Goal: Task Accomplishment & Management: Use online tool/utility

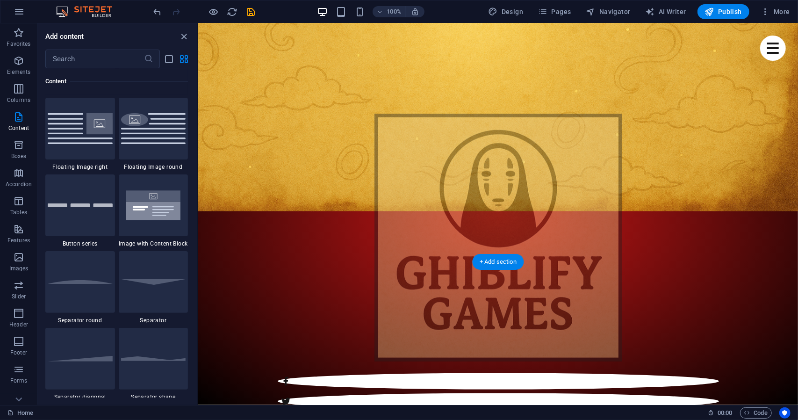
scroll to position [755, 0]
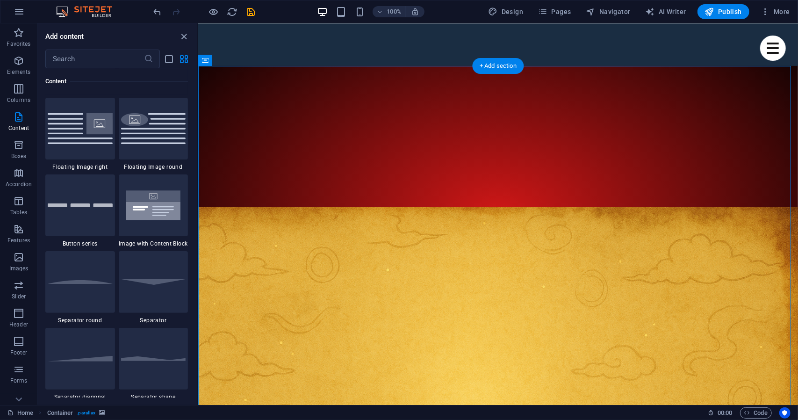
scroll to position [353, 0]
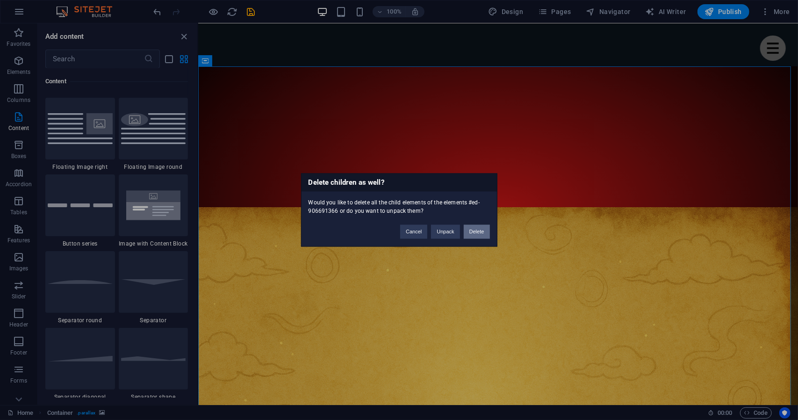
click at [475, 235] on button "Delete" at bounding box center [477, 232] width 26 height 14
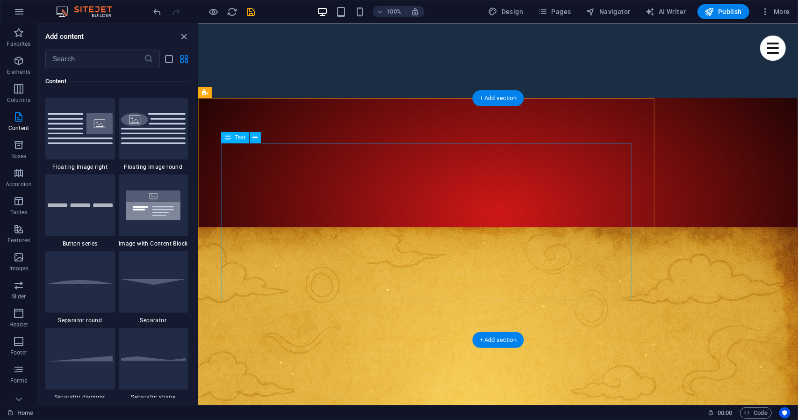
scroll to position [324, 0]
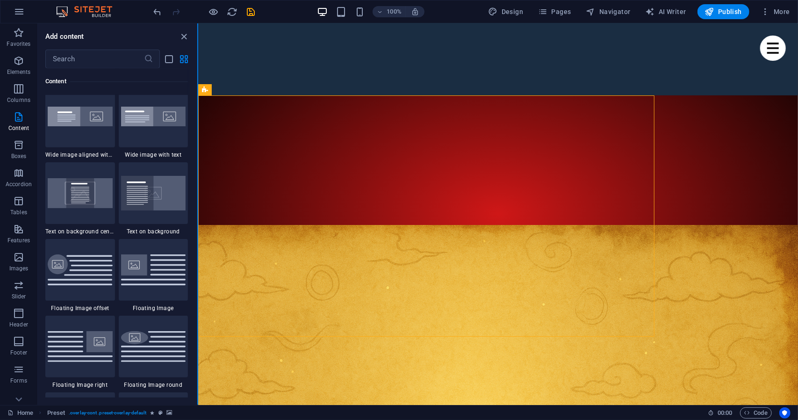
scroll to position [1874, 0]
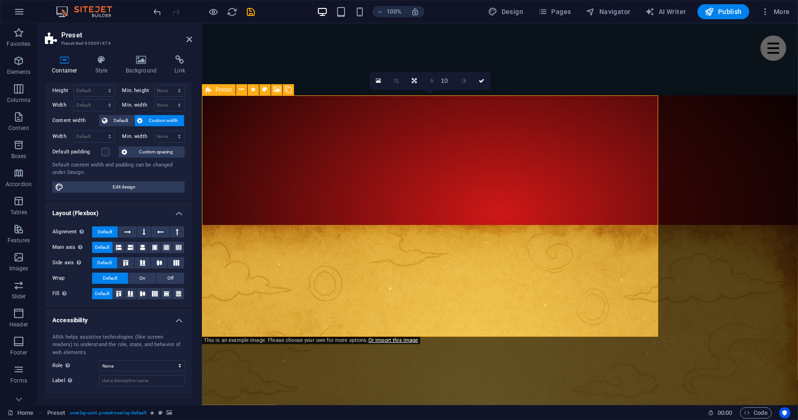
scroll to position [23, 0]
click at [152, 247] on icon at bounding box center [155, 245] width 6 height 11
click at [162, 260] on icon at bounding box center [159, 262] width 11 height 6
click at [177, 262] on icon at bounding box center [176, 262] width 11 height 6
click at [145, 290] on icon at bounding box center [142, 292] width 11 height 6
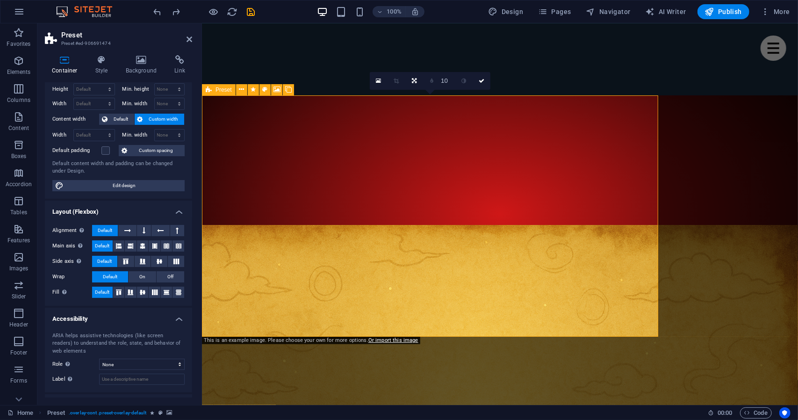
scroll to position [0, 0]
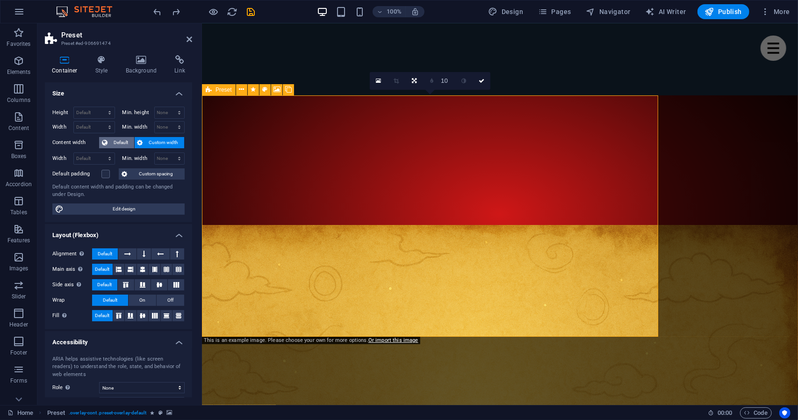
click at [128, 143] on span "Default" at bounding box center [120, 142] width 21 height 11
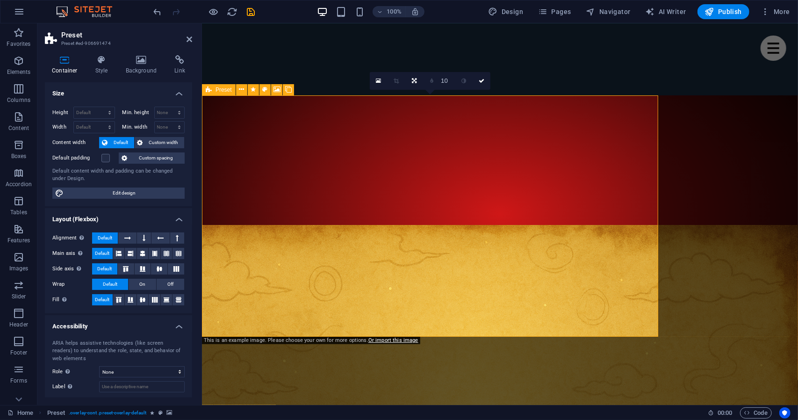
click at [128, 143] on span "Default" at bounding box center [120, 142] width 21 height 11
click at [149, 147] on span "Custom width" at bounding box center [164, 142] width 36 height 11
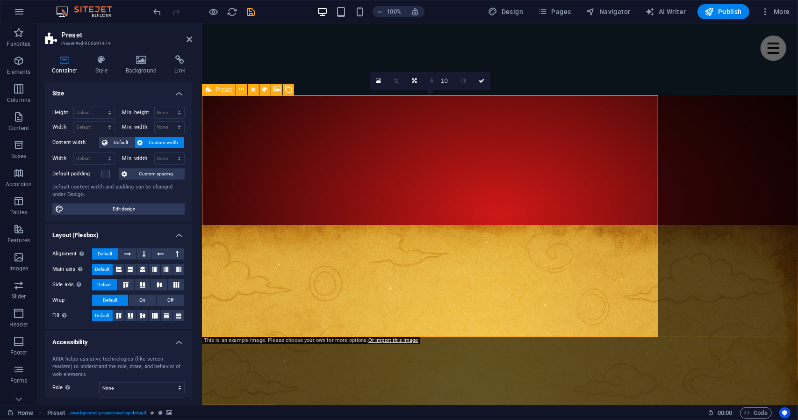
click at [149, 146] on span "Custom width" at bounding box center [164, 142] width 36 height 11
click at [106, 62] on icon at bounding box center [101, 59] width 27 height 9
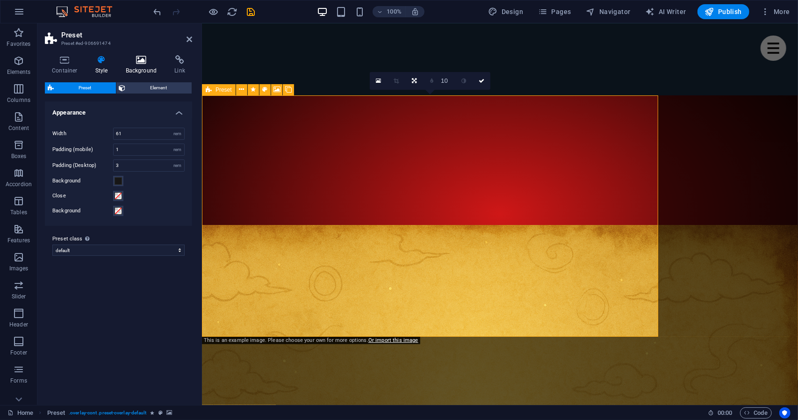
click at [145, 71] on h4 "Background" at bounding box center [143, 65] width 49 height 20
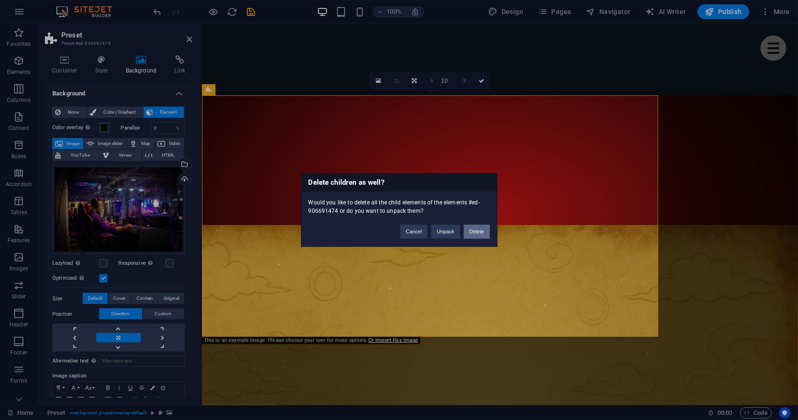
click at [479, 233] on button "Delete" at bounding box center [477, 232] width 26 height 14
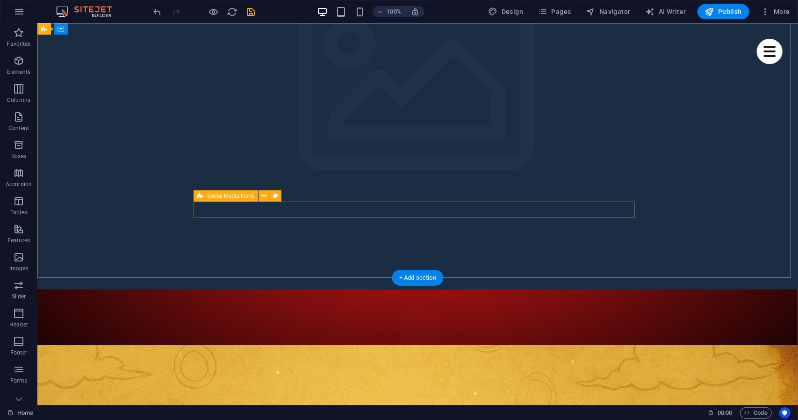
scroll to position [128, 0]
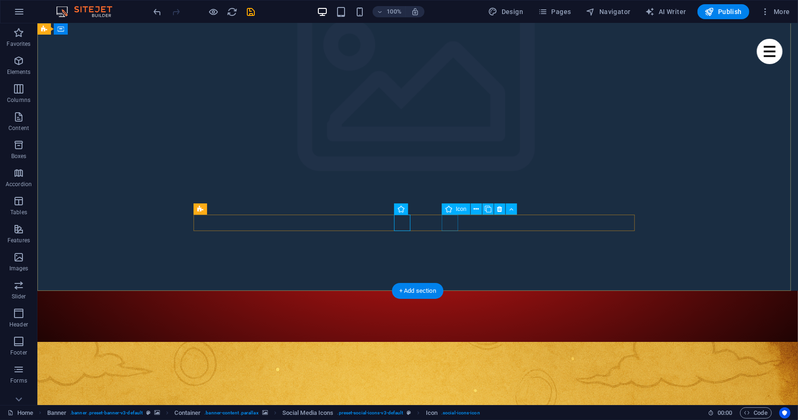
click at [431, 208] on icon at bounding box center [428, 209] width 5 height 10
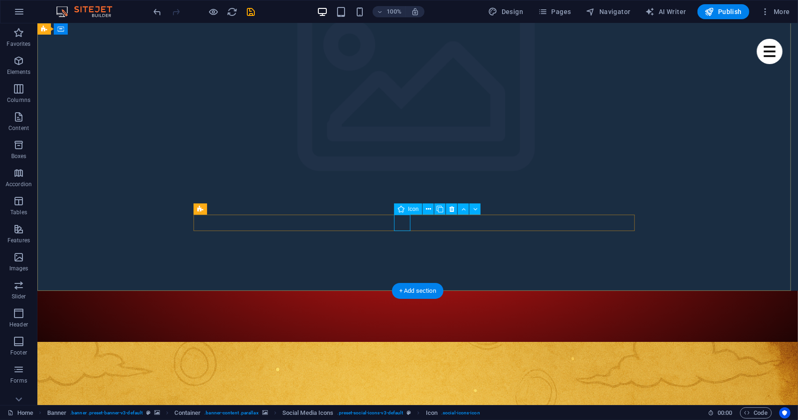
select select "xMidYMid"
select select "px"
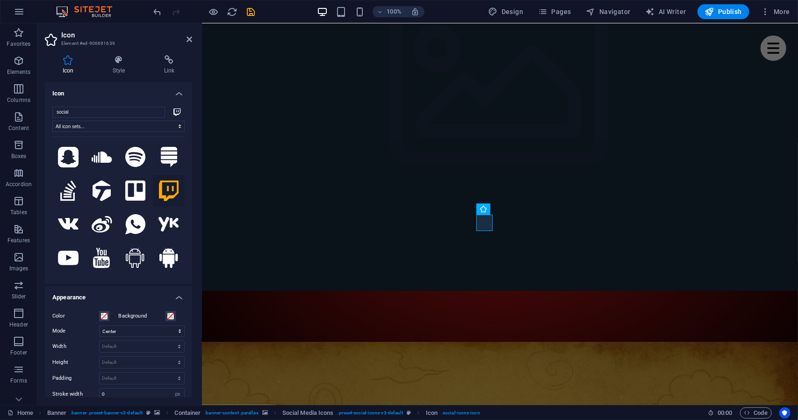
scroll to position [838, 0]
click at [82, 110] on input "social" at bounding box center [108, 112] width 113 height 11
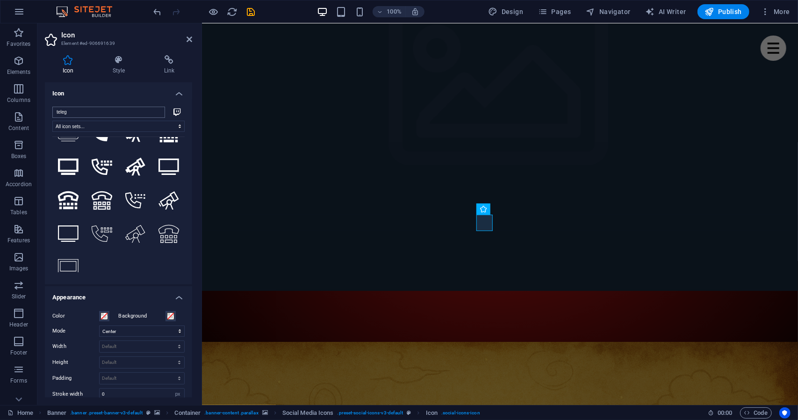
scroll to position [0, 0]
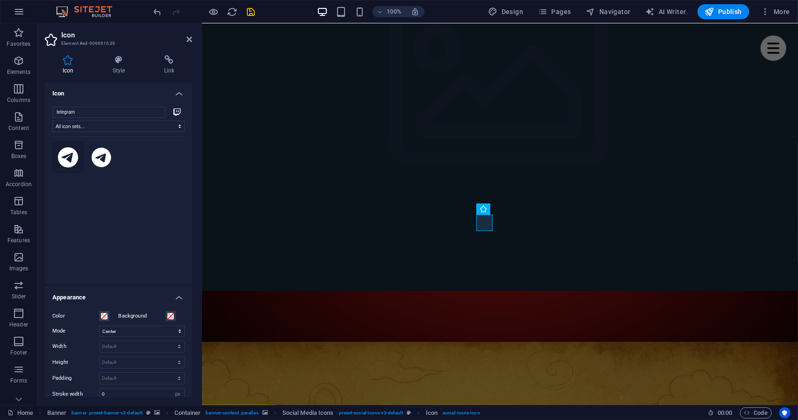
type input "telegram"
click at [67, 162] on icon at bounding box center [68, 157] width 21 height 21
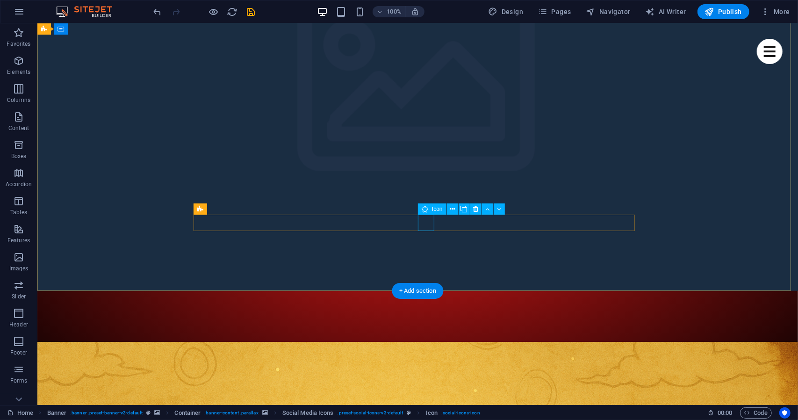
select select "xMidYMid"
select select "px"
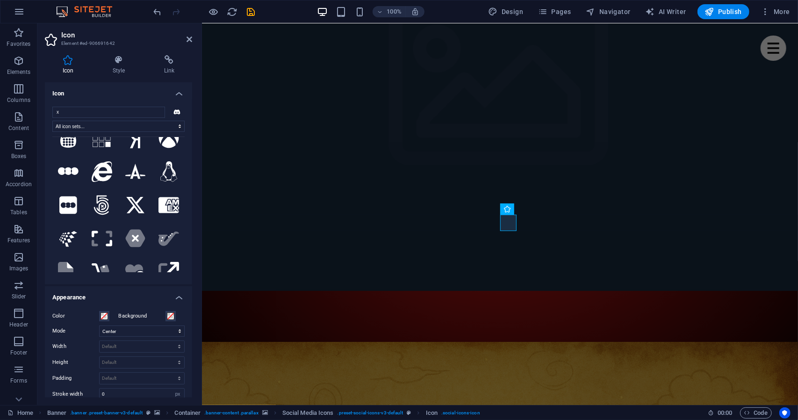
scroll to position [1022, 0]
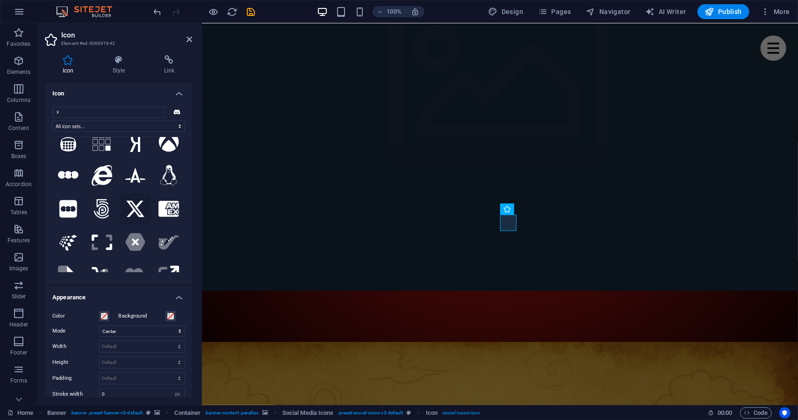
type input "x"
click at [137, 201] on icon at bounding box center [135, 209] width 18 height 17
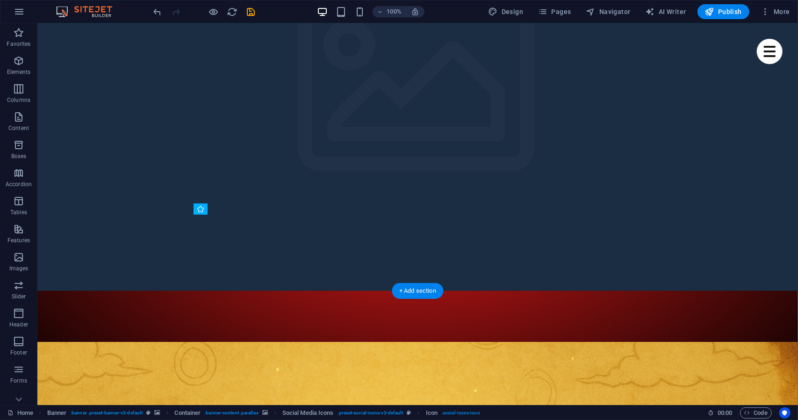
drag, startPoint x: 411, startPoint y: 223, endPoint x: 385, endPoint y: 224, distance: 26.2
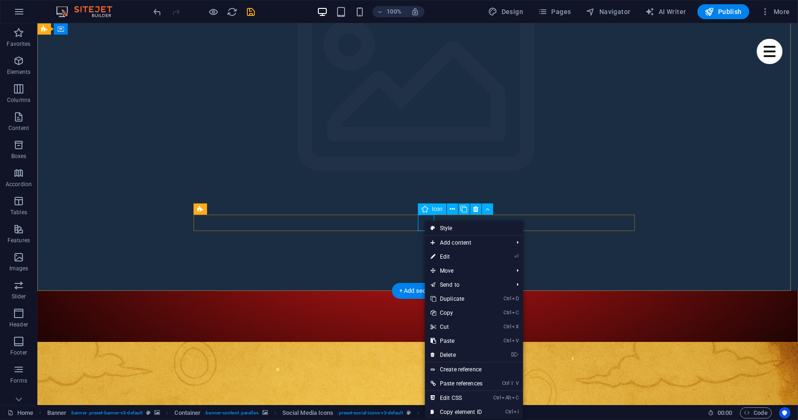
select select "xMidYMid"
select select "px"
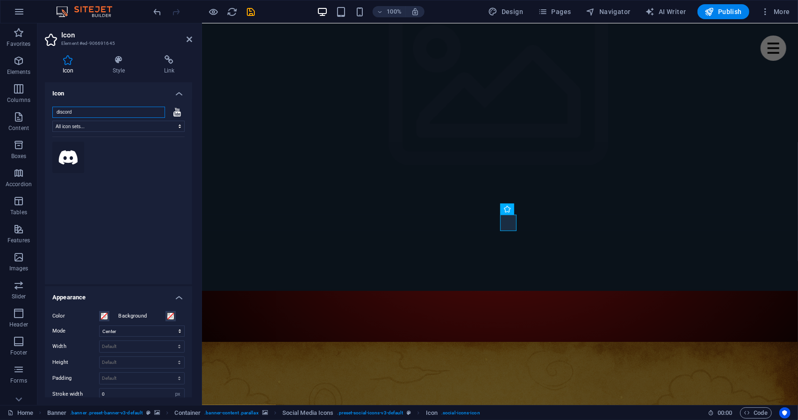
type input "discord"
click at [81, 153] on button at bounding box center [68, 158] width 32 height 32
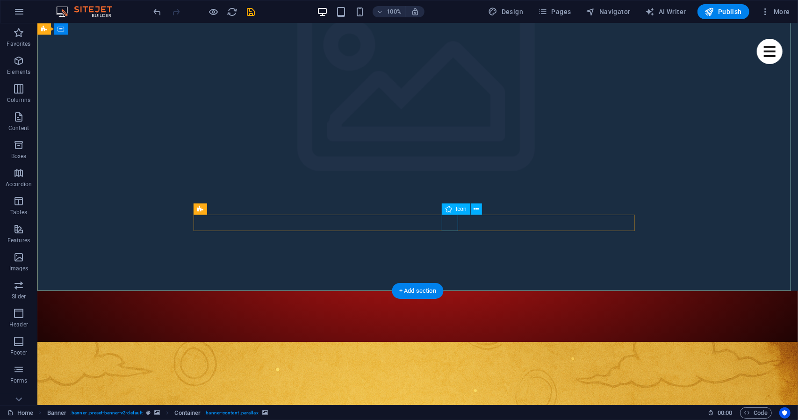
click at [476, 210] on icon at bounding box center [476, 209] width 5 height 10
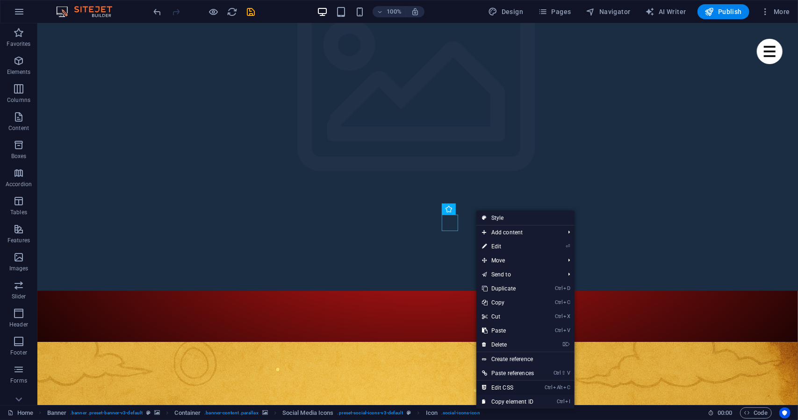
click at [530, 385] on link "Ctrl Alt C Edit CSS" at bounding box center [508, 388] width 63 height 14
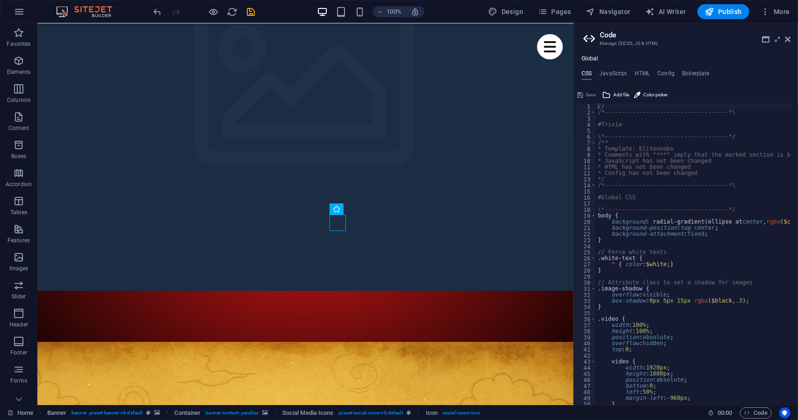
click at [785, 36] on h2 "Code" at bounding box center [695, 35] width 191 height 8
click at [788, 39] on icon at bounding box center [788, 39] width 6 height 7
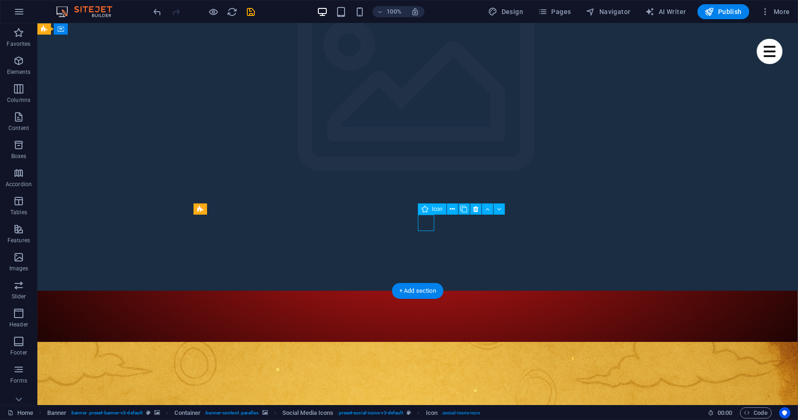
select select "xMidYMid"
select select "px"
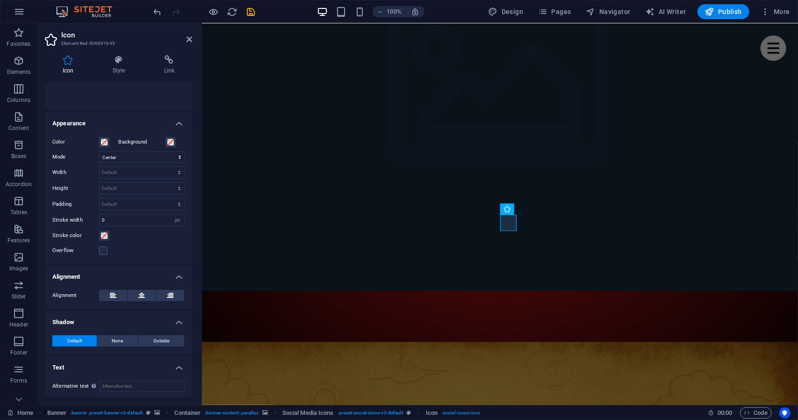
scroll to position [0, 0]
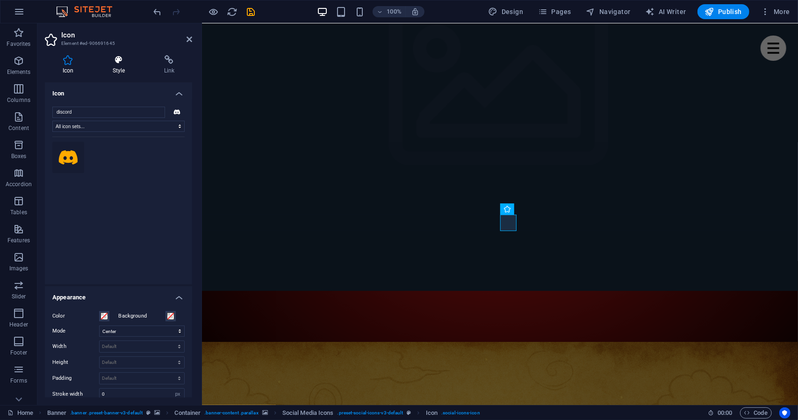
click at [130, 57] on icon at bounding box center [119, 59] width 48 height 9
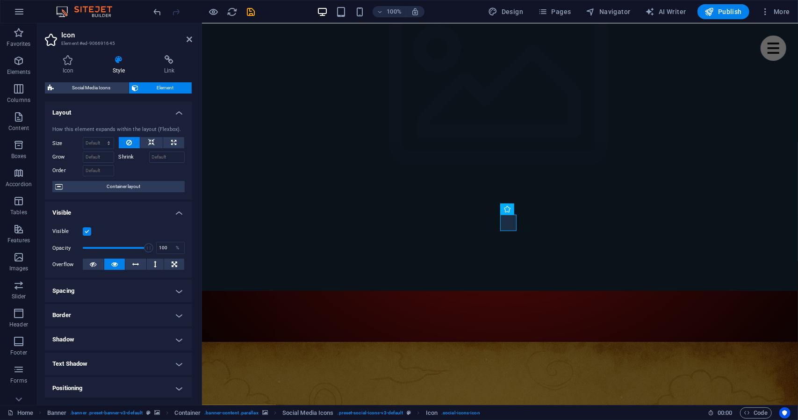
scroll to position [99, 0]
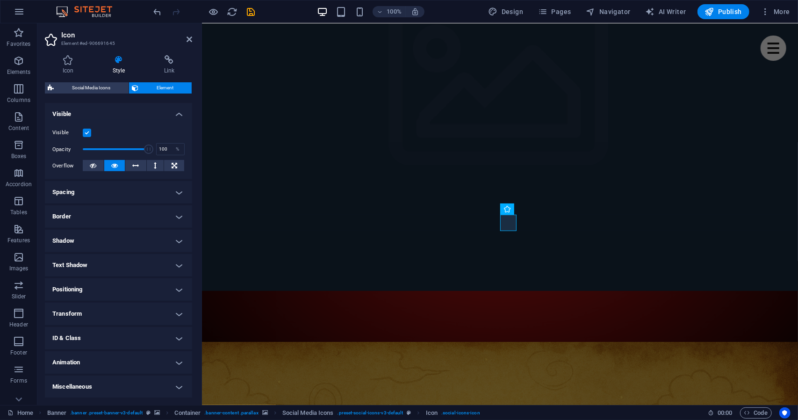
click at [87, 133] on label at bounding box center [87, 133] width 8 height 8
click at [0, 0] on input "Visible" at bounding box center [0, 0] width 0 height 0
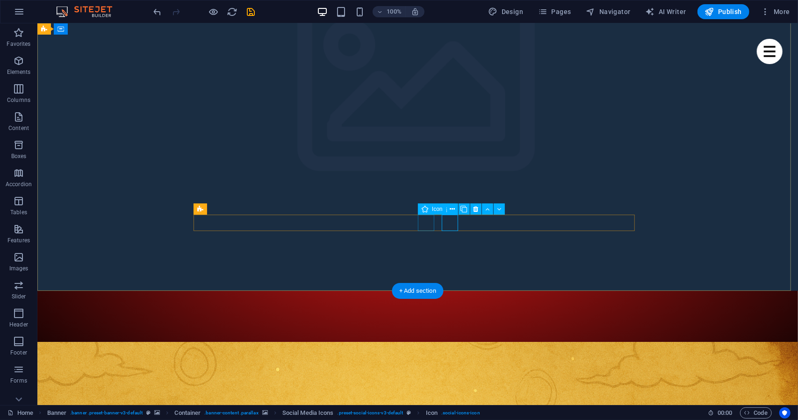
select select "xMidYMid"
select select "px"
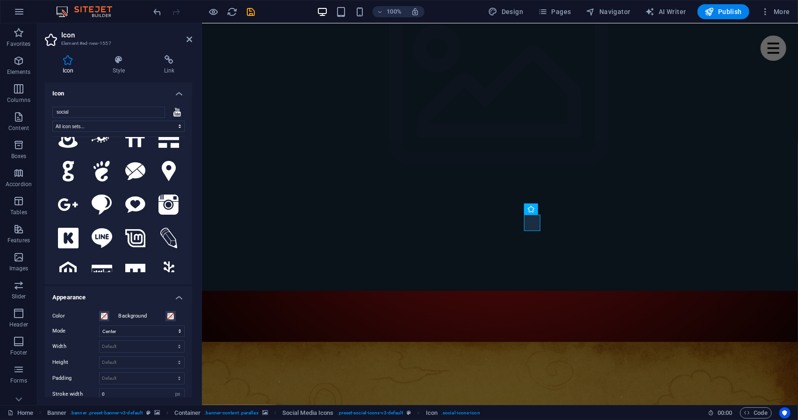
scroll to position [225, 0]
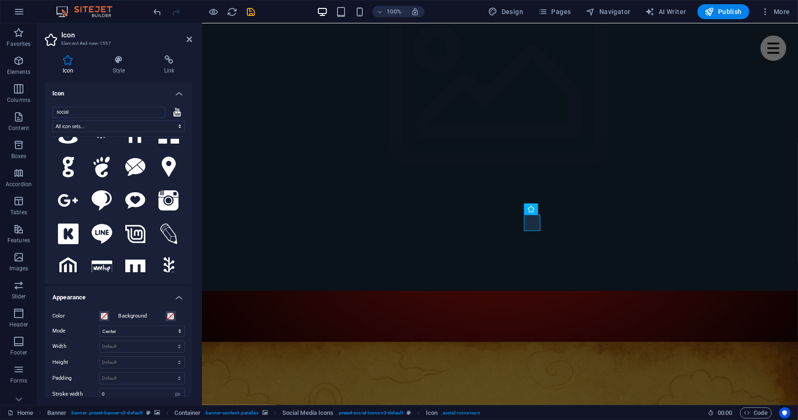
click at [106, 81] on div "Icon Style Link Icon social All icon sets... IcoFont Ionicons FontAwesome Brand…" at bounding box center [118, 226] width 147 height 342
click at [123, 68] on h4 "Style" at bounding box center [120, 65] width 51 height 20
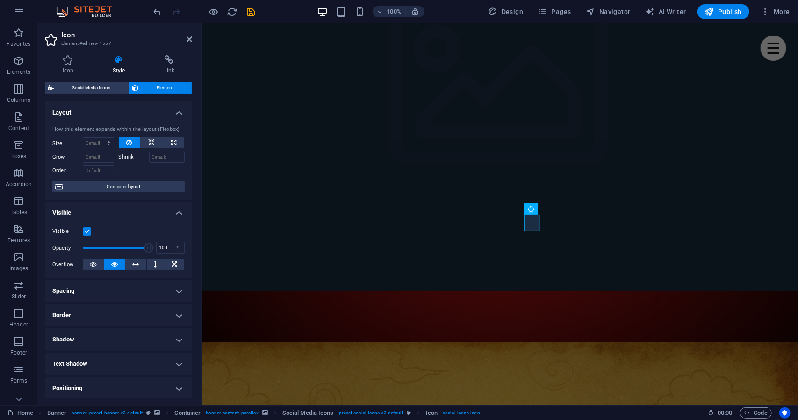
click at [90, 236] on div "Visible" at bounding box center [118, 231] width 132 height 11
click at [89, 232] on label at bounding box center [87, 231] width 8 height 8
click at [0, 0] on input "Visible" at bounding box center [0, 0] width 0 height 0
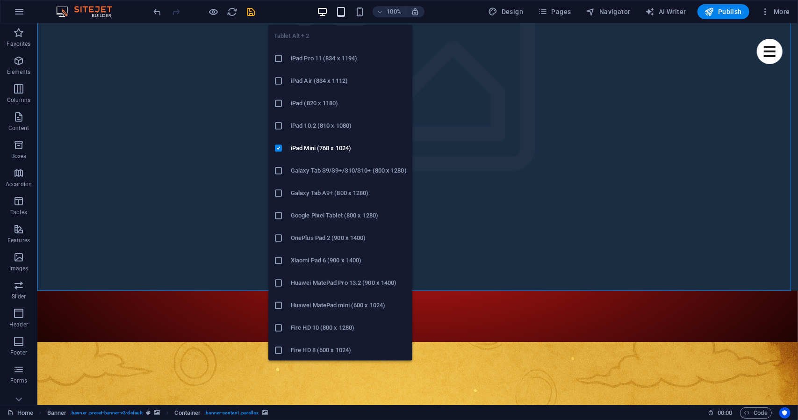
click at [342, 14] on icon "button" at bounding box center [341, 12] width 11 height 11
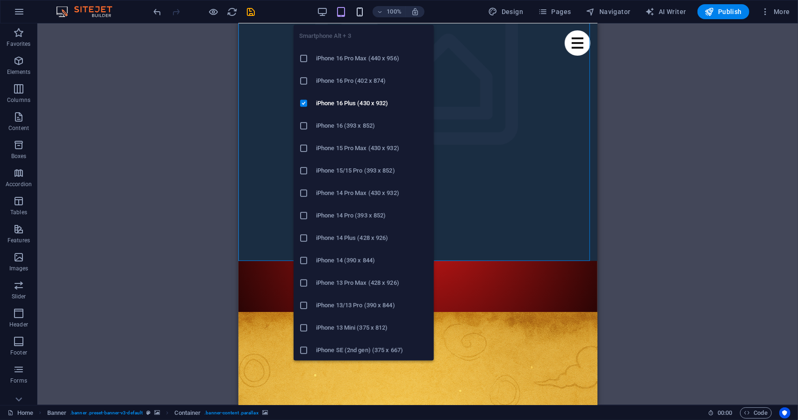
click at [359, 7] on icon "button" at bounding box center [360, 12] width 11 height 11
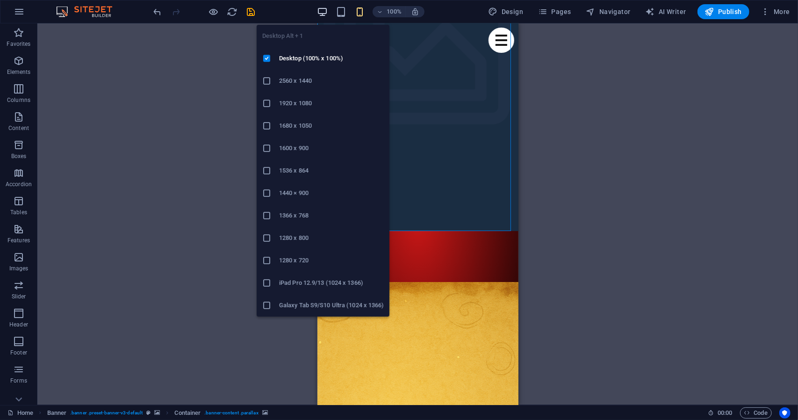
click at [325, 12] on icon "button" at bounding box center [322, 12] width 11 height 11
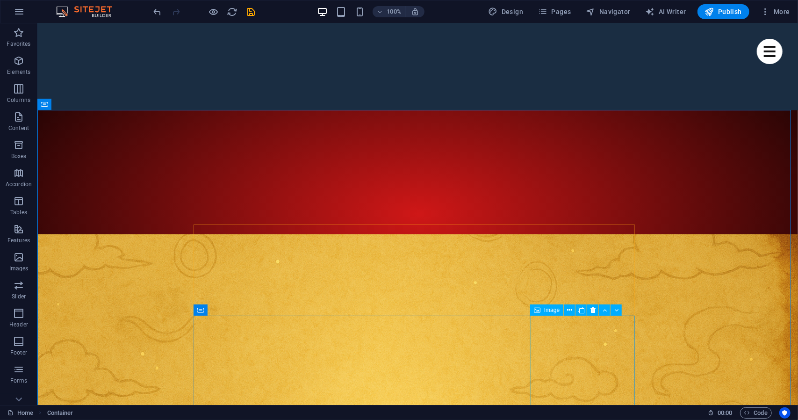
scroll to position [310, 0]
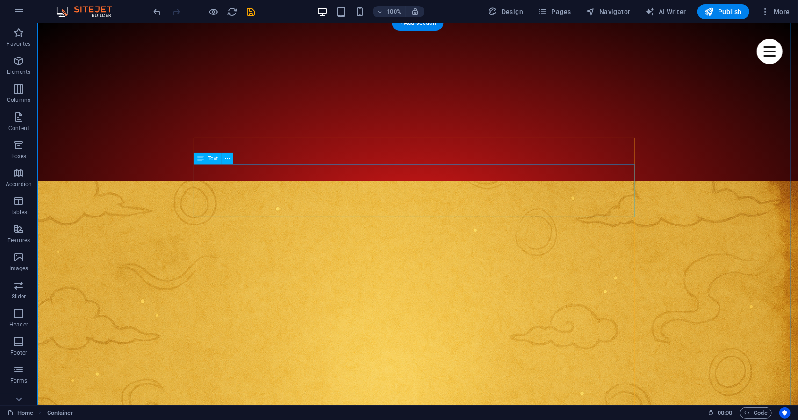
scroll to position [396, 0]
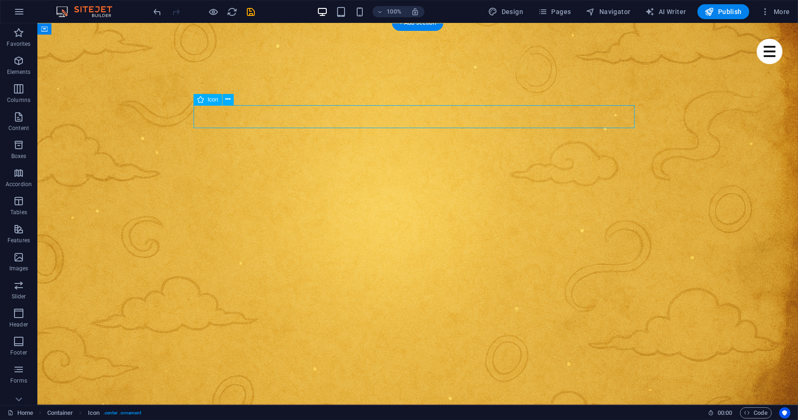
select select "xMidYMid"
select select "px"
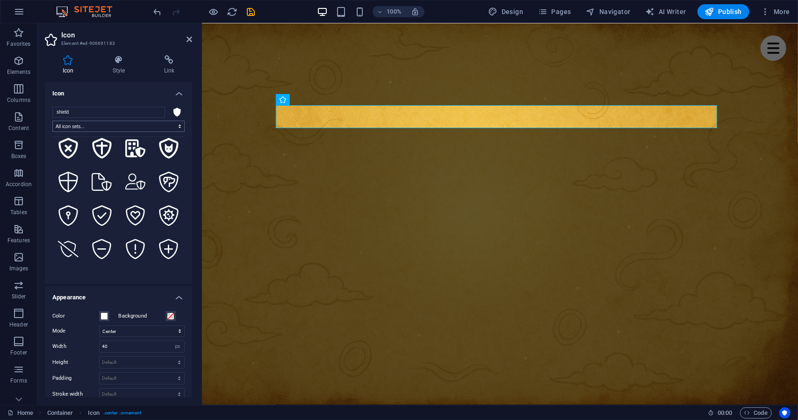
scroll to position [452, 0]
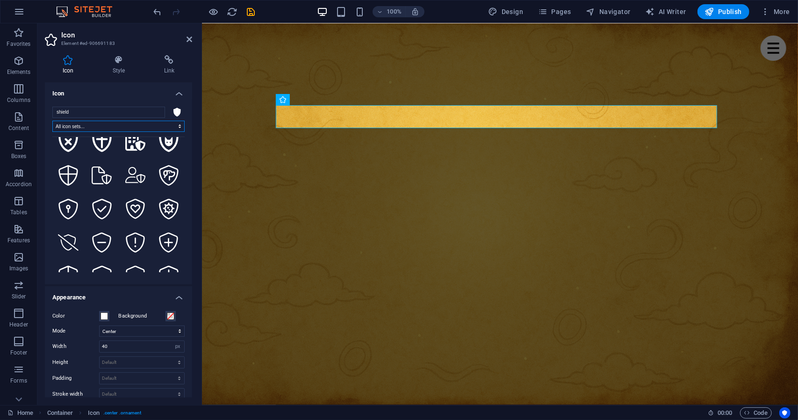
click at [144, 127] on select "All icon sets... IcoFont Ionicons FontAwesome Brands FontAwesome Duotone FontAw…" at bounding box center [118, 126] width 132 height 11
click at [103, 111] on input "shield" at bounding box center [108, 112] width 113 height 11
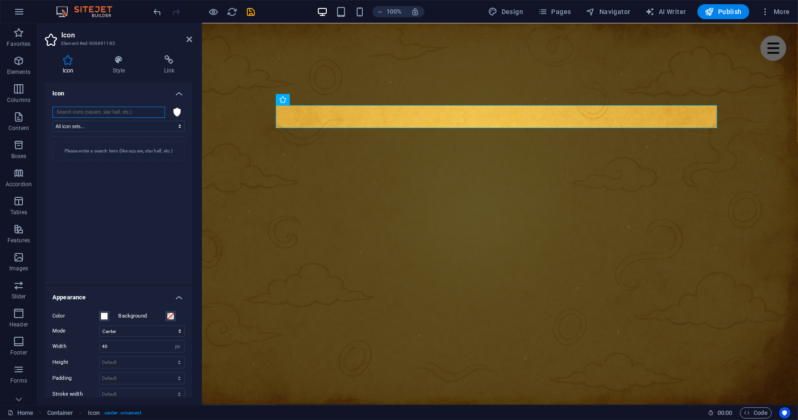
click at [103, 111] on input "search" at bounding box center [108, 112] width 113 height 11
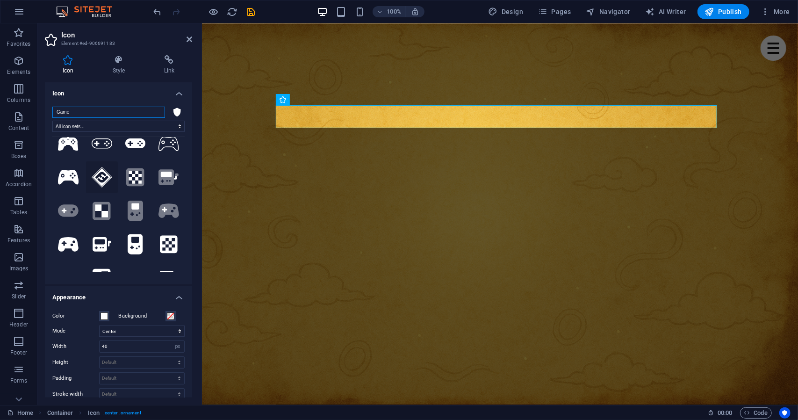
scroll to position [48, 0]
click at [71, 178] on icon at bounding box center [68, 176] width 21 height 14
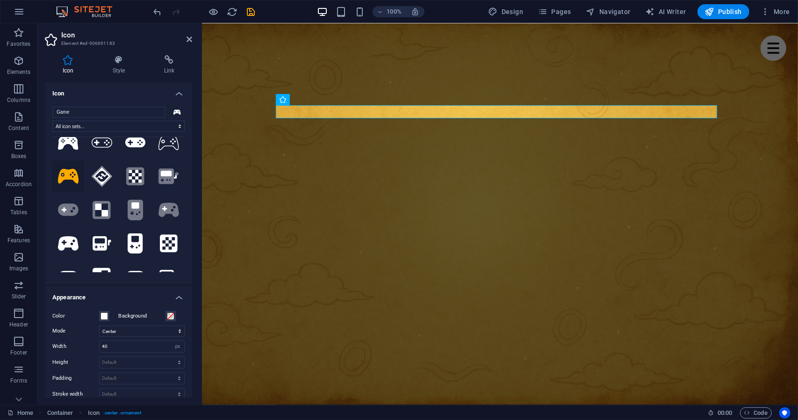
click at [129, 118] on div "Game All icon sets... IcoFont Ionicons FontAwesome Brands FontAwesome Duotone F…" at bounding box center [118, 192] width 132 height 170
click at [123, 112] on input "Game" at bounding box center [108, 112] width 113 height 11
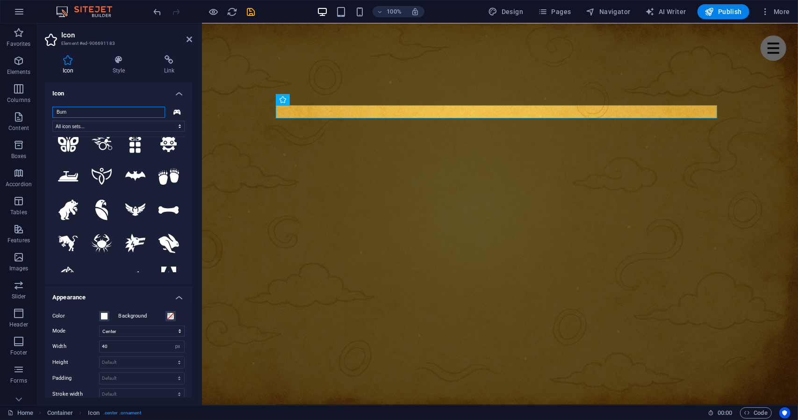
scroll to position [31, 0]
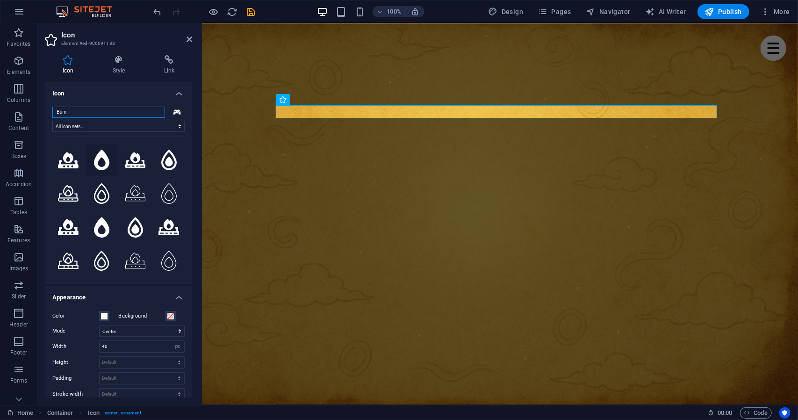
type input "Burn"
click at [98, 159] on icon at bounding box center [101, 160] width 15 height 21
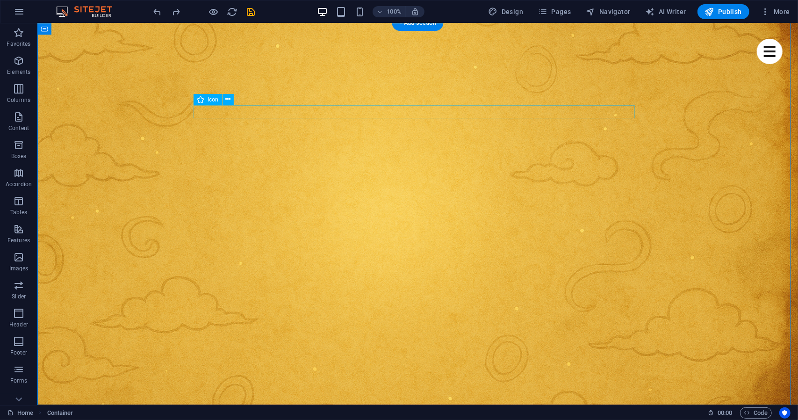
select select "xMidYMid"
select select "px"
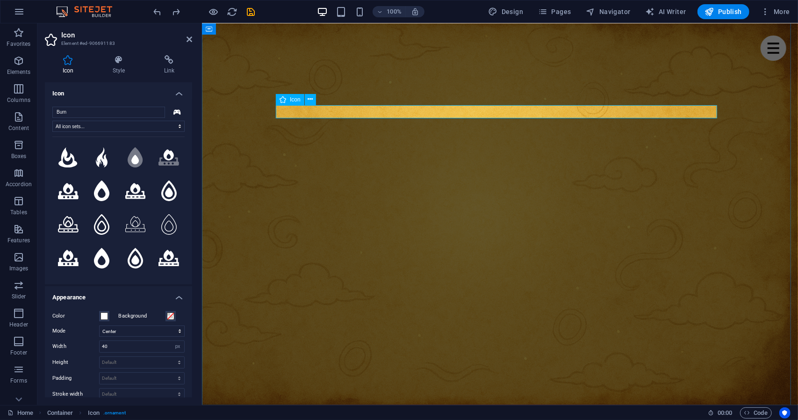
click at [103, 163] on icon at bounding box center [102, 157] width 12 height 21
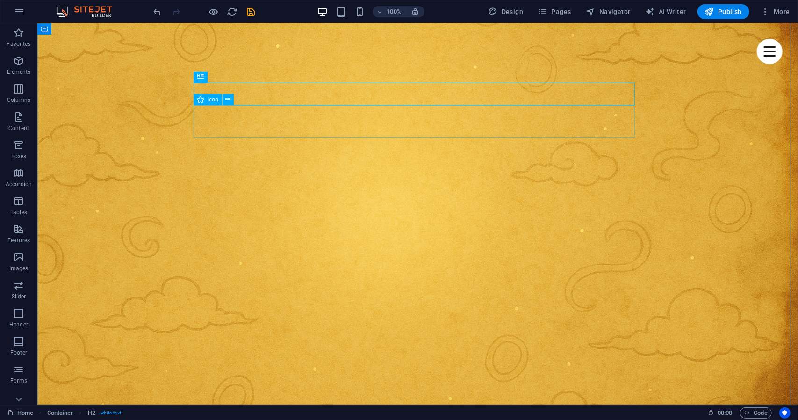
select select "xMidYMid"
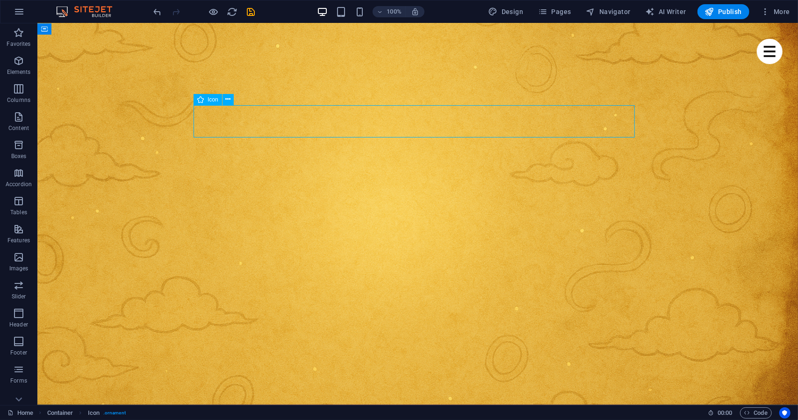
select select "px"
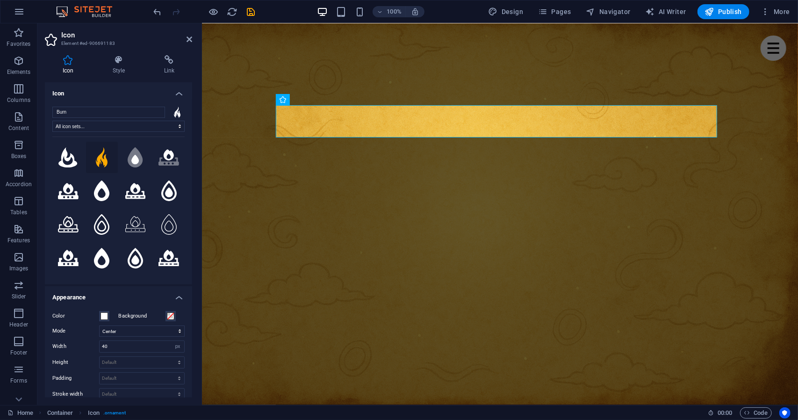
click at [93, 62] on h4 "Icon" at bounding box center [70, 65] width 50 height 20
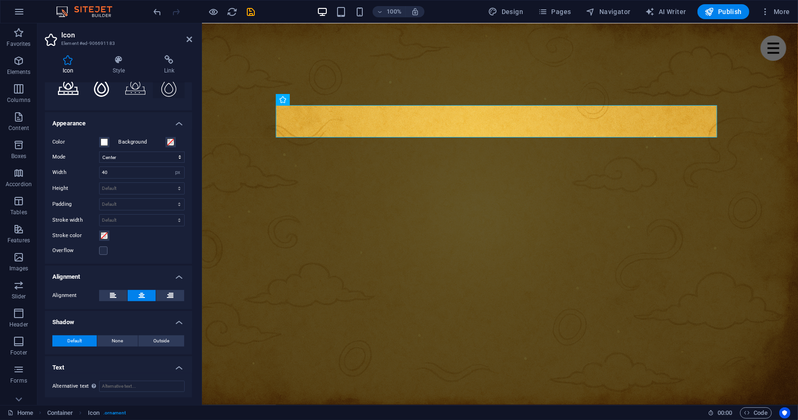
scroll to position [0, 0]
click at [119, 53] on div "Icon Style Link Icon Burn All icon sets... IcoFont Ionicons FontAwesome Brands …" at bounding box center [118, 226] width 162 height 357
click at [116, 70] on h4 "Style" at bounding box center [120, 65] width 51 height 20
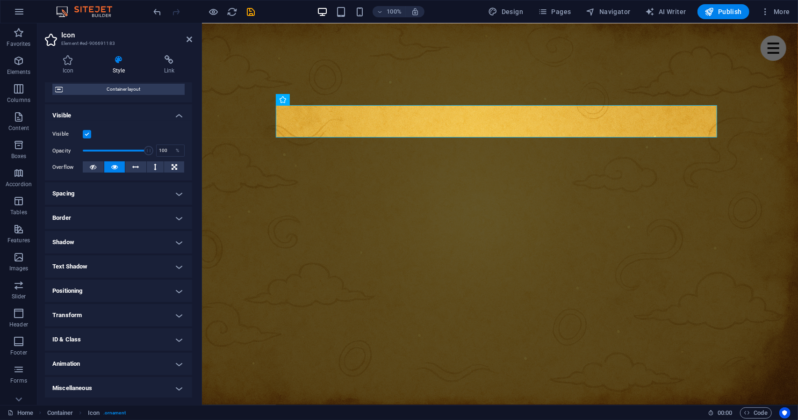
scroll to position [80, 0]
click at [168, 218] on h4 "Border" at bounding box center [118, 216] width 147 height 22
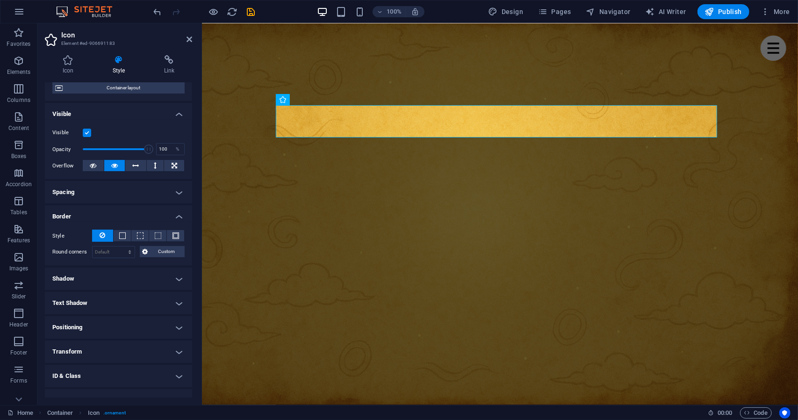
scroll to position [117, 0]
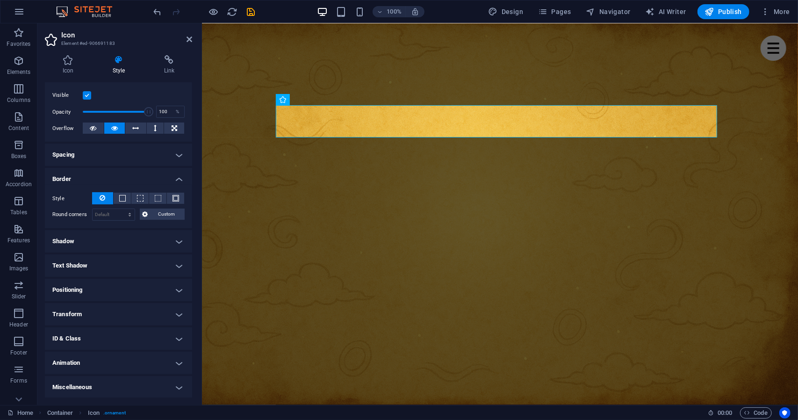
click at [138, 235] on h4 "Shadow" at bounding box center [118, 241] width 147 height 22
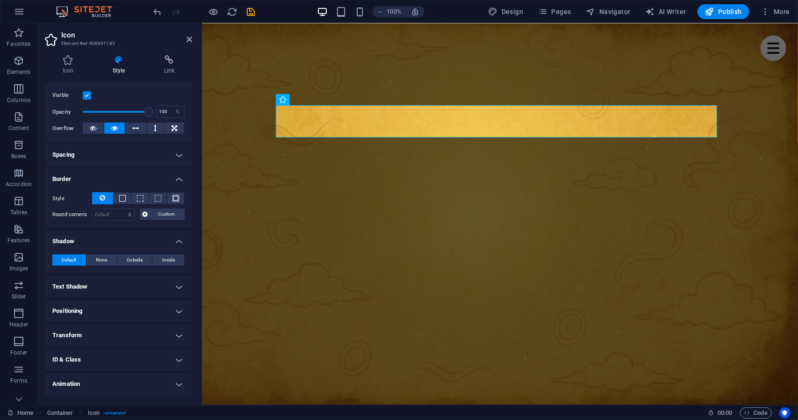
scroll to position [137, 0]
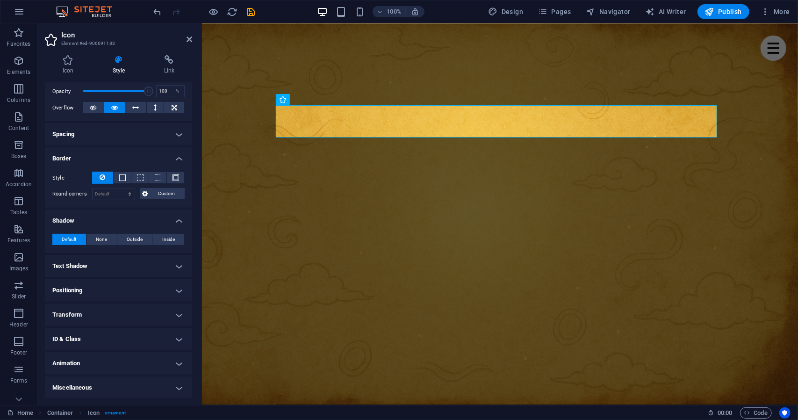
click at [149, 266] on h4 "Text Shadow" at bounding box center [118, 266] width 147 height 22
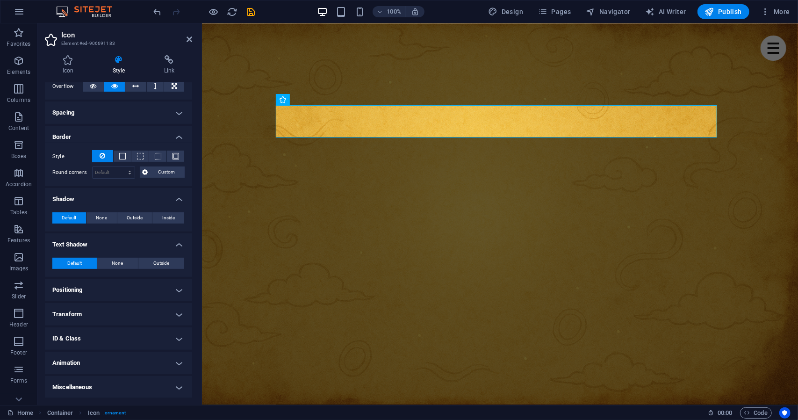
click at [138, 286] on h4 "Positioning" at bounding box center [118, 290] width 147 height 22
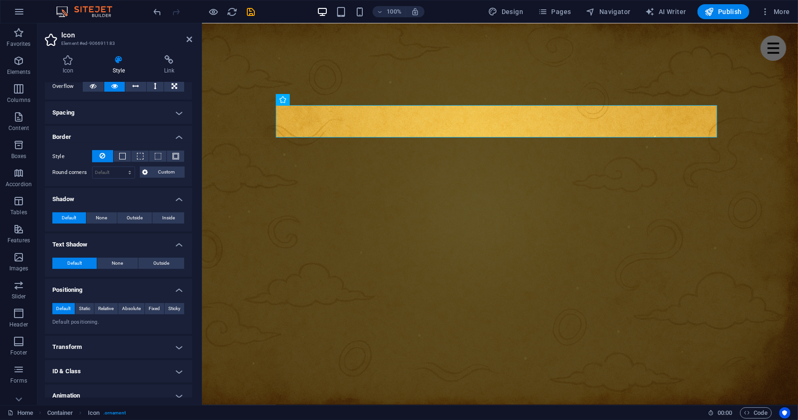
scroll to position [191, 0]
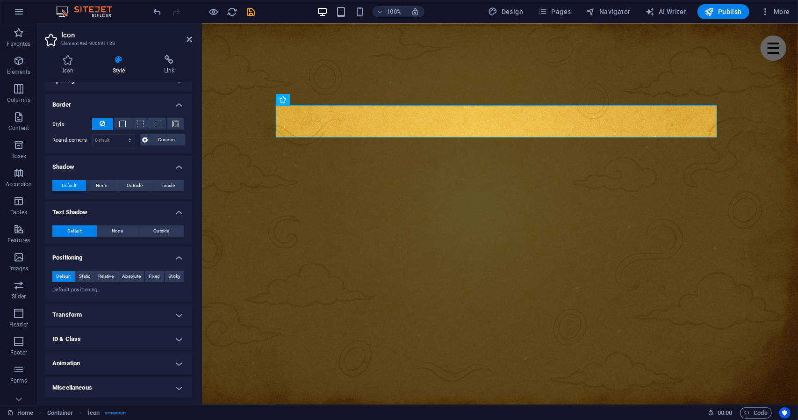
click at [133, 311] on h4 "Transform" at bounding box center [118, 315] width 147 height 22
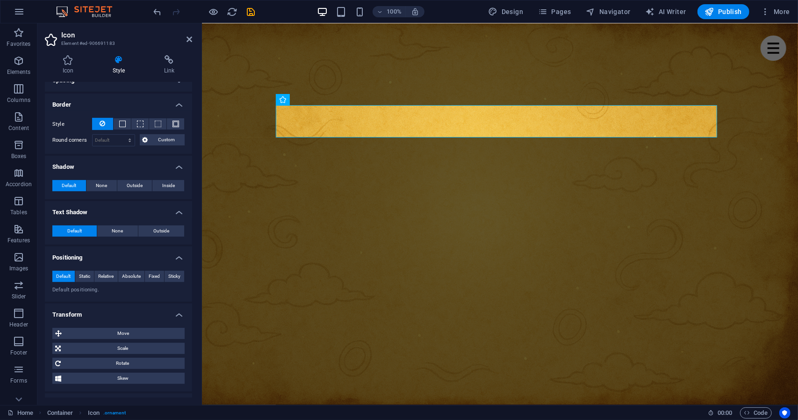
scroll to position [257, 0]
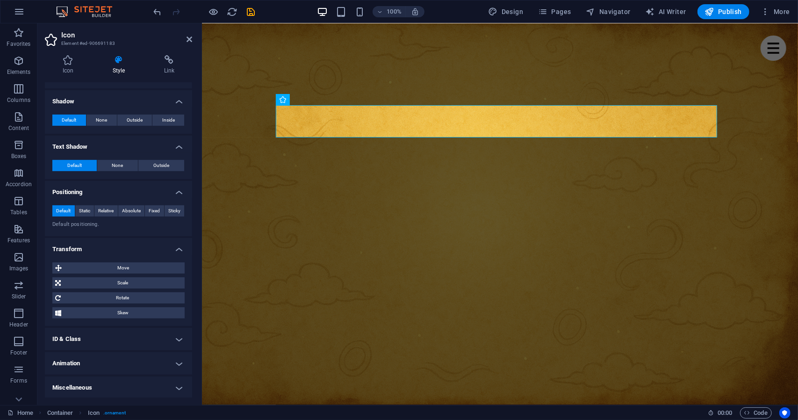
click at [126, 346] on h4 "ID & Class" at bounding box center [118, 339] width 147 height 22
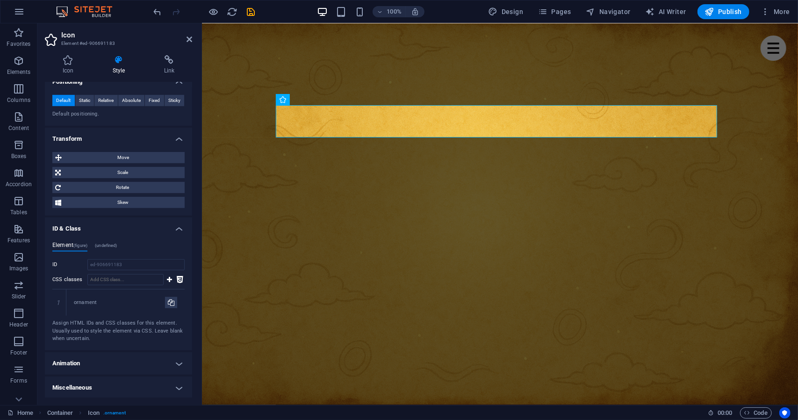
click at [125, 355] on h4 "Animation" at bounding box center [118, 363] width 147 height 22
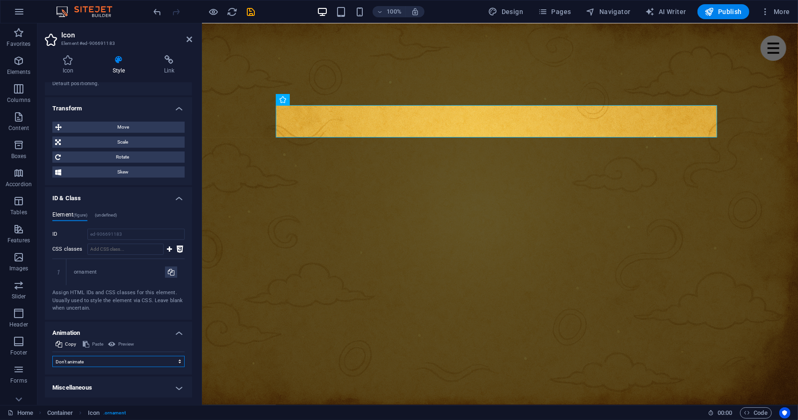
click at [118, 362] on select "Don't animate Show / Hide Slide up/down Zoom in/out Slide left to right Slide r…" at bounding box center [118, 361] width 132 height 11
select select "pulse"
click at [52, 367] on select "Don't animate Show / Hide Slide up/down Zoom in/out Slide left to right Slide r…" at bounding box center [118, 361] width 132 height 11
select select "scroll"
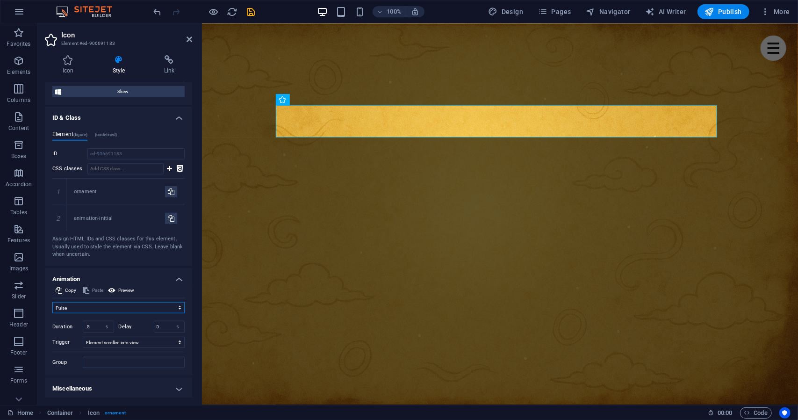
scroll to position [478, 0]
click at [109, 339] on select "No automatic trigger On page load Element scrolled into view" at bounding box center [134, 342] width 102 height 11
select select
click at [83, 337] on select "No automatic trigger On page load Element scrolled into view" at bounding box center [134, 342] width 102 height 11
click at [133, 304] on select "Don't animate Show / Hide Slide up/down Zoom in/out Slide left to right Slide r…" at bounding box center [118, 307] width 132 height 11
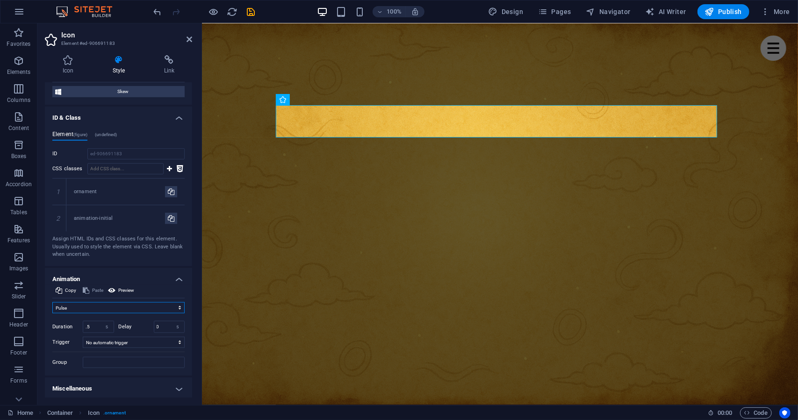
select select "none"
click at [52, 313] on select "Don't animate Show / Hide Slide up/down Zoom in/out Slide left to right Slide r…" at bounding box center [118, 307] width 132 height 11
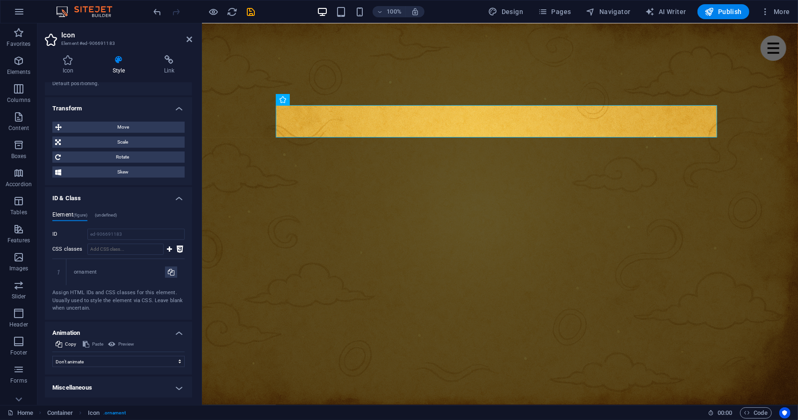
click at [120, 385] on h4 "Miscellaneous" at bounding box center [118, 387] width 147 height 22
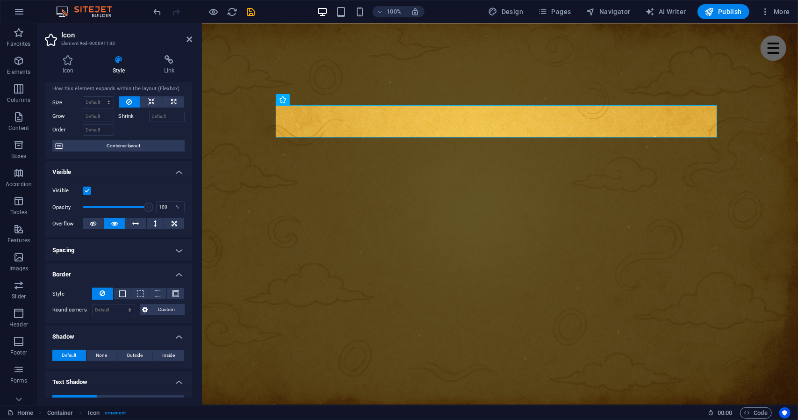
scroll to position [0, 0]
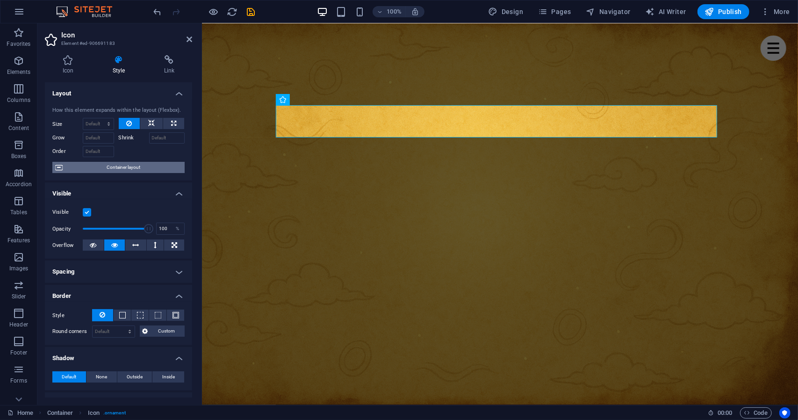
click at [129, 164] on span "Container layout" at bounding box center [123, 167] width 116 height 11
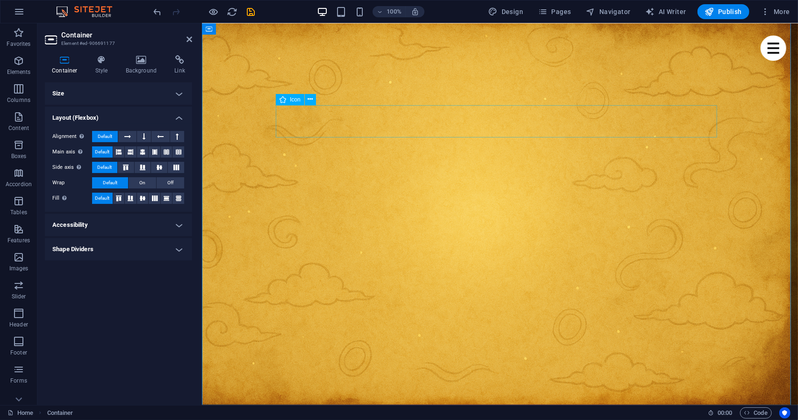
select select "xMidYMid"
select select "px"
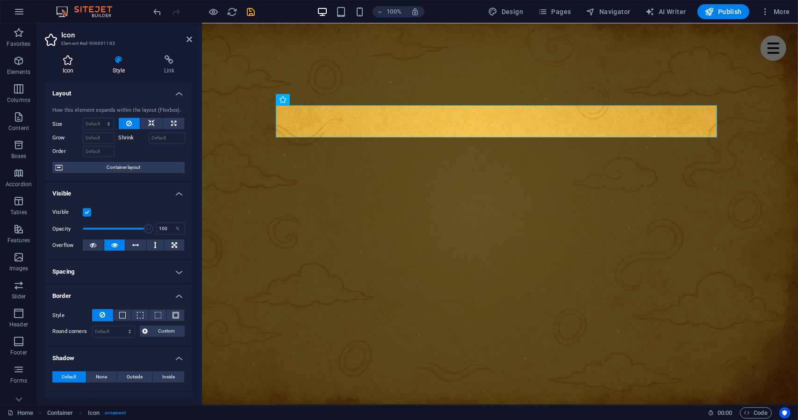
click at [80, 67] on h4 "Icon" at bounding box center [70, 65] width 50 height 20
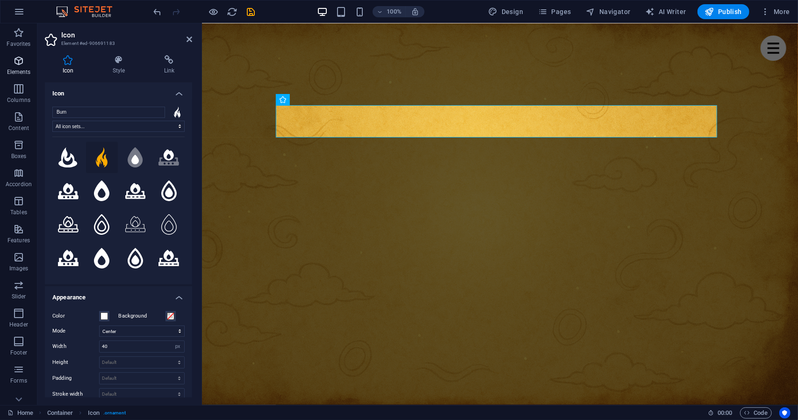
click at [21, 67] on span "Elements" at bounding box center [18, 66] width 37 height 22
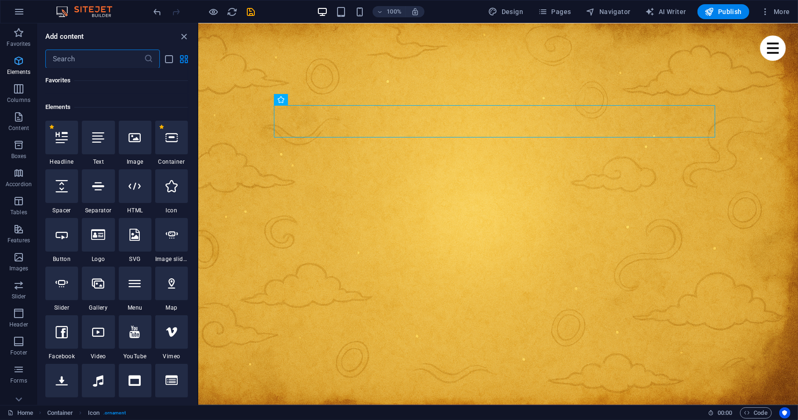
scroll to position [100, 0]
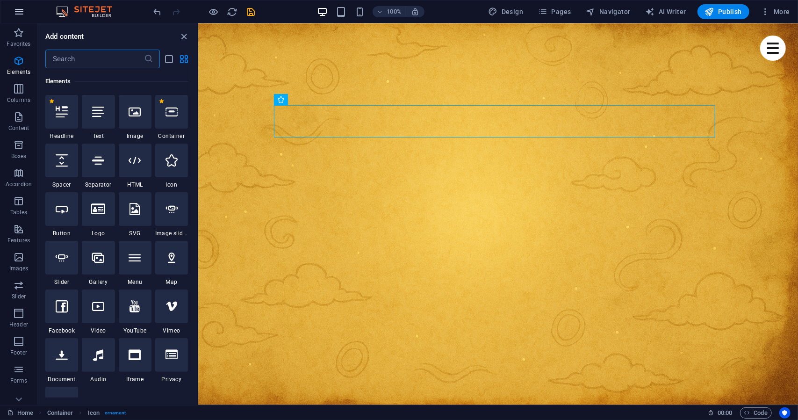
click at [19, 14] on icon "button" at bounding box center [19, 11] width 11 height 11
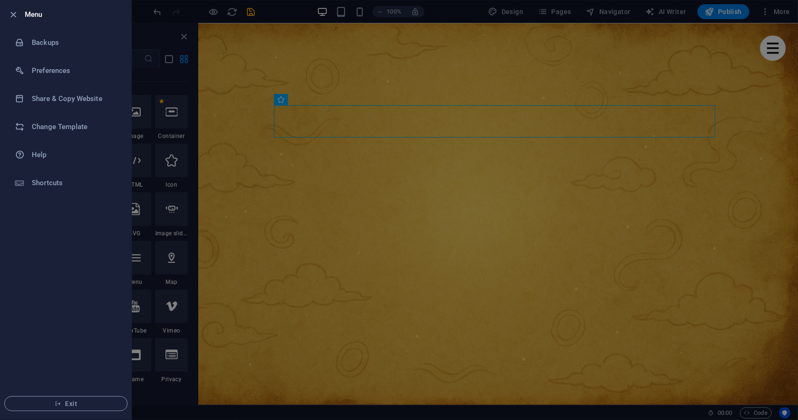
click at [281, 57] on div at bounding box center [399, 210] width 798 height 420
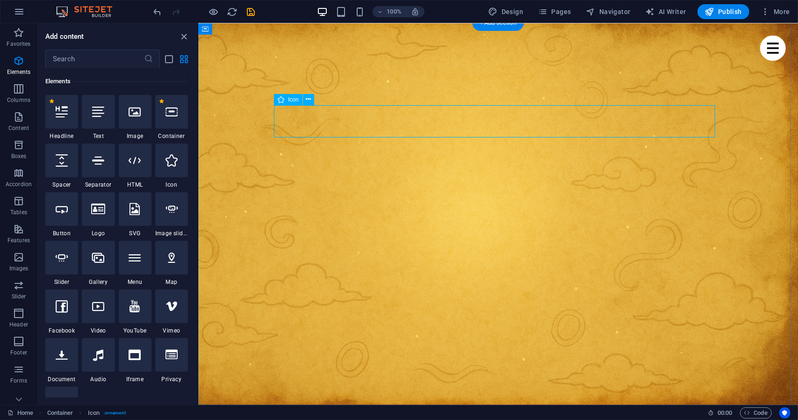
select select "xMidYMid"
select select "px"
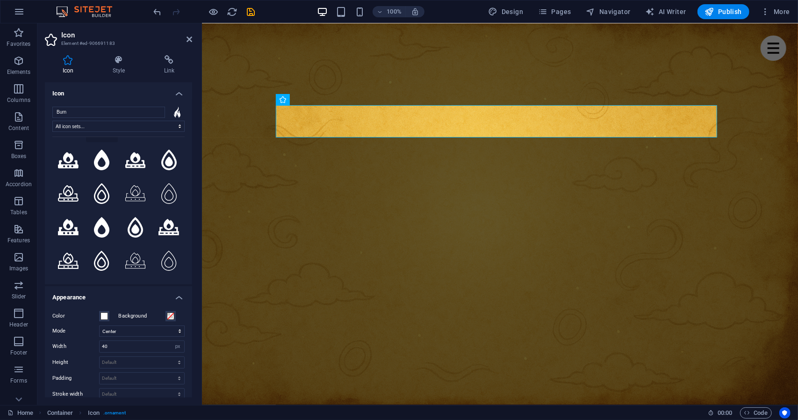
scroll to position [0, 0]
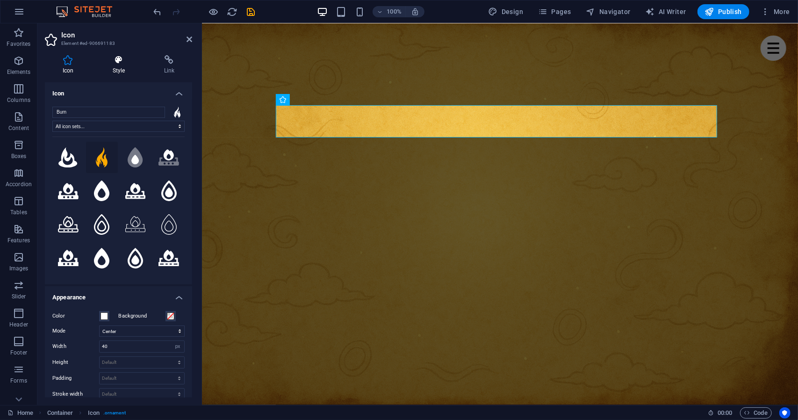
click at [116, 61] on icon at bounding box center [119, 59] width 48 height 9
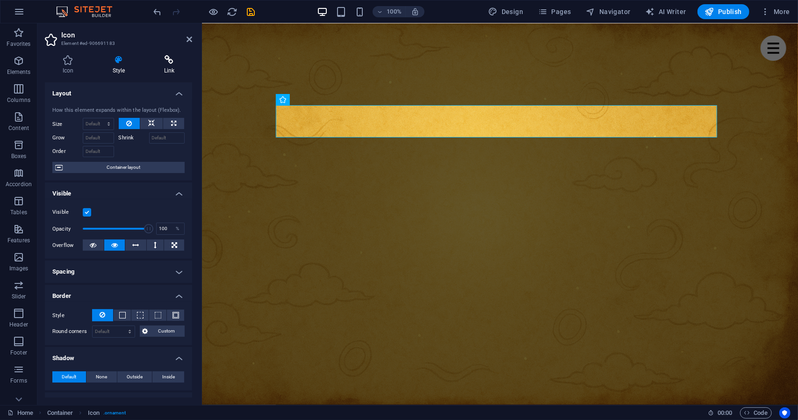
click at [158, 65] on h4 "Link" at bounding box center [169, 65] width 46 height 20
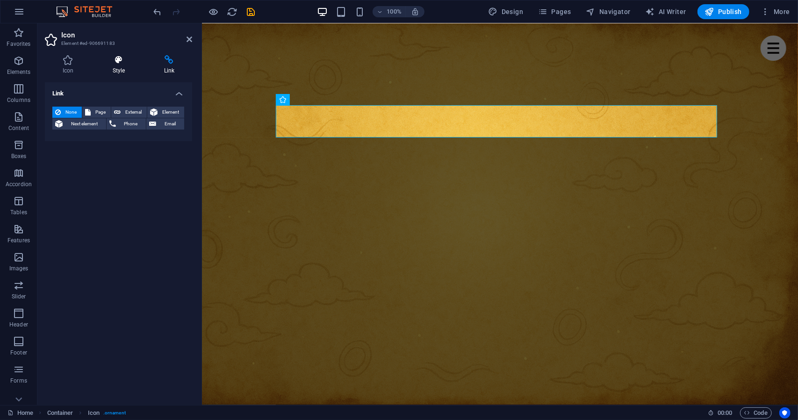
click at [118, 65] on h4 "Style" at bounding box center [120, 65] width 51 height 20
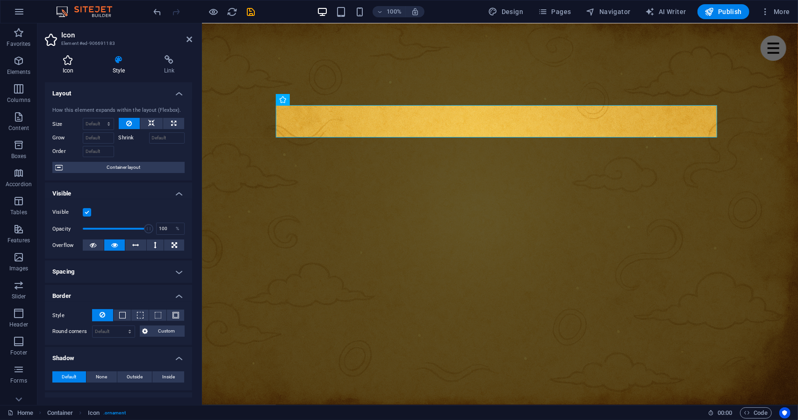
click at [65, 65] on h4 "Icon" at bounding box center [70, 65] width 50 height 20
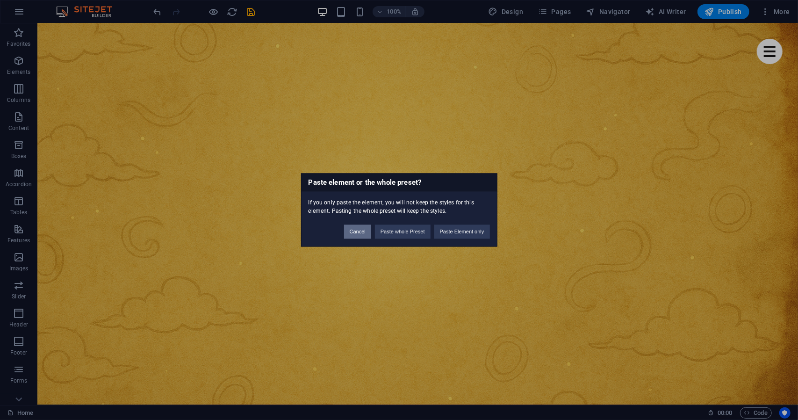
click at [365, 235] on button "Cancel" at bounding box center [357, 232] width 27 height 14
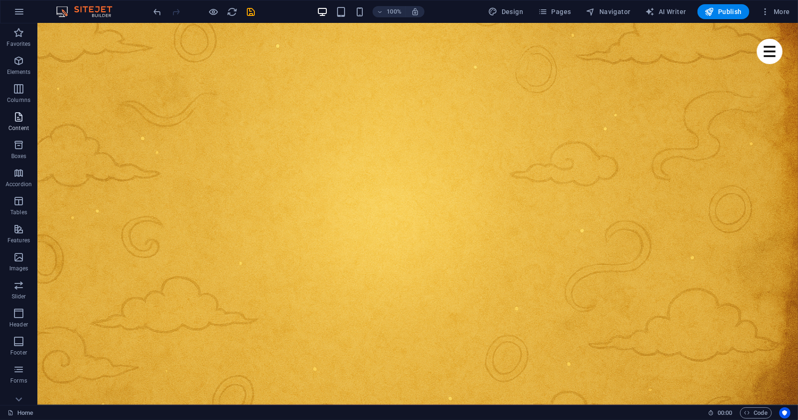
click at [23, 120] on icon "button" at bounding box center [18, 116] width 11 height 11
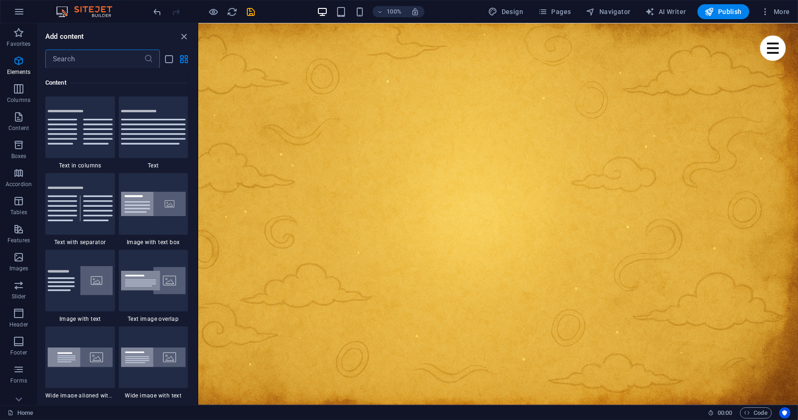
scroll to position [1636, 0]
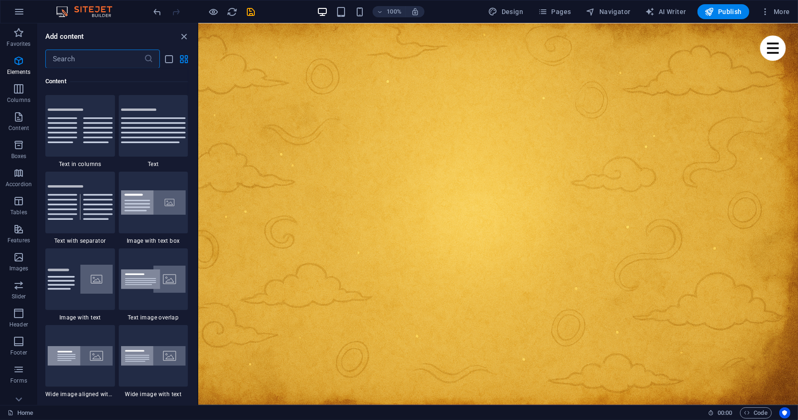
click at [85, 57] on input "text" at bounding box center [94, 59] width 99 height 19
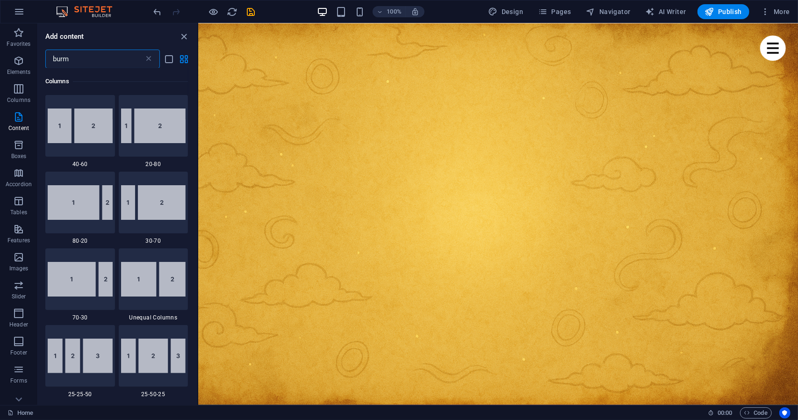
scroll to position [0, 0]
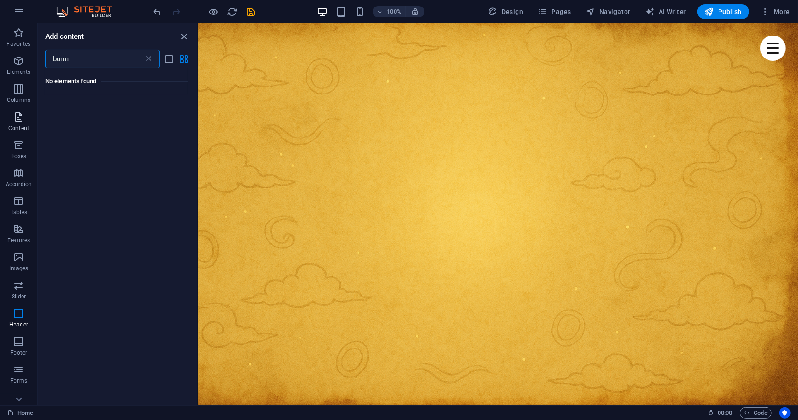
type input "burm"
click at [20, 119] on icon "button" at bounding box center [18, 116] width 11 height 11
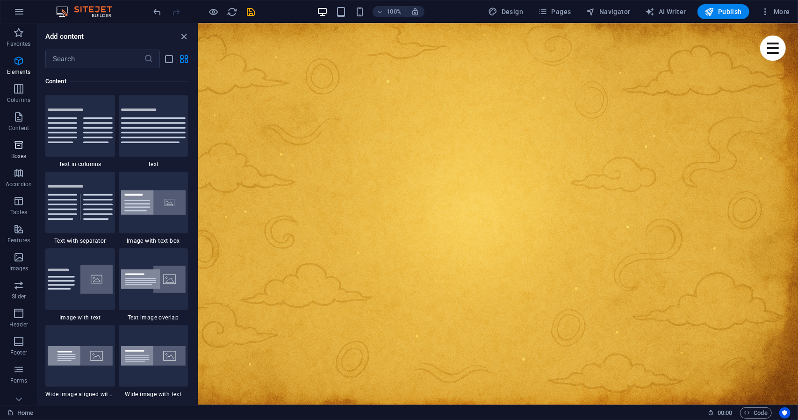
click at [22, 148] on icon "button" at bounding box center [18, 144] width 11 height 11
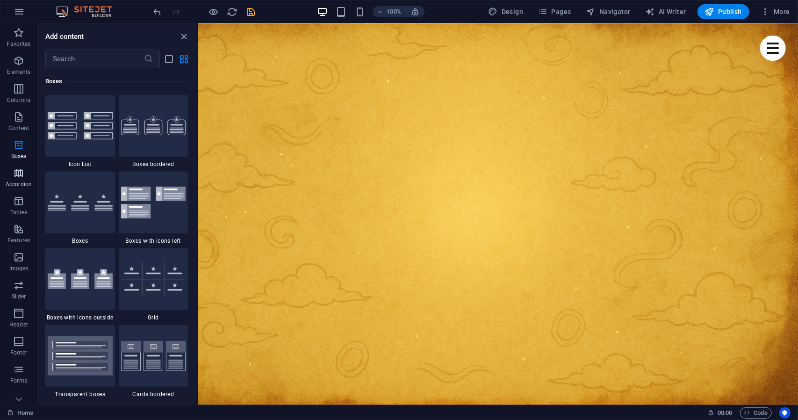
click at [20, 181] on p "Accordion" at bounding box center [19, 184] width 26 height 7
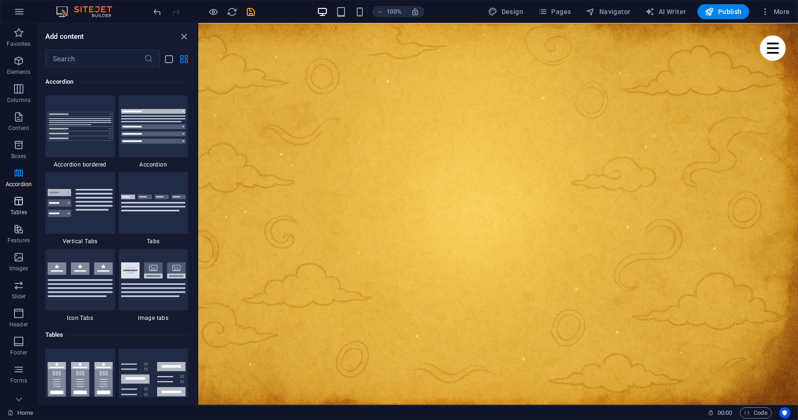
click at [22, 201] on icon "button" at bounding box center [18, 200] width 11 height 11
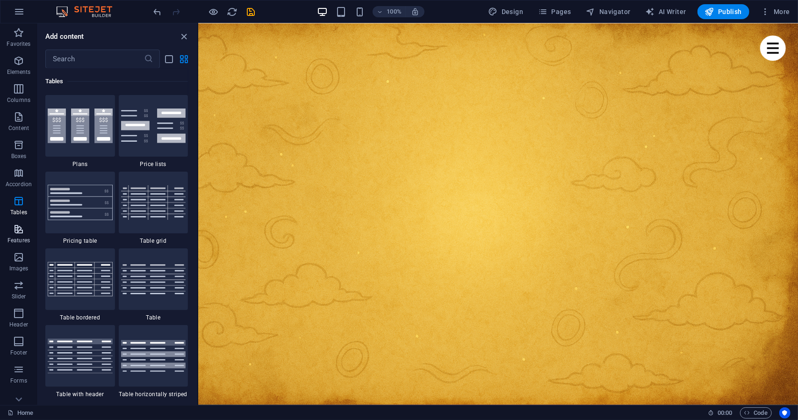
click at [21, 224] on icon "button" at bounding box center [18, 229] width 11 height 11
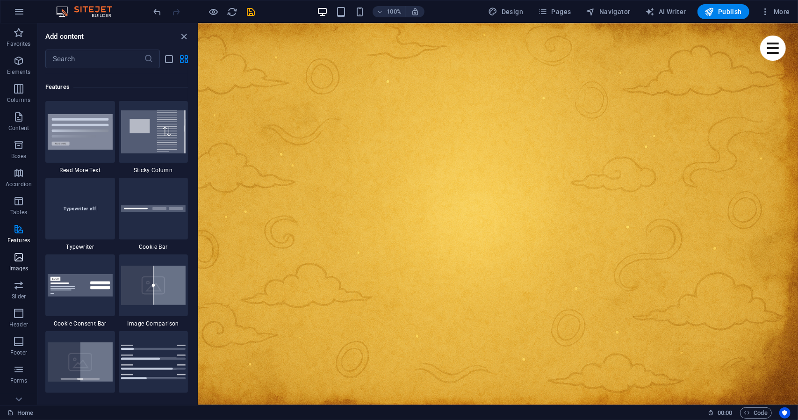
click at [26, 252] on span "Images" at bounding box center [18, 263] width 37 height 22
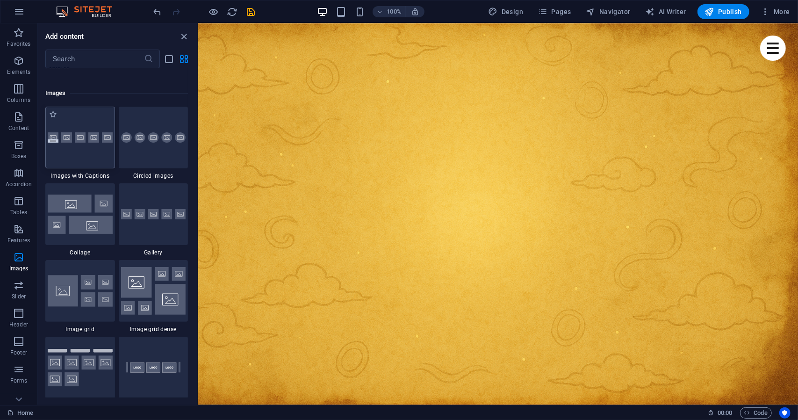
scroll to position [4742, 0]
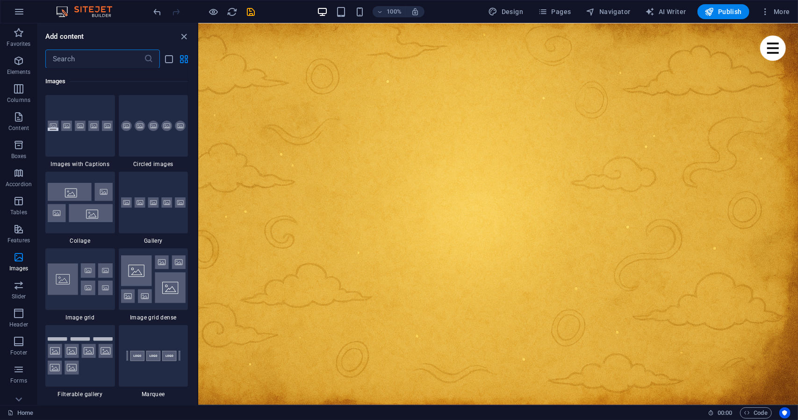
click at [88, 66] on input "text" at bounding box center [94, 59] width 99 height 19
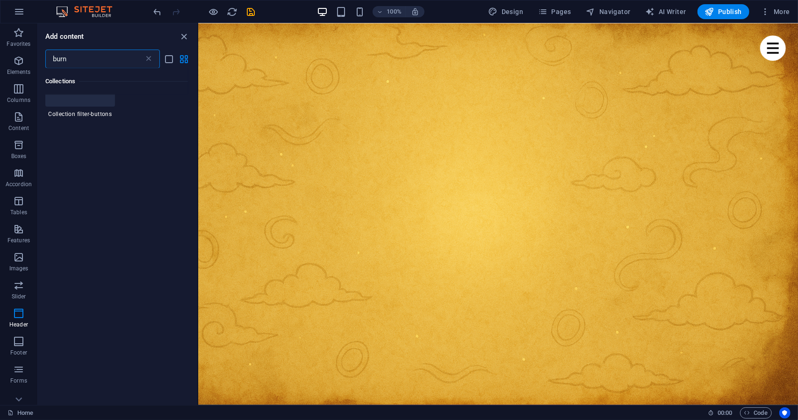
scroll to position [0, 0]
type input "burn"
click at [17, 96] on p "Columns" at bounding box center [18, 99] width 23 height 7
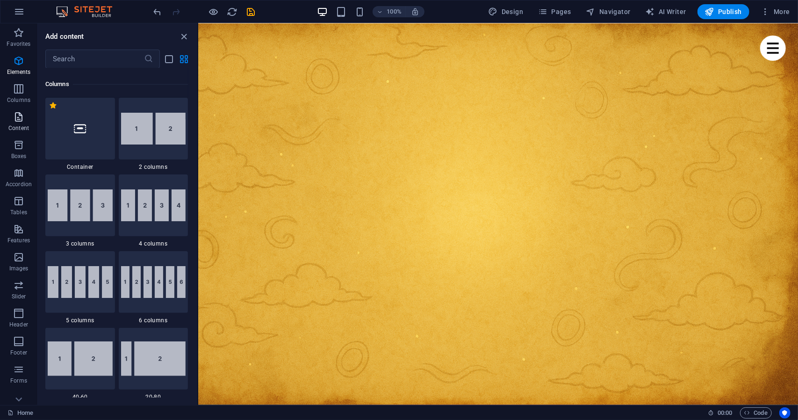
click at [25, 126] on p "Content" at bounding box center [18, 127] width 21 height 7
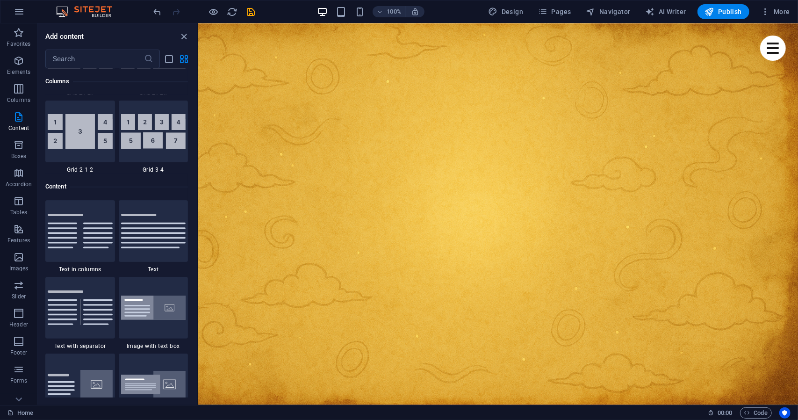
scroll to position [1636, 0]
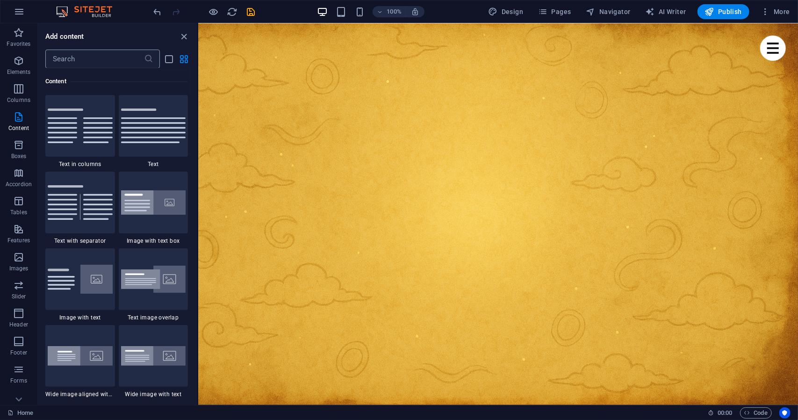
click at [94, 65] on input "text" at bounding box center [94, 59] width 99 height 19
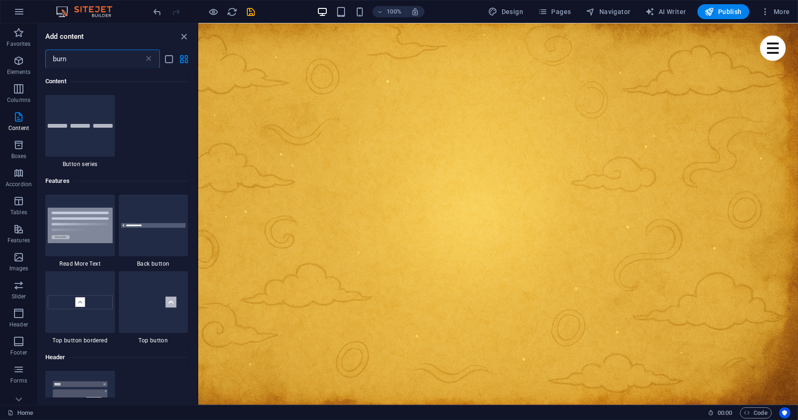
scroll to position [0, 0]
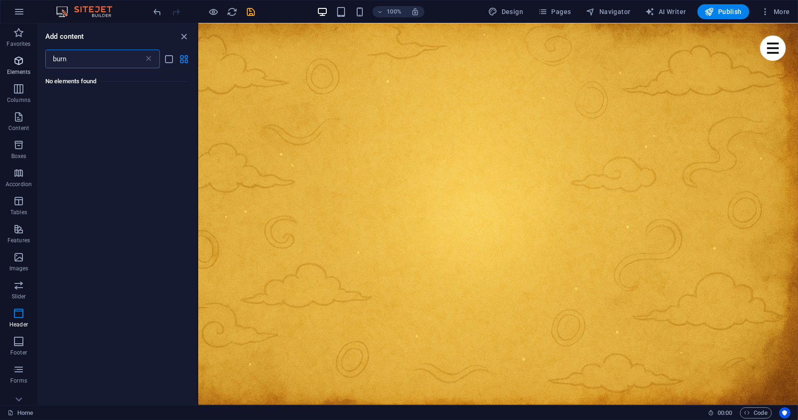
type input "burn"
click at [22, 66] on span "Elements" at bounding box center [18, 66] width 37 height 22
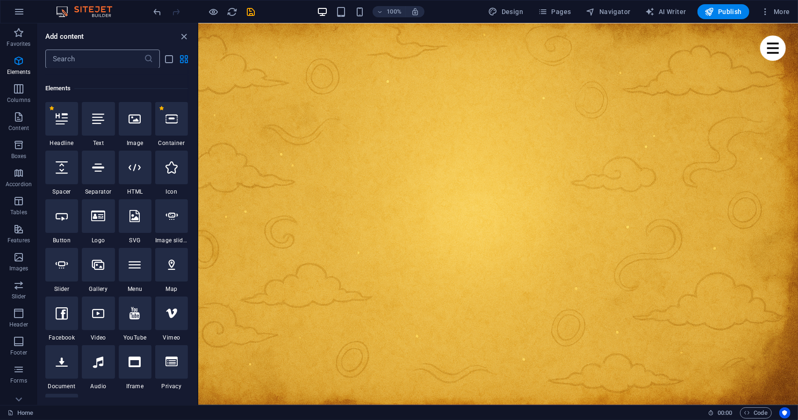
scroll to position [100, 0]
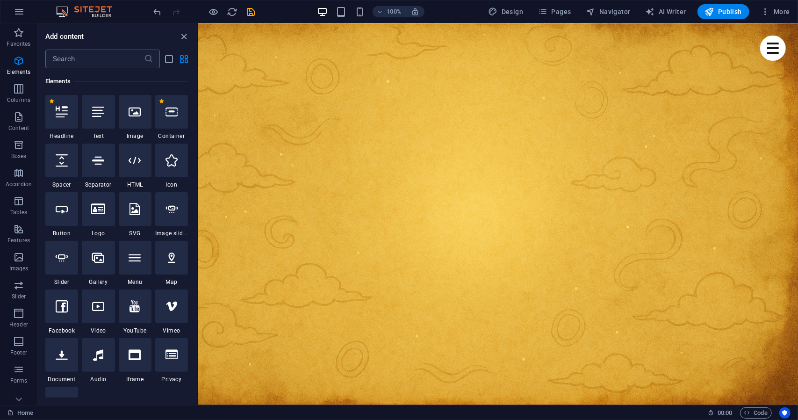
click at [86, 62] on input "text" at bounding box center [94, 59] width 99 height 19
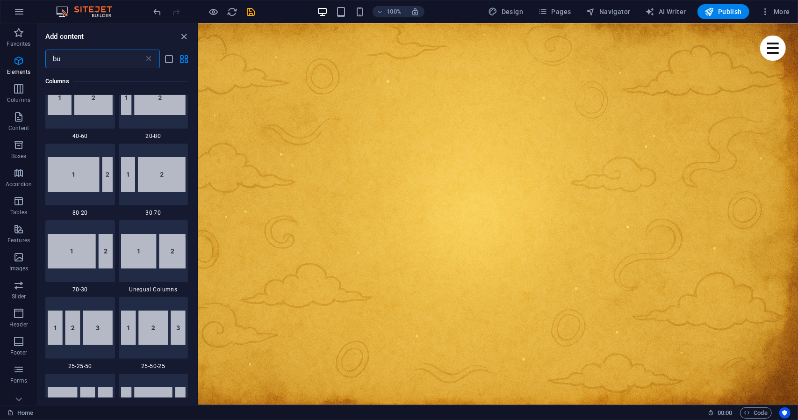
scroll to position [0, 0]
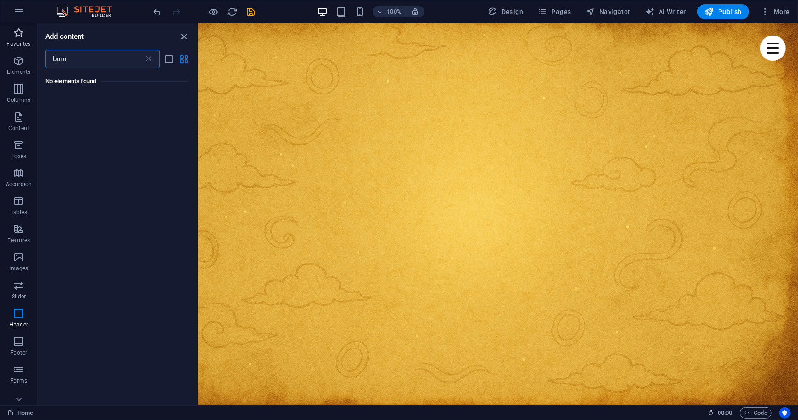
type input "burn"
click at [20, 36] on icon "button" at bounding box center [18, 32] width 11 height 11
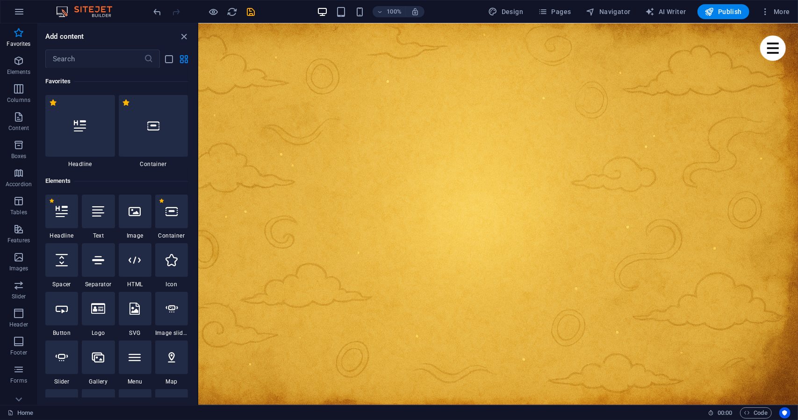
click at [97, 77] on h6 "Favorites" at bounding box center [116, 81] width 143 height 11
click at [98, 269] on div at bounding box center [98, 260] width 33 height 34
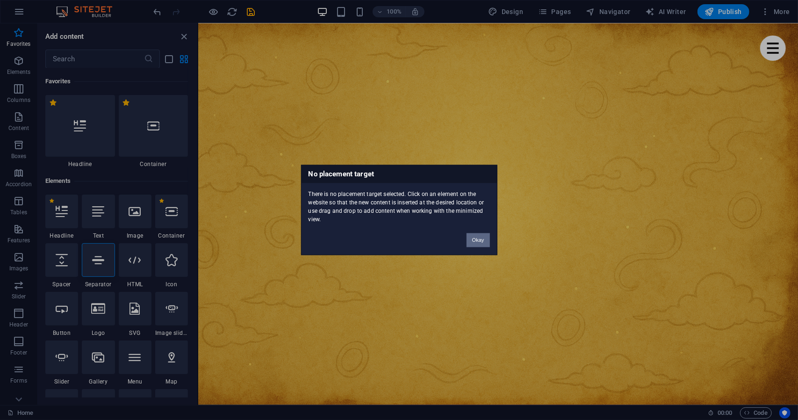
click at [477, 237] on button "Okay" at bounding box center [478, 240] width 23 height 14
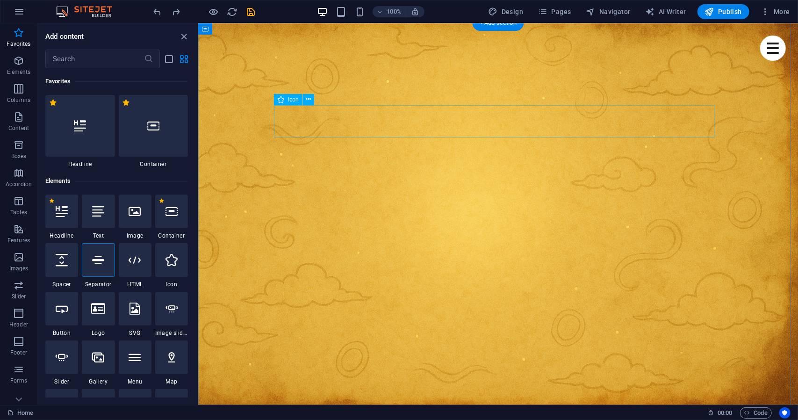
click at [102, 262] on icon at bounding box center [98, 260] width 12 height 12
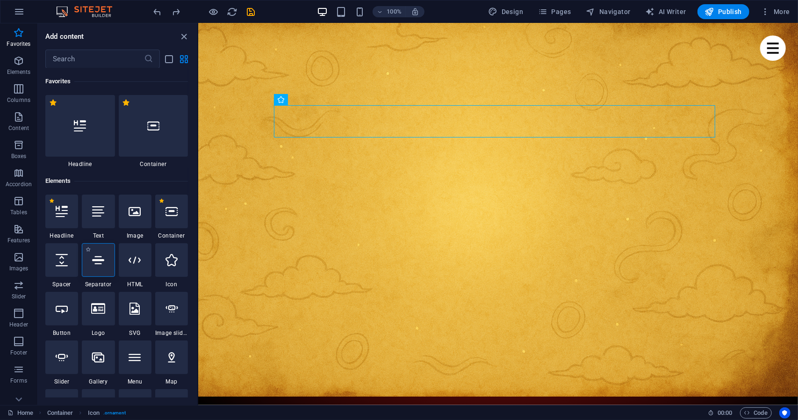
select select "%"
select select "px"
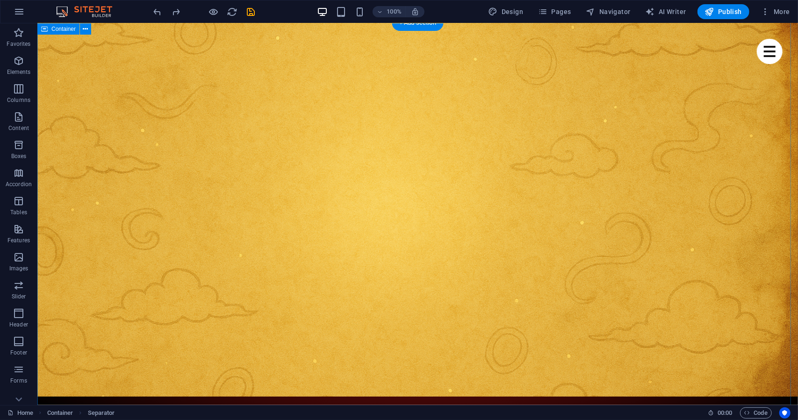
scroll to position [396, 0]
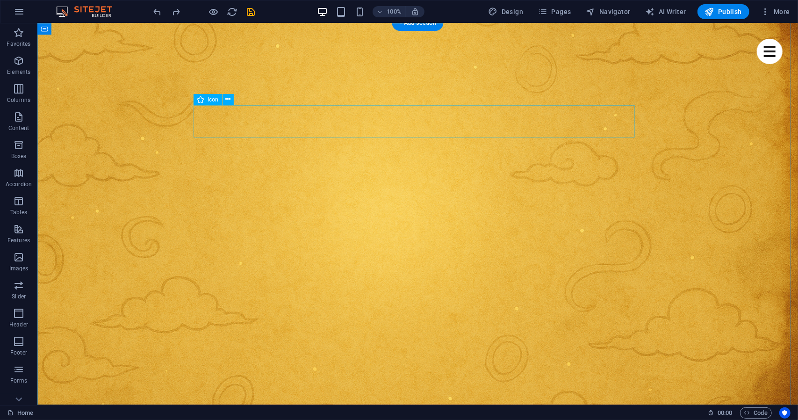
select select "xMidYMid"
select select "px"
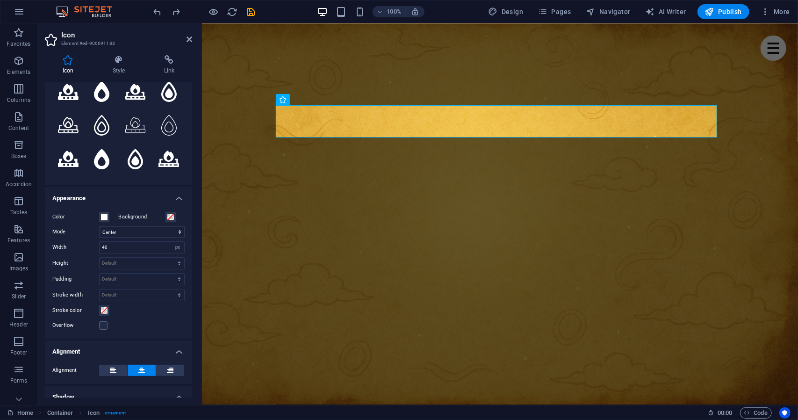
scroll to position [174, 0]
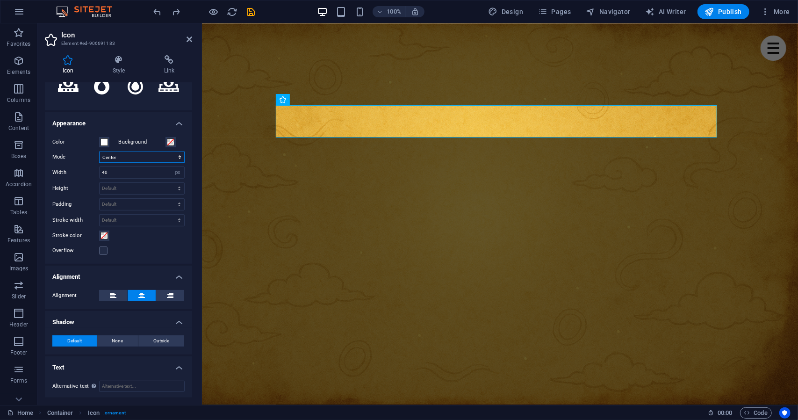
click at [127, 157] on select "Scale Left Center Right" at bounding box center [142, 157] width 86 height 11
click at [109, 139] on button "Color" at bounding box center [104, 142] width 10 height 10
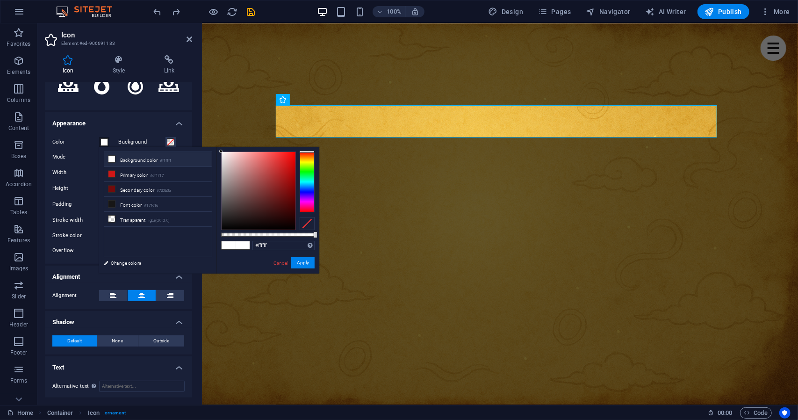
click at [164, 132] on div "Color Background Mode Scale Left Center Right Width 40 Default auto px rem % em…" at bounding box center [118, 196] width 147 height 135
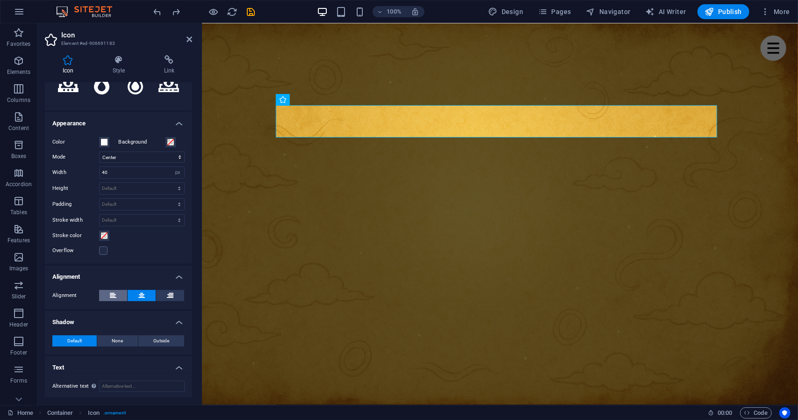
click at [114, 290] on icon at bounding box center [113, 295] width 7 height 11
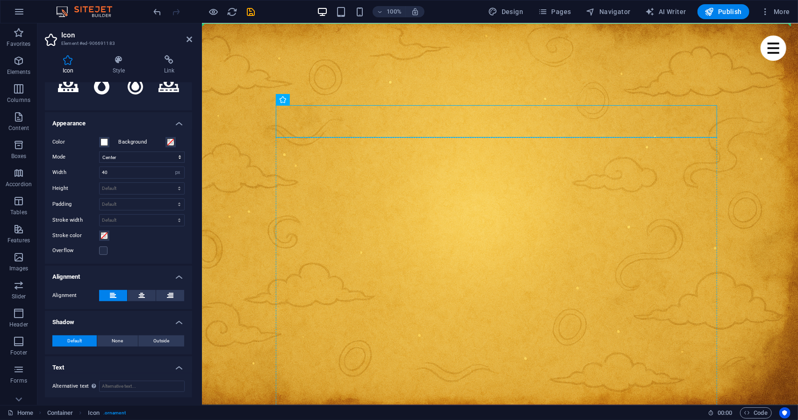
drag, startPoint x: 294, startPoint y: 123, endPoint x: 289, endPoint y: 195, distance: 73.1
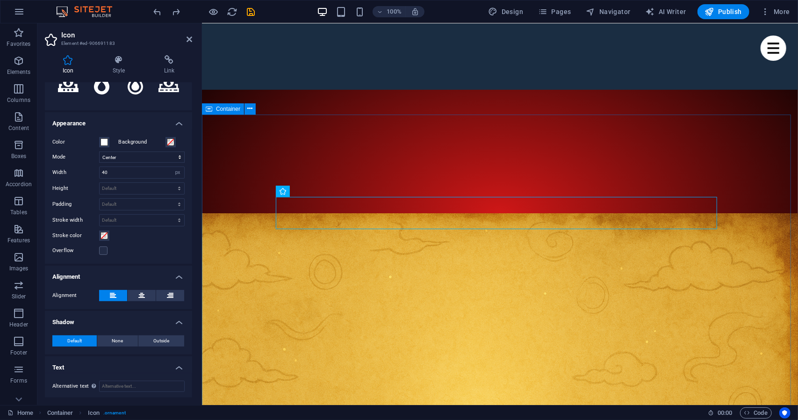
scroll to position [332, 0]
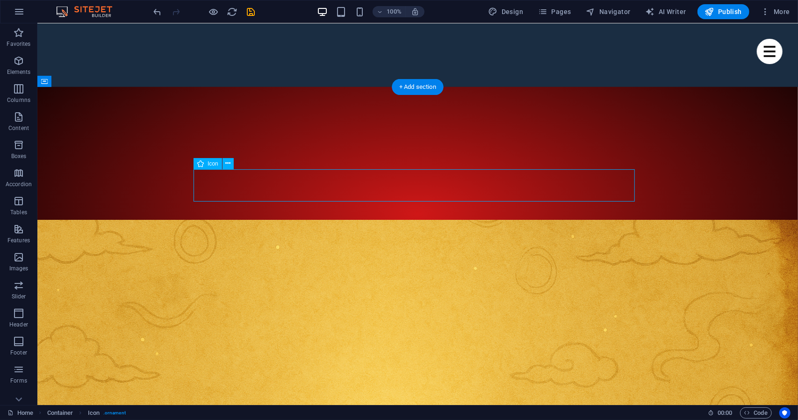
select select "xMidYMid"
select select "px"
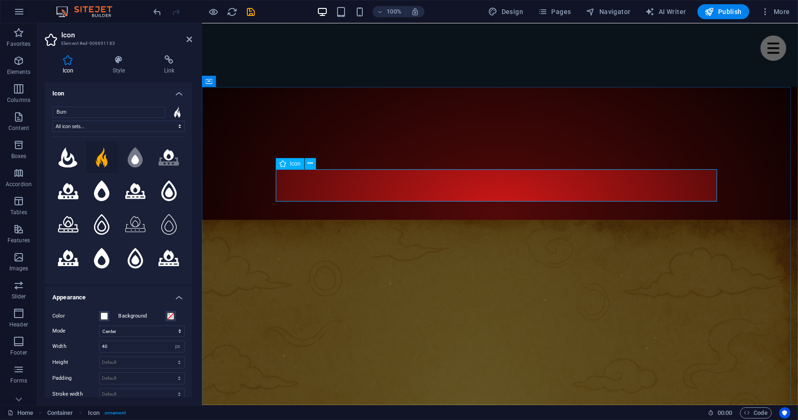
click at [310, 165] on icon at bounding box center [310, 164] width 5 height 10
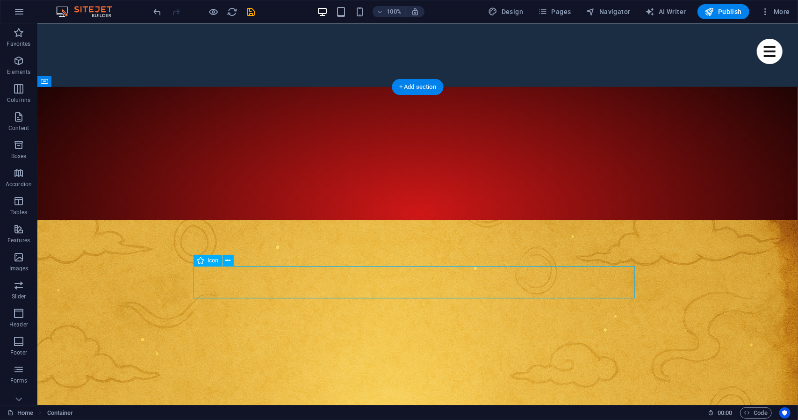
select select "xMidYMid"
select select "px"
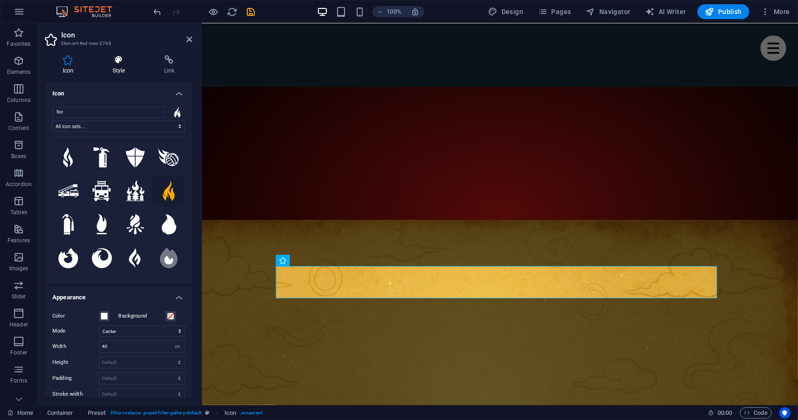
click at [110, 72] on h4 "Style" at bounding box center [120, 65] width 51 height 20
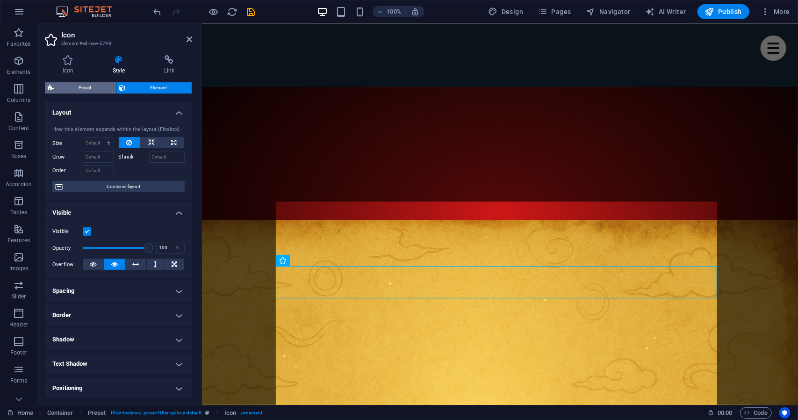
click at [91, 87] on span "Preset" at bounding box center [85, 87] width 57 height 11
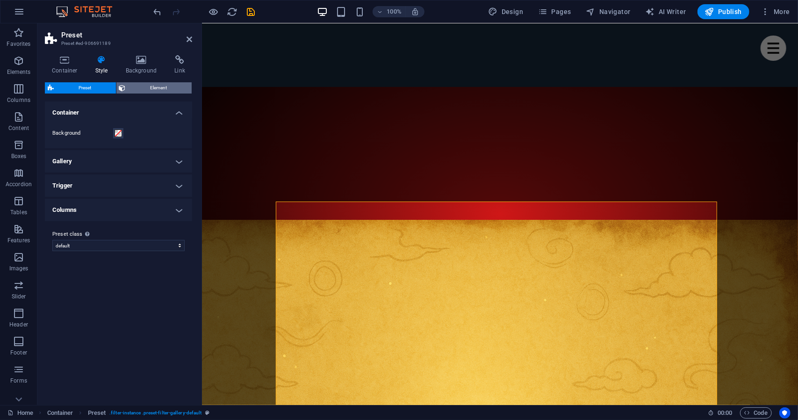
click at [138, 86] on span "Element" at bounding box center [159, 87] width 61 height 11
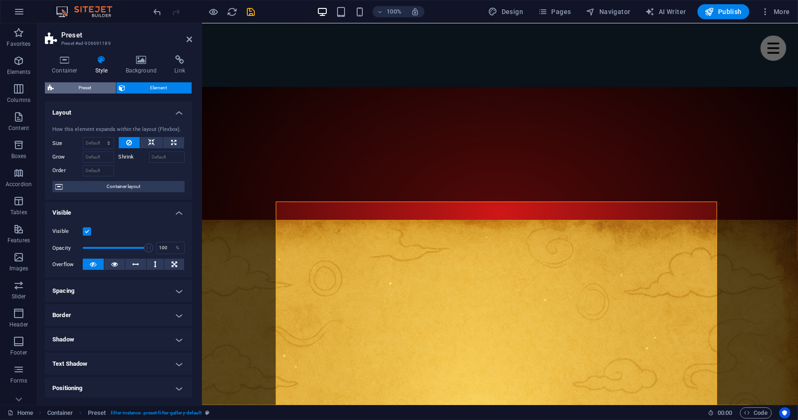
click at [88, 87] on span "Preset" at bounding box center [85, 87] width 57 height 11
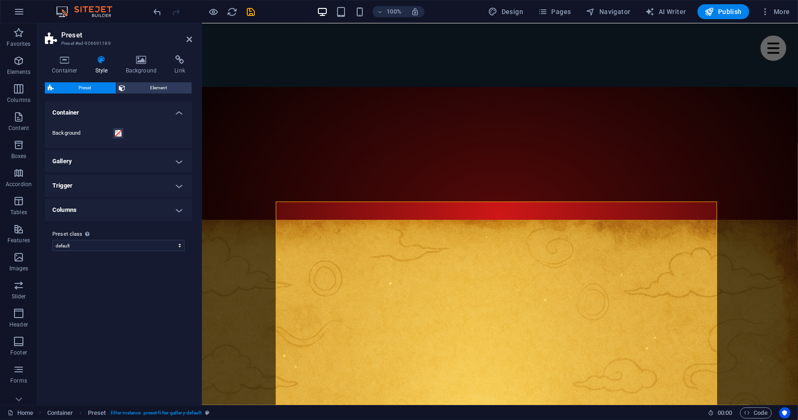
click at [119, 157] on h4 "Gallery" at bounding box center [118, 161] width 147 height 22
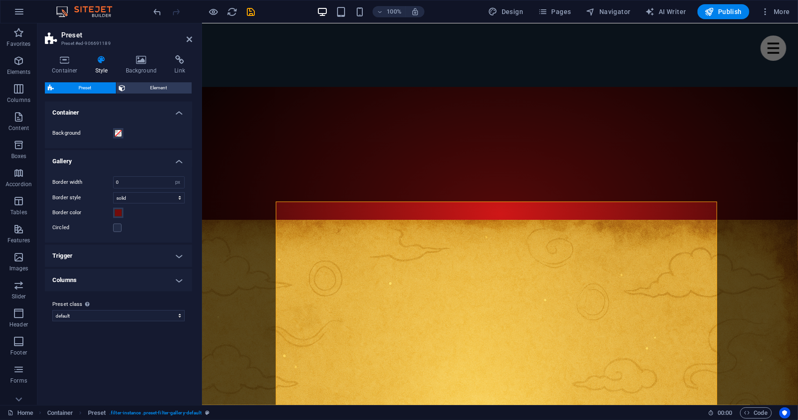
click at [119, 157] on h4 "Gallery" at bounding box center [118, 158] width 147 height 17
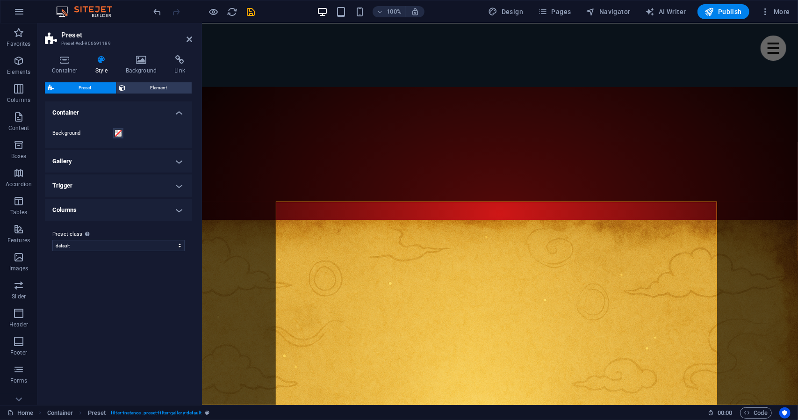
click at [116, 190] on h4 "Trigger" at bounding box center [118, 185] width 147 height 22
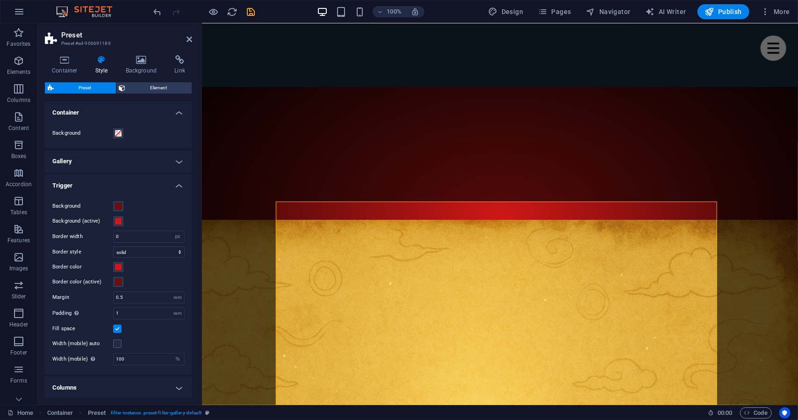
click at [116, 188] on h4 "Trigger" at bounding box center [118, 182] width 147 height 17
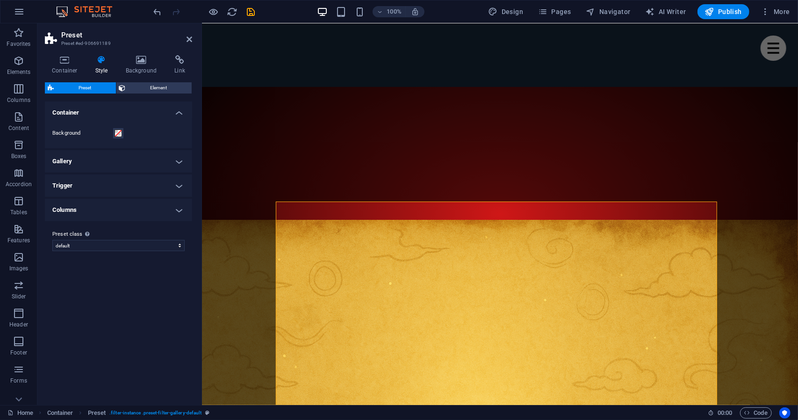
click at [112, 213] on h4 "Columns" at bounding box center [118, 210] width 147 height 22
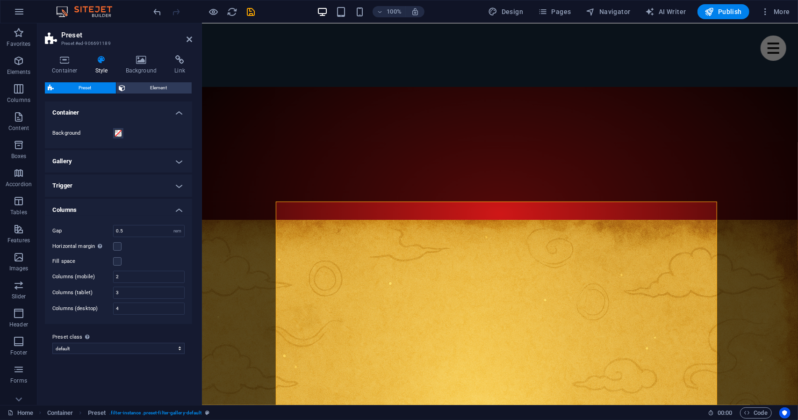
click at [112, 213] on h4 "Columns" at bounding box center [118, 207] width 147 height 17
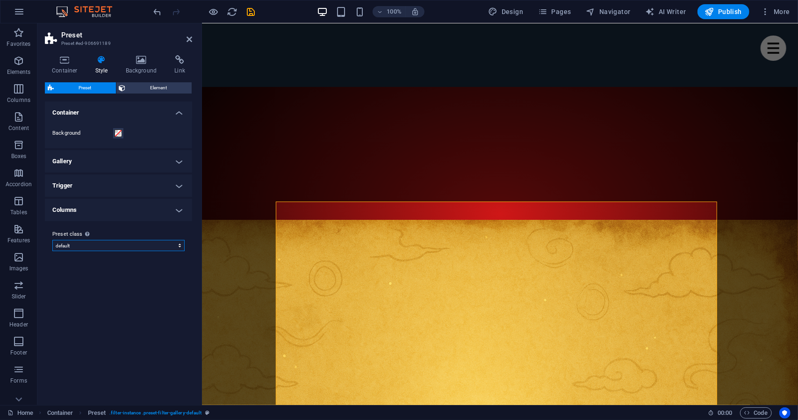
click at [112, 242] on select "default Add preset class" at bounding box center [118, 245] width 132 height 11
click at [116, 209] on h4 "Columns" at bounding box center [118, 210] width 147 height 22
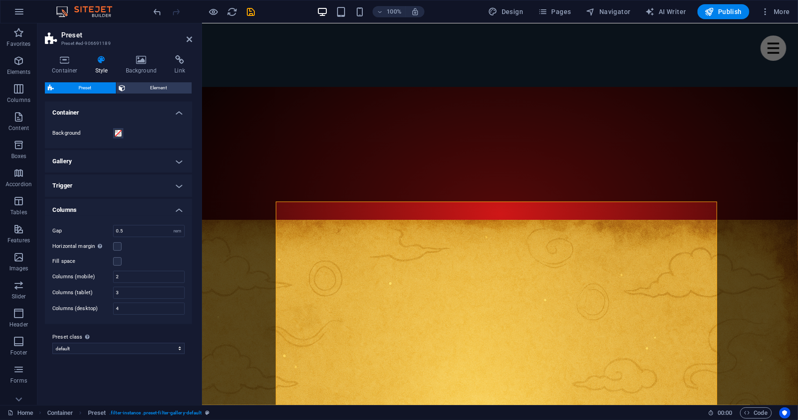
click at [116, 188] on h4 "Trigger" at bounding box center [118, 185] width 147 height 22
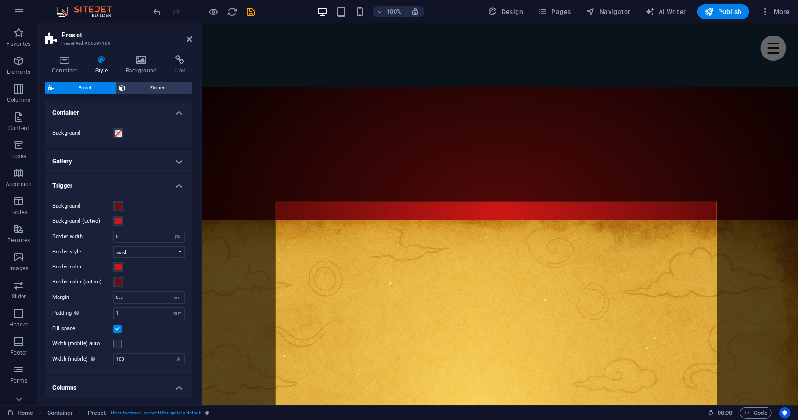
click at [117, 149] on ul "Container Background Gallery Border width 0 rem px Border style solid dashed do…" at bounding box center [118, 301] width 147 height 400
click at [117, 152] on h4 "Gallery" at bounding box center [118, 161] width 147 height 22
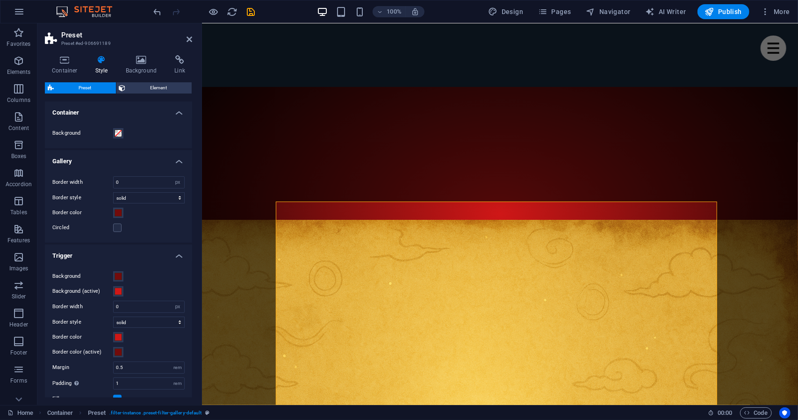
click at [141, 76] on div "Container Style Background Link Size Height Default px rem % vh vw Min. height …" at bounding box center [118, 226] width 147 height 342
click at [143, 82] on span "Element" at bounding box center [159, 87] width 61 height 11
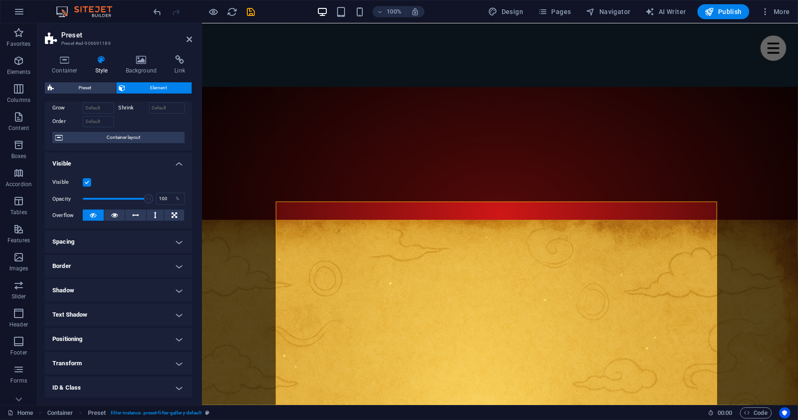
scroll to position [51, 0]
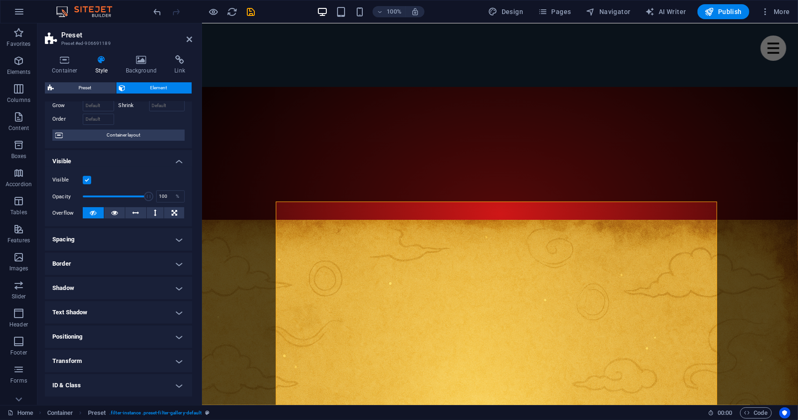
click at [123, 243] on h4 "Spacing" at bounding box center [118, 239] width 147 height 22
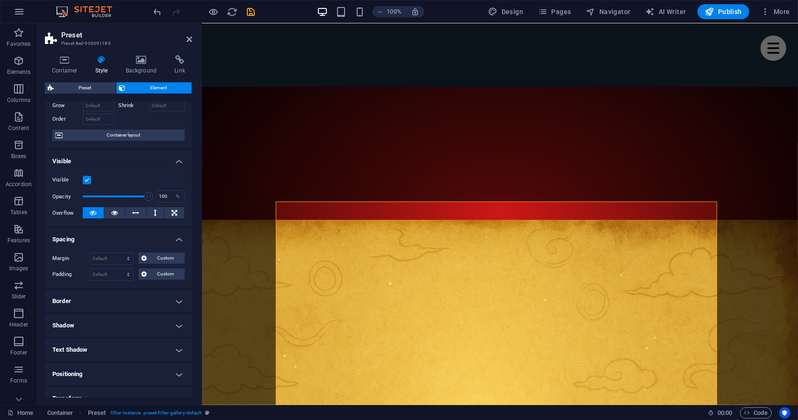
click at [120, 291] on h4 "Border" at bounding box center [118, 301] width 147 height 22
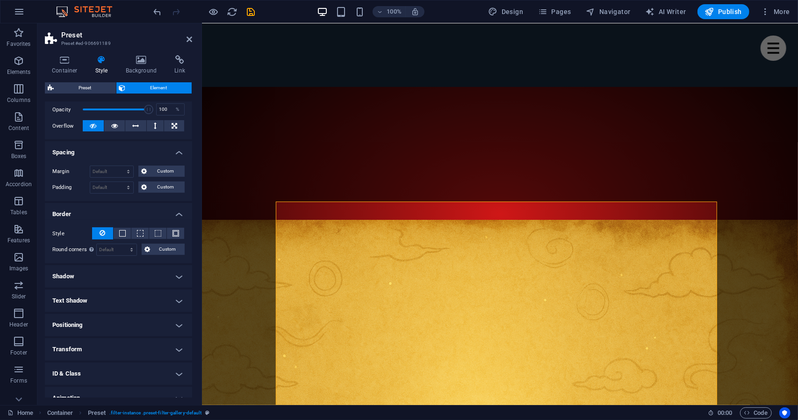
scroll to position [140, 0]
click at [115, 282] on h4 "Shadow" at bounding box center [118, 275] width 147 height 22
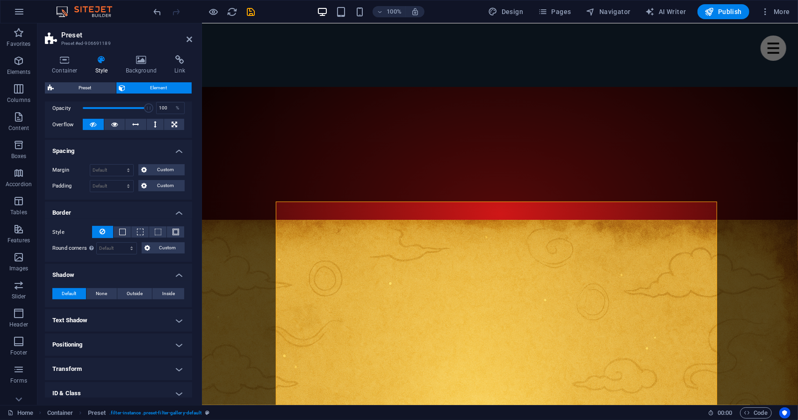
click at [110, 320] on h4 "Text Shadow" at bounding box center [118, 320] width 147 height 22
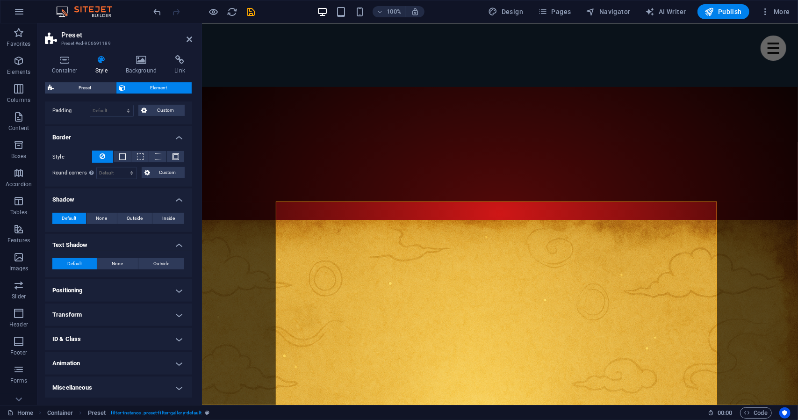
scroll to position [0, 0]
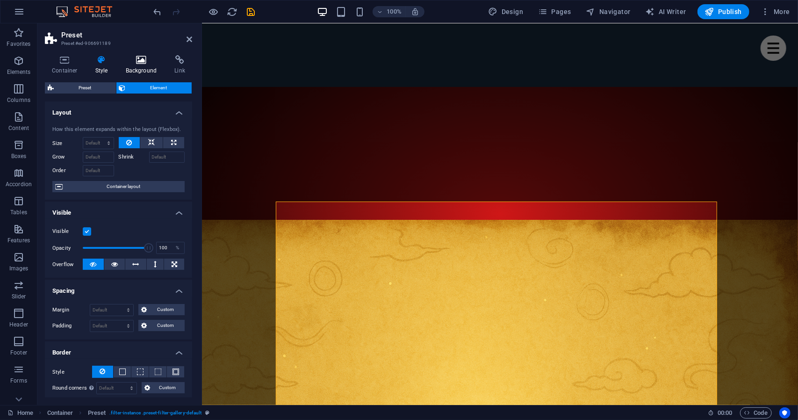
click at [130, 73] on h4 "Background" at bounding box center [143, 65] width 49 height 20
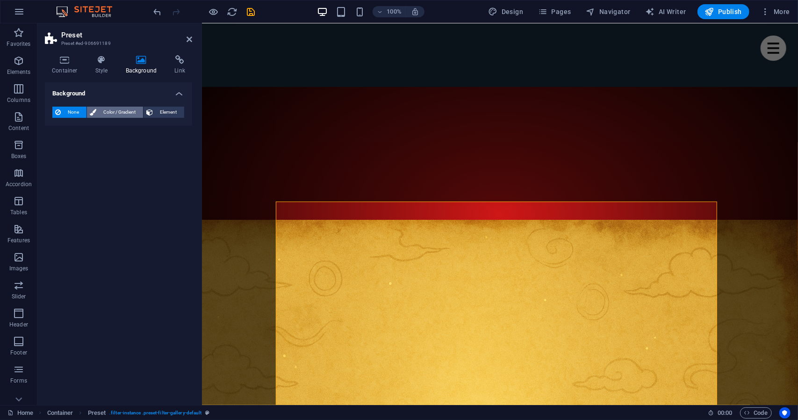
click at [125, 110] on span "Color / Gradient" at bounding box center [119, 112] width 41 height 11
click at [163, 105] on div "None Color / Gradient Element Stretch background to full-width Color overlay Pl…" at bounding box center [118, 131] width 147 height 64
click at [165, 107] on span "Element" at bounding box center [169, 112] width 26 height 11
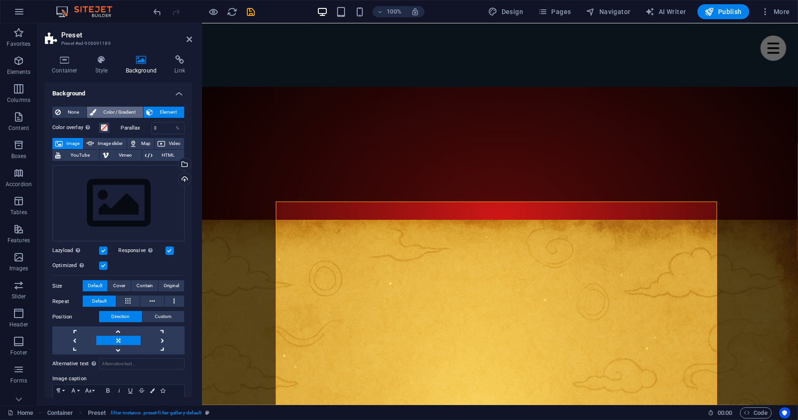
click at [106, 113] on span "Color / Gradient" at bounding box center [119, 112] width 41 height 11
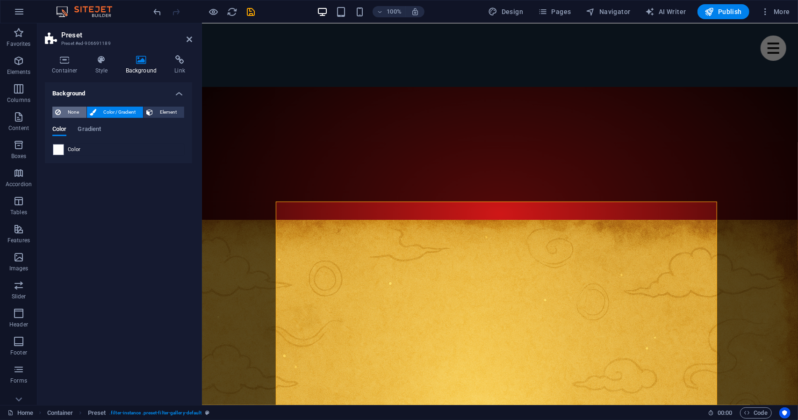
click at [75, 115] on span "None" at bounding box center [74, 112] width 20 height 11
click at [156, 111] on span "Element" at bounding box center [169, 112] width 26 height 11
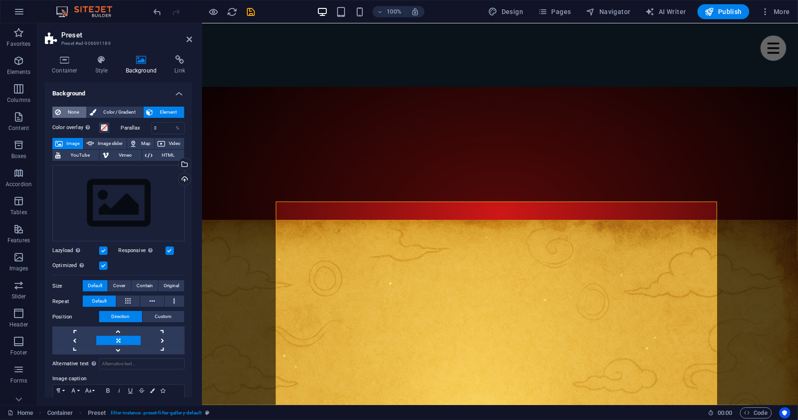
click at [65, 111] on span "None" at bounding box center [74, 112] width 20 height 11
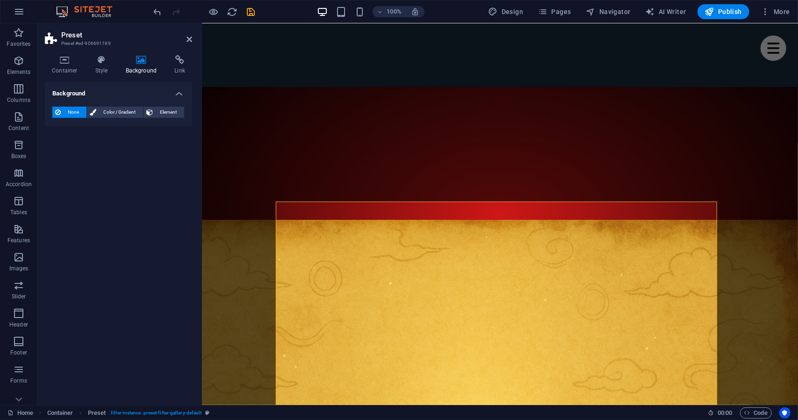
click at [179, 52] on div "Container Style Background Link Size Height Default px rem % vh vw Min. height …" at bounding box center [118, 226] width 162 height 357
click at [178, 57] on icon at bounding box center [179, 59] width 25 height 9
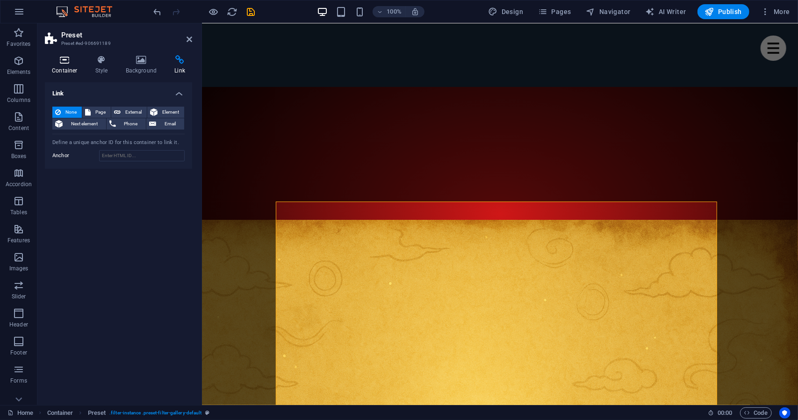
click at [72, 72] on h4 "Container" at bounding box center [66, 65] width 43 height 20
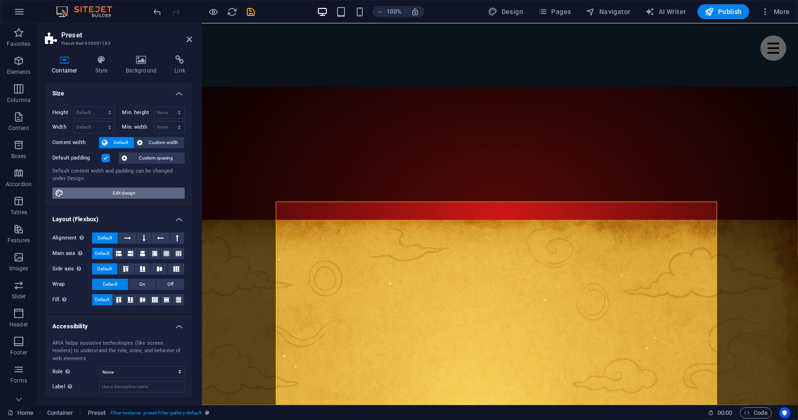
click at [156, 189] on span "Edit design" at bounding box center [124, 193] width 116 height 11
select select "px"
select select "400"
select select "px"
select select "rem"
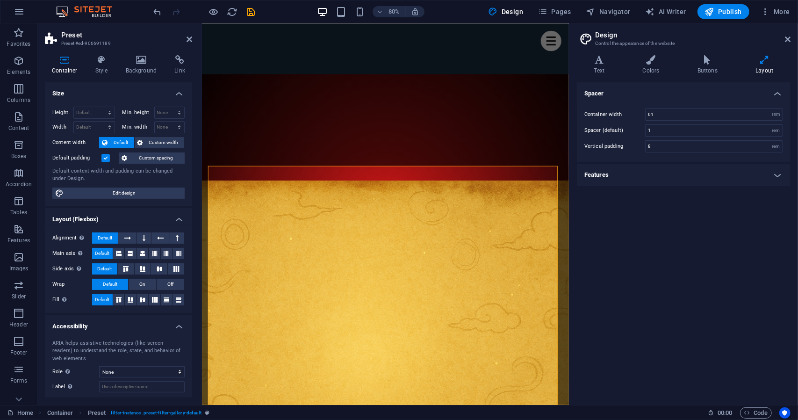
click at [710, 177] on h4 "Features" at bounding box center [684, 175] width 214 height 22
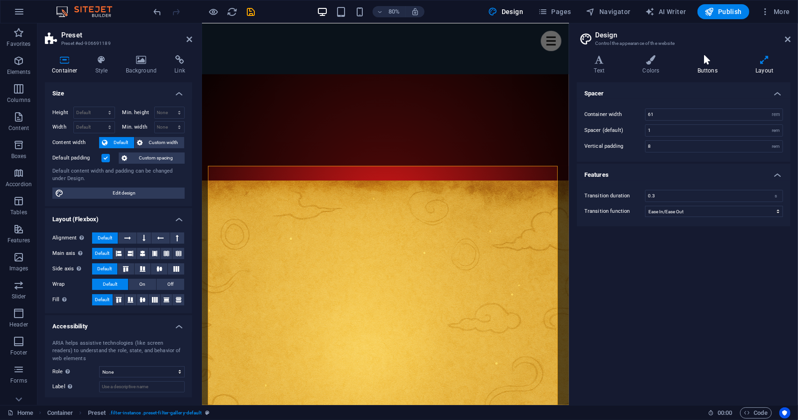
click at [709, 59] on icon at bounding box center [707, 59] width 54 height 9
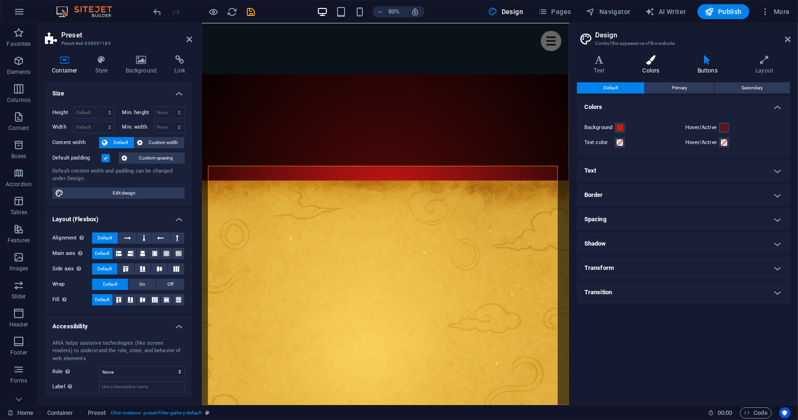
click at [657, 68] on h4 "Colors" at bounding box center [653, 65] width 55 height 20
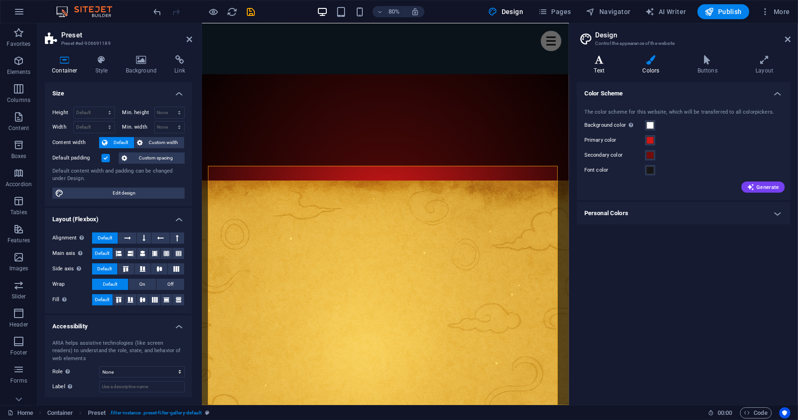
click at [621, 68] on h4 "Text" at bounding box center [601, 65] width 49 height 20
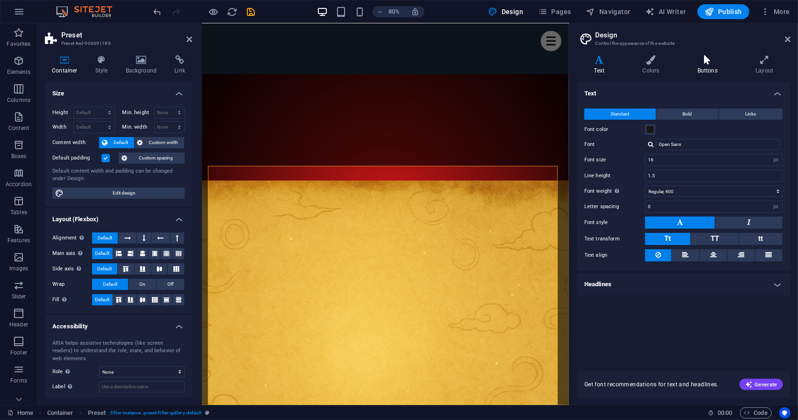
click at [709, 59] on icon at bounding box center [707, 59] width 54 height 9
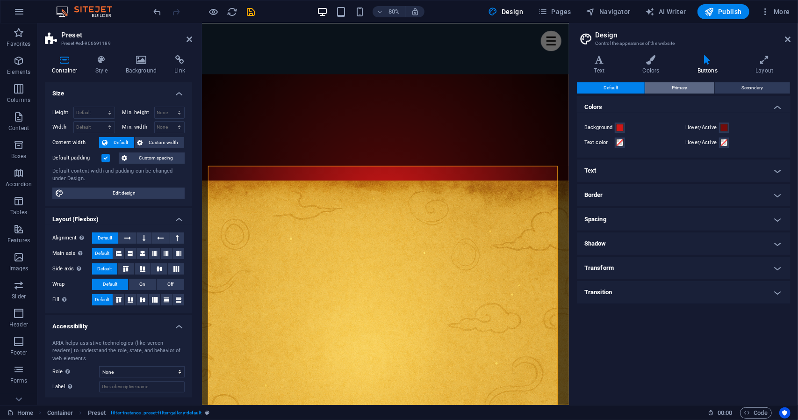
click at [676, 87] on span "Primary" at bounding box center [679, 87] width 15 height 11
click at [732, 93] on div "Default Primary Secondary" at bounding box center [684, 88] width 214 height 12
click at [789, 44] on header "Design Control the appearance of the website" at bounding box center [685, 35] width 212 height 24
click at [788, 42] on icon at bounding box center [788, 39] width 6 height 7
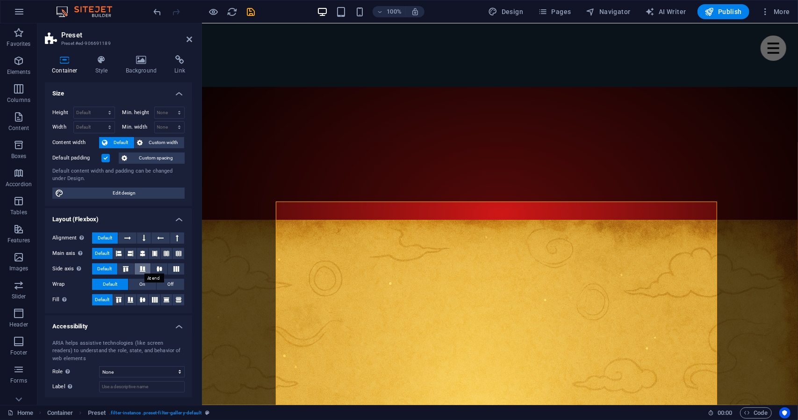
scroll to position [46, 0]
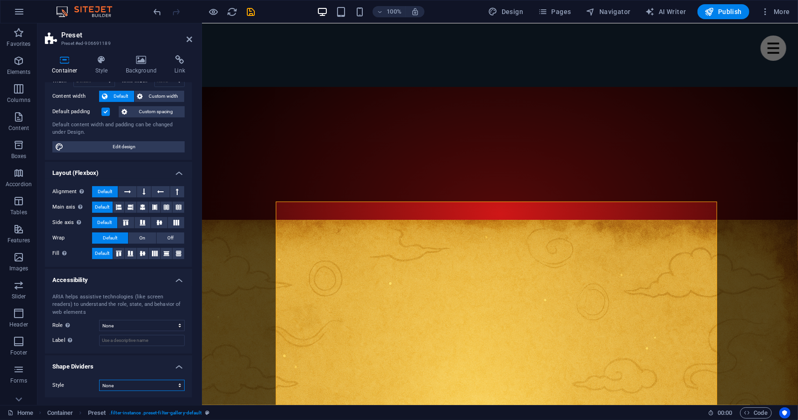
click at [131, 383] on select "None Triangle Square Diagonal Polygon 1 Polygon 2 Zigzag Multiple Zigzags Waves…" at bounding box center [142, 385] width 86 height 11
select select "paint-drip"
click at [99, 380] on select "None Triangle Square Diagonal Polygon 1 Polygon 2 Zigzag Multiple Zigzags Waves…" at bounding box center [142, 385] width 86 height 11
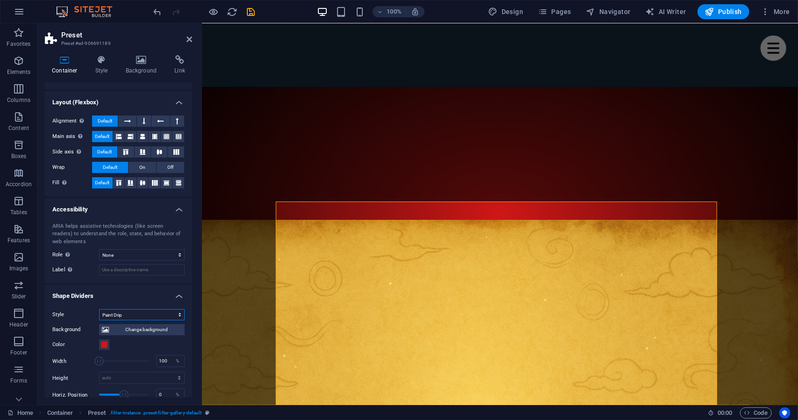
scroll to position [118, 0]
click at [138, 330] on span "Change background" at bounding box center [147, 328] width 70 height 11
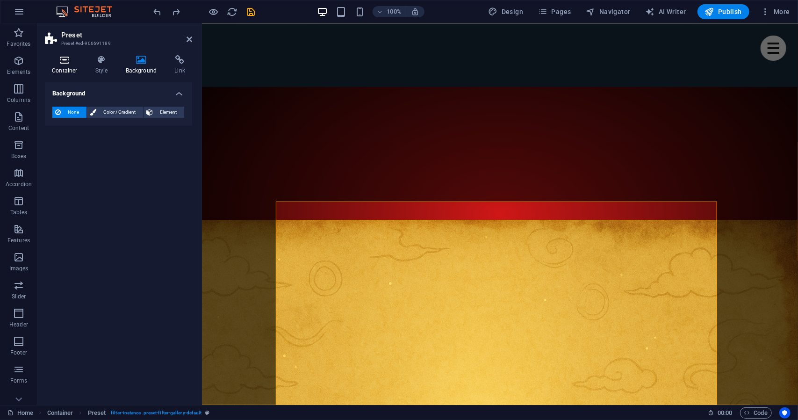
click at [71, 68] on h4 "Container" at bounding box center [66, 65] width 43 height 20
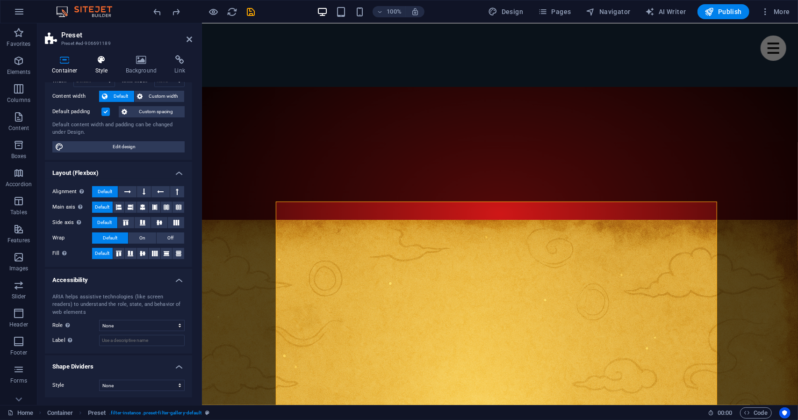
click at [107, 71] on h4 "Style" at bounding box center [103, 65] width 30 height 20
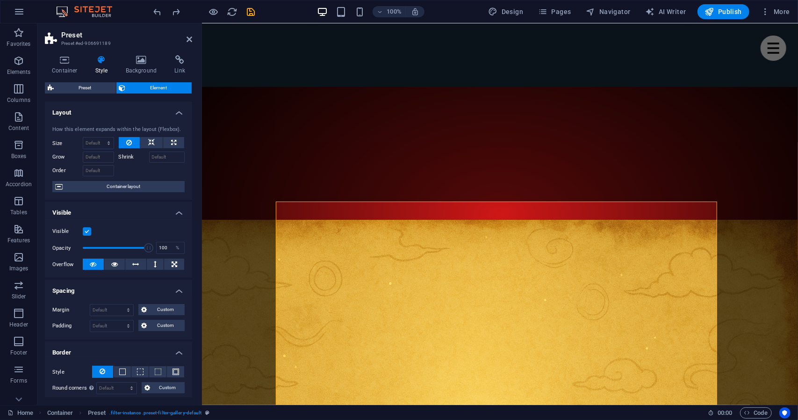
scroll to position [3, 0]
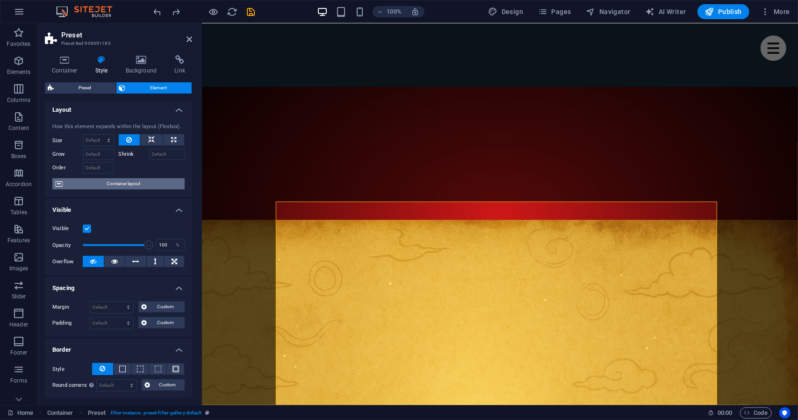
click at [115, 182] on span "Container layout" at bounding box center [123, 183] width 116 height 11
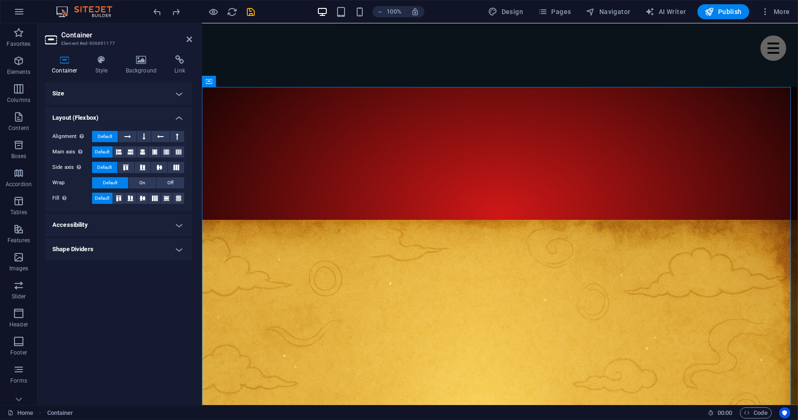
click at [96, 234] on h4 "Accessibility" at bounding box center [118, 225] width 147 height 22
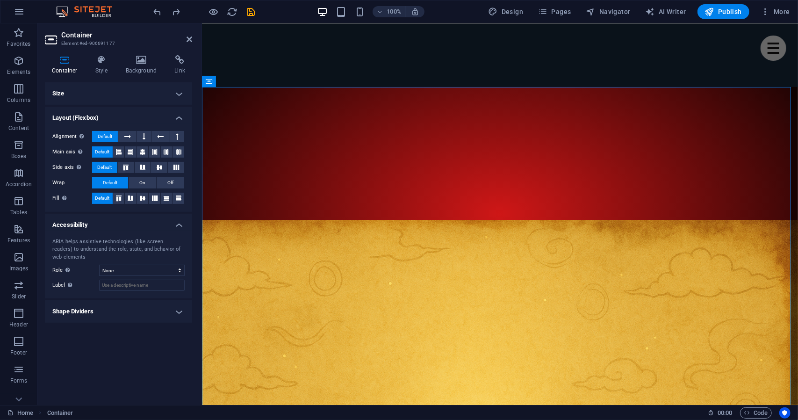
click at [82, 319] on h4 "Shape Dividers" at bounding box center [118, 311] width 147 height 22
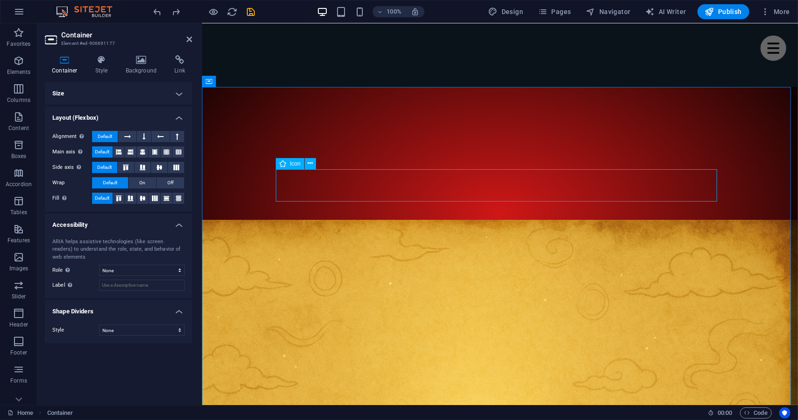
select select "xMidYMid"
select select "px"
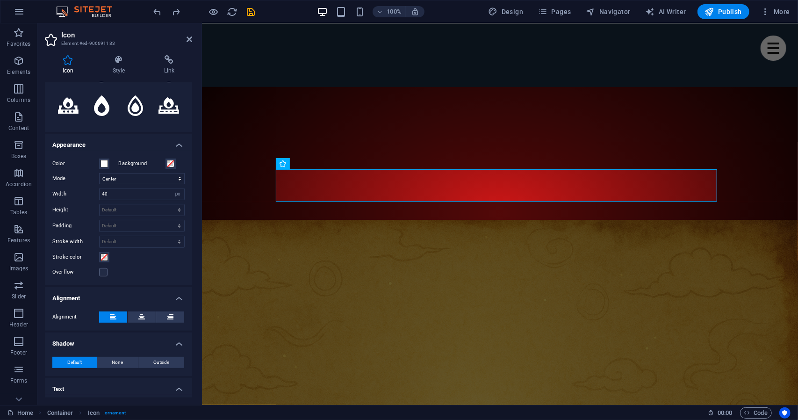
scroll to position [174, 0]
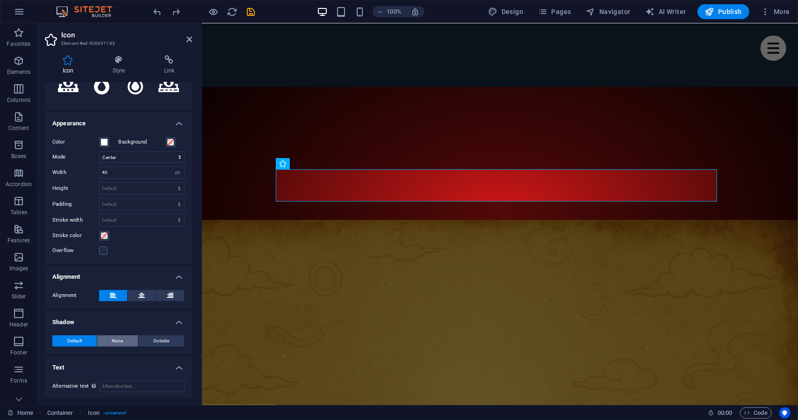
click at [130, 336] on button "None" at bounding box center [117, 340] width 41 height 11
click at [89, 337] on button "Default" at bounding box center [74, 340] width 44 height 11
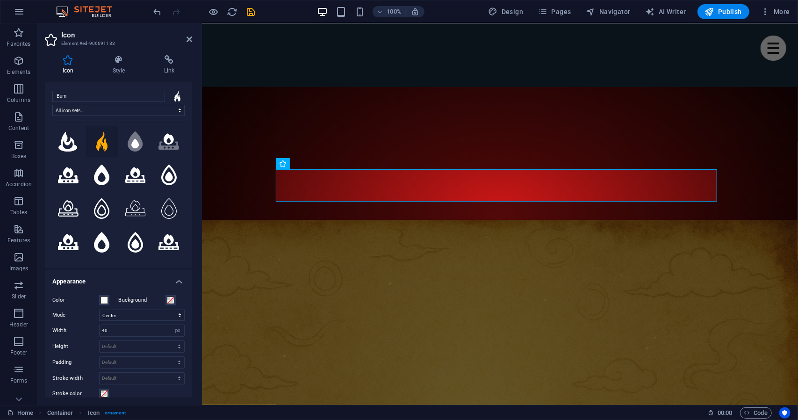
scroll to position [0, 0]
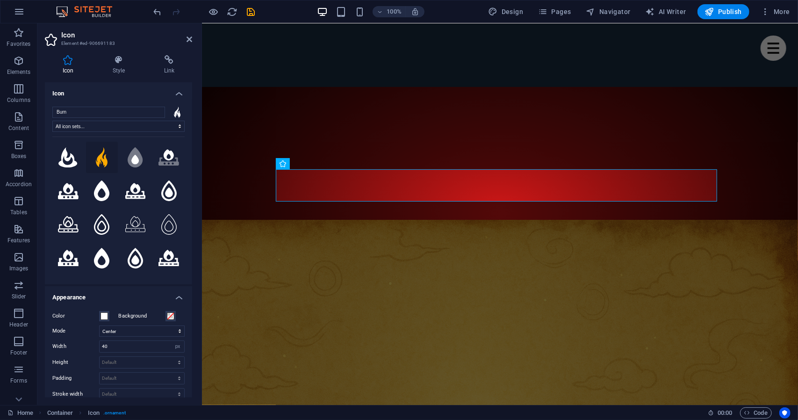
click at [181, 91] on h4 "Icon" at bounding box center [118, 90] width 147 height 17
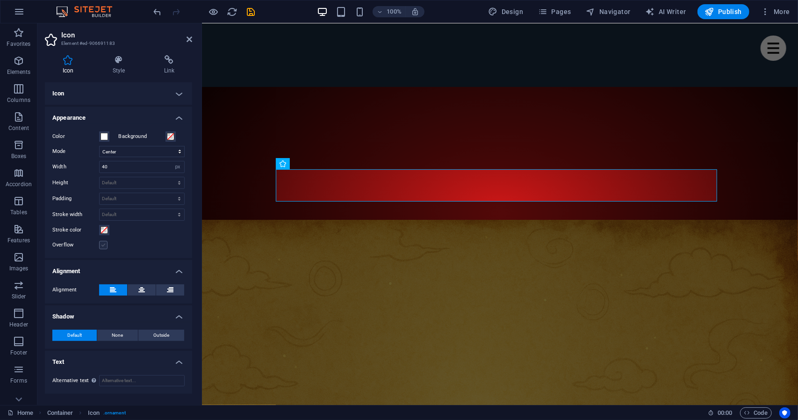
click at [104, 247] on label at bounding box center [103, 245] width 8 height 8
click at [0, 0] on input "Overflow" at bounding box center [0, 0] width 0 height 0
click at [104, 247] on label at bounding box center [103, 245] width 8 height 8
click at [0, 0] on input "Overflow" at bounding box center [0, 0] width 0 height 0
click at [126, 65] on h4 "Style" at bounding box center [120, 65] width 51 height 20
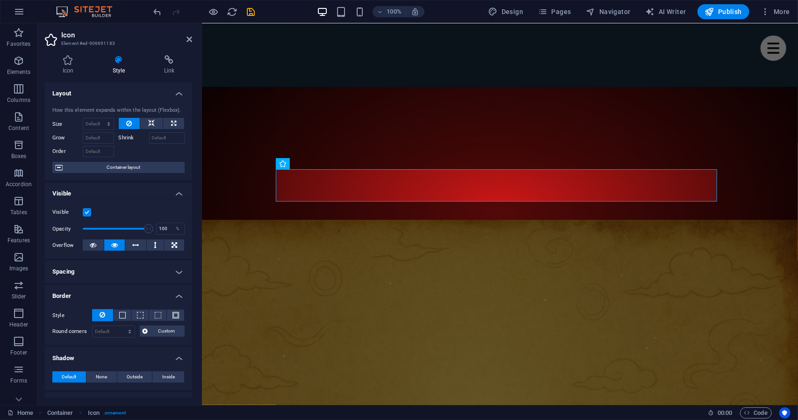
click at [145, 117] on div "How this element expands within the layout (Flexbox). Size Default auto px % 1/…" at bounding box center [118, 140] width 147 height 82
click at [145, 118] on button at bounding box center [151, 123] width 22 height 11
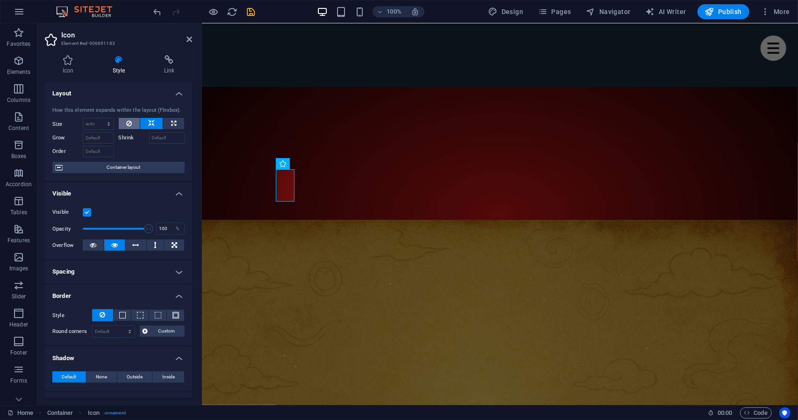
click at [133, 126] on button at bounding box center [130, 123] width 22 height 11
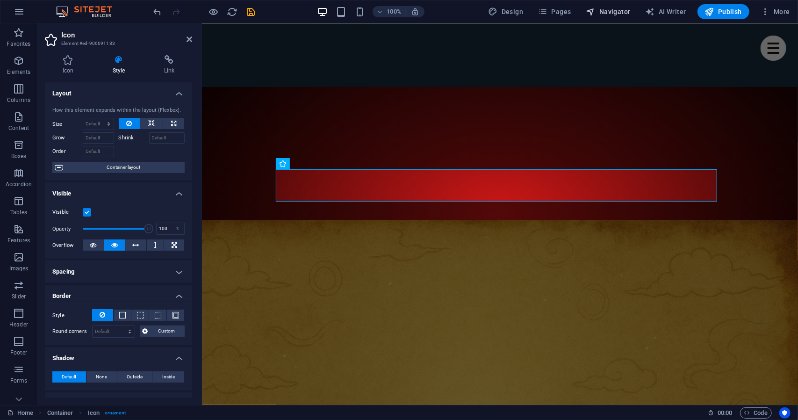
click at [615, 14] on span "Navigator" at bounding box center [608, 11] width 44 height 9
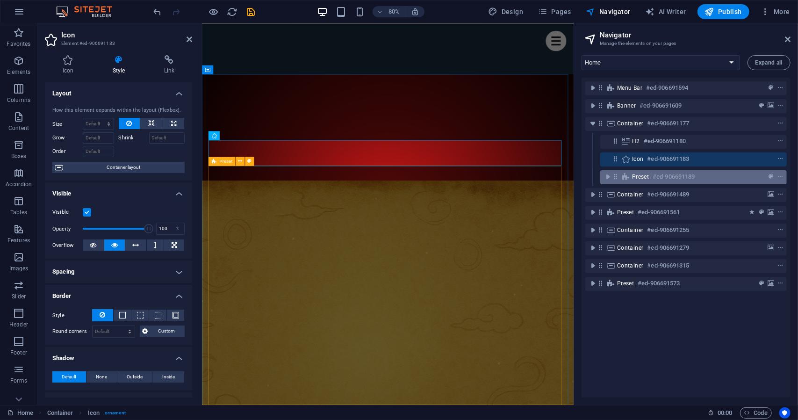
click at [663, 178] on h6 "#ed-906691189" at bounding box center [674, 176] width 42 height 11
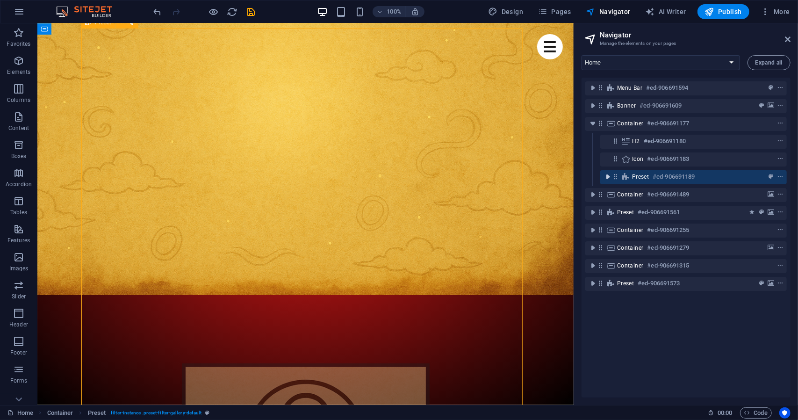
click at [609, 178] on icon "toggle-expand" at bounding box center [607, 176] width 9 height 9
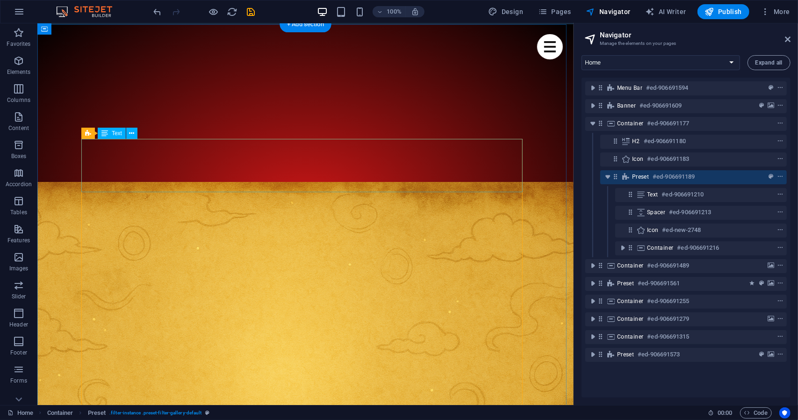
scroll to position [394, 0]
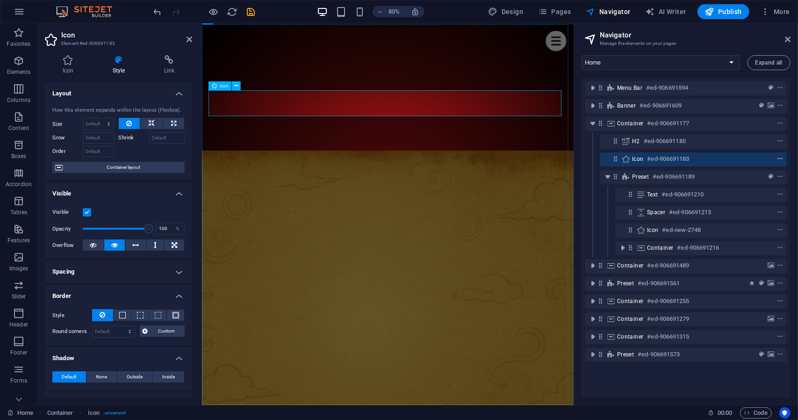
click at [783, 158] on span "context-menu" at bounding box center [780, 159] width 9 height 7
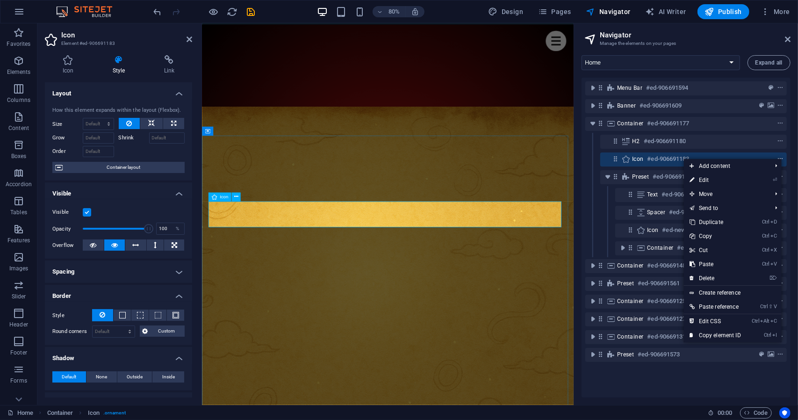
scroll to position [255, 0]
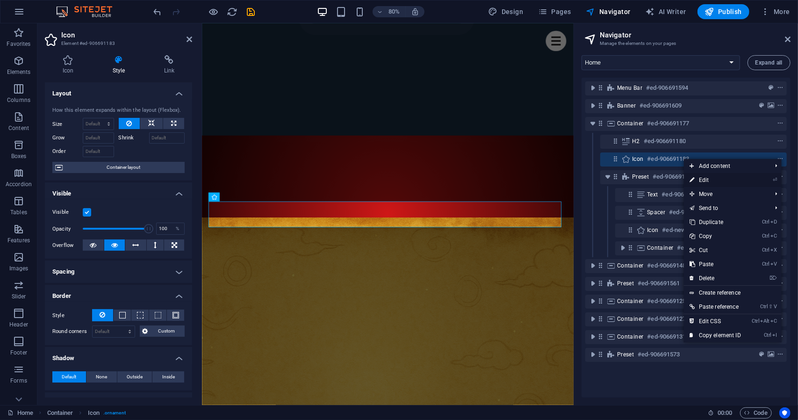
click at [746, 178] on link "⏎ Edit" at bounding box center [715, 180] width 63 height 14
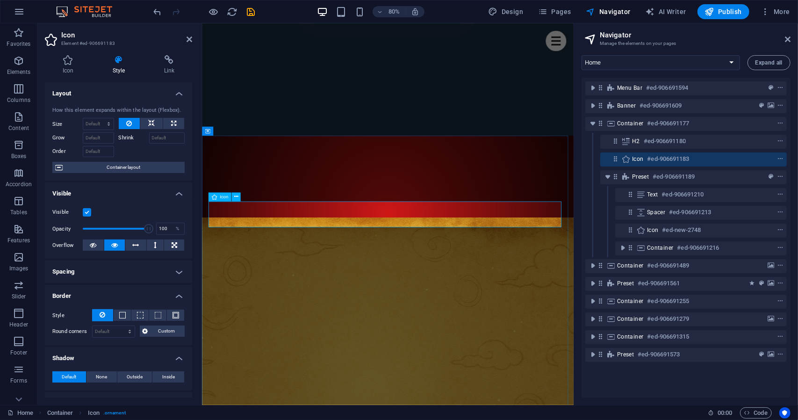
click at [616, 162] on icon at bounding box center [616, 159] width 8 height 8
click at [636, 159] on span "Icon" at bounding box center [638, 158] width 12 height 7
click at [690, 159] on h6 "#ed-906691183" at bounding box center [669, 158] width 42 height 11
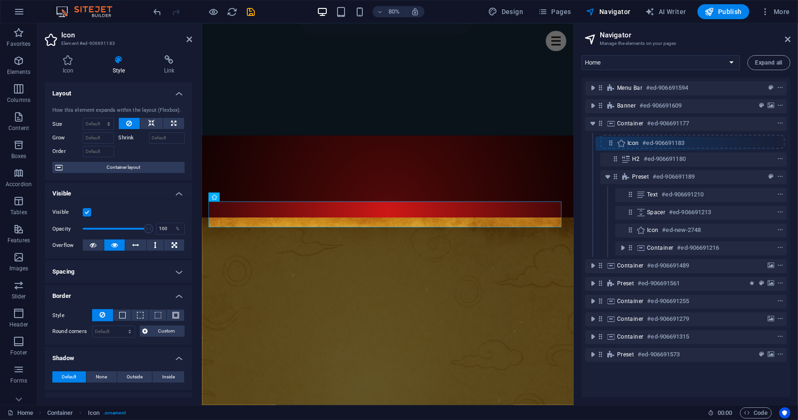
drag, startPoint x: 612, startPoint y: 159, endPoint x: 606, endPoint y: 140, distance: 20.6
click at [606, 140] on div "Menu Bar #ed-906691594 Banner #ed-906691609 Container #ed-906691177 H2 #ed-9066…" at bounding box center [686, 238] width 209 height 320
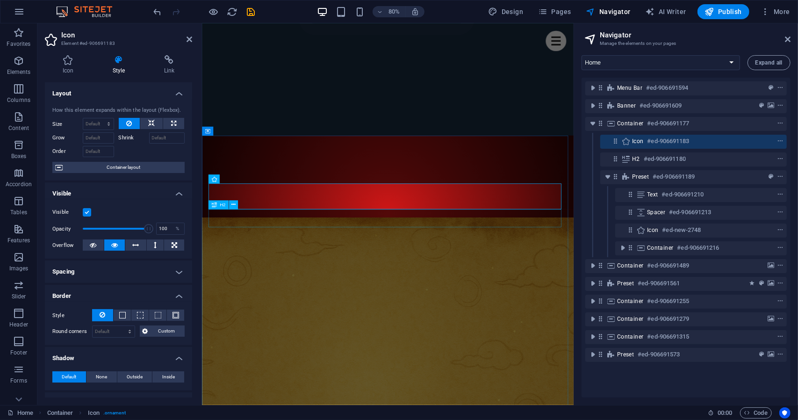
click at [606, 141] on div "Icon #ed-906691183" at bounding box center [694, 142] width 187 height 14
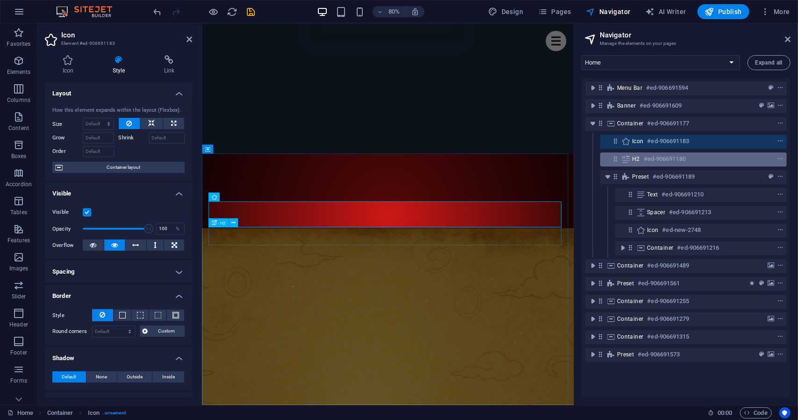
drag, startPoint x: 606, startPoint y: 140, endPoint x: 612, endPoint y: 159, distance: 20.7
click at [612, 159] on div "Menu Bar #ed-906691594 Banner #ed-906691609 Container #ed-906691177 Icon #ed-90…" at bounding box center [686, 238] width 209 height 320
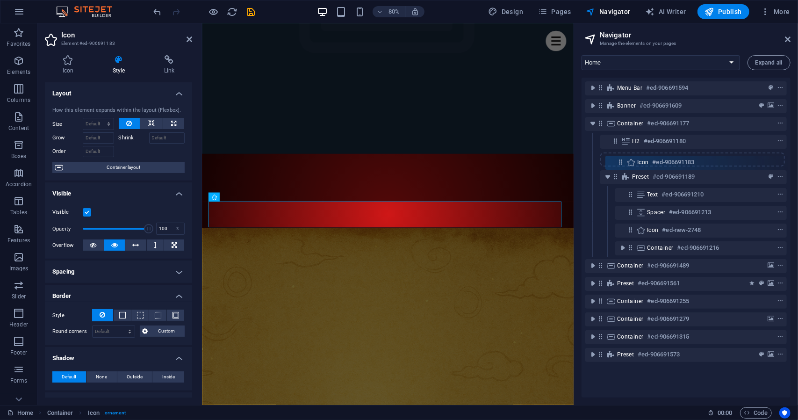
drag, startPoint x: 618, startPoint y: 141, endPoint x: 623, endPoint y: 164, distance: 23.0
click at [623, 164] on div "Menu Bar #ed-906691594 Banner #ed-906691609 Container #ed-906691177 Icon #ed-90…" at bounding box center [686, 238] width 209 height 320
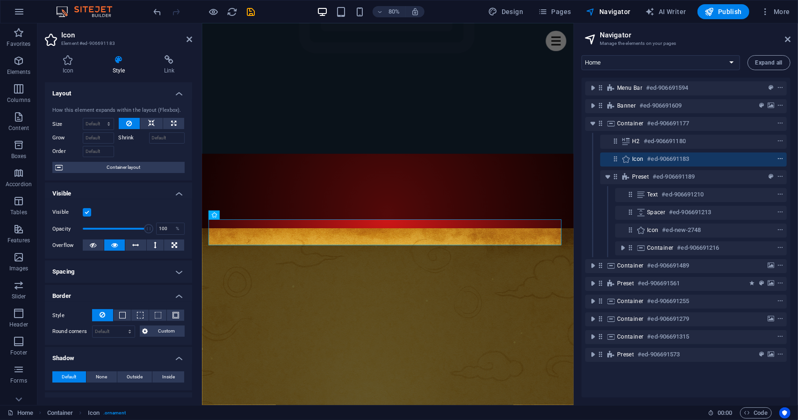
click at [779, 159] on icon "context-menu" at bounding box center [780, 159] width 7 height 7
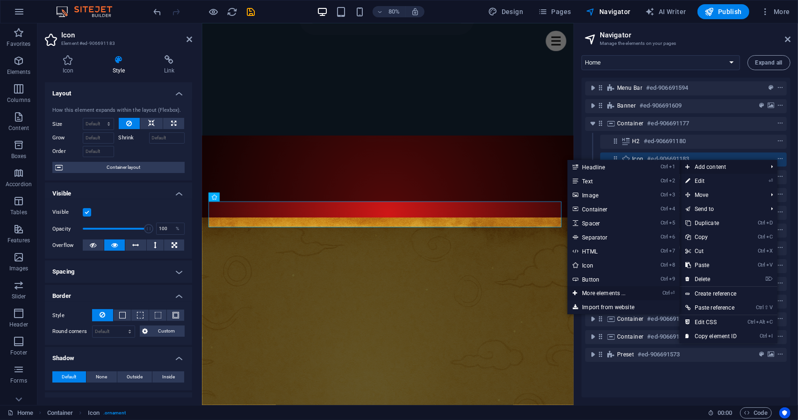
click at [597, 298] on link "Ctrl ⏎ More elements ..." at bounding box center [606, 293] width 77 height 14
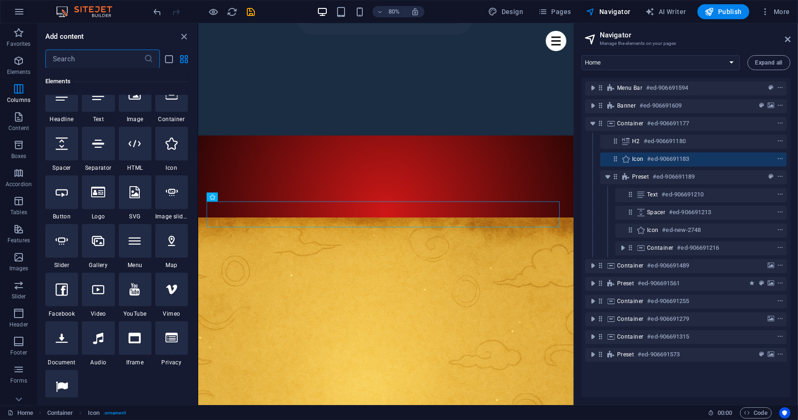
scroll to position [0, 0]
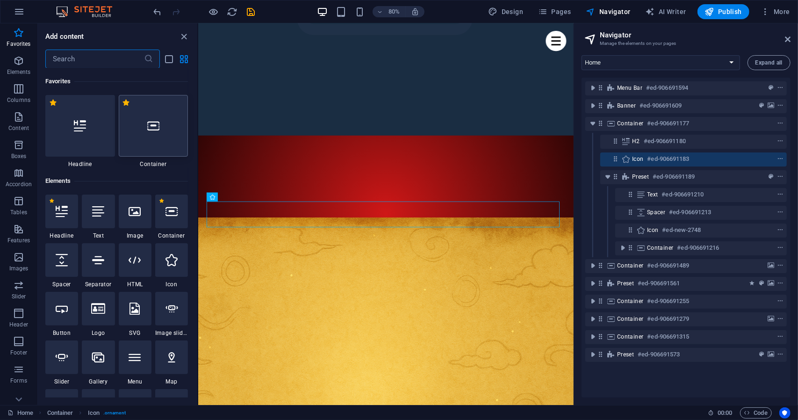
click at [150, 151] on div at bounding box center [154, 126] width 70 height 62
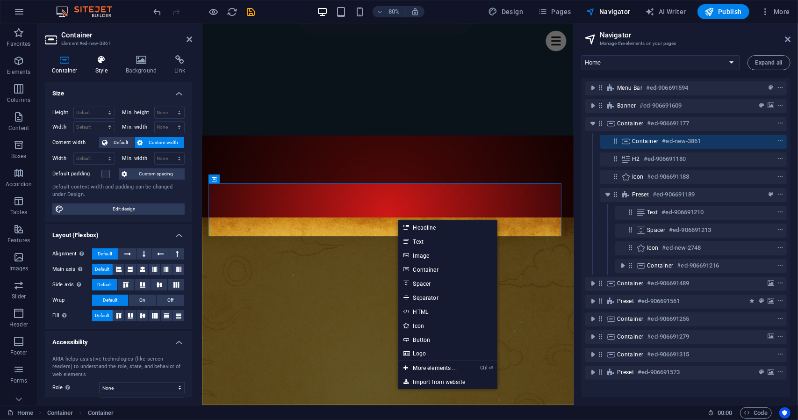
click at [98, 61] on icon at bounding box center [101, 59] width 27 height 9
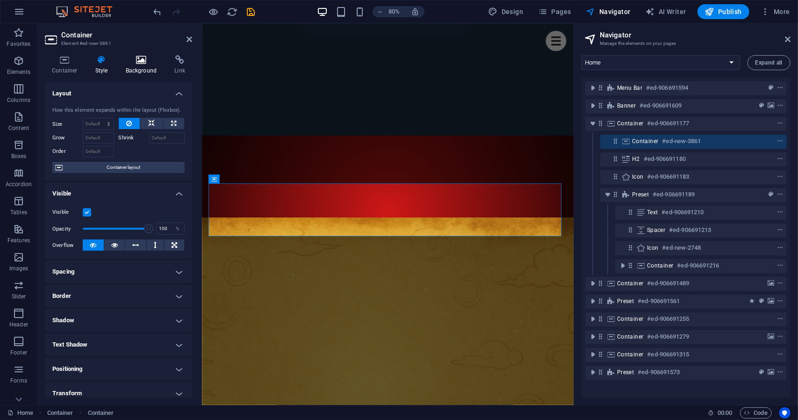
click at [144, 63] on icon at bounding box center [141, 59] width 45 height 9
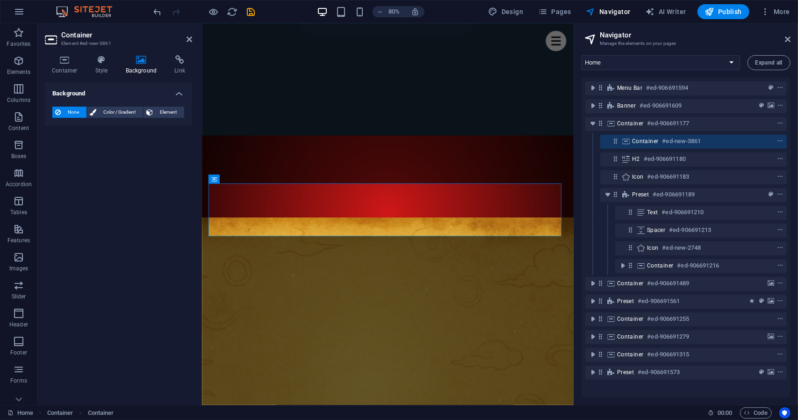
click at [171, 74] on h4 "Link" at bounding box center [179, 65] width 25 height 20
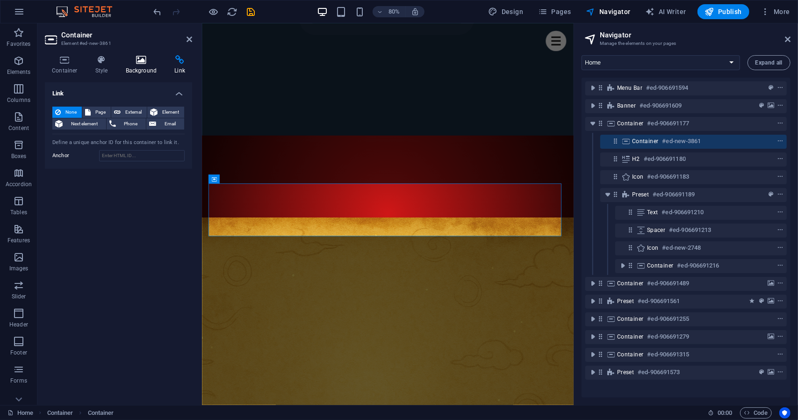
click at [141, 71] on h4 "Background" at bounding box center [143, 65] width 49 height 20
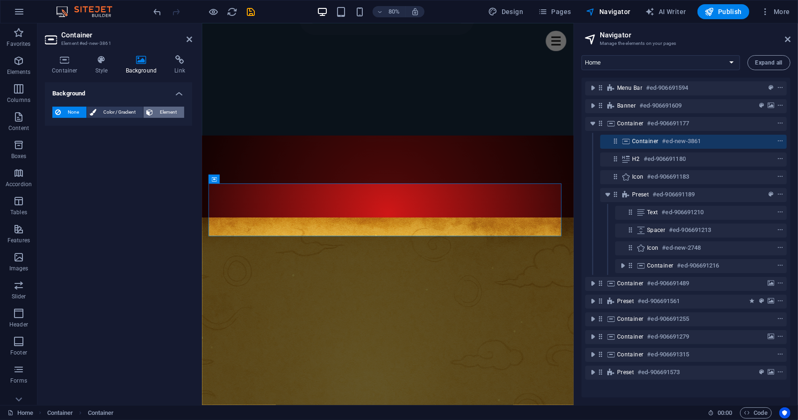
click at [153, 112] on button "Element" at bounding box center [164, 112] width 41 height 11
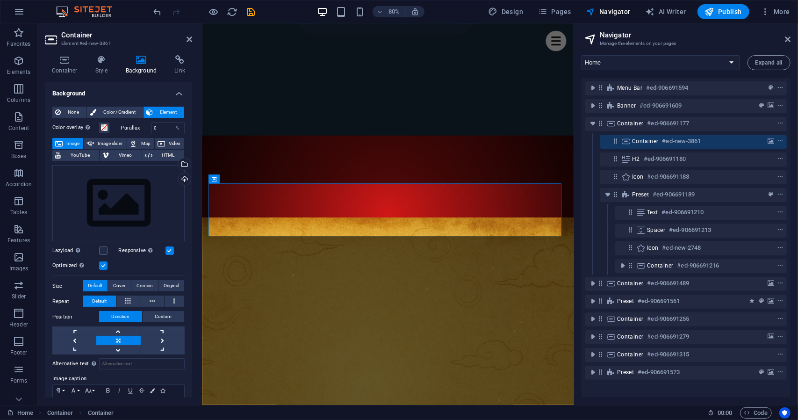
click at [136, 127] on label "Parallax" at bounding box center [136, 127] width 30 height 5
click at [129, 112] on span "Color / Gradient" at bounding box center [119, 112] width 41 height 11
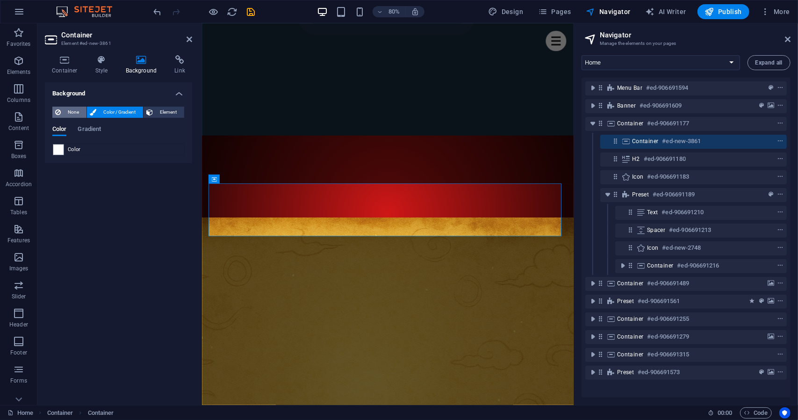
click at [76, 110] on span "None" at bounding box center [74, 112] width 20 height 11
click at [101, 63] on icon at bounding box center [101, 59] width 27 height 9
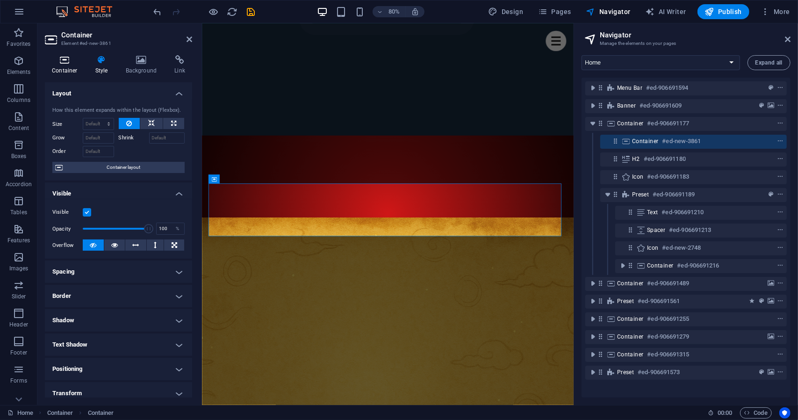
click at [73, 65] on h4 "Container" at bounding box center [66, 65] width 43 height 20
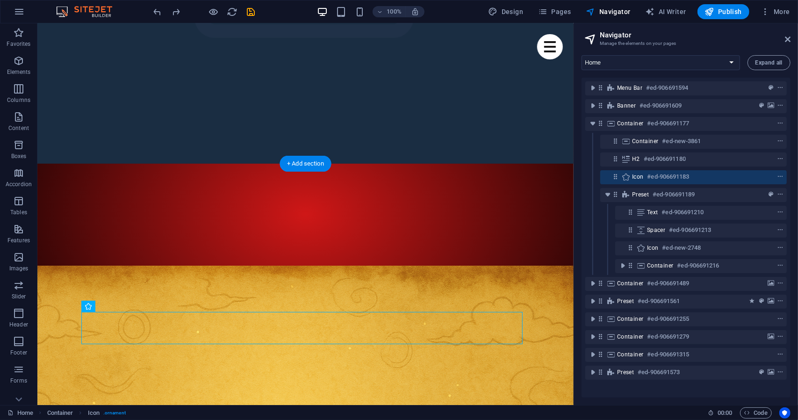
drag, startPoint x: 93, startPoint y: 327, endPoint x: 103, endPoint y: 274, distance: 53.8
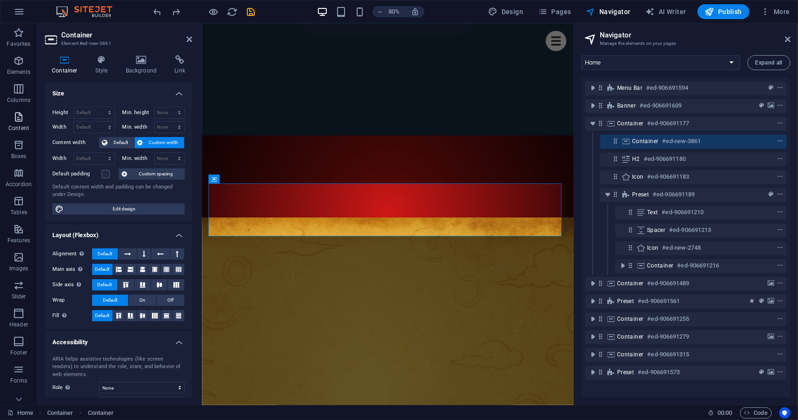
click at [14, 119] on icon "button" at bounding box center [18, 116] width 11 height 11
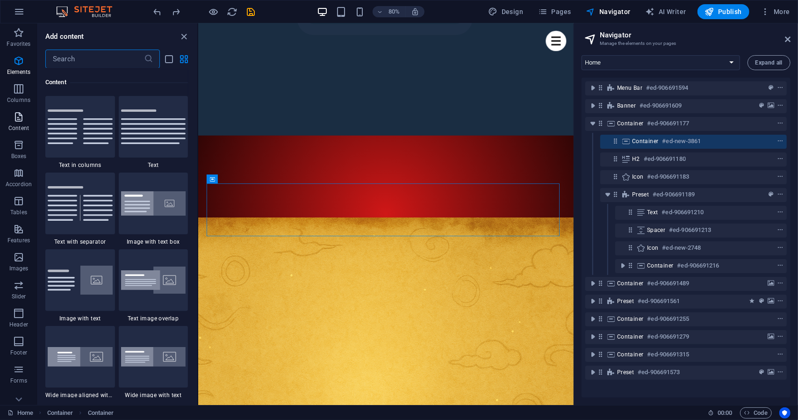
scroll to position [1636, 0]
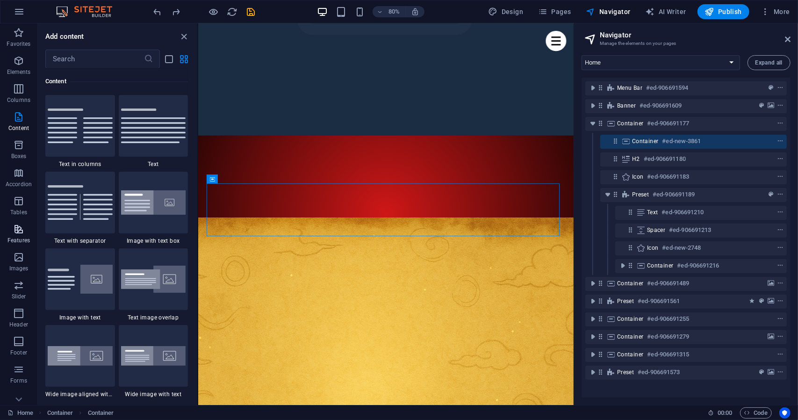
click at [10, 242] on p "Features" at bounding box center [18, 240] width 22 height 7
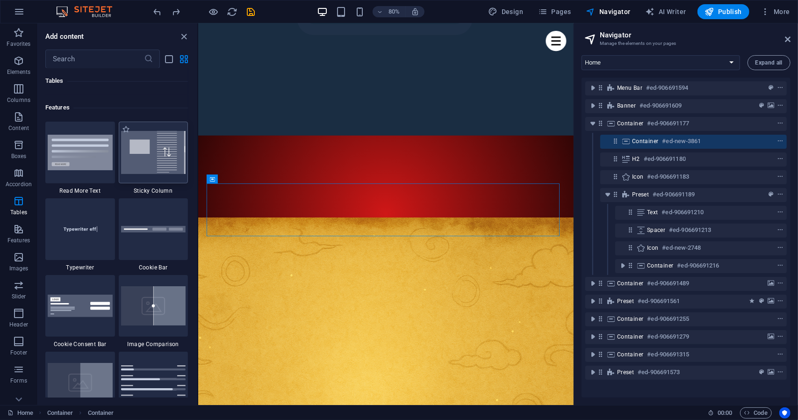
scroll to position [3619, 0]
click at [107, 221] on img at bounding box center [80, 228] width 65 height 43
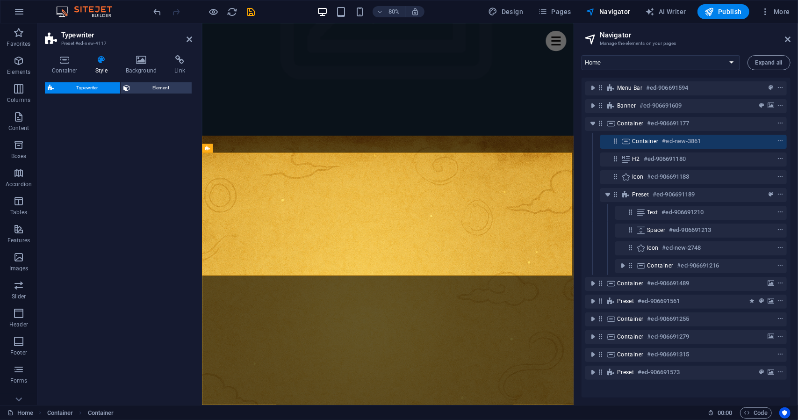
scroll to position [942, 0]
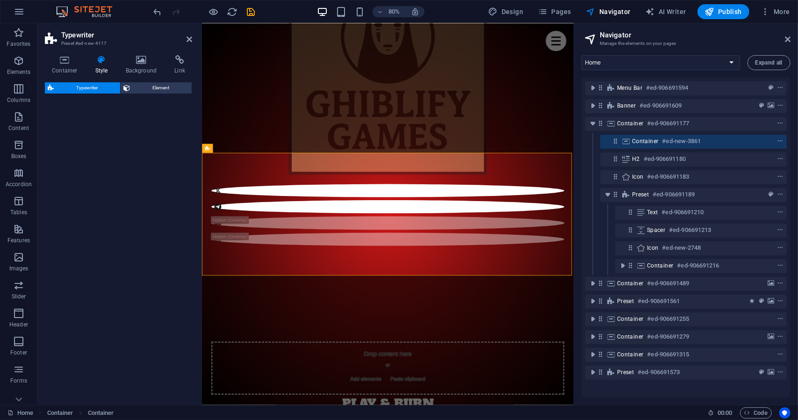
select select "ms"
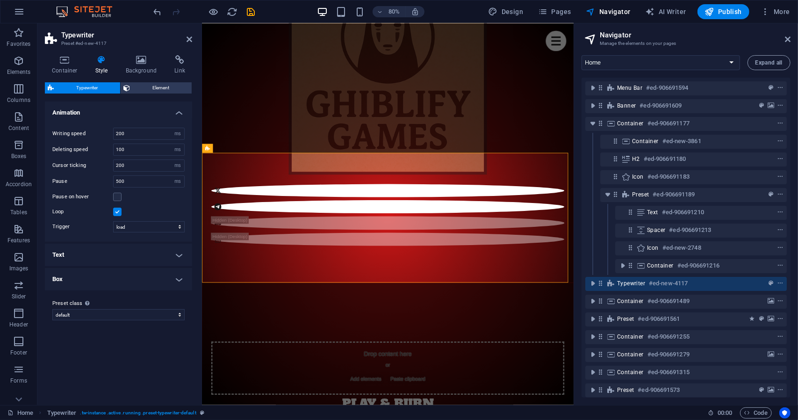
click at [108, 254] on h4 "Text" at bounding box center [118, 255] width 147 height 22
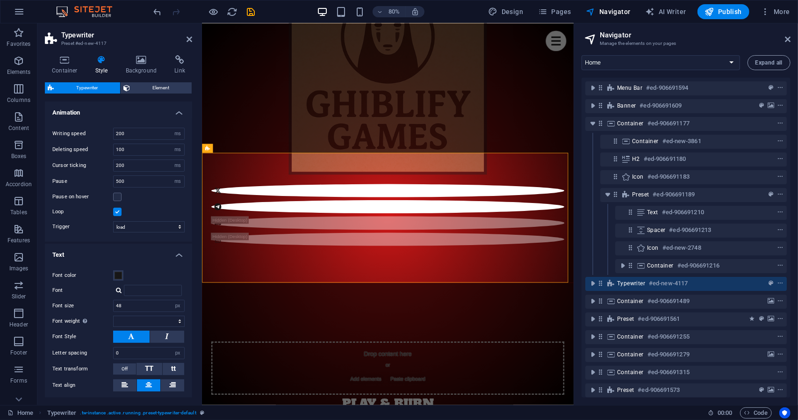
click at [106, 253] on h4 "Text" at bounding box center [118, 252] width 147 height 17
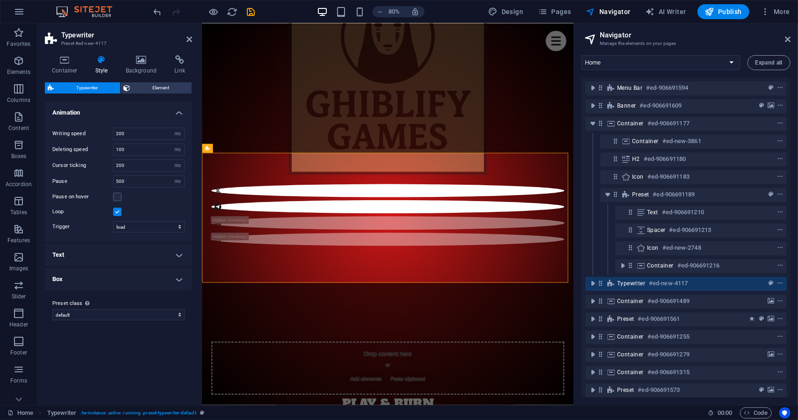
click at [107, 279] on h4 "Box" at bounding box center [118, 279] width 147 height 22
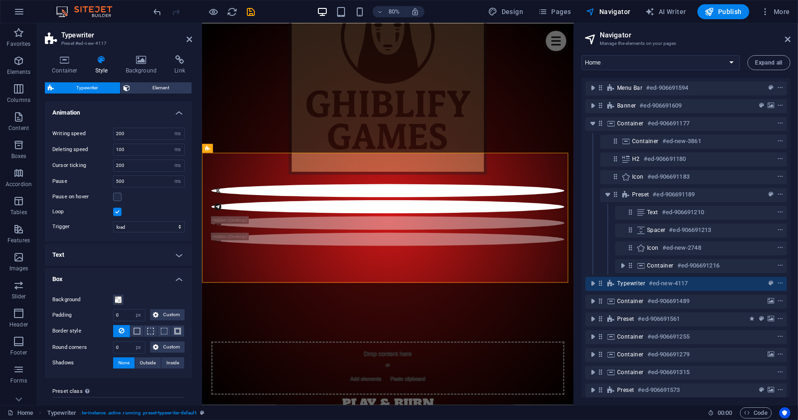
click at [107, 279] on h4 "Box" at bounding box center [118, 276] width 147 height 17
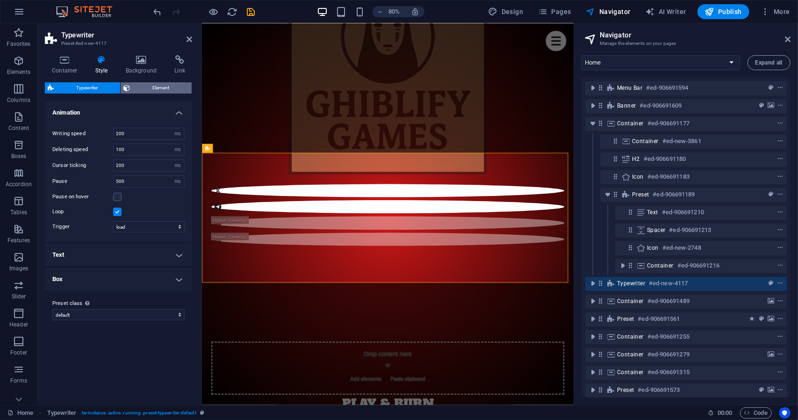
click at [134, 90] on span "Element" at bounding box center [161, 87] width 56 height 11
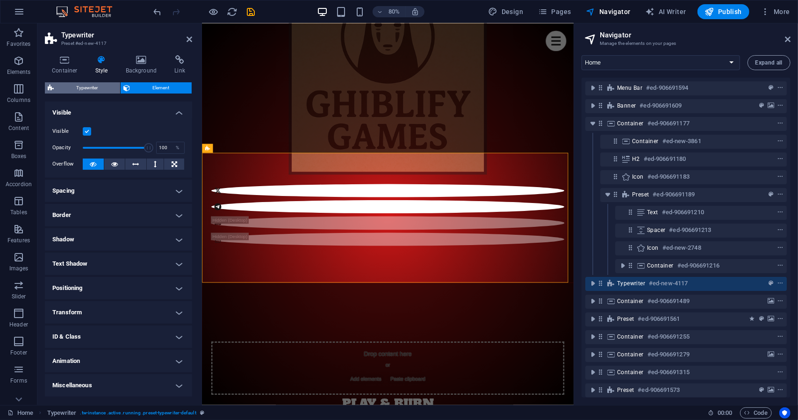
click at [101, 89] on span "Typewriter" at bounding box center [87, 87] width 61 height 11
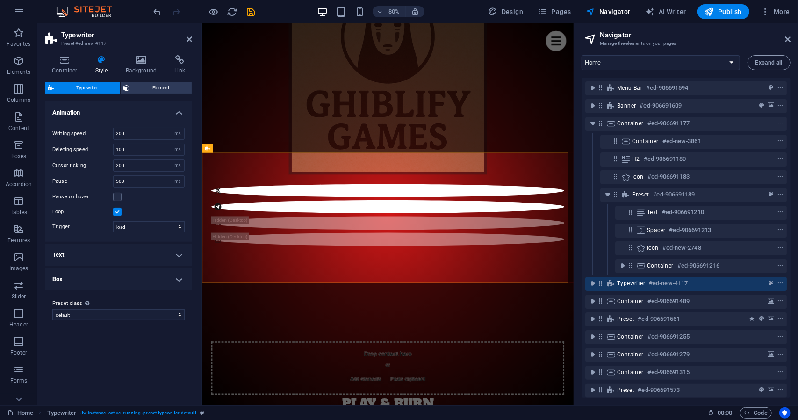
click at [138, 244] on h4 "Text" at bounding box center [118, 255] width 147 height 22
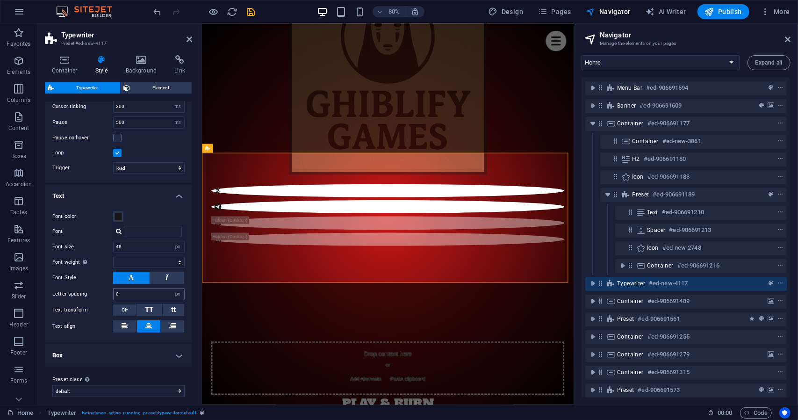
scroll to position [62, 0]
click at [129, 346] on h4 "Box" at bounding box center [118, 352] width 147 height 22
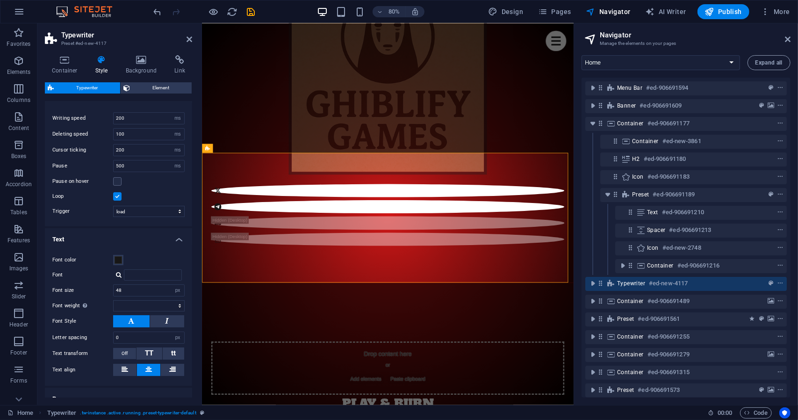
scroll to position [0, 0]
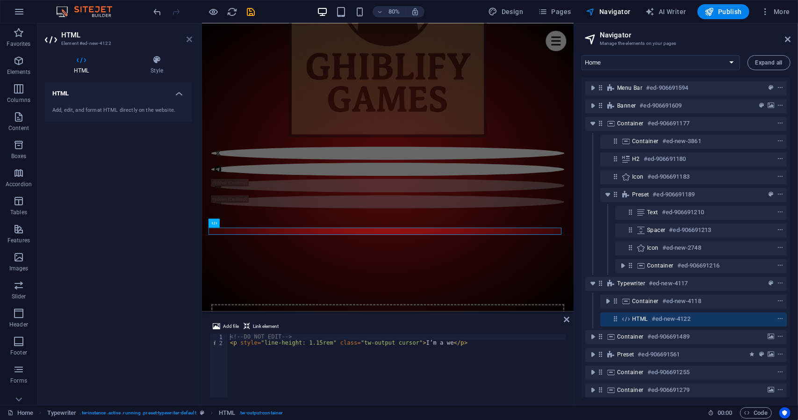
click at [188, 43] on icon at bounding box center [190, 39] width 6 height 7
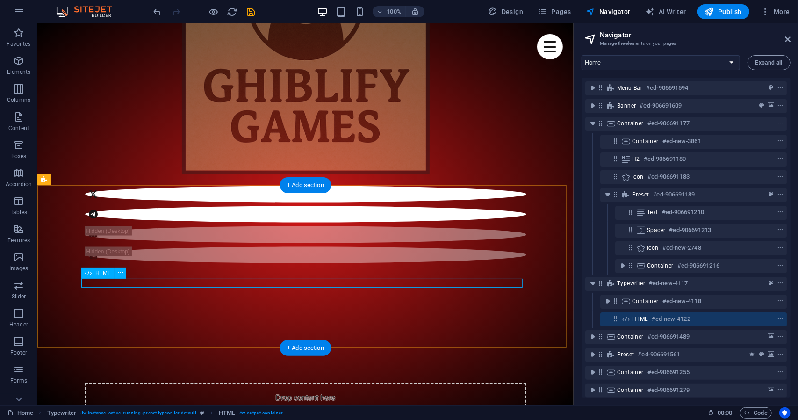
click at [117, 278] on button at bounding box center [120, 273] width 11 height 11
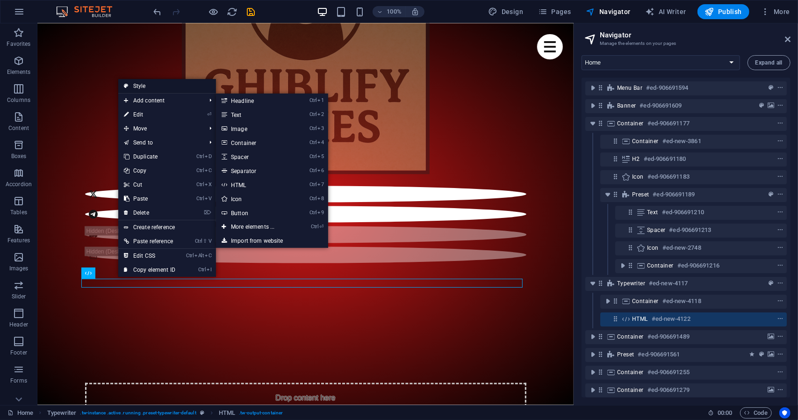
click at [142, 89] on link "Style" at bounding box center [167, 86] width 98 height 14
select select "ms"
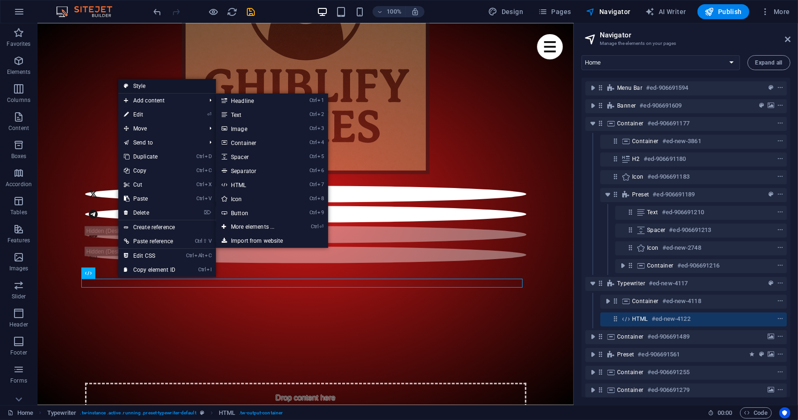
select select "px"
select select
select select "px"
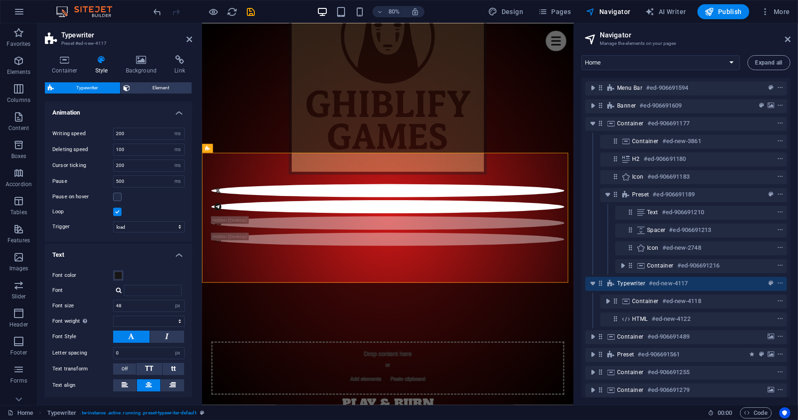
click at [94, 87] on span "Typewriter" at bounding box center [87, 87] width 61 height 11
click at [175, 112] on h4 "Animation" at bounding box center [118, 109] width 147 height 17
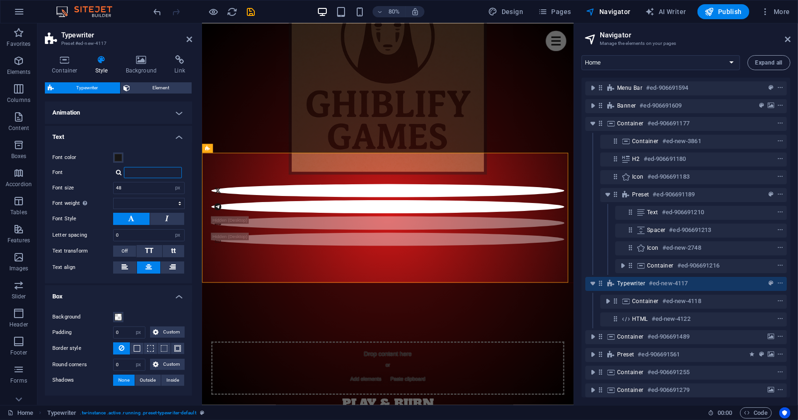
click at [145, 171] on input "Font" at bounding box center [153, 172] width 58 height 11
type input "r"
type input "robo"
select select
click at [145, 171] on input "robo" at bounding box center [153, 172] width 58 height 11
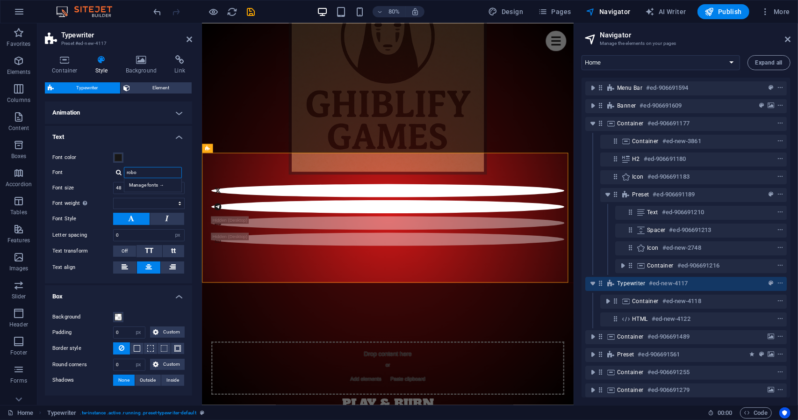
click at [145, 171] on input "robo" at bounding box center [153, 172] width 58 height 11
select select
click at [140, 171] on input "Font" at bounding box center [153, 172] width 58 height 11
click at [143, 148] on div "Font color Font Alfa Slab One Open Sans Manage fonts → Font size 48 px rem % vh…" at bounding box center [118, 213] width 151 height 141
click at [82, 195] on div "Font color Font Alfa Slab One Open Sans Manage fonts → Font size 48 px rem % vh…" at bounding box center [118, 213] width 151 height 141
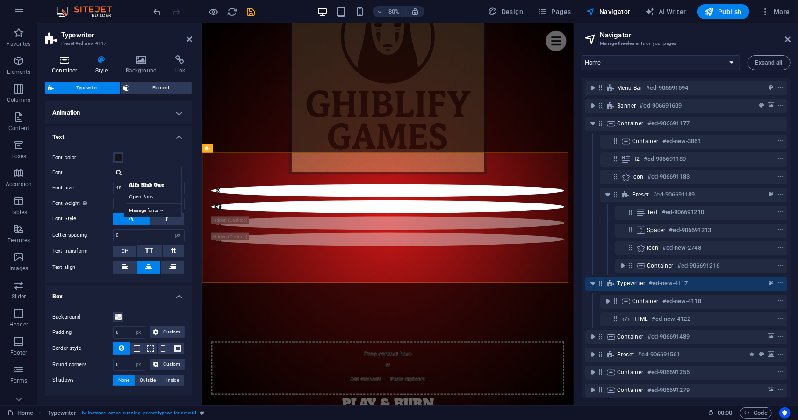
click at [73, 62] on icon at bounding box center [65, 59] width 40 height 9
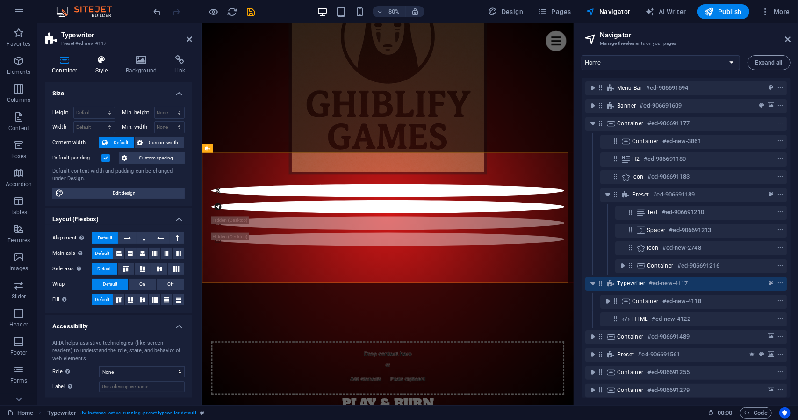
click at [102, 70] on h4 "Style" at bounding box center [103, 65] width 30 height 20
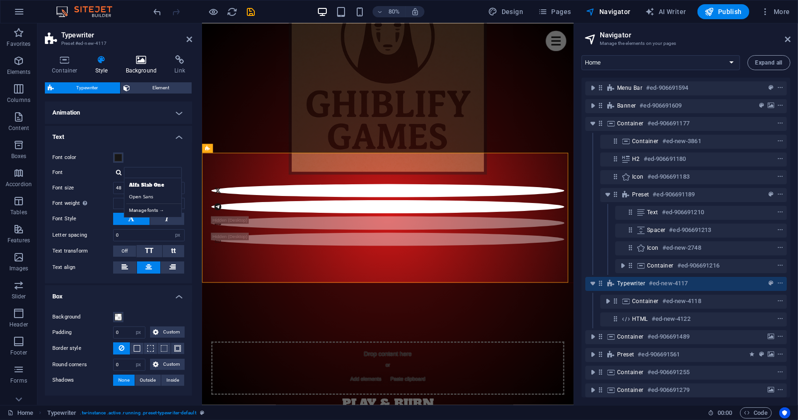
click at [135, 65] on h4 "Background" at bounding box center [143, 65] width 49 height 20
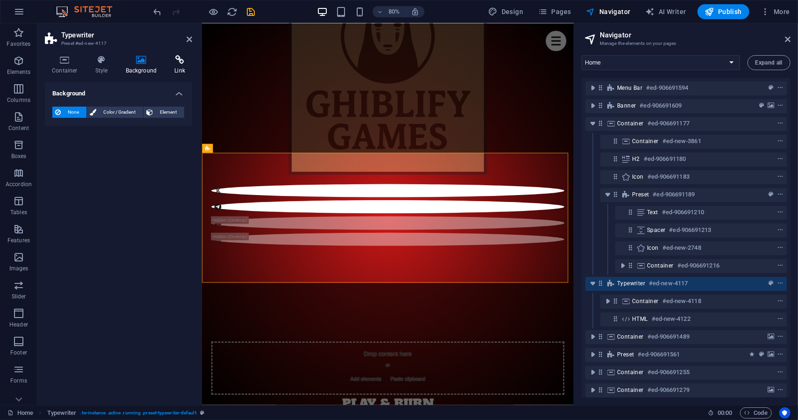
click at [184, 66] on h4 "Link" at bounding box center [179, 65] width 25 height 20
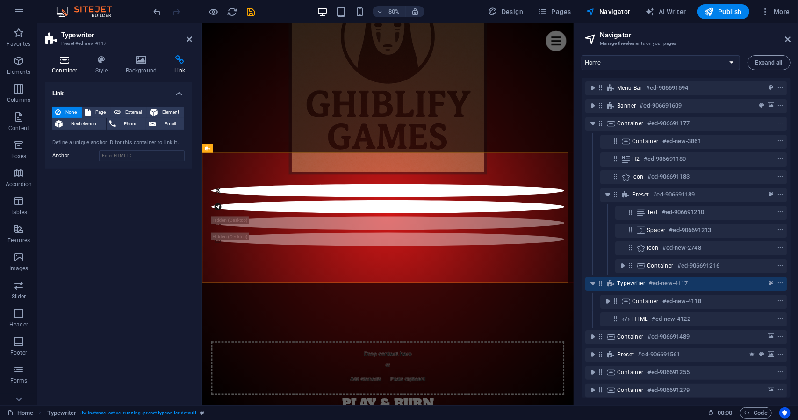
click at [82, 60] on icon at bounding box center [65, 59] width 40 height 9
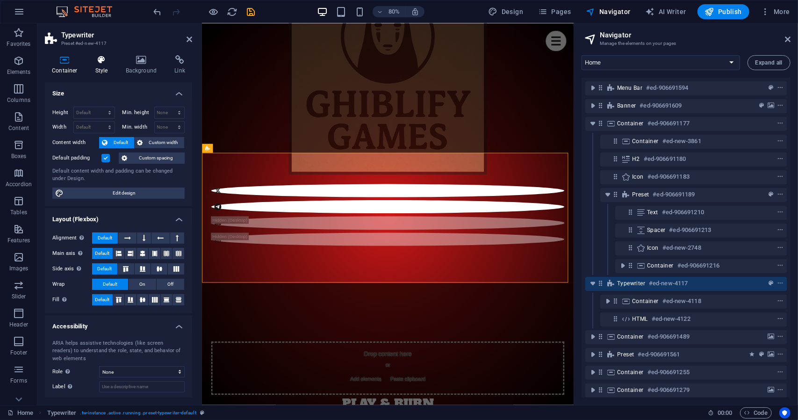
click at [101, 60] on icon at bounding box center [101, 59] width 27 height 9
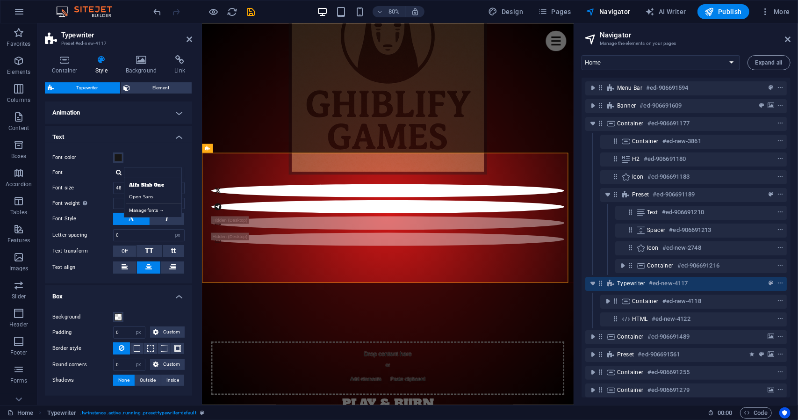
click at [171, 109] on h4 "Animation" at bounding box center [118, 112] width 147 height 22
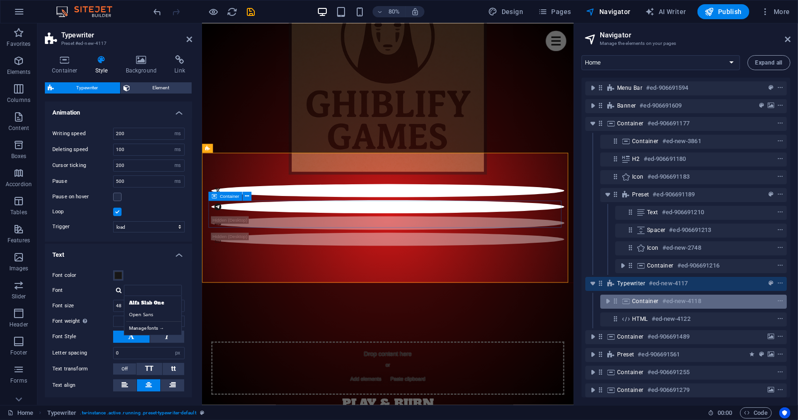
click at [695, 301] on h6 "#ed-new-4118" at bounding box center [682, 301] width 39 height 11
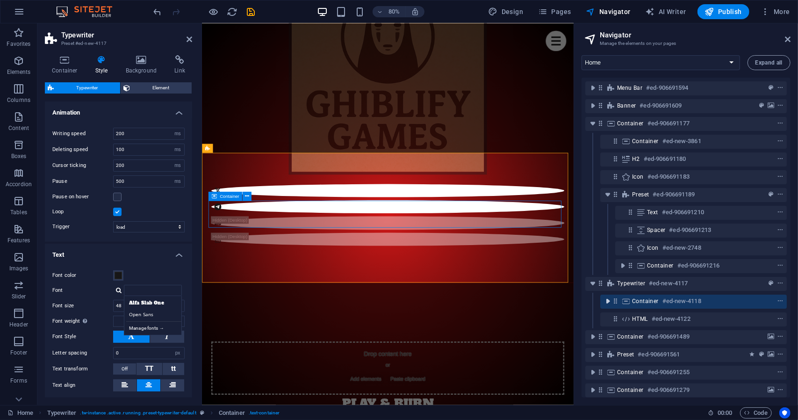
click at [607, 302] on icon "toggle-expand" at bounding box center [607, 301] width 9 height 9
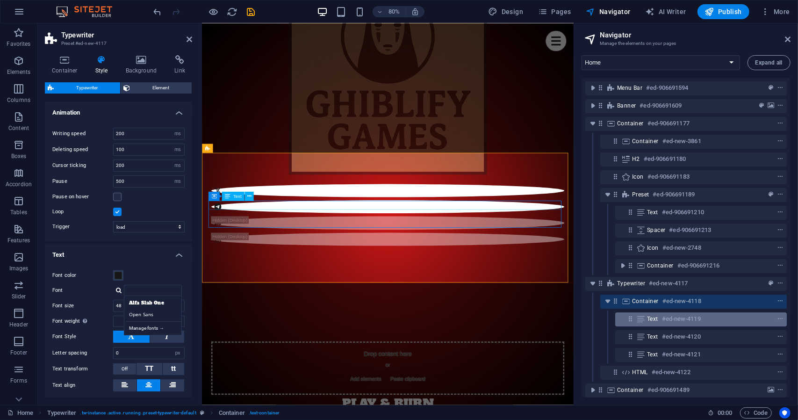
click at [658, 319] on span "Text" at bounding box center [652, 318] width 11 height 7
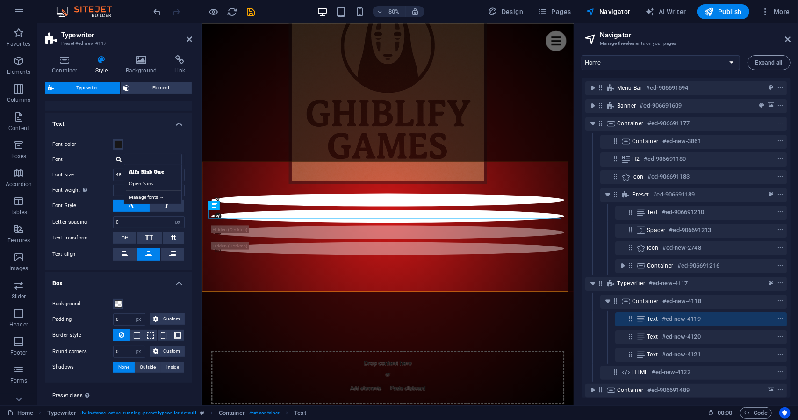
scroll to position [149, 0]
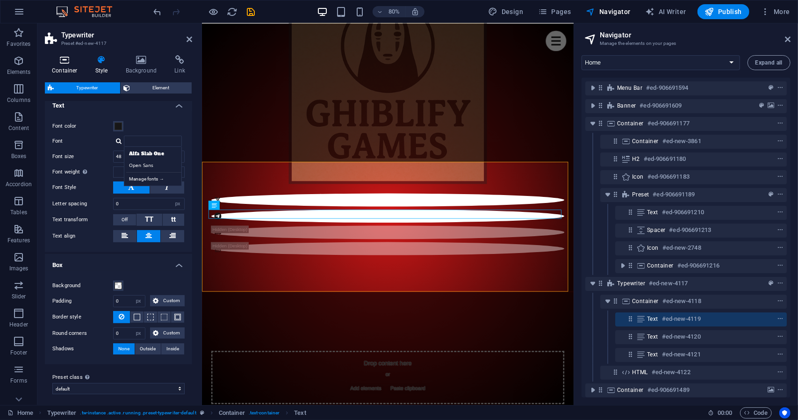
click at [67, 68] on h4 "Container" at bounding box center [66, 65] width 43 height 20
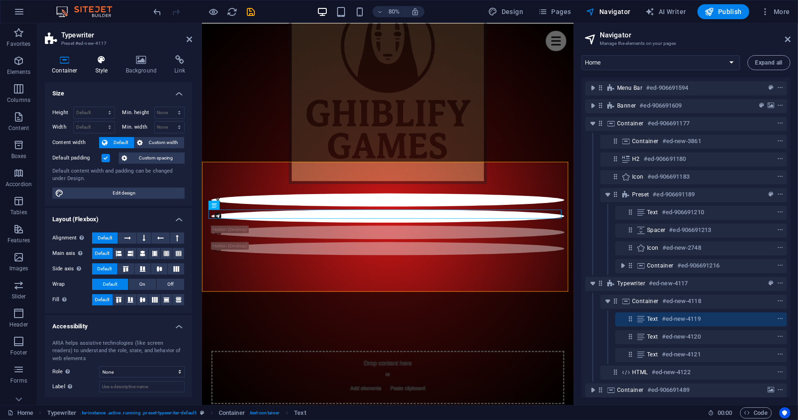
click at [94, 64] on icon at bounding box center [101, 59] width 27 height 9
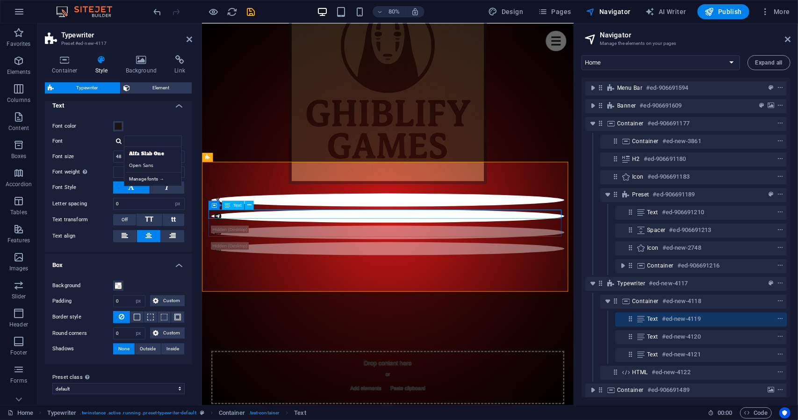
click at [672, 321] on h6 "#ed-new-4119" at bounding box center [681, 318] width 39 height 11
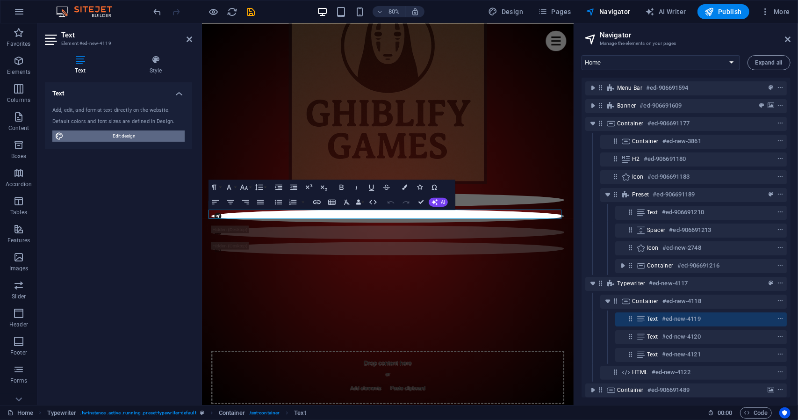
click at [134, 135] on span "Edit design" at bounding box center [124, 135] width 116 height 11
select select "px"
select select "400"
select select "px"
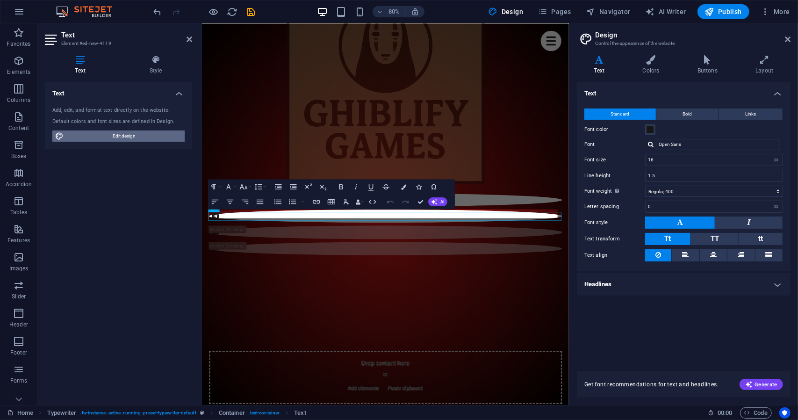
scroll to position [928, 0]
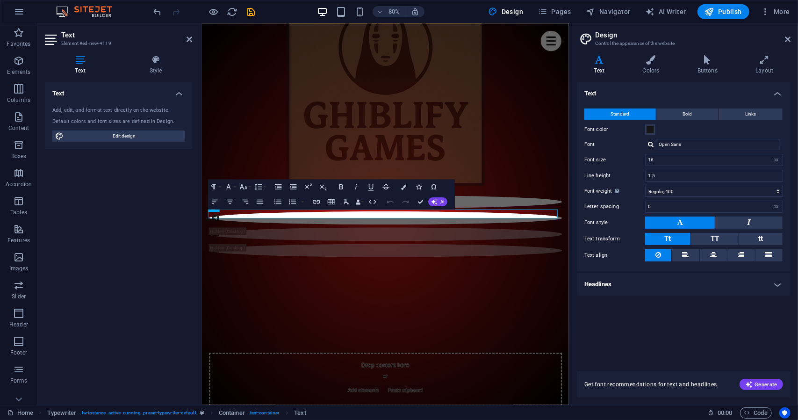
click at [739, 280] on h4 "Headlines" at bounding box center [684, 284] width 214 height 22
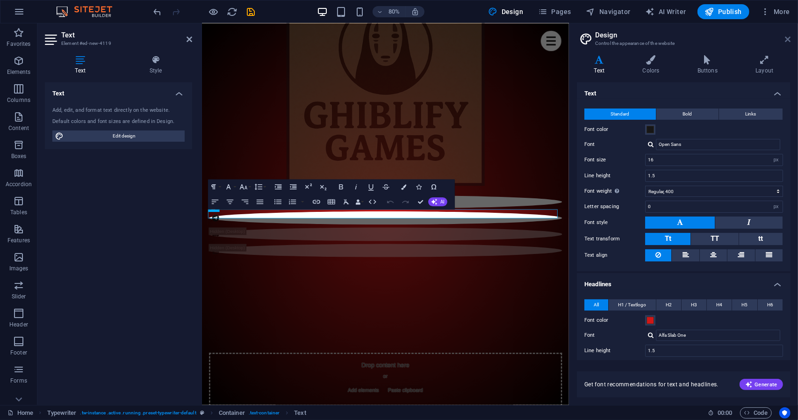
click at [788, 36] on icon at bounding box center [788, 39] width 6 height 7
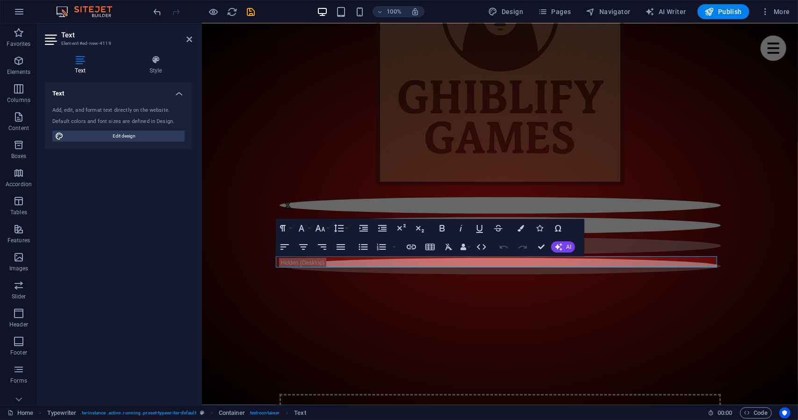
click at [49, 36] on icon at bounding box center [52, 39] width 14 height 15
click at [181, 98] on h4 "Text" at bounding box center [118, 90] width 147 height 17
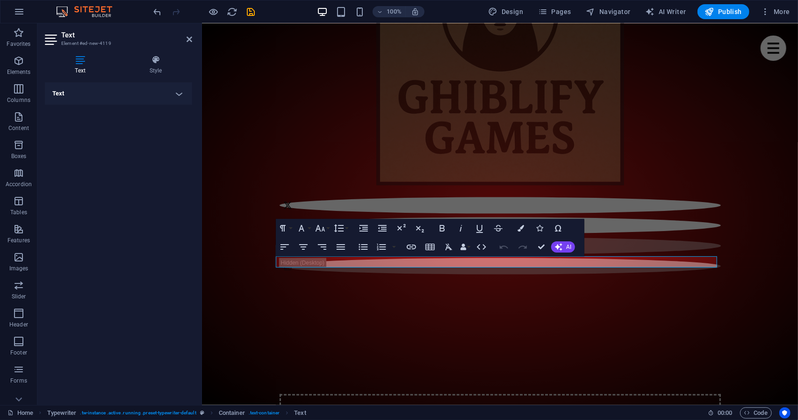
click at [164, 79] on div "Text Style Text Add, edit, and format text directly on the website. Default col…" at bounding box center [118, 226] width 147 height 342
click at [158, 73] on h4 "Style" at bounding box center [155, 65] width 73 height 20
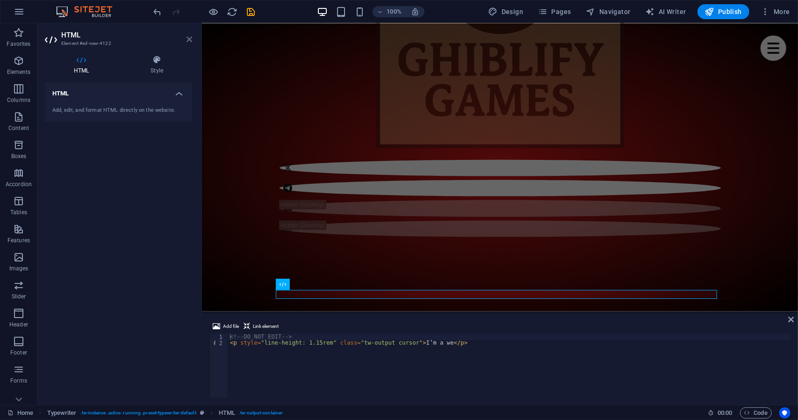
click at [188, 42] on icon at bounding box center [190, 39] width 6 height 7
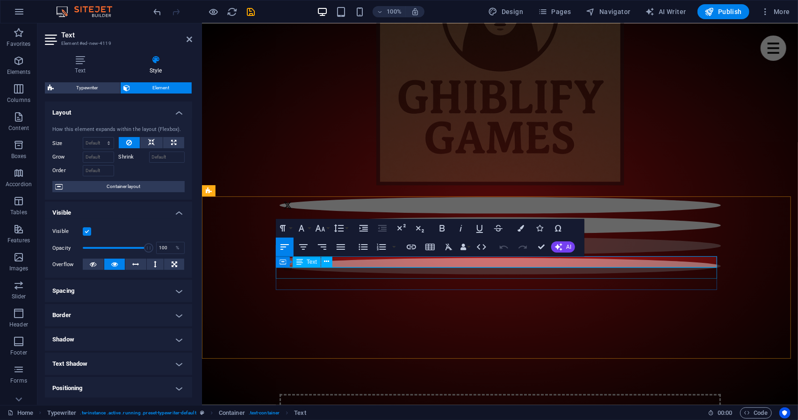
click at [335, 263] on div "Container Text" at bounding box center [307, 262] width 63 height 12
click at [337, 262] on div "Container Text" at bounding box center [307, 262] width 63 height 12
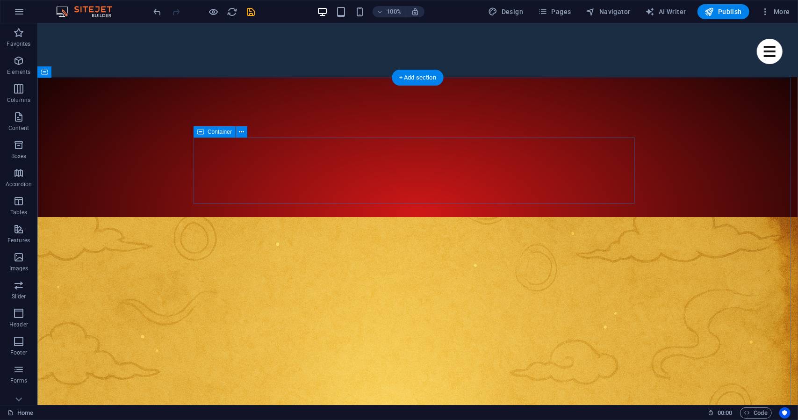
scroll to position [341, 0]
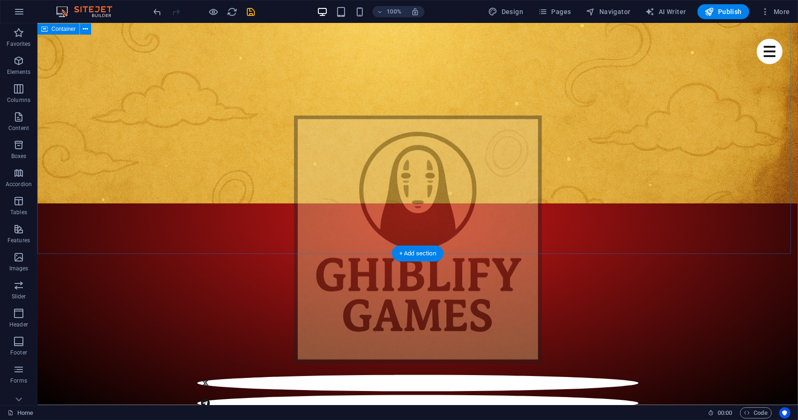
scroll to position [754, 0]
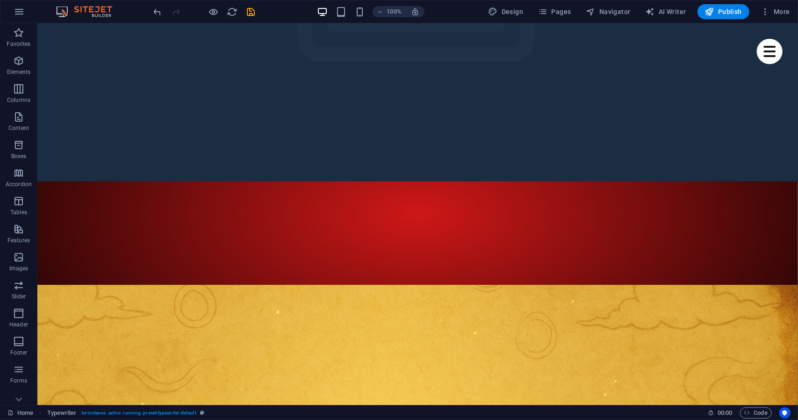
scroll to position [189, 0]
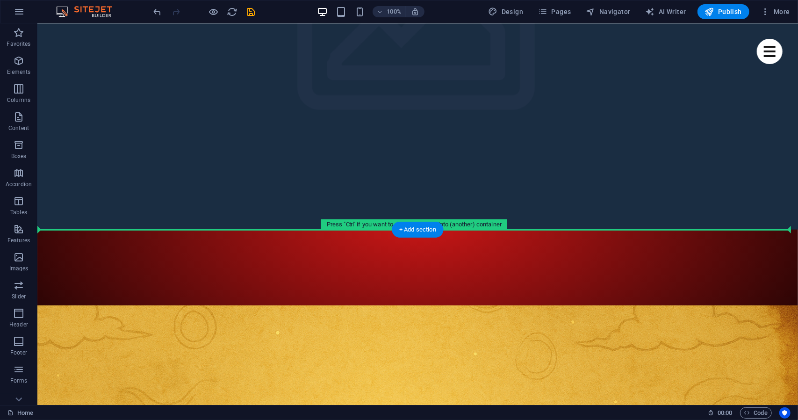
drag, startPoint x: 170, startPoint y: 331, endPoint x: 132, endPoint y: 234, distance: 104.0
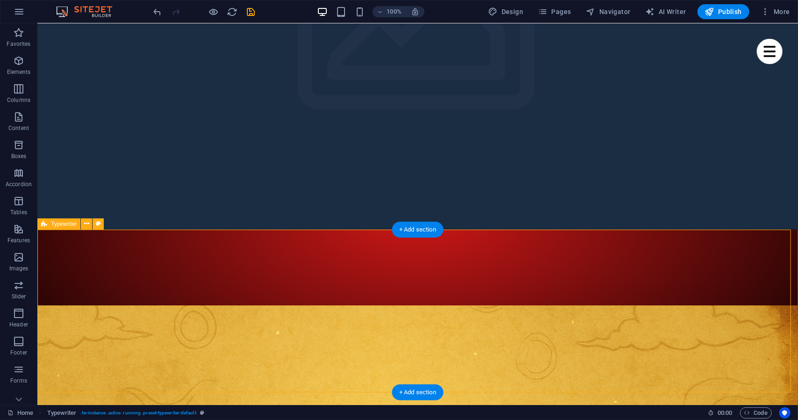
select select "ms"
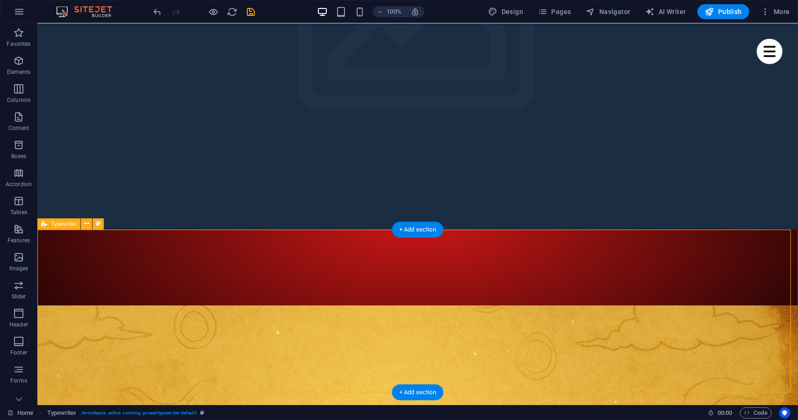
select select "ms"
select select "px"
select select
select select "px"
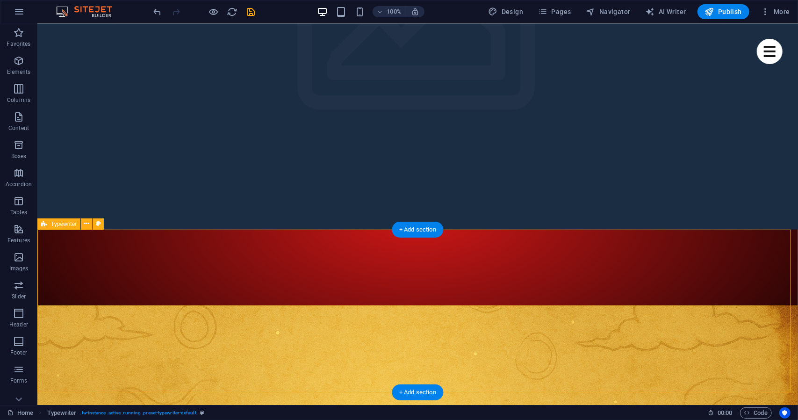
select select "px"
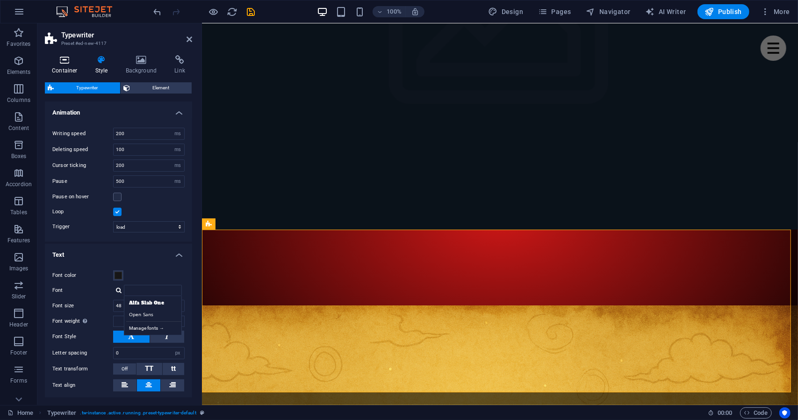
click at [71, 66] on h4 "Container" at bounding box center [66, 65] width 43 height 20
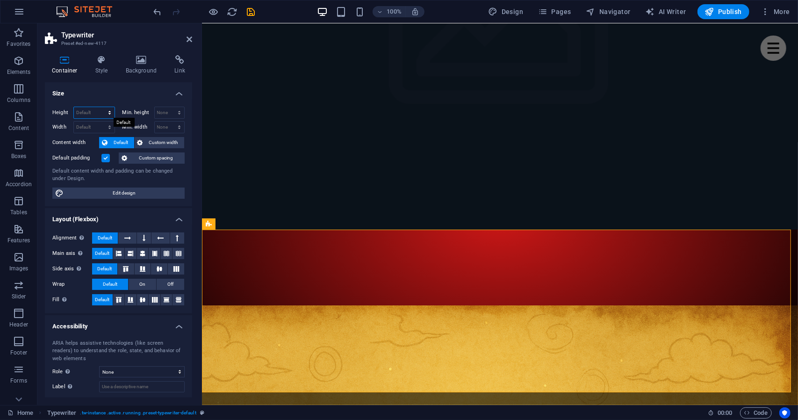
click at [102, 112] on select "Default px rem % vh vw" at bounding box center [94, 112] width 41 height 11
select select "px"
click at [101, 107] on select "Default px rem % vh vw" at bounding box center [94, 112] width 41 height 11
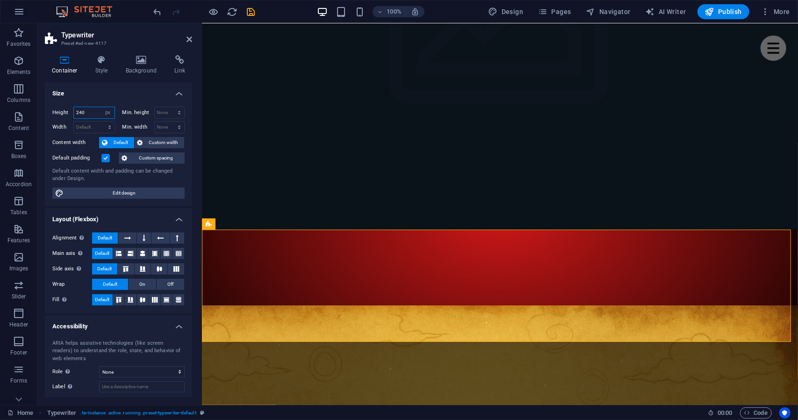
click at [87, 112] on input "240" at bounding box center [94, 112] width 41 height 11
type input "200"
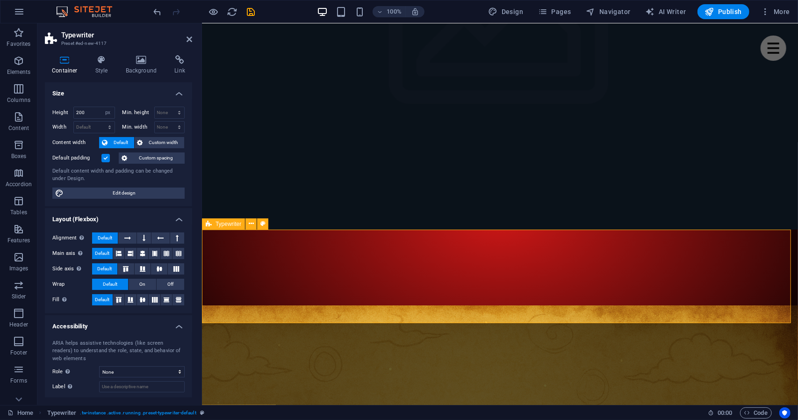
click at [158, 266] on icon at bounding box center [159, 269] width 11 height 6
click at [131, 250] on icon at bounding box center [131, 253] width 6 height 11
click at [140, 250] on icon at bounding box center [143, 253] width 6 height 11
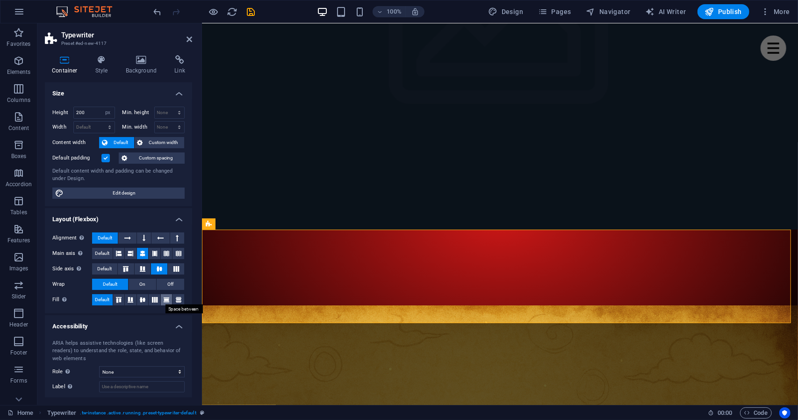
click at [167, 297] on icon at bounding box center [166, 300] width 11 height 6
click at [91, 55] on icon at bounding box center [101, 59] width 27 height 9
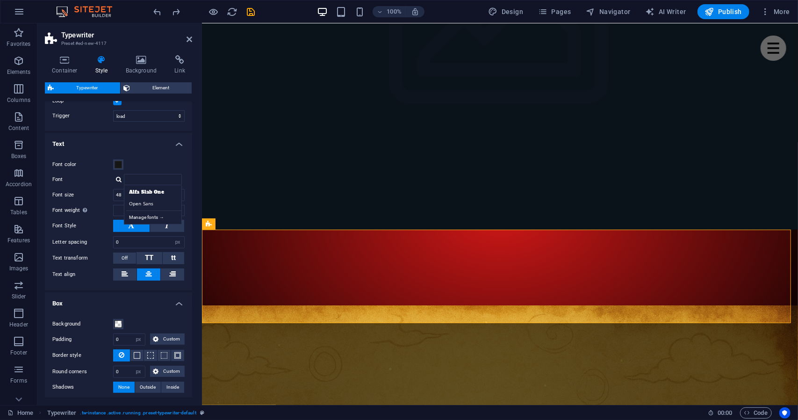
scroll to position [149, 0]
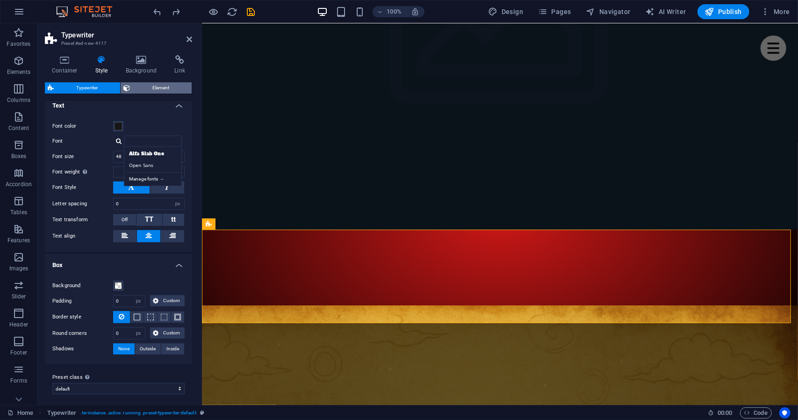
click at [146, 86] on span "Element" at bounding box center [161, 87] width 56 height 11
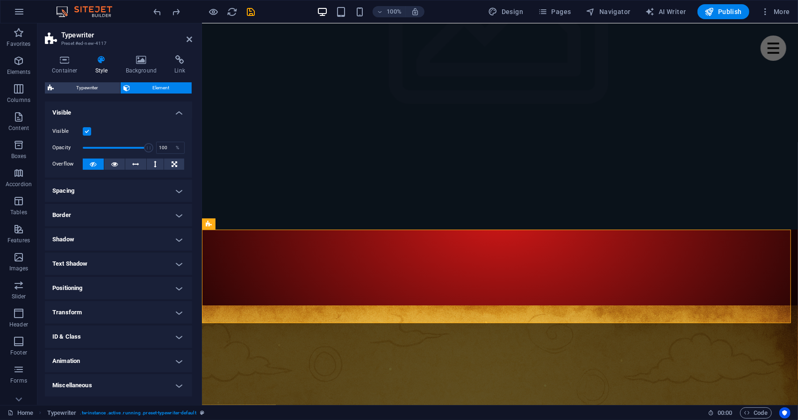
click at [108, 200] on h4 "Spacing" at bounding box center [118, 191] width 147 height 22
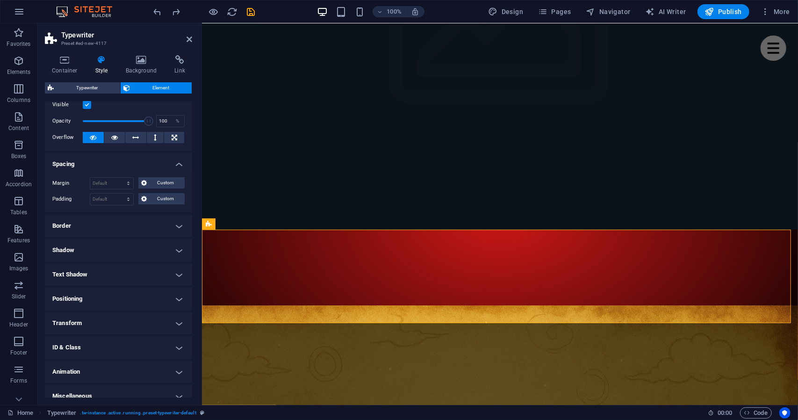
scroll to position [36, 0]
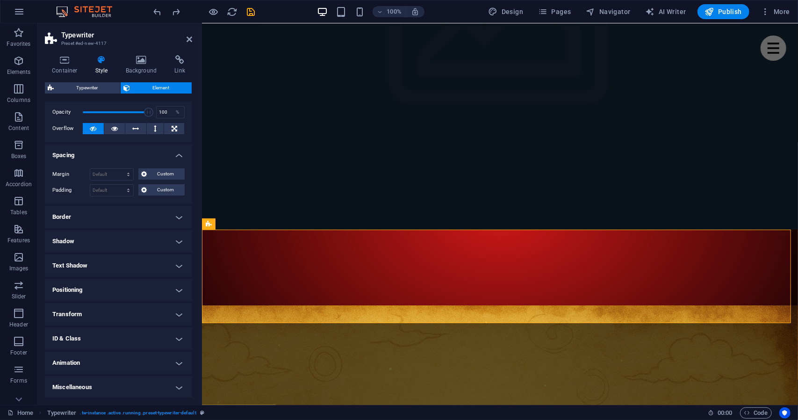
click at [97, 293] on h4 "Positioning" at bounding box center [118, 290] width 147 height 22
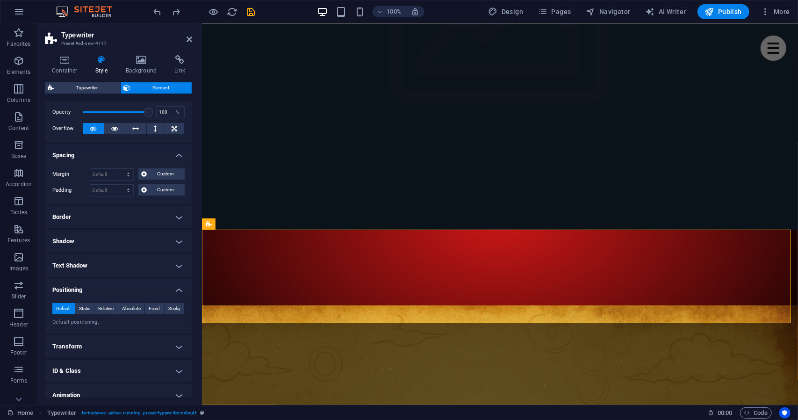
scroll to position [68, 0]
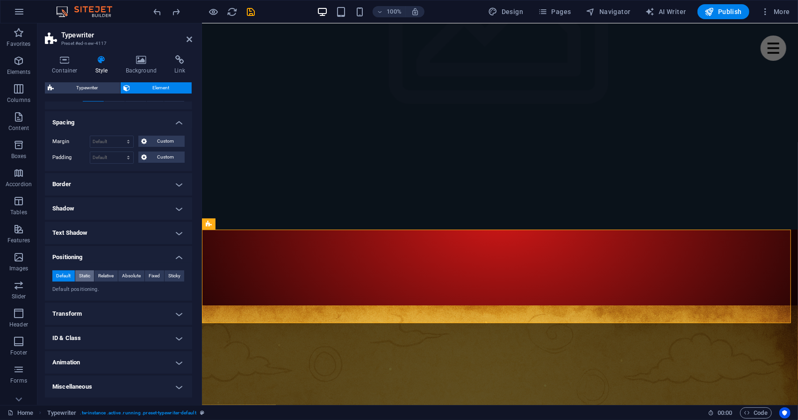
click at [88, 278] on span "Static" at bounding box center [84, 275] width 11 height 11
click at [97, 276] on button "Relative" at bounding box center [105, 275] width 23 height 11
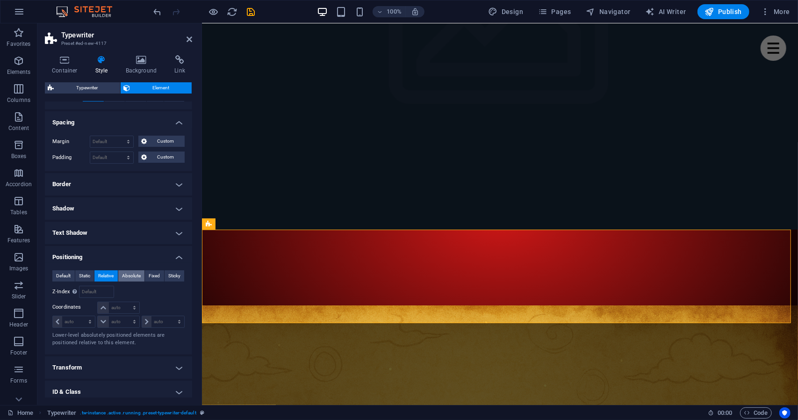
click at [129, 275] on span "Absolute" at bounding box center [131, 275] width 19 height 11
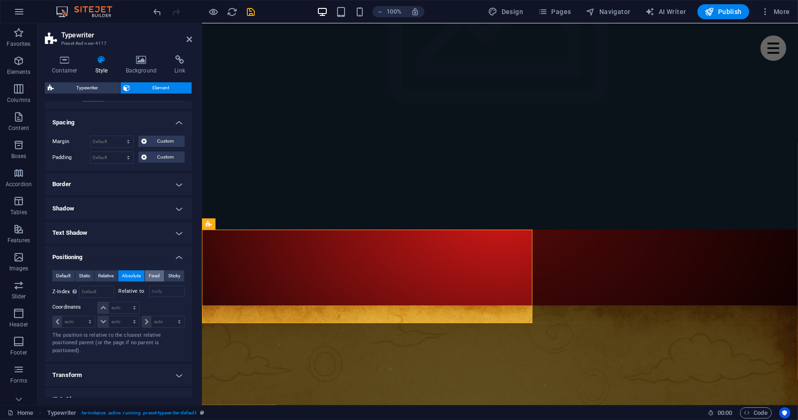
click at [152, 274] on span "Fixed" at bounding box center [154, 275] width 11 height 11
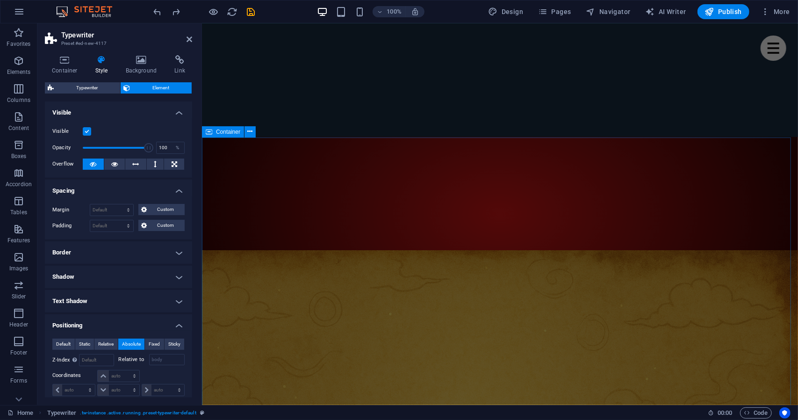
scroll to position [282, 0]
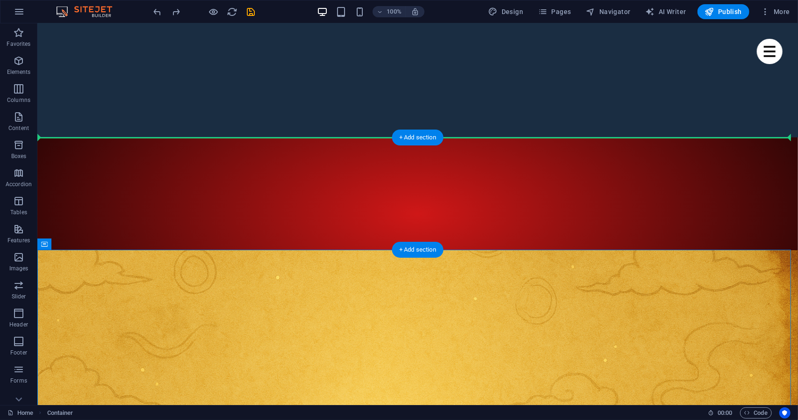
drag, startPoint x: 82, startPoint y: 232, endPoint x: 259, endPoint y: 144, distance: 197.2
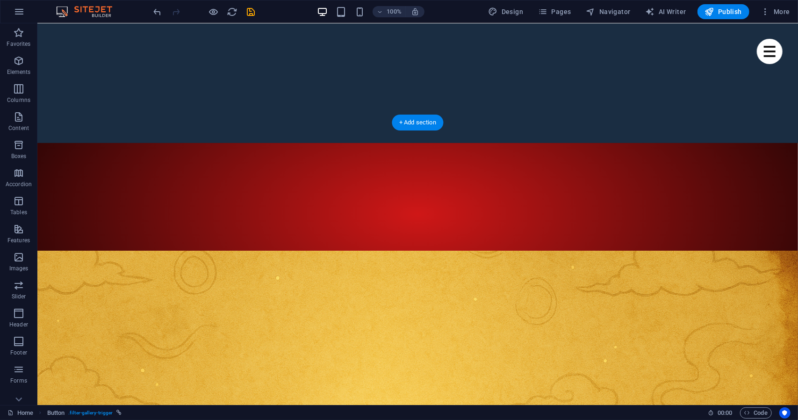
scroll to position [214, 0]
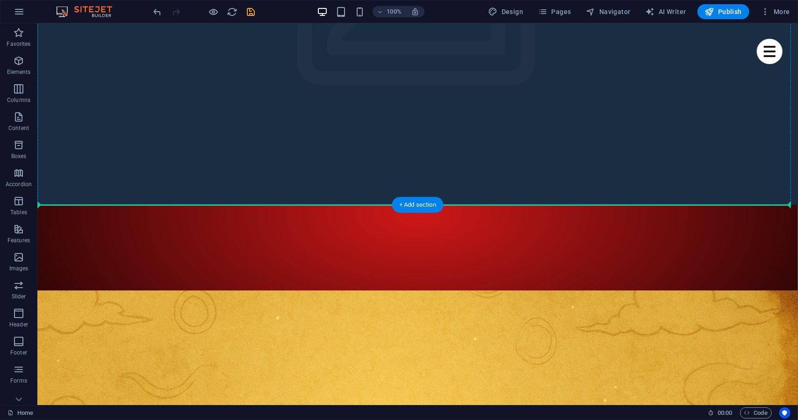
drag, startPoint x: 121, startPoint y: 164, endPoint x: 131, endPoint y: 203, distance: 40.5
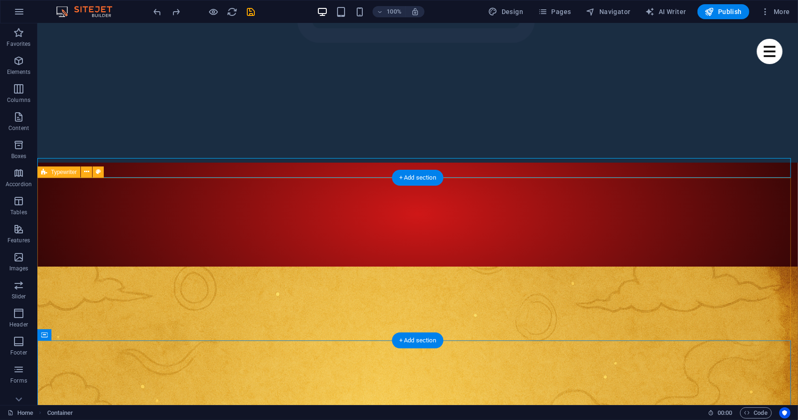
scroll to position [235, 0]
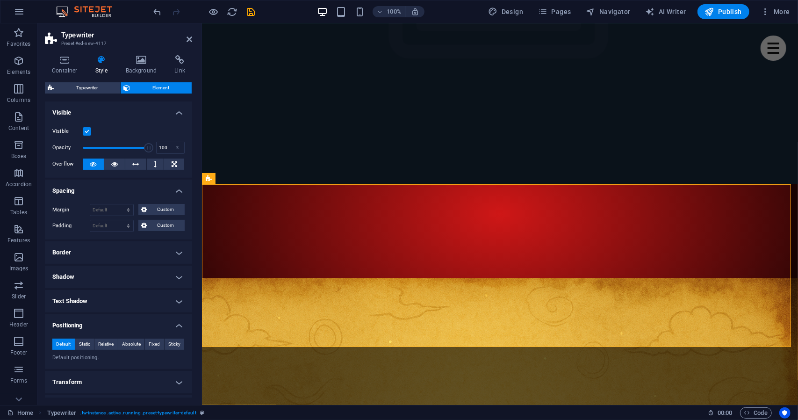
click at [77, 80] on div "Container Style Background Link Size Height 348 Default px rem % vh vw Min. hei…" at bounding box center [118, 226] width 147 height 342
click at [78, 84] on span "Typewriter" at bounding box center [87, 87] width 61 height 11
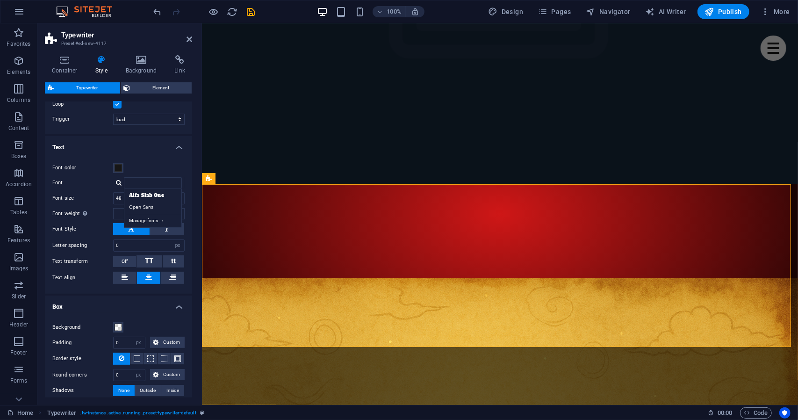
scroll to position [149, 0]
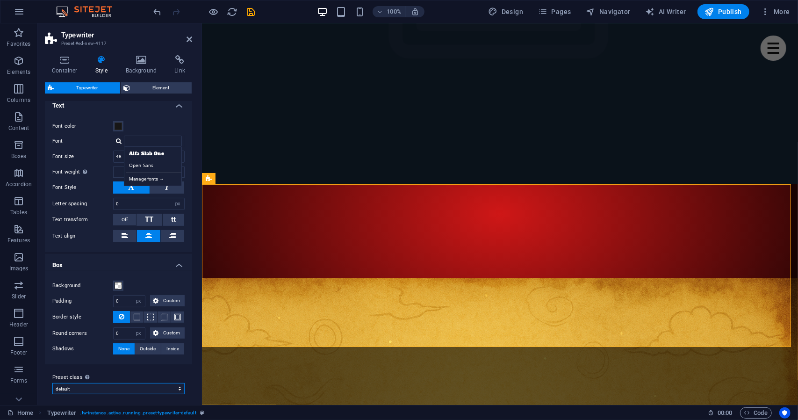
click at [142, 383] on select "default Add preset class" at bounding box center [118, 388] width 132 height 11
click at [138, 373] on label "Preset class Above chosen variant and settings affect all elements which carry …" at bounding box center [118, 377] width 132 height 11
click at [138, 383] on select "default Add preset class" at bounding box center [118, 388] width 132 height 11
click at [72, 74] on div "Container Style Background Link Size Height 348 Default px rem % vh vw Min. hei…" at bounding box center [118, 226] width 147 height 342
click at [68, 71] on h4 "Container" at bounding box center [66, 65] width 43 height 20
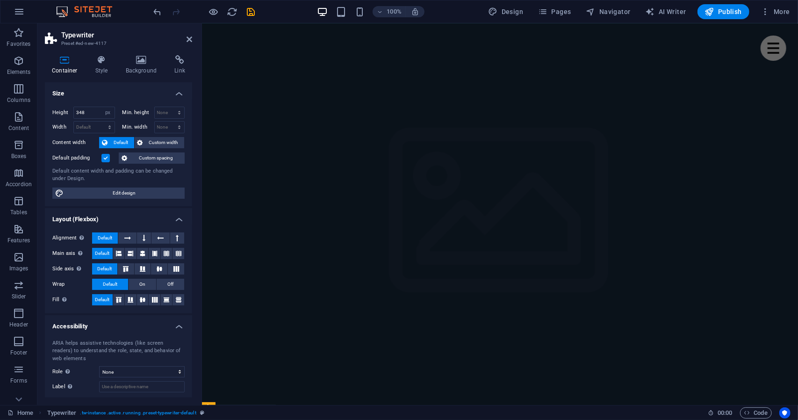
scroll to position [0, 0]
click at [728, 7] on span "Publish" at bounding box center [723, 11] width 37 height 9
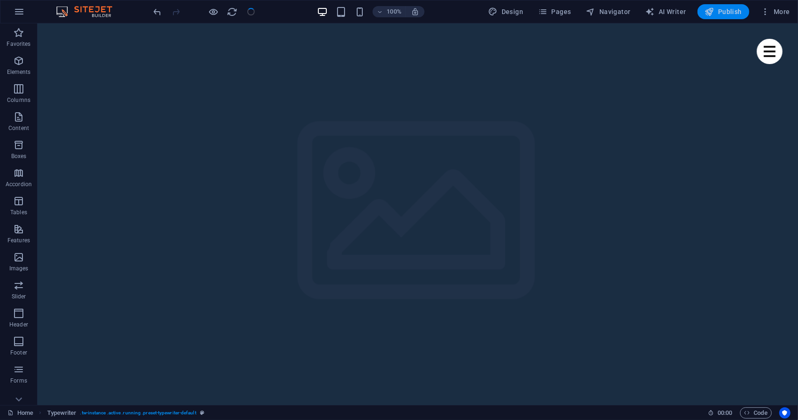
scroll to position [286, 0]
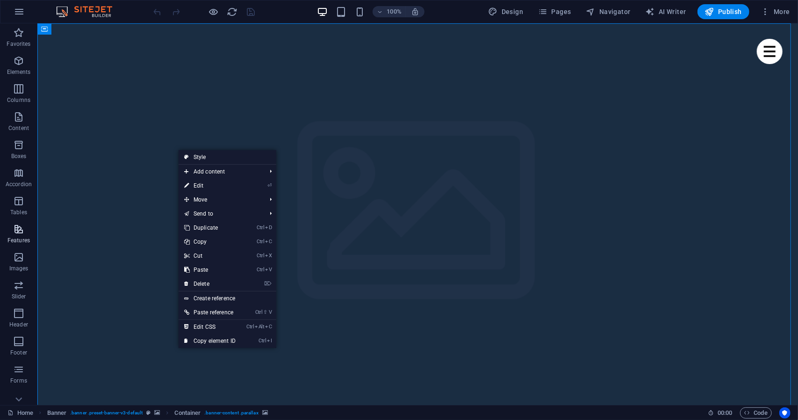
click at [22, 232] on icon "button" at bounding box center [18, 229] width 11 height 11
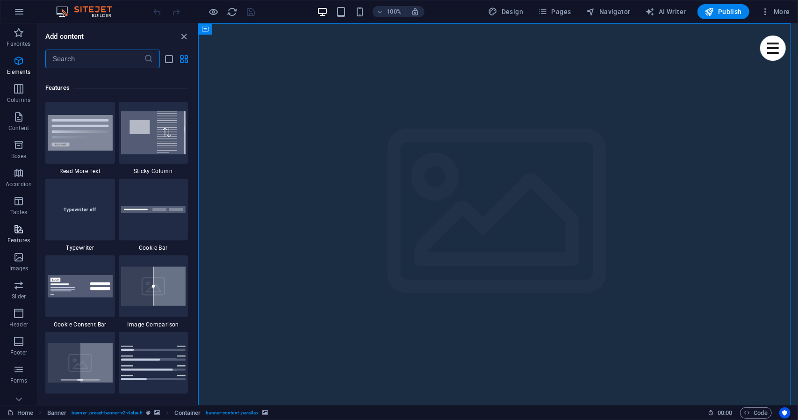
scroll to position [3646, 0]
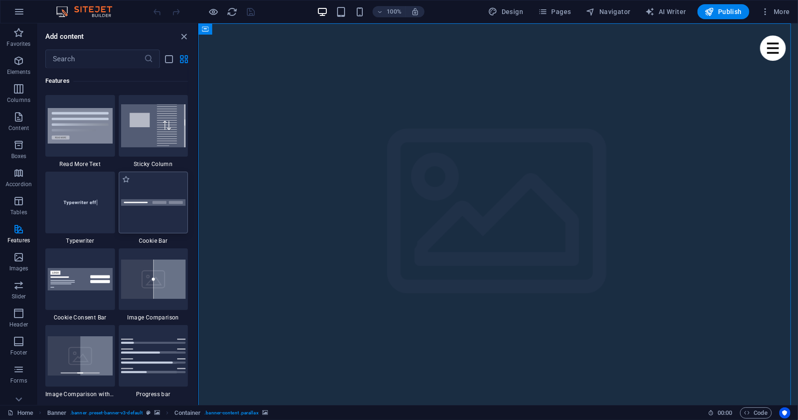
click at [136, 215] on div at bounding box center [154, 203] width 70 height 62
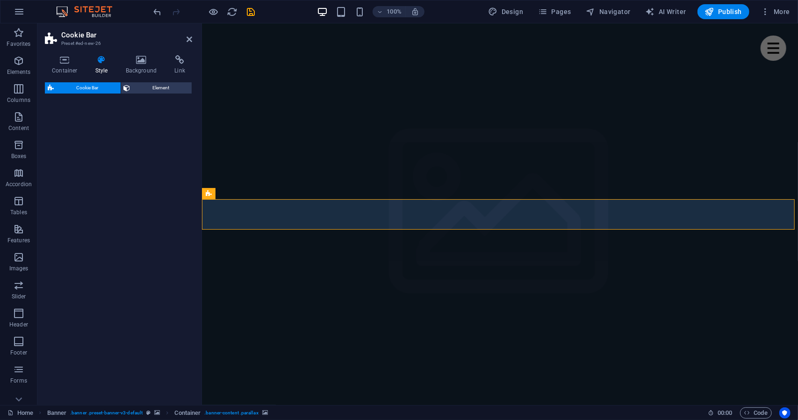
select select "px"
select select "rem"
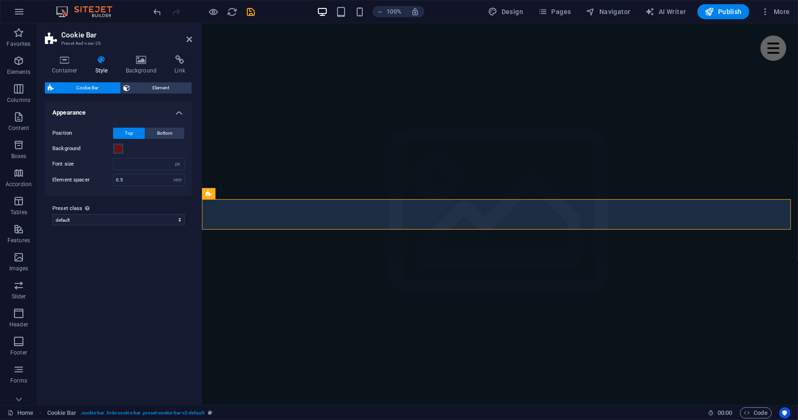
scroll to position [220, 0]
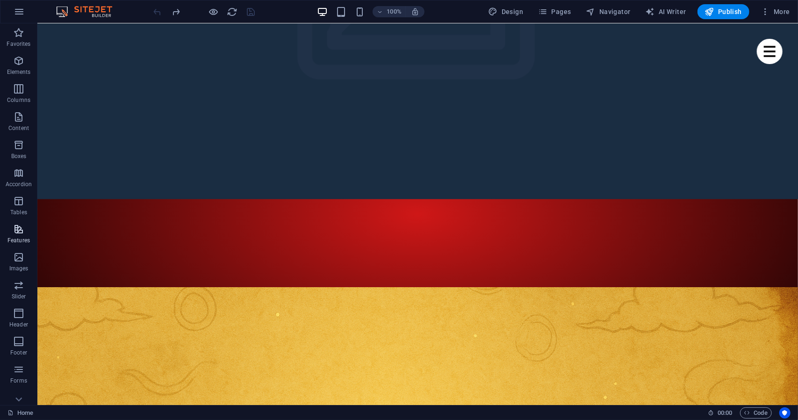
click at [18, 224] on icon "button" at bounding box center [18, 229] width 11 height 11
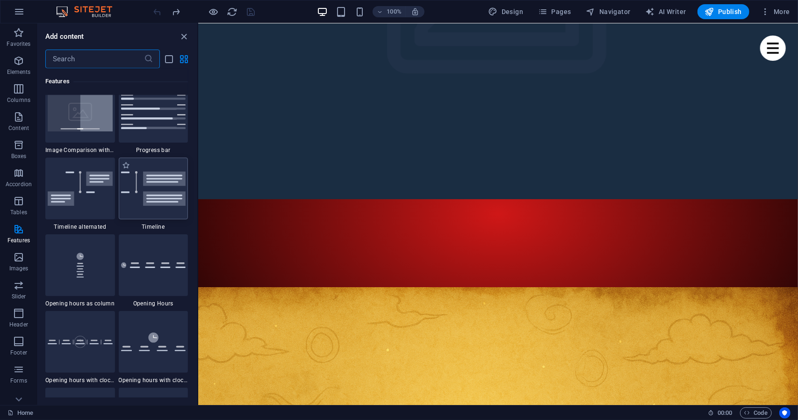
scroll to position [3891, 0]
click at [95, 271] on img at bounding box center [80, 264] width 65 height 43
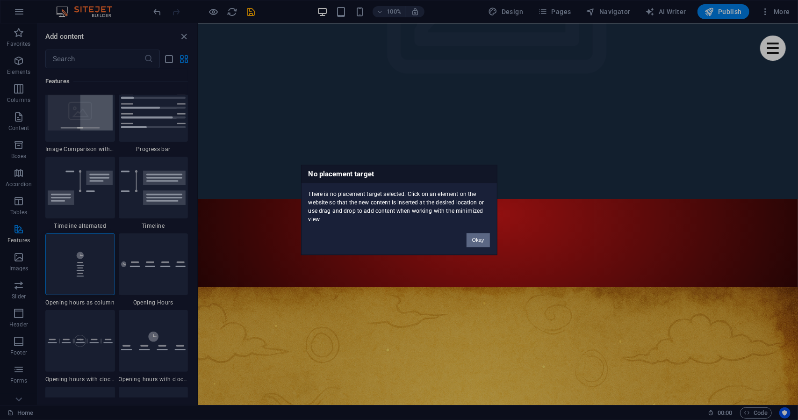
click at [482, 235] on button "Okay" at bounding box center [478, 240] width 23 height 14
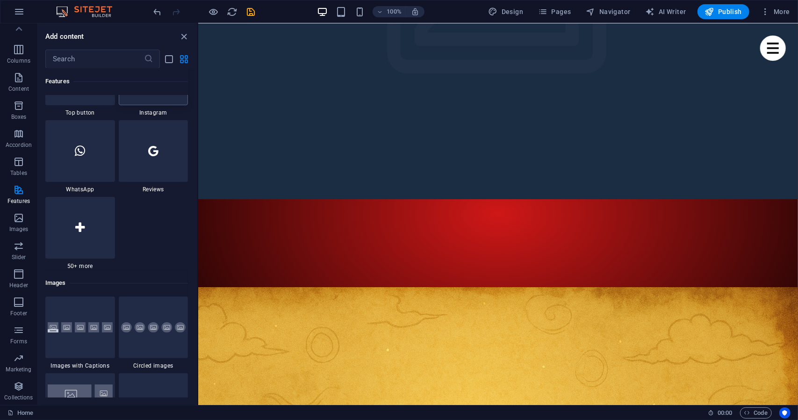
scroll to position [4544, 0]
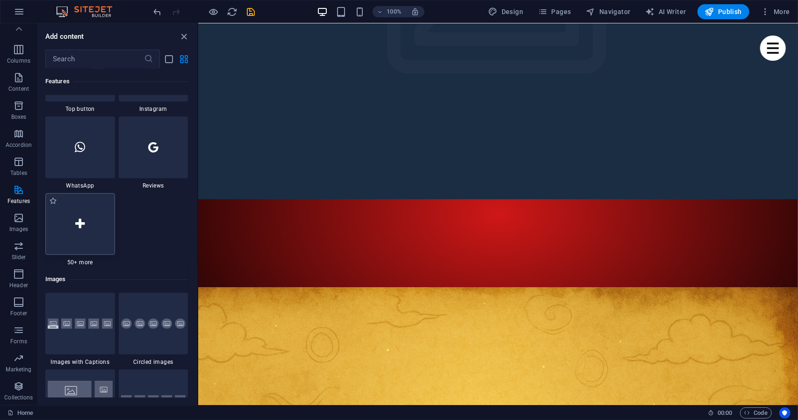
click at [91, 224] on div at bounding box center [80, 224] width 70 height 62
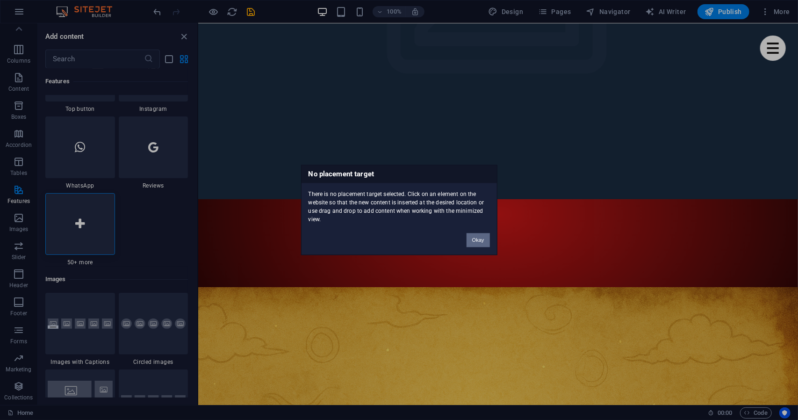
click at [473, 239] on button "Okay" at bounding box center [478, 240] width 23 height 14
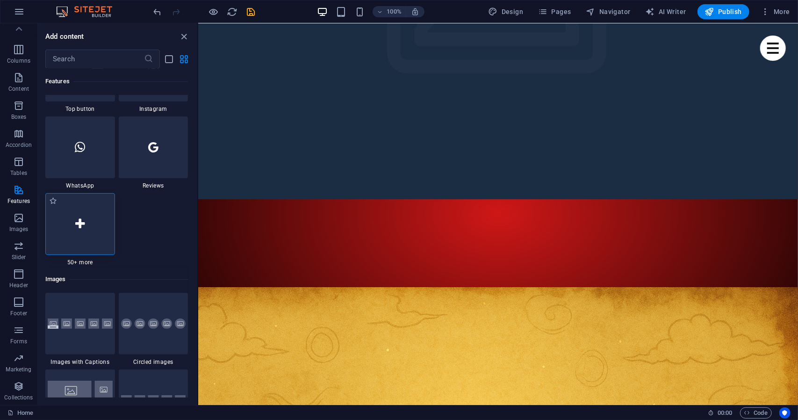
click at [81, 245] on div at bounding box center [80, 224] width 70 height 62
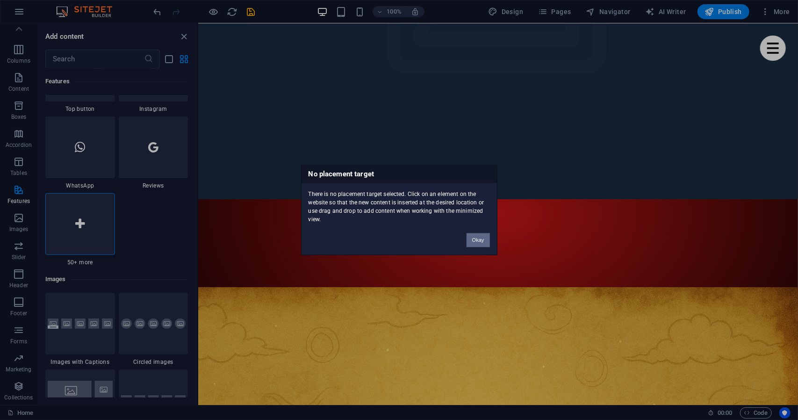
click at [475, 233] on button "Okay" at bounding box center [478, 240] width 23 height 14
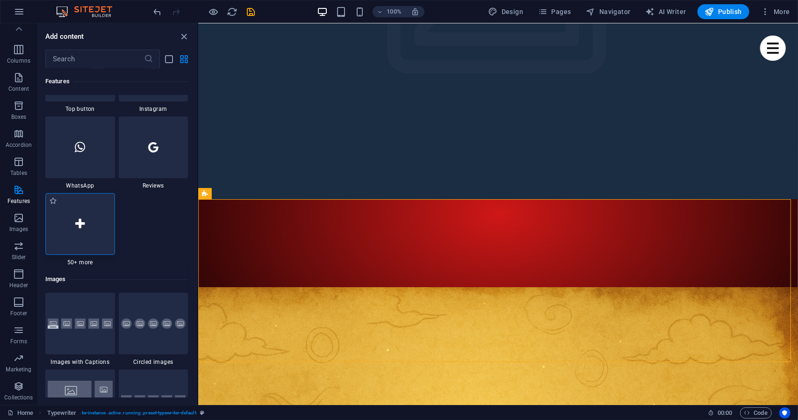
click at [73, 243] on div at bounding box center [80, 224] width 70 height 62
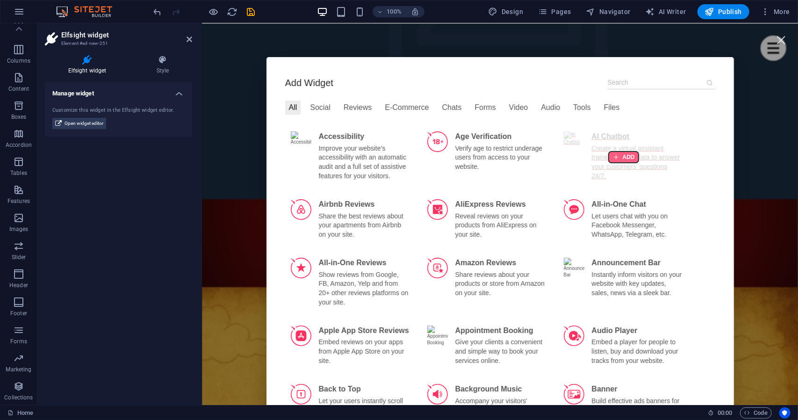
click at [630, 157] on div at bounding box center [623, 156] width 30 height 11
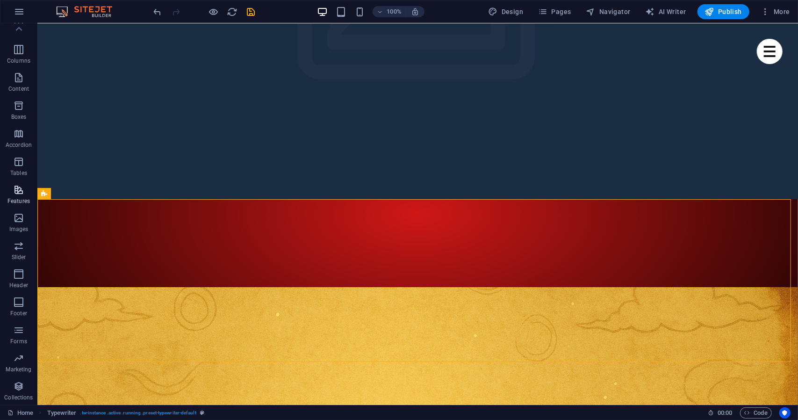
click at [19, 202] on p "Features" at bounding box center [18, 200] width 22 height 7
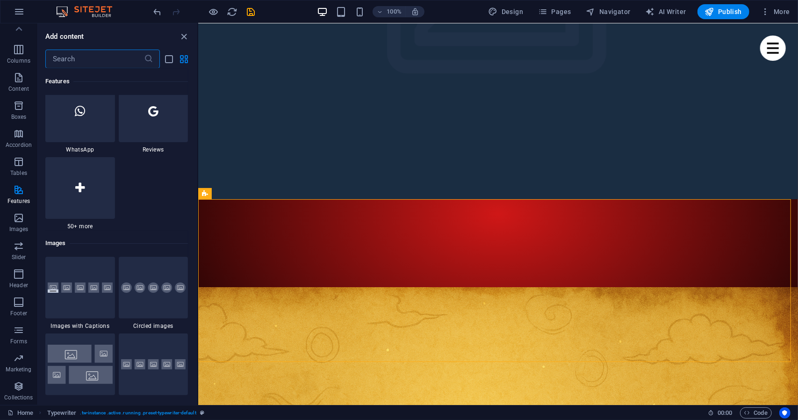
scroll to position [4580, 0]
click at [94, 208] on div at bounding box center [80, 189] width 70 height 62
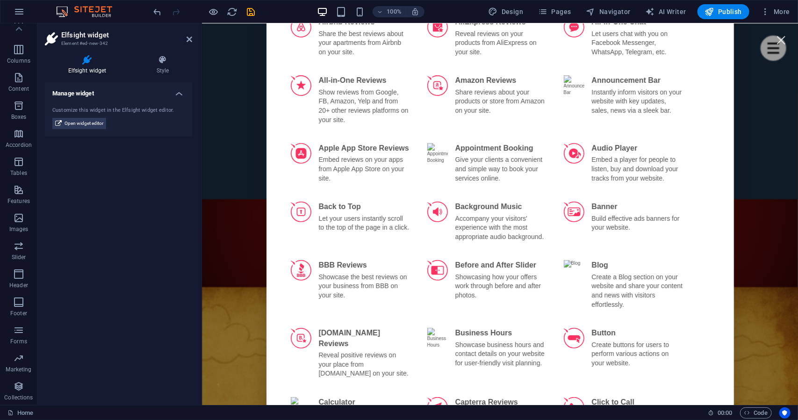
scroll to position [184, 0]
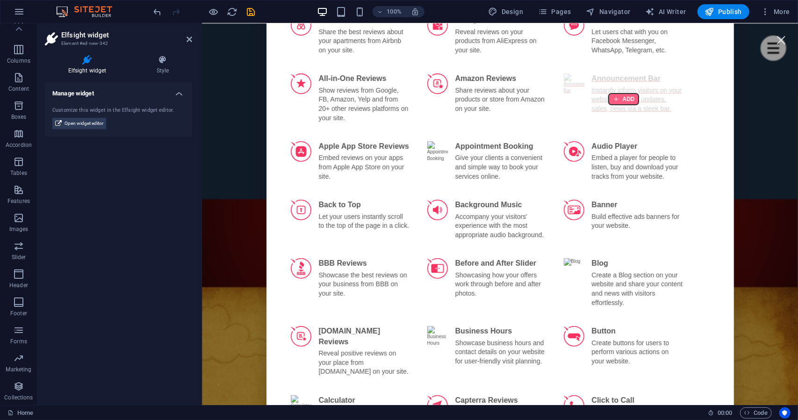
click at [616, 99] on div at bounding box center [623, 98] width 30 height 11
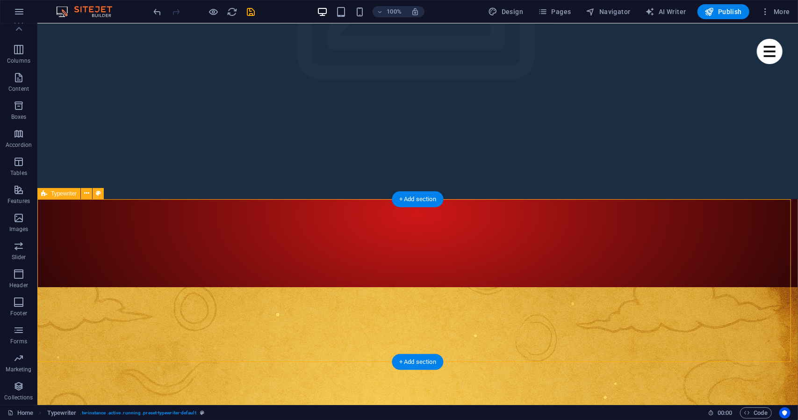
select select "px"
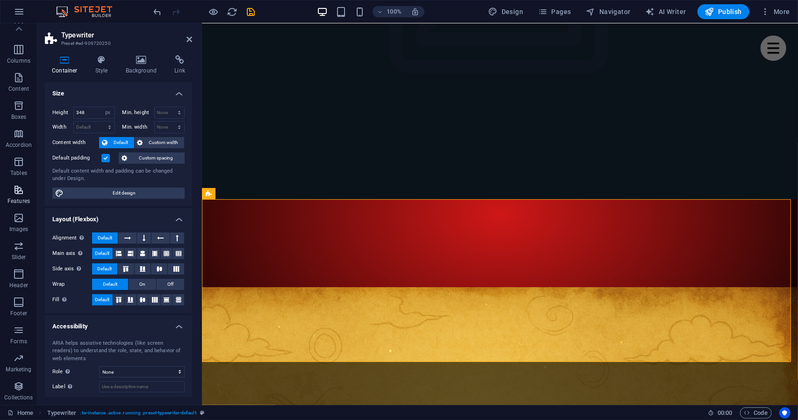
click at [22, 205] on span "Features" at bounding box center [18, 195] width 37 height 22
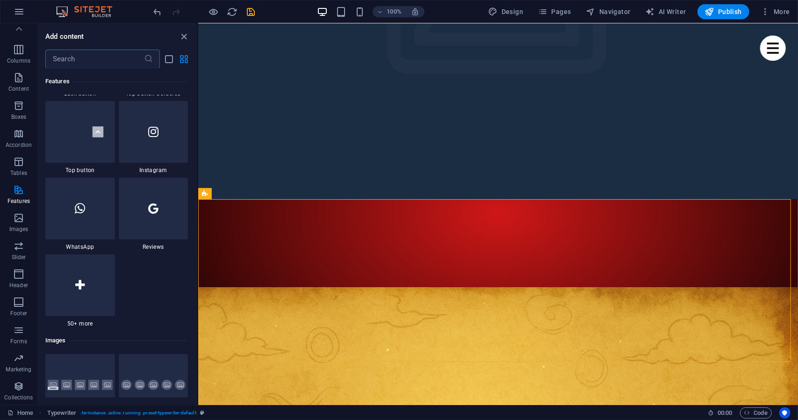
scroll to position [4484, 0]
click at [95, 280] on div at bounding box center [80, 285] width 70 height 62
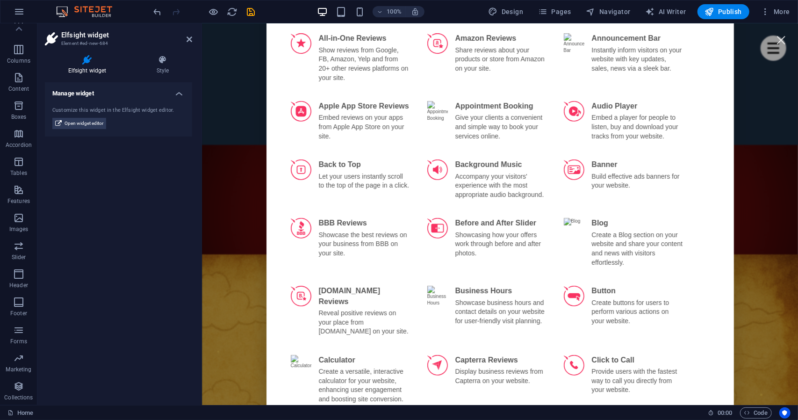
scroll to position [77, 0]
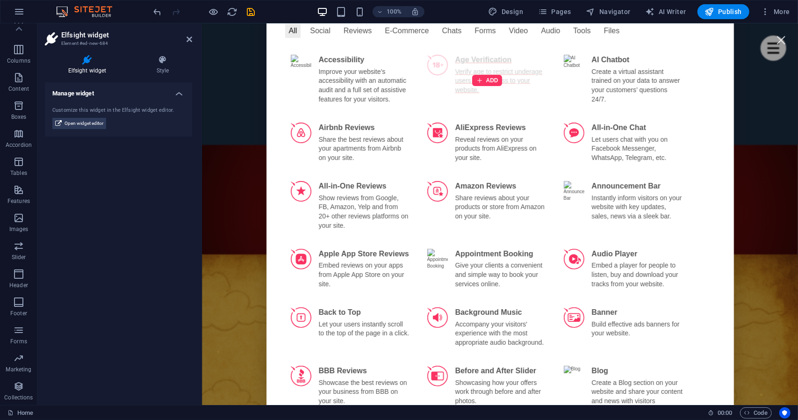
drag, startPoint x: 297, startPoint y: 303, endPoint x: 498, endPoint y: 104, distance: 283.1
click at [498, 104] on div "ADD" at bounding box center [486, 80] width 131 height 62
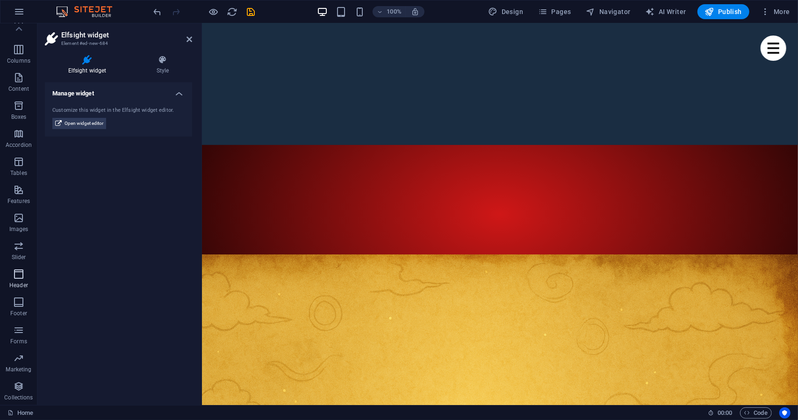
scroll to position [0, 0]
click at [18, 225] on icon "button" at bounding box center [18, 229] width 11 height 11
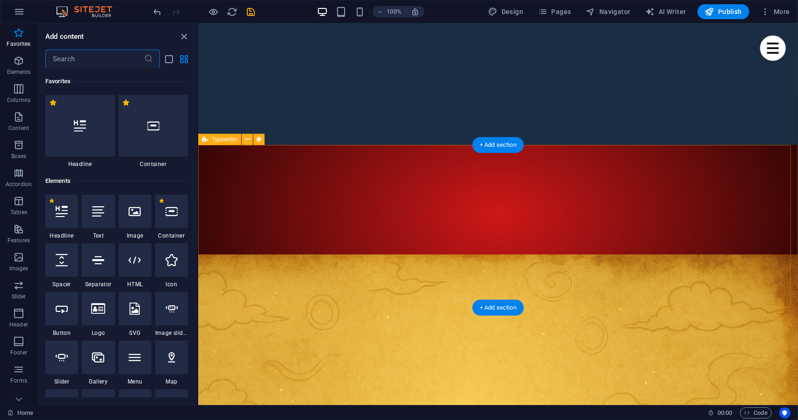
select select "px"
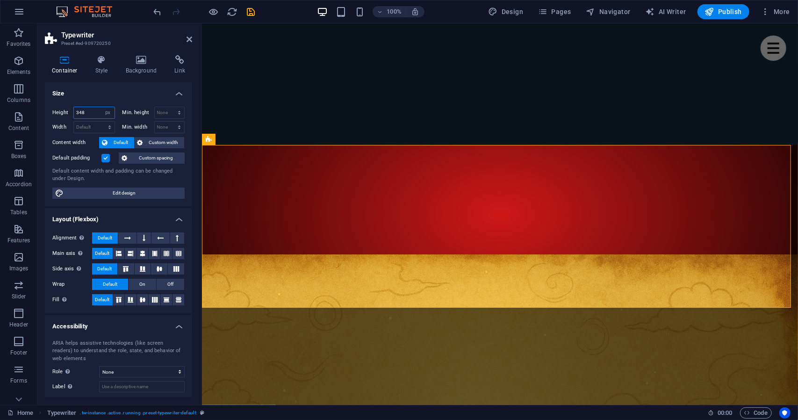
click at [92, 111] on input "348" at bounding box center [94, 112] width 41 height 11
click at [153, 193] on span "Edit design" at bounding box center [124, 193] width 116 height 11
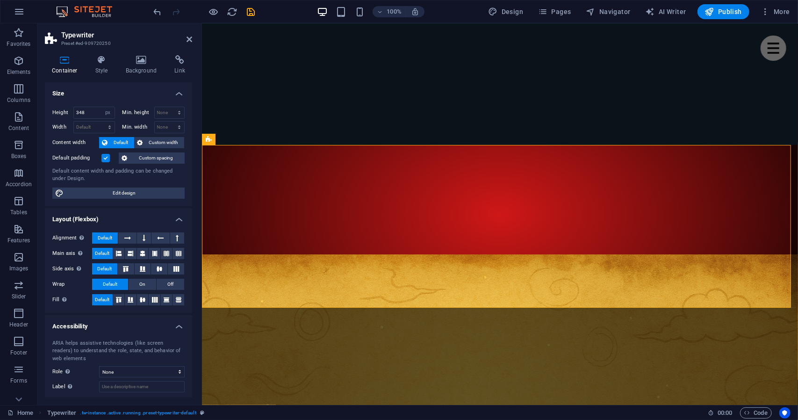
select select "px"
select select "400"
select select "px"
select select "rem"
select select "ease-in-out"
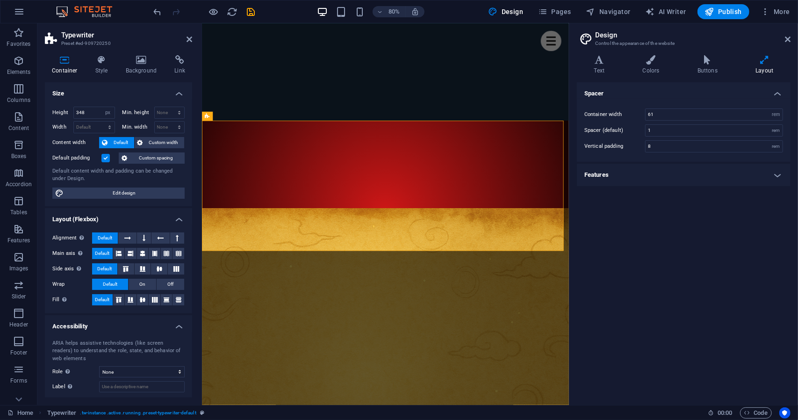
click at [674, 169] on h4 "Features" at bounding box center [684, 175] width 214 height 22
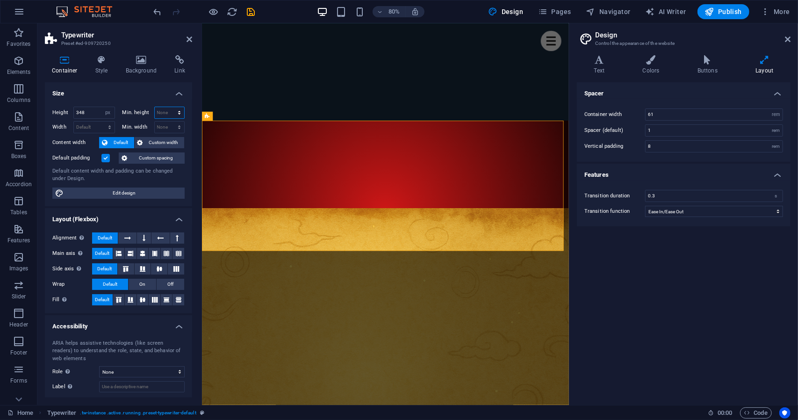
click at [164, 112] on select "None px rem % vh vw" at bounding box center [170, 112] width 30 height 11
click at [101, 113] on select "Default px rem % vh vw" at bounding box center [107, 112] width 13 height 11
click at [87, 111] on input "348" at bounding box center [94, 112] width 41 height 11
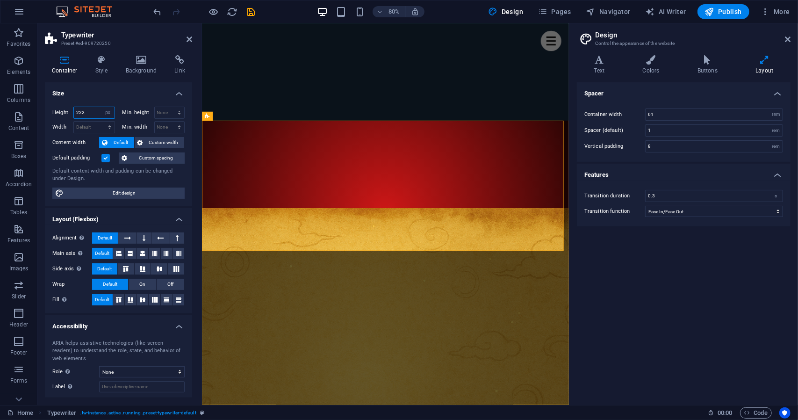
type input "222"
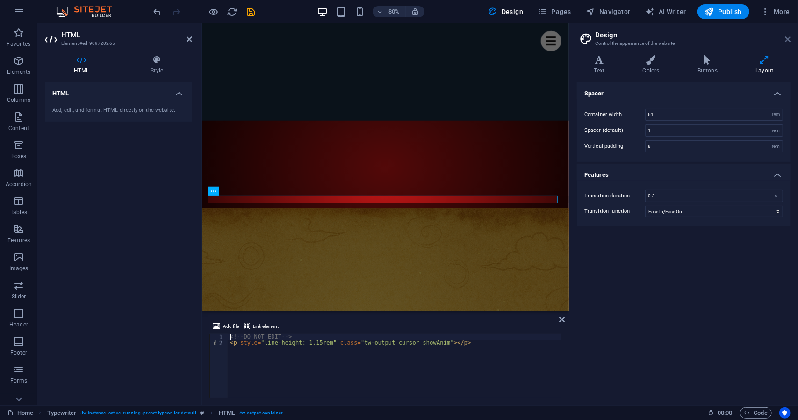
click at [787, 36] on icon at bounding box center [788, 39] width 6 height 7
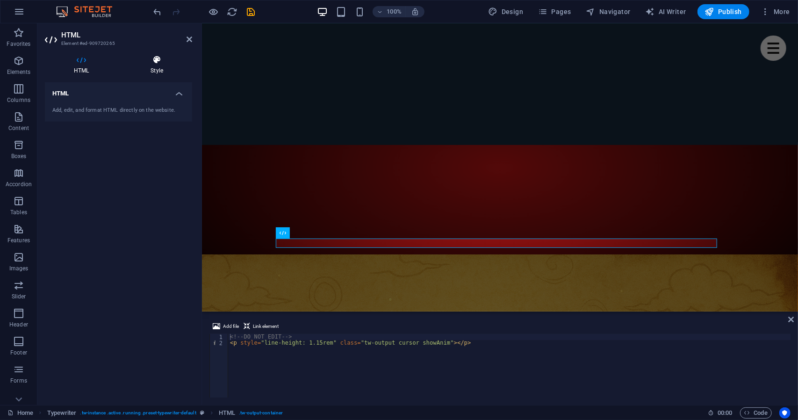
click at [163, 63] on icon at bounding box center [157, 59] width 71 height 9
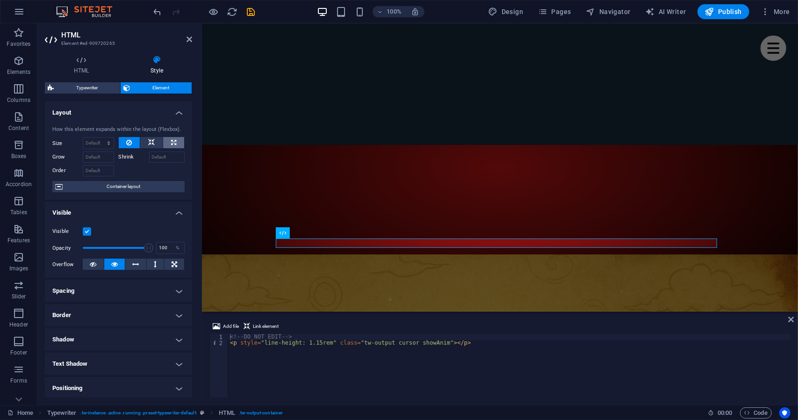
click at [171, 143] on icon at bounding box center [173, 142] width 5 height 11
type input "100"
select select "%"
click at [188, 40] on icon at bounding box center [190, 39] width 6 height 7
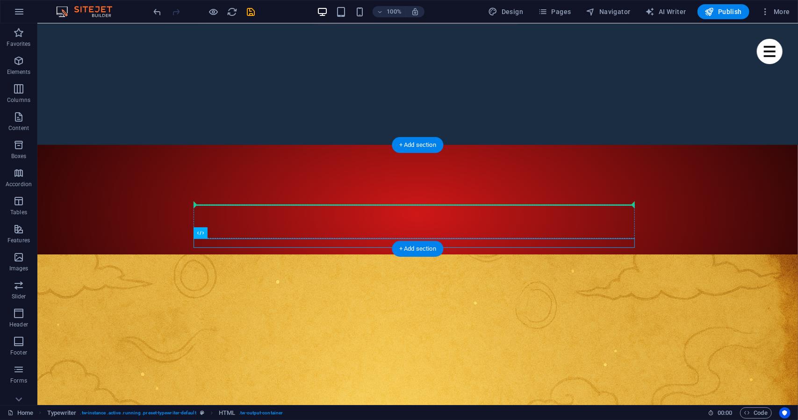
drag, startPoint x: 318, startPoint y: 241, endPoint x: 316, endPoint y: 207, distance: 34.7
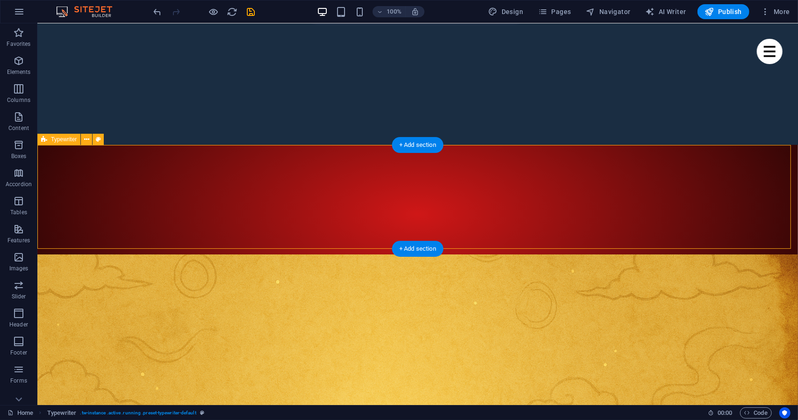
select select "px"
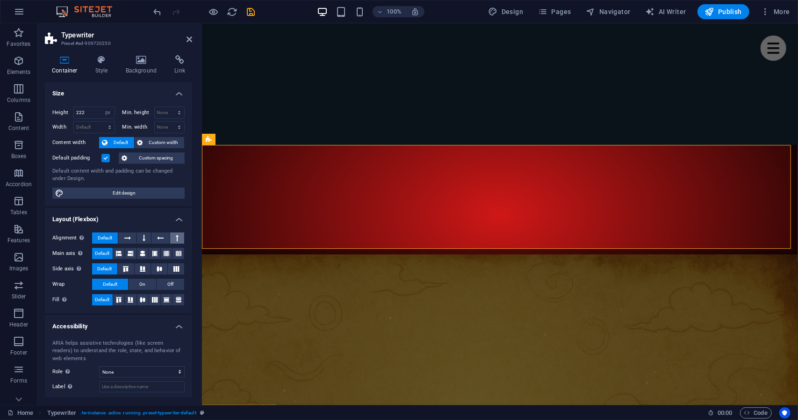
click at [173, 235] on button at bounding box center [177, 237] width 14 height 11
drag, startPoint x: 173, startPoint y: 235, endPoint x: 148, endPoint y: 246, distance: 26.8
click at [148, 246] on div "Alignment Determines the flex direction. Default Main axis Determine how elemen…" at bounding box center [118, 269] width 147 height 88
click at [104, 238] on span "Default" at bounding box center [105, 237] width 14 height 11
click at [129, 253] on icon at bounding box center [131, 253] width 6 height 11
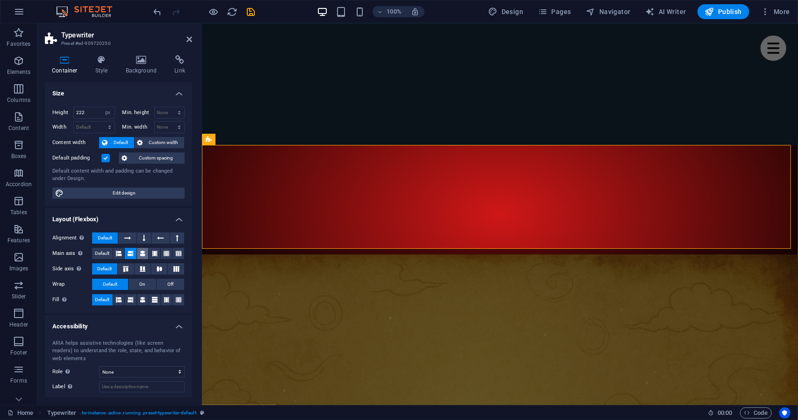
click at [142, 252] on icon at bounding box center [143, 253] width 6 height 11
click at [145, 268] on icon at bounding box center [142, 269] width 11 height 6
click at [159, 268] on icon at bounding box center [159, 269] width 11 height 6
click at [176, 253] on icon at bounding box center [179, 253] width 6 height 11
click at [177, 268] on icon at bounding box center [176, 269] width 11 height 6
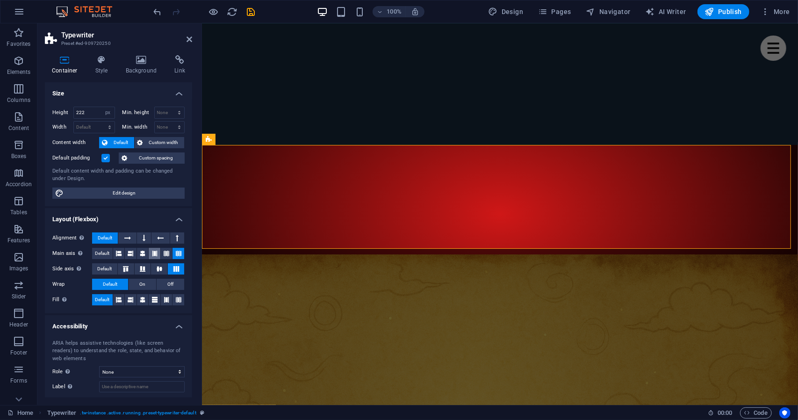
click at [152, 253] on icon at bounding box center [155, 253] width 6 height 11
click at [109, 253] on span "Default" at bounding box center [102, 253] width 14 height 11
click at [108, 263] on span "Default" at bounding box center [104, 268] width 14 height 11
click at [106, 274] on span "Default" at bounding box center [104, 268] width 14 height 11
click at [146, 302] on button at bounding box center [143, 299] width 12 height 11
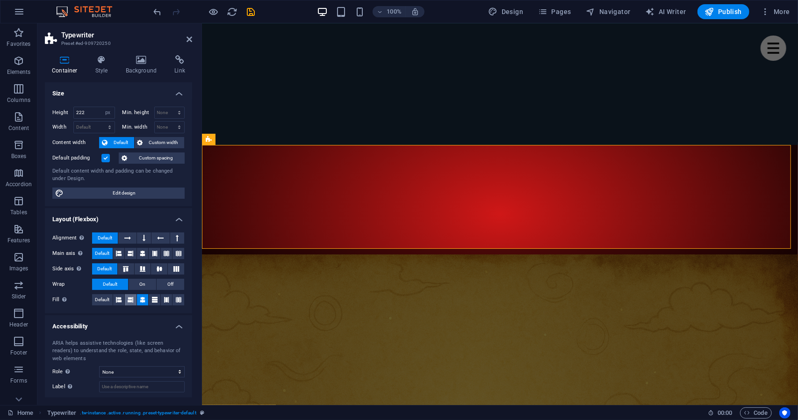
click at [130, 301] on icon at bounding box center [131, 299] width 6 height 11
click at [122, 300] on button at bounding box center [119, 299] width 12 height 11
click at [102, 297] on span "Default" at bounding box center [102, 299] width 14 height 11
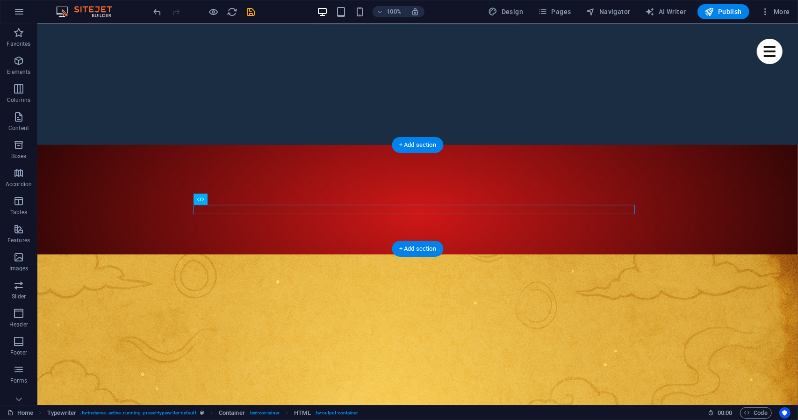
drag, startPoint x: 184, startPoint y: 205, endPoint x: 347, endPoint y: 204, distance: 163.7
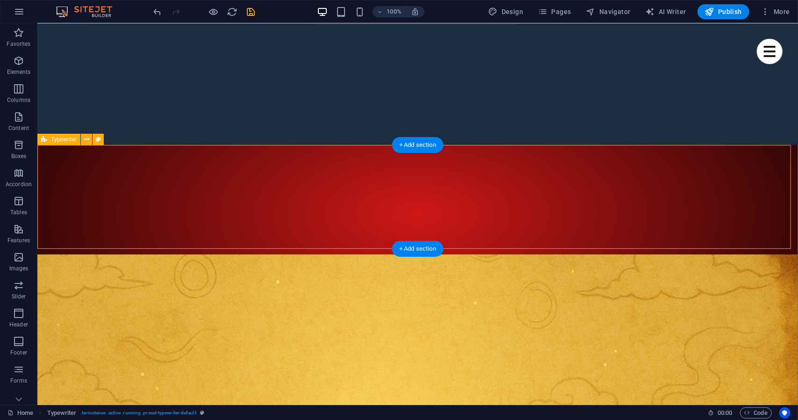
select select "px"
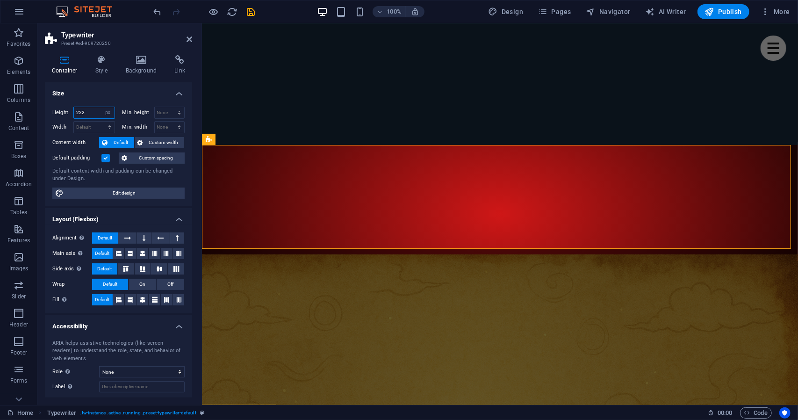
click at [88, 114] on input "222" at bounding box center [94, 112] width 41 height 11
type input "200"
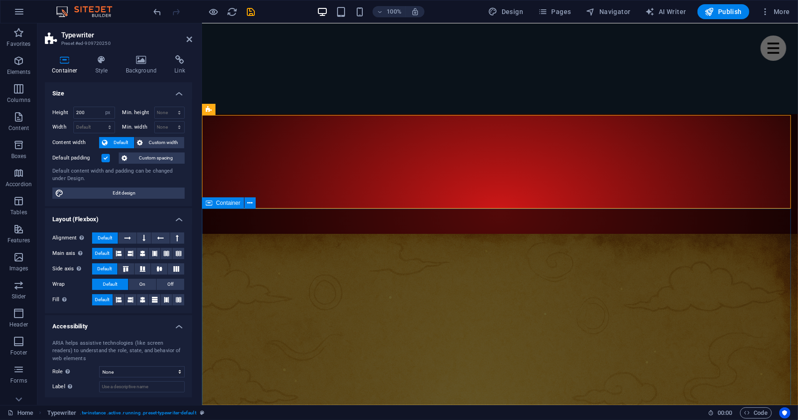
scroll to position [308, 0]
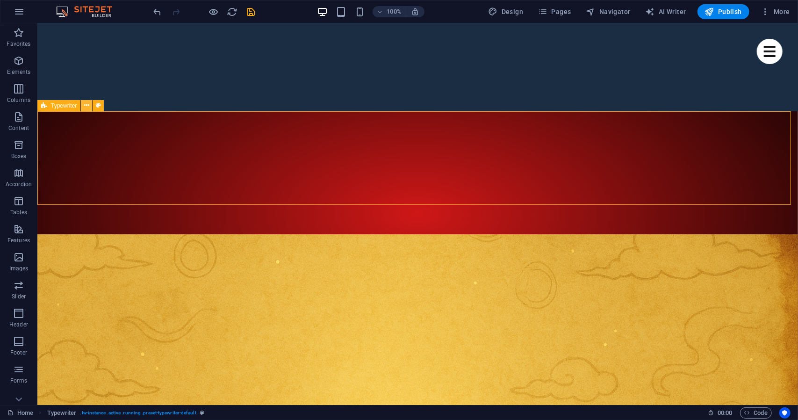
click at [84, 105] on icon at bounding box center [86, 106] width 5 height 10
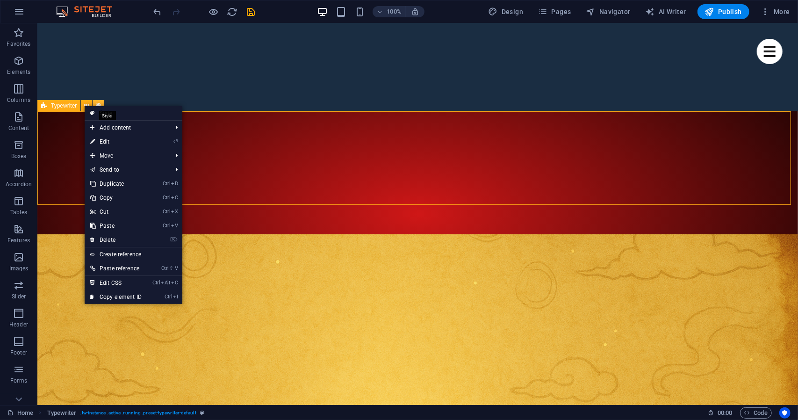
click at [96, 101] on icon at bounding box center [98, 106] width 5 height 10
select select "ms"
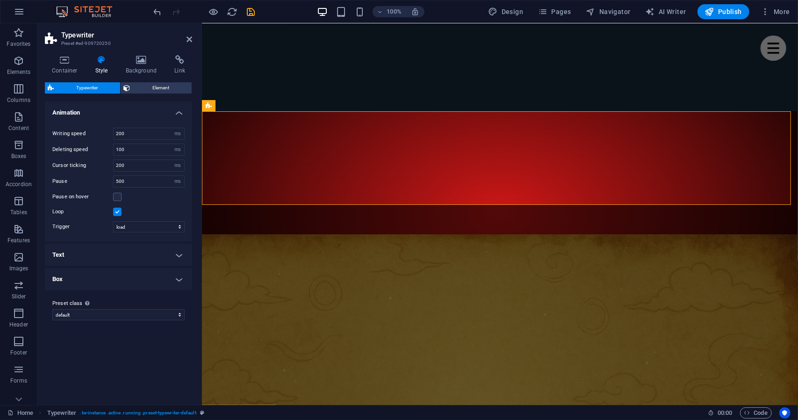
click at [89, 290] on div "Preset class Above chosen variant and settings affect all elements which carry …" at bounding box center [118, 308] width 147 height 37
click at [91, 283] on h4 "Box" at bounding box center [118, 279] width 147 height 22
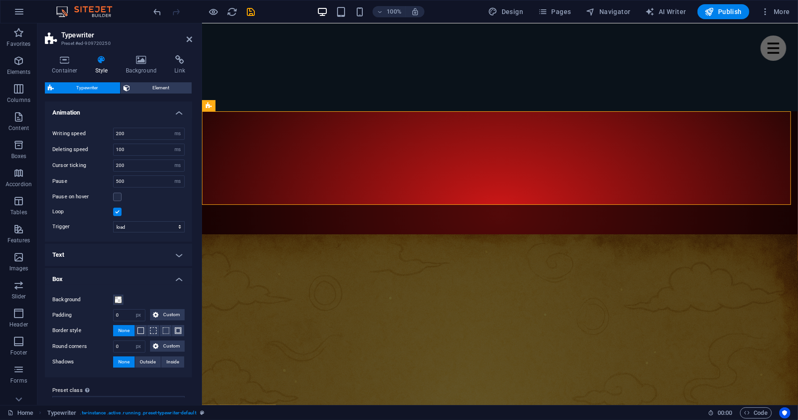
scroll to position [15, 0]
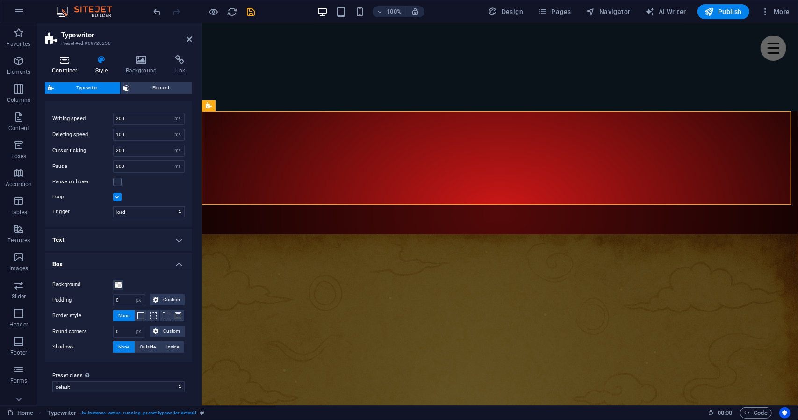
click at [73, 64] on icon at bounding box center [65, 59] width 40 height 9
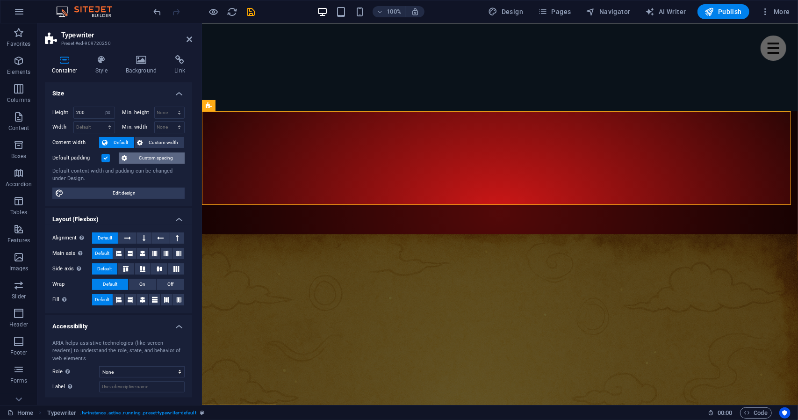
click at [152, 154] on span "Custom spacing" at bounding box center [156, 157] width 52 height 11
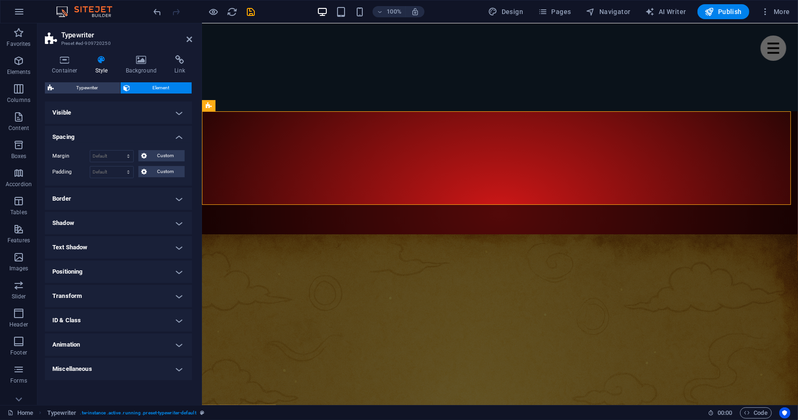
click at [144, 271] on h4 "Positioning" at bounding box center [118, 271] width 147 height 22
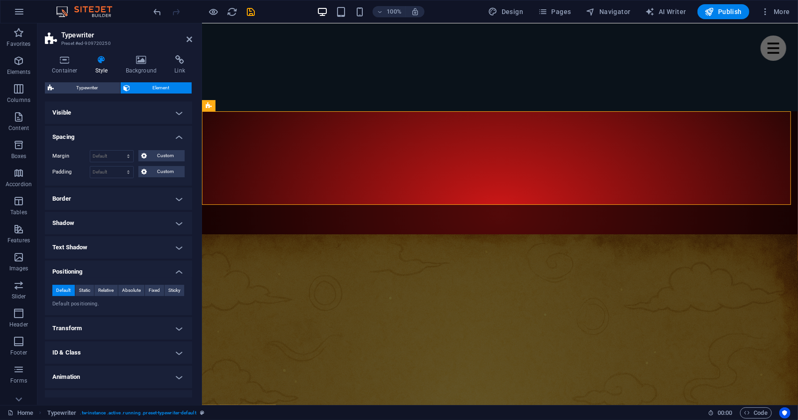
click at [105, 110] on h4 "Visible" at bounding box center [118, 112] width 147 height 22
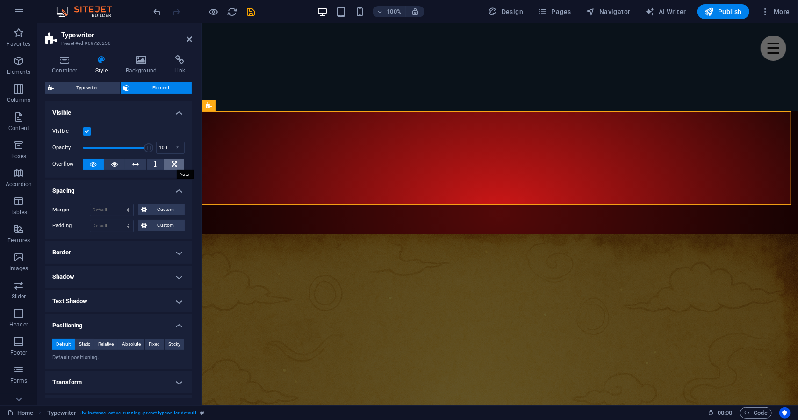
click at [172, 164] on icon at bounding box center [175, 164] width 6 height 11
click at [122, 249] on h4 "Border" at bounding box center [118, 252] width 147 height 22
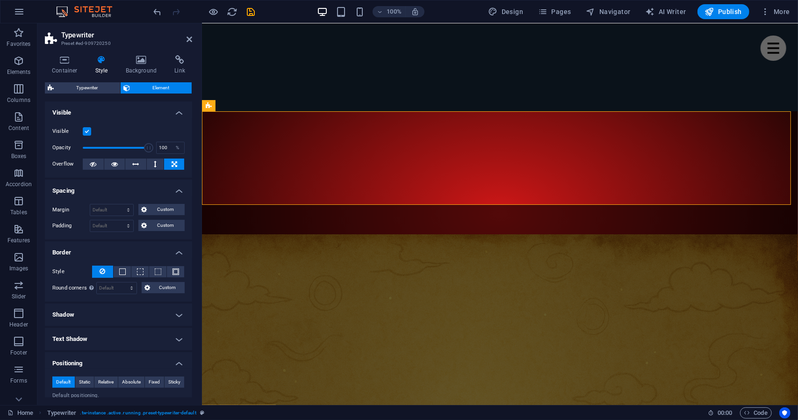
click at [114, 305] on h4 "Shadow" at bounding box center [118, 315] width 147 height 22
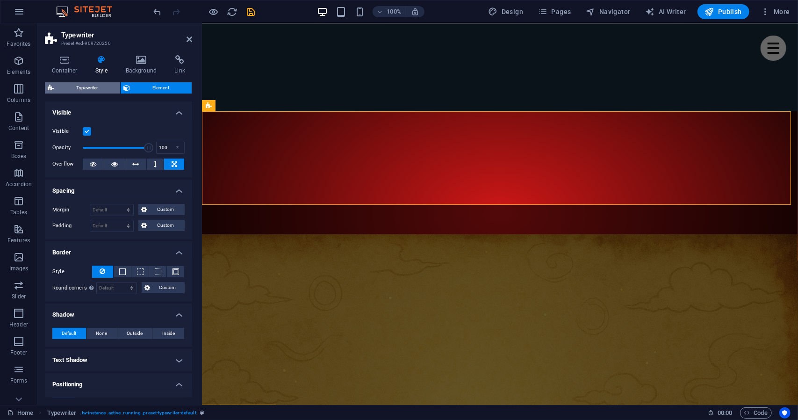
click at [80, 87] on span "Typewriter" at bounding box center [87, 87] width 61 height 11
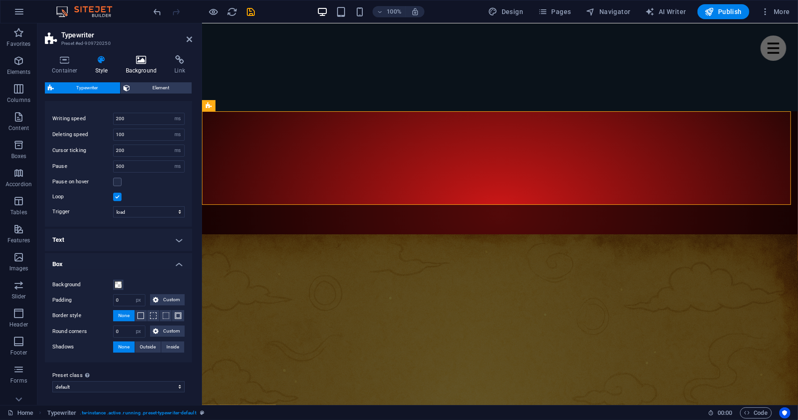
click at [129, 58] on icon at bounding box center [141, 59] width 45 height 9
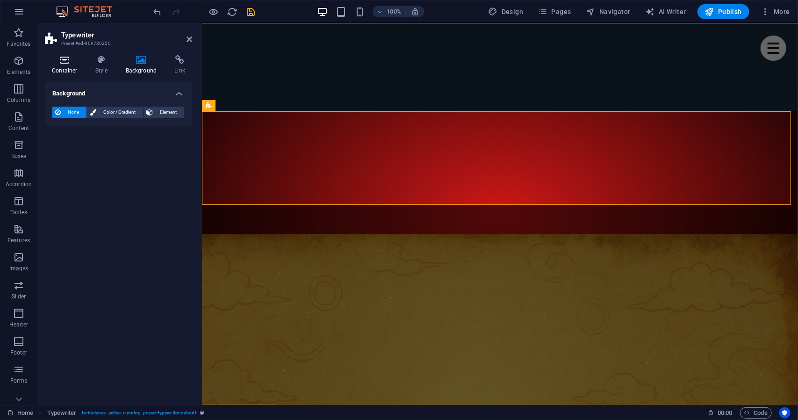
click at [87, 63] on h4 "Container" at bounding box center [66, 65] width 43 height 20
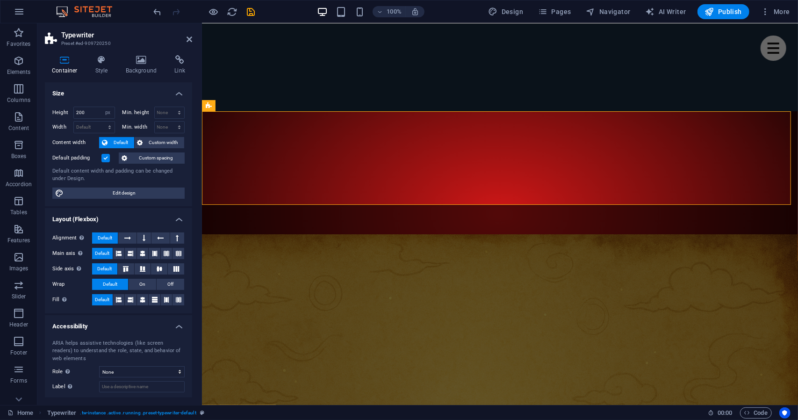
click at [87, 63] on h4 "Container" at bounding box center [66, 65] width 43 height 20
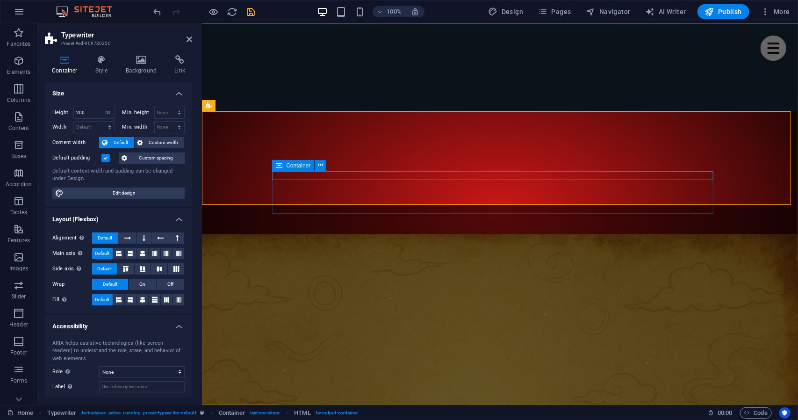
click at [281, 165] on icon at bounding box center [279, 165] width 7 height 11
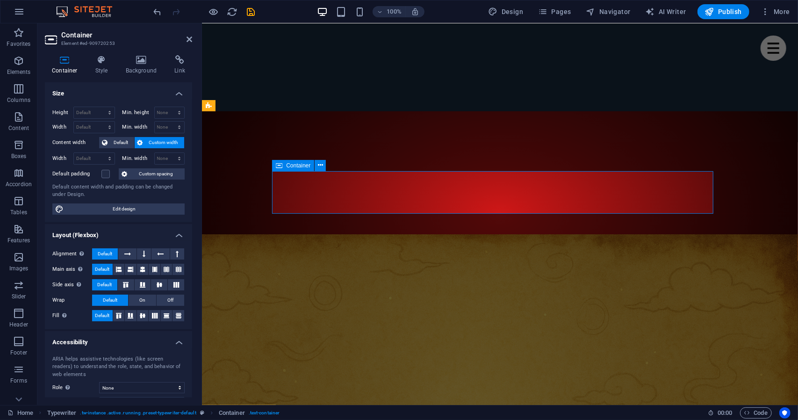
click at [281, 165] on icon at bounding box center [279, 165] width 7 height 11
click at [140, 272] on icon at bounding box center [143, 269] width 6 height 11
click at [132, 253] on button at bounding box center [127, 253] width 18 height 11
click at [138, 253] on button at bounding box center [144, 253] width 14 height 11
click at [158, 253] on icon at bounding box center [160, 253] width 7 height 11
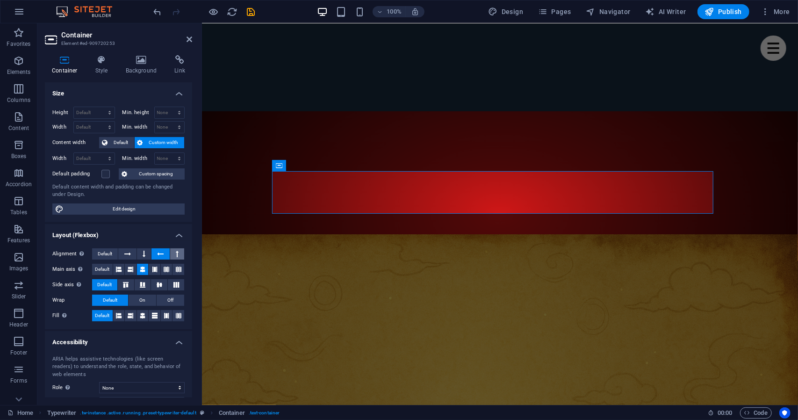
click at [176, 252] on icon at bounding box center [177, 253] width 3 height 11
click at [108, 270] on span "Default" at bounding box center [102, 269] width 14 height 11
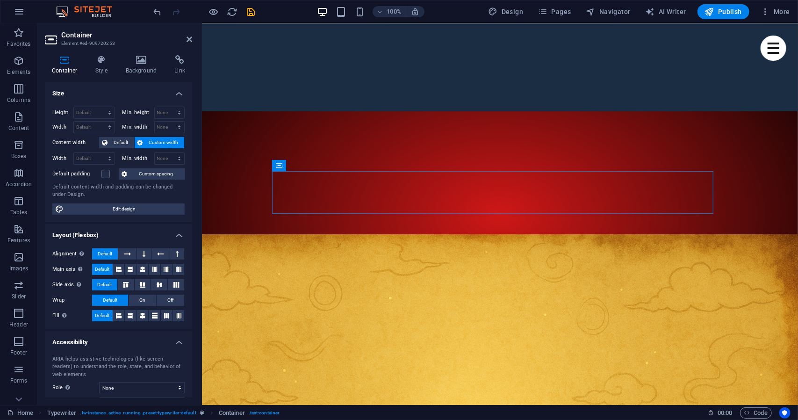
drag, startPoint x: 478, startPoint y: 188, endPoint x: 255, endPoint y: 134, distance: 229.2
drag, startPoint x: 484, startPoint y: 187, endPoint x: 274, endPoint y: 131, distance: 217.4
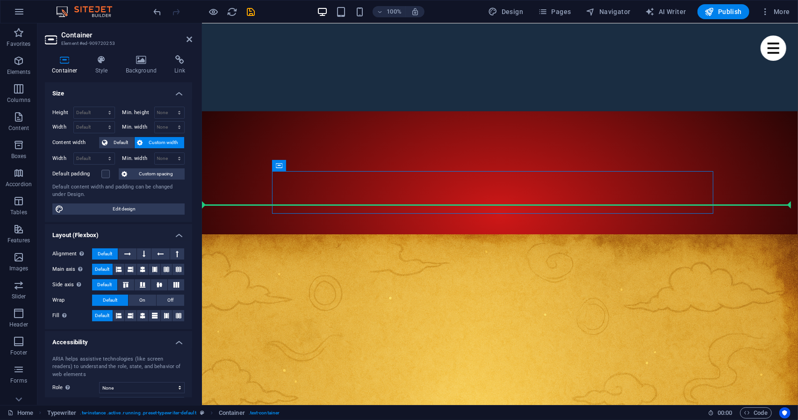
drag, startPoint x: 483, startPoint y: 187, endPoint x: 290, endPoint y: 253, distance: 204.3
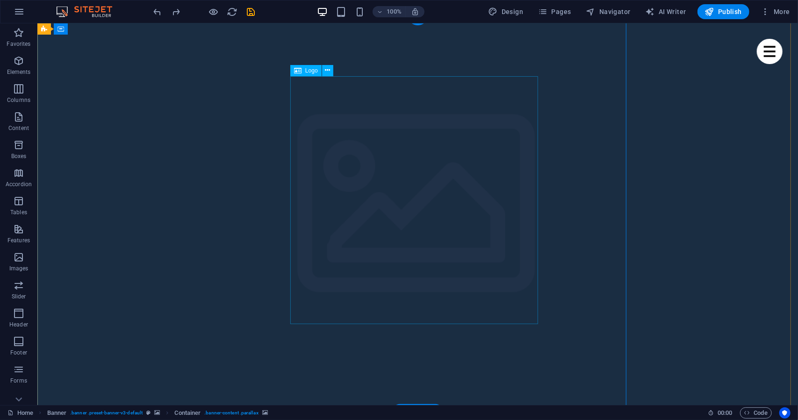
scroll to position [0, 0]
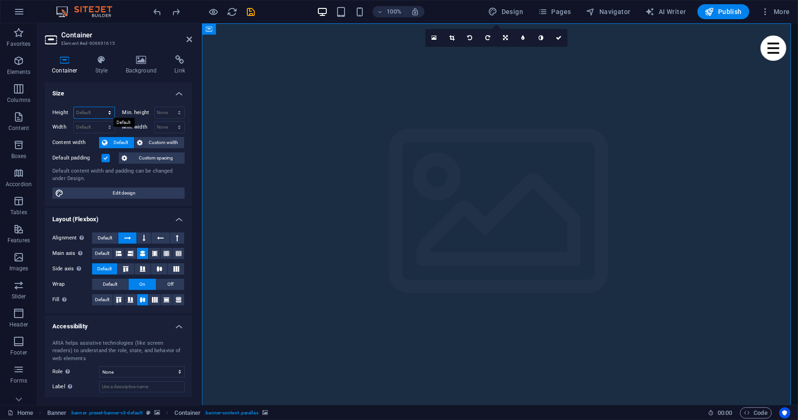
click at [100, 111] on select "Default px rem % vh vw" at bounding box center [94, 112] width 41 height 11
select select "%"
click at [101, 107] on select "Default px rem % vh vw" at bounding box center [94, 112] width 41 height 11
type input "50"
drag, startPoint x: 94, startPoint y: 111, endPoint x: 169, endPoint y: 107, distance: 74.5
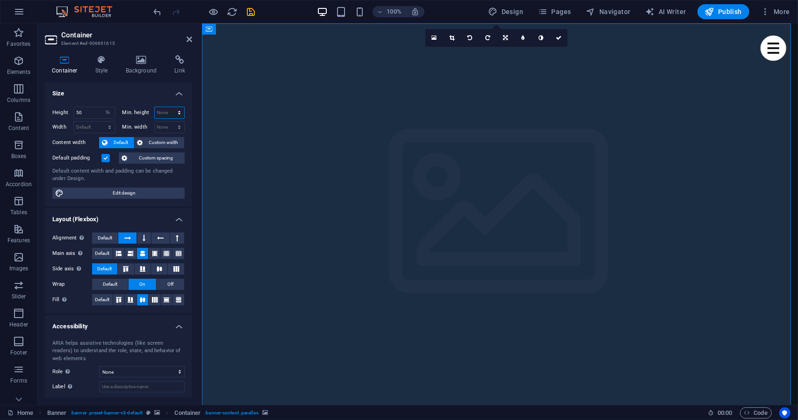
click at [169, 107] on select "None px rem % vh vw" at bounding box center [170, 112] width 30 height 11
select select "rem"
click at [169, 107] on select "None px rem % vh vw" at bounding box center [170, 112] width 30 height 11
type input "0"
click at [175, 112] on select "None px rem % vh vw" at bounding box center [177, 112] width 13 height 11
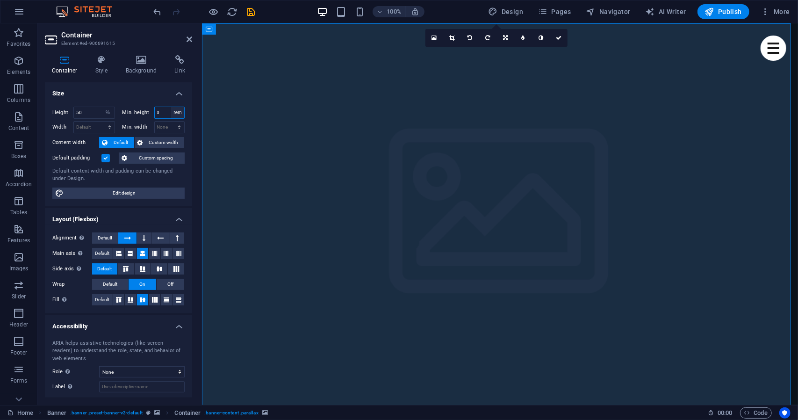
select select "%"
click at [171, 107] on select "None px rem % vh vw" at bounding box center [177, 112] width 13 height 11
click at [161, 112] on input "100" at bounding box center [170, 112] width 30 height 11
click at [161, 112] on input "40" at bounding box center [170, 112] width 30 height 11
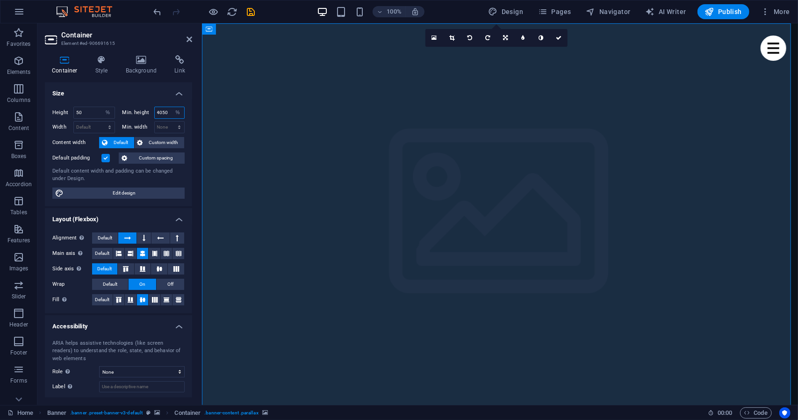
click at [161, 112] on input "4050" at bounding box center [170, 112] width 30 height 11
type input "50"
click at [161, 112] on input "50" at bounding box center [170, 112] width 30 height 11
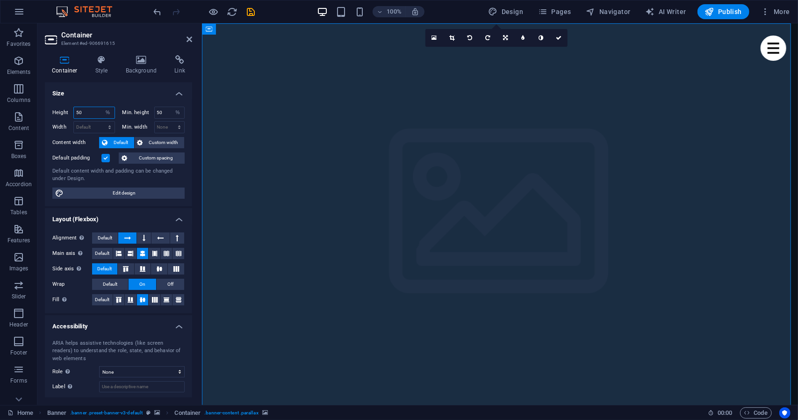
click at [100, 112] on input "50" at bounding box center [94, 112] width 41 height 11
click at [109, 112] on select "Default px rem % vh vw" at bounding box center [107, 112] width 13 height 11
select select "default"
click at [101, 107] on select "Default px rem % vh vw" at bounding box center [107, 112] width 13 height 11
select select "DISABLED_OPTION_VALUE"
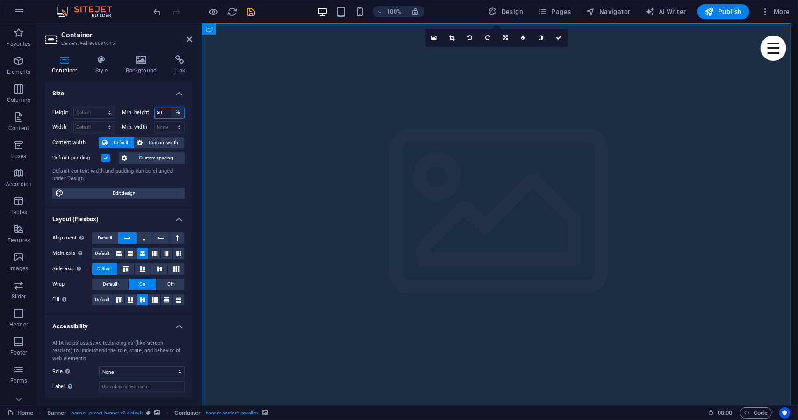
click at [177, 113] on select "None px rem % vh vw" at bounding box center [177, 112] width 13 height 11
select select "tke6un4crg"
click at [171, 107] on select "None px rem % vh vw" at bounding box center [177, 112] width 13 height 11
select select "DISABLED_OPTION_VALUE"
click at [98, 112] on select "Default px rem % vh vw" at bounding box center [94, 112] width 41 height 11
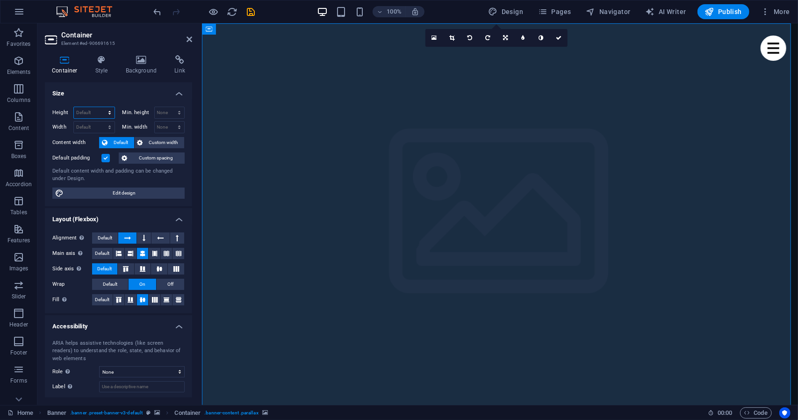
select select "px"
click at [101, 107] on select "Default px rem % vh vw" at bounding box center [94, 112] width 41 height 11
type input "400"
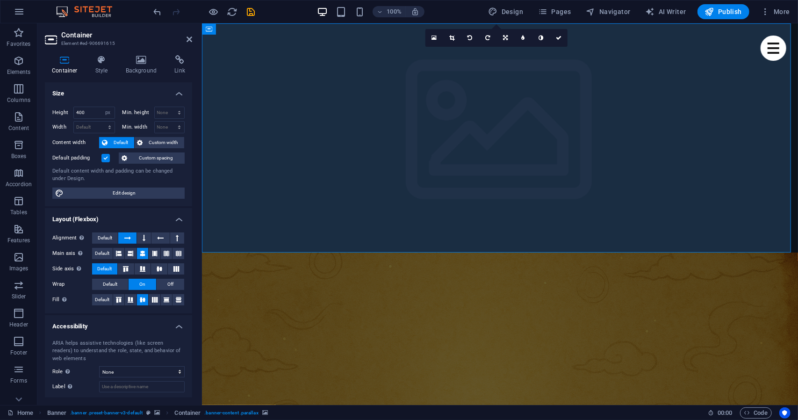
click at [366, 252] on figure at bounding box center [500, 397] width 596 height 290
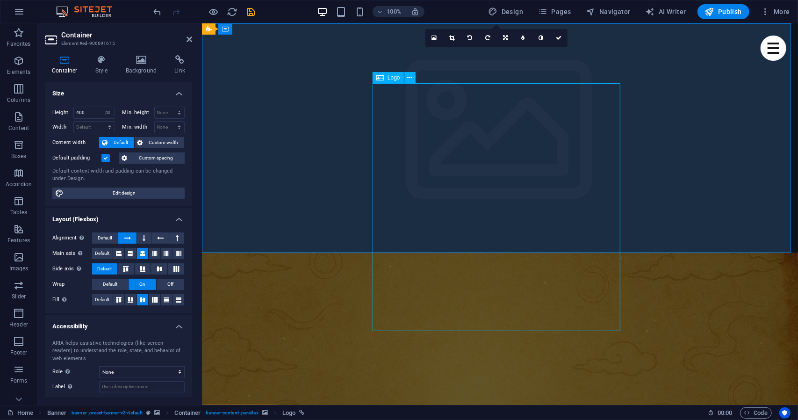
select select "px"
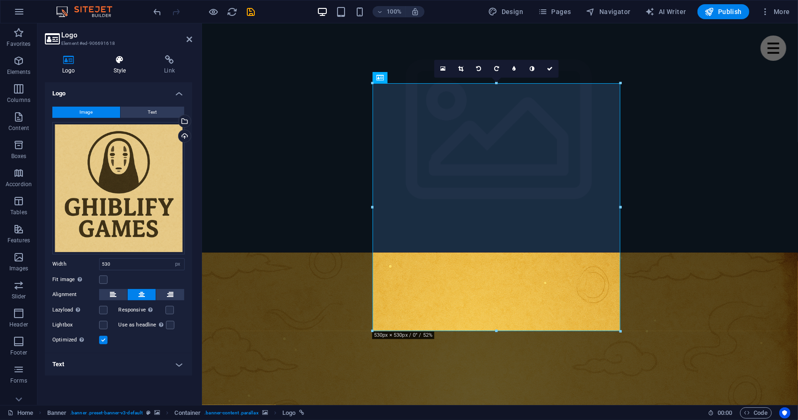
click at [113, 66] on h4 "Style" at bounding box center [121, 65] width 51 height 20
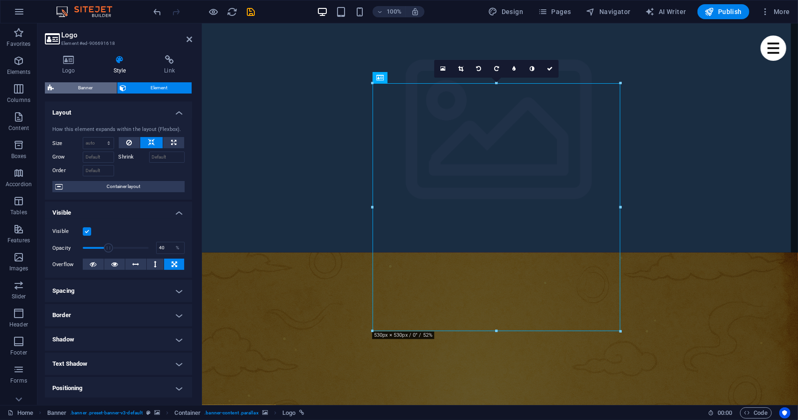
click at [96, 89] on span "Banner" at bounding box center [86, 87] width 58 height 11
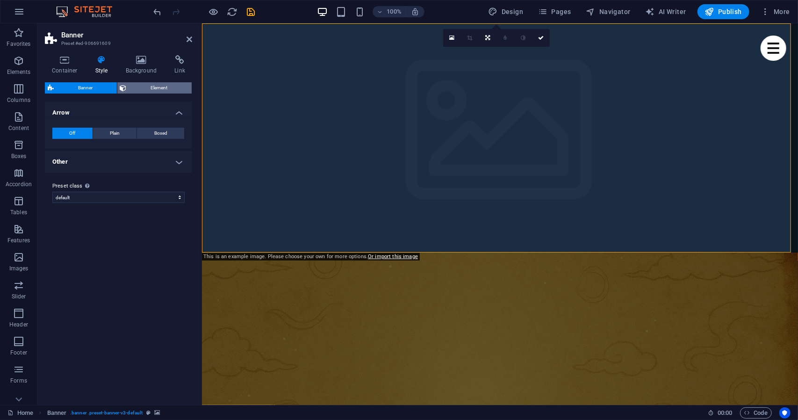
click at [147, 86] on span "Element" at bounding box center [160, 87] width 60 height 11
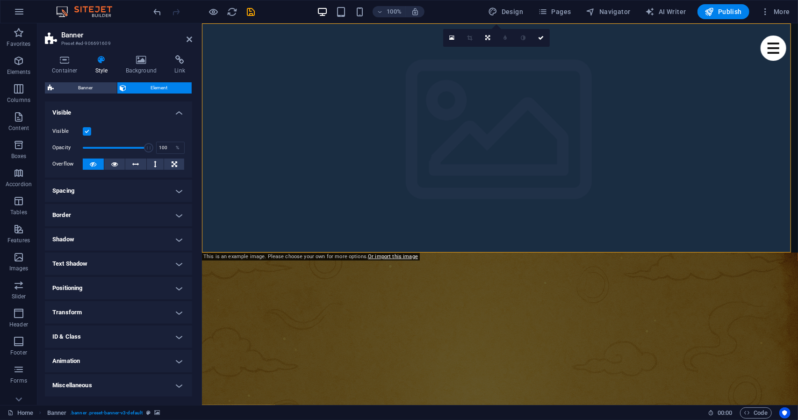
click at [132, 186] on h4 "Spacing" at bounding box center [118, 191] width 147 height 22
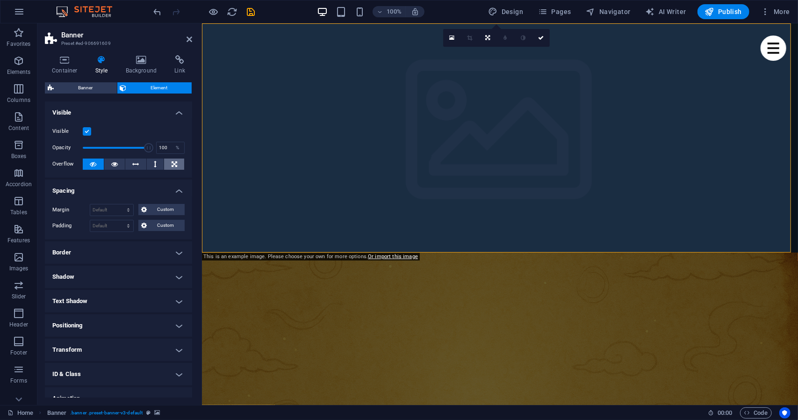
click at [168, 164] on button at bounding box center [174, 164] width 20 height 11
click at [154, 162] on icon at bounding box center [155, 164] width 3 height 11
click at [142, 164] on button at bounding box center [135, 164] width 21 height 11
click at [172, 159] on icon at bounding box center [175, 164] width 6 height 11
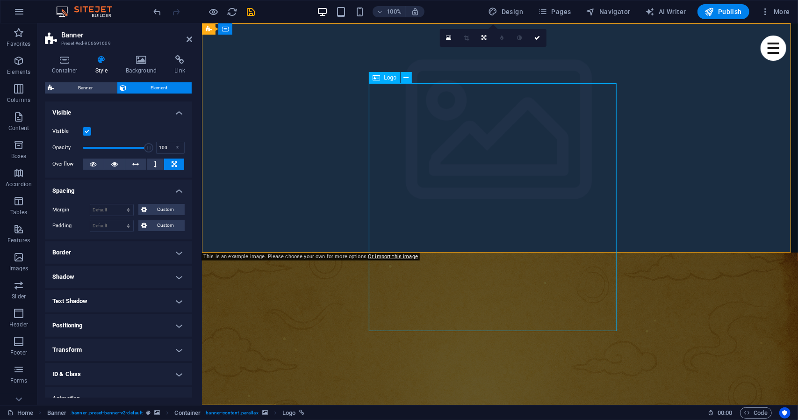
click at [577, 252] on figure at bounding box center [500, 397] width 596 height 290
drag, startPoint x: 615, startPoint y: 82, endPoint x: 602, endPoint y: 92, distance: 16.3
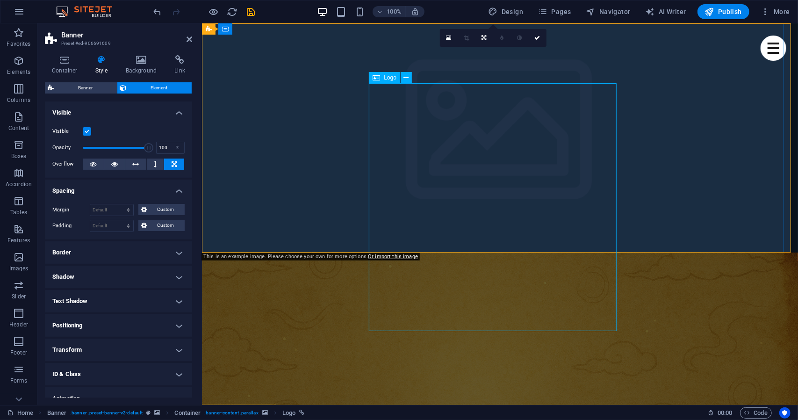
click at [602, 252] on div at bounding box center [500, 345] width 596 height 187
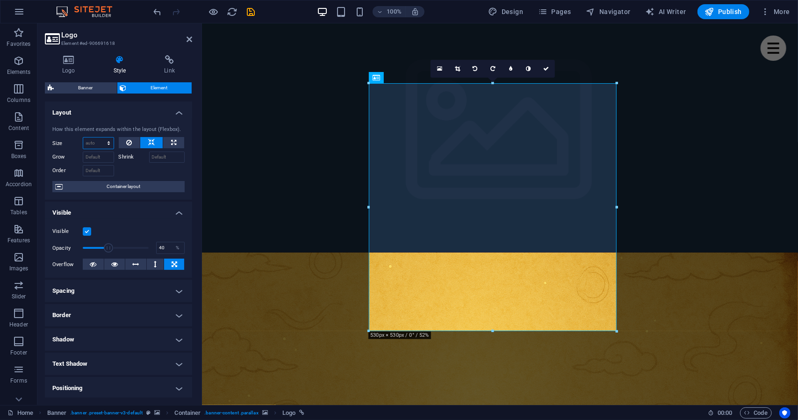
click at [103, 145] on select "Default auto px % 1/1 1/2 1/3 1/4 1/5 1/6 1/7 1/8 1/9 1/10" at bounding box center [98, 142] width 30 height 11
click at [83, 137] on select "Default auto px % 1/1 1/2 1/3 1/4 1/5 1/6 1/7 1/8 1/9 1/10" at bounding box center [98, 142] width 30 height 11
select select "DISABLED_OPTION_VALUE"
click at [171, 141] on icon at bounding box center [173, 142] width 5 height 11
type input "100"
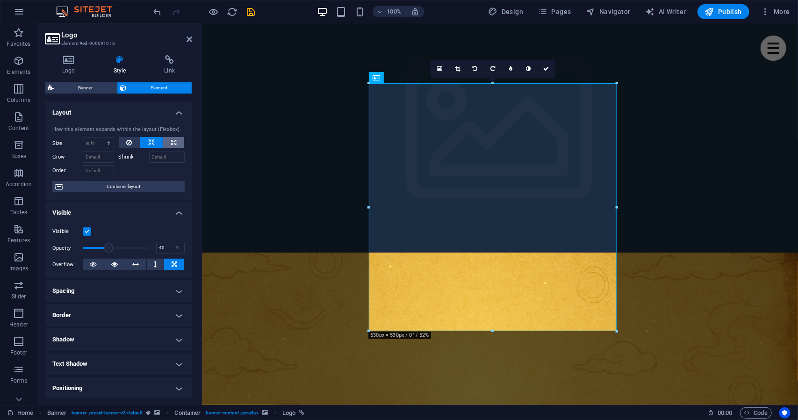
select select "%"
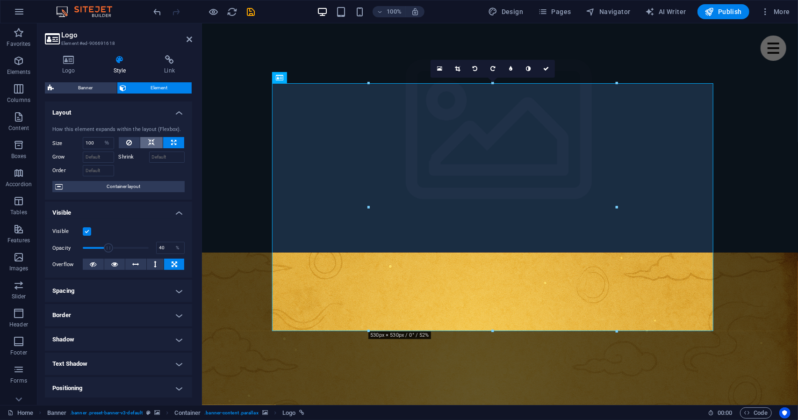
click at [159, 142] on button at bounding box center [151, 142] width 22 height 11
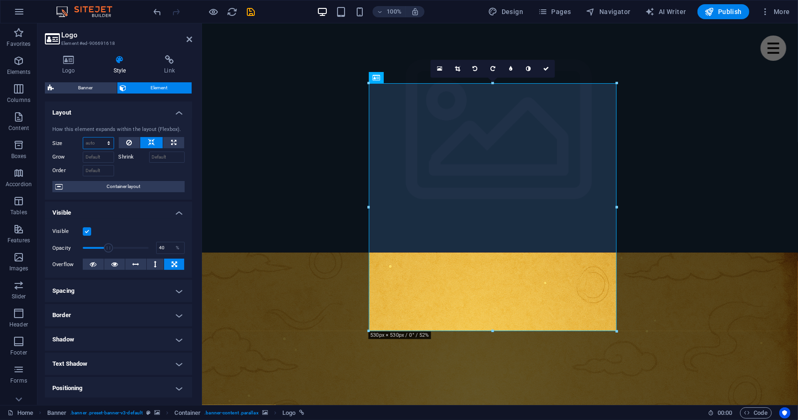
click at [96, 145] on select "Default auto px % 1/1 1/2 1/3 1/4 1/5 1/6 1/7 1/8 1/9 1/10" at bounding box center [98, 142] width 30 height 11
select select "px"
click at [100, 137] on select "Default auto px % 1/1 1/2 1/3 1/4 1/5 1/6 1/7 1/8 1/9 1/10" at bounding box center [98, 142] width 30 height 11
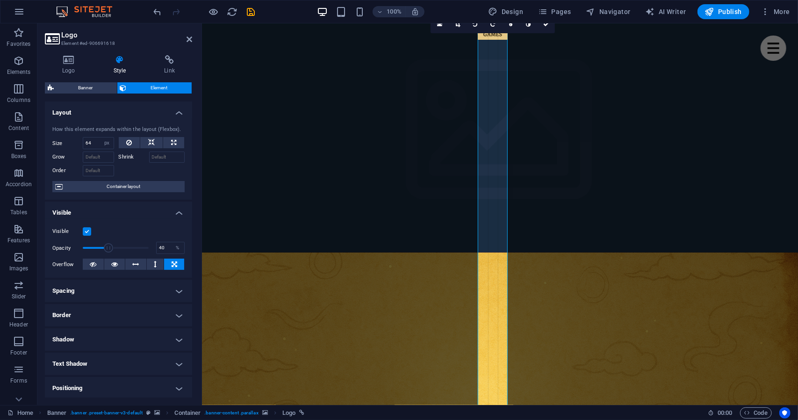
drag, startPoint x: 510, startPoint y: 139, endPoint x: 528, endPoint y: 149, distance: 21.1
type input "0"
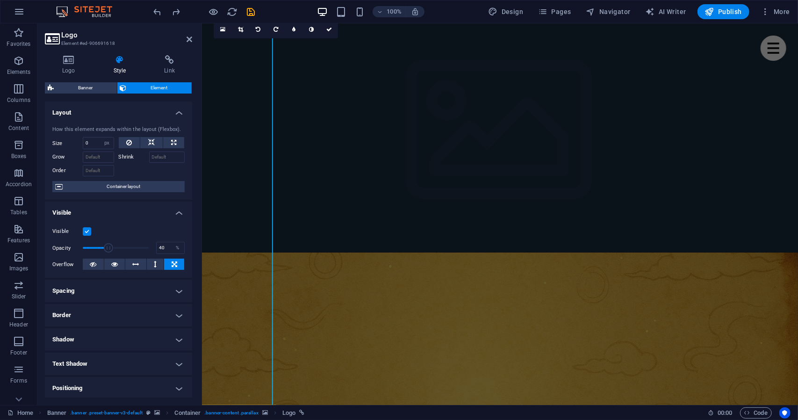
select select "DISABLED_OPTION_VALUE"
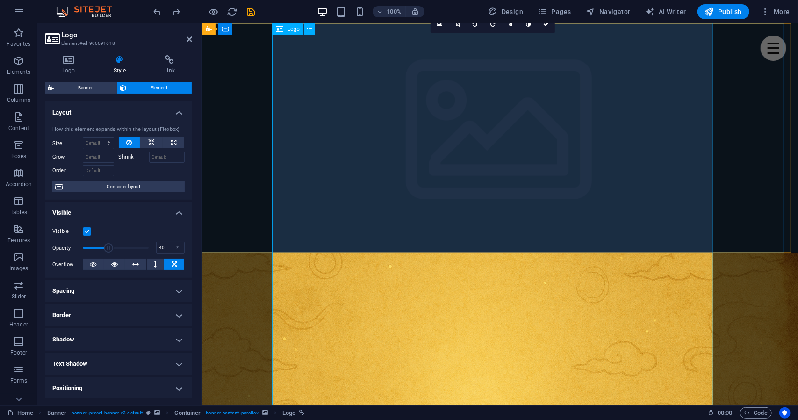
type input "100"
select select "%"
select select "DISABLED_OPTION_VALUE"
type input "0"
select select "px"
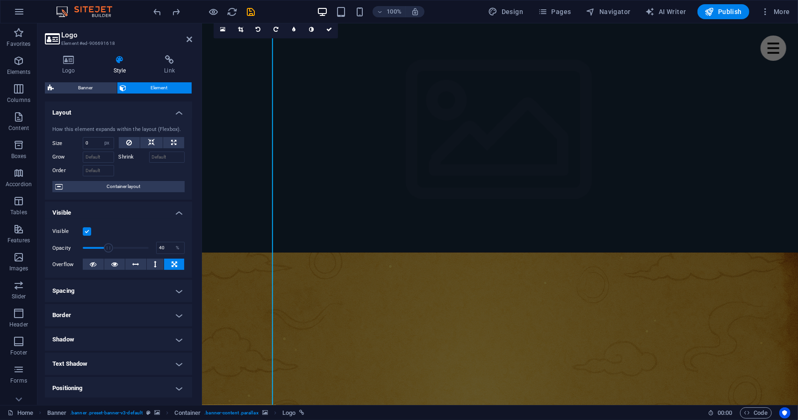
type input "64"
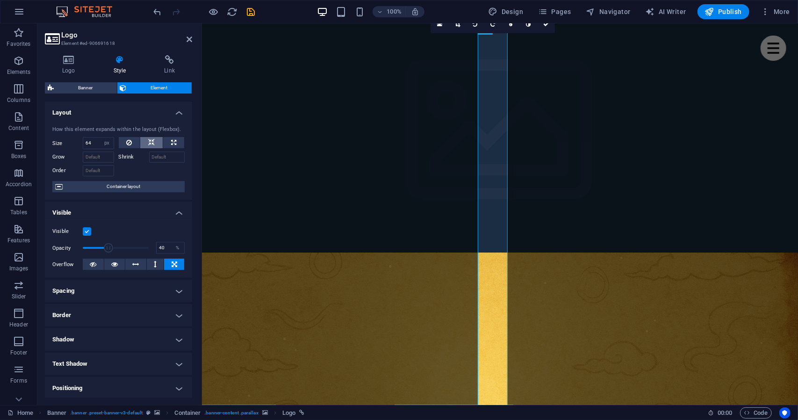
click at [146, 138] on button at bounding box center [151, 142] width 22 height 11
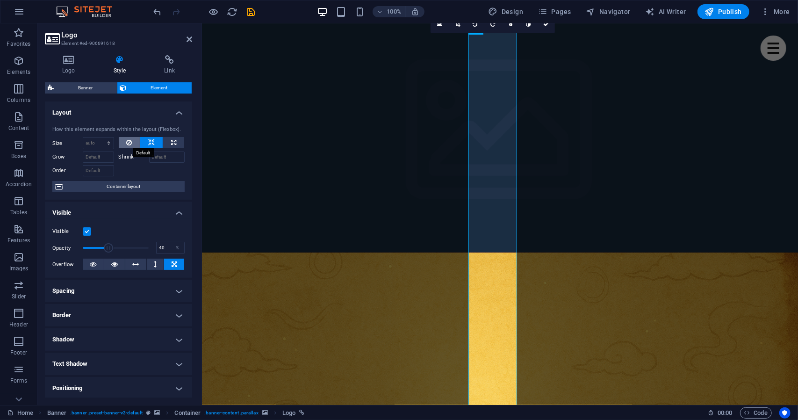
click at [136, 144] on button at bounding box center [130, 142] width 22 height 11
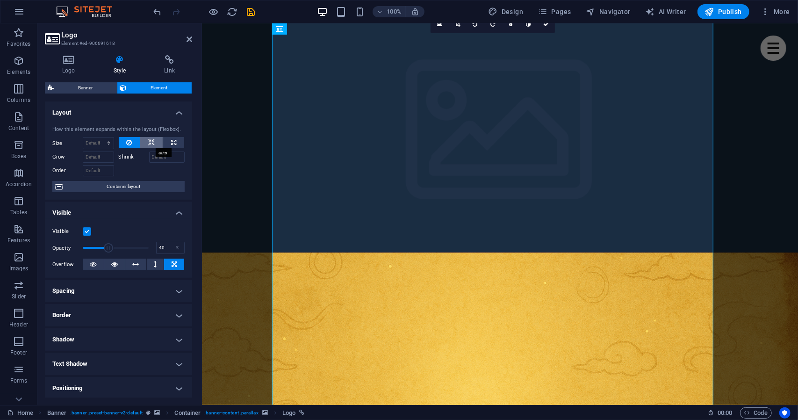
click at [152, 142] on icon at bounding box center [151, 142] width 7 height 11
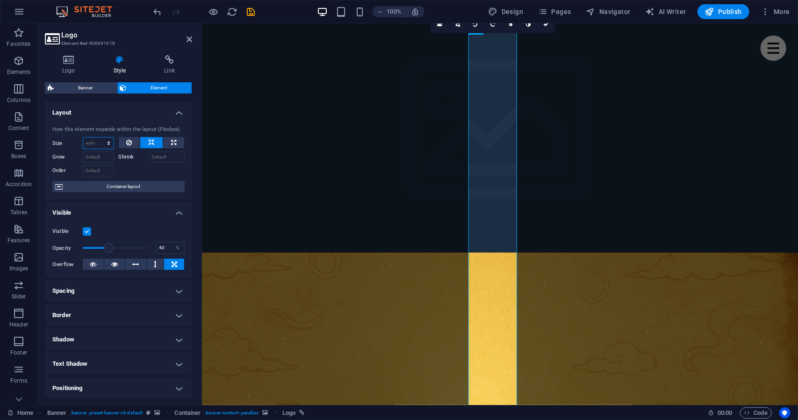
click at [103, 144] on select "Default auto px % 1/1 1/2 1/3 1/4 1/5 1/6 1/7 1/8 1/9 1/10" at bounding box center [98, 142] width 30 height 11
click at [83, 137] on select "Default auto px % 1/1 1/2 1/3 1/4 1/5 1/6 1/7 1/8 1/9 1/10" at bounding box center [98, 142] width 30 height 11
click at [92, 145] on select "Default auto px % 1/1 1/2 1/3 1/4 1/5 1/6 1/7 1/8 1/9 1/10" at bounding box center [98, 142] width 30 height 11
select select "px"
click at [100, 137] on select "Default auto px % 1/1 1/2 1/3 1/4 1/5 1/6 1/7 1/8 1/9 1/10" at bounding box center [98, 142] width 30 height 11
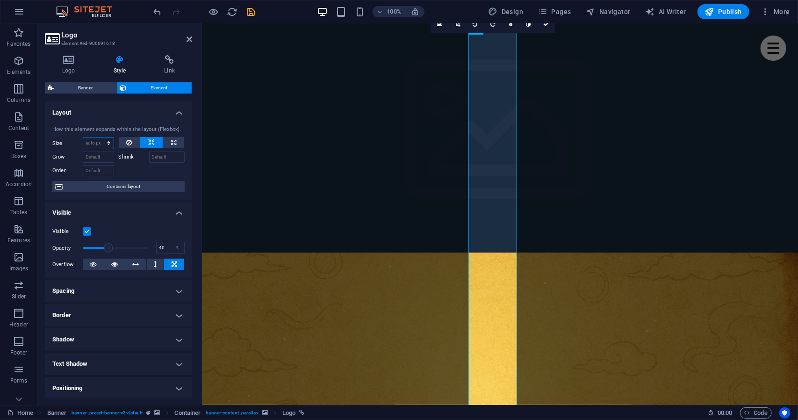
type input "0"
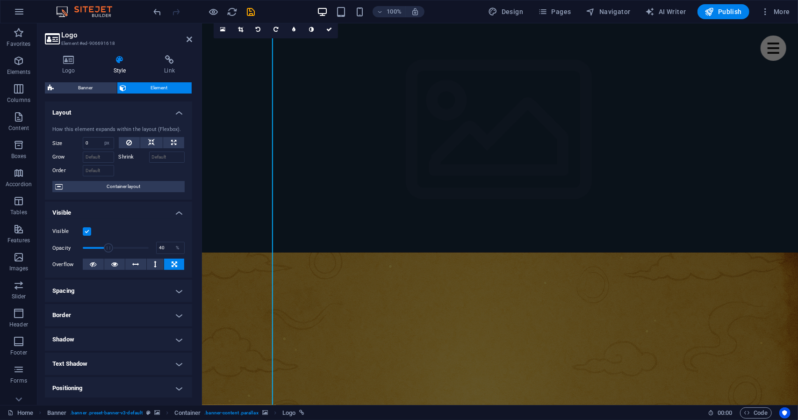
select select "DISABLED_OPTION_VALUE"
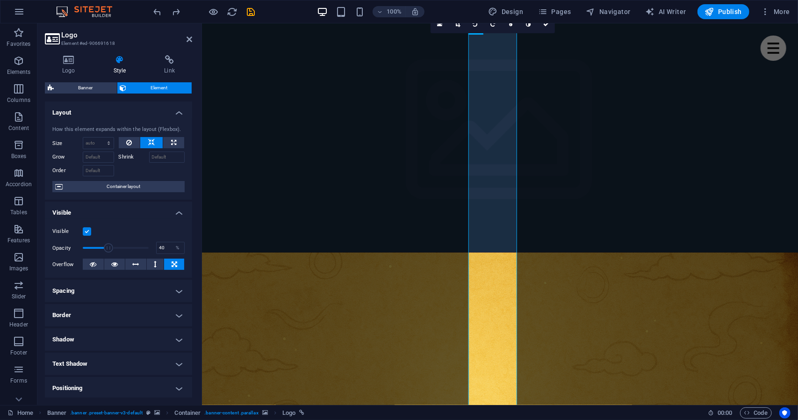
type input "64"
select select "px"
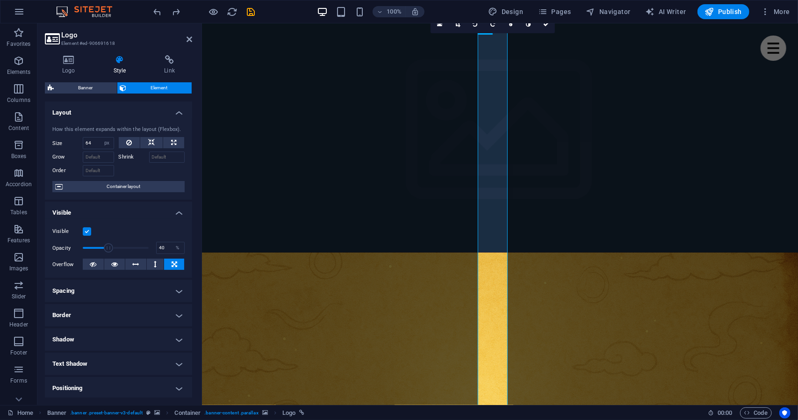
type input "0"
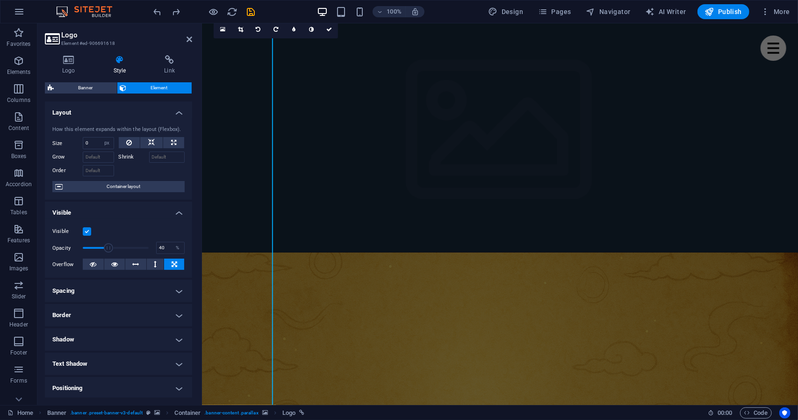
select select "DISABLED_OPTION_VALUE"
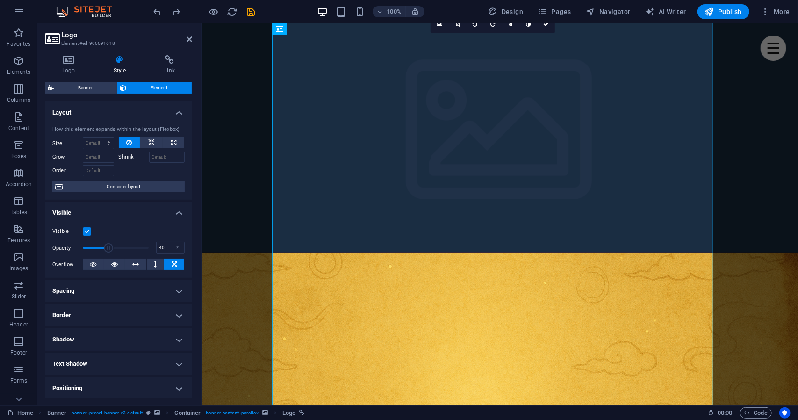
type input "100"
select select "%"
select select "DISABLED_OPTION_VALUE"
type input "100"
select select "%"
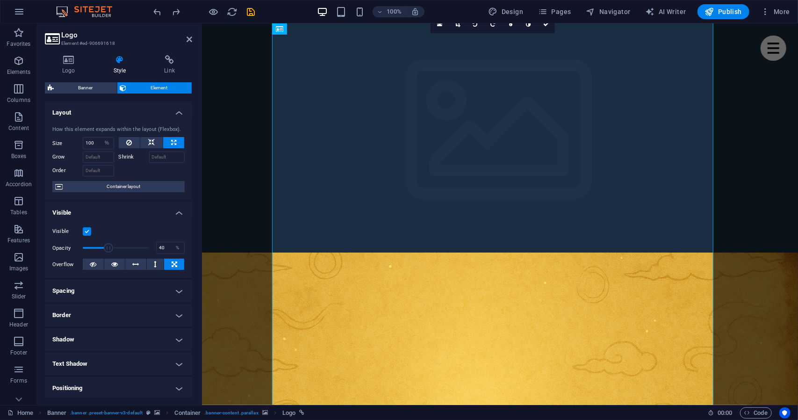
select select "DISABLED_OPTION_VALUE"
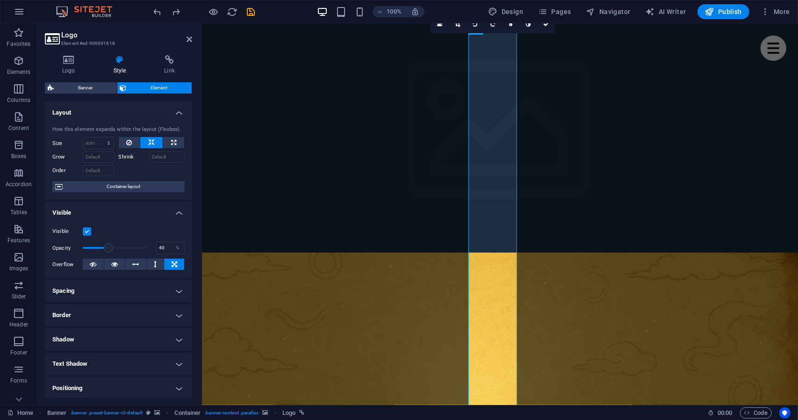
type input "0"
select select "px"
type input "64"
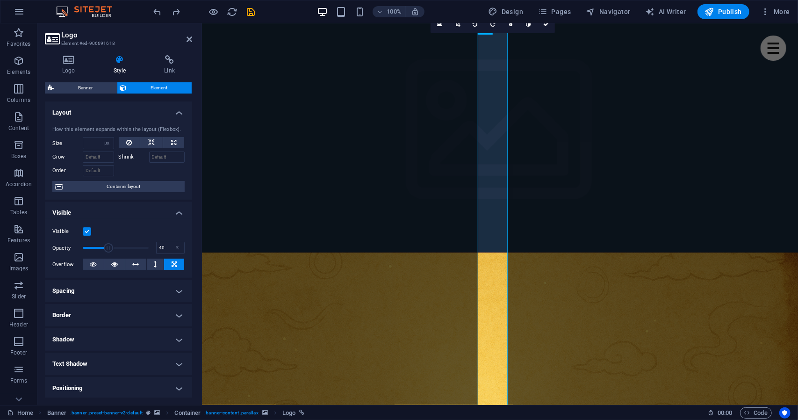
select select "DISABLED_OPTION_VALUE"
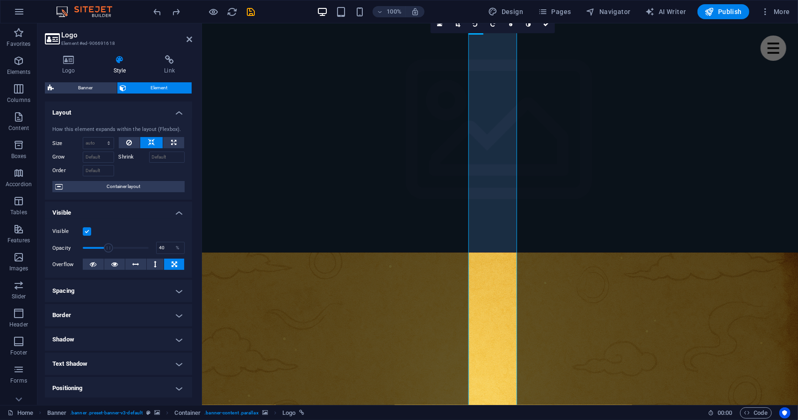
type input "0"
select select "px"
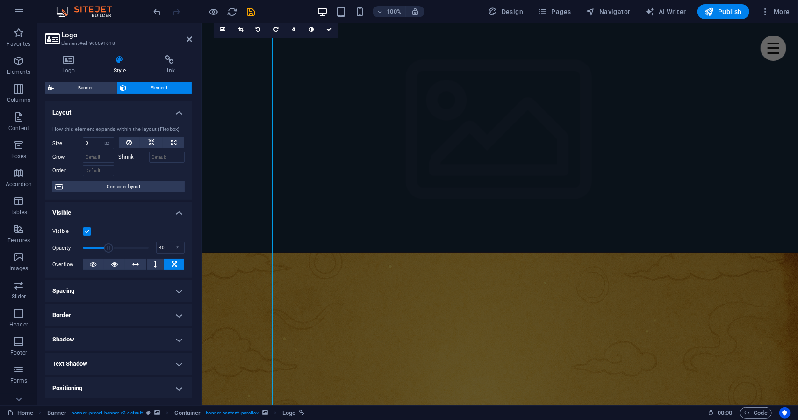
select select "DISABLED_OPTION_VALUE"
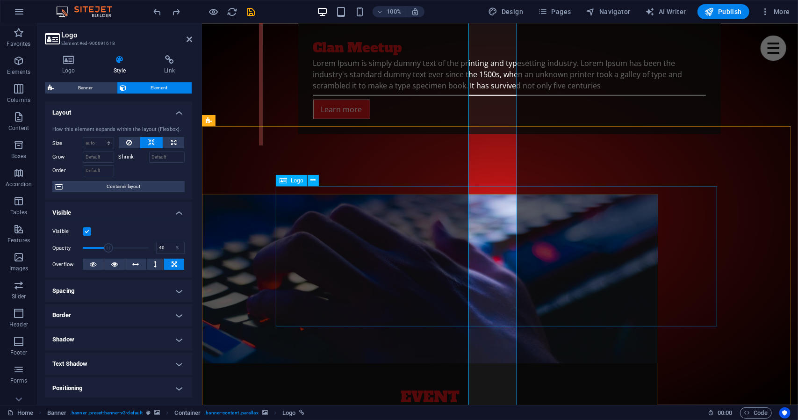
scroll to position [2974, 0]
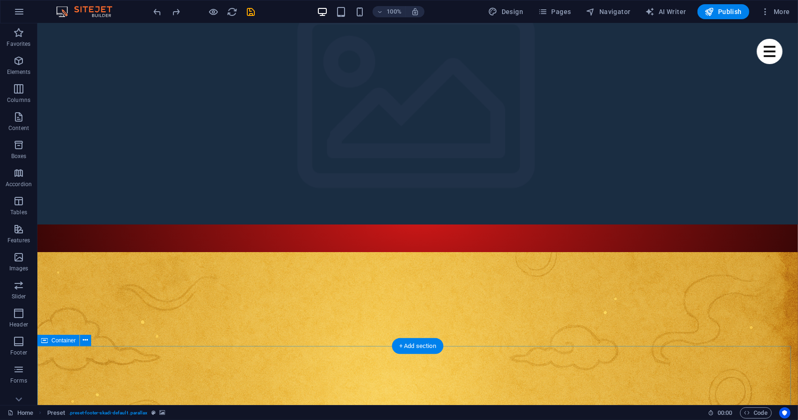
scroll to position [0, 0]
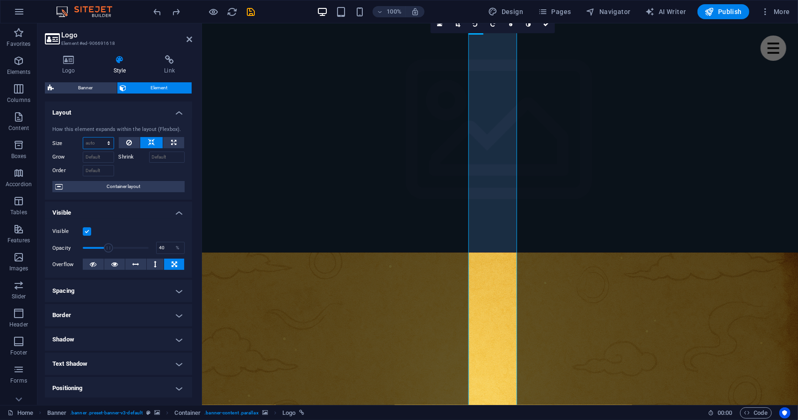
click at [109, 141] on select "Default auto px % 1/1 1/2 1/3 1/4 1/5 1/6 1/7 1/8 1/9 1/10" at bounding box center [98, 142] width 30 height 11
click at [83, 137] on select "Default auto px % 1/1 1/2 1/3 1/4 1/5 1/6 1/7 1/8 1/9 1/10" at bounding box center [98, 142] width 30 height 11
click at [94, 141] on select "Default auto px % 1/1 1/2 1/3 1/4 1/5 1/6 1/7 1/8 1/9 1/10" at bounding box center [98, 142] width 30 height 11
select select "px"
click at [100, 137] on select "Default auto px % 1/1 1/2 1/3 1/4 1/5 1/6 1/7 1/8 1/9 1/10" at bounding box center [98, 142] width 30 height 11
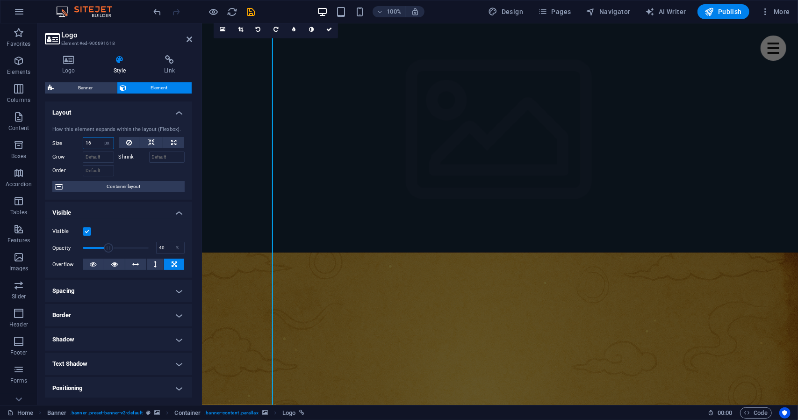
type input "16"
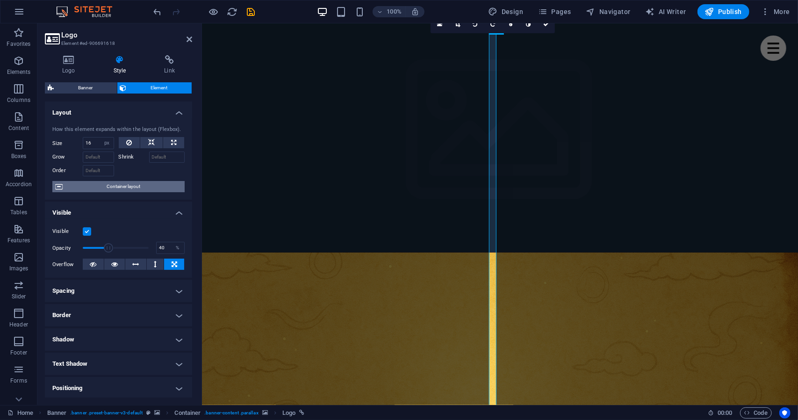
click at [122, 188] on span "Container layout" at bounding box center [123, 186] width 116 height 11
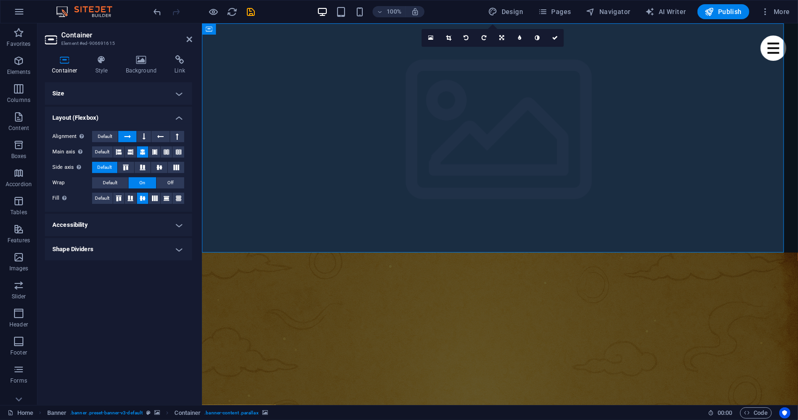
click at [124, 98] on h4 "Size" at bounding box center [118, 93] width 147 height 22
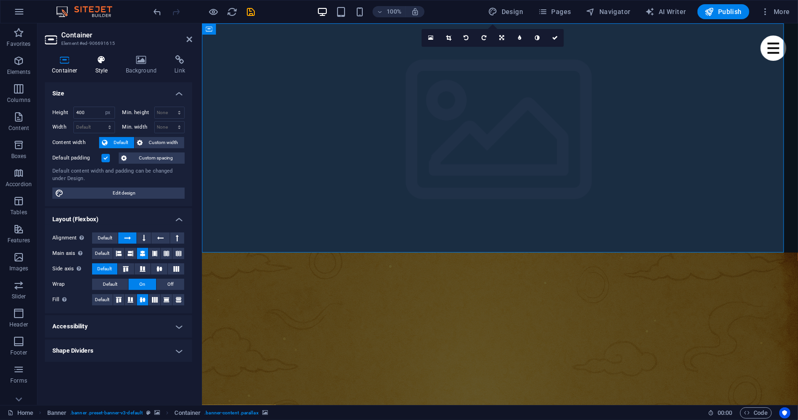
click at [93, 62] on icon at bounding box center [101, 59] width 27 height 9
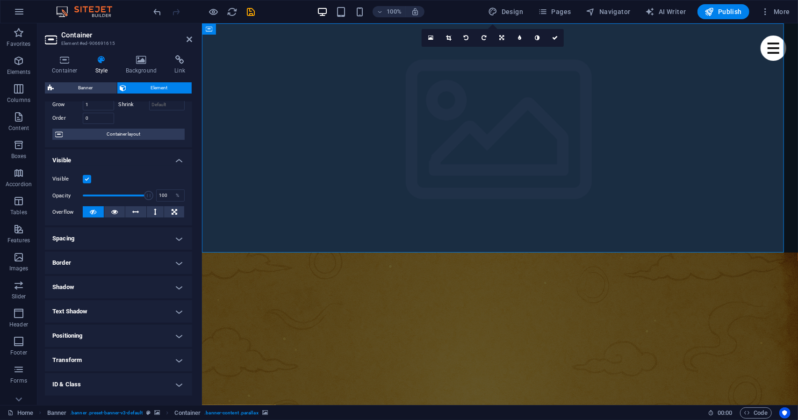
click at [120, 236] on h4 "Spacing" at bounding box center [118, 238] width 147 height 22
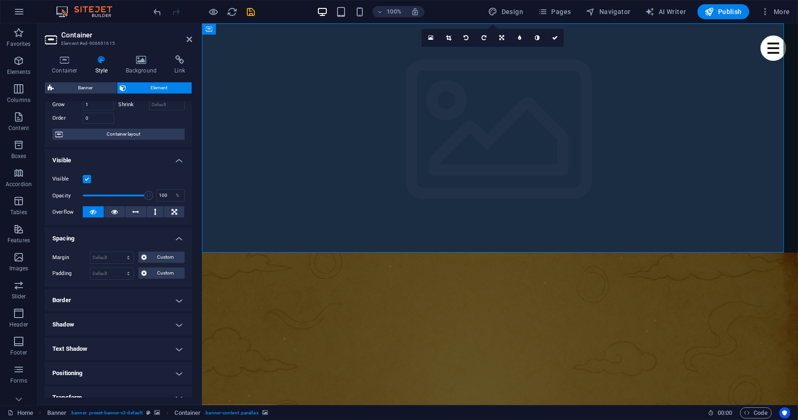
scroll to position [136, 0]
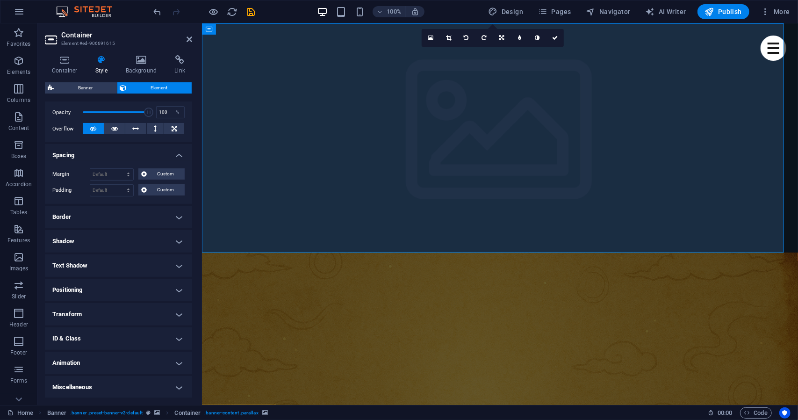
click at [108, 220] on h4 "Border" at bounding box center [118, 217] width 147 height 22
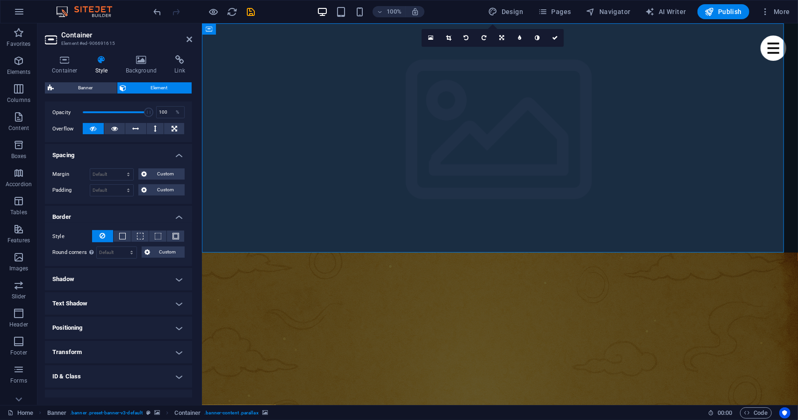
scroll to position [173, 0]
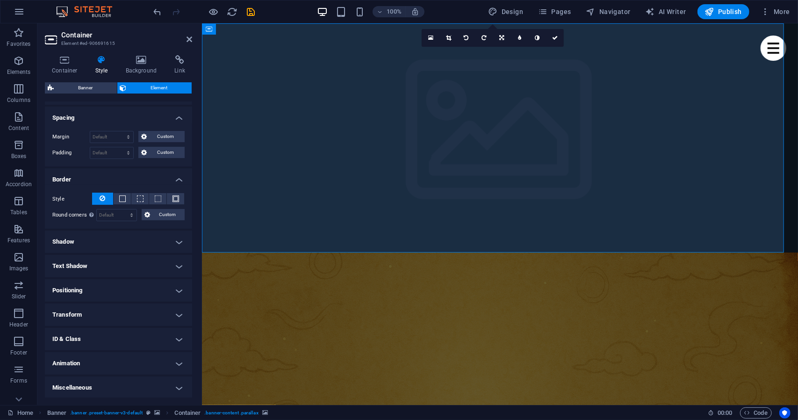
click at [113, 291] on h4 "Positioning" at bounding box center [118, 290] width 147 height 22
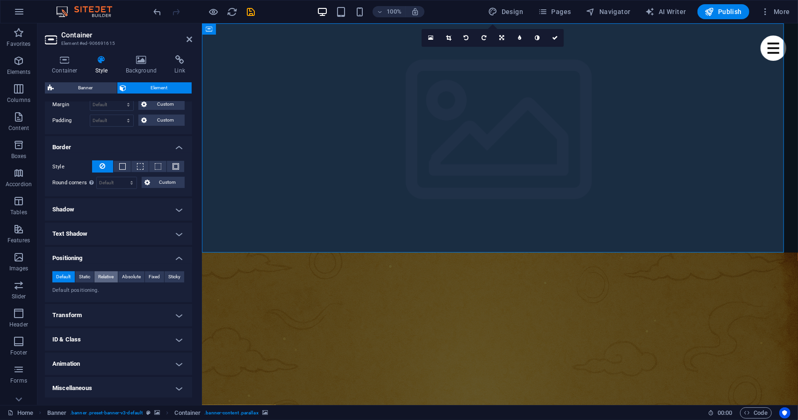
click at [94, 278] on button "Relative" at bounding box center [105, 276] width 23 height 11
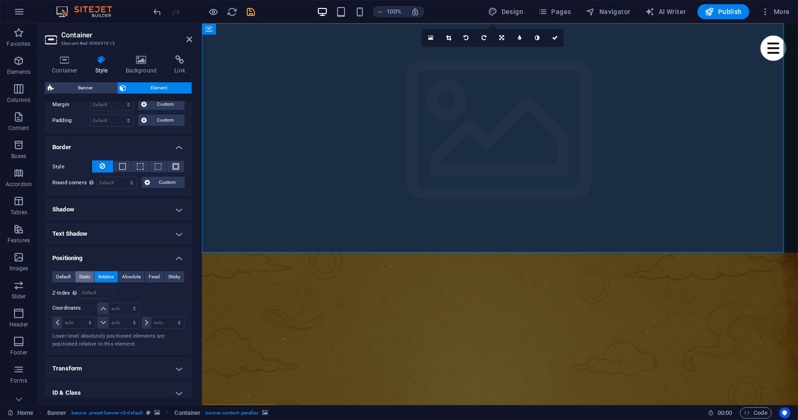
click at [81, 273] on span "Static" at bounding box center [84, 276] width 11 height 11
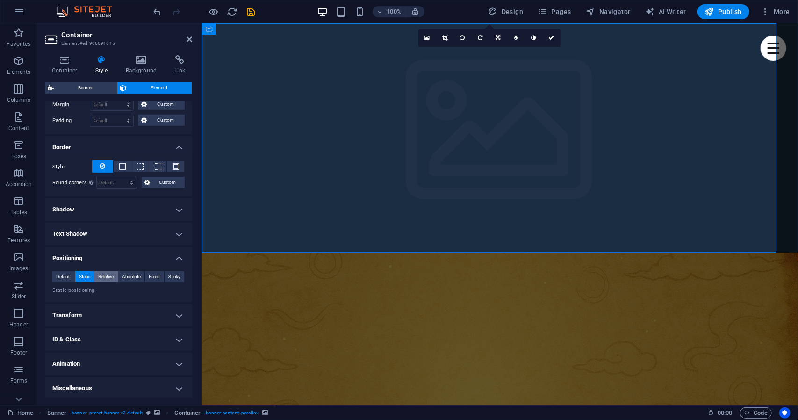
click at [98, 276] on span "Relative" at bounding box center [105, 276] width 15 height 11
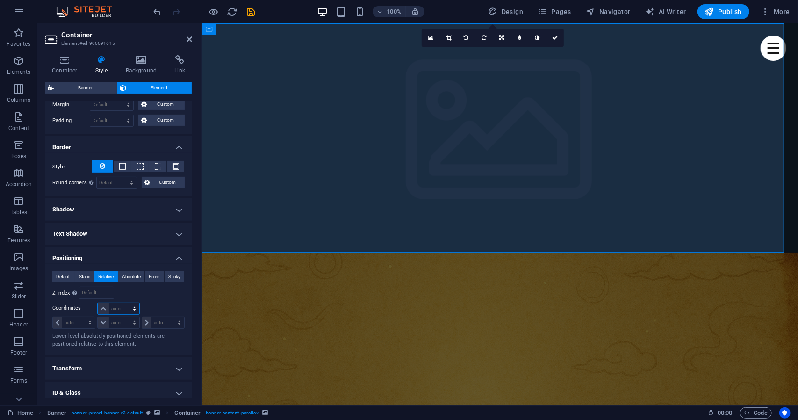
click at [106, 307] on select "auto px rem % em" at bounding box center [118, 308] width 41 height 11
click at [98, 303] on select "auto px rem % em" at bounding box center [118, 308] width 41 height 11
select select "DISABLED_OPTION_VALUE"
click at [124, 278] on span "Absolute" at bounding box center [131, 276] width 19 height 11
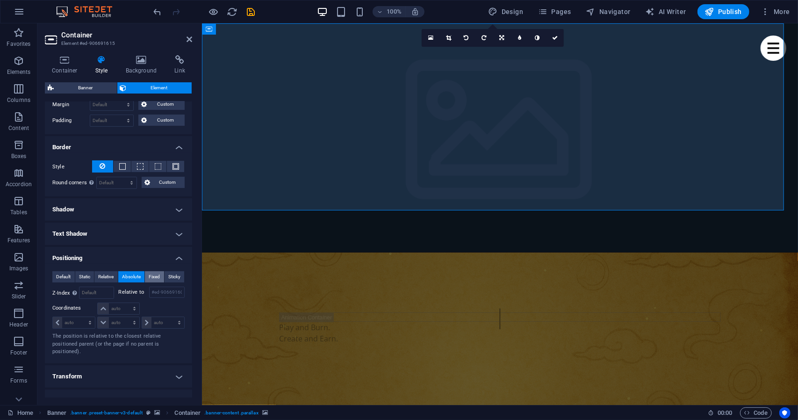
click at [151, 273] on span "Fixed" at bounding box center [154, 276] width 11 height 11
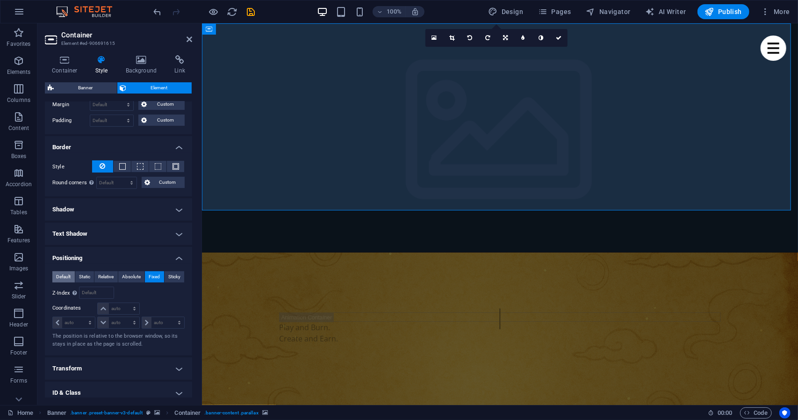
click at [66, 276] on span "Default" at bounding box center [63, 276] width 14 height 11
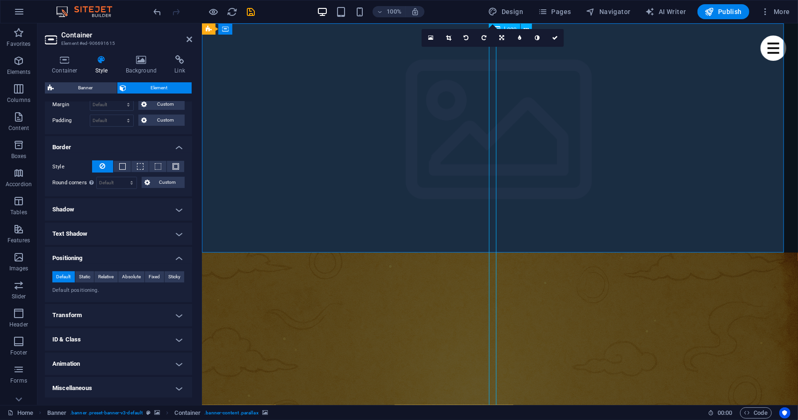
select select "px"
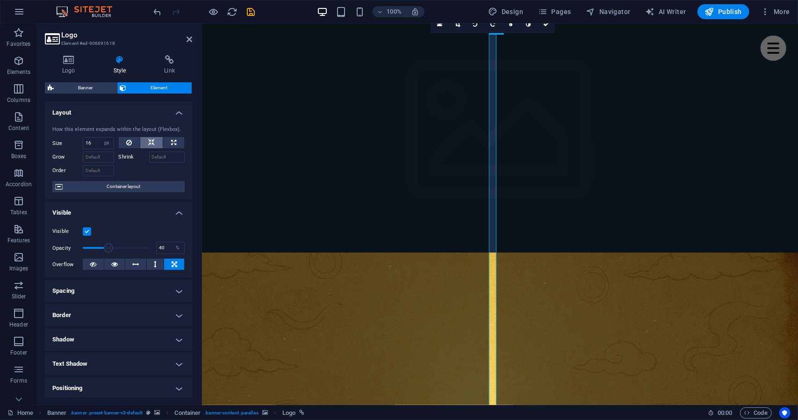
click at [152, 139] on icon at bounding box center [151, 142] width 7 height 11
select select "DISABLED_OPTION_VALUE"
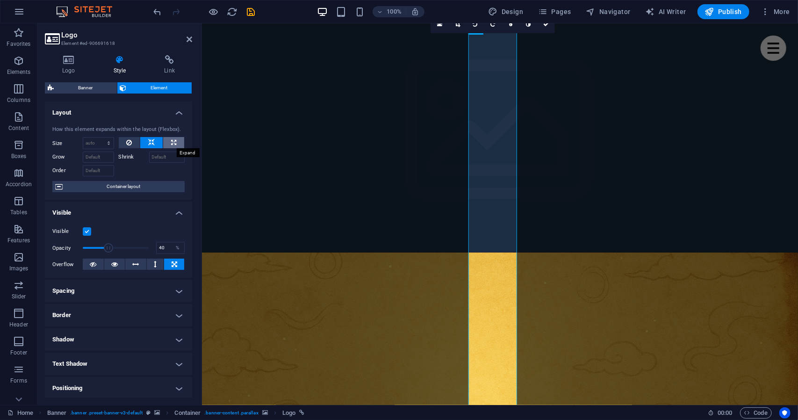
click at [175, 144] on button at bounding box center [173, 142] width 21 height 11
type input "100"
select select "%"
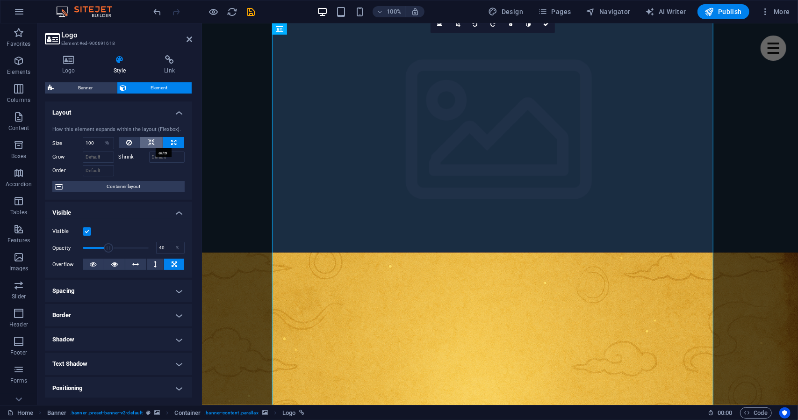
click at [154, 145] on button at bounding box center [151, 142] width 22 height 11
select select "DISABLED_OPTION_VALUE"
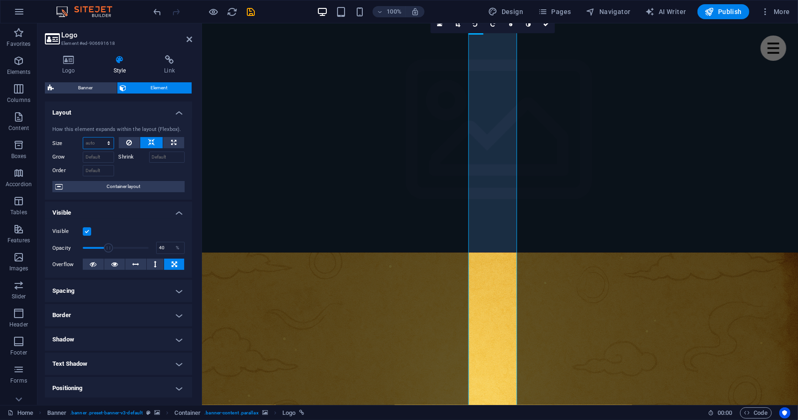
click at [107, 146] on select "Default auto px % 1/1 1/2 1/3 1/4 1/5 1/6 1/7 1/8 1/9 1/10" at bounding box center [98, 142] width 30 height 11
click at [147, 171] on div at bounding box center [152, 170] width 66 height 14
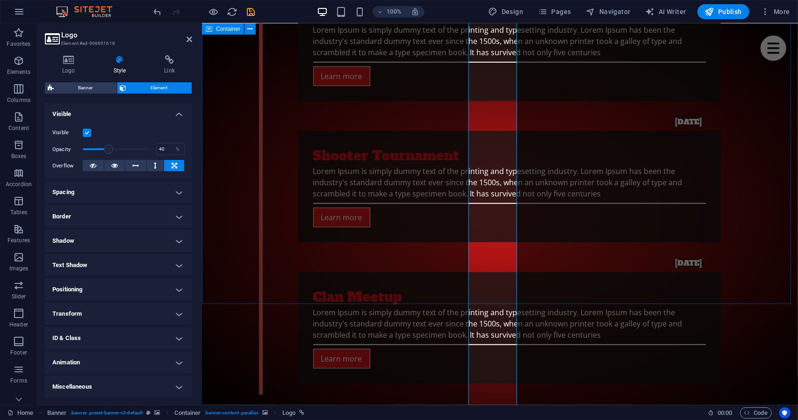
scroll to position [2974, 0]
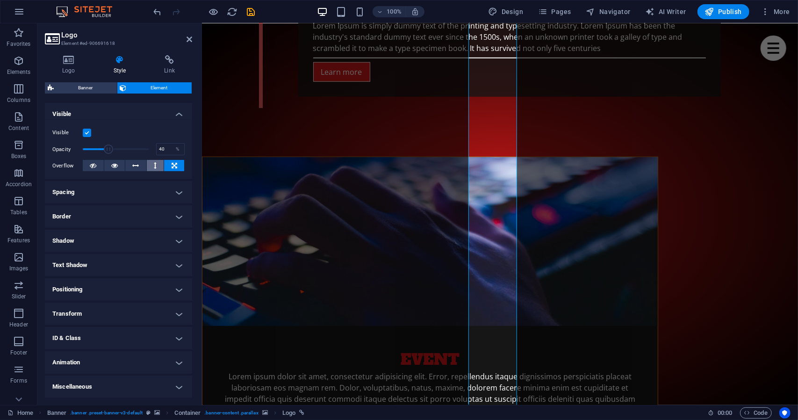
click at [151, 167] on button at bounding box center [155, 165] width 17 height 11
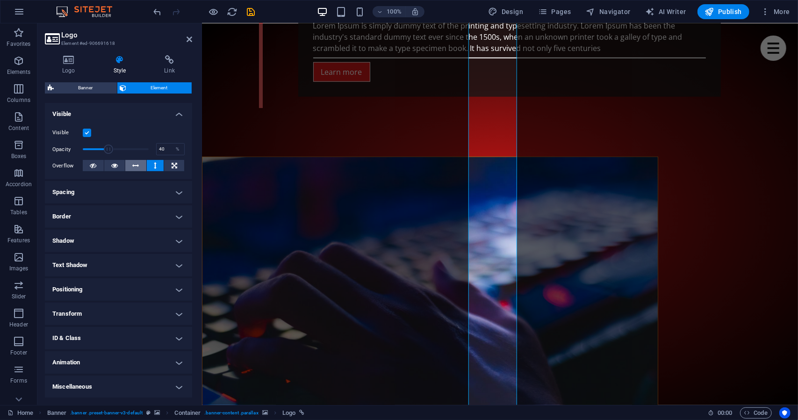
click at [138, 163] on button at bounding box center [135, 165] width 21 height 11
click at [145, 164] on button at bounding box center [135, 165] width 21 height 11
click at [165, 168] on button at bounding box center [174, 165] width 20 height 11
click at [172, 168] on icon at bounding box center [175, 165] width 6 height 11
click at [138, 85] on span "Element" at bounding box center [160, 87] width 60 height 11
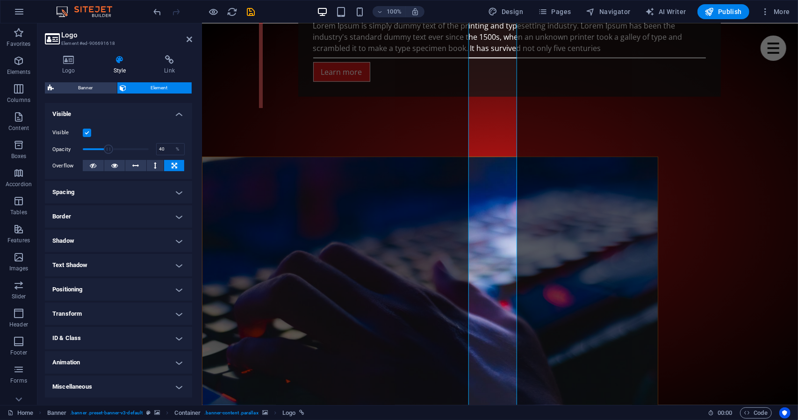
click at [138, 85] on span "Element" at bounding box center [160, 87] width 60 height 11
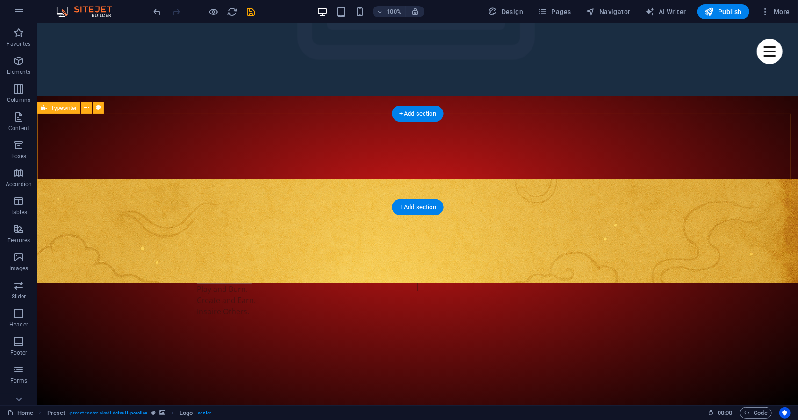
scroll to position [0, 0]
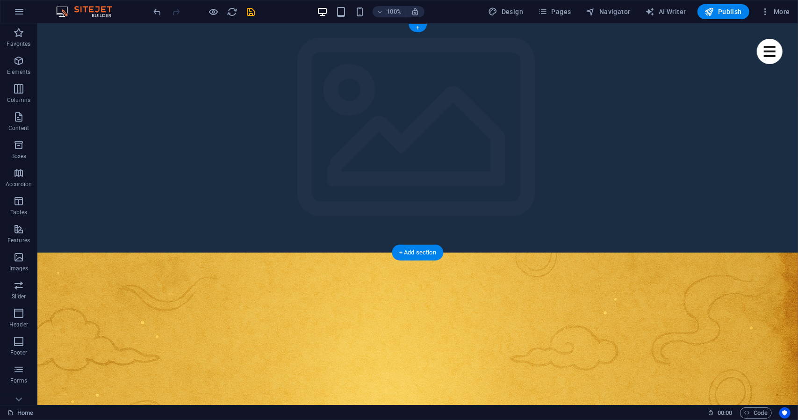
click at [425, 252] on figure at bounding box center [417, 397] width 761 height 290
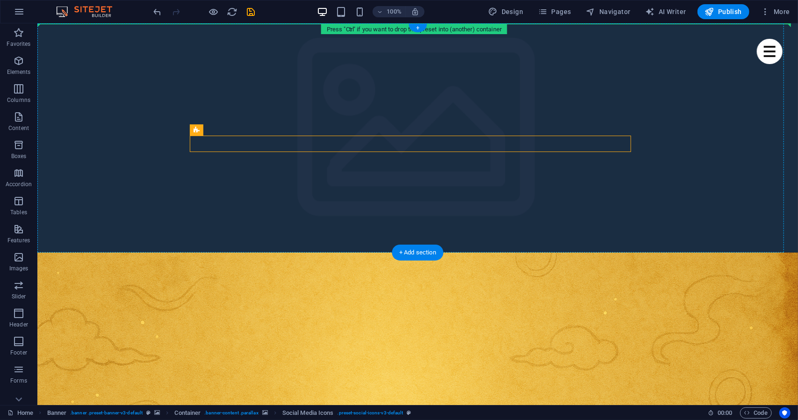
drag, startPoint x: 352, startPoint y: 144, endPoint x: 362, endPoint y: 101, distance: 44.2
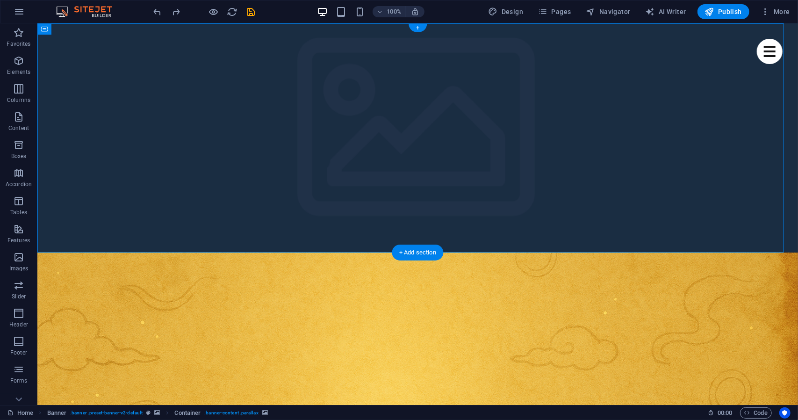
click at [375, 252] on figure at bounding box center [417, 397] width 761 height 290
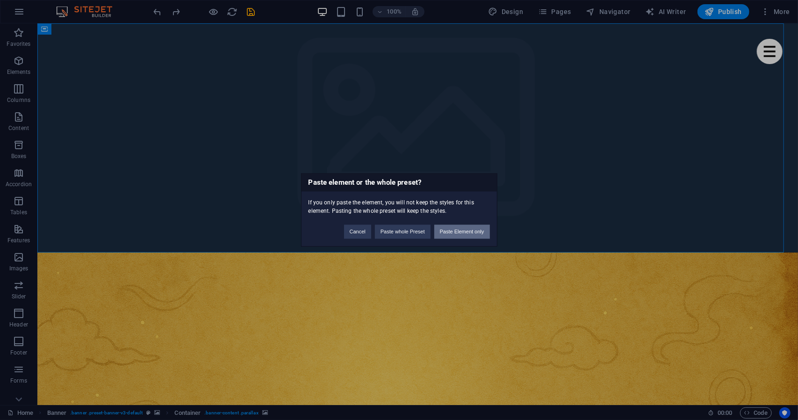
click at [448, 234] on button "Paste Element only" at bounding box center [462, 232] width 56 height 14
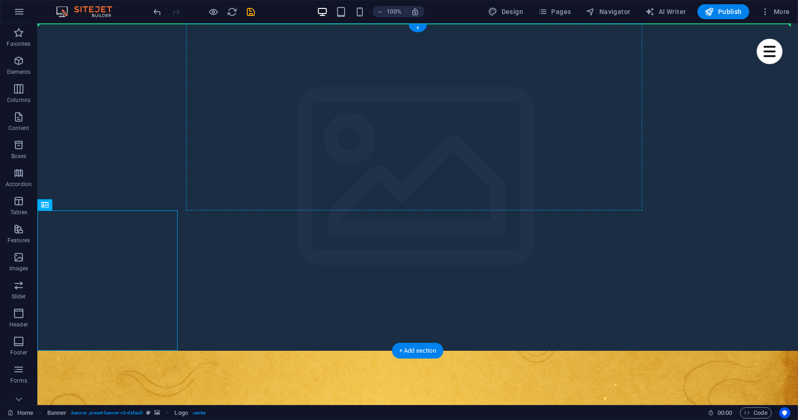
drag, startPoint x: 162, startPoint y: 269, endPoint x: 321, endPoint y: 129, distance: 212.0
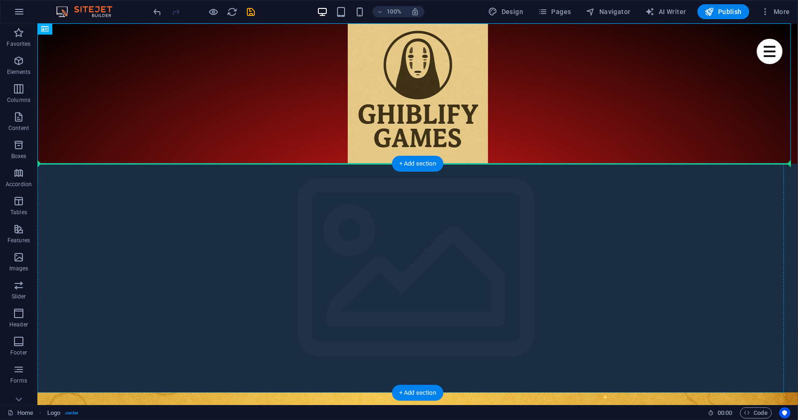
drag, startPoint x: 388, startPoint y: 127, endPoint x: 392, endPoint y: 209, distance: 82.4
drag, startPoint x: 401, startPoint y: 88, endPoint x: 407, endPoint y: 215, distance: 126.9
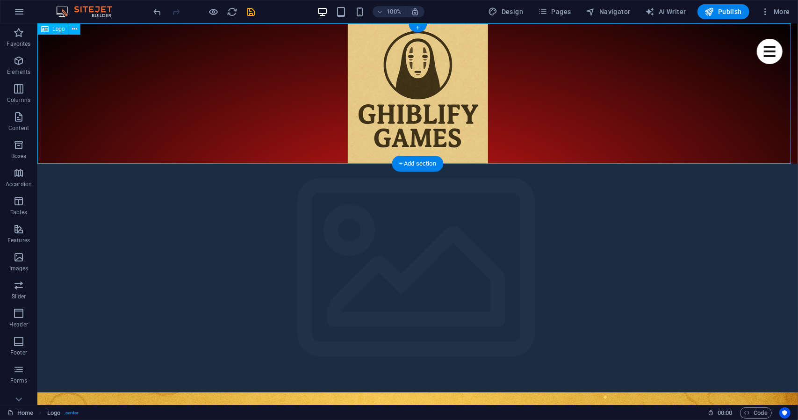
click at [410, 71] on div at bounding box center [417, 93] width 761 height 140
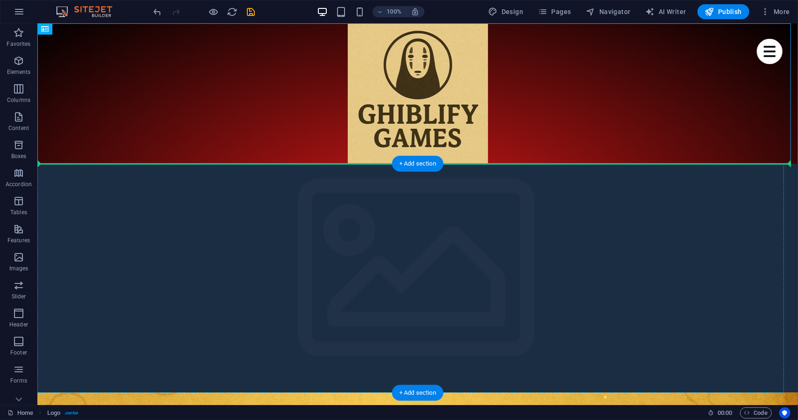
drag, startPoint x: 410, startPoint y: 71, endPoint x: 397, endPoint y: 215, distance: 144.6
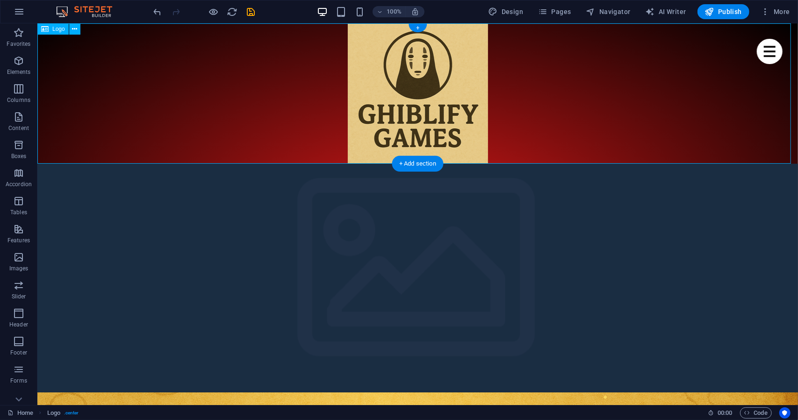
click at [407, 79] on div at bounding box center [417, 93] width 761 height 140
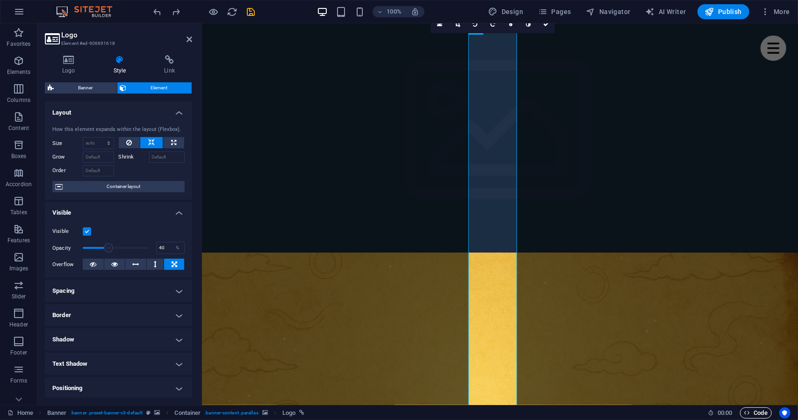
click at [747, 412] on icon "button" at bounding box center [748, 413] width 6 height 6
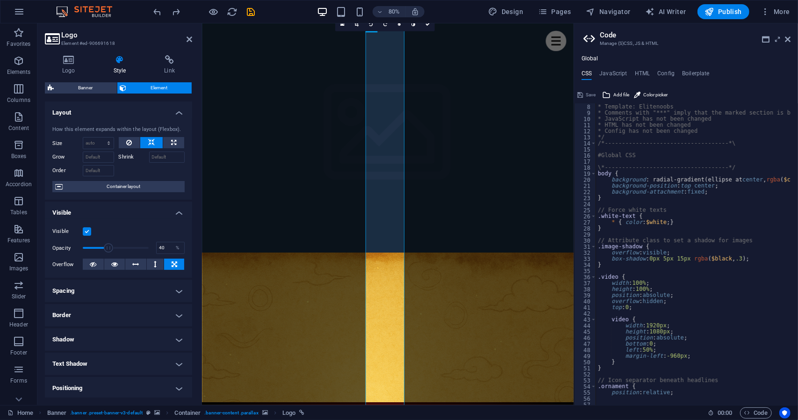
scroll to position [43, 0]
click at [789, 43] on icon at bounding box center [788, 39] width 6 height 7
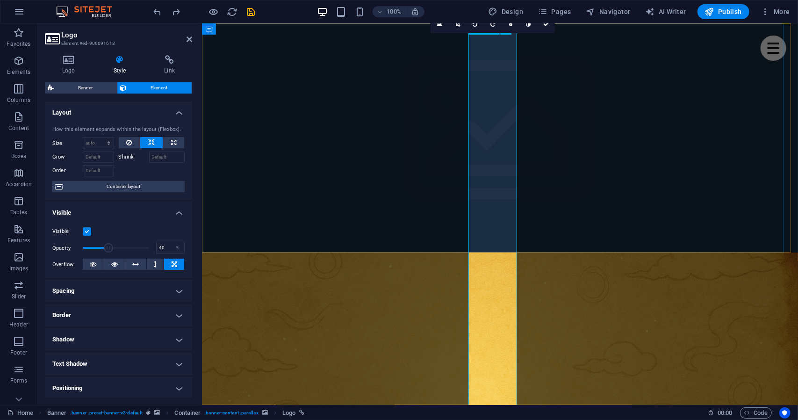
click at [460, 27] on link at bounding box center [458, 24] width 18 height 18
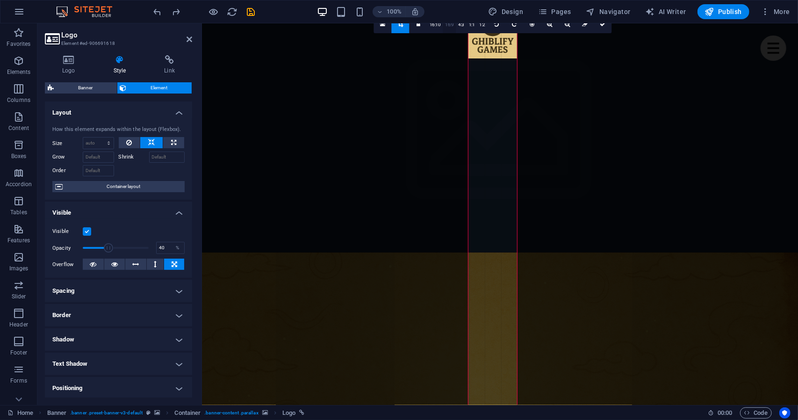
click at [445, 29] on link "16:9" at bounding box center [449, 25] width 13 height 18
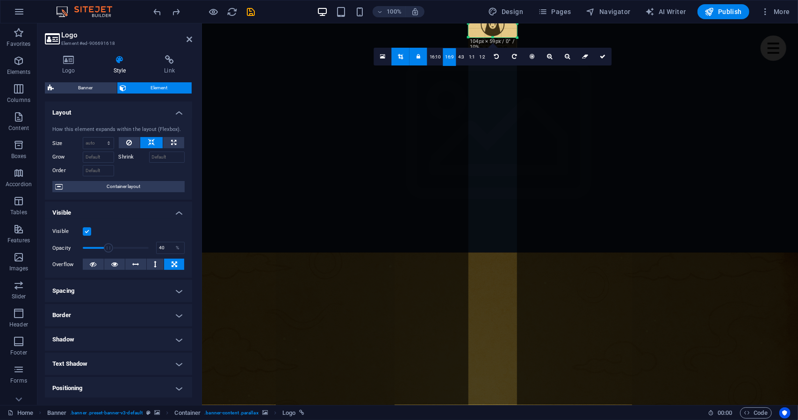
click at [440, 252] on figure at bounding box center [500, 397] width 596 height 290
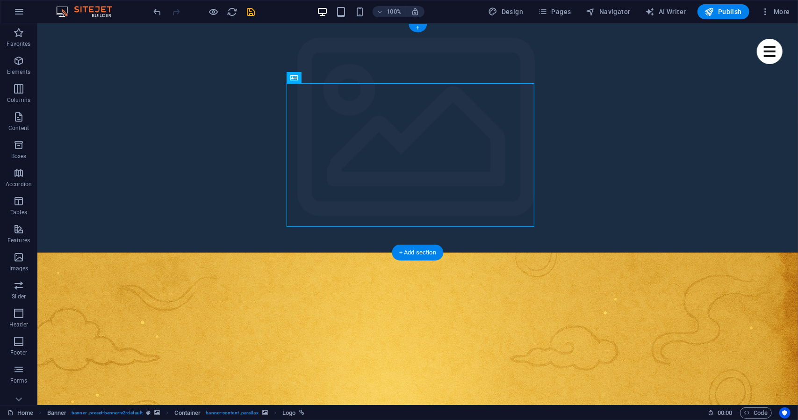
click at [608, 252] on figure at bounding box center [417, 397] width 761 height 290
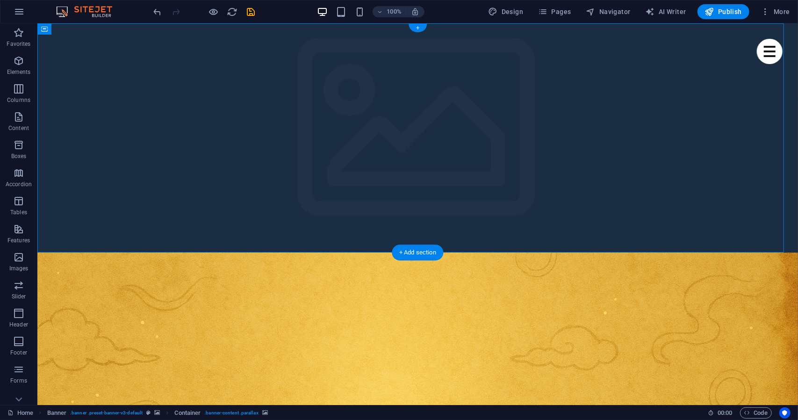
click at [664, 252] on figure at bounding box center [417, 397] width 761 height 290
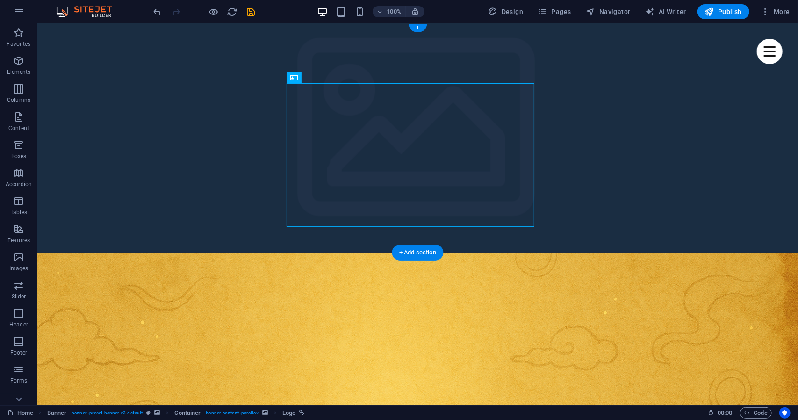
click at [599, 252] on figure at bounding box center [417, 397] width 761 height 290
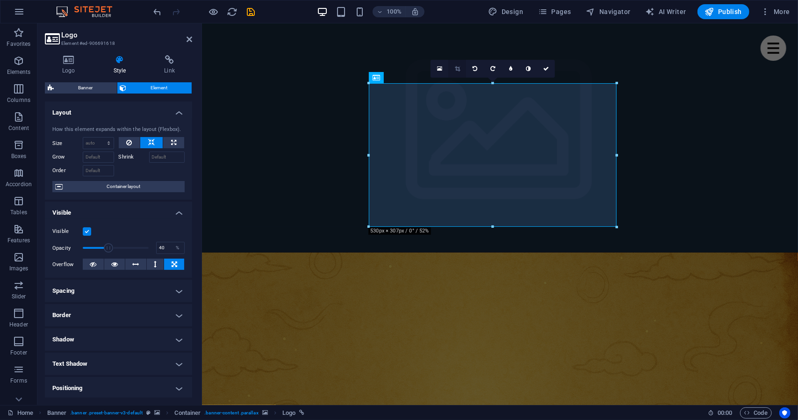
click at [458, 68] on icon at bounding box center [457, 69] width 5 height 6
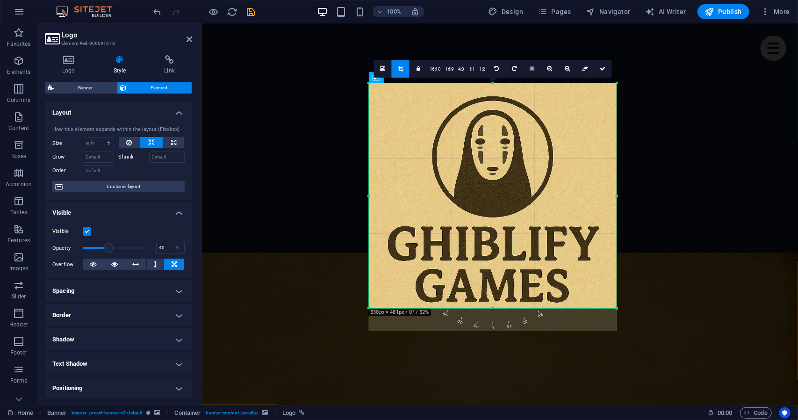
drag, startPoint x: 439, startPoint y: 226, endPoint x: 435, endPoint y: 307, distance: 81.5
click at [435, 307] on div at bounding box center [493, 308] width 248 height 3
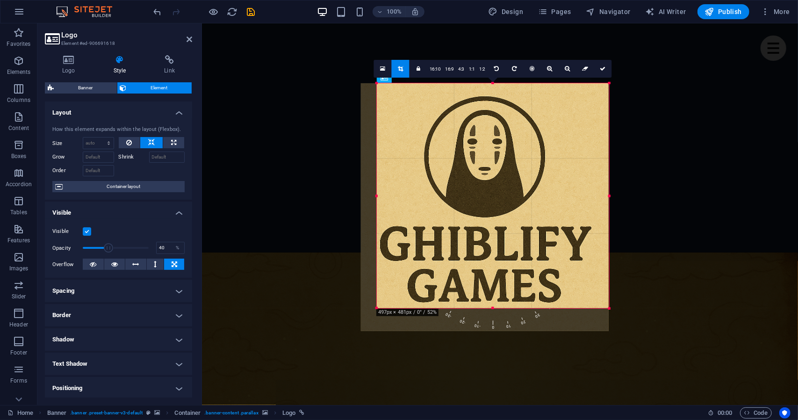
drag, startPoint x: 369, startPoint y: 193, endPoint x: 384, endPoint y: 195, distance: 16.0
click at [384, 195] on div "180 170 160 150 140 130 120 110 100 90 80 70 60 50 40 30 20 10 0 -10 -20 -30 -4…" at bounding box center [493, 195] width 232 height 225
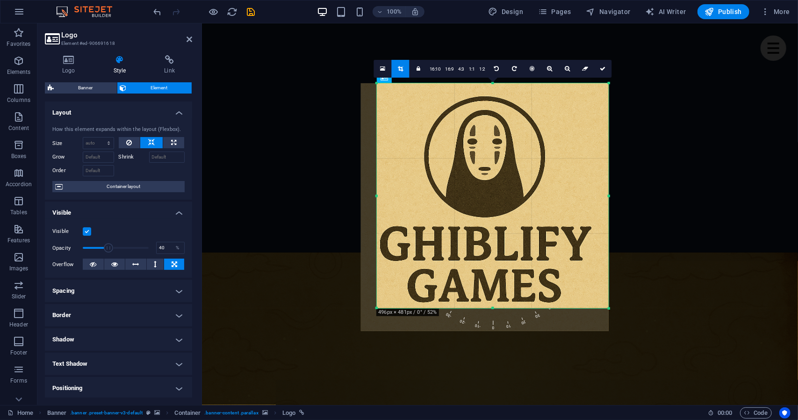
click at [607, 194] on div at bounding box center [485, 207] width 248 height 248
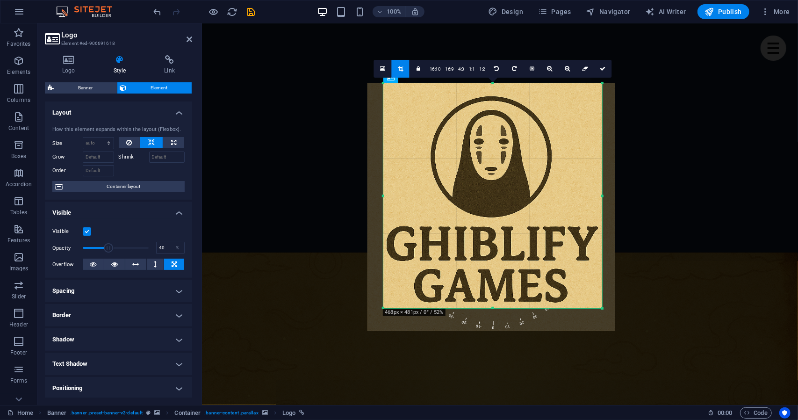
drag, startPoint x: 608, startPoint y: 196, endPoint x: 595, endPoint y: 197, distance: 13.2
click at [595, 197] on div "180 170 160 150 140 130 120 110 100 90 80 70 60 50 40 30 20 10 0 -10 -20 -30 -4…" at bounding box center [492, 195] width 219 height 225
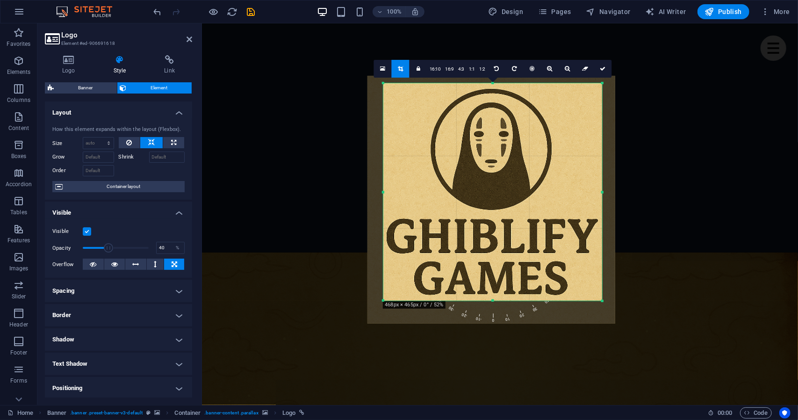
drag, startPoint x: 492, startPoint y: 82, endPoint x: 492, endPoint y: 88, distance: 5.6
click at [492, 88] on div "180 170 160 150 140 130 120 110 100 90 80 70 60 50 40 30 20 10 0 -10 -20 -30 -4…" at bounding box center [492, 191] width 219 height 217
click at [492, 86] on div "180 170 160 150 140 130 120 110 100 90 80 70 60 50 40 30 20 10 0 -10 -20 -30 -4…" at bounding box center [492, 191] width 219 height 217
click at [492, 83] on div at bounding box center [492, 82] width 219 height 3
click at [381, 193] on div at bounding box center [492, 200] width 248 height 248
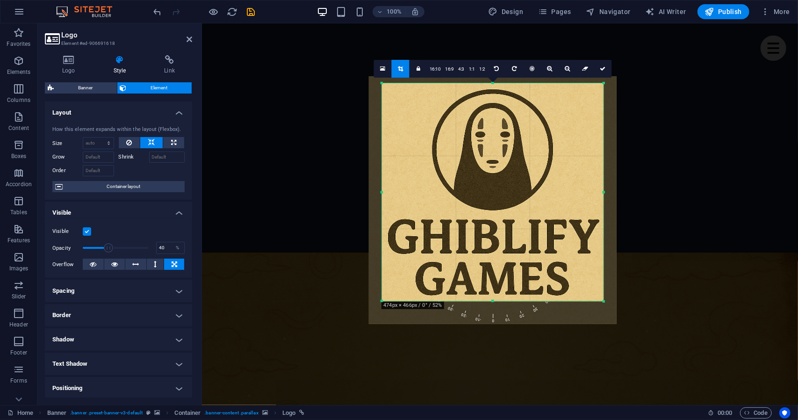
click at [382, 192] on div at bounding box center [382, 192] width 3 height 218
click at [603, 191] on div at bounding box center [603, 192] width 3 height 218
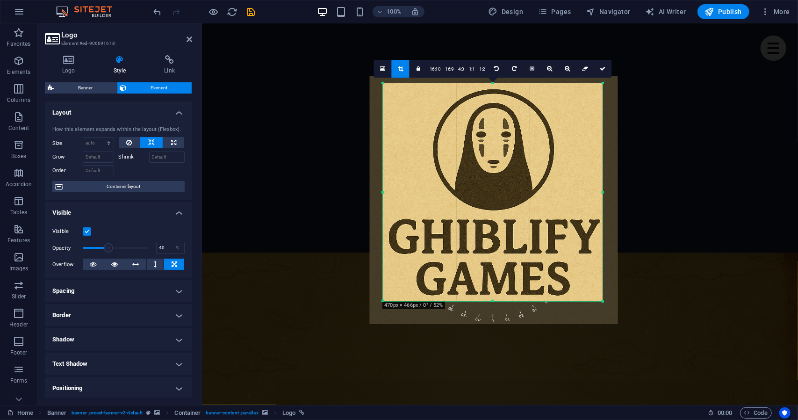
click at [601, 194] on div at bounding box center [494, 200] width 248 height 248
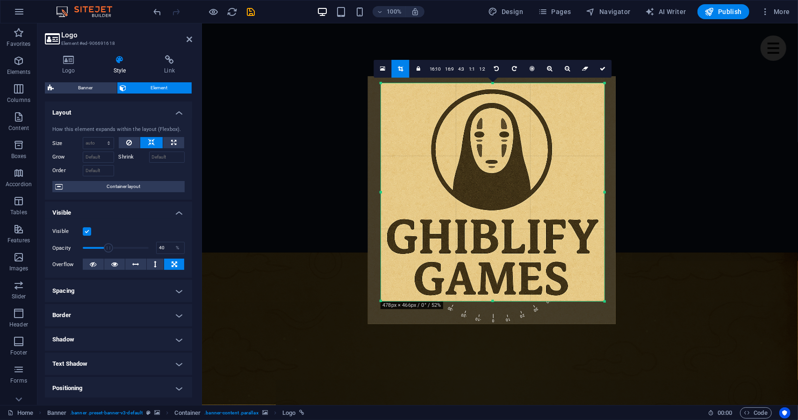
click at [605, 193] on div at bounding box center [604, 192] width 3 height 218
click at [530, 70] on icon at bounding box center [532, 69] width 5 height 6
drag, startPoint x: 561, startPoint y: 104, endPoint x: 561, endPoint y: 112, distance: 8.0
click at [561, 112] on div at bounding box center [493, 200] width 248 height 248
click at [602, 66] on icon at bounding box center [604, 69] width 6 height 6
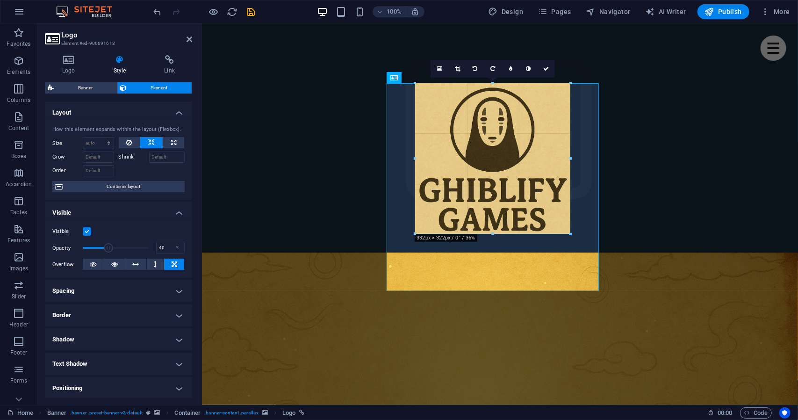
drag, startPoint x: 605, startPoint y: 300, endPoint x: 336, endPoint y: 202, distance: 286.7
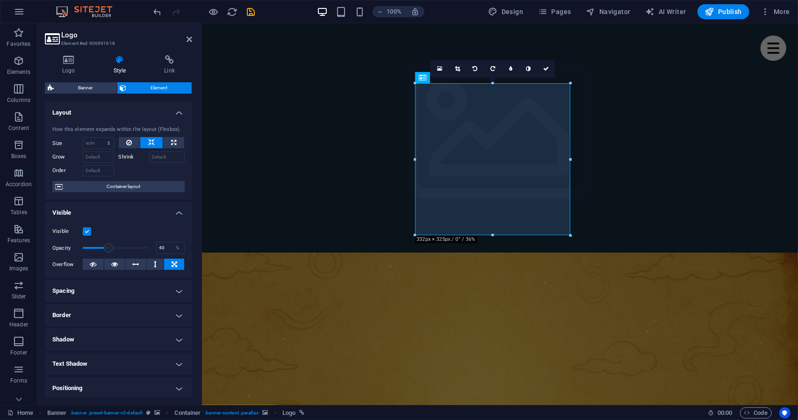
click at [612, 252] on figure at bounding box center [500, 397] width 596 height 290
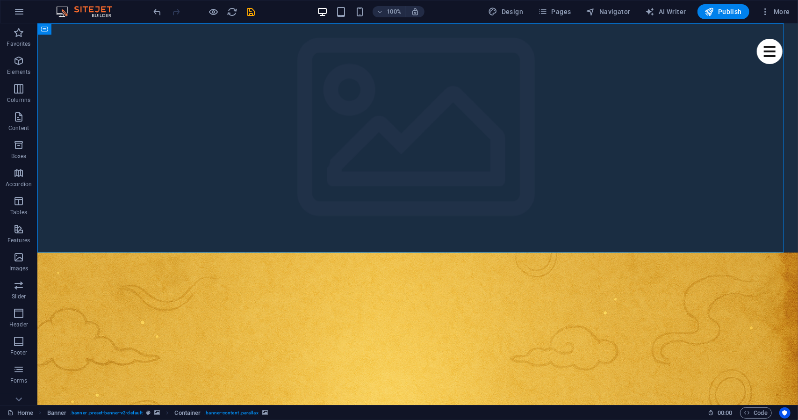
click at [612, 252] on figure at bounding box center [417, 397] width 761 height 290
click at [579, 252] on figure at bounding box center [417, 397] width 761 height 290
click at [563, 252] on figure at bounding box center [417, 397] width 761 height 290
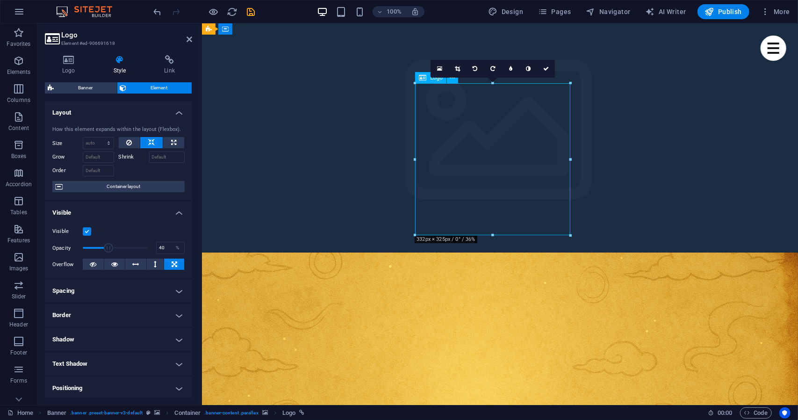
drag, startPoint x: 431, startPoint y: 114, endPoint x: 430, endPoint y: 107, distance: 7.5
drag, startPoint x: 449, startPoint y: 108, endPoint x: 449, endPoint y: 92, distance: 15.9
click at [256, 252] on figure at bounding box center [500, 397] width 596 height 290
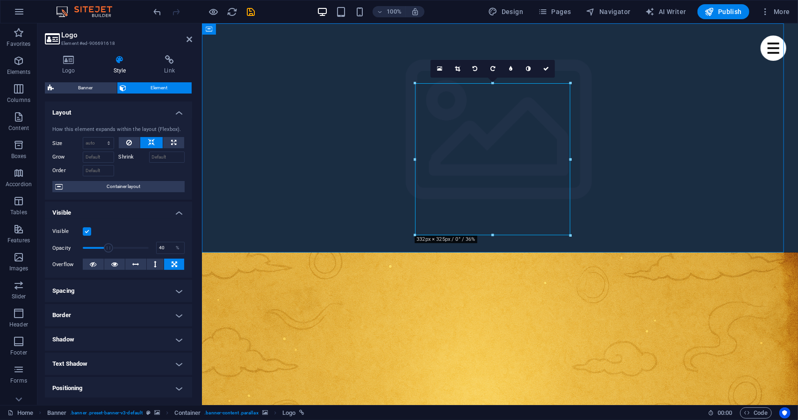
click at [256, 252] on figure at bounding box center [500, 397] width 596 height 290
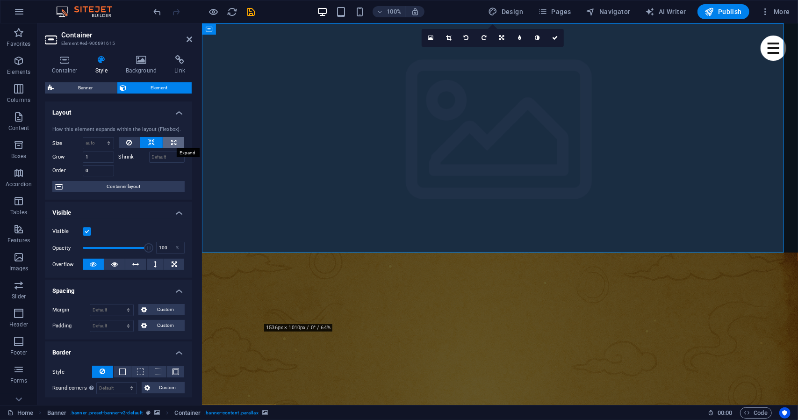
click at [179, 142] on button at bounding box center [173, 142] width 21 height 11
type input "100"
select select "%"
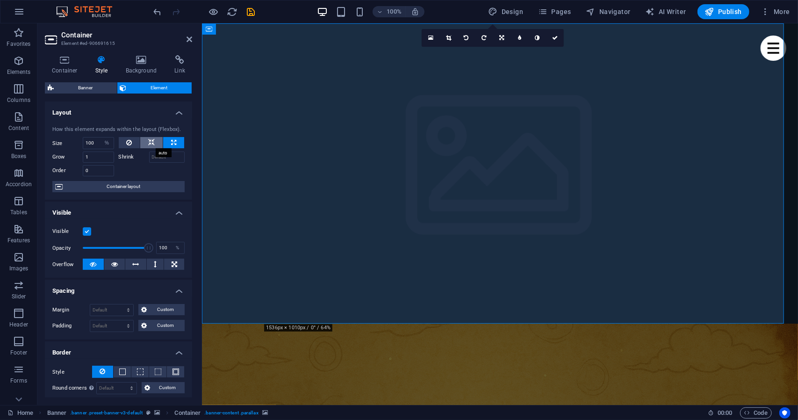
click at [157, 145] on button at bounding box center [151, 142] width 22 height 11
select select "DISABLED_OPTION_VALUE"
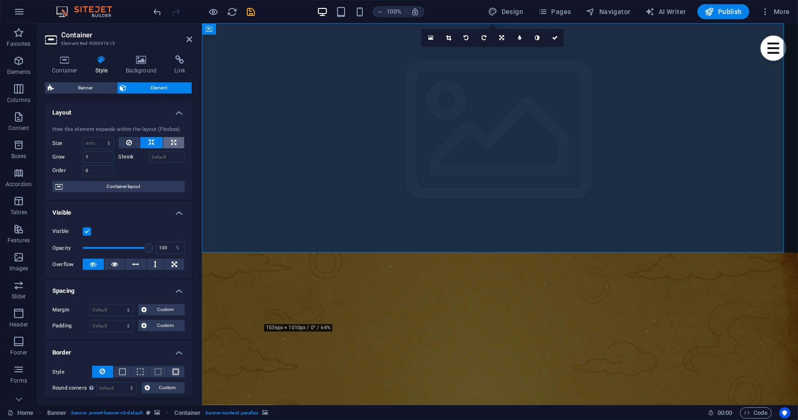
click at [169, 141] on button at bounding box center [173, 142] width 21 height 11
type input "100"
select select "%"
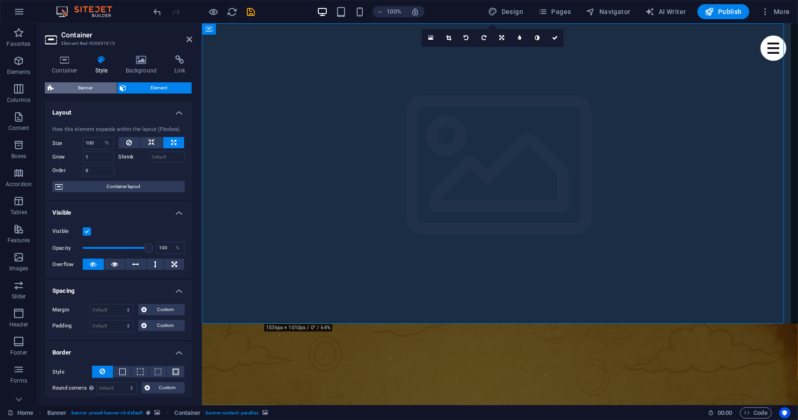
click at [104, 88] on span "Banner" at bounding box center [86, 87] width 58 height 11
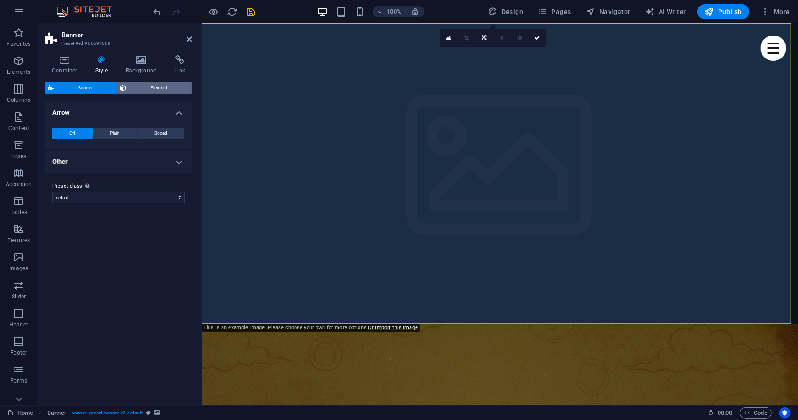
click at [144, 91] on span "Element" at bounding box center [160, 87] width 60 height 11
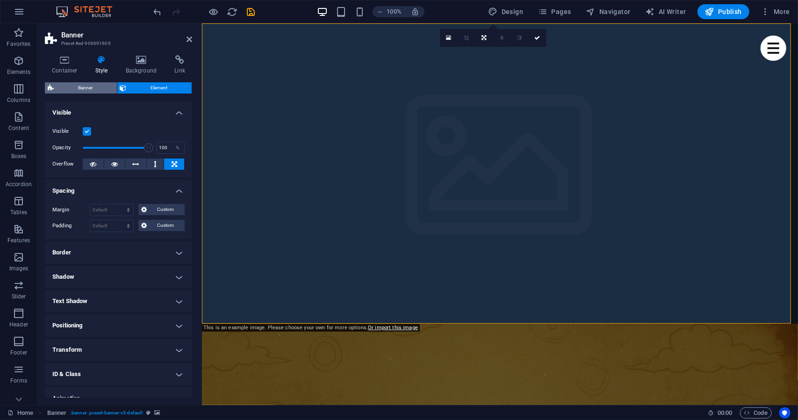
click at [85, 91] on span "Banner" at bounding box center [86, 87] width 58 height 11
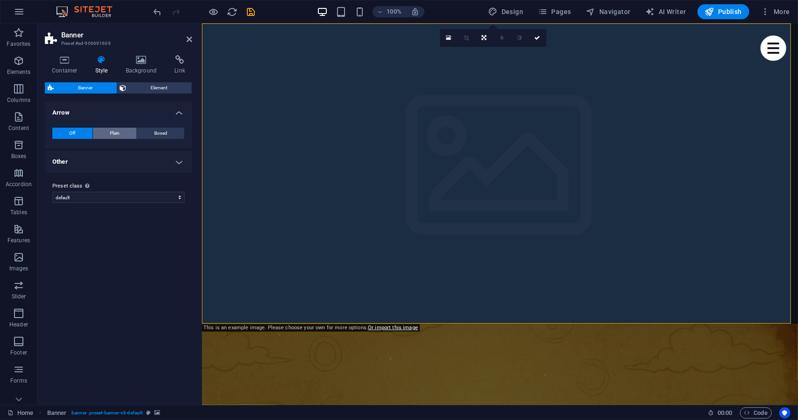
click at [105, 134] on button "Plain" at bounding box center [115, 133] width 44 height 11
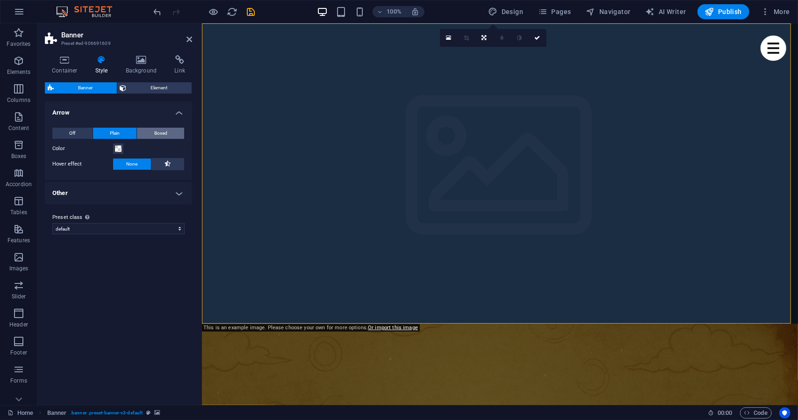
click at [143, 129] on button "Boxed" at bounding box center [160, 133] width 47 height 11
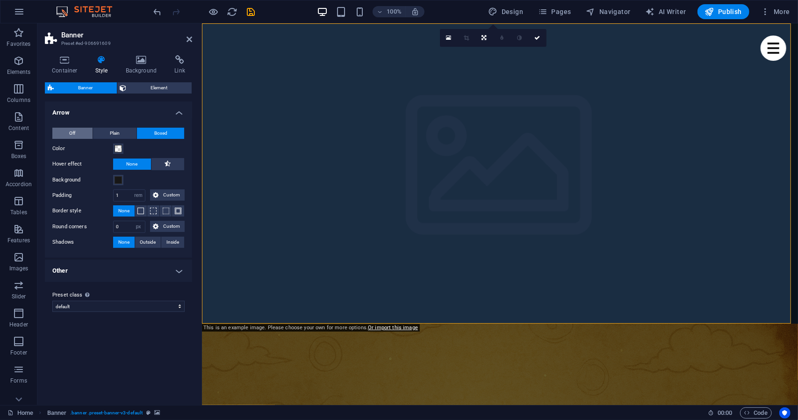
click at [72, 137] on span "Off" at bounding box center [72, 133] width 6 height 11
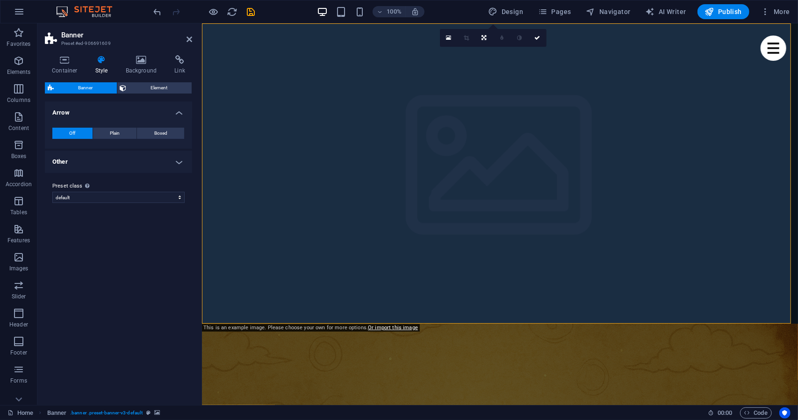
click at [94, 159] on h4 "Other" at bounding box center [118, 162] width 147 height 22
click at [101, 162] on h4 "Other" at bounding box center [118, 159] width 147 height 17
click at [69, 77] on div "Container Style Background Link Size Height Default px rem % vh vw Min. height …" at bounding box center [118, 226] width 147 height 342
click at [65, 64] on icon at bounding box center [65, 59] width 40 height 9
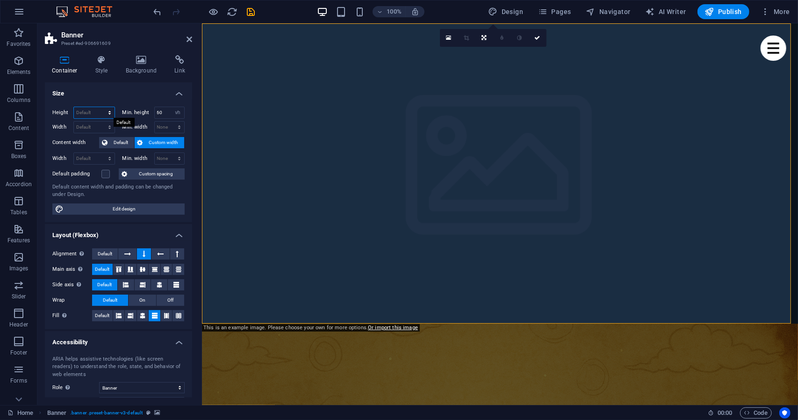
click at [108, 109] on select "Default px rem % vh vw" at bounding box center [94, 112] width 41 height 11
select select "px"
click at [101, 107] on select "Default px rem % vh vw" at bounding box center [94, 112] width 41 height 11
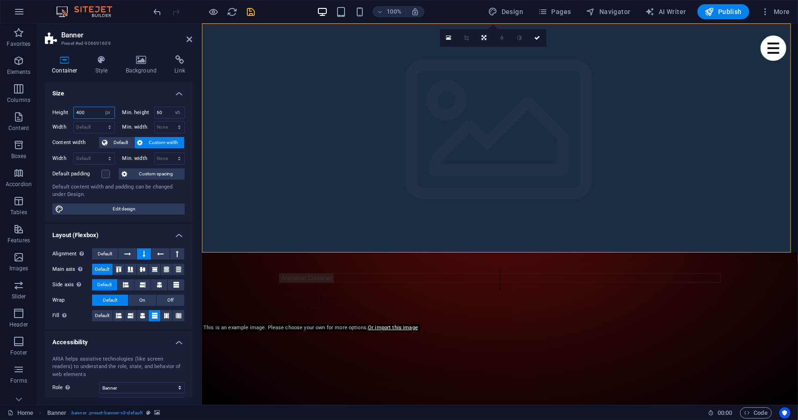
click at [91, 114] on input "400" at bounding box center [94, 112] width 41 height 11
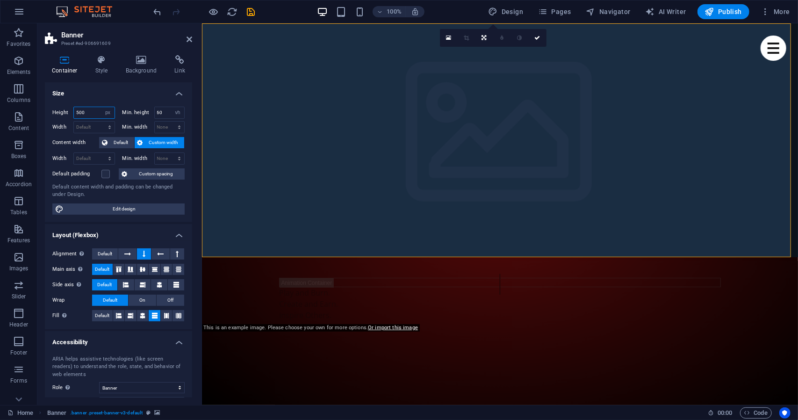
click at [91, 114] on input "500" at bounding box center [94, 112] width 41 height 11
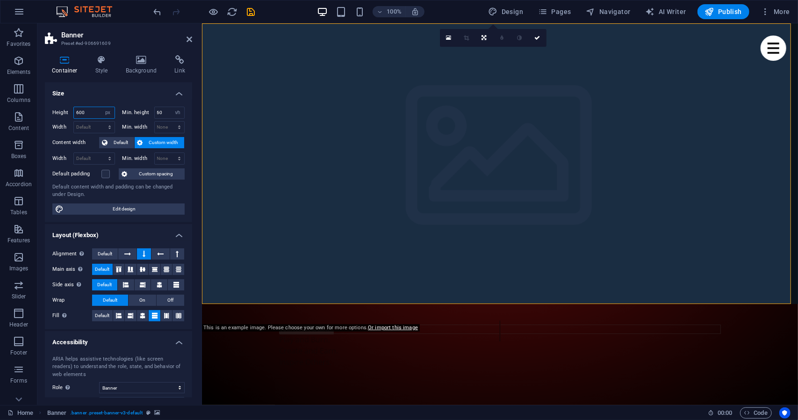
click at [91, 114] on input "600" at bounding box center [94, 112] width 41 height 11
type input "580"
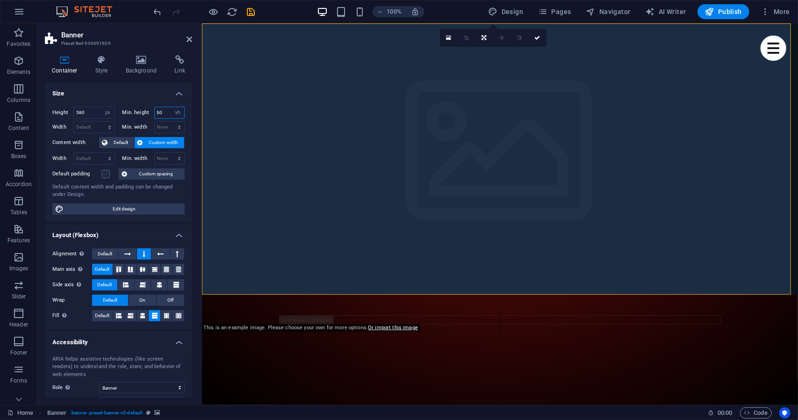
click at [165, 114] on input "60" at bounding box center [170, 112] width 30 height 11
click at [120, 143] on span "Default" at bounding box center [120, 142] width 21 height 11
click at [111, 158] on select "Default px rem % em vh vw" at bounding box center [94, 158] width 41 height 11
select select "%"
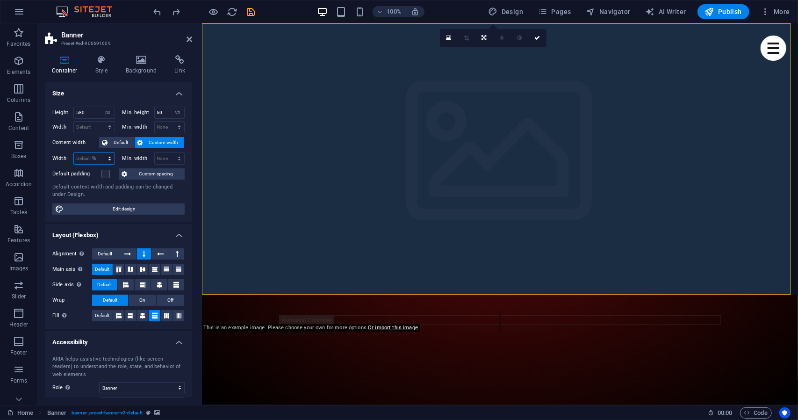
click at [101, 153] on select "Default px rem % em vh vw" at bounding box center [94, 158] width 41 height 11
type input "100"
click at [159, 154] on select "None px rem % vh vw" at bounding box center [170, 158] width 30 height 11
click at [105, 173] on label at bounding box center [105, 174] width 8 height 8
click at [0, 0] on input "Default padding" at bounding box center [0, 0] width 0 height 0
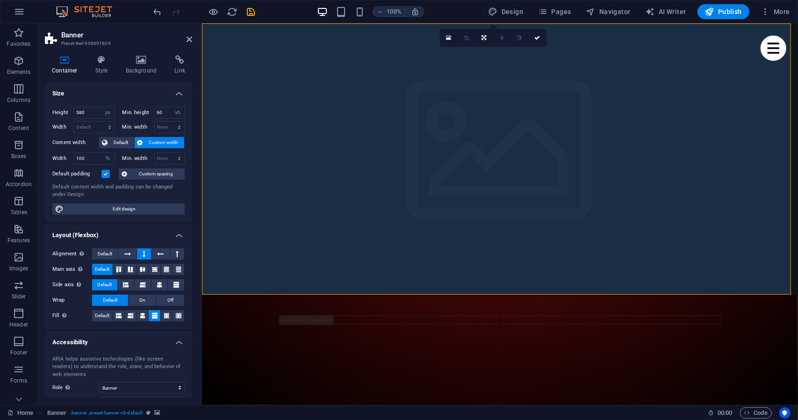
click at [106, 173] on label at bounding box center [105, 174] width 8 height 8
click at [0, 0] on input "Default padding" at bounding box center [0, 0] width 0 height 0
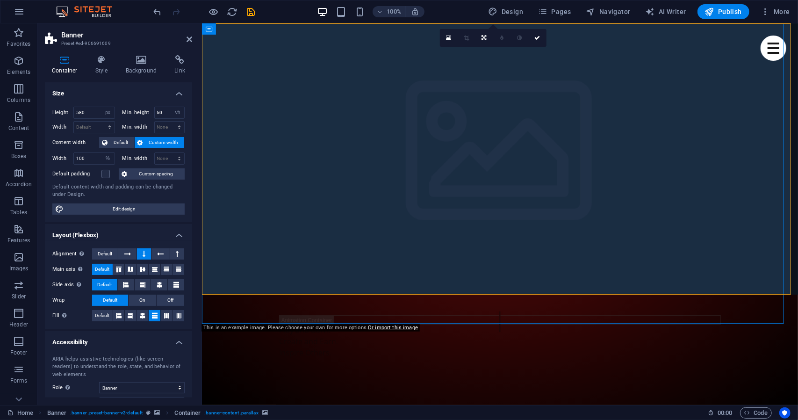
select select "%"
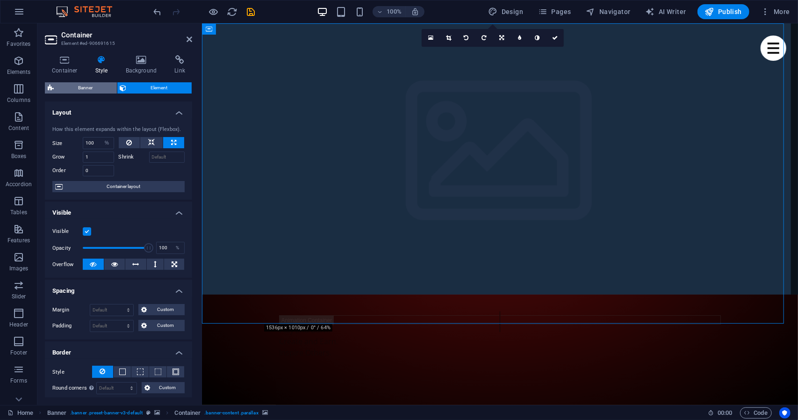
click at [101, 88] on span "Banner" at bounding box center [86, 87] width 58 height 11
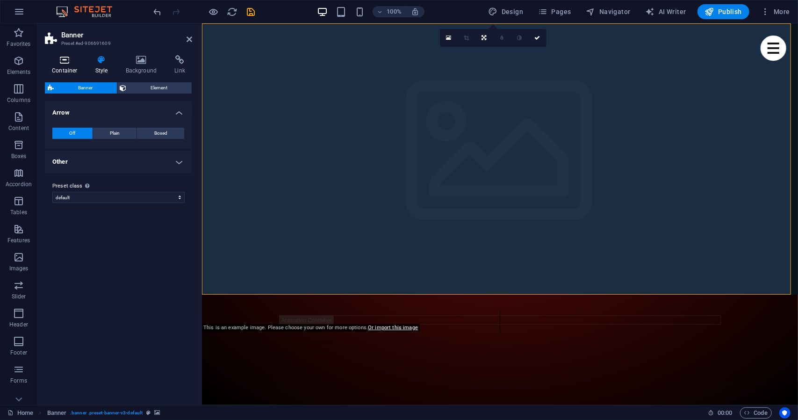
click at [71, 64] on icon at bounding box center [65, 59] width 40 height 9
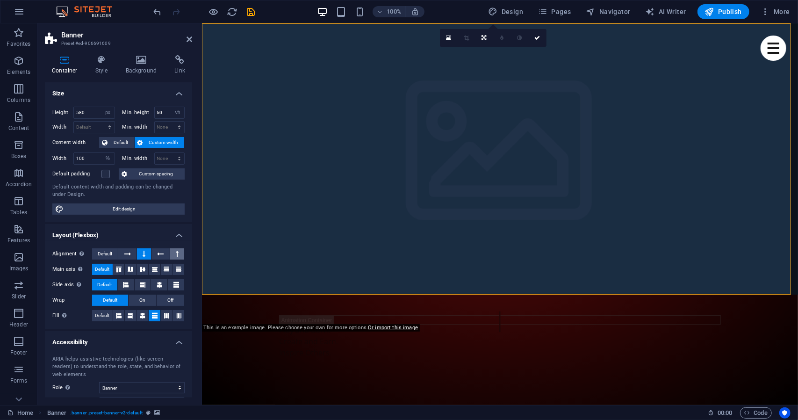
click at [176, 252] on icon at bounding box center [177, 253] width 3 height 11
click at [118, 268] on icon at bounding box center [118, 270] width 11 height 6
click at [89, 111] on input "580" at bounding box center [94, 112] width 41 height 11
type input "500"
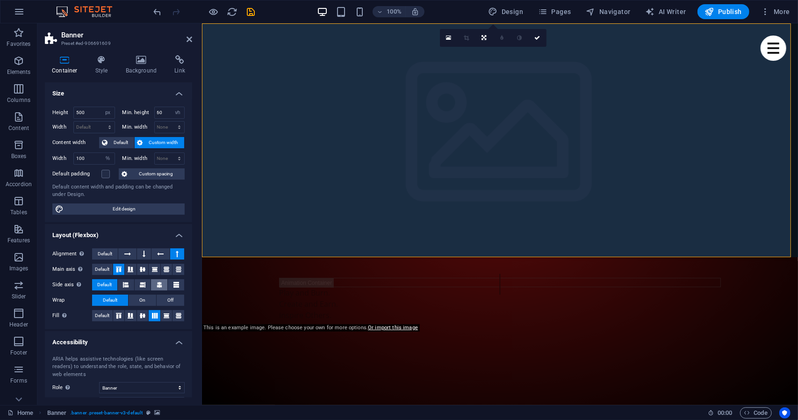
click at [157, 282] on icon at bounding box center [160, 284] width 6 height 11
click at [162, 298] on button "Off" at bounding box center [171, 300] width 28 height 11
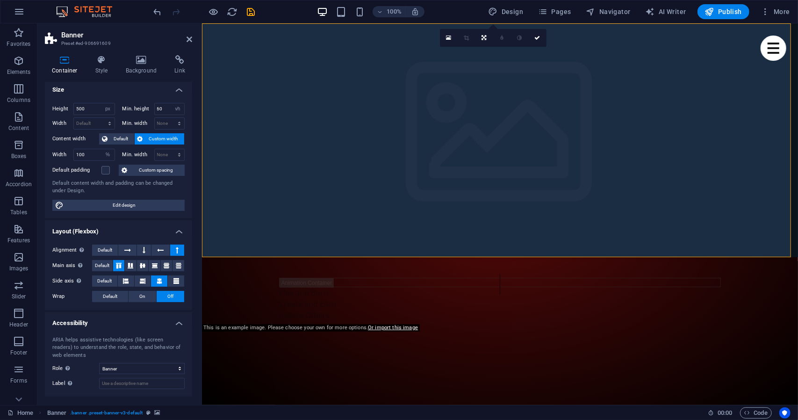
scroll to position [1, 0]
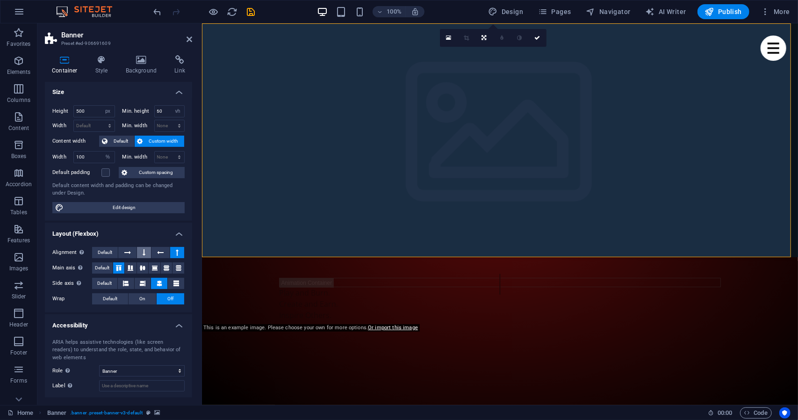
click at [144, 253] on icon at bounding box center [144, 252] width 3 height 11
click at [160, 252] on icon at bounding box center [160, 252] width 7 height 11
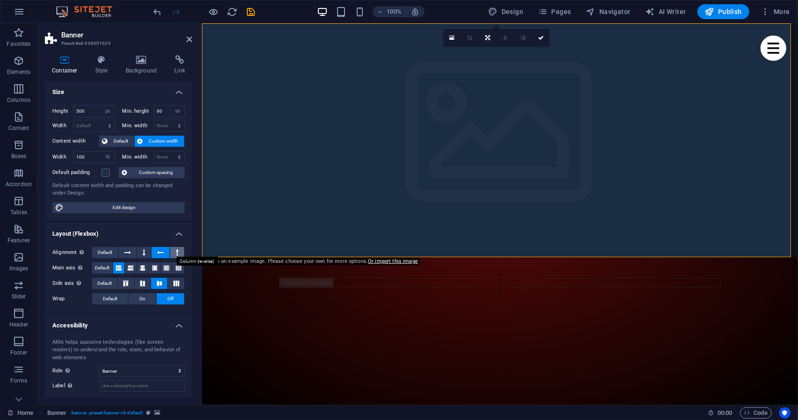
click at [172, 251] on button at bounding box center [177, 252] width 14 height 11
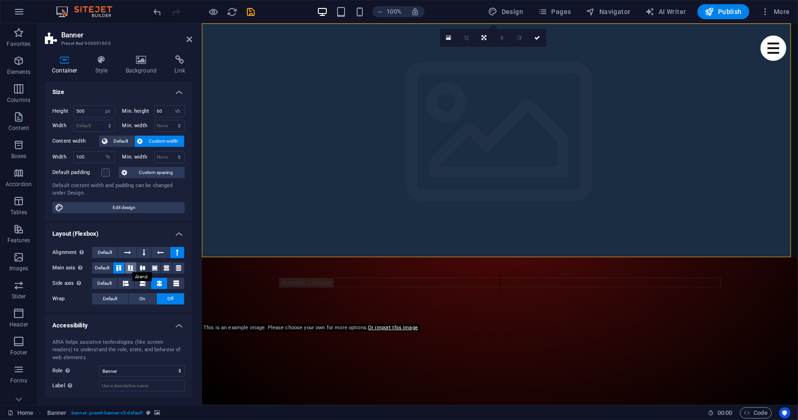
click at [130, 268] on icon at bounding box center [130, 268] width 11 height 6
click at [140, 267] on icon at bounding box center [142, 268] width 11 height 6
click at [152, 268] on icon at bounding box center [154, 268] width 11 height 6
click at [165, 267] on icon at bounding box center [166, 268] width 11 height 6
click at [174, 267] on icon at bounding box center [178, 268] width 11 height 6
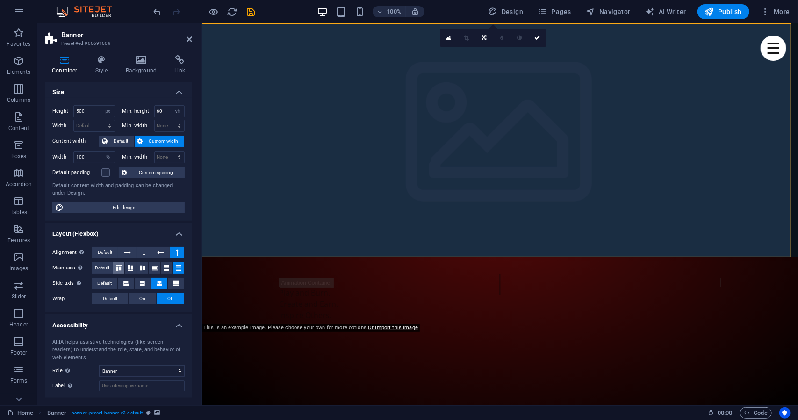
click at [121, 266] on icon at bounding box center [118, 268] width 11 height 6
click at [143, 168] on span "Custom spacing" at bounding box center [156, 172] width 52 height 11
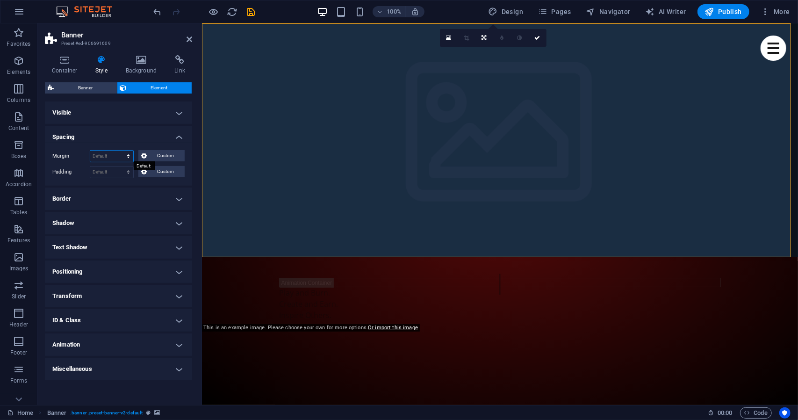
click at [128, 155] on select "Default auto px % rem vw vh Custom" at bounding box center [111, 156] width 43 height 11
click at [90, 151] on select "Default auto px % rem vw vh Custom" at bounding box center [111, 156] width 43 height 11
click at [114, 160] on select "Default auto px % rem vw vh Custom" at bounding box center [111, 156] width 43 height 11
select select "px"
click at [121, 151] on select "Default auto px % rem vw vh Custom" at bounding box center [111, 156] width 43 height 11
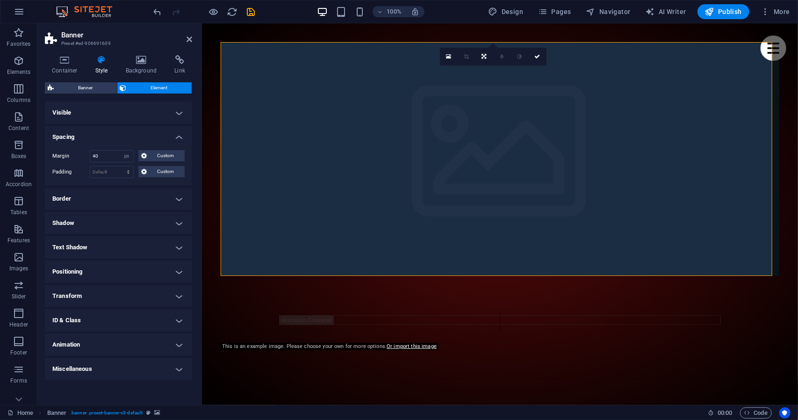
type input "0"
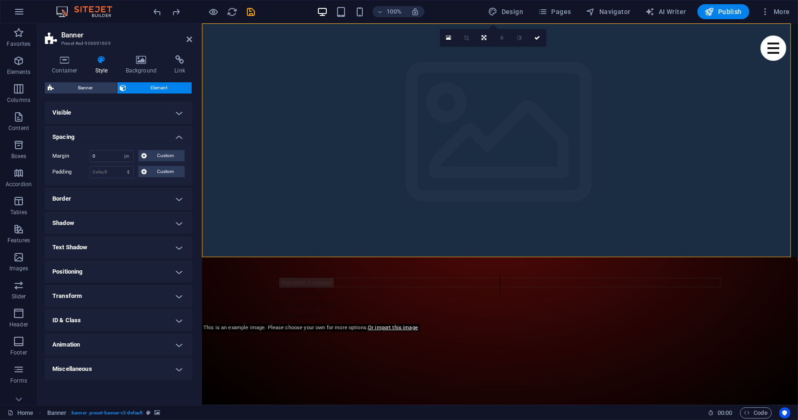
select select "DISABLED_OPTION_VALUE"
click at [245, 257] on figure at bounding box center [500, 423] width 596 height 333
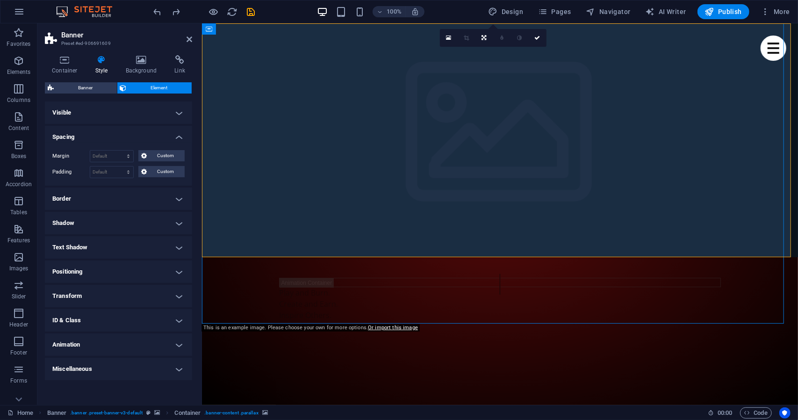
click at [245, 257] on figure at bounding box center [500, 423] width 596 height 333
select select "%"
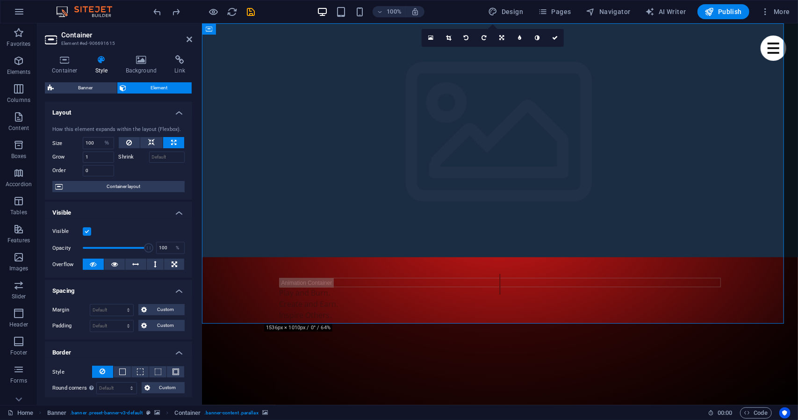
click at [289, 257] on figure at bounding box center [500, 423] width 596 height 333
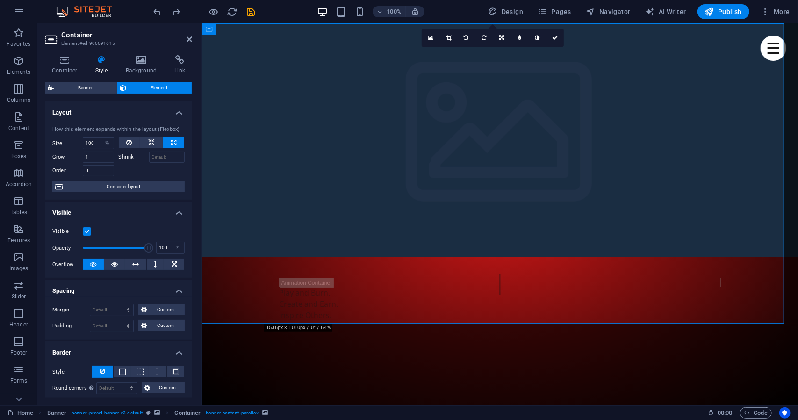
click at [289, 257] on figure at bounding box center [500, 423] width 596 height 333
click at [107, 188] on span "Container layout" at bounding box center [123, 186] width 116 height 11
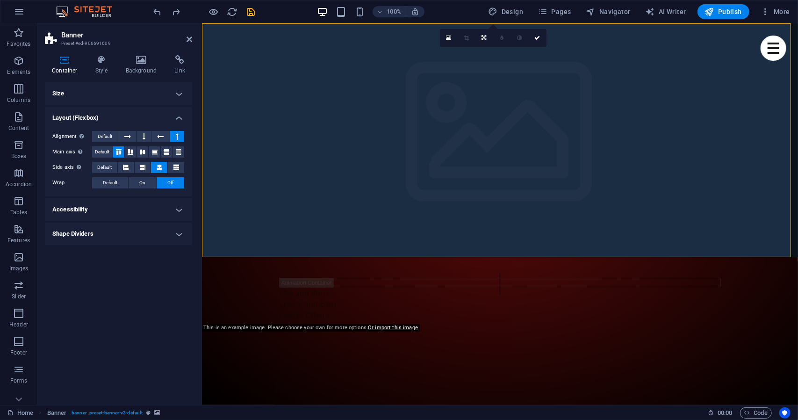
click at [227, 257] on figure at bounding box center [500, 423] width 596 height 333
select select "%"
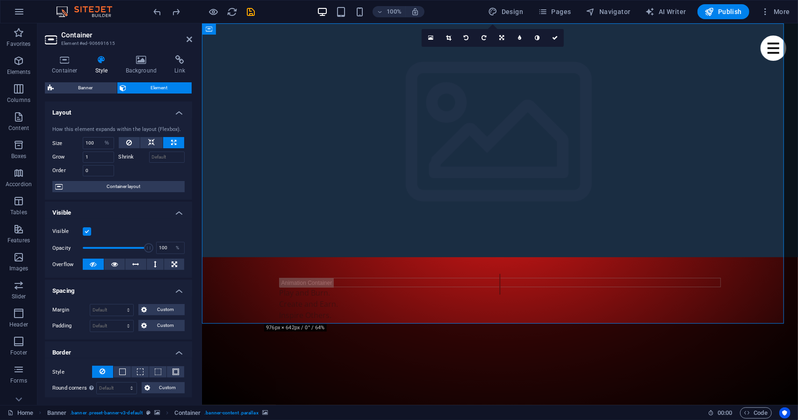
click at [227, 257] on figure at bounding box center [500, 423] width 596 height 333
click at [148, 144] on icon at bounding box center [151, 142] width 7 height 11
select select "DISABLED_OPTION_VALUE"
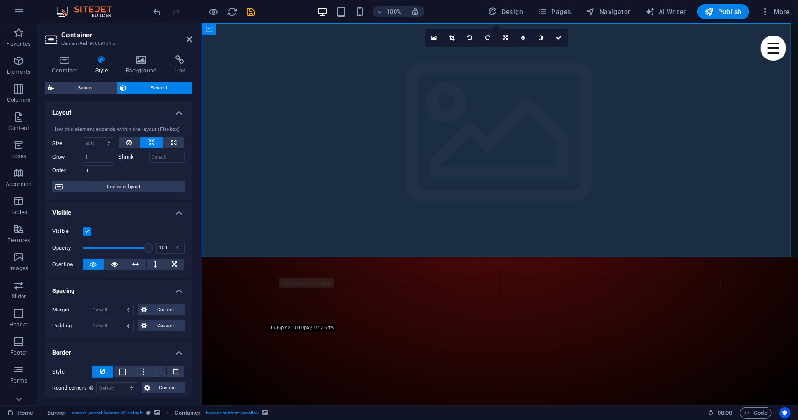
click at [226, 257] on figure at bounding box center [500, 403] width 596 height 293
click at [254, 295] on div "Play and Burn. Create and Earn. Inspire Others." at bounding box center [500, 304] width 596 height 94
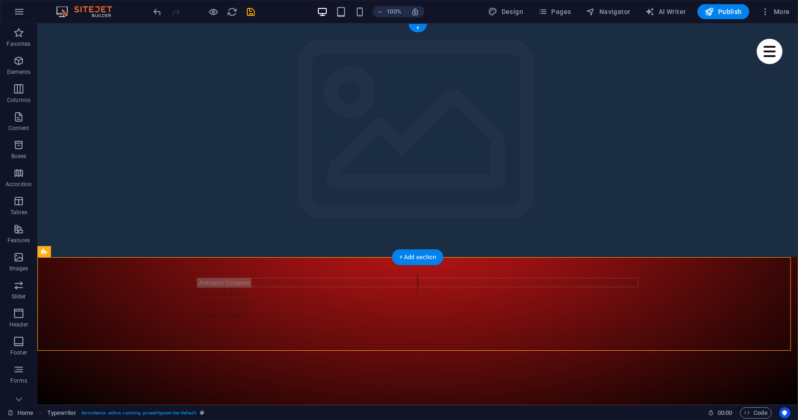
click at [283, 257] on figure at bounding box center [417, 403] width 761 height 293
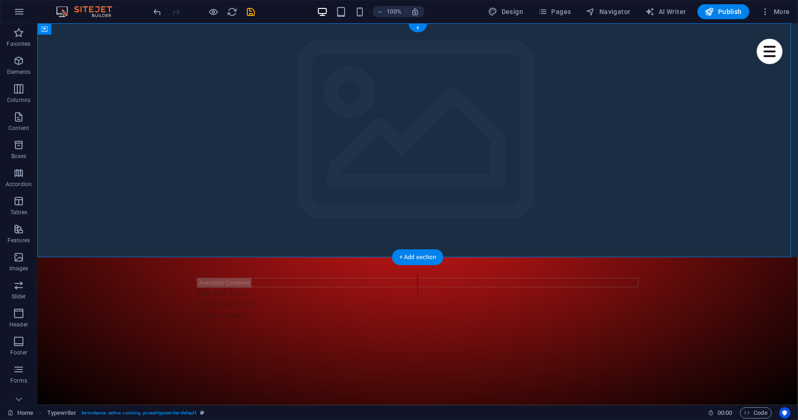
click at [283, 257] on figure at bounding box center [417, 403] width 761 height 293
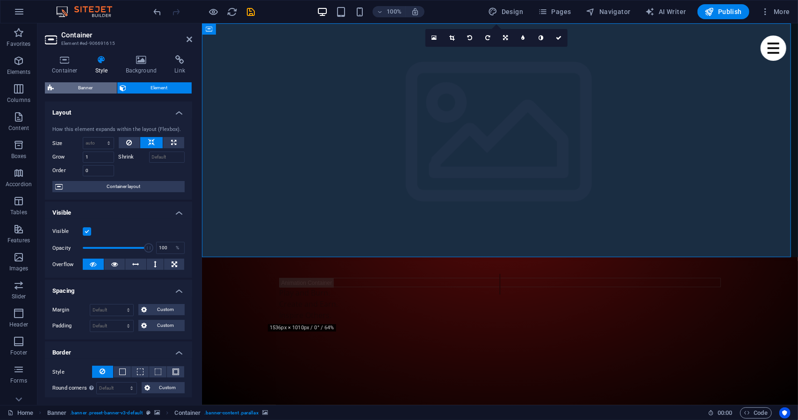
click at [98, 85] on span "Banner" at bounding box center [86, 87] width 58 height 11
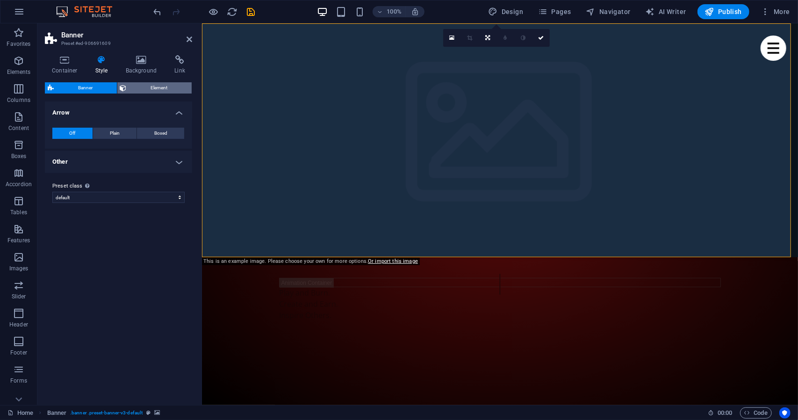
click at [144, 87] on span "Element" at bounding box center [160, 87] width 60 height 11
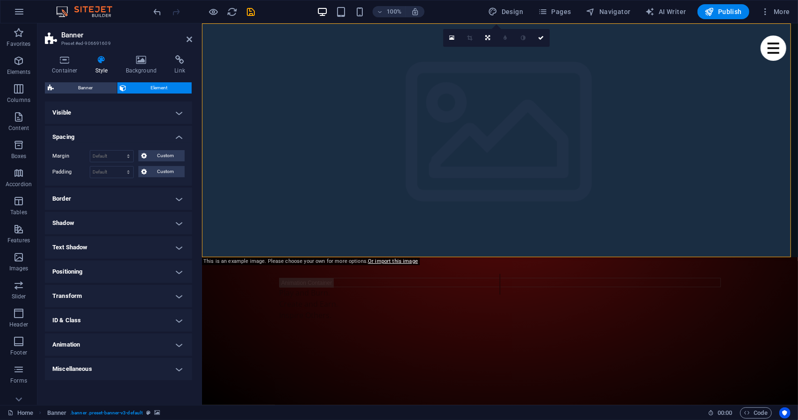
click at [128, 199] on h4 "Border" at bounding box center [118, 199] width 147 height 22
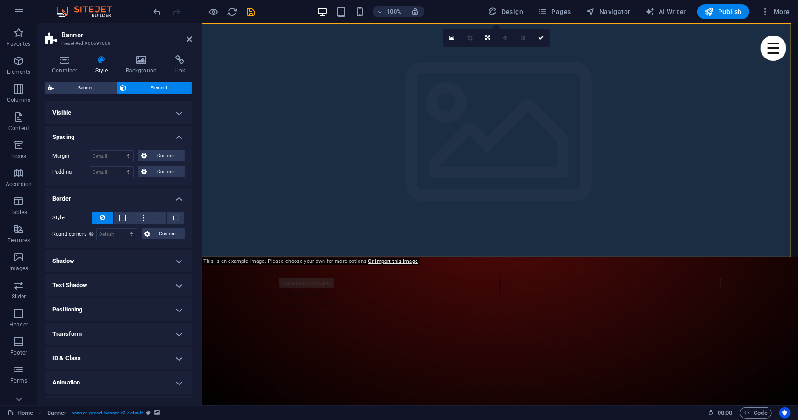
click at [128, 199] on h4 "Border" at bounding box center [118, 196] width 147 height 17
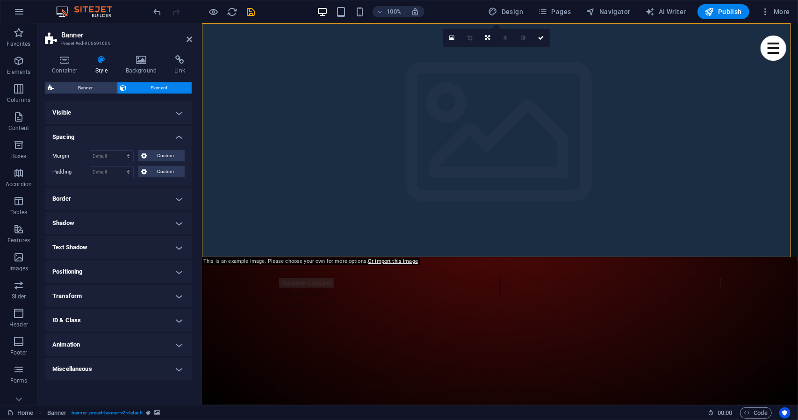
click at [104, 272] on h4 "Positioning" at bounding box center [118, 271] width 147 height 22
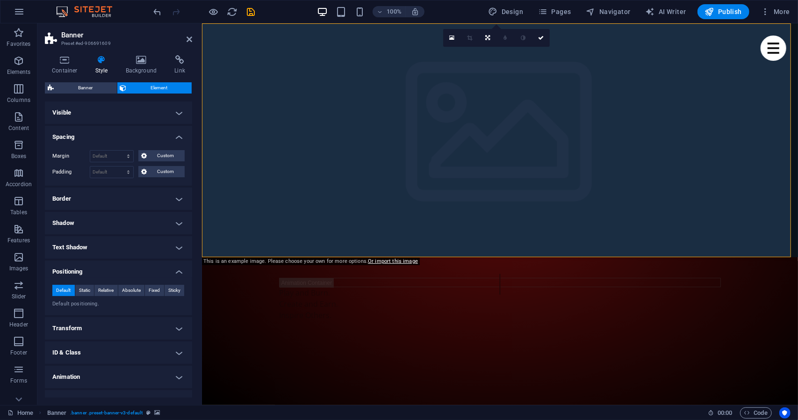
click at [104, 272] on h4 "Positioning" at bounding box center [118, 268] width 147 height 17
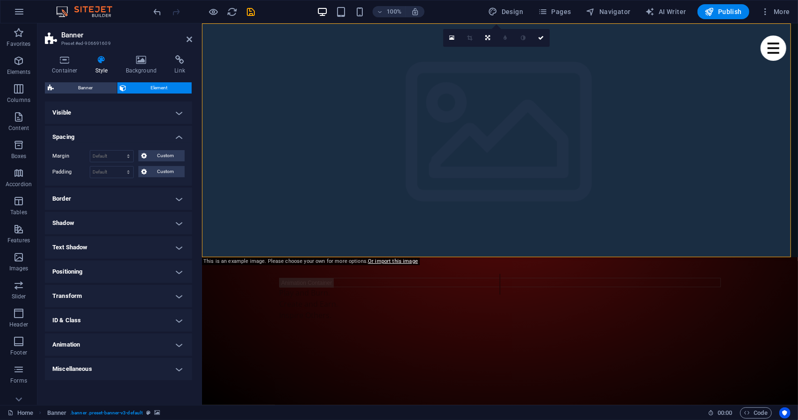
click at [110, 210] on ul "Layout How this element expands within the layout (Flexbox). Size Default auto …" at bounding box center [118, 240] width 147 height 279
click at [109, 203] on h4 "Border" at bounding box center [118, 199] width 147 height 22
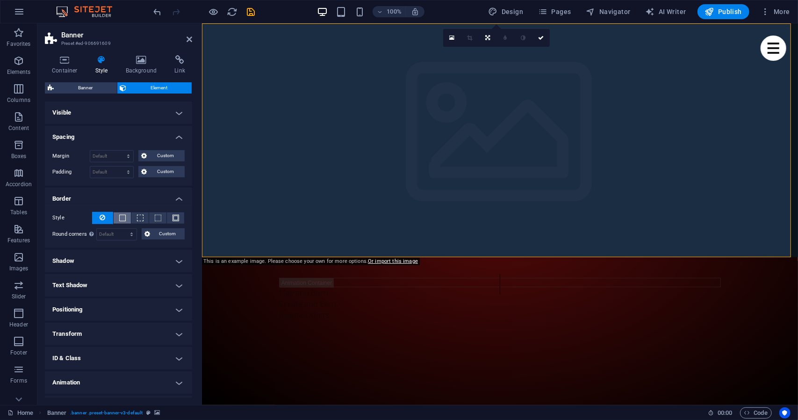
click at [120, 217] on span at bounding box center [122, 218] width 7 height 7
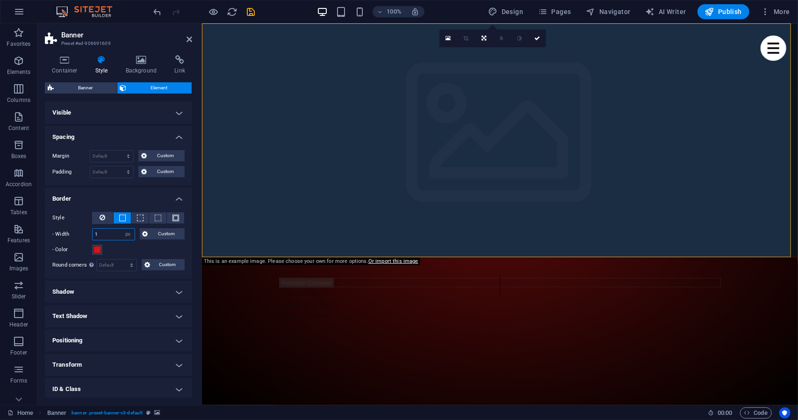
click at [111, 232] on input "1" at bounding box center [114, 234] width 42 height 11
type input "4"
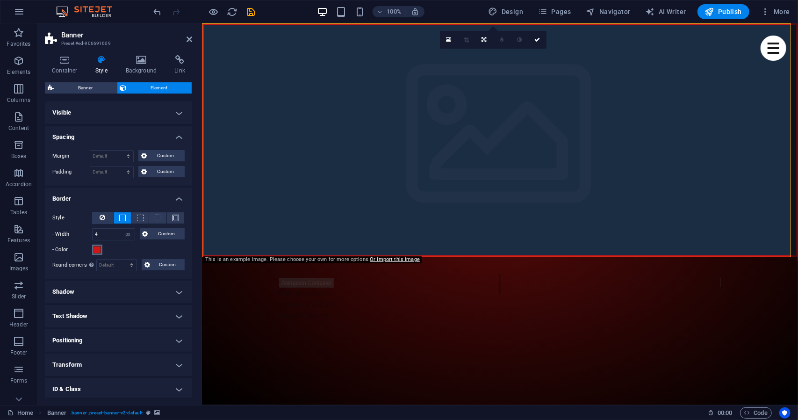
click at [99, 250] on span at bounding box center [97, 249] width 7 height 7
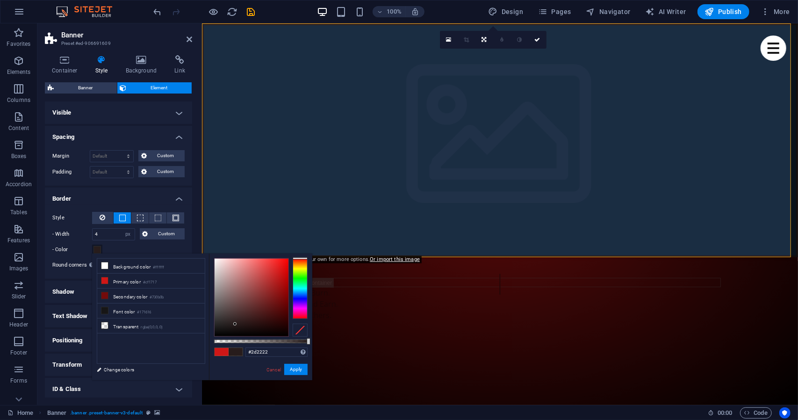
type input "#2f2323"
click at [232, 322] on div at bounding box center [252, 298] width 74 height 78
click at [366, 317] on div "Inspire Others." at bounding box center [499, 314] width 441 height 11
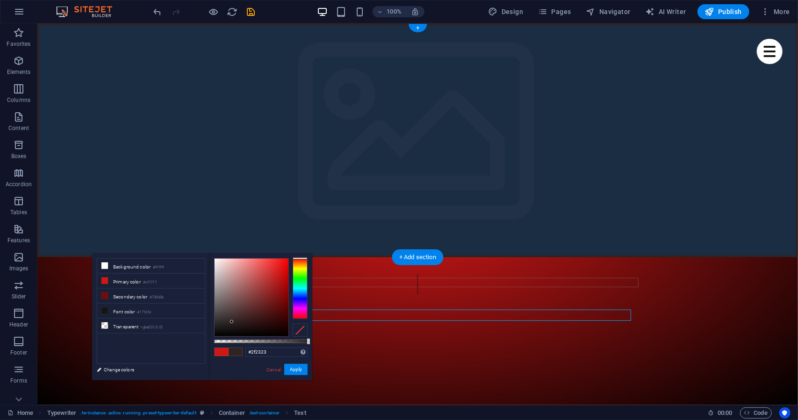
click at [228, 258] on figure at bounding box center [417, 403] width 757 height 291
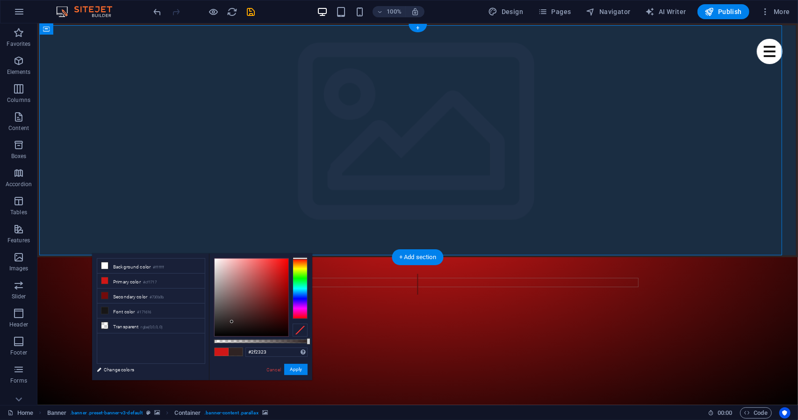
click at [110, 258] on figure at bounding box center [417, 403] width 757 height 291
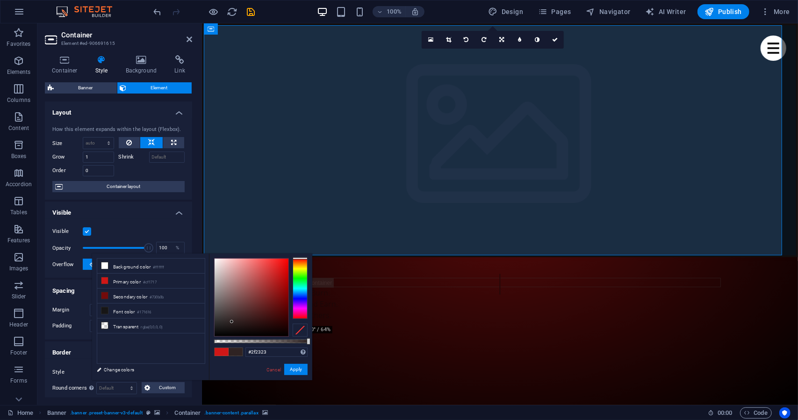
click at [155, 204] on h4 "Visible" at bounding box center [118, 210] width 147 height 17
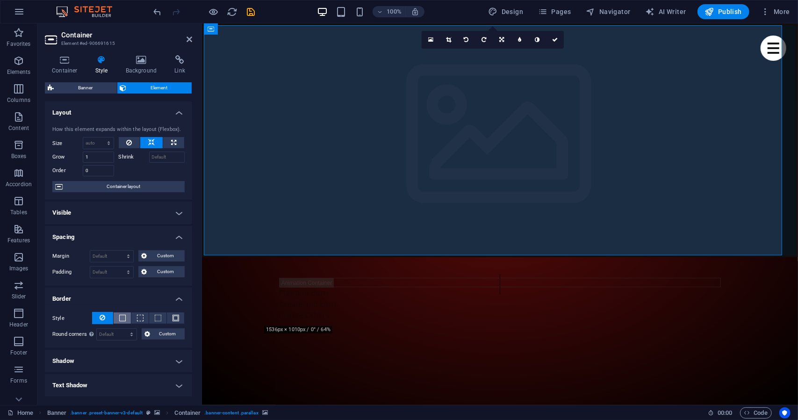
click at [122, 315] on span at bounding box center [122, 318] width 7 height 7
click at [108, 334] on input "1" at bounding box center [114, 334] width 42 height 11
type input "8"
click at [98, 347] on span at bounding box center [97, 349] width 7 height 7
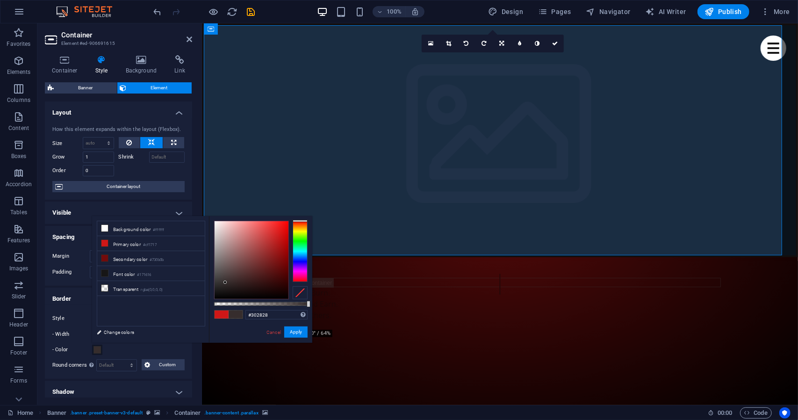
type input "#2e2727"
click at [225, 285] on div at bounding box center [252, 260] width 74 height 78
click at [295, 330] on button "Apply" at bounding box center [295, 331] width 23 height 11
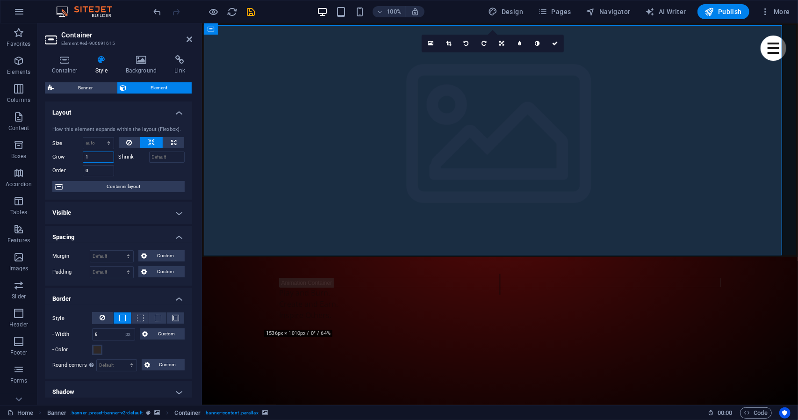
click at [91, 158] on input "1" at bounding box center [98, 157] width 31 height 11
click at [106, 141] on select "Default auto px % 1/1 1/2 1/3 1/4 1/5 1/6 1/7 1/8 1/9 1/10" at bounding box center [98, 142] width 30 height 11
select select "%"
click at [100, 137] on select "Default auto px % 1/1 1/2 1/3 1/4 1/5 1/6 1/7 1/8 1/9 1/10" at bounding box center [98, 142] width 30 height 11
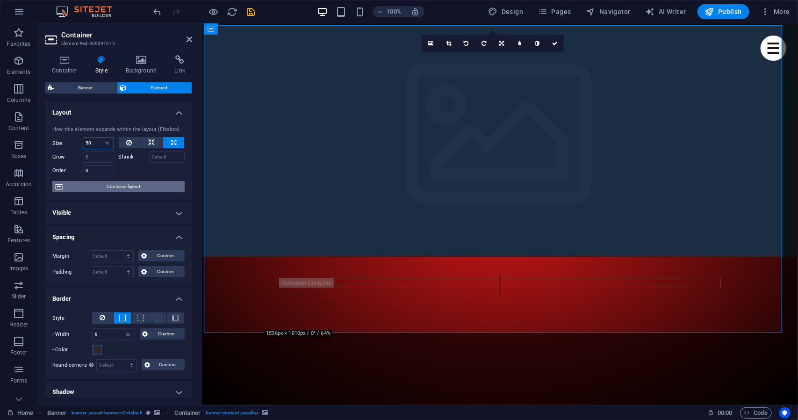
type input "50"
click at [93, 143] on input "50" at bounding box center [98, 142] width 30 height 11
click at [153, 136] on div "How this element expands within the layout (Flexbox). Size 50 Default auto px %…" at bounding box center [118, 159] width 147 height 82
click at [153, 142] on button at bounding box center [151, 142] width 22 height 11
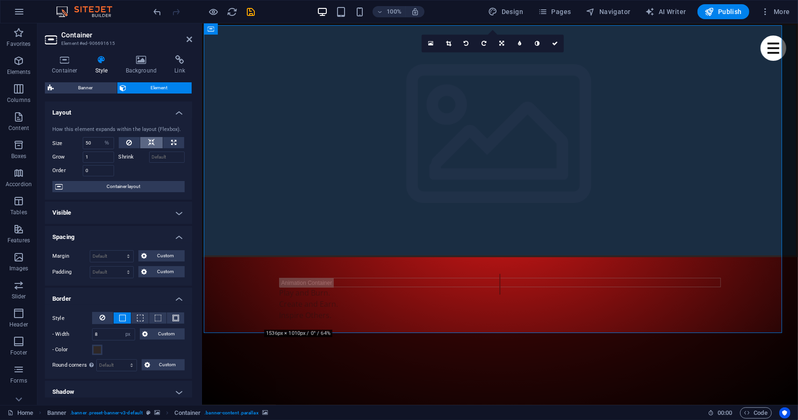
select select "DISABLED_OPTION_VALUE"
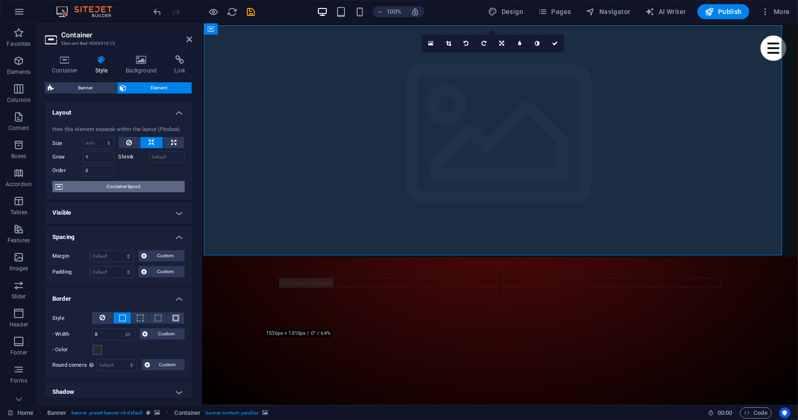
click at [134, 188] on span "Container layout" at bounding box center [123, 186] width 116 height 11
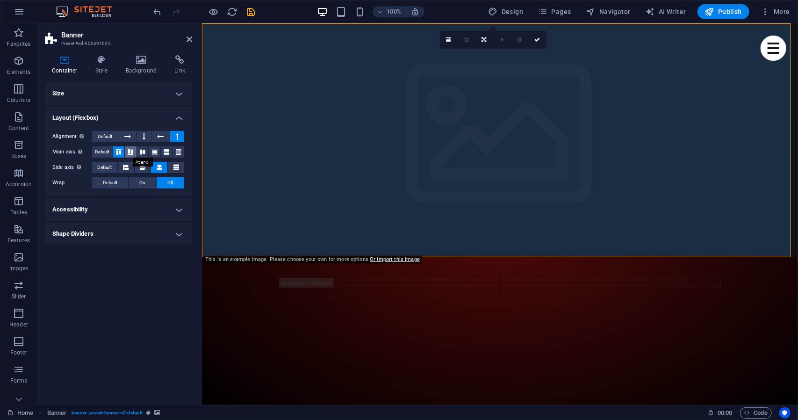
click at [127, 153] on icon at bounding box center [130, 152] width 11 height 6
click at [144, 150] on icon at bounding box center [142, 152] width 11 height 6
click at [154, 152] on icon at bounding box center [154, 152] width 11 height 6
click at [170, 151] on icon at bounding box center [166, 152] width 11 height 6
click at [178, 151] on icon at bounding box center [178, 152] width 11 height 6
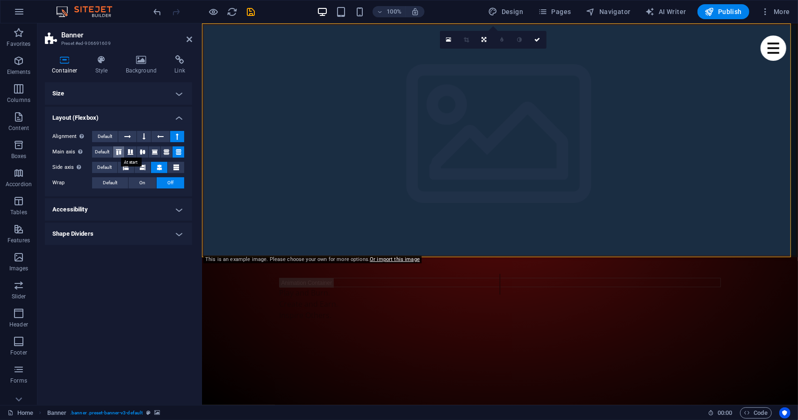
click at [116, 155] on button at bounding box center [119, 151] width 12 height 11
click at [147, 137] on button at bounding box center [144, 136] width 14 height 11
click at [109, 138] on span "Default" at bounding box center [105, 136] width 14 height 11
click at [146, 137] on button at bounding box center [144, 136] width 14 height 11
click at [132, 203] on h4 "Accessibility" at bounding box center [118, 209] width 147 height 22
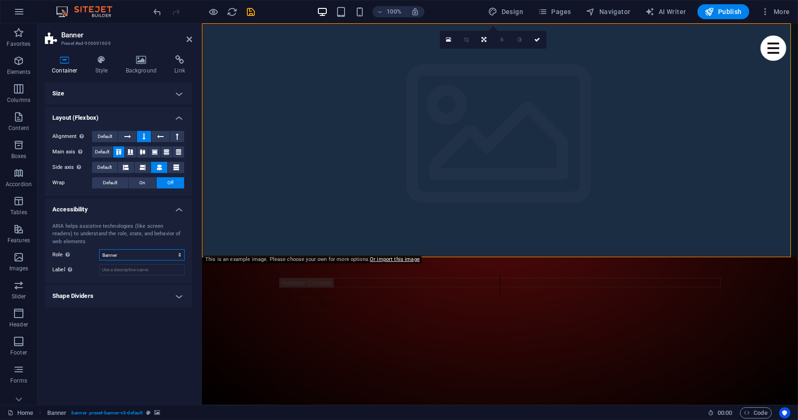
click at [127, 255] on select "None Alert Article Banner Comment Complementary Dialog Footer Header Marquee Pr…" at bounding box center [142, 254] width 86 height 11
click at [99, 249] on select "None Alert Article Banner Comment Complementary Dialog Footer Header Marquee Pr…" at bounding box center [142, 254] width 86 height 11
click at [125, 259] on select "None Alert Article Banner Comment Complementary Dialog Footer Header Marquee Pr…" at bounding box center [142, 254] width 86 height 11
select select "header"
click at [99, 249] on select "None Alert Article Banner Comment Complementary Dialog Footer Header Marquee Pr…" at bounding box center [142, 254] width 86 height 11
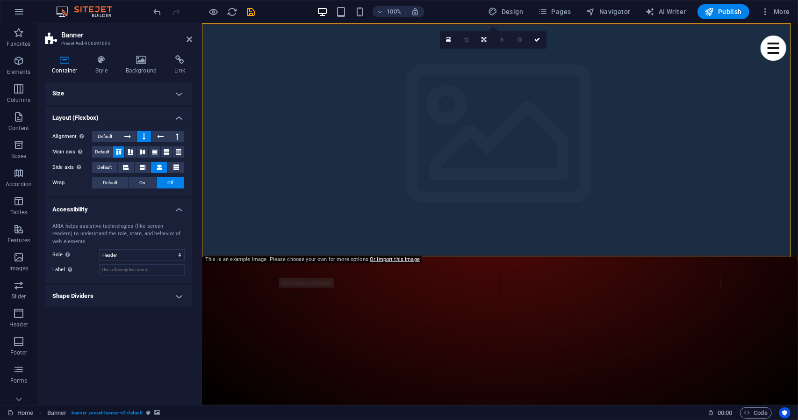
click at [111, 295] on h4 "Shape Dividers" at bounding box center [118, 296] width 147 height 22
click at [111, 314] on select "None Triangle Square Diagonal Polygon 1 Polygon 2 Zigzag Multiple Zigzags Waves…" at bounding box center [142, 314] width 86 height 11
click at [101, 335] on div "Size Height 500 Default px rem % vh vw Min. height 60 None px rem % vh vw Width…" at bounding box center [118, 239] width 147 height 315
click at [83, 87] on h4 "Size" at bounding box center [118, 93] width 147 height 22
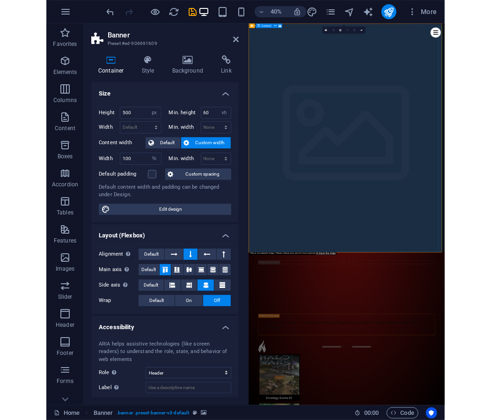
scroll to position [9, 0]
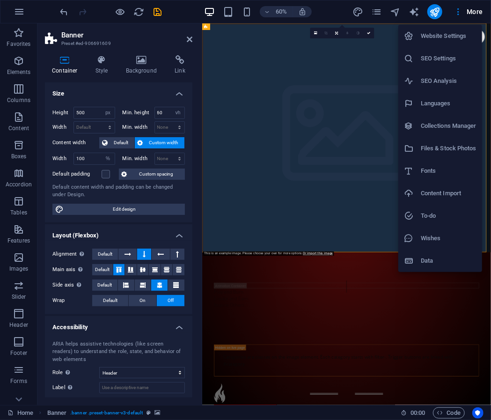
click at [434, 35] on h6 "Website Settings" at bounding box center [448, 35] width 56 height 11
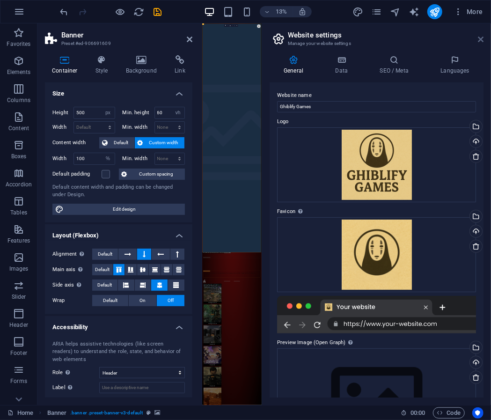
click at [479, 39] on icon at bounding box center [481, 39] width 6 height 7
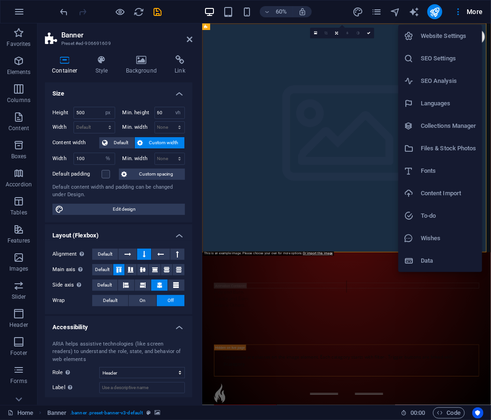
click at [444, 85] on h6 "SEO Analysis" at bounding box center [448, 80] width 56 height 11
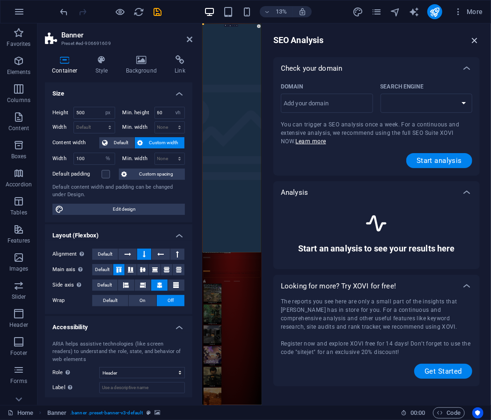
select select "google.com"
click at [326, 106] on input "Domain ​" at bounding box center [327, 103] width 92 height 15
click at [398, 107] on select "google.de google.at google.es google.co.uk google.fr google.it google.ch google…" at bounding box center [426, 103] width 92 height 19
click at [380, 94] on select "google.de google.at google.es google.co.uk google.fr google.it google.ch google…" at bounding box center [426, 103] width 92 height 19
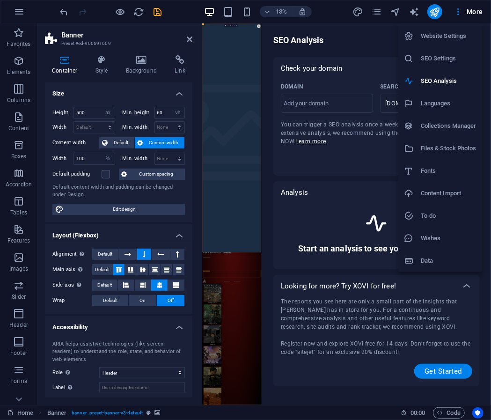
click at [432, 168] on h6 "Fonts" at bounding box center [448, 170] width 56 height 11
select select "popularity"
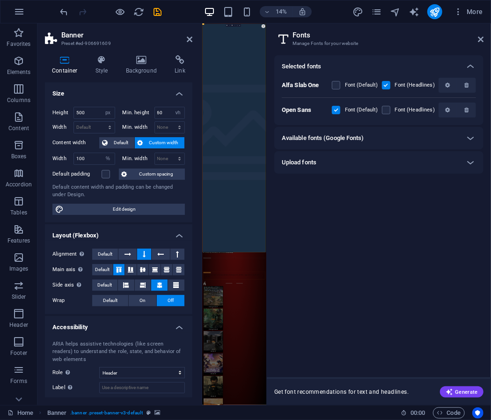
click at [367, 138] on div "Available fonts (Google Fonts)" at bounding box center [370, 137] width 177 height 11
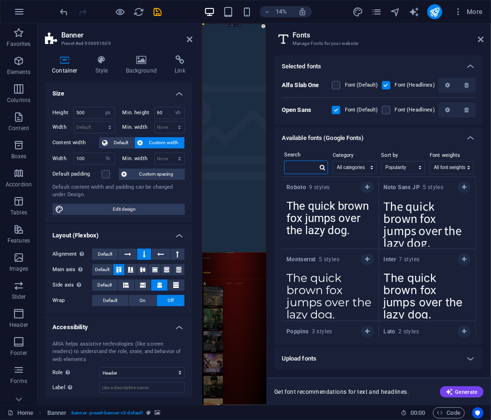
click at [302, 166] on input "text" at bounding box center [300, 167] width 33 height 12
paste input "Lora"
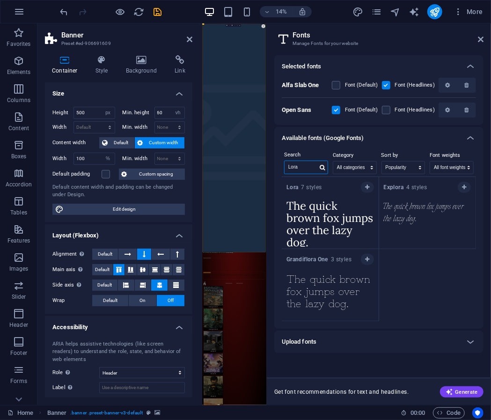
click at [299, 168] on input "Lora" at bounding box center [300, 167] width 33 height 12
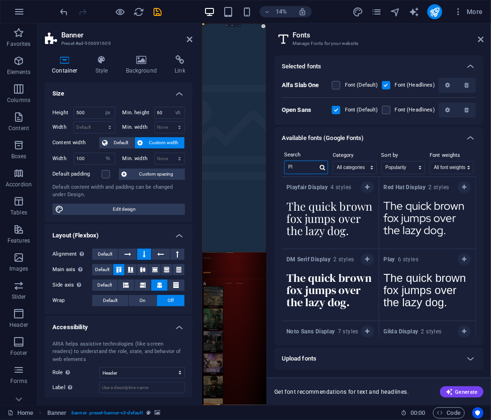
type input "P"
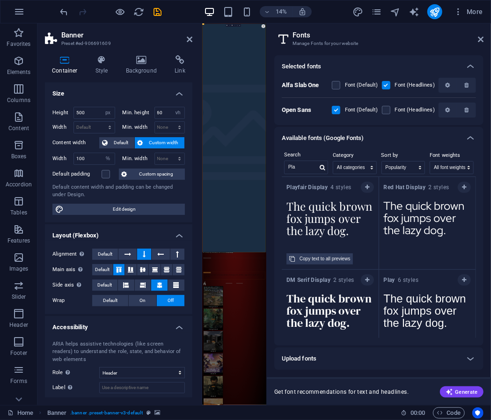
click at [324, 223] on textarea "The quick brown fox jumps over the lazy dog." at bounding box center [330, 220] width 97 height 51
click at [331, 207] on textarea "The quick brown fox jumps over the lazy dog." at bounding box center [330, 220] width 97 height 51
click at [367, 186] on icon "button" at bounding box center [367, 187] width 4 height 6
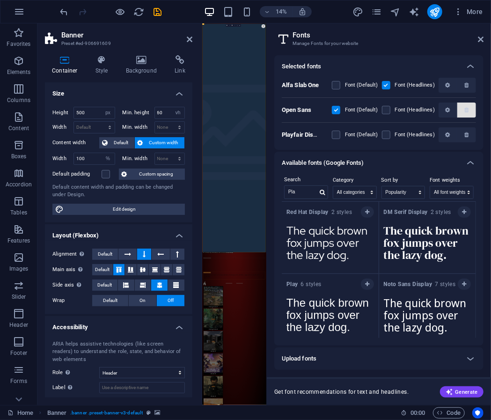
click at [466, 108] on icon "button" at bounding box center [466, 110] width 4 height 6
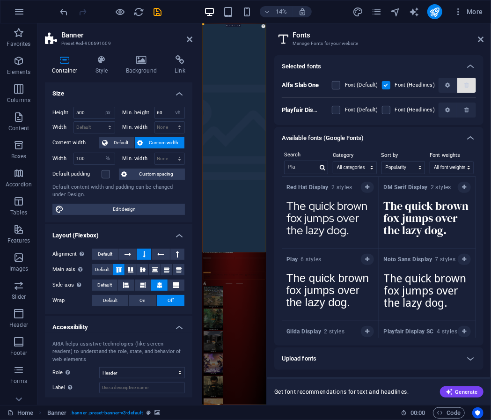
click at [467, 84] on icon "button" at bounding box center [466, 85] width 4 height 6
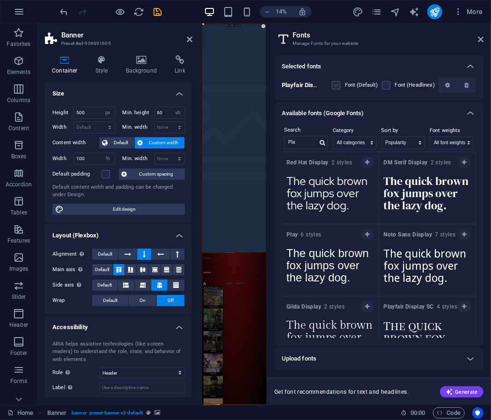
click at [337, 86] on label at bounding box center [336, 85] width 8 height 8
click at [0, 0] on Display "checkbox" at bounding box center [0, 0] width 0 height 0
click at [393, 83] on span at bounding box center [392, 85] width 5 height 5
click at [383, 84] on label at bounding box center [386, 85] width 8 height 8
click at [0, 0] on Display "checkbox" at bounding box center [0, 0] width 0 height 0
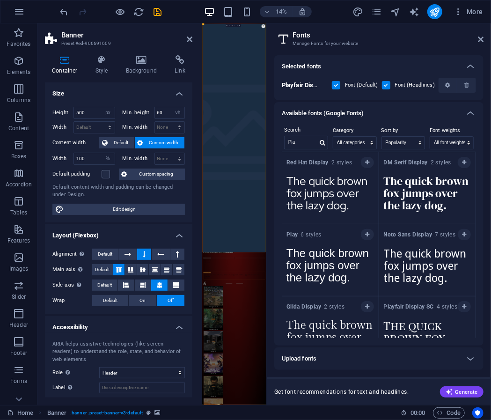
click at [337, 85] on label at bounding box center [336, 85] width 8 height 8
click at [0, 0] on Display "checkbox" at bounding box center [0, 0] width 0 height 0
click at [296, 139] on input "Pla" at bounding box center [300, 142] width 33 height 12
paste input "Inter"
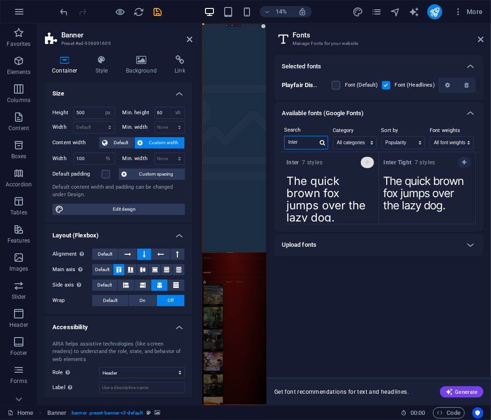
type input "Inter"
click at [368, 159] on icon "button" at bounding box center [367, 162] width 4 height 6
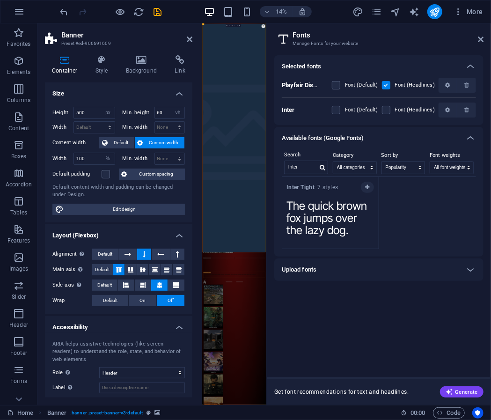
click at [357, 108] on label "Font (Default)" at bounding box center [361, 109] width 33 height 11
click at [0, 0] on input "checkbox" at bounding box center [0, 0] width 0 height 0
click at [335, 108] on label at bounding box center [336, 110] width 8 height 8
click at [0, 0] on input "checkbox" at bounding box center [0, 0] width 0 height 0
click at [333, 107] on label at bounding box center [336, 110] width 8 height 8
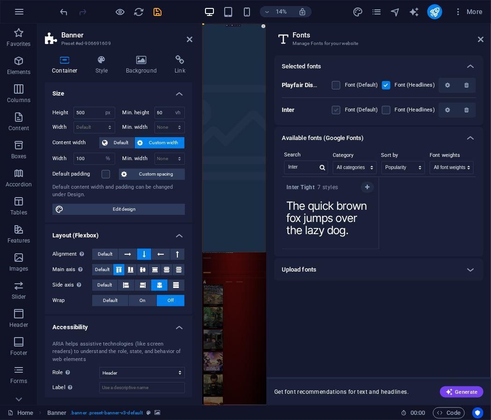
click at [0, 0] on input "checkbox" at bounding box center [0, 0] width 0 height 0
click at [479, 36] on icon at bounding box center [481, 39] width 6 height 7
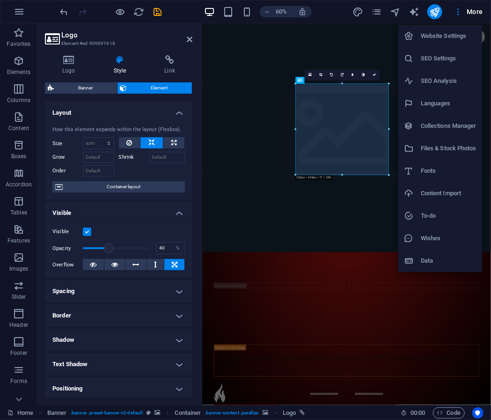
click at [419, 168] on div at bounding box center [412, 170] width 17 height 9
select select "popularity"
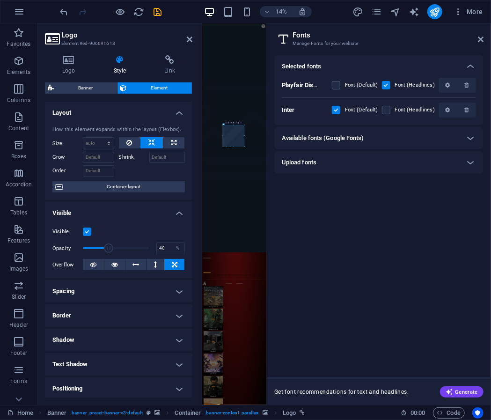
click at [479, 34] on h2 "Fonts" at bounding box center [387, 35] width 191 height 8
click at [483, 40] on icon at bounding box center [481, 39] width 6 height 7
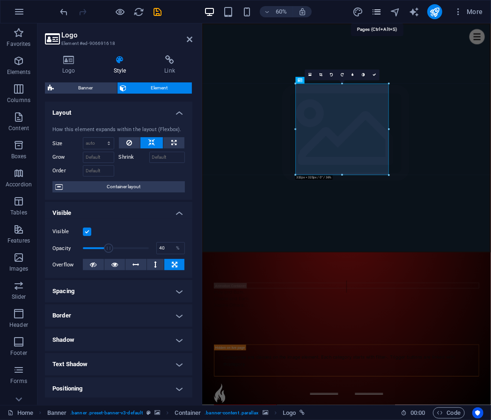
click at [376, 15] on icon "pages" at bounding box center [376, 12] width 11 height 11
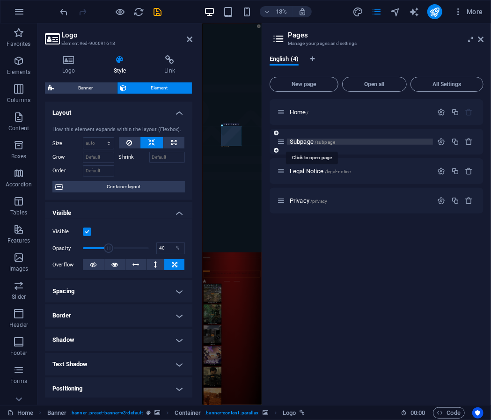
click at [301, 141] on span "Subpage /subpage" at bounding box center [311, 141] width 45 height 7
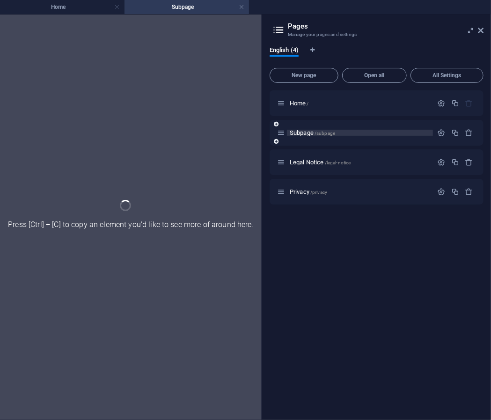
click at [301, 141] on div "Subpage /subpage" at bounding box center [376, 133] width 214 height 26
click at [308, 132] on span "Subpage /subpage" at bounding box center [311, 132] width 45 height 7
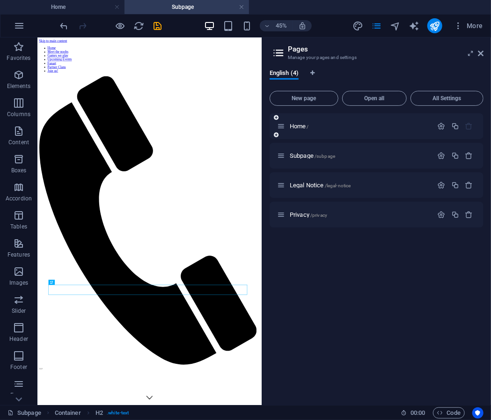
scroll to position [0, 0]
click at [304, 156] on span "Subpage /subpage" at bounding box center [311, 155] width 45 height 7
click at [328, 123] on p "Home /" at bounding box center [359, 126] width 140 height 6
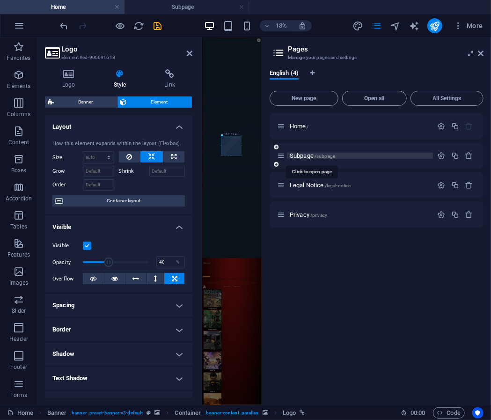
click at [307, 153] on span "Subpage /subpage" at bounding box center [311, 155] width 45 height 7
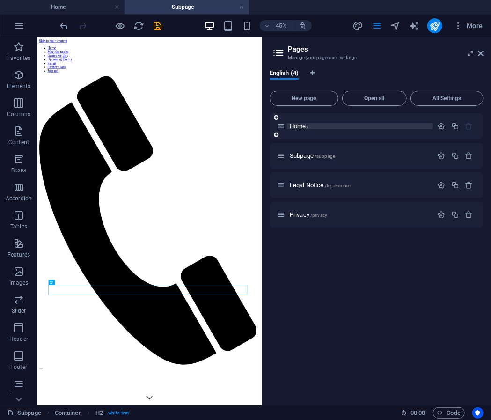
click at [342, 125] on p "Home /" at bounding box center [359, 126] width 140 height 6
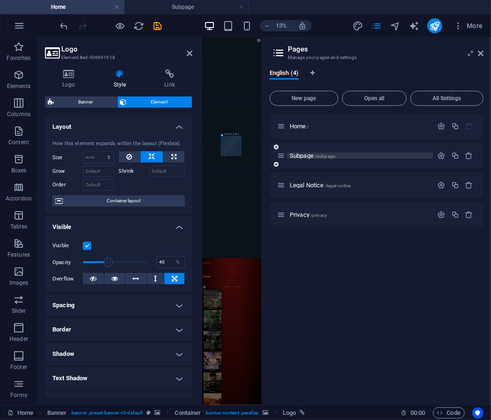
click at [336, 155] on p "Subpage /subpage" at bounding box center [359, 155] width 140 height 6
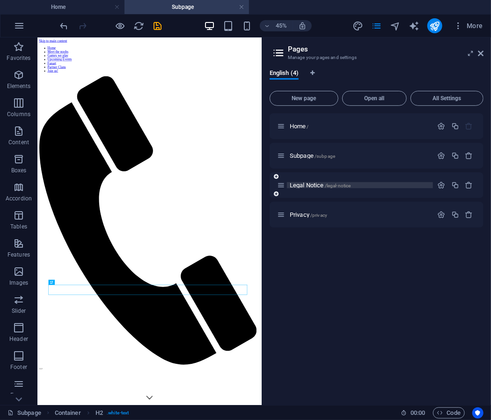
click at [334, 187] on span "/legal-notice" at bounding box center [338, 185] width 26 height 5
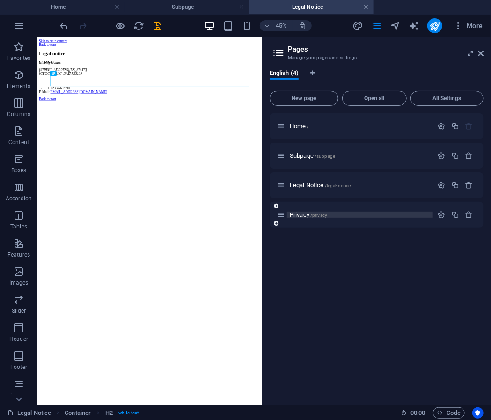
click at [354, 216] on p "Privacy /privacy" at bounding box center [359, 214] width 140 height 6
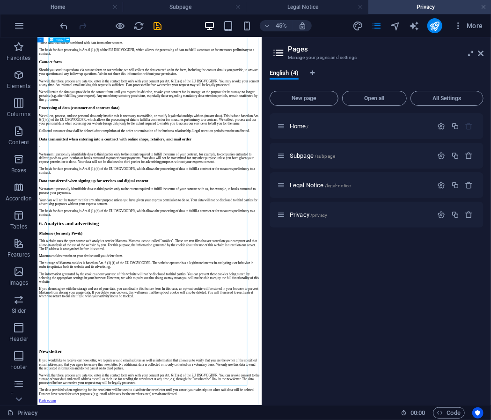
scroll to position [1927, 0]
drag, startPoint x: 310, startPoint y: 408, endPoint x: 393, endPoint y: 263, distance: 167.8
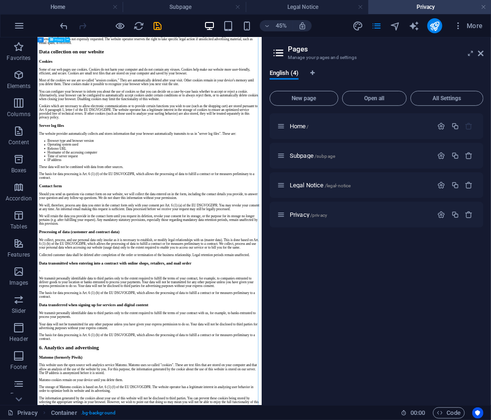
scroll to position [837, 0]
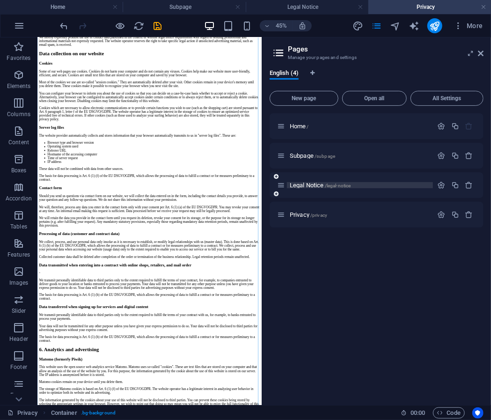
click at [373, 182] on p "Legal Notice /legal-notice" at bounding box center [359, 185] width 140 height 6
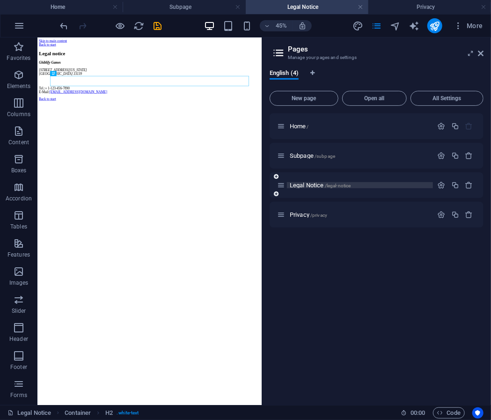
scroll to position [0, 0]
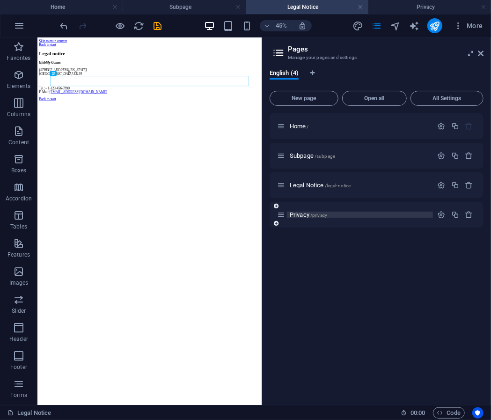
click at [365, 211] on p "Privacy /privacy" at bounding box center [359, 214] width 140 height 6
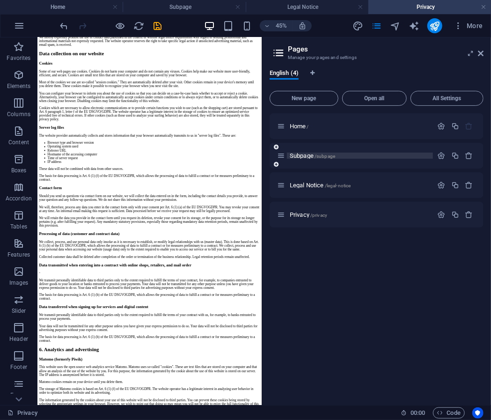
click at [371, 157] on p "Subpage /subpage" at bounding box center [359, 155] width 140 height 6
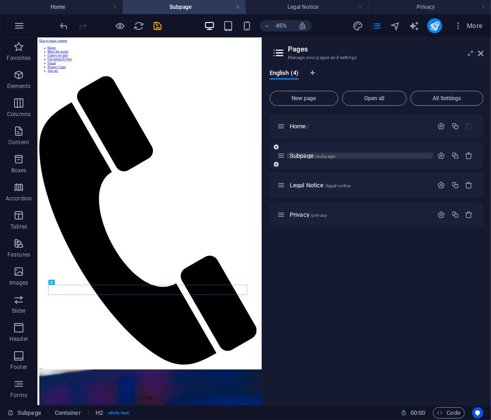
scroll to position [0, 0]
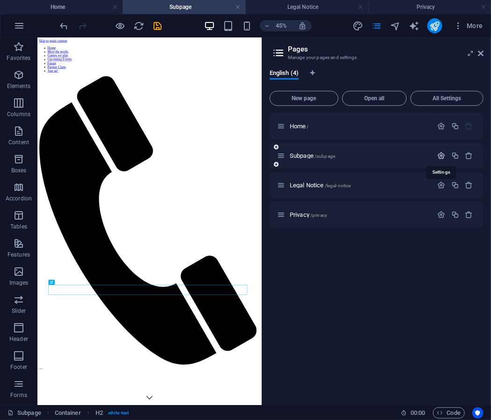
click at [443, 155] on icon "button" at bounding box center [441, 156] width 8 height 8
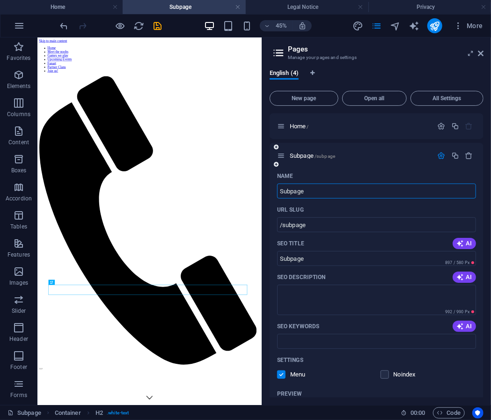
click at [316, 182] on div "Name" at bounding box center [376, 175] width 199 height 15
click at [316, 187] on input "Subpage" at bounding box center [376, 190] width 199 height 15
type input "S"
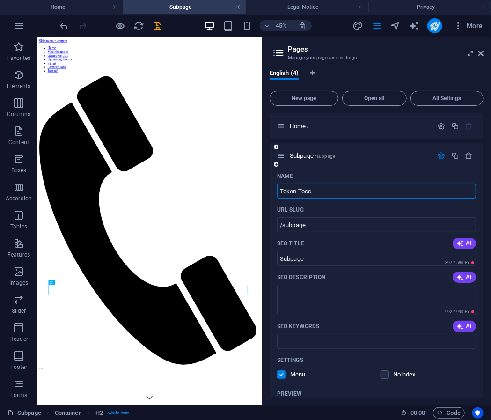
type input "Token Toss"
type input "/token-toss"
type input "Token Toss"
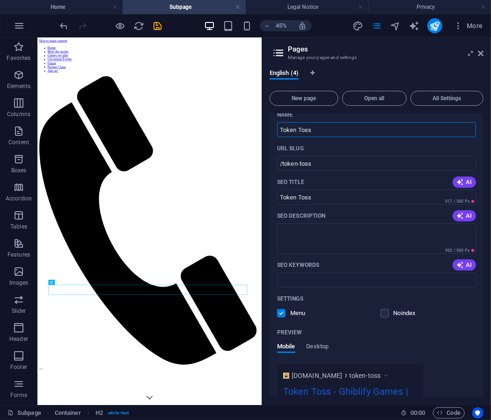
scroll to position [67, 0]
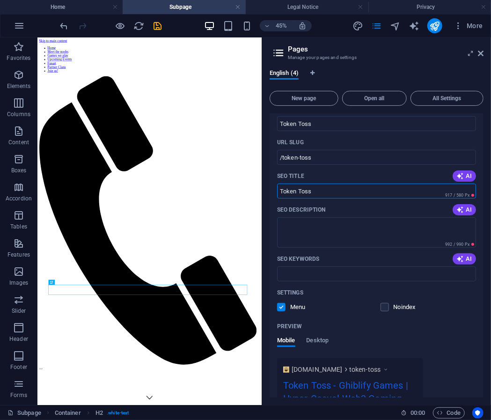
click at [331, 188] on input "Token Toss" at bounding box center [376, 190] width 199 height 15
paste input "“Token Toss — A Creative Coin-Flip Game on Solana”"
click at [331, 188] on input "Token Toss“Token Toss — A Creative Coin-Flip Game on Solana”" at bounding box center [376, 190] width 199 height 15
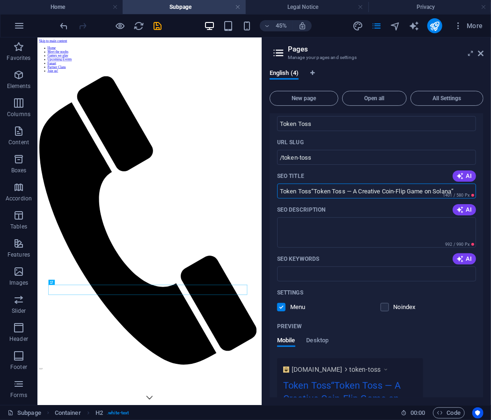
click at [331, 188] on input "Token Toss“Token Toss — A Creative Coin-Flip Game on Solana”" at bounding box center [376, 190] width 199 height 15
paste input "text"
click at [284, 192] on input "“Token Toss — A Creative Coin-Flip Game on Solana" at bounding box center [376, 190] width 199 height 15
click at [284, 192] on input "“ken Toss — A Creative Coin-Flip Game on Solana" at bounding box center [376, 190] width 199 height 15
type input "Token Toss — A Creative Coin-Flip Game on Solana"
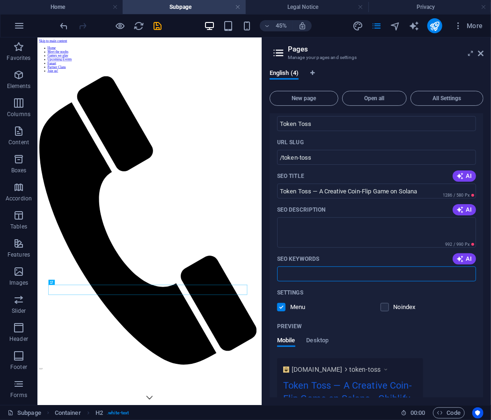
click at [333, 270] on input "SEO Keywords" at bounding box center [376, 273] width 199 height 15
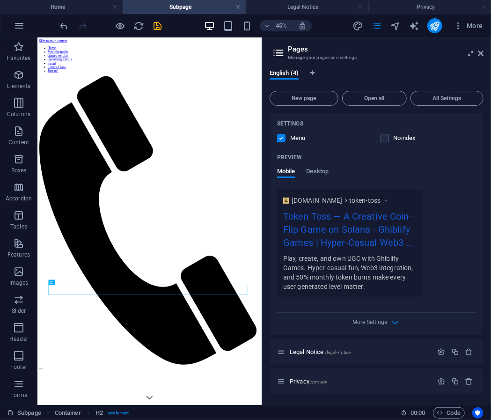
scroll to position [0, 0]
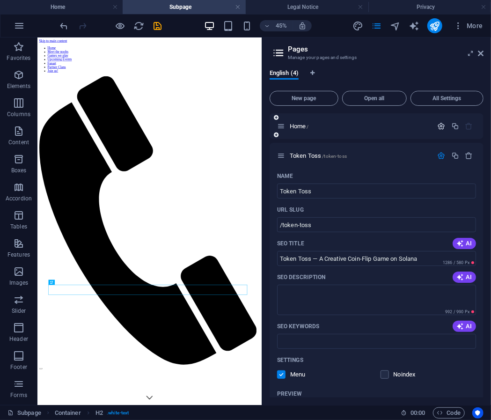
click at [439, 127] on icon "button" at bounding box center [441, 126] width 8 height 8
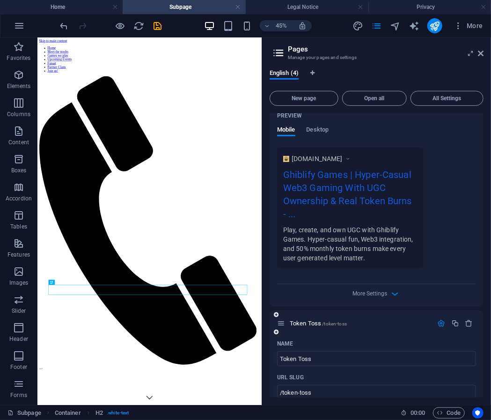
scroll to position [201, 0]
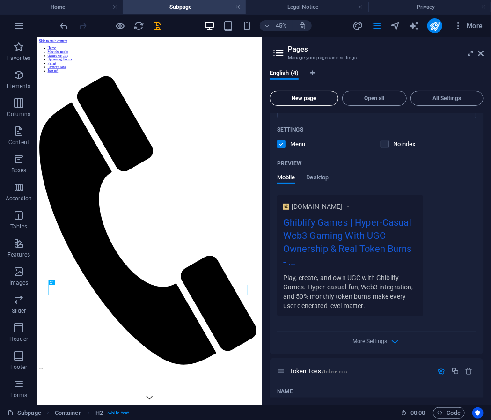
click at [327, 98] on span "New page" at bounding box center [304, 98] width 60 height 6
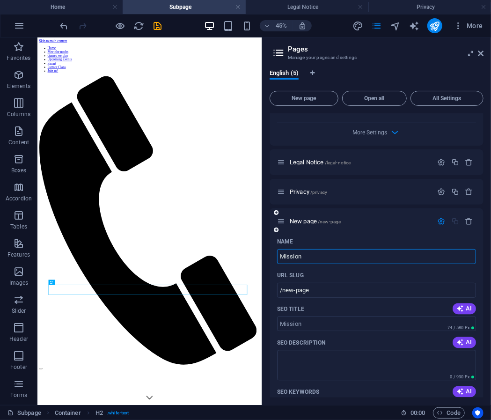
type input "Mission"
type input "/mission"
type input "Mission & Burns"
type input "/mission-burns"
type input "Mission & Burns"
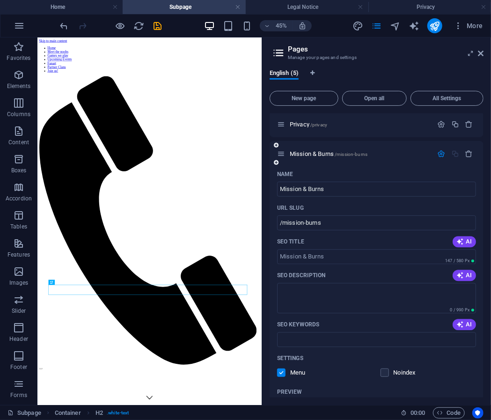
scroll to position [911, 0]
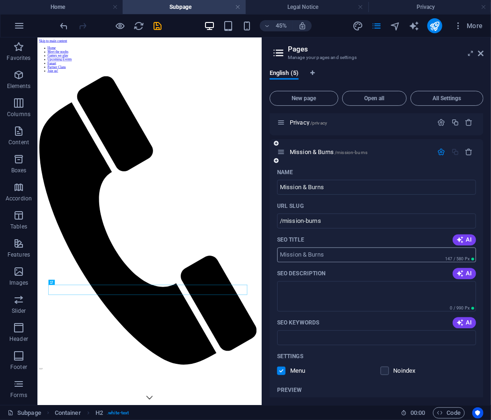
click at [346, 253] on input "SEO Title" at bounding box center [376, 254] width 199 height 15
paste input "Our Mission & $Ghibli Burns — Ghiblify Games"
type input "Our Mission & $Ghibli Burns — Ghiblify Games"
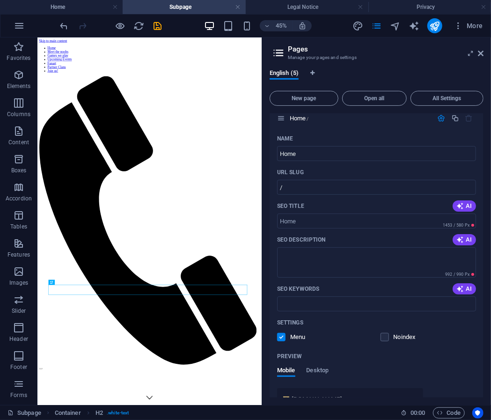
scroll to position [0, 0]
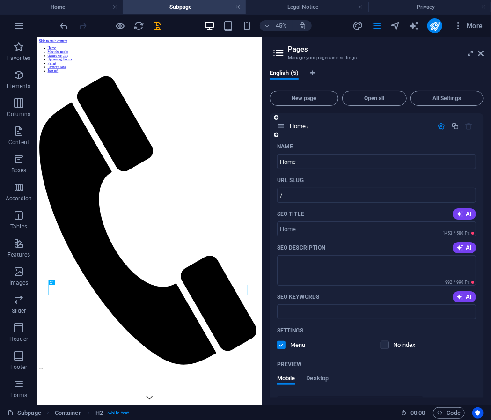
click at [333, 220] on div "SEO Title AI" at bounding box center [376, 213] width 199 height 15
click at [327, 229] on input "SEO Title" at bounding box center [376, 228] width 199 height 15
paste input "Ghiblify Games — Build, Play, Own"
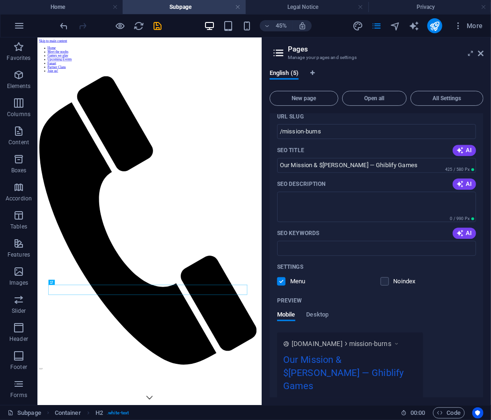
scroll to position [975, 0]
type input "Ghiblify Games — Build, Play, Own"
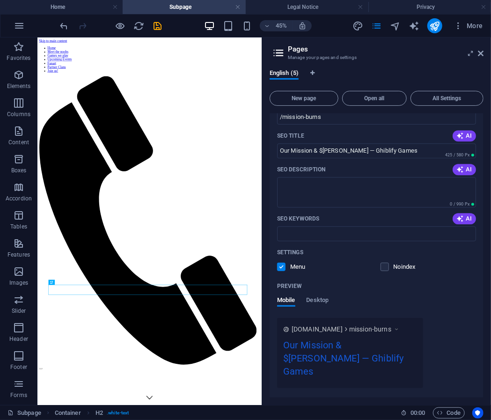
scroll to position [1007, 0]
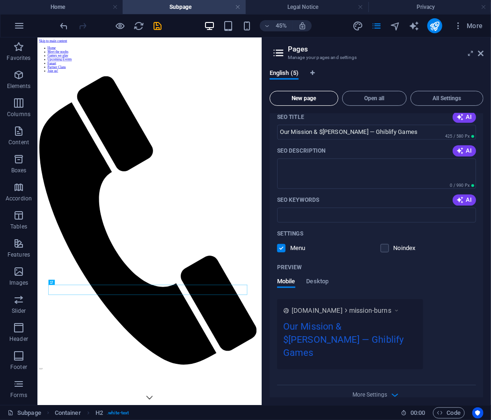
click at [327, 103] on button "New page" at bounding box center [303, 98] width 69 height 15
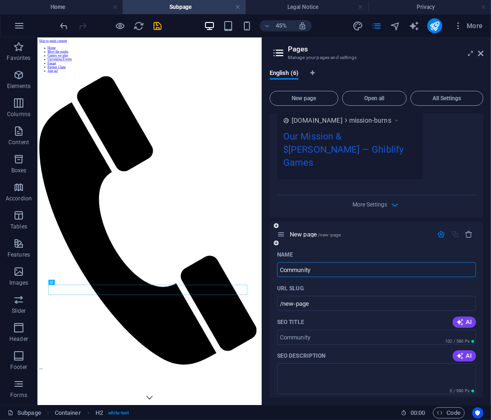
type input "Community"
type input "/community"
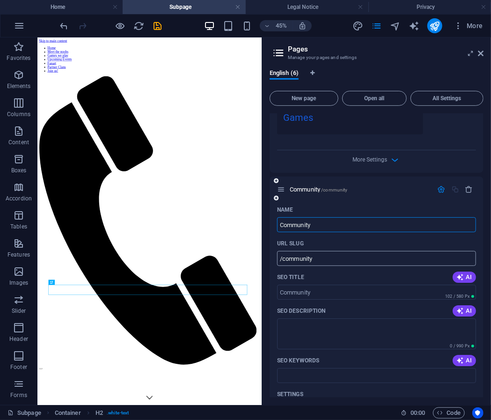
scroll to position [1244, 0]
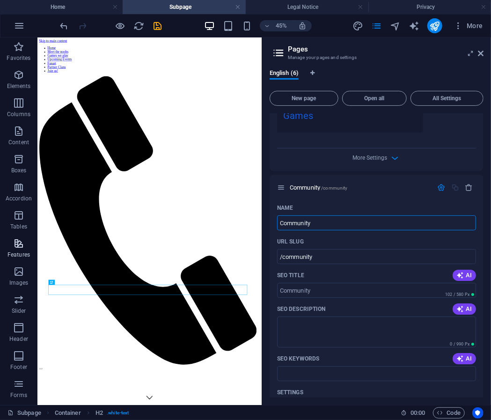
type input "Community"
click at [318, 282] on input "SEO Title" at bounding box center [376, 289] width 199 height 15
paste input "$Ghibli Community — Create With Us"
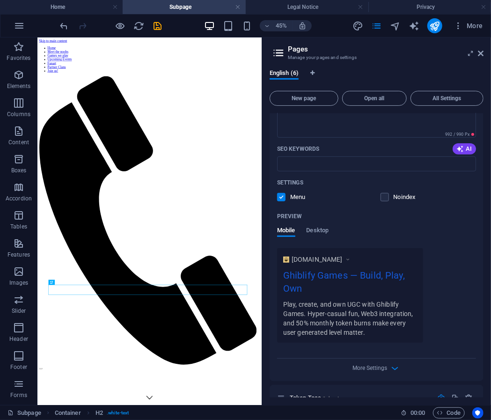
scroll to position [0, 0]
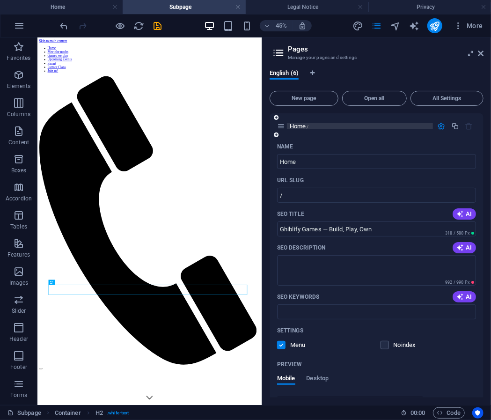
type input "$Ghibli Community — Create With Us"
click at [393, 126] on p "Home /" at bounding box center [359, 126] width 140 height 6
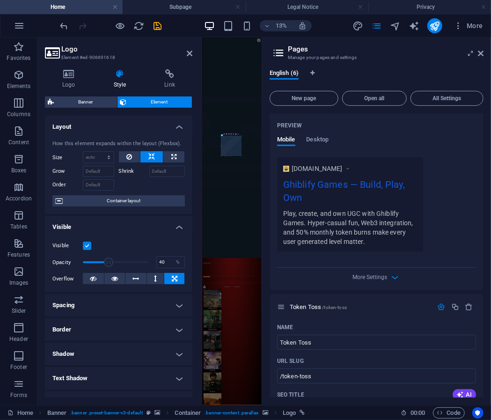
scroll to position [266, 0]
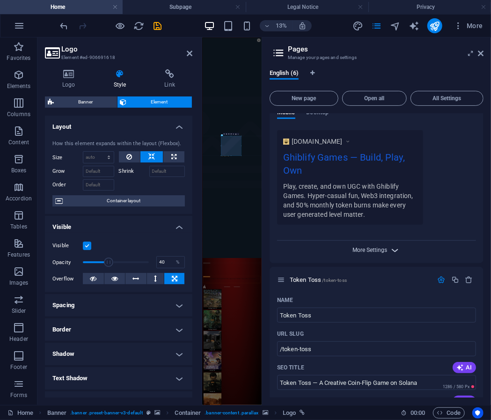
click at [363, 250] on span "More Settings" at bounding box center [370, 249] width 35 height 7
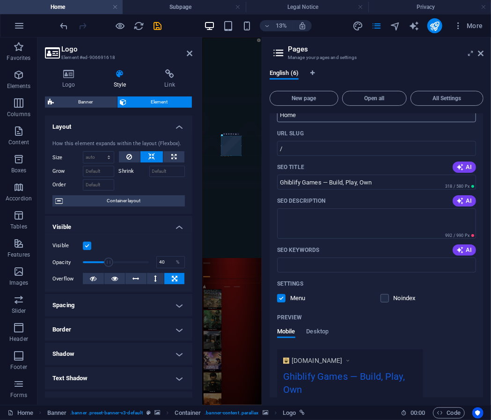
scroll to position [42, 0]
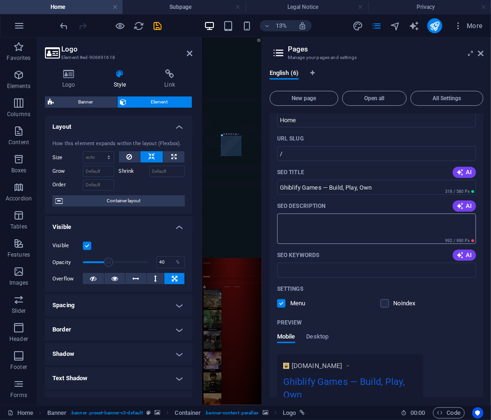
click at [321, 215] on textarea "SEO Description" at bounding box center [376, 228] width 199 height 30
paste textarea "Ghiblify Games builds innovative, enjoyable games on Solana where players own w…"
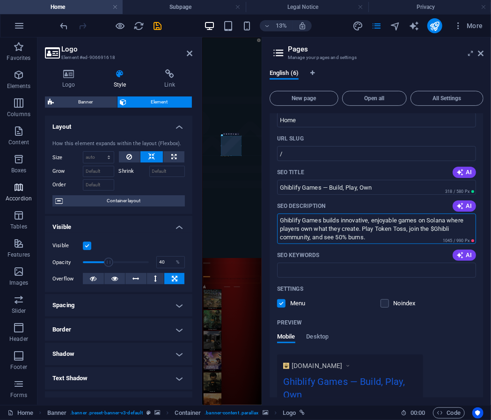
type textarea "Ghiblify Games builds innovative, enjoyable games on Solana where players own w…"
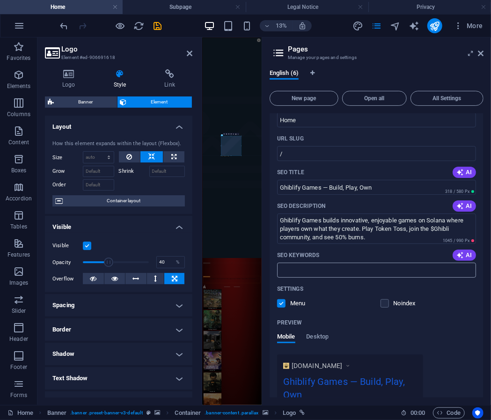
click at [331, 272] on input "SEO Keywords" at bounding box center [376, 269] width 199 height 15
paste input "Ghiblify Games, Solana games, Token Toss, WebGL game, player-owned content, dig…"
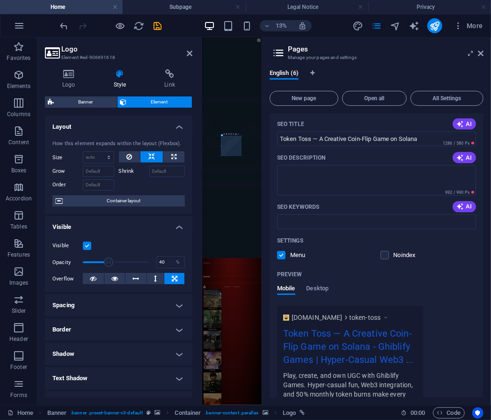
scroll to position [643, 0]
type input "Ghiblify Games, Solana games, Token Toss, WebGL game, player-owned content, dig…"
click at [318, 175] on textarea "SEO Description" at bounding box center [376, 181] width 199 height 30
paste textarea "Token Toss is a coin-flip skill game with magnets, portals, and trampolines. Bu…"
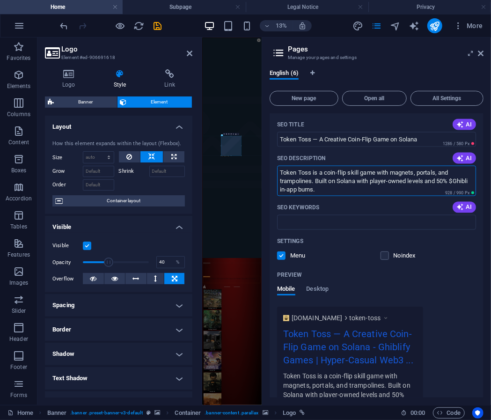
type textarea "Token Toss is a coin-flip skill game with magnets, portals, and trampolines. Bu…"
click at [311, 218] on input "SEO Keywords" at bounding box center [376, 222] width 199 height 15
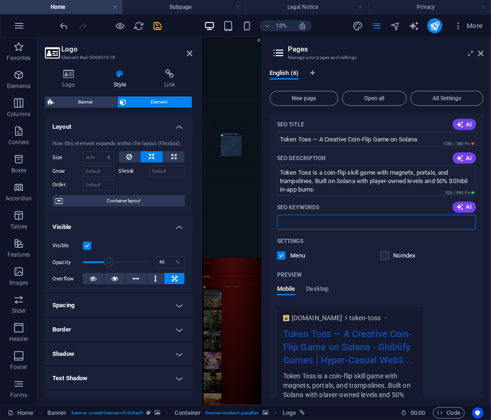
paste input "Token Toss, coin flip game, physics game, magnets, portals, trampolines, level …"
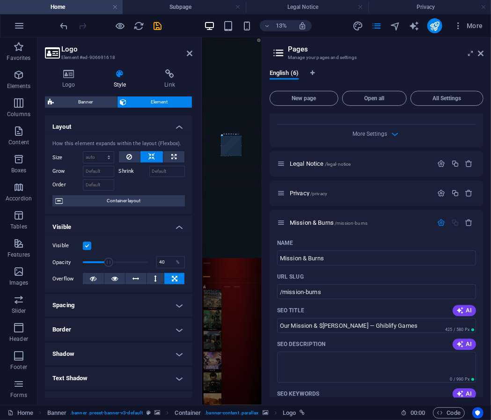
scroll to position [950, 0]
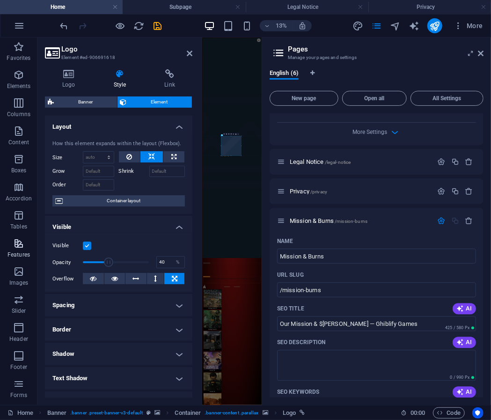
type input "Token Toss, coin flip game, physics game, magnets, portals, trampolines, level …"
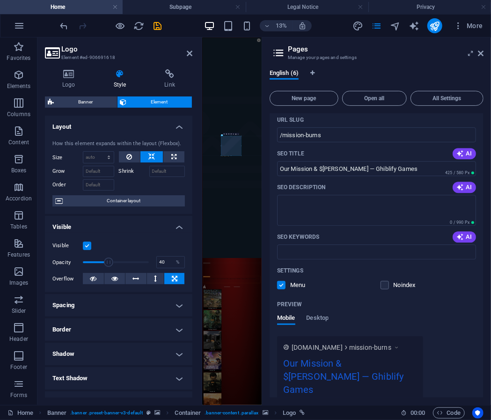
scroll to position [1106, 0]
click at [352, 198] on textarea "SEO Description" at bounding box center [376, 209] width 199 height 30
paste textarea "We build joyful games where players control ownership of their creations. Track…"
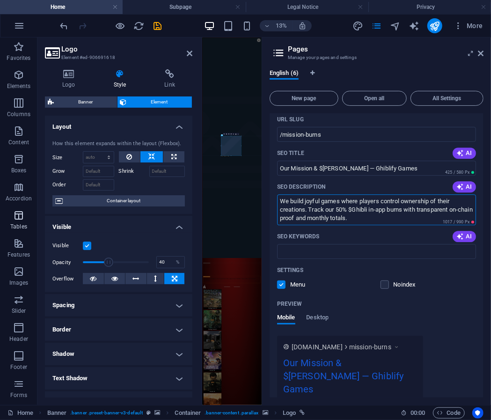
type textarea "We build joyful games where players control ownership of their creations. Track…"
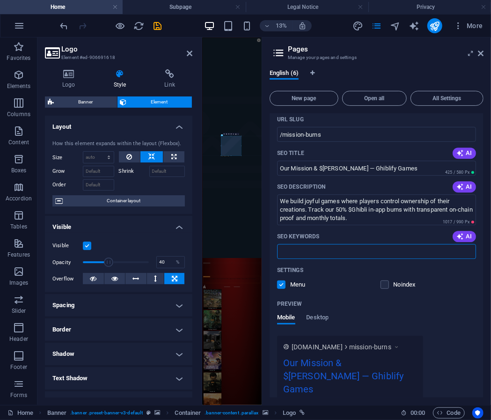
click at [287, 246] on input "SEO Keywords" at bounding box center [376, 251] width 199 height 15
paste input "mission, player ownership, $Ghibli burns, burn tracker, on-chain proof, Solana,…"
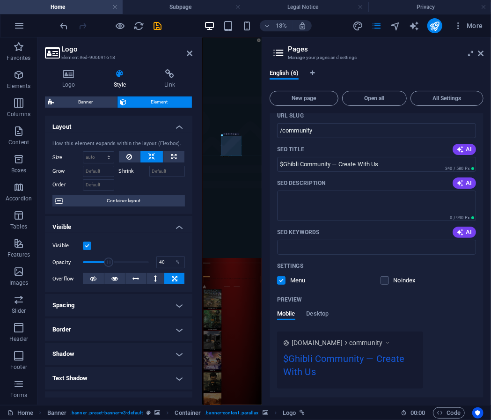
scroll to position [1542, 0]
type input "mission, player ownership, $Ghibli burns, burn tracker, on-chain proof, Solana,…"
click at [327, 198] on textarea "SEO Description" at bounding box center [376, 205] width 199 height 30
paste textarea "Explore the $Ghibli community—projects, episodes, and ecosystem links—and how w…"
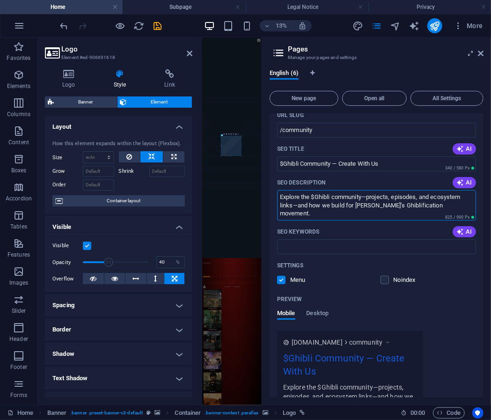
type textarea "Explore the $Ghibli community—projects, episodes, and ecosystem links—and how w…"
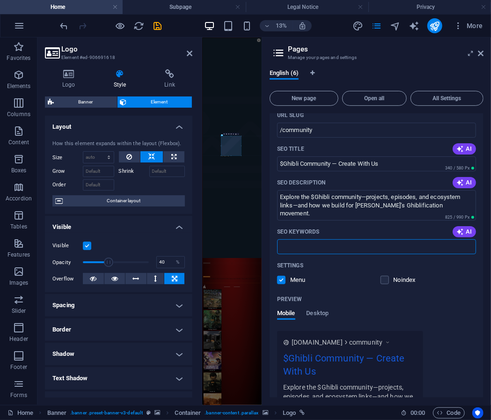
click at [329, 239] on input "SEO Keywords" at bounding box center [376, 246] width 199 height 15
paste input "$Ghibli community, Ghiblification, Solana, ghiblicto.com, ghibli.uno, YouTube e…"
type input "$Ghibli community, Ghiblification, Solana, ghiblicto.com, ghibli.uno, YouTube e…"
click at [435, 27] on icon "publish" at bounding box center [434, 26] width 11 height 11
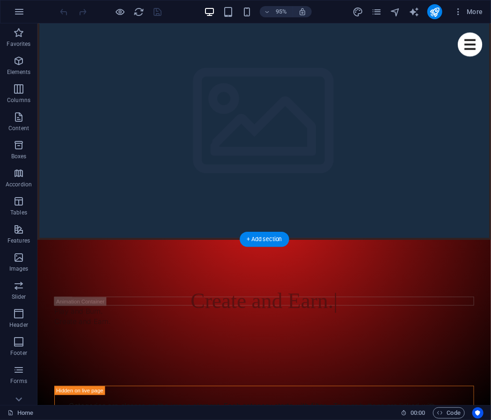
scroll to position [13, 0]
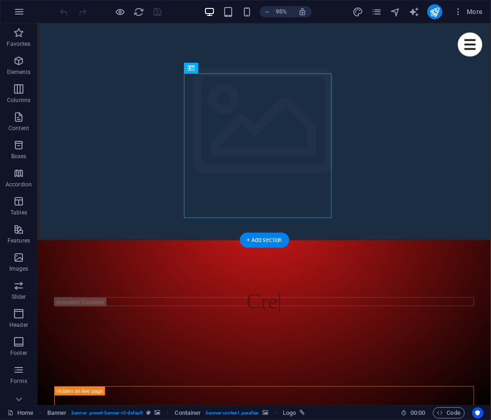
click at [141, 261] on figure at bounding box center [276, 412] width 466 height 303
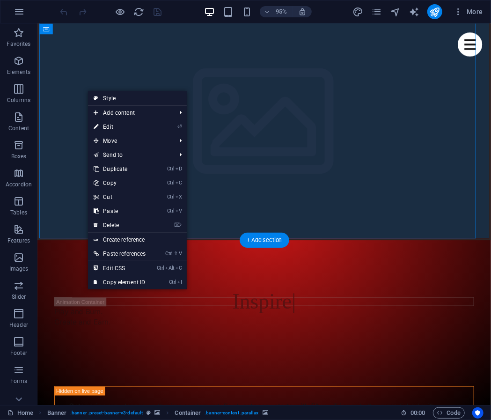
click at [89, 261] on figure at bounding box center [276, 412] width 466 height 303
select select "px"
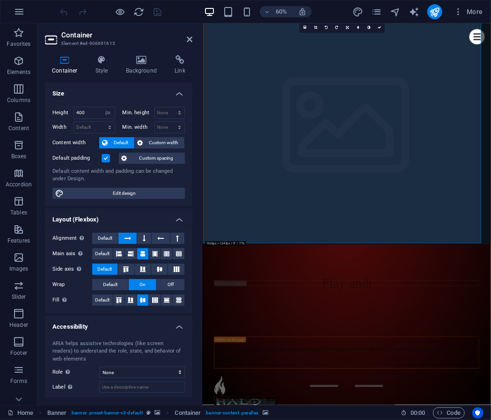
click at [155, 133] on div "Height 400 Default px rem % vh vw Min. height None px rem % vh vw Width Default…" at bounding box center [118, 152] width 147 height 107
click at [148, 144] on span "Custom width" at bounding box center [164, 142] width 36 height 11
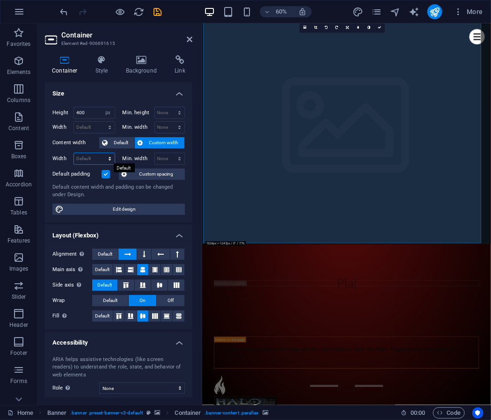
click at [108, 161] on select "Default px rem % em vh vw" at bounding box center [94, 158] width 41 height 11
select select "%"
click at [101, 153] on select "Default px rem % em vh vw" at bounding box center [94, 158] width 41 height 11
type input "100"
click at [161, 160] on select "None px rem % vh vw" at bounding box center [170, 158] width 30 height 11
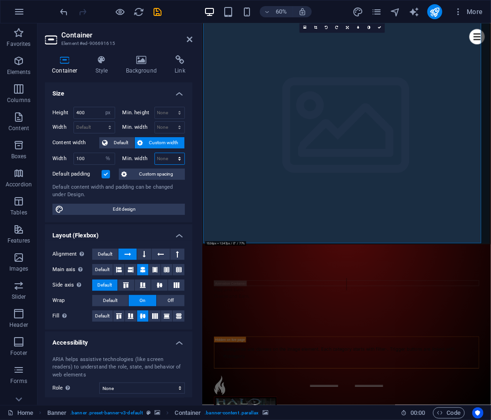
select select "%"
click at [169, 153] on select "None px rem % vh vw" at bounding box center [170, 158] width 30 height 11
type input "100"
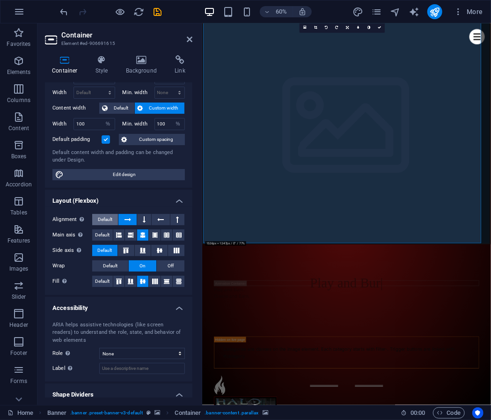
click at [106, 219] on span "Default" at bounding box center [105, 219] width 14 height 11
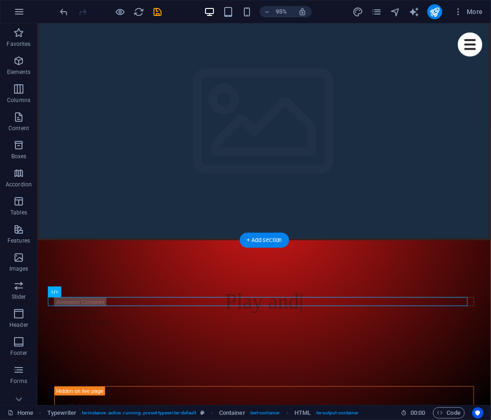
click at [127, 261] on figure at bounding box center [276, 412] width 466 height 303
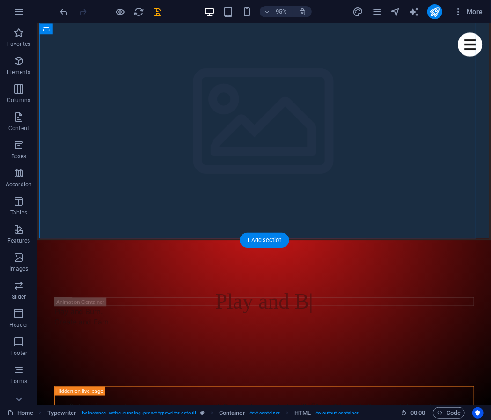
click at [127, 261] on figure at bounding box center [276, 412] width 466 height 303
select select "px"
select select "%"
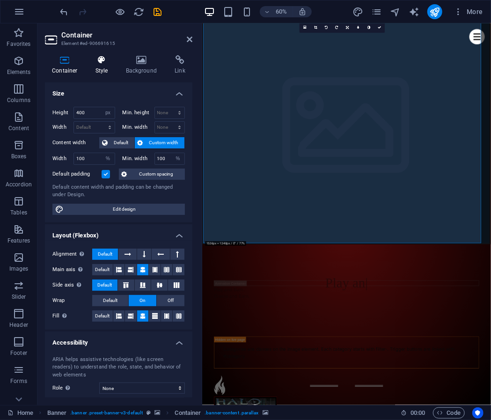
click at [109, 71] on h4 "Style" at bounding box center [103, 65] width 30 height 20
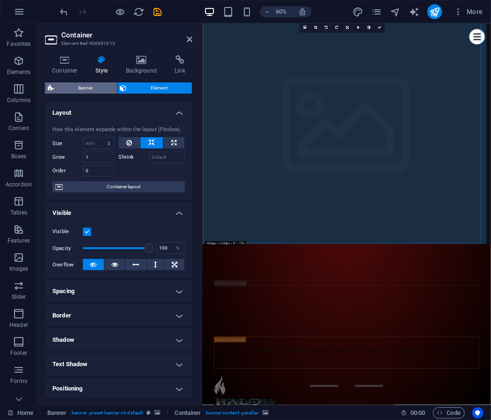
click at [99, 93] on span "Banner" at bounding box center [86, 87] width 58 height 11
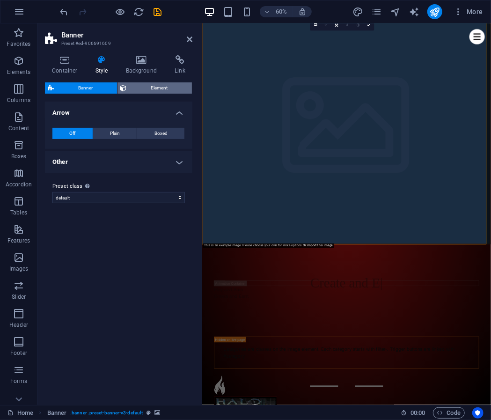
click at [154, 90] on span "Element" at bounding box center [160, 87] width 60 height 11
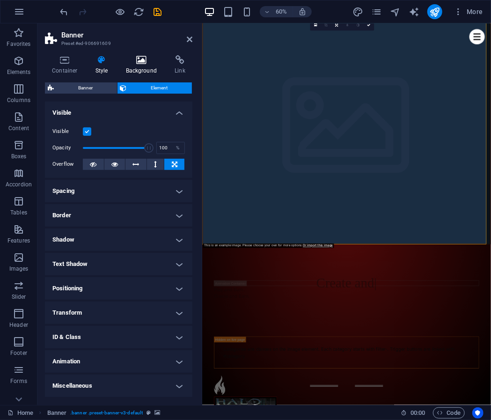
click at [137, 66] on h4 "Background" at bounding box center [143, 65] width 49 height 20
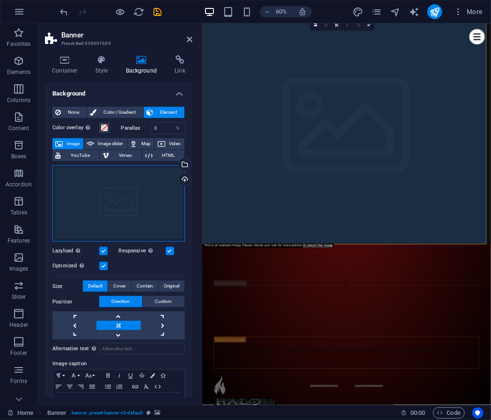
click at [80, 182] on div "Drag files here, click to choose files or select files from Files or our free s…" at bounding box center [118, 203] width 132 height 77
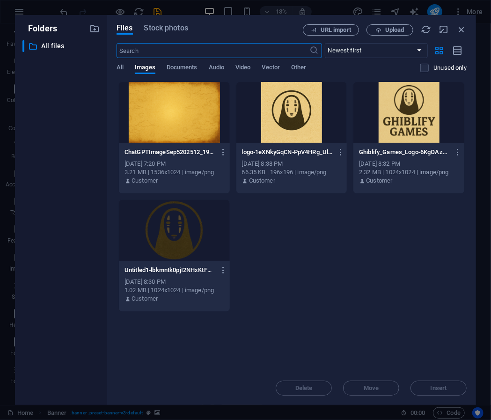
click at [180, 120] on div at bounding box center [174, 112] width 111 height 61
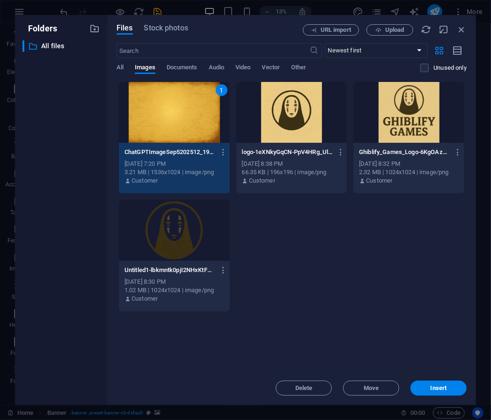
click at [180, 120] on div "1" at bounding box center [174, 112] width 111 height 61
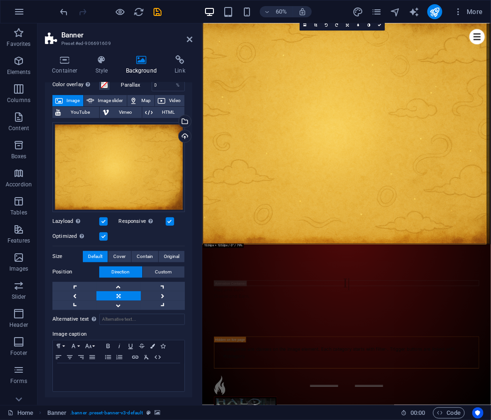
scroll to position [0, 0]
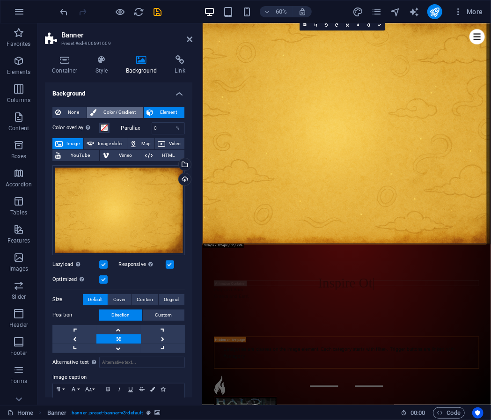
click at [119, 111] on span "Color / Gradient" at bounding box center [119, 112] width 41 height 11
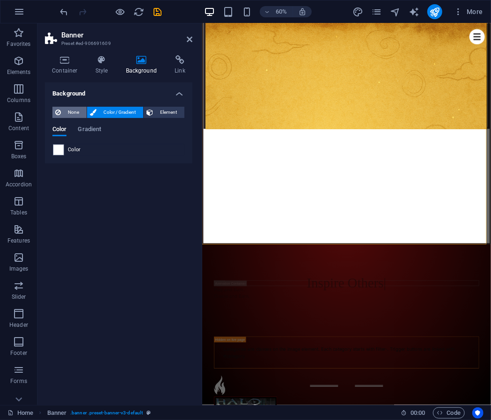
click at [71, 112] on span "None" at bounding box center [74, 112] width 20 height 11
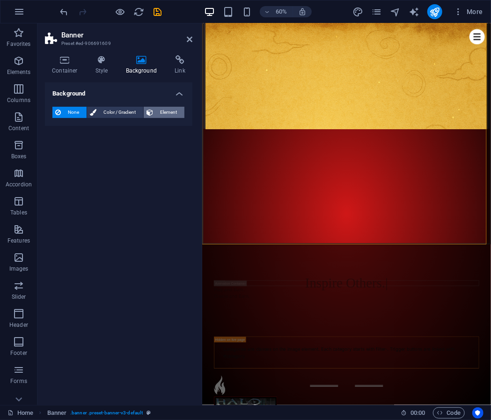
click at [156, 114] on span "Element" at bounding box center [169, 112] width 26 height 11
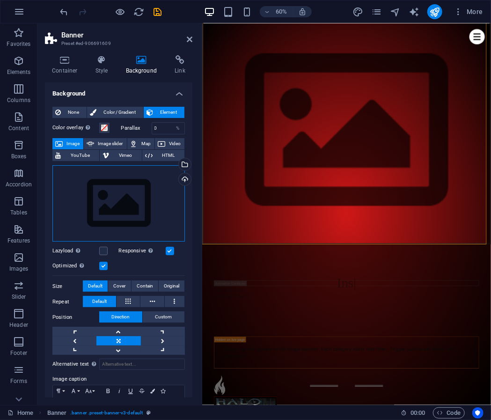
click at [86, 194] on div "Drag files here, click to choose files or select files from Files or our free s…" at bounding box center [118, 203] width 132 height 77
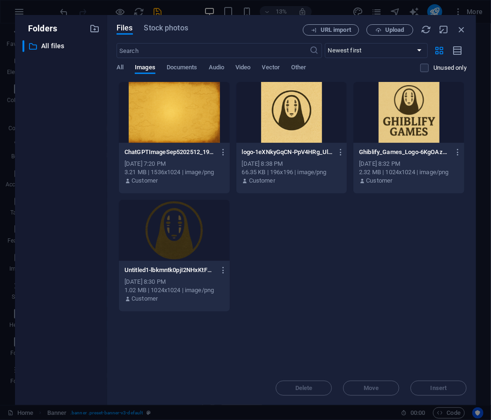
click at [200, 116] on div at bounding box center [174, 112] width 111 height 61
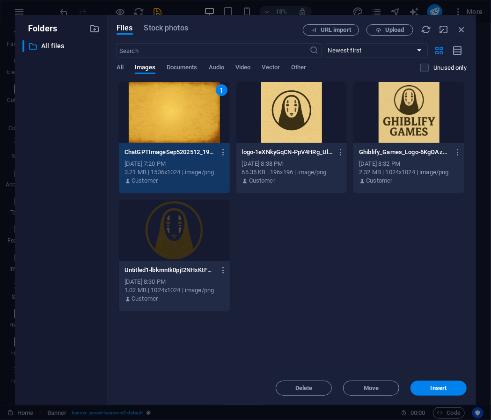
click at [200, 116] on div "1" at bounding box center [174, 112] width 111 height 61
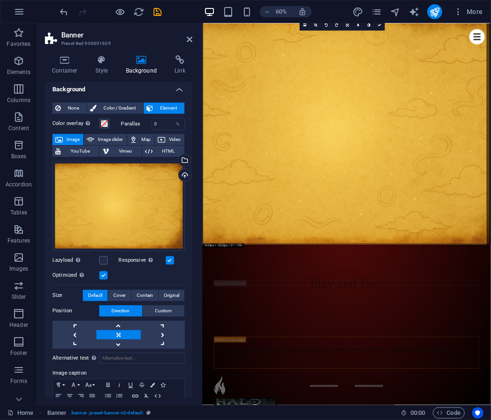
scroll to position [5, 0]
click at [105, 256] on label at bounding box center [103, 259] width 8 height 8
click at [0, 0] on input "Lazyload Loading images after the page loads improves page speed." at bounding box center [0, 0] width 0 height 0
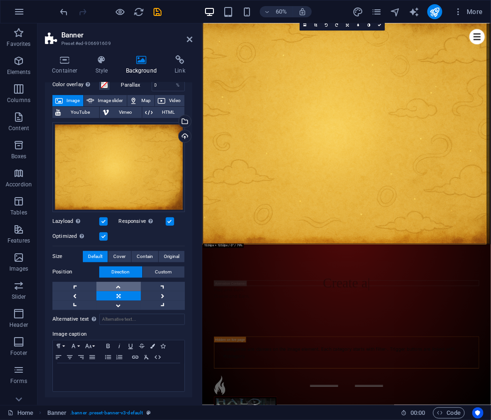
click at [118, 284] on link at bounding box center [118, 286] width 44 height 9
click at [119, 297] on link at bounding box center [118, 295] width 44 height 9
click at [169, 271] on span "Custom" at bounding box center [163, 271] width 17 height 11
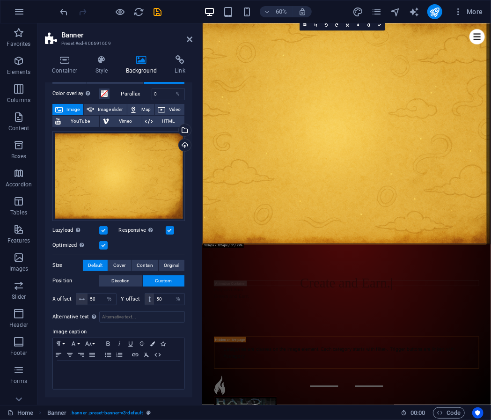
scroll to position [32, 0]
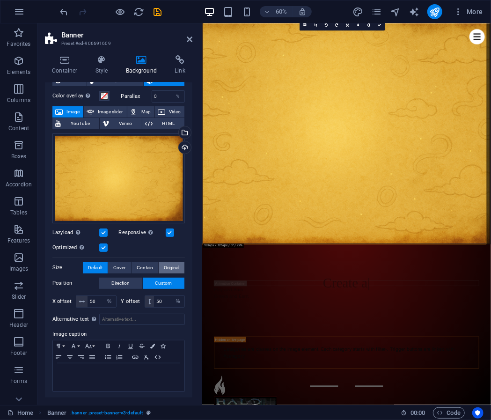
click at [167, 264] on span "Original" at bounding box center [171, 267] width 15 height 11
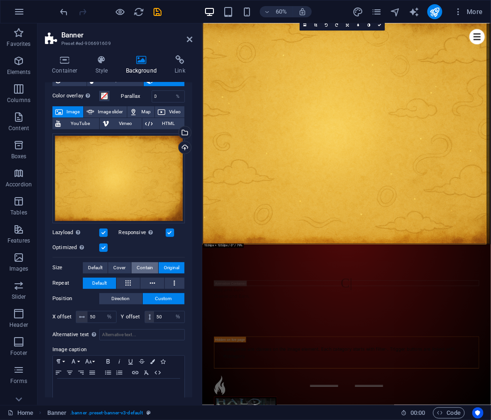
click at [145, 265] on span "Contain" at bounding box center [145, 267] width 16 height 11
click at [119, 265] on span "Cover" at bounding box center [119, 267] width 12 height 11
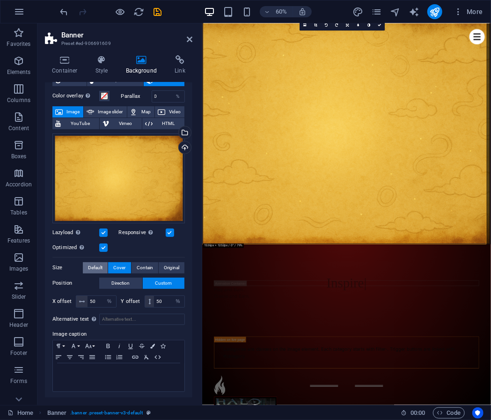
click at [96, 265] on span "Default" at bounding box center [95, 267] width 14 height 11
click at [128, 266] on button "Cover" at bounding box center [119, 267] width 22 height 11
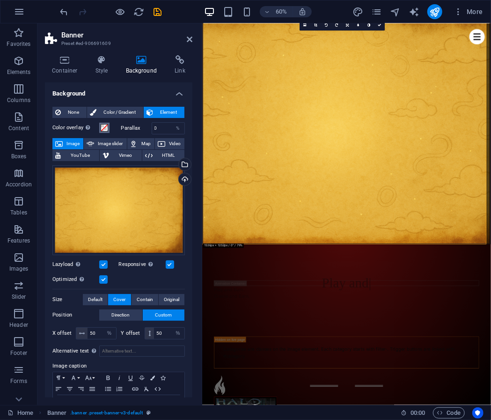
click at [105, 124] on span at bounding box center [104, 127] width 7 height 7
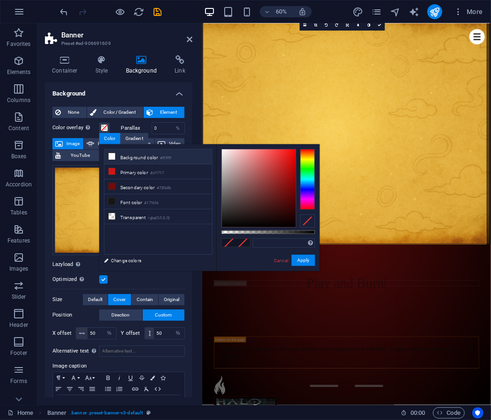
click at [120, 159] on li "Background color #ffffff" at bounding box center [158, 156] width 108 height 15
click at [117, 124] on div "Color overlay Places an overlay over the background to colorize it" at bounding box center [85, 128] width 66 height 12
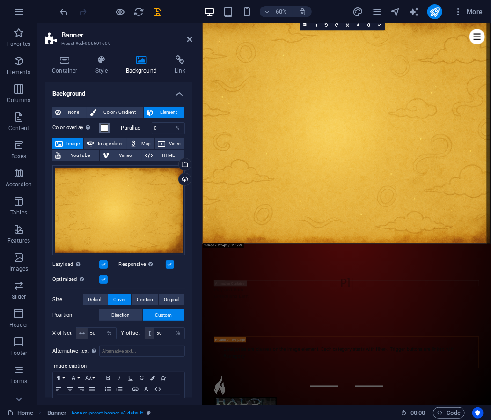
click at [107, 124] on span at bounding box center [104, 127] width 7 height 7
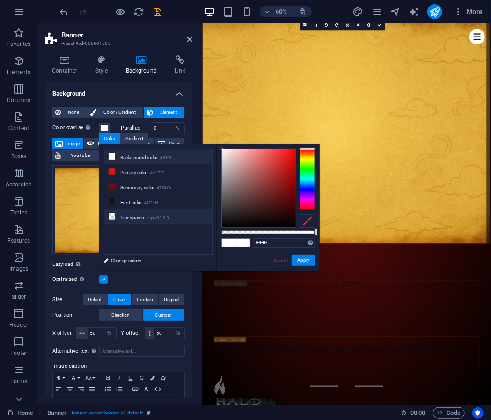
click at [148, 212] on li "Transparent rgba(0,0,0,.0)" at bounding box center [158, 216] width 108 height 15
type input "rgba(0, 0, 0, 0)"
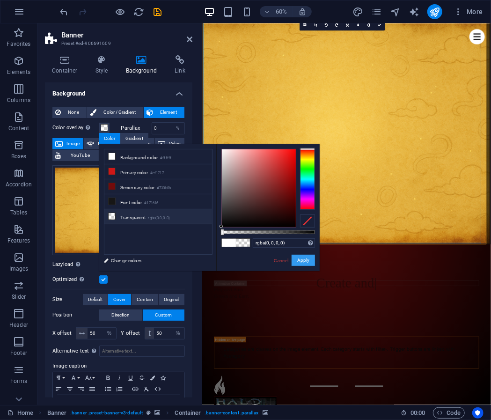
click at [309, 260] on button "Apply" at bounding box center [302, 259] width 23 height 11
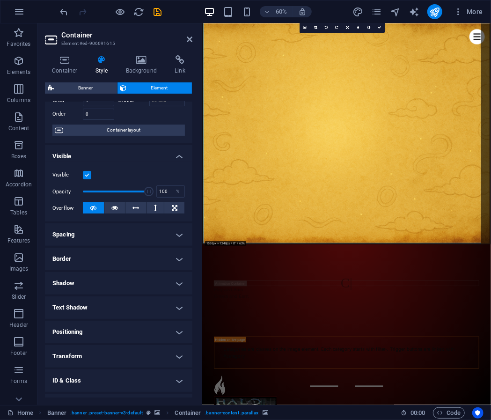
scroll to position [99, 0]
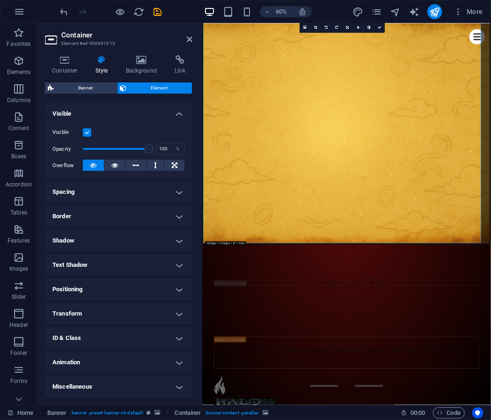
click at [118, 264] on h4 "Text Shadow" at bounding box center [118, 264] width 147 height 22
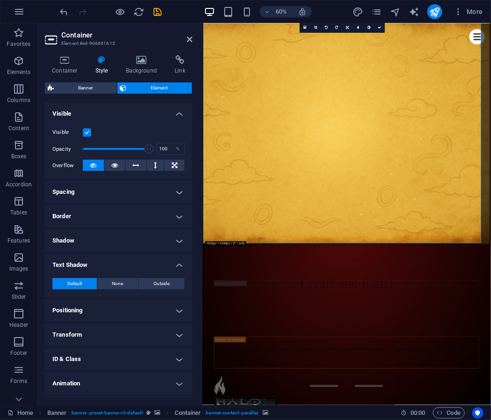
click at [69, 316] on h4 "Positioning" at bounding box center [118, 310] width 147 height 22
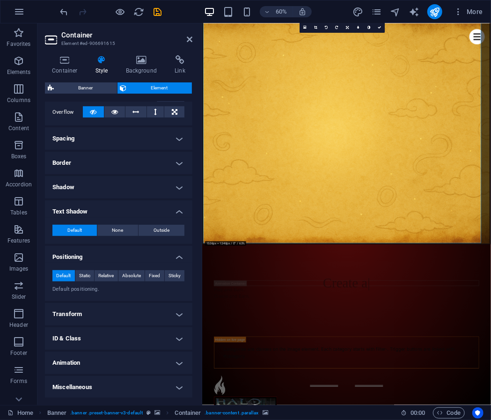
click at [84, 314] on h4 "Transform" at bounding box center [118, 314] width 147 height 22
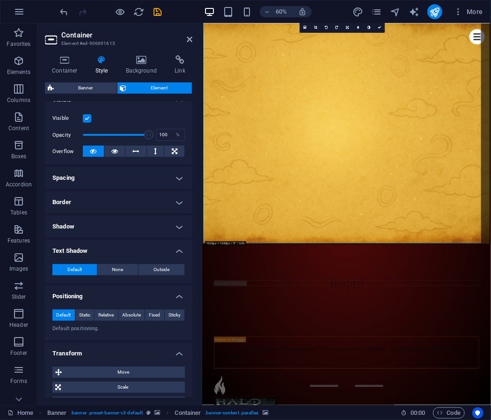
scroll to position [107, 0]
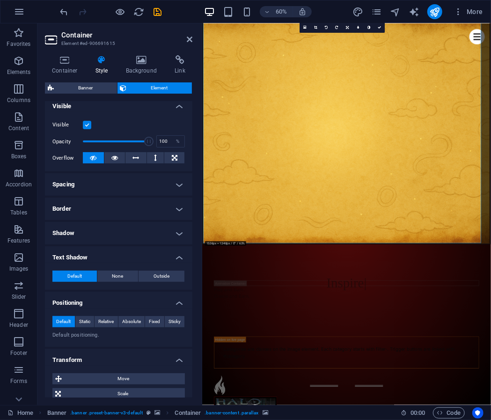
click at [91, 233] on h4 "Shadow" at bounding box center [118, 233] width 147 height 22
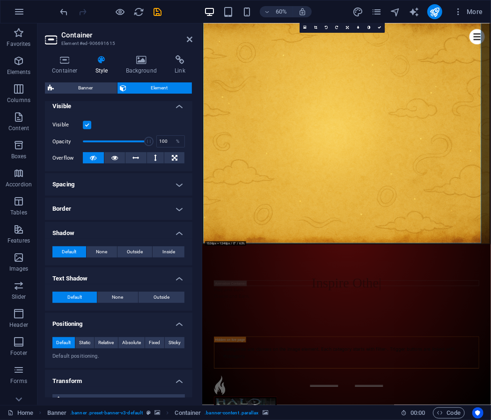
click at [82, 214] on h4 "Border" at bounding box center [118, 208] width 147 height 22
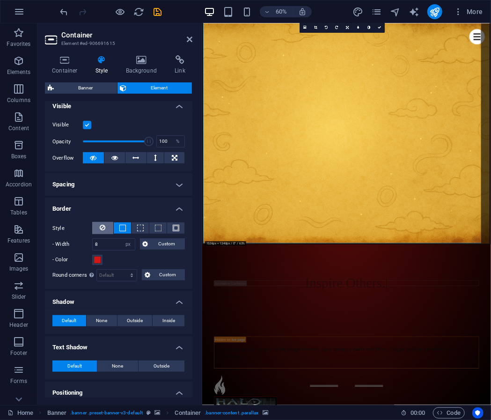
click at [98, 227] on button at bounding box center [102, 228] width 21 height 12
click at [108, 245] on input "1" at bounding box center [114, 244] width 42 height 11
type input "8"
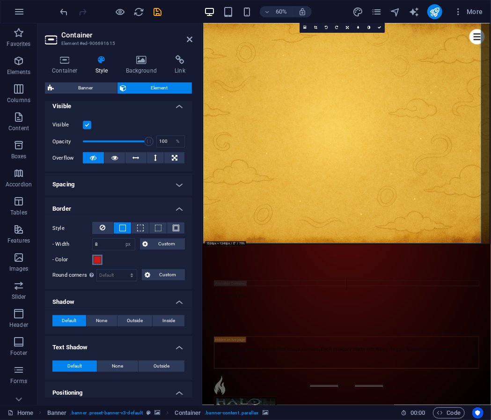
click at [98, 259] on span at bounding box center [97, 259] width 7 height 7
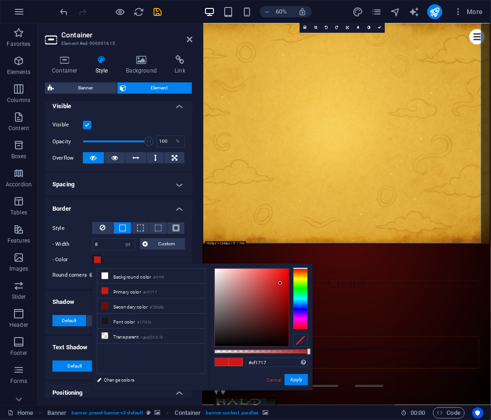
type input "#2e2424"
click at [230, 332] on div at bounding box center [252, 307] width 74 height 78
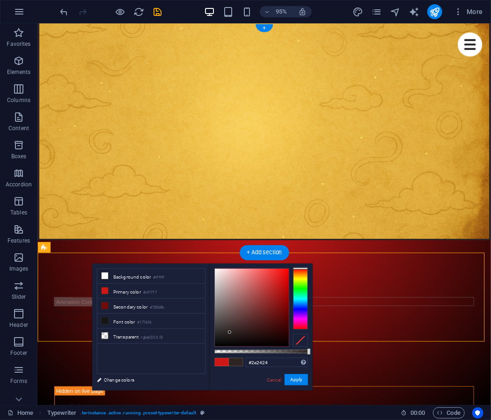
scroll to position [0, 0]
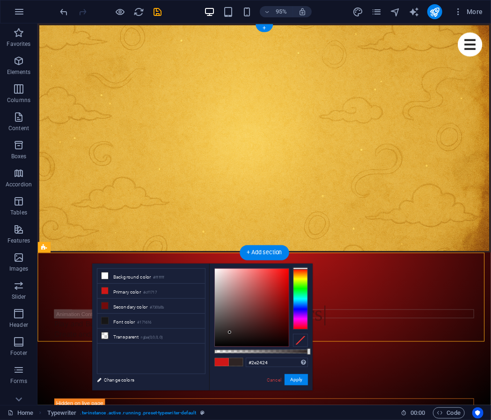
click at [398, 269] on figure at bounding box center [276, 420] width 466 height 303
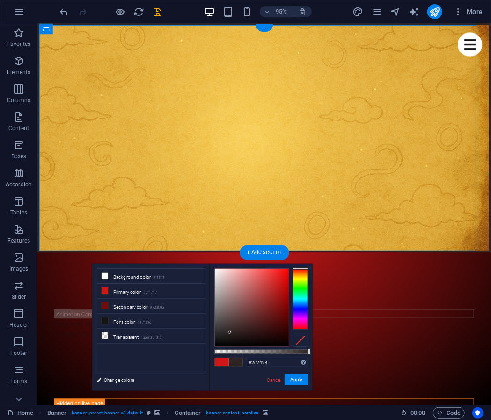
click at [75, 269] on figure at bounding box center [276, 420] width 466 height 303
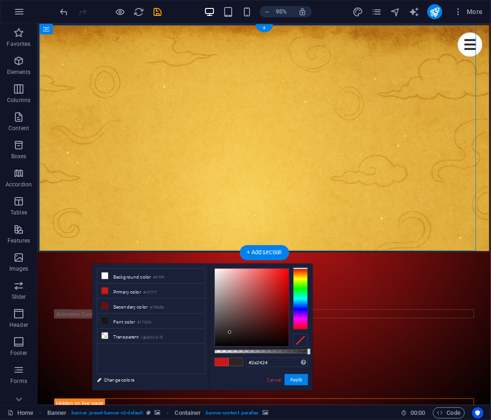
select select "px"
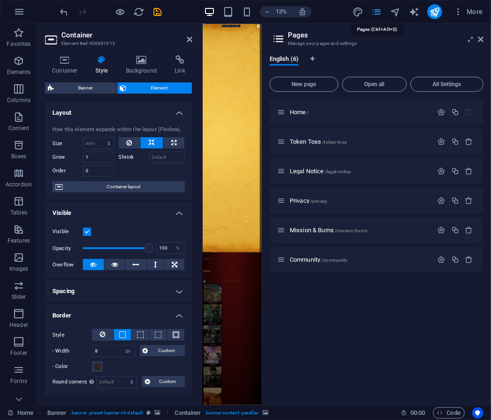
click at [481, 39] on icon at bounding box center [481, 39] width 6 height 7
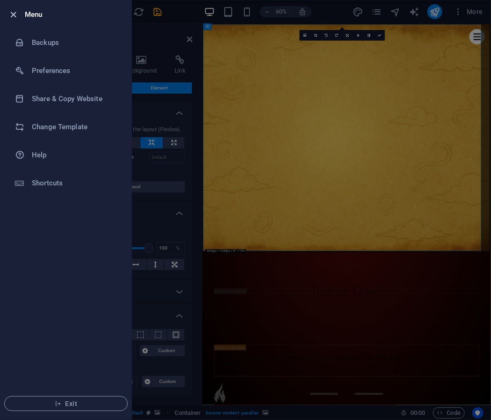
click at [13, 19] on icon "button" at bounding box center [13, 14] width 11 height 11
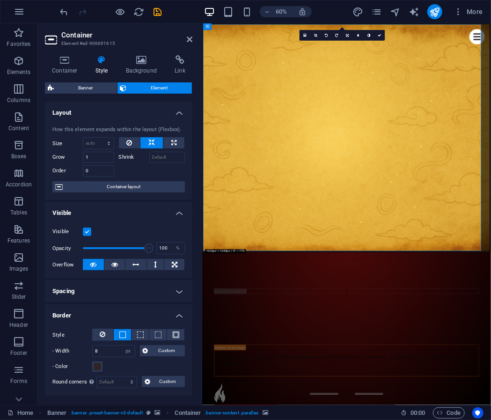
click at [175, 145] on button at bounding box center [173, 142] width 21 height 11
type input "100"
select select "%"
click at [136, 142] on button at bounding box center [130, 142] width 22 height 11
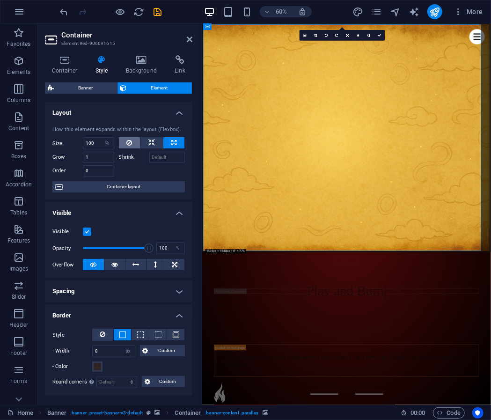
select select "DISABLED_OPTION_VALUE"
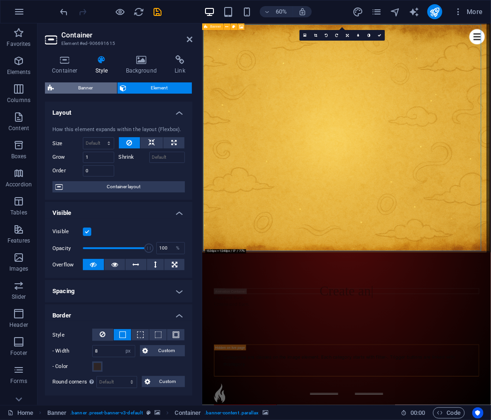
click at [108, 87] on span "Banner" at bounding box center [86, 87] width 58 height 11
select select "px"
select select "vh"
select select "%"
select select "header"
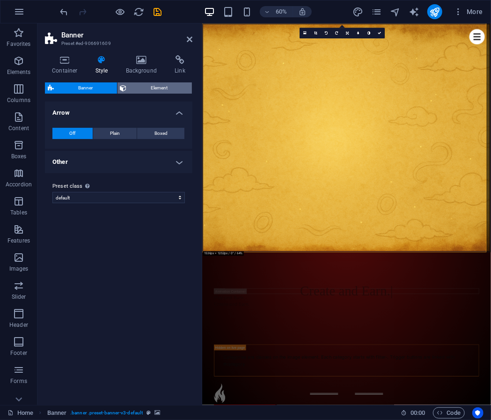
click at [148, 93] on span "Element" at bounding box center [160, 87] width 60 height 11
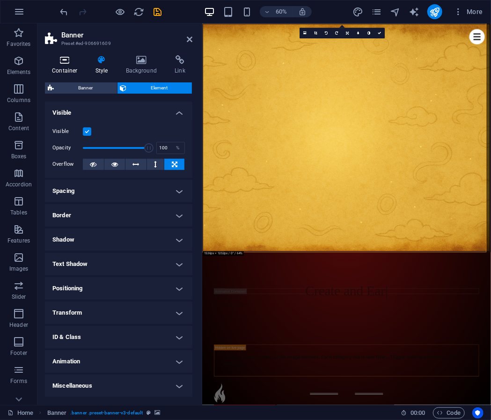
click at [70, 66] on h4 "Container" at bounding box center [66, 65] width 43 height 20
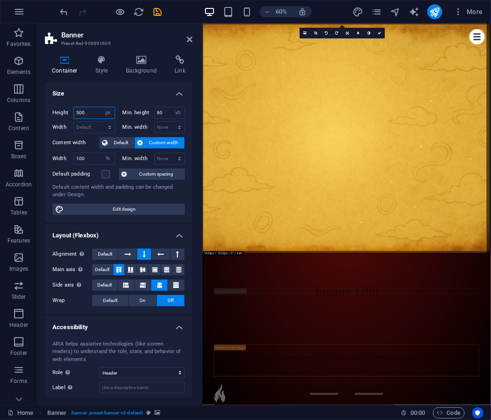
click at [92, 114] on input "500" at bounding box center [94, 112] width 41 height 11
type input "400"
click at [142, 204] on span "Edit design" at bounding box center [124, 208] width 116 height 11
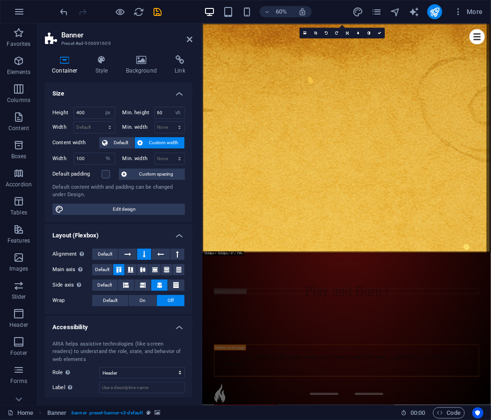
select select "px"
select select "400"
select select "px"
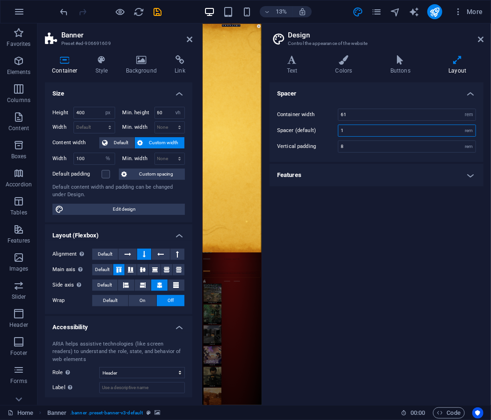
click at [350, 125] on input "1" at bounding box center [406, 130] width 137 height 11
click at [347, 133] on input "1" at bounding box center [406, 130] width 137 height 11
type input "0"
click at [342, 146] on input "8" at bounding box center [406, 146] width 137 height 11
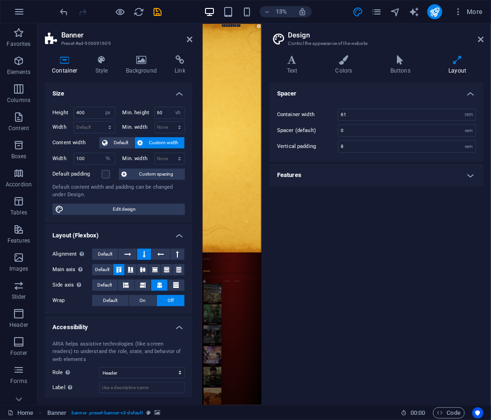
click at [393, 75] on div "Text Colors Buttons Layout Text Standard Bold Links Font color Font Inter Font …" at bounding box center [376, 226] width 214 height 342
click at [396, 64] on icon at bounding box center [400, 59] width 54 height 9
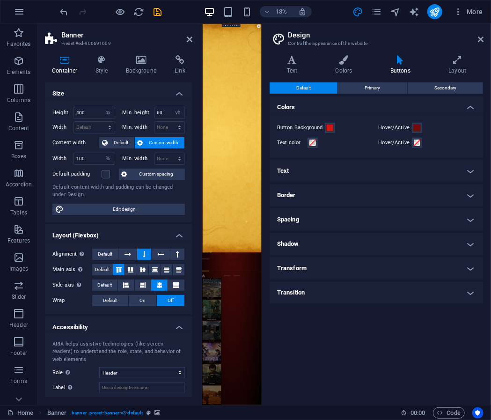
click at [396, 64] on icon at bounding box center [400, 59] width 54 height 9
click at [326, 130] on span at bounding box center [329, 127] width 7 height 7
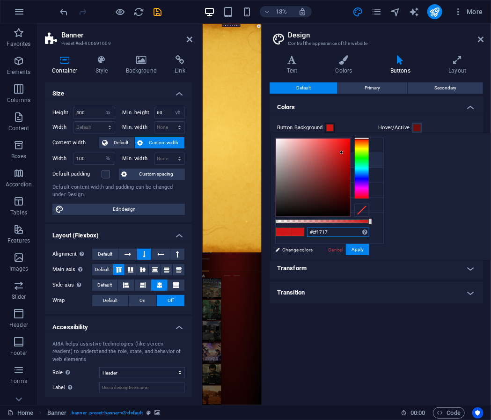
click at [369, 232] on input "#cf1717" at bounding box center [338, 231] width 62 height 9
paste input "f2c061"
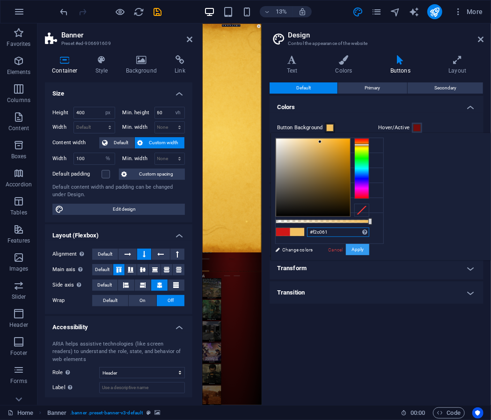
type input "#f2c061"
click at [369, 246] on button "Apply" at bounding box center [357, 249] width 23 height 11
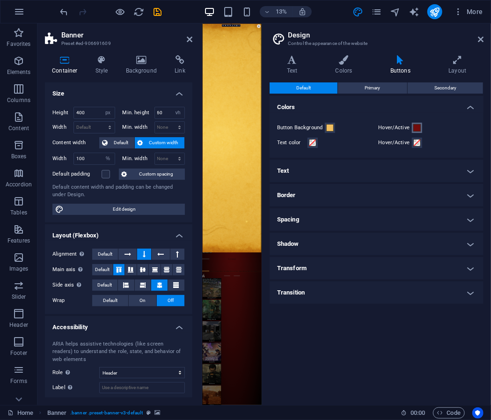
click at [414, 129] on span at bounding box center [416, 127] width 7 height 7
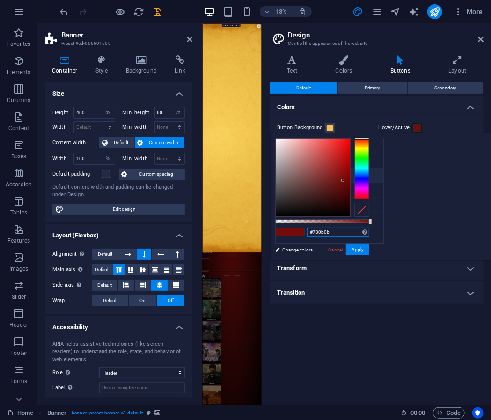
click at [369, 231] on input "#730b0b" at bounding box center [338, 231] width 62 height 9
paste input "5a3b22"
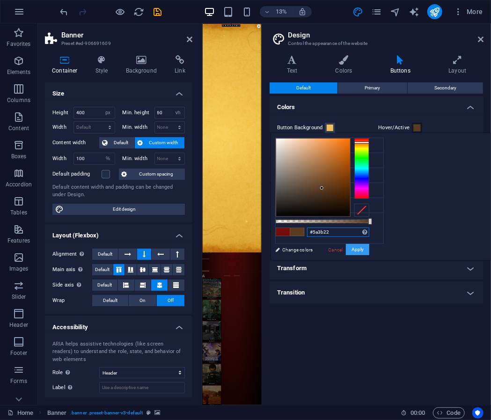
type input "#5a3b22"
click at [369, 249] on button "Apply" at bounding box center [357, 249] width 23 height 11
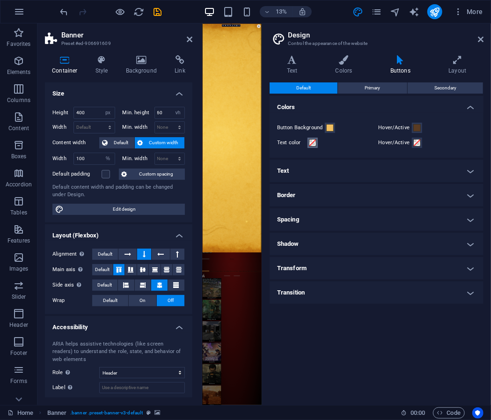
click at [312, 143] on span at bounding box center [312, 142] width 7 height 7
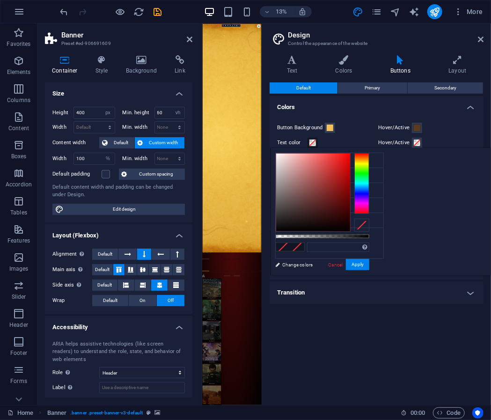
click at [327, 142] on div "Text color" at bounding box center [326, 142] width 98 height 11
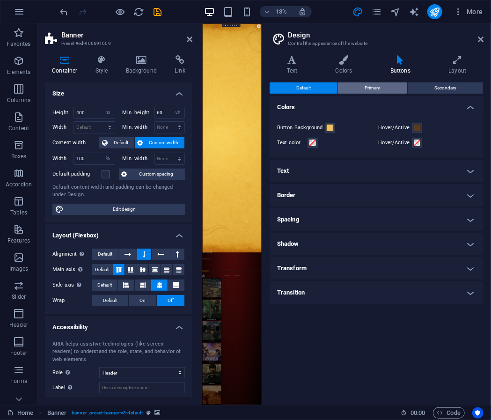
click at [358, 91] on button "Primary" at bounding box center [372, 87] width 69 height 11
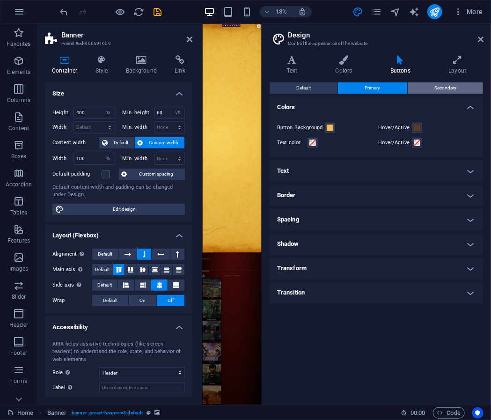
click at [417, 93] on button "Secondary" at bounding box center [444, 87] width 75 height 11
click at [420, 91] on button "Secondary" at bounding box center [444, 87] width 75 height 11
click at [381, 86] on button "Primary" at bounding box center [372, 87] width 69 height 11
click at [345, 61] on icon at bounding box center [343, 59] width 51 height 9
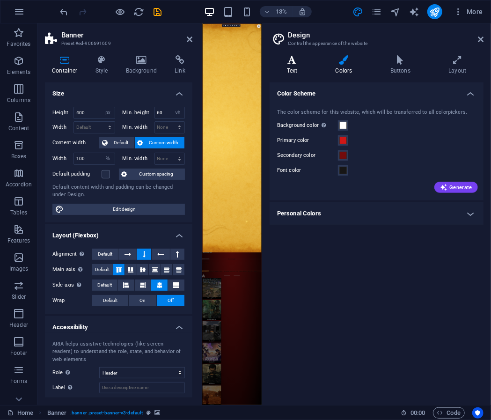
click at [300, 68] on h4 "Text" at bounding box center [293, 65] width 49 height 20
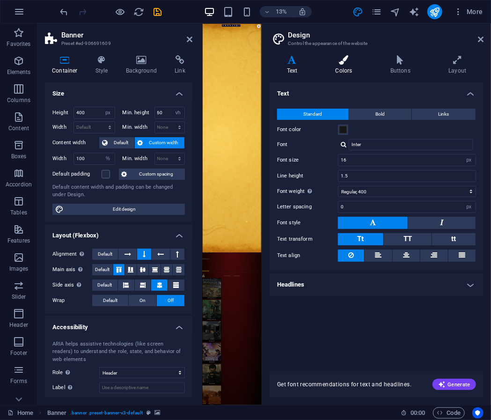
click at [348, 69] on h4 "Colors" at bounding box center [345, 65] width 55 height 20
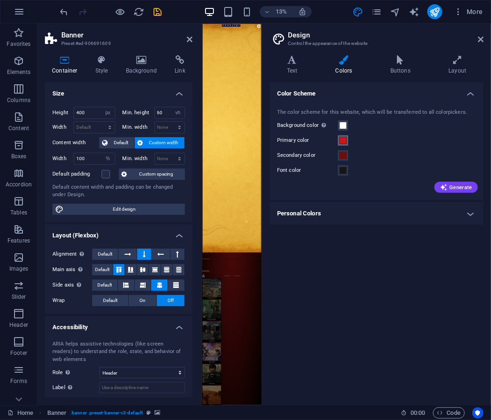
click at [344, 139] on span at bounding box center [342, 140] width 7 height 7
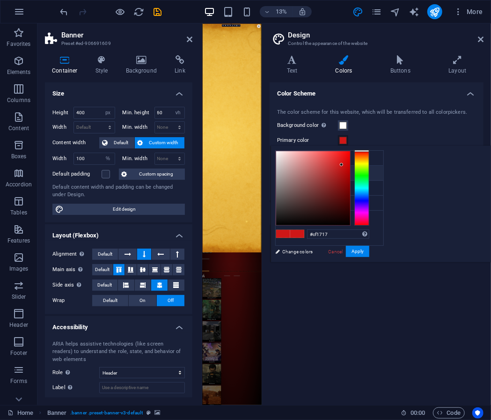
click at [283, 171] on icon at bounding box center [283, 172] width 7 height 7
click at [302, 174] on li "Primary color #cf1717" at bounding box center [329, 173] width 108 height 15
click at [369, 232] on input "#cf1717" at bounding box center [338, 233] width 62 height 9
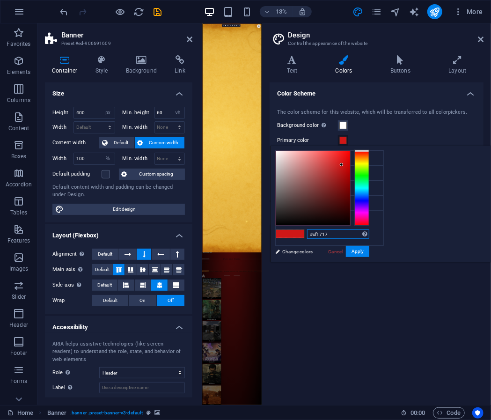
click at [369, 232] on input "#cf1717" at bounding box center [338, 233] width 62 height 9
paste input "5a3b22"
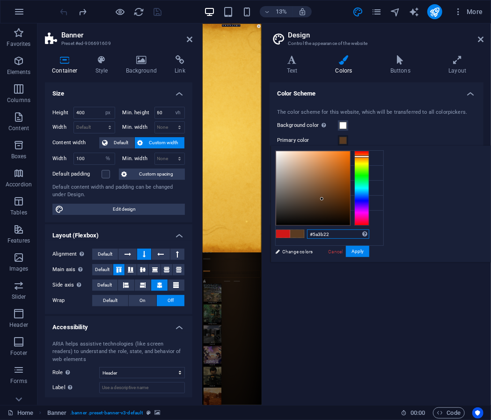
click at [369, 235] on input "#5a3b22" at bounding box center [338, 233] width 62 height 9
paste input "f2c061"
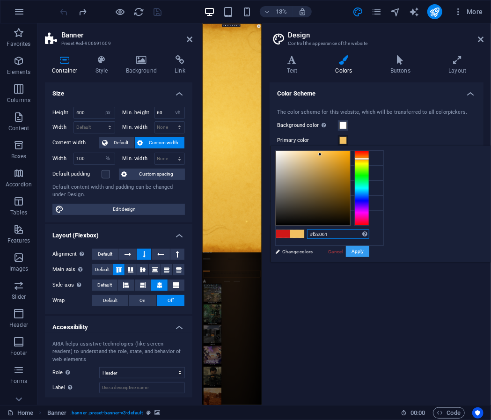
type input "#f2c061"
click at [369, 251] on button "Apply" at bounding box center [357, 251] width 23 height 11
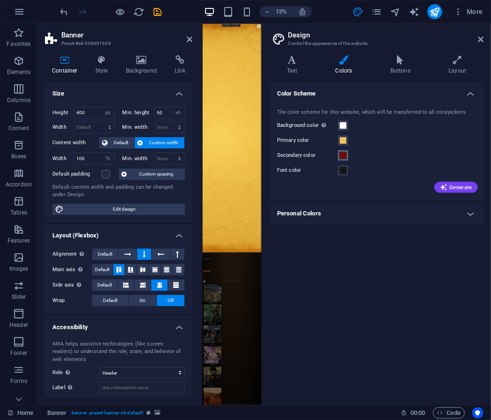
click at [341, 157] on span at bounding box center [342, 155] width 7 height 7
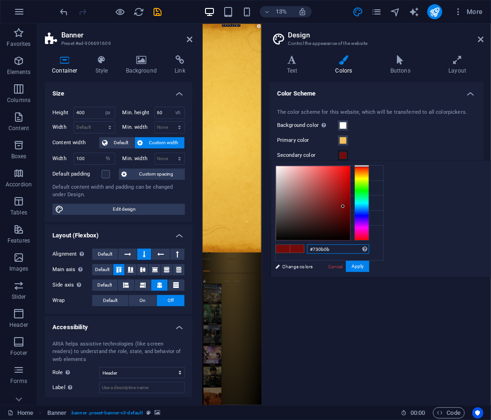
click at [369, 250] on input "#730b0b" at bounding box center [338, 248] width 62 height 9
paste input "f7d185"
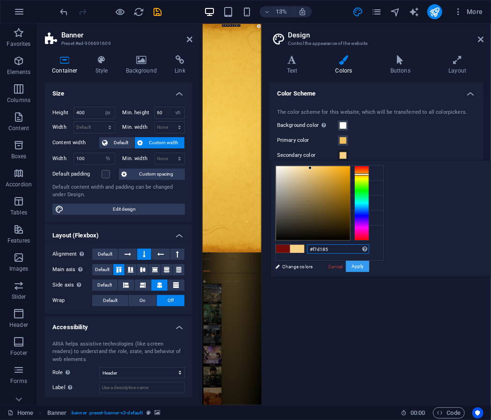
type input "#f7d185"
click at [369, 266] on button "Apply" at bounding box center [357, 265] width 23 height 11
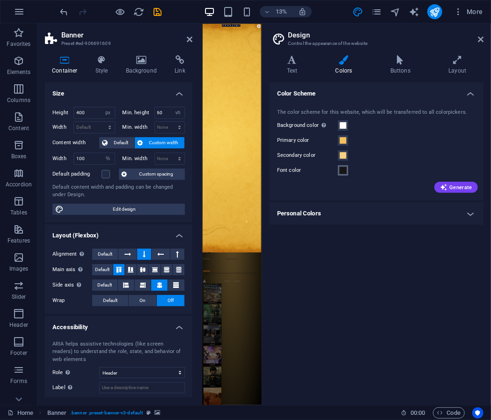
click at [343, 174] on button "Font color" at bounding box center [343, 170] width 10 height 10
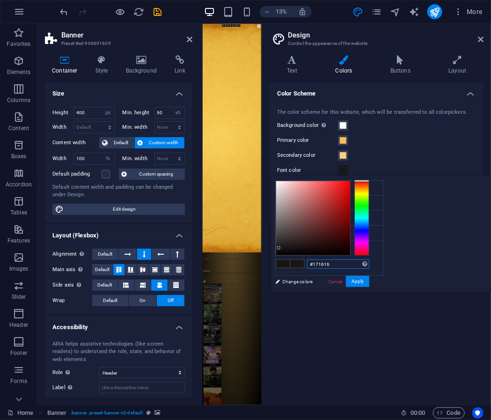
click at [369, 264] on input "#171616" at bounding box center [338, 263] width 62 height 9
paste input "f1a17"
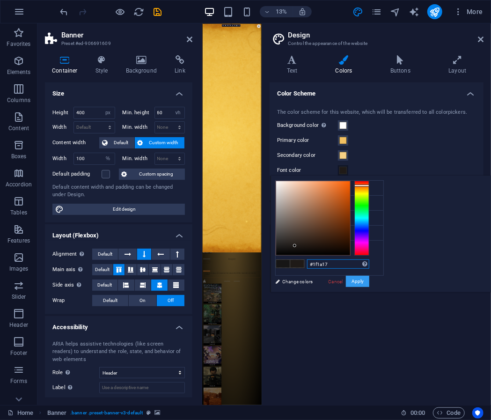
type input "#1f1a17"
click at [369, 281] on button "Apply" at bounding box center [357, 280] width 23 height 11
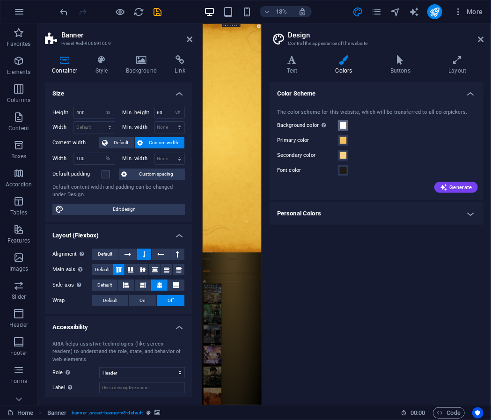
click at [341, 127] on span at bounding box center [342, 125] width 7 height 7
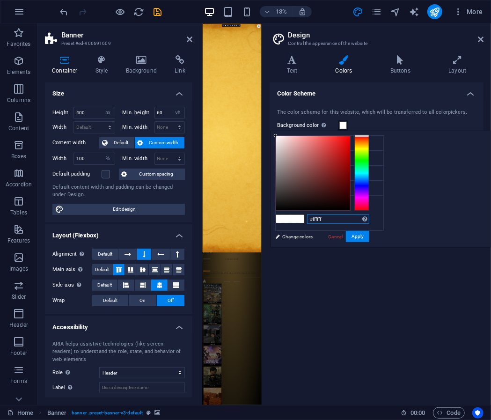
click at [369, 216] on input "#ffffff" at bounding box center [338, 218] width 62 height 9
paste input "5a3b22"
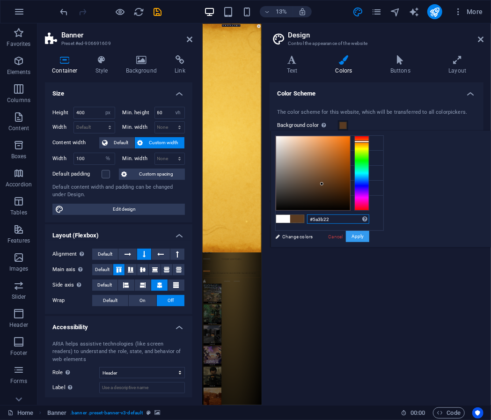
type input "#5a3b22"
click at [369, 240] on button "Apply" at bounding box center [357, 236] width 23 height 11
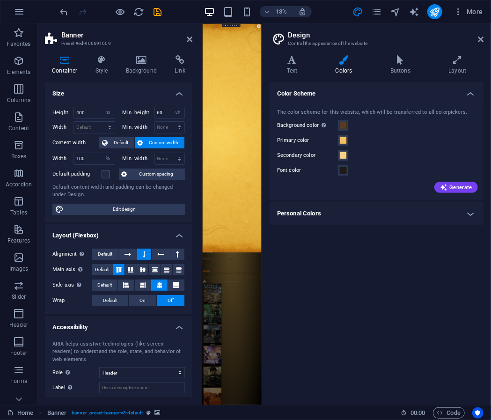
click at [386, 210] on h4 "Personal Colors" at bounding box center [376, 213] width 214 height 22
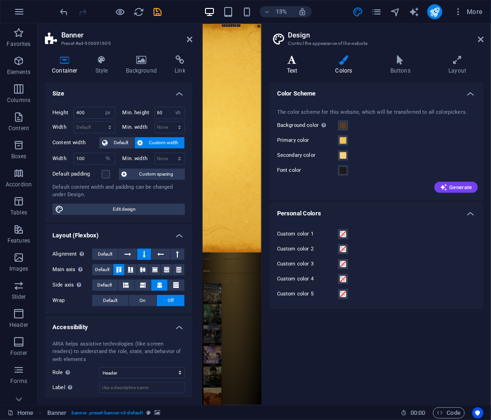
click at [283, 65] on h4 "Text" at bounding box center [293, 65] width 49 height 20
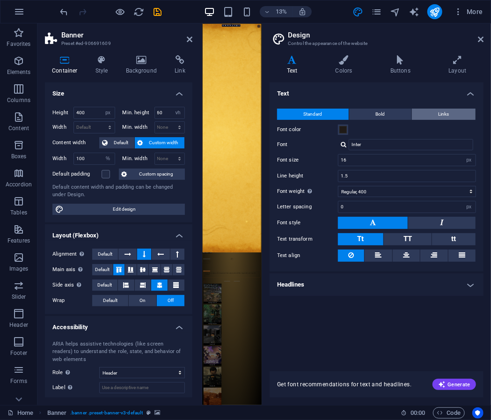
click at [429, 116] on button "Links" at bounding box center [444, 114] width 64 height 11
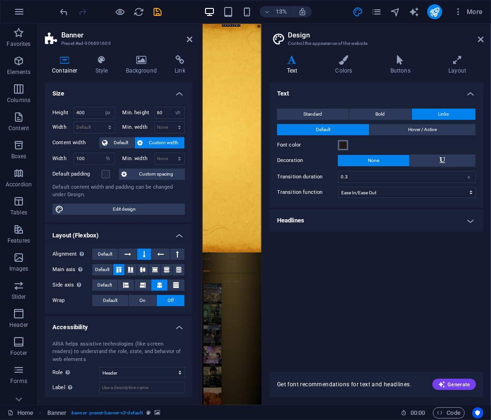
click at [346, 145] on span at bounding box center [342, 144] width 7 height 7
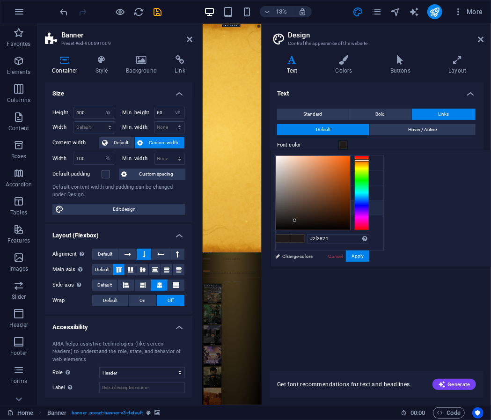
click at [350, 215] on div at bounding box center [313, 193] width 74 height 74
click at [350, 217] on div at bounding box center [313, 193] width 74 height 74
click at [350, 215] on div at bounding box center [313, 193] width 74 height 74
type input "#312d2b"
click at [350, 215] on div at bounding box center [313, 193] width 74 height 74
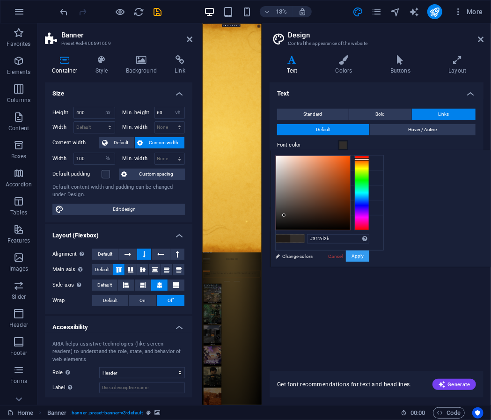
click at [369, 254] on button "Apply" at bounding box center [357, 255] width 23 height 11
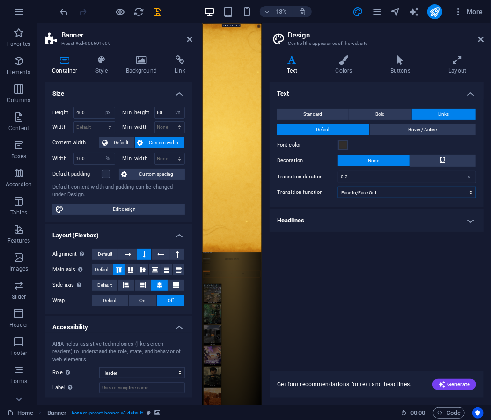
click at [402, 189] on select "Ease Ease In Ease Out Ease In/Ease Out Linear" at bounding box center [407, 192] width 138 height 11
click at [297, 246] on div "Text Standard Bold Links Font color Font Inter Font size 16 rem px Line height …" at bounding box center [376, 220] width 214 height 277
click at [356, 217] on h4 "Headlines" at bounding box center [376, 220] width 214 height 22
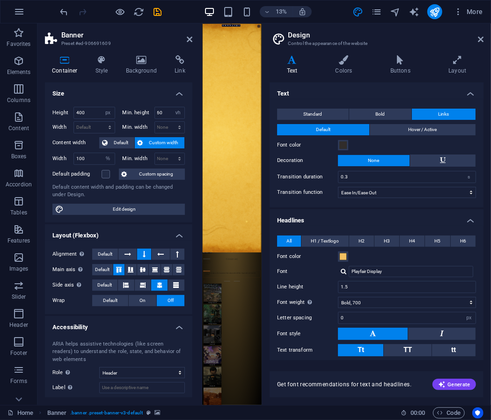
click at [383, 106] on div "Standard Bold Links Font color Font Inter Font size 16 rem px Line height 1.5 F…" at bounding box center [376, 153] width 217 height 108
click at [349, 69] on h4 "Colors" at bounding box center [345, 65] width 55 height 20
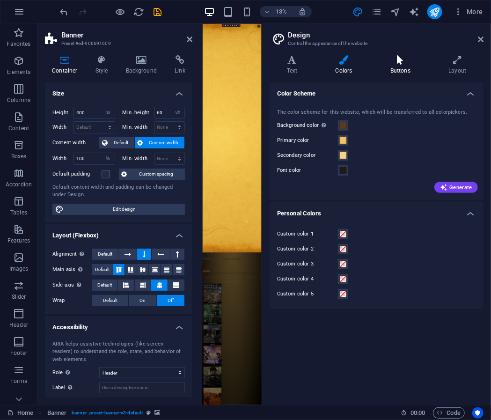
click at [395, 71] on h4 "Buttons" at bounding box center [402, 65] width 58 height 20
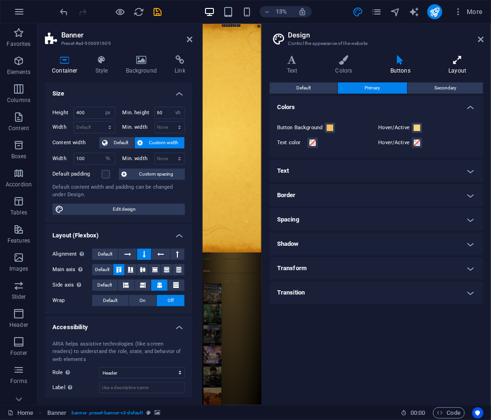
click at [444, 65] on h4 "Layout" at bounding box center [457, 65] width 52 height 20
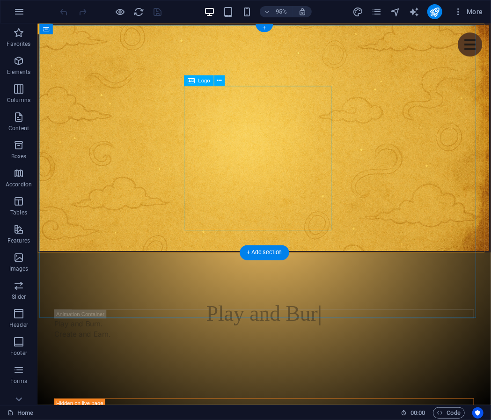
select select "px"
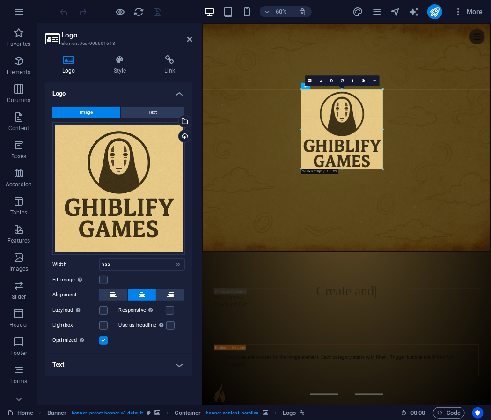
drag, startPoint x: 336, startPoint y: 175, endPoint x: 224, endPoint y: 221, distance: 121.1
type input "290"
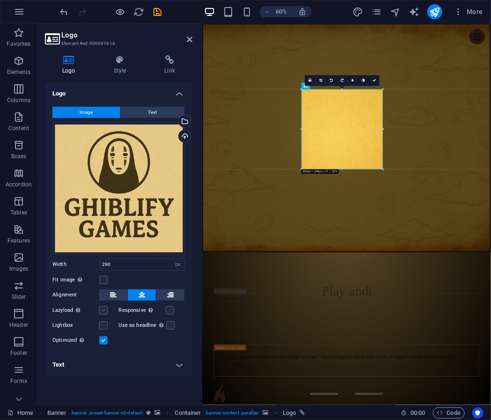
click at [100, 312] on label at bounding box center [103, 310] width 8 height 8
click at [0, 0] on input "Lazyload Loading images after the page loads improves page speed." at bounding box center [0, 0] width 0 height 0
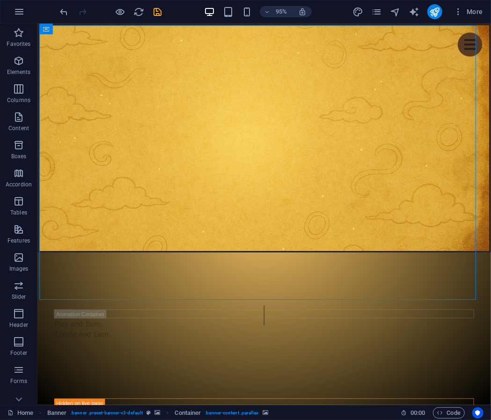
select select "px"
select select "%"
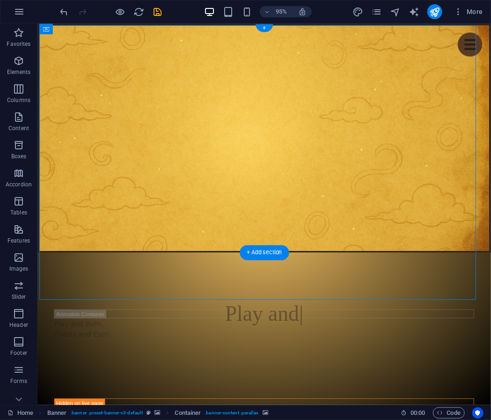
select select "%"
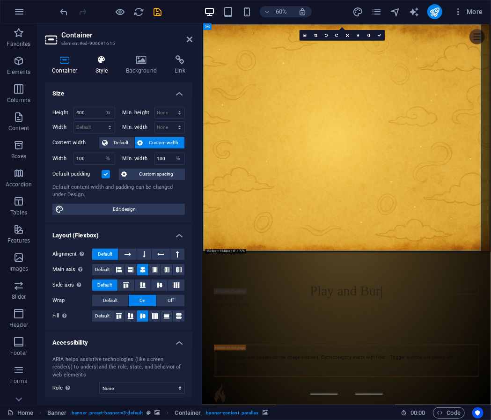
click at [104, 60] on icon at bounding box center [101, 59] width 27 height 9
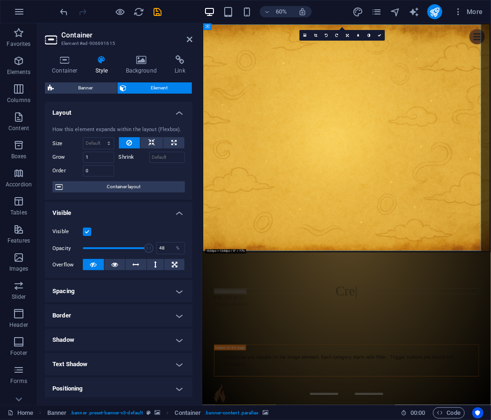
click at [113, 246] on span at bounding box center [116, 248] width 66 height 14
click at [107, 246] on span at bounding box center [116, 248] width 66 height 14
drag, startPoint x: 111, startPoint y: 247, endPoint x: 123, endPoint y: 249, distance: 11.5
click at [123, 249] on span at bounding box center [123, 247] width 9 height 9
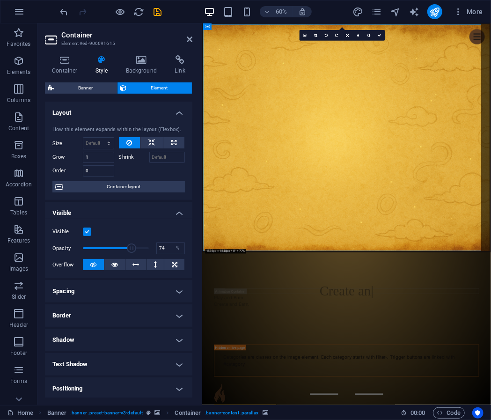
click at [130, 251] on span at bounding box center [116, 248] width 66 height 14
drag, startPoint x: 134, startPoint y: 252, endPoint x: 145, endPoint y: 251, distance: 11.3
click at [145, 251] on span at bounding box center [142, 247] width 9 height 9
click at [145, 250] on span at bounding box center [145, 247] width 9 height 9
drag, startPoint x: 134, startPoint y: 246, endPoint x: 87, endPoint y: 245, distance: 46.8
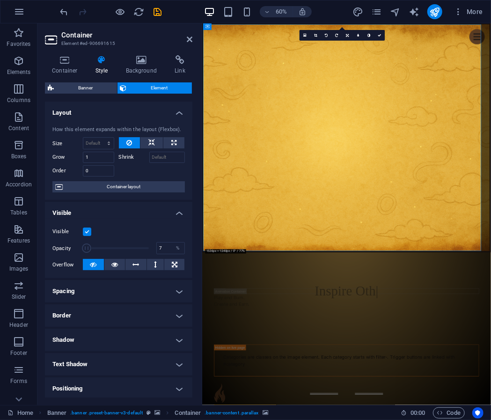
click at [87, 245] on span at bounding box center [116, 248] width 66 height 14
drag, startPoint x: 87, startPoint y: 245, endPoint x: 96, endPoint y: 244, distance: 8.9
drag, startPoint x: 96, startPoint y: 244, endPoint x: 99, endPoint y: 249, distance: 6.1
click at [99, 249] on span at bounding box center [95, 247] width 9 height 9
click at [99, 249] on span at bounding box center [99, 247] width 9 height 9
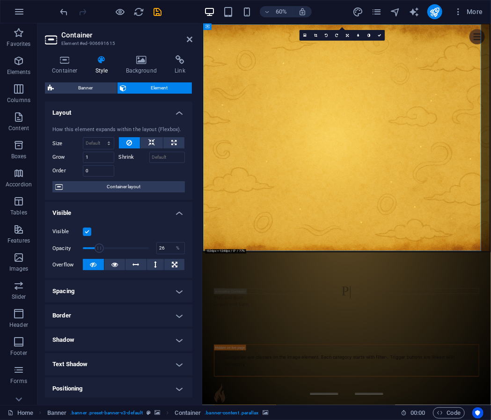
click at [99, 249] on span at bounding box center [99, 247] width 9 height 9
drag, startPoint x: 101, startPoint y: 250, endPoint x: 107, endPoint y: 249, distance: 6.1
click at [107, 249] on span at bounding box center [107, 247] width 9 height 9
drag, startPoint x: 107, startPoint y: 249, endPoint x: 165, endPoint y: 252, distance: 58.5
click at [165, 252] on input "38" at bounding box center [171, 247] width 28 height 11
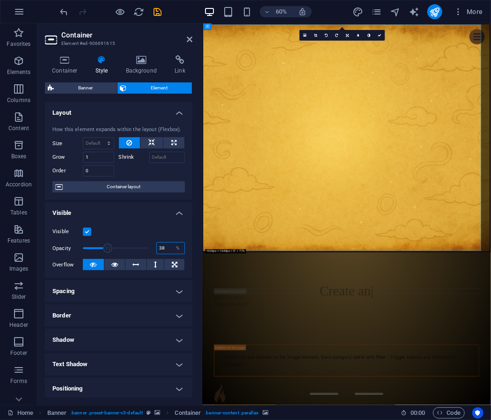
click at [165, 252] on input "38" at bounding box center [171, 247] width 28 height 11
click at [167, 248] on input "40" at bounding box center [171, 247] width 28 height 11
type input "50"
click at [151, 145] on icon at bounding box center [151, 142] width 7 height 11
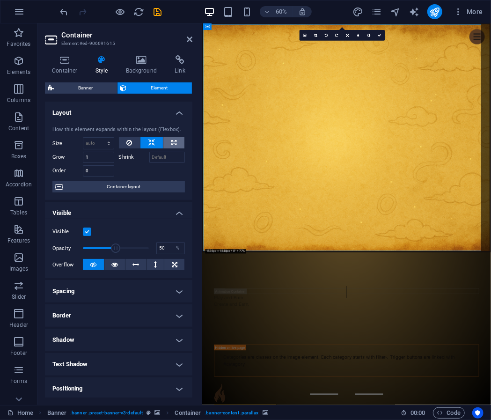
drag, startPoint x: 151, startPoint y: 145, endPoint x: 175, endPoint y: 143, distance: 24.4
click at [175, 143] on div at bounding box center [152, 143] width 66 height 12
click at [175, 143] on button at bounding box center [173, 142] width 21 height 11
type input "100"
select select "%"
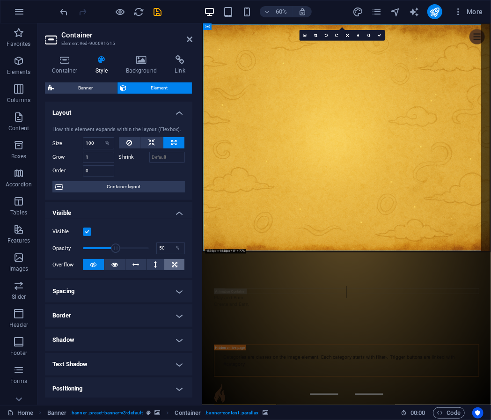
click at [176, 262] on button at bounding box center [174, 264] width 20 height 11
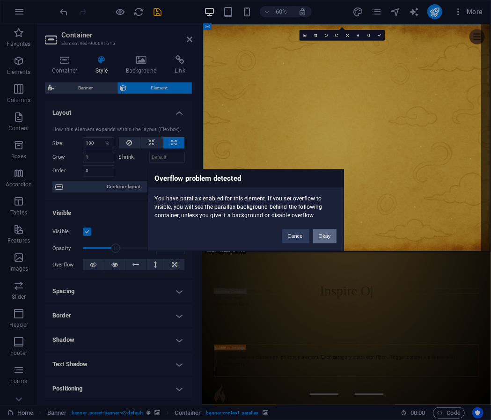
click at [329, 235] on button "Okay" at bounding box center [324, 236] width 23 height 14
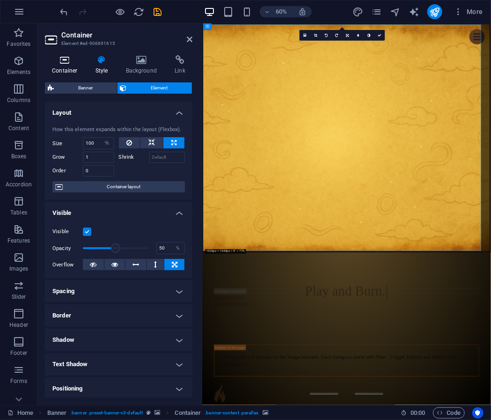
click at [73, 67] on h4 "Container" at bounding box center [66, 65] width 43 height 20
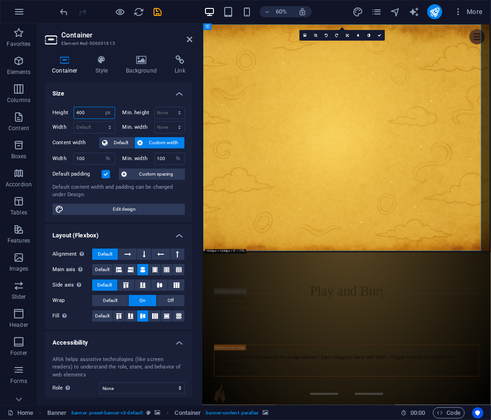
click at [94, 113] on input "400" at bounding box center [94, 112] width 41 height 11
type input "300"
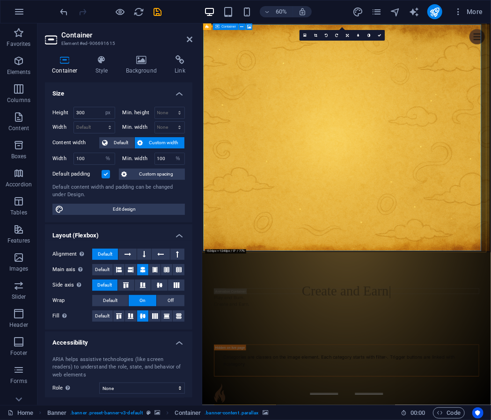
click at [171, 114] on select "None px rem % vh vw" at bounding box center [170, 112] width 30 height 11
select select "px"
click at [169, 107] on select "None px rem % vh vw" at bounding box center [170, 112] width 30 height 11
type input "300"
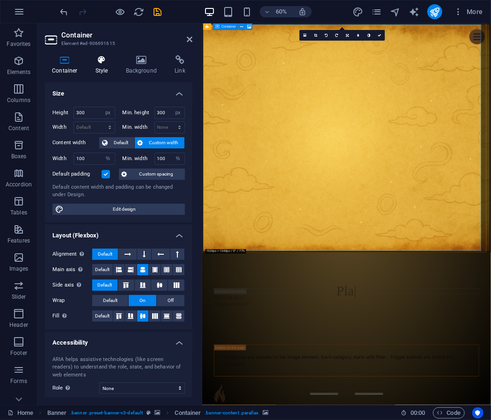
click at [103, 69] on h4 "Style" at bounding box center [103, 65] width 30 height 20
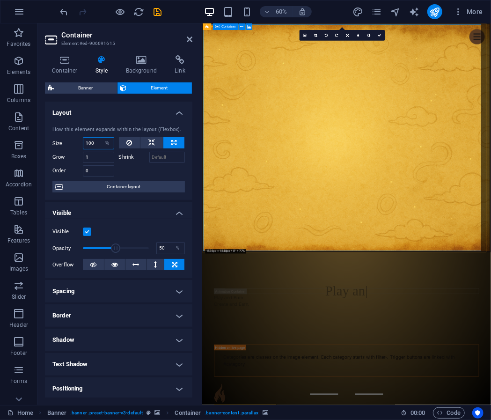
click at [91, 144] on input "100" at bounding box center [98, 142] width 30 height 11
click at [175, 142] on button at bounding box center [173, 142] width 21 height 11
type input "100"
drag, startPoint x: 175, startPoint y: 142, endPoint x: 166, endPoint y: 144, distance: 10.0
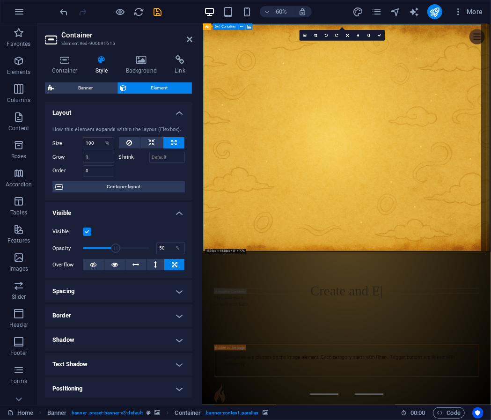
click at [166, 144] on button at bounding box center [173, 142] width 21 height 11
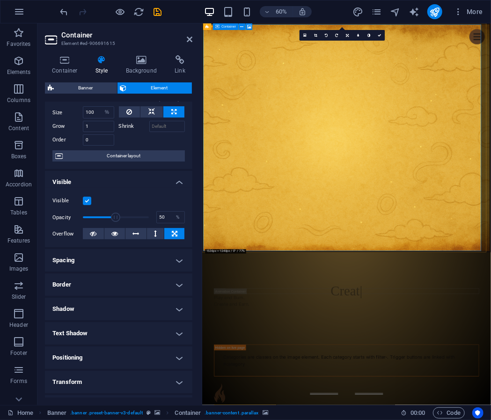
scroll to position [32, 0]
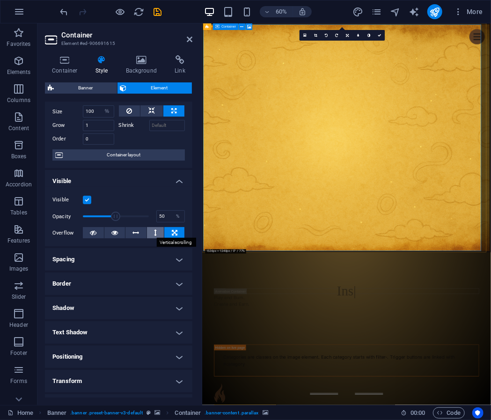
click at [157, 235] on button at bounding box center [155, 232] width 17 height 11
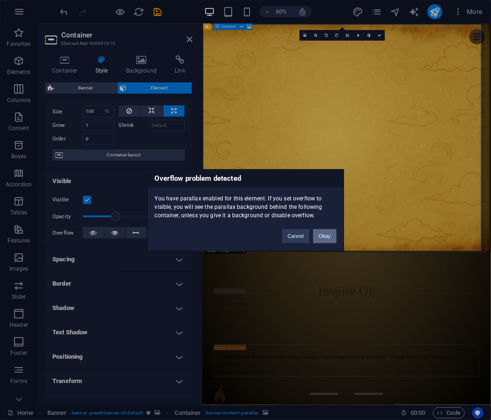
click at [317, 239] on button "Okay" at bounding box center [324, 236] width 23 height 14
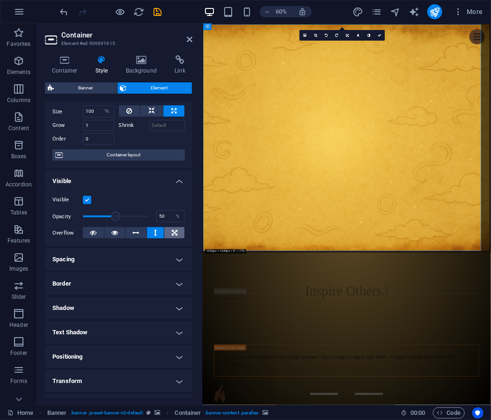
click at [174, 233] on icon at bounding box center [175, 232] width 6 height 11
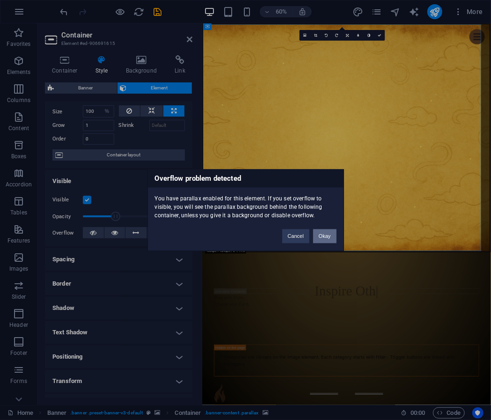
click at [317, 234] on button "Okay" at bounding box center [324, 236] width 23 height 14
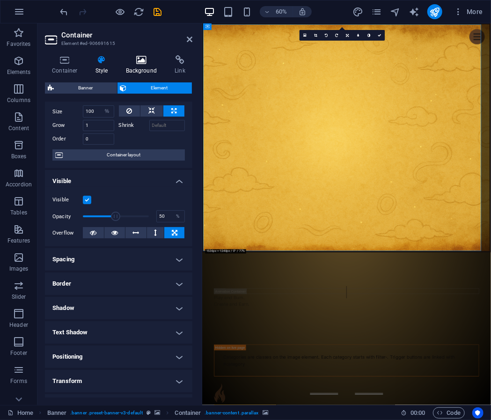
click at [152, 61] on icon at bounding box center [141, 59] width 45 height 9
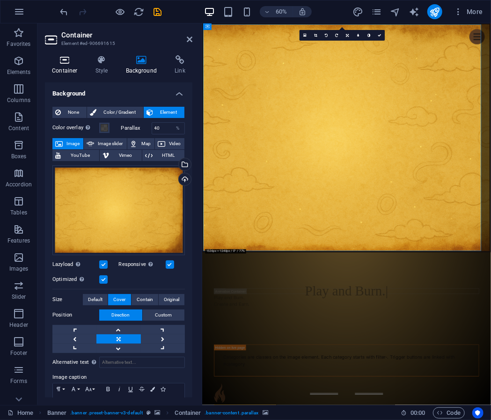
click at [65, 67] on h4 "Container" at bounding box center [66, 65] width 43 height 20
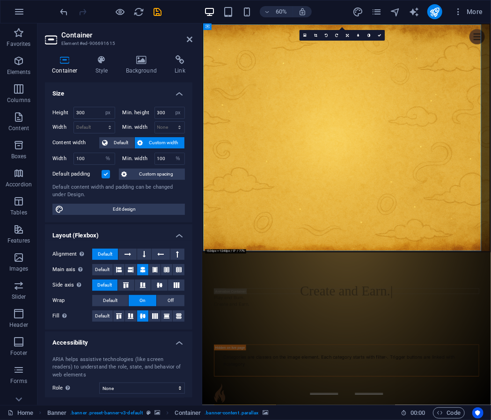
scroll to position [62, 0]
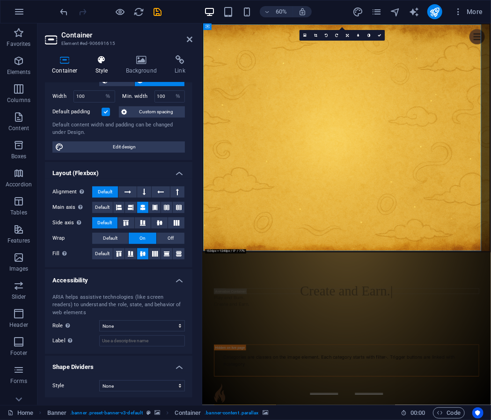
click at [114, 72] on h4 "Style" at bounding box center [103, 65] width 30 height 20
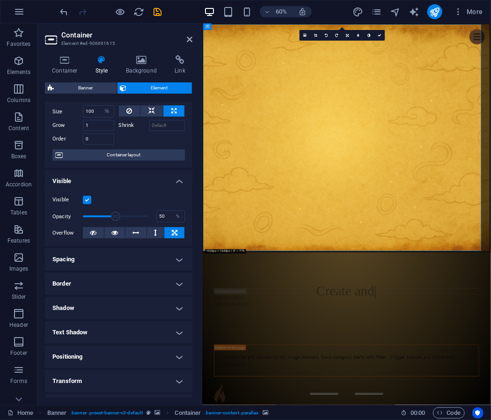
click at [147, 51] on div "Container Style Background Link Size Height 300 Default px rem % vh vw Min. hei…" at bounding box center [118, 226] width 162 height 357
click at [142, 58] on icon at bounding box center [141, 59] width 45 height 9
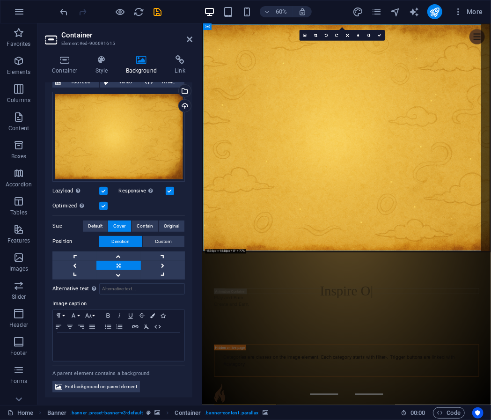
scroll to position [0, 0]
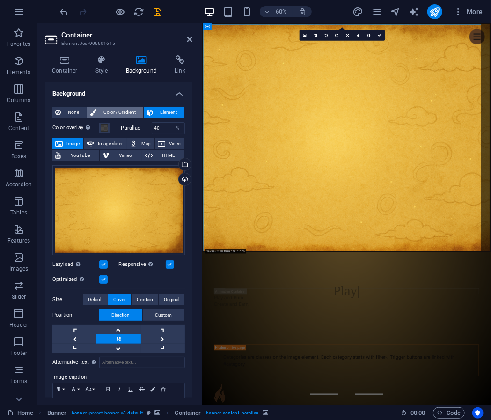
click at [106, 113] on span "Color / Gradient" at bounding box center [119, 112] width 41 height 11
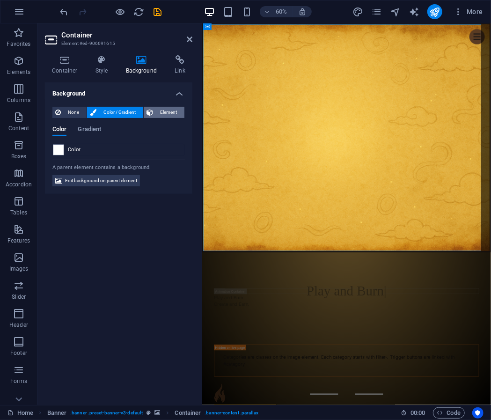
click at [161, 115] on span "Element" at bounding box center [169, 112] width 26 height 11
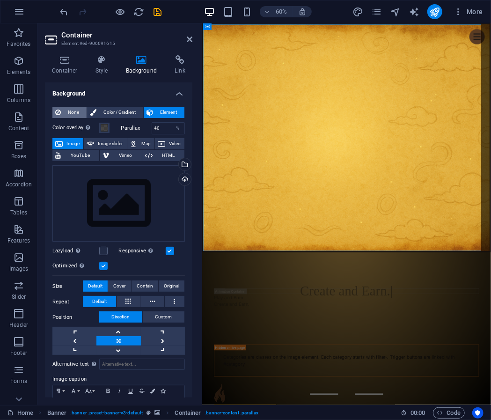
click at [57, 113] on icon at bounding box center [58, 112] width 6 height 11
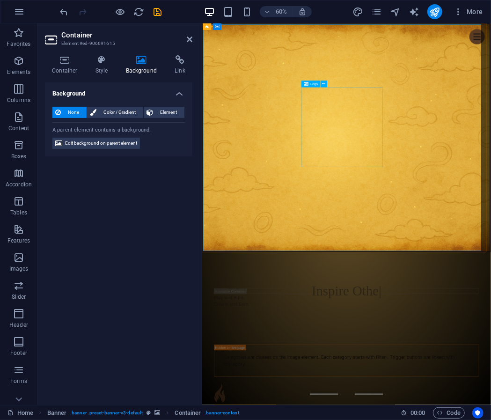
select select "px"
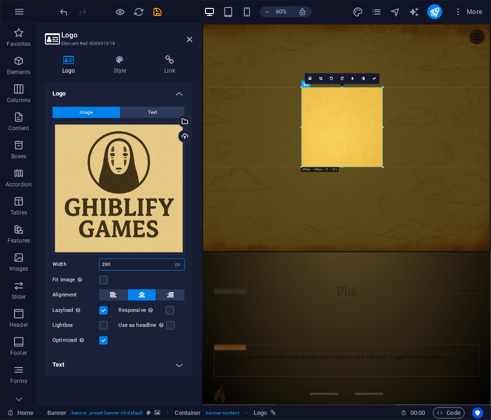
click at [130, 265] on input "290" at bounding box center [142, 264] width 85 height 11
click at [130, 265] on input "300" at bounding box center [142, 264] width 85 height 11
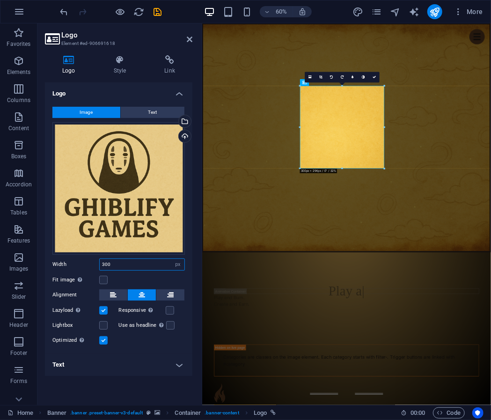
type input "300"
click at [98, 278] on label "Fit image Automatically fit image to a fixed width and height" at bounding box center [75, 279] width 47 height 11
click at [0, 0] on input "Fit image Automatically fit image to a fixed width and height" at bounding box center [0, 0] width 0 height 0
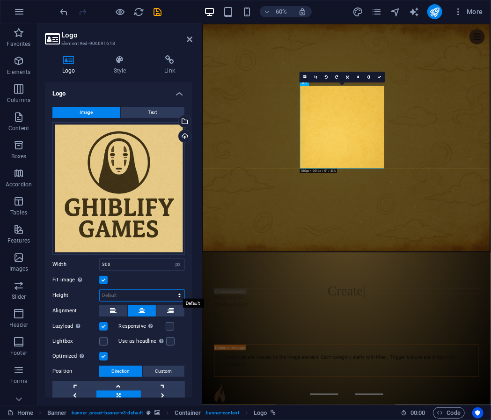
click at [118, 290] on select "Default auto px" at bounding box center [142, 294] width 85 height 11
click at [140, 282] on div "Fit image Automatically fit image to a fixed width and height" at bounding box center [118, 279] width 132 height 11
click at [103, 341] on label at bounding box center [103, 341] width 8 height 8
click at [0, 0] on input "Lightbox" at bounding box center [0, 0] width 0 height 0
click at [103, 341] on label at bounding box center [103, 341] width 8 height 8
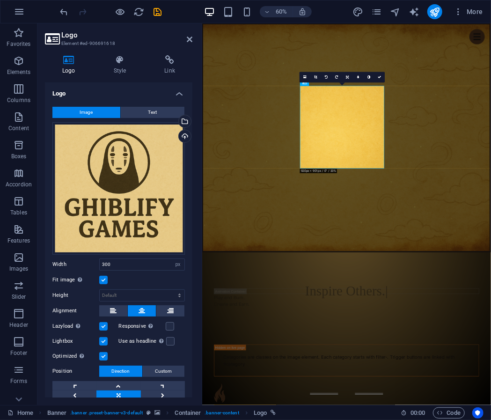
click at [0, 0] on input "Lightbox" at bounding box center [0, 0] width 0 height 0
click at [170, 327] on label at bounding box center [170, 326] width 8 height 8
click at [0, 0] on input "Responsive Automatically load retina image and smartphone optimized sizes." at bounding box center [0, 0] width 0 height 0
click at [117, 72] on h4 "Style" at bounding box center [121, 65] width 51 height 20
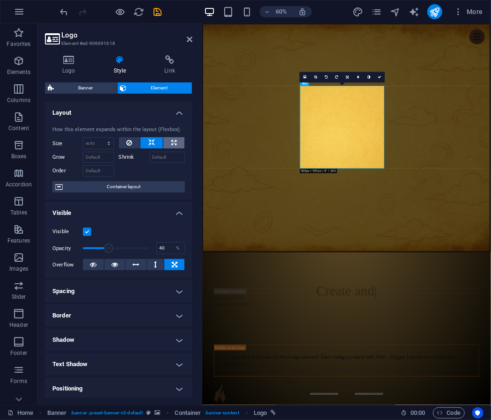
click at [174, 143] on icon at bounding box center [173, 142] width 5 height 11
type input "100"
select select "%"
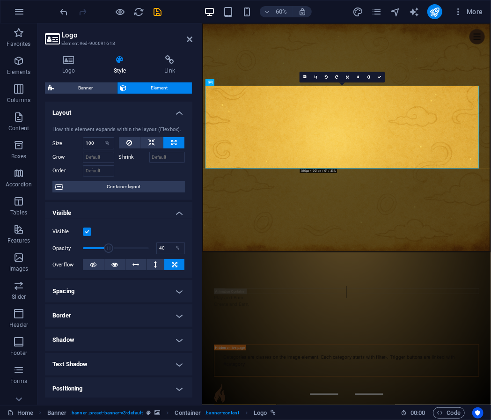
click at [174, 143] on icon at bounding box center [173, 142] width 5 height 11
click at [151, 144] on icon at bounding box center [151, 142] width 7 height 11
select select "DISABLED_OPTION_VALUE"
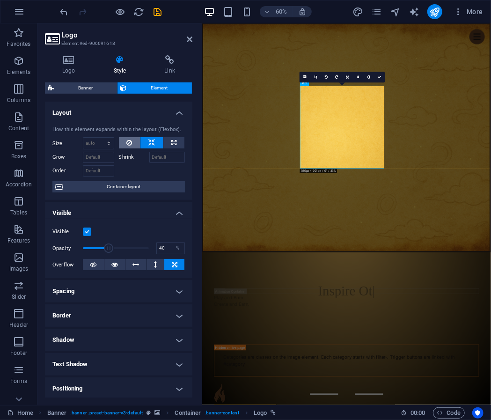
click at [130, 141] on icon at bounding box center [129, 142] width 6 height 11
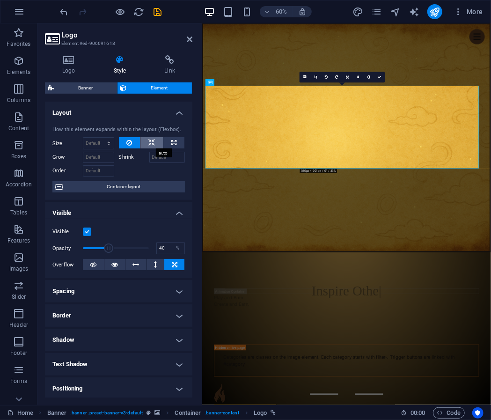
click at [160, 141] on button at bounding box center [151, 142] width 22 height 11
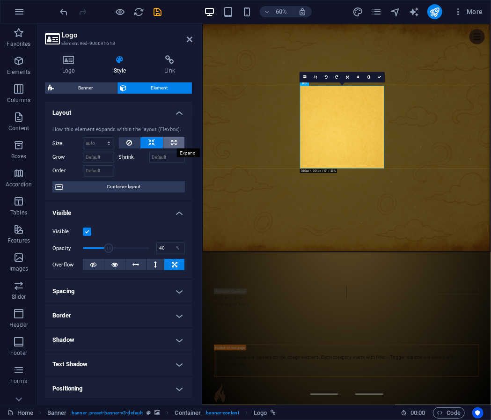
click at [165, 144] on button at bounding box center [173, 142] width 21 height 11
type input "100"
select select "%"
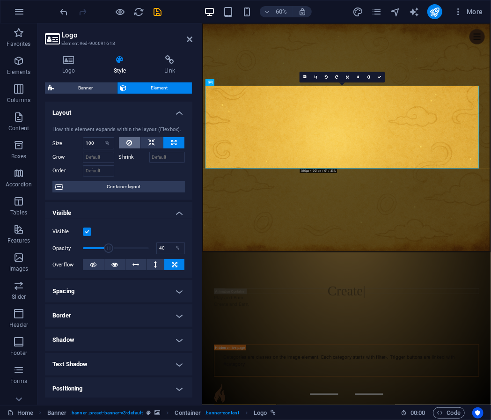
click at [133, 143] on button at bounding box center [130, 142] width 22 height 11
select select "DISABLED_OPTION_VALUE"
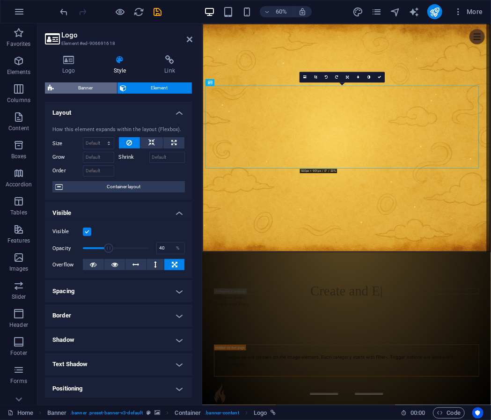
click at [94, 86] on span "Banner" at bounding box center [86, 87] width 58 height 11
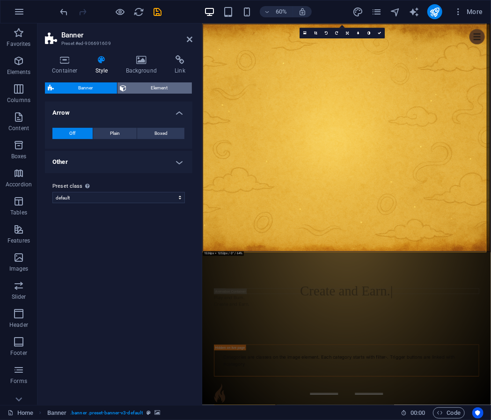
click at [143, 85] on span "Element" at bounding box center [160, 87] width 60 height 11
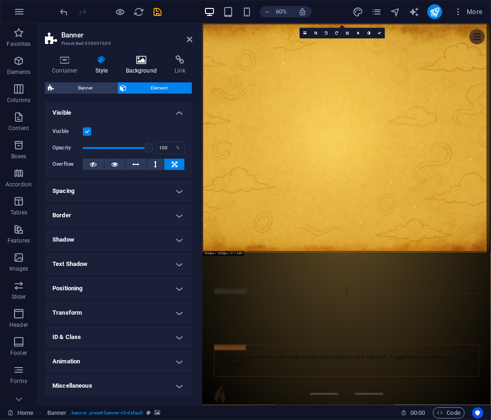
click at [139, 72] on h4 "Background" at bounding box center [143, 65] width 49 height 20
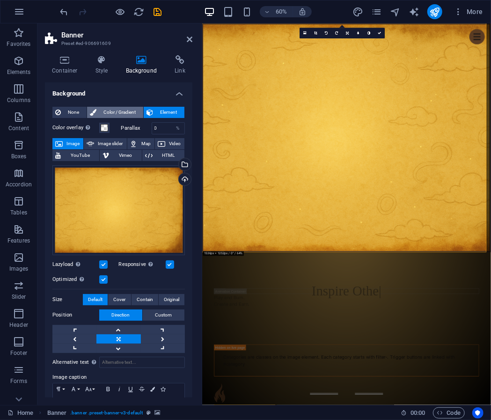
click at [126, 111] on span "Color / Gradient" at bounding box center [119, 112] width 41 height 11
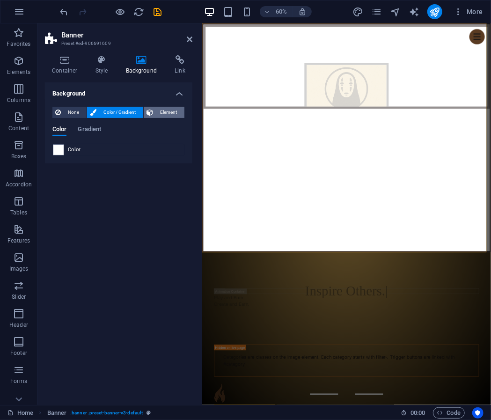
click at [166, 114] on span "Element" at bounding box center [169, 112] width 26 height 11
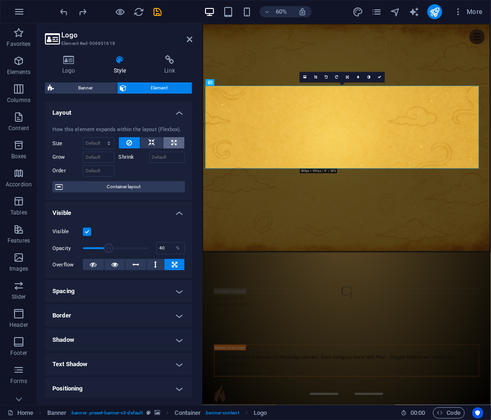
click at [176, 141] on button at bounding box center [173, 142] width 21 height 11
type input "100"
select select "%"
click at [159, 142] on button at bounding box center [151, 142] width 22 height 11
select select "DISABLED_OPTION_VALUE"
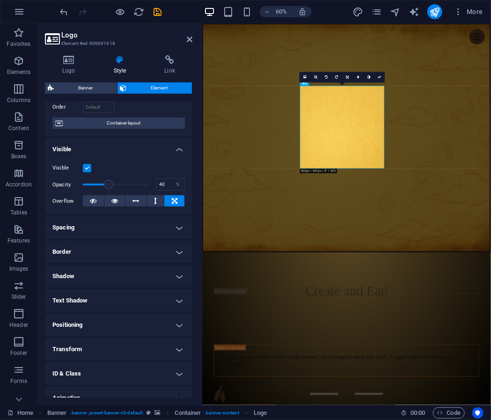
scroll to position [65, 0]
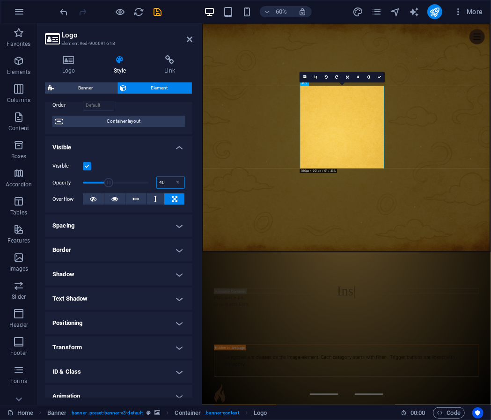
click at [158, 182] on input "40" at bounding box center [171, 182] width 28 height 11
type input "64"
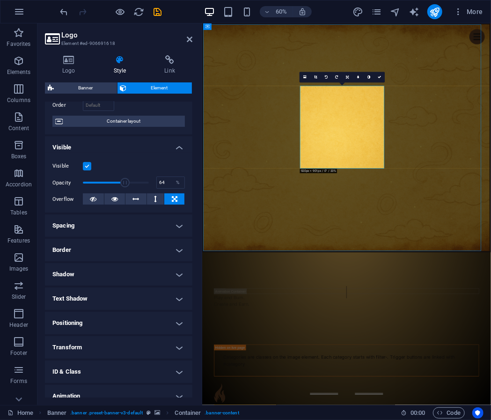
scroll to position [99, 0]
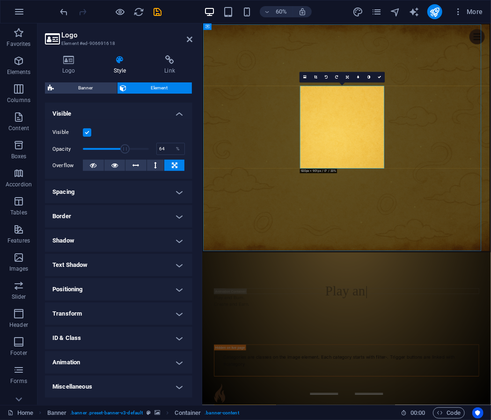
click at [145, 184] on h4 "Spacing" at bounding box center [118, 192] width 147 height 22
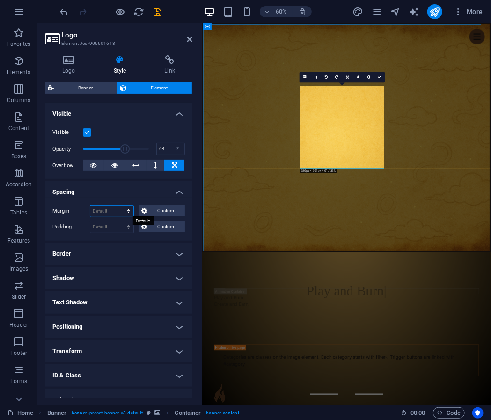
click at [123, 210] on select "Default auto px % rem vw vh Custom" at bounding box center [111, 210] width 43 height 11
select select "px"
click at [120, 205] on select "Default auto px % rem vw vh Custom" at bounding box center [111, 210] width 43 height 11
type input "16"
click at [108, 221] on select "Default px rem % vh vw Custom" at bounding box center [111, 226] width 43 height 11
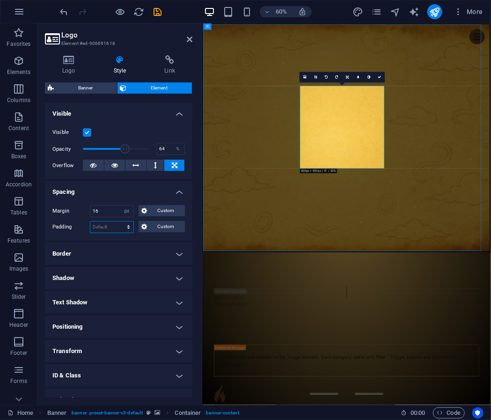
select select "px"
click at [120, 221] on select "Default px rem % vh vw Custom" at bounding box center [111, 226] width 43 height 11
type input "2"
click at [151, 212] on span "Custom" at bounding box center [166, 210] width 32 height 11
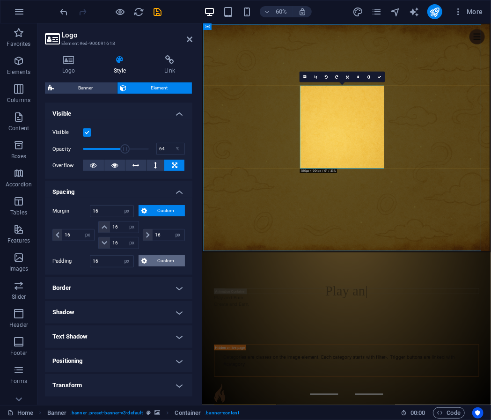
click at [158, 259] on span "Custom" at bounding box center [166, 260] width 32 height 11
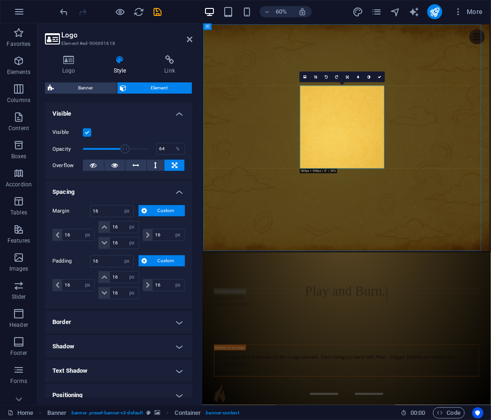
drag, startPoint x: 158, startPoint y: 259, endPoint x: 143, endPoint y: 210, distance: 51.0
click at [143, 210] on icon at bounding box center [144, 210] width 6 height 11
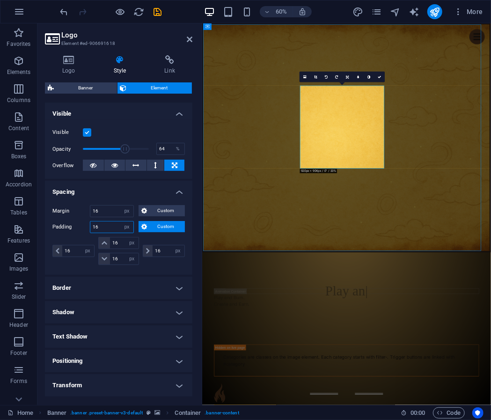
click at [102, 223] on input "16" at bounding box center [111, 226] width 43 height 11
click at [102, 225] on input "16" at bounding box center [111, 226] width 43 height 11
click at [100, 225] on input "16" at bounding box center [111, 226] width 43 height 11
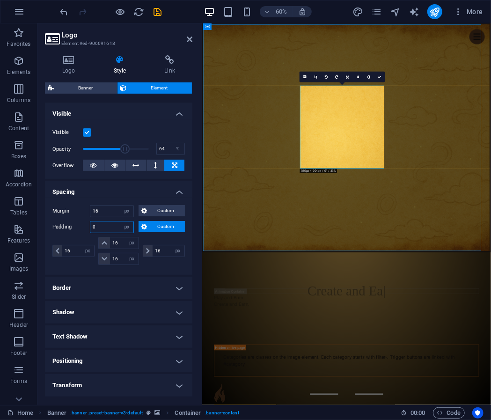
type input "0"
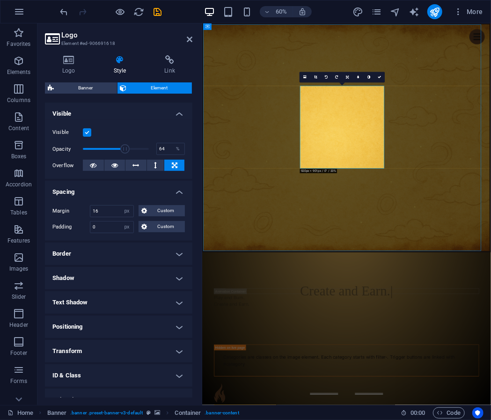
click at [102, 253] on h4 "Border" at bounding box center [118, 253] width 147 height 22
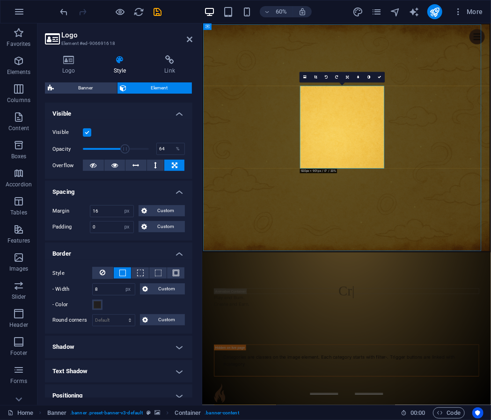
scroll to position [134, 0]
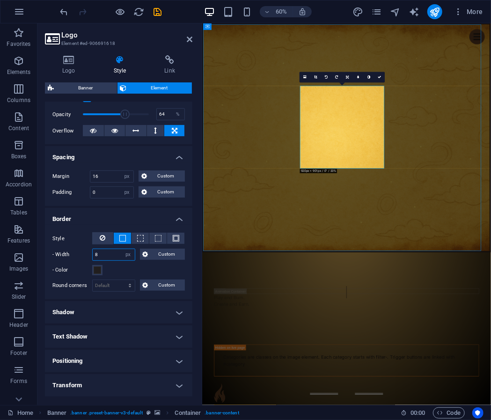
click at [103, 251] on input "8" at bounding box center [114, 254] width 42 height 11
type input "4"
click at [116, 301] on h4 "Shadow" at bounding box center [118, 312] width 147 height 22
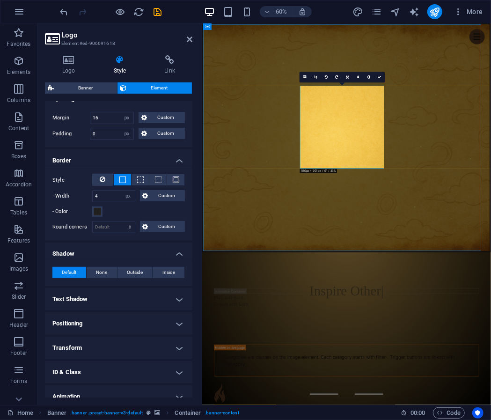
scroll to position [195, 0]
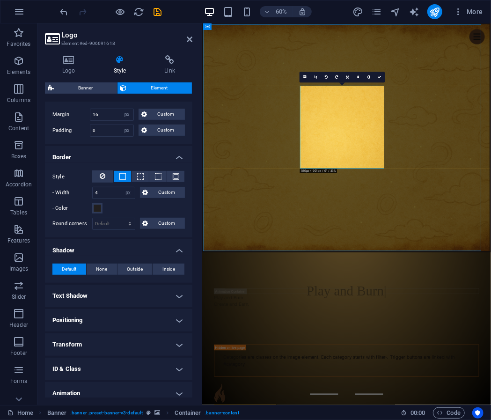
click at [108, 292] on h4 "Text Shadow" at bounding box center [118, 295] width 147 height 22
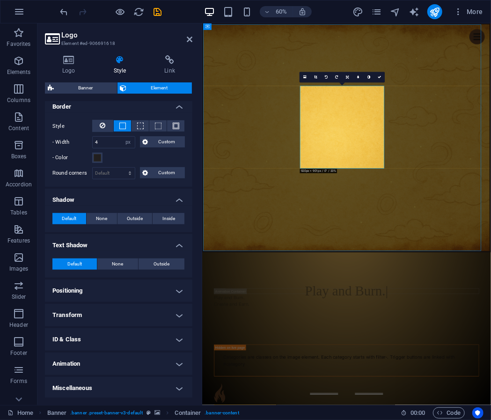
click at [104, 286] on h4 "Positioning" at bounding box center [118, 290] width 147 height 22
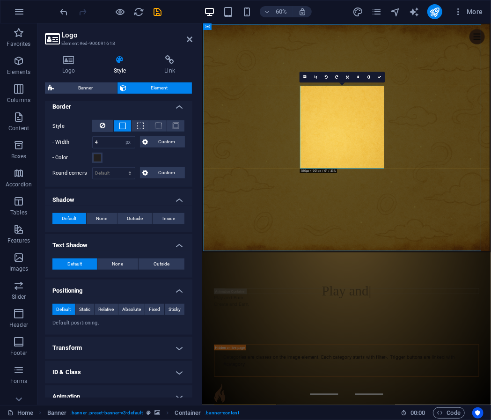
scroll to position [278, 0]
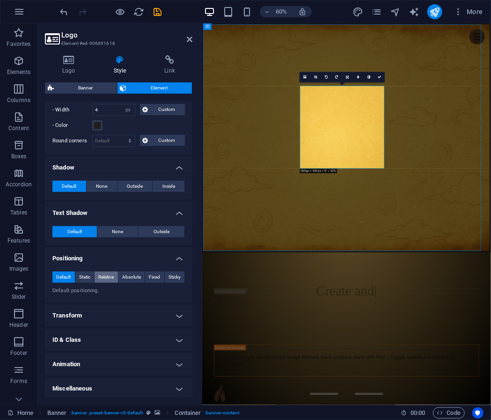
click at [101, 273] on span "Relative" at bounding box center [105, 276] width 15 height 11
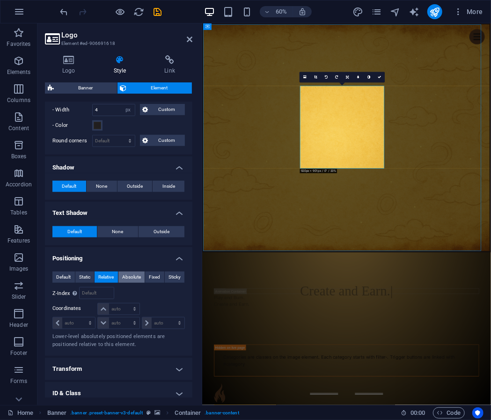
click at [130, 277] on span "Absolute" at bounding box center [131, 276] width 19 height 11
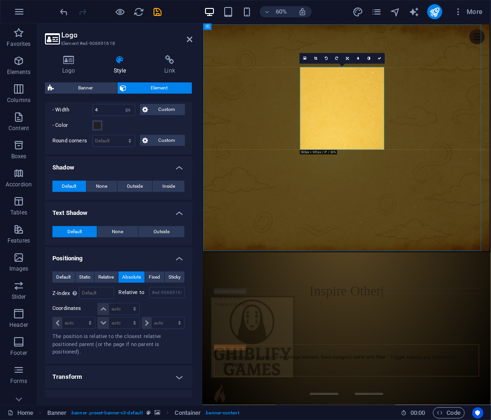
click at [115, 254] on h4 "Positioning" at bounding box center [118, 255] width 147 height 17
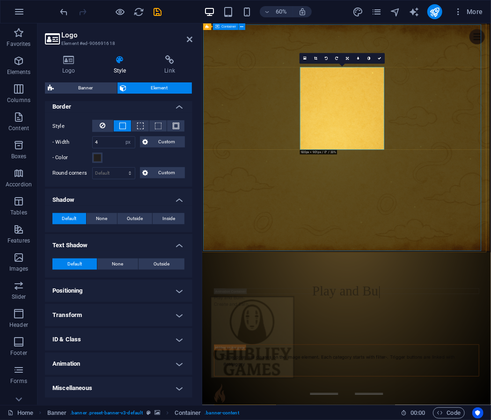
select select "px"
select select "%"
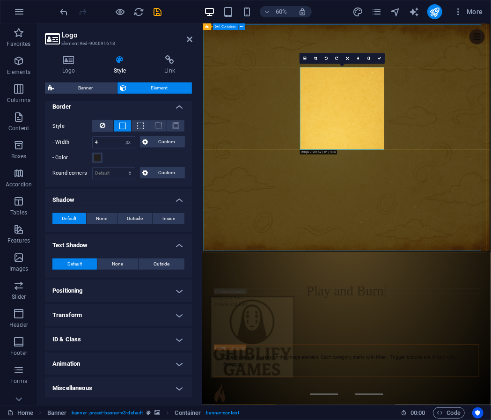
select select "%"
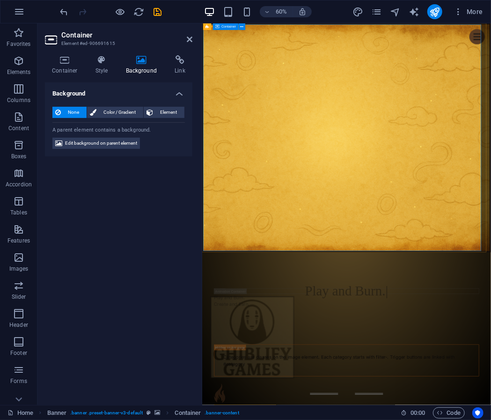
click at [68, 69] on h4 "Container" at bounding box center [66, 65] width 43 height 20
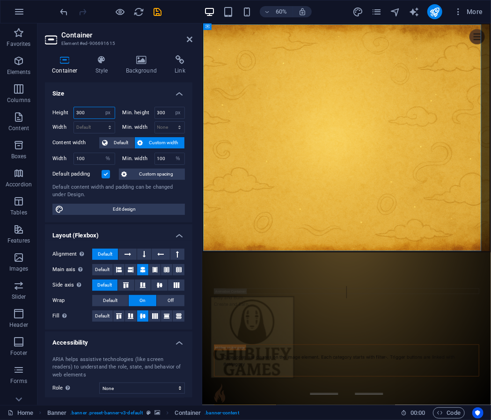
click at [89, 114] on input "300" at bounding box center [94, 112] width 41 height 11
type input "200"
click at [164, 112] on input "300" at bounding box center [170, 112] width 30 height 11
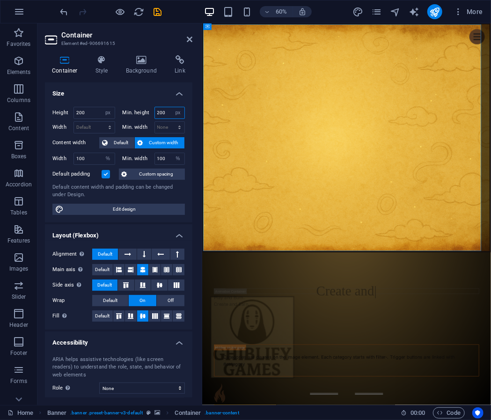
type input "200"
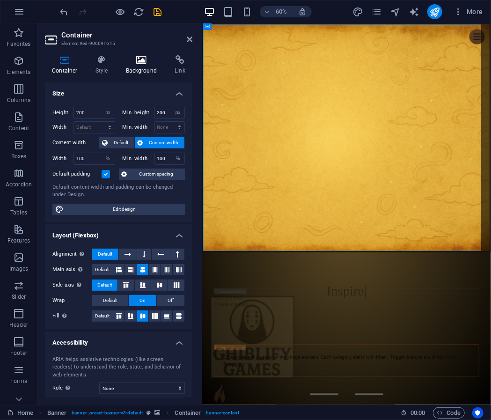
click at [146, 60] on icon at bounding box center [141, 59] width 45 height 9
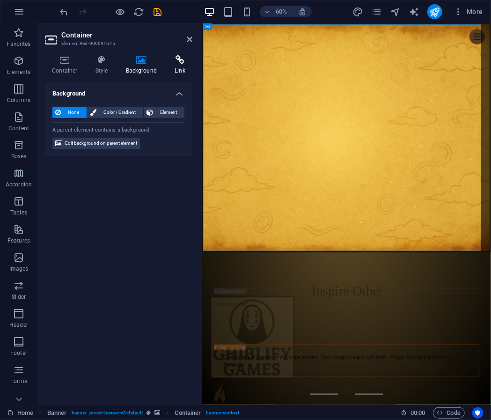
click at [179, 73] on h4 "Link" at bounding box center [179, 65] width 25 height 20
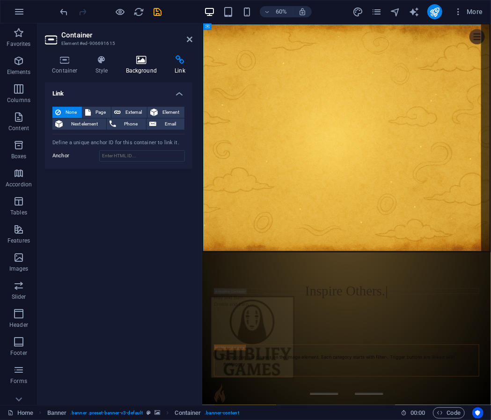
click at [127, 74] on h4 "Background" at bounding box center [143, 65] width 49 height 20
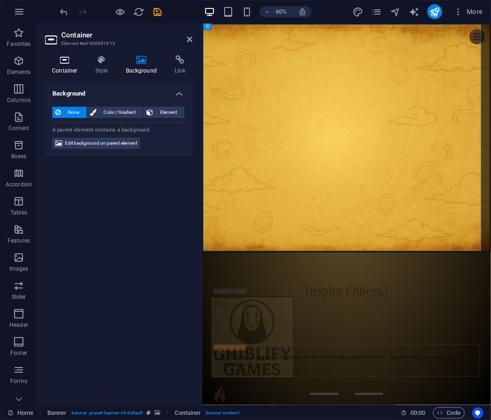
click at [86, 59] on h4 "Container" at bounding box center [66, 65] width 43 height 20
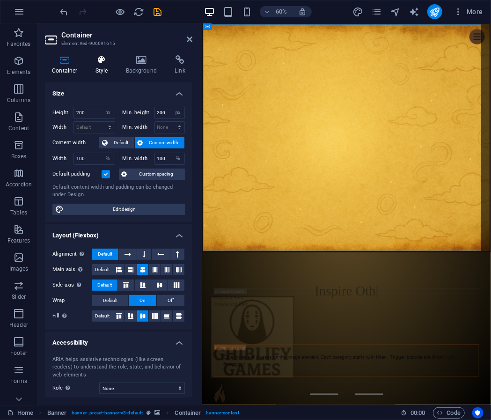
click at [94, 60] on icon at bounding box center [101, 59] width 27 height 9
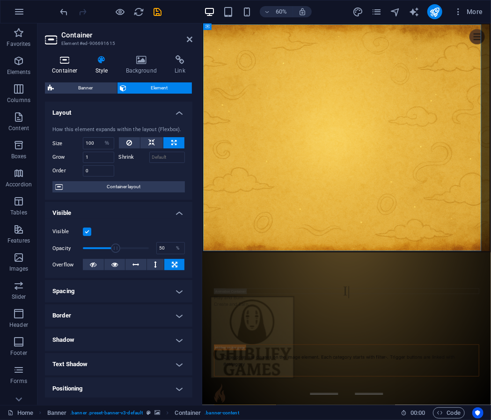
click at [66, 61] on icon at bounding box center [65, 59] width 40 height 9
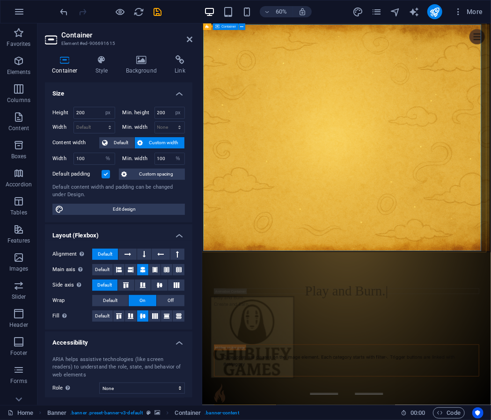
click at [107, 171] on label at bounding box center [105, 174] width 8 height 8
click at [0, 0] on input "Default padding" at bounding box center [0, 0] width 0 height 0
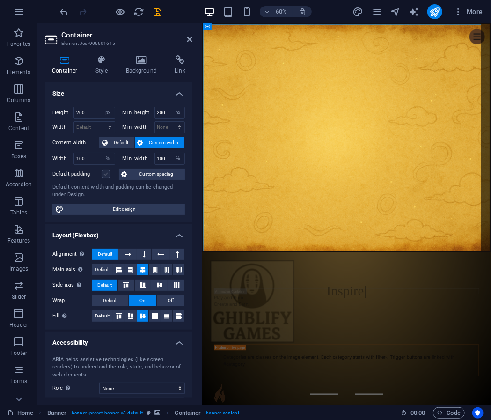
click at [107, 171] on label at bounding box center [105, 174] width 8 height 8
click at [0, 0] on input "Default padding" at bounding box center [0, 0] width 0 height 0
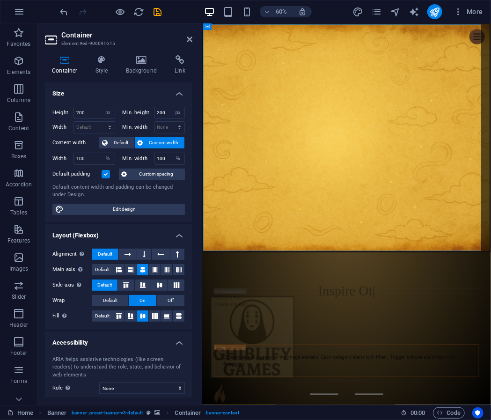
click at [106, 176] on label at bounding box center [105, 174] width 8 height 8
click at [0, 0] on input "Default padding" at bounding box center [0, 0] width 0 height 0
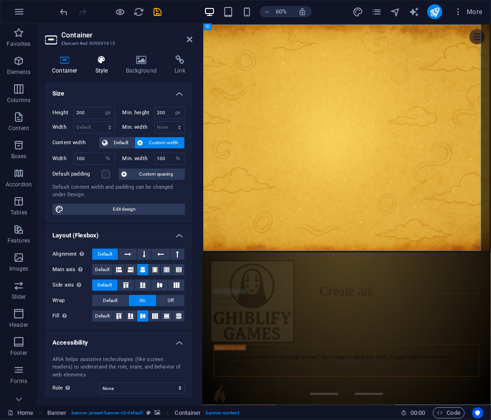
click at [101, 66] on h4 "Style" at bounding box center [103, 65] width 30 height 20
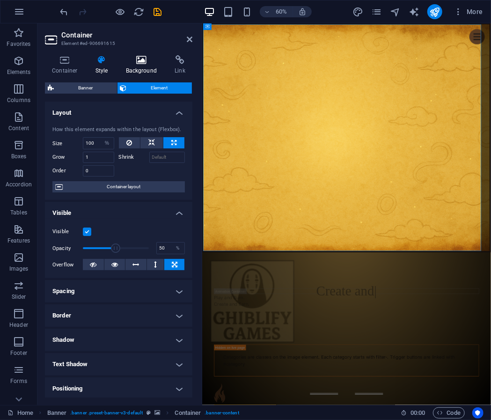
click at [142, 65] on h4 "Background" at bounding box center [143, 65] width 49 height 20
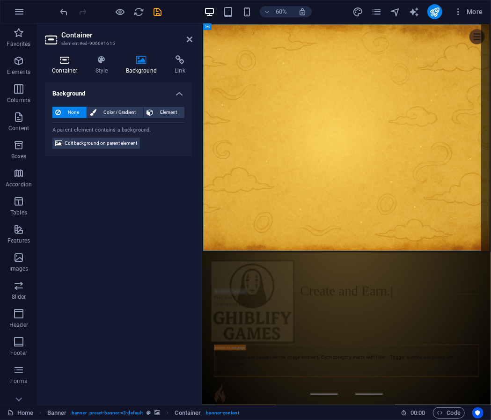
click at [85, 67] on h4 "Container" at bounding box center [66, 65] width 43 height 20
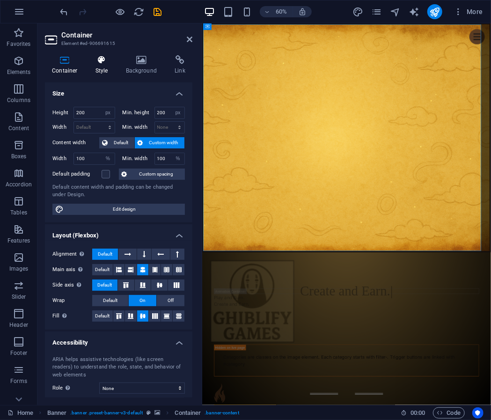
click at [95, 69] on h4 "Style" at bounding box center [103, 65] width 30 height 20
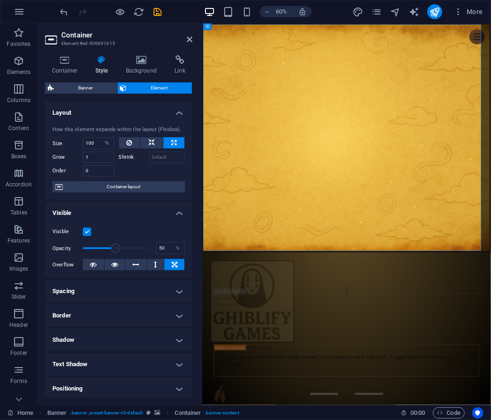
click at [124, 297] on h4 "Spacing" at bounding box center [118, 291] width 147 height 22
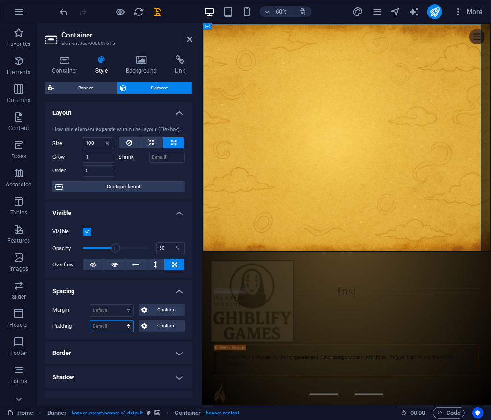
click at [107, 322] on select "Default px rem % vh vw Custom" at bounding box center [111, 325] width 43 height 11
select select "px"
click at [120, 320] on select "Default px rem % vh vw Custom" at bounding box center [111, 325] width 43 height 11
click at [102, 325] on input "16" at bounding box center [111, 325] width 43 height 11
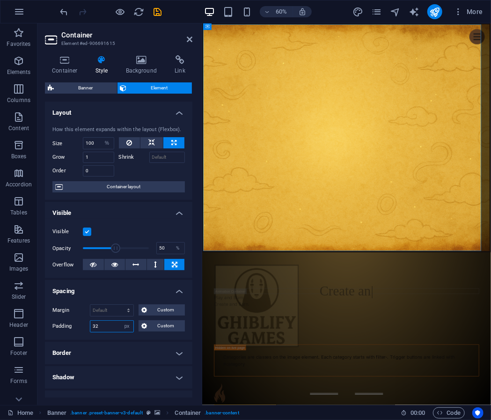
type input "32"
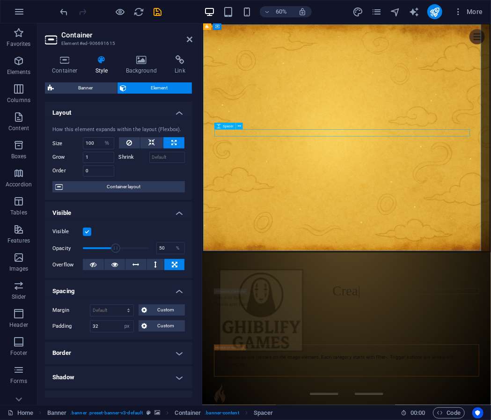
select select "px"
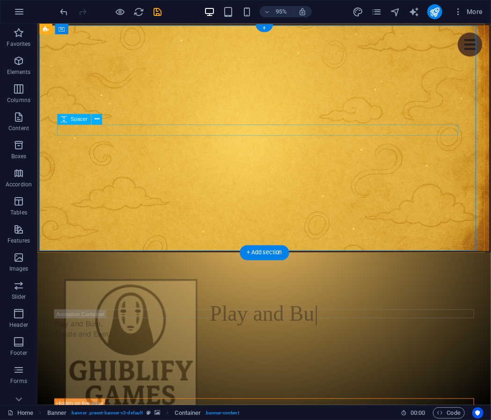
click at [382, 285] on div at bounding box center [276, 291] width 436 height 12
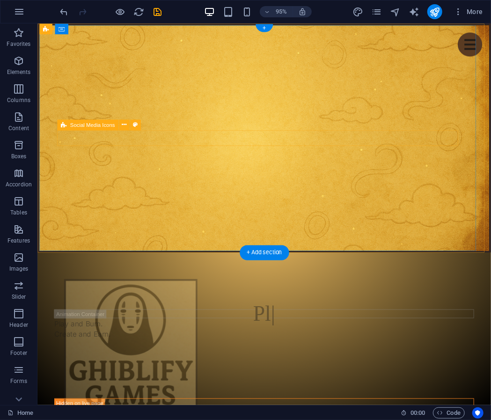
click at [381, 285] on div at bounding box center [276, 323] width 436 height 77
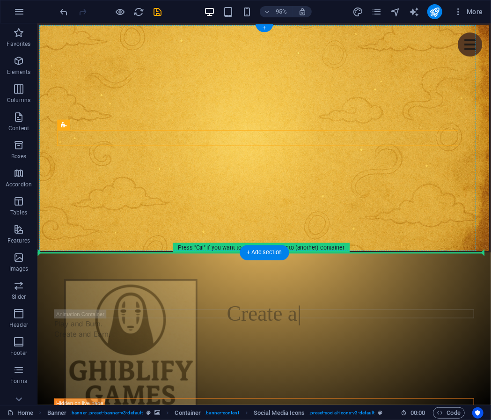
drag, startPoint x: 144, startPoint y: 143, endPoint x: 140, endPoint y: 217, distance: 74.0
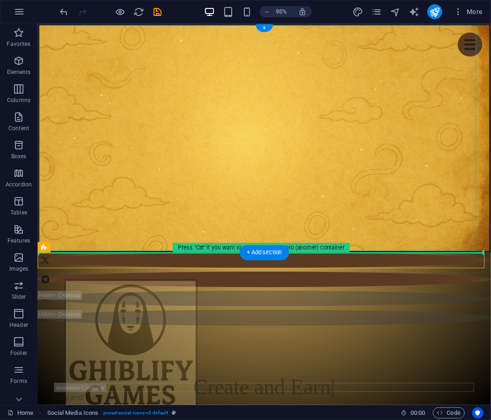
drag, startPoint x: 125, startPoint y: 268, endPoint x: 133, endPoint y: 203, distance: 65.0
drag, startPoint x: 125, startPoint y: 269, endPoint x: 134, endPoint y: 150, distance: 119.1
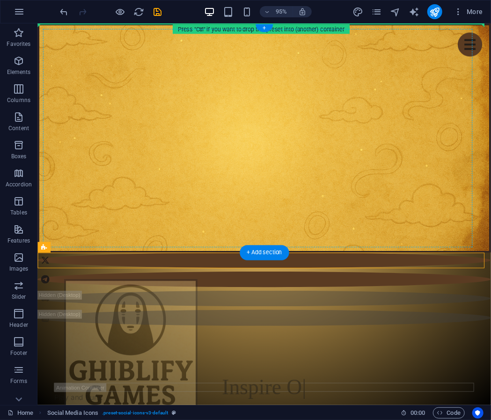
drag, startPoint x: 174, startPoint y: 273, endPoint x: 217, endPoint y: 139, distance: 140.4
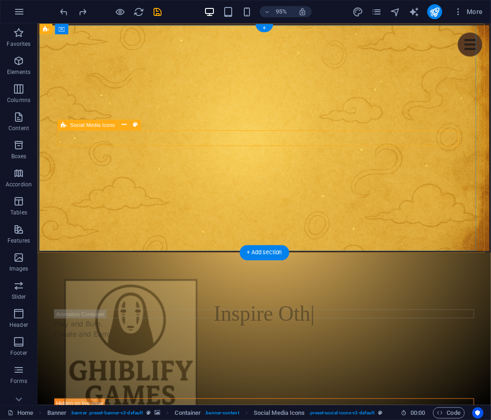
click at [176, 285] on div at bounding box center [276, 323] width 436 height 77
select select "rem"
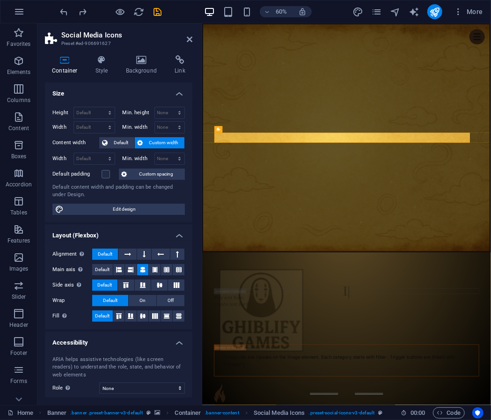
click at [170, 133] on div "Height Default px rem % vh vw Min. height None px rem % vh vw Width Default px …" at bounding box center [118, 160] width 147 height 123
click at [101, 61] on icon at bounding box center [101, 59] width 27 height 9
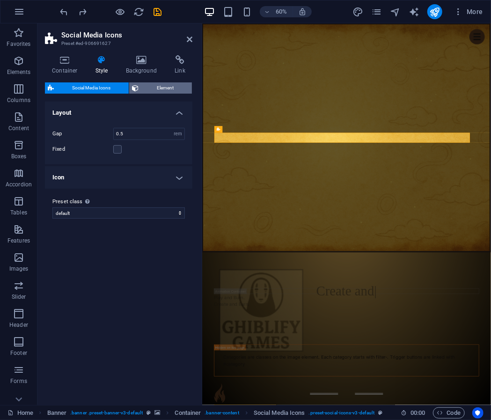
click at [158, 91] on span "Element" at bounding box center [165, 87] width 48 height 11
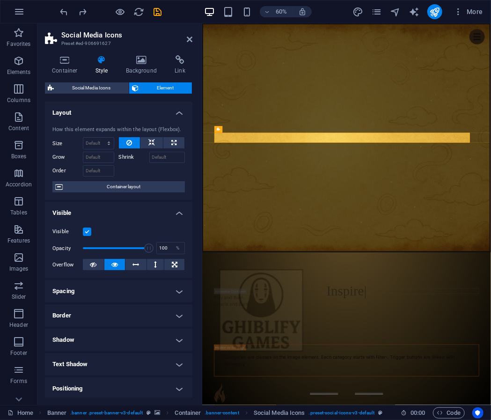
scroll to position [99, 0]
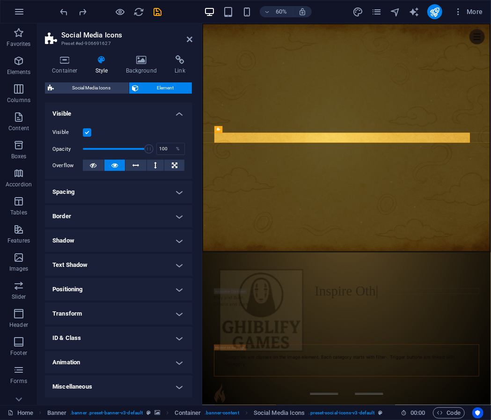
click at [99, 294] on h4 "Positioning" at bounding box center [118, 289] width 147 height 22
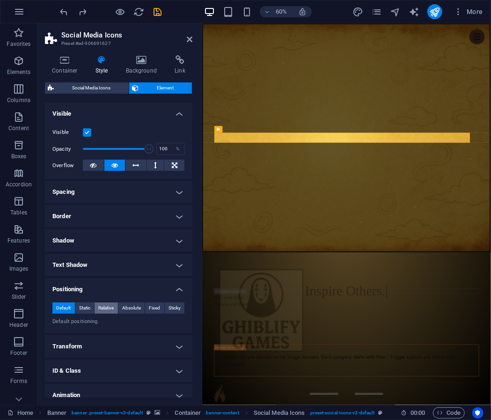
click at [113, 311] on span "Relative" at bounding box center [105, 307] width 15 height 11
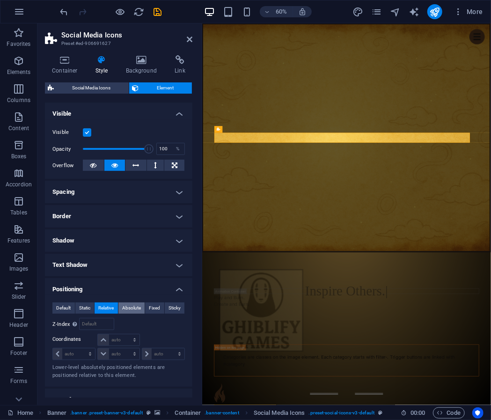
click at [129, 313] on span "Absolute" at bounding box center [131, 307] width 19 height 11
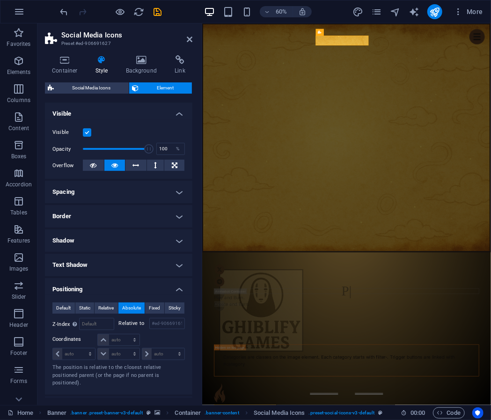
click at [152, 314] on div "Default Static Relative Absolute Fixed Sticky Z-Index Sets the order of the ele…" at bounding box center [118, 344] width 132 height 85
click at [152, 310] on span "Fixed" at bounding box center [154, 307] width 11 height 11
click at [113, 353] on select "auto px rem % em" at bounding box center [118, 353] width 41 height 11
click at [178, 304] on span "Sticky" at bounding box center [174, 307] width 12 height 11
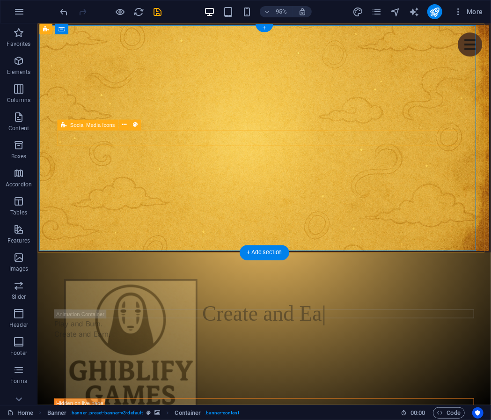
click at [185, 285] on div at bounding box center [276, 323] width 436 height 77
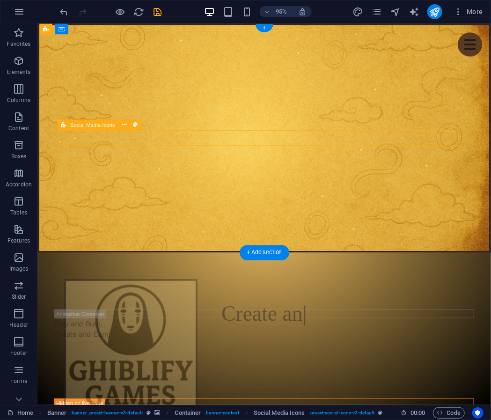
click at [185, 285] on div at bounding box center [276, 323] width 436 height 77
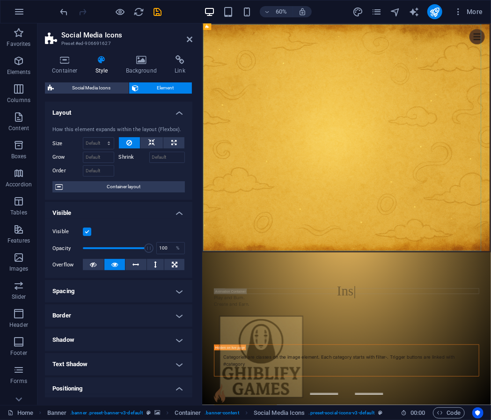
drag, startPoint x: 322, startPoint y: 210, endPoint x: 401, endPoint y: 121, distance: 118.9
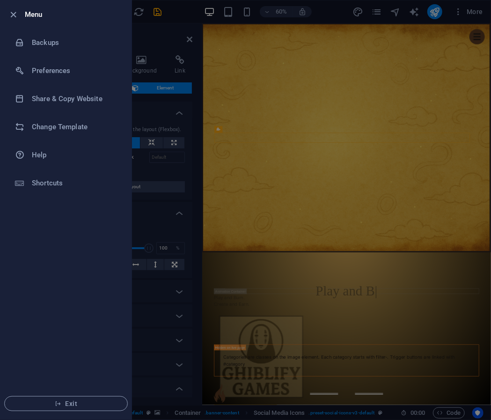
click at [17, 11] on icon "button" at bounding box center [13, 14] width 11 height 11
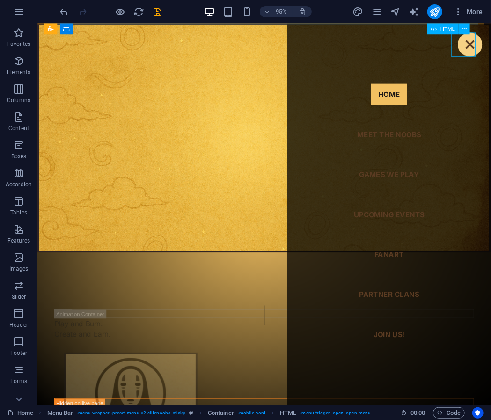
click at [483, 46] on div at bounding box center [492, 45] width 26 height 25
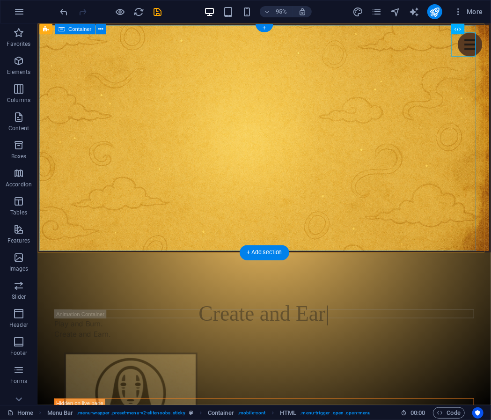
scroll to position [4, 0]
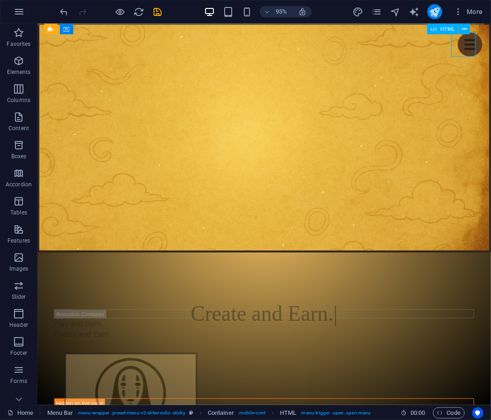
click at [487, 48] on div at bounding box center [492, 45] width 26 height 25
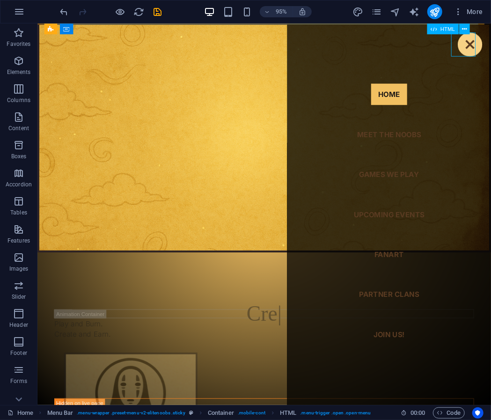
click at [487, 48] on div at bounding box center [492, 45] width 26 height 25
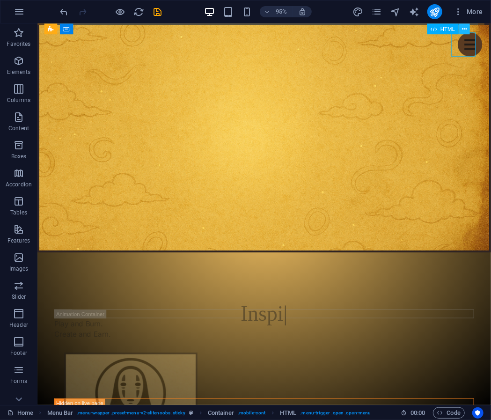
click at [466, 30] on icon at bounding box center [463, 28] width 5 height 9
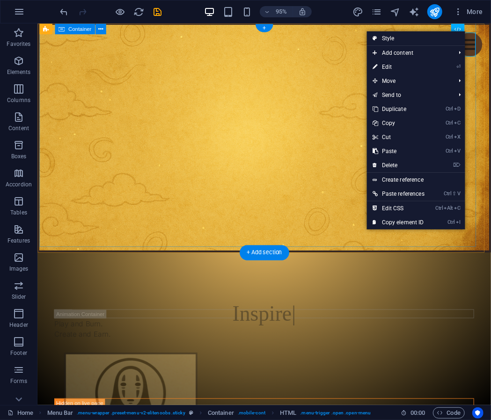
click at [490, 262] on div at bounding box center [275, 309] width 473 height 94
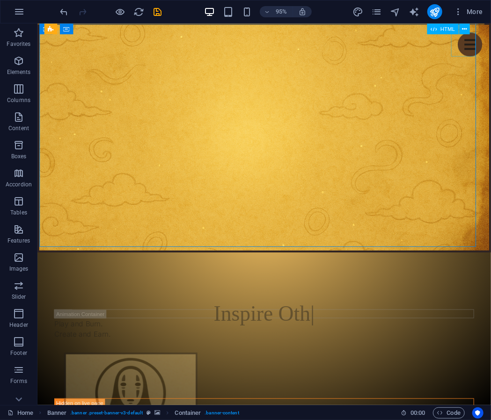
click at [487, 51] on div at bounding box center [492, 45] width 26 height 25
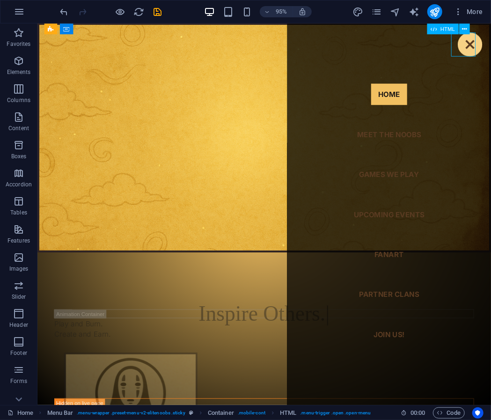
click at [487, 51] on div at bounding box center [492, 45] width 26 height 25
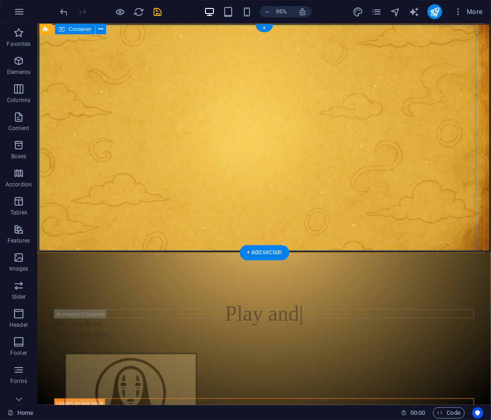
scroll to position [0, 0]
click at [454, 266] on div at bounding box center [275, 313] width 473 height 94
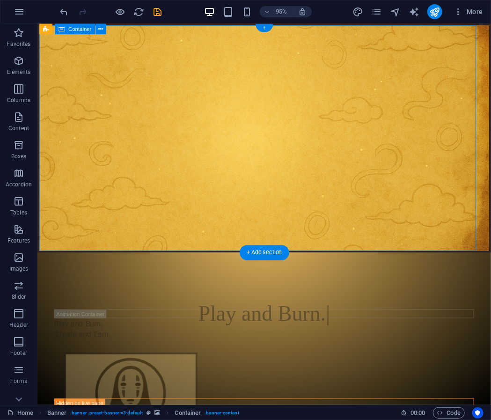
click at [431, 266] on div at bounding box center [275, 313] width 473 height 94
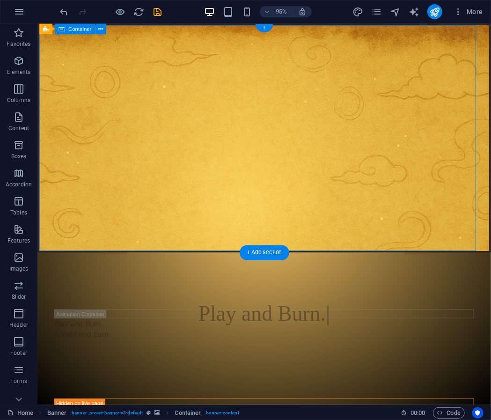
select select "%"
select select "px"
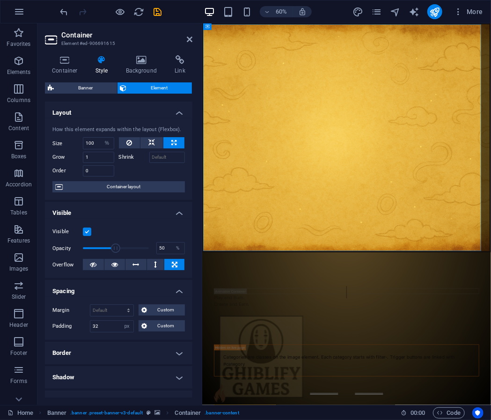
click at [228, 4] on div "60%" at bounding box center [257, 11] width 108 height 15
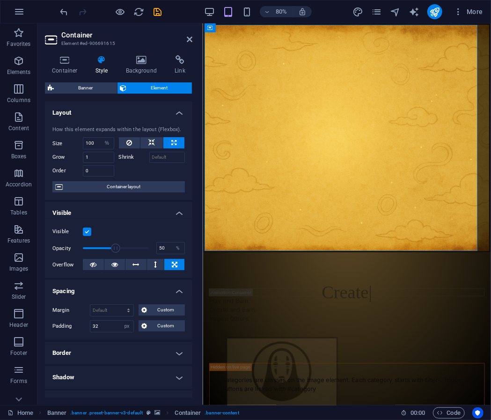
click at [239, 10] on div "80%" at bounding box center [257, 11] width 108 height 15
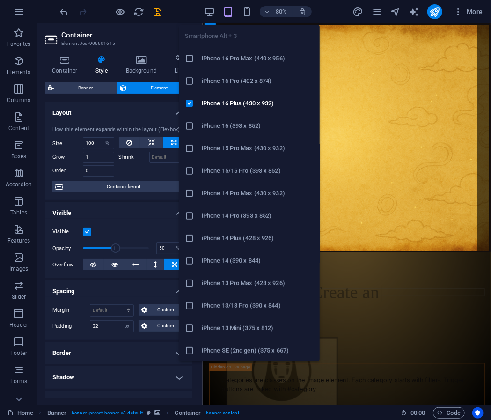
click at [239, 10] on div "80%" at bounding box center [257, 11] width 108 height 15
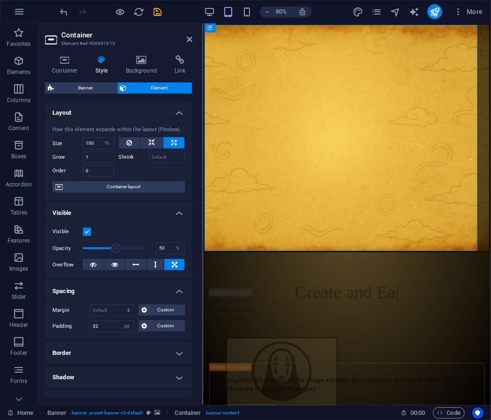
click at [239, 10] on div "80%" at bounding box center [257, 11] width 108 height 15
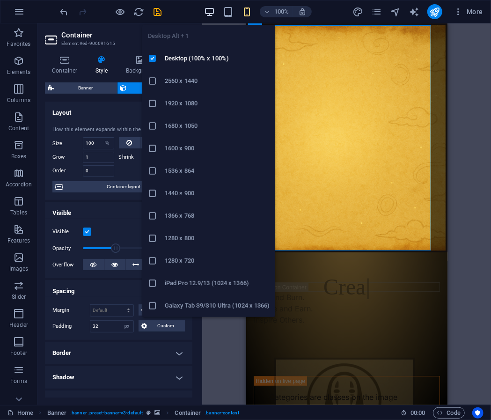
click at [210, 12] on icon "button" at bounding box center [209, 12] width 11 height 11
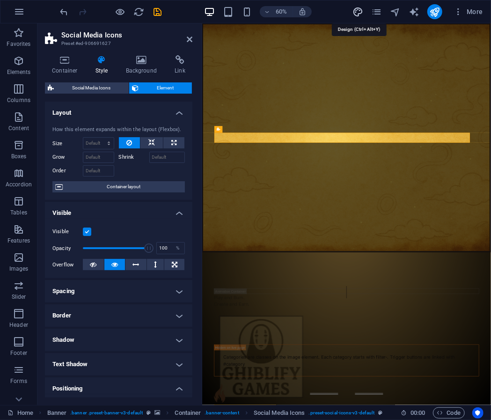
select select "ease-in-out"
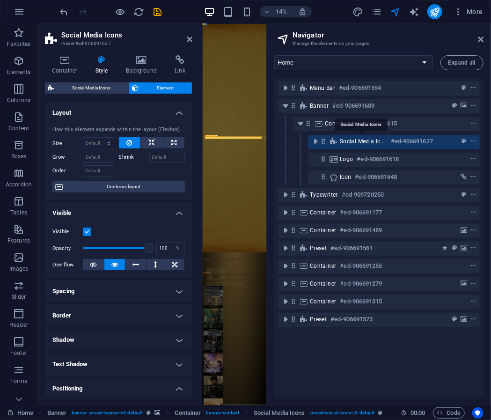
click at [351, 141] on span "Social Media Icons" at bounding box center [363, 140] width 47 height 7
click at [316, 144] on icon "toggle-expand" at bounding box center [315, 141] width 9 height 9
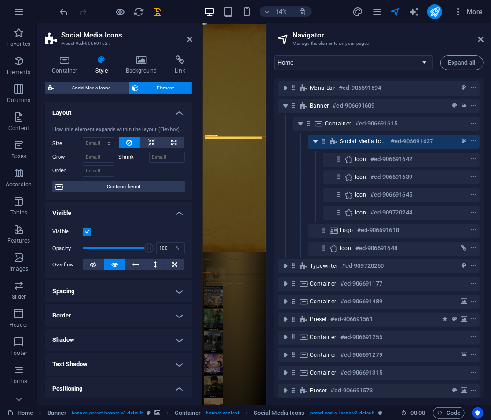
click at [316, 144] on icon "toggle-expand" at bounding box center [315, 141] width 9 height 9
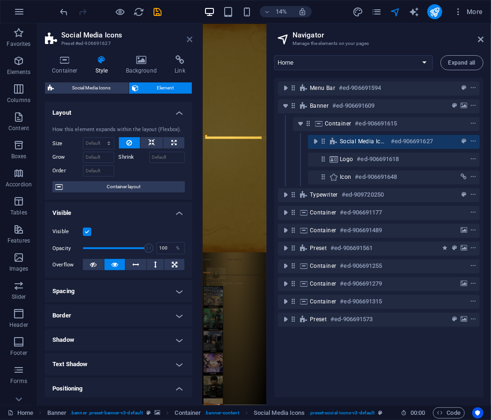
click at [190, 40] on icon at bounding box center [190, 39] width 6 height 7
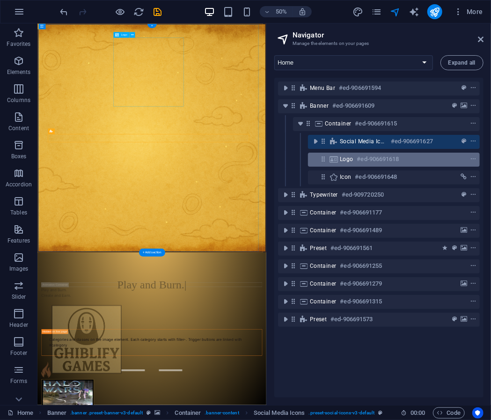
click at [358, 157] on h6 "#ed-906691618" at bounding box center [378, 158] width 42 height 11
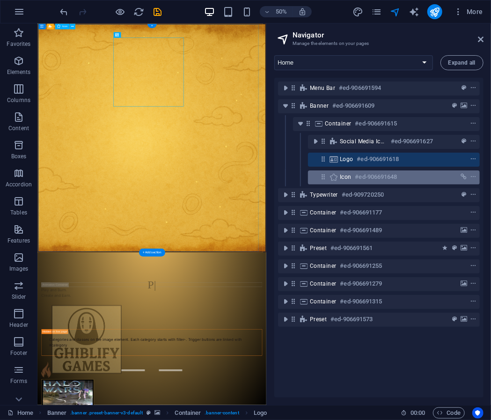
click at [364, 176] on h6 "#ed-906691648" at bounding box center [376, 176] width 42 height 11
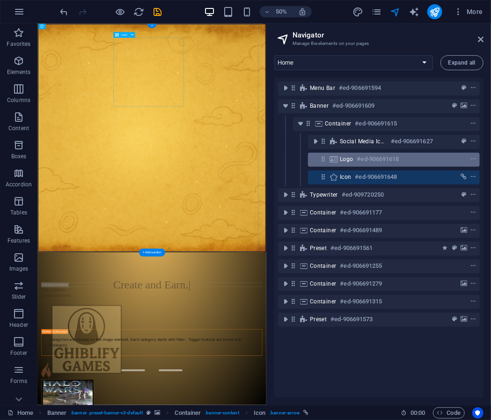
click at [368, 163] on h6 "#ed-906691618" at bounding box center [378, 158] width 42 height 11
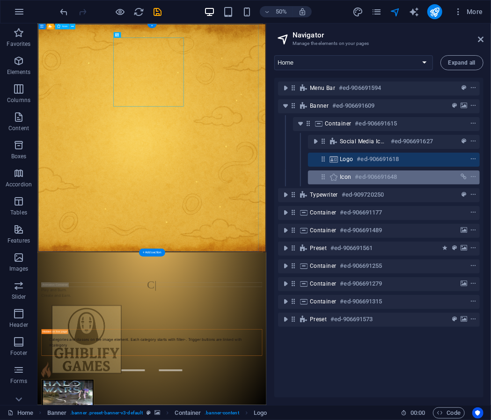
click at [412, 177] on div "Icon #ed-906691648" at bounding box center [386, 176] width 93 height 11
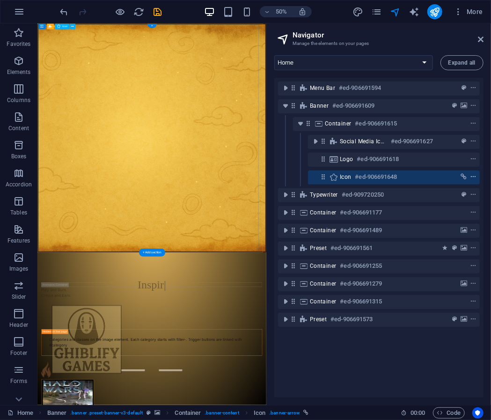
click at [474, 176] on span "context-menu" at bounding box center [472, 177] width 9 height 7
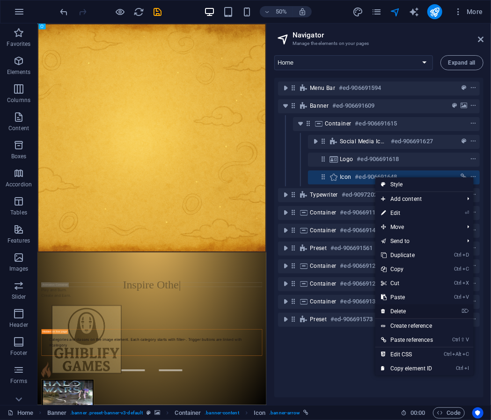
click at [399, 308] on link "⌦ Delete" at bounding box center [406, 311] width 63 height 14
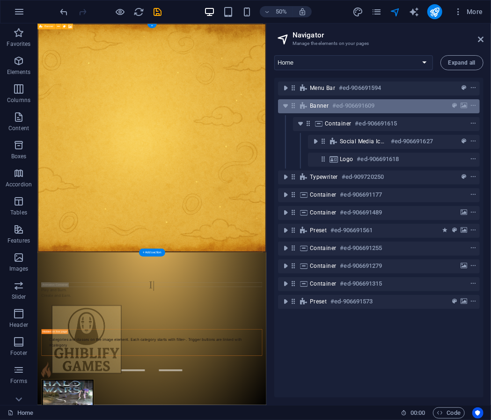
click at [406, 100] on div "Banner #ed-906691609" at bounding box center [379, 106] width 202 height 14
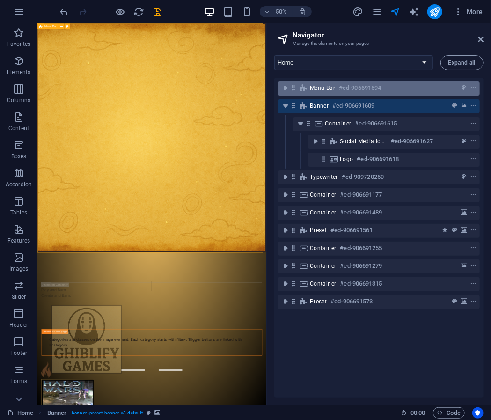
click at [402, 91] on div "Menu Bar #ed-906691594" at bounding box center [371, 87] width 123 height 11
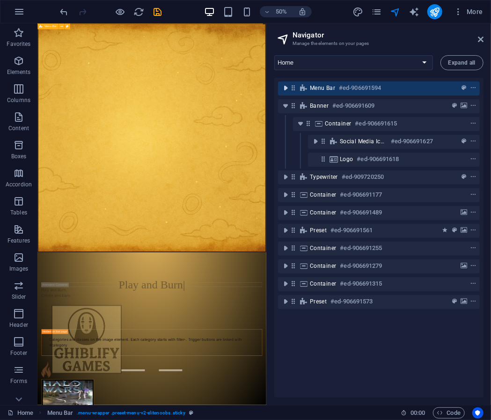
click at [286, 90] on icon "toggle-expand" at bounding box center [285, 87] width 9 height 9
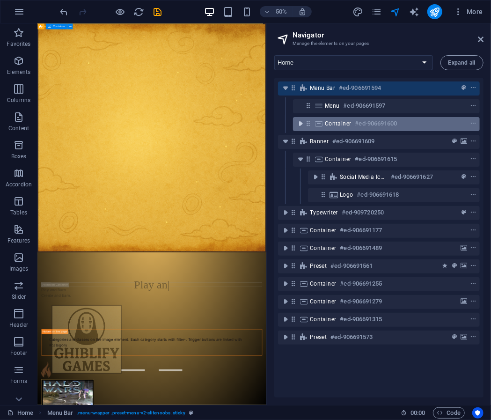
click at [301, 120] on icon "toggle-expand" at bounding box center [300, 123] width 9 height 9
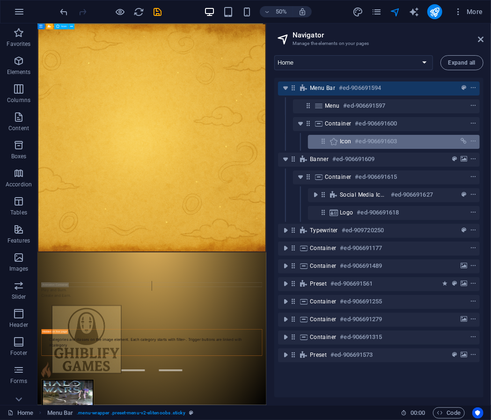
click at [383, 139] on h6 "#ed-906691603" at bounding box center [376, 141] width 42 height 11
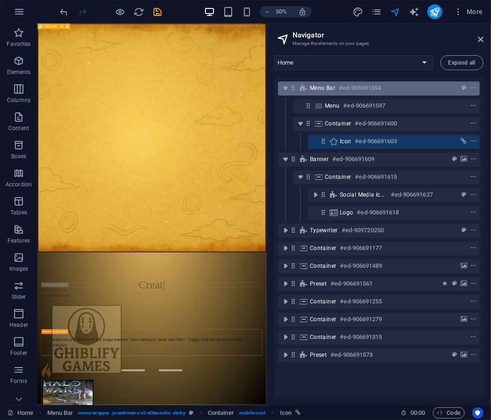
click at [439, 94] on div "Menu Bar #ed-906691594" at bounding box center [379, 88] width 202 height 14
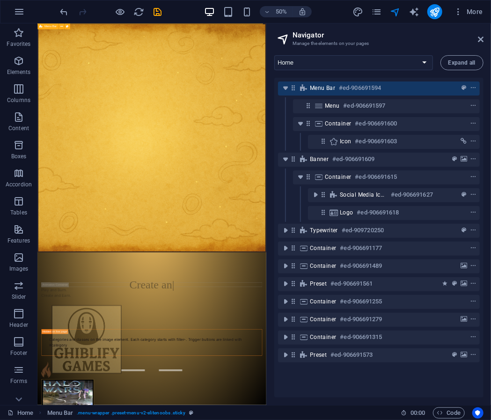
click at [477, 88] on div "Menu Bar #ed-906691594" at bounding box center [379, 88] width 202 height 14
click at [472, 88] on icon "context-menu" at bounding box center [473, 88] width 7 height 7
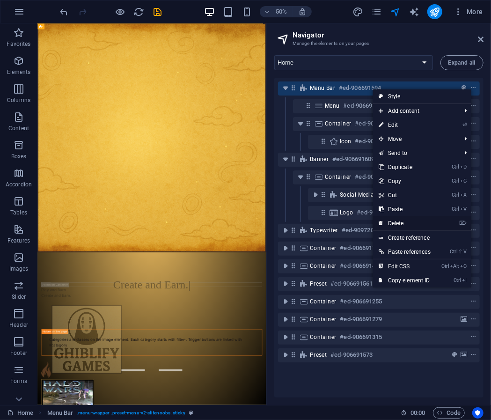
click at [417, 218] on link "⌦ Delete" at bounding box center [404, 223] width 63 height 14
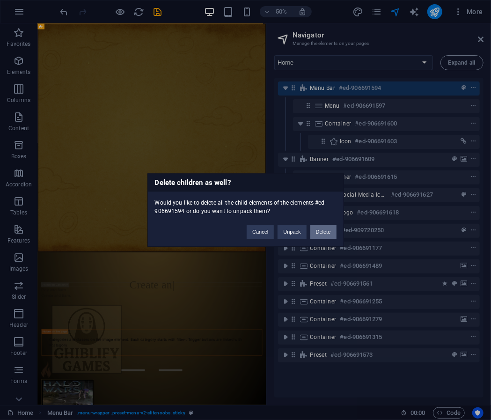
click at [317, 232] on button "Delete" at bounding box center [323, 231] width 26 height 14
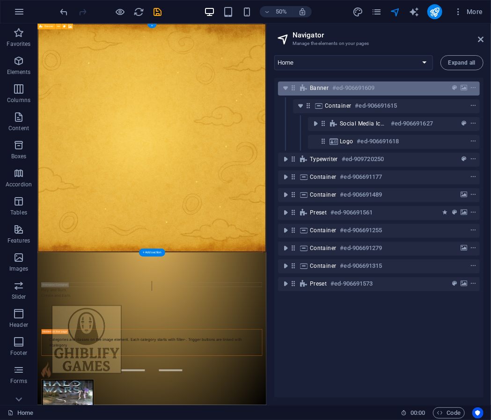
click at [388, 85] on div "Banner #ed-906691609" at bounding box center [371, 87] width 123 height 11
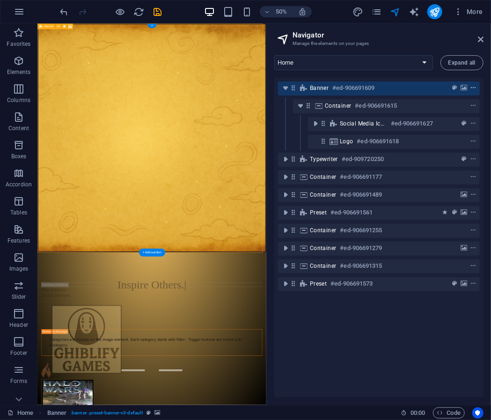
click at [473, 92] on button "context-menu" at bounding box center [472, 87] width 9 height 11
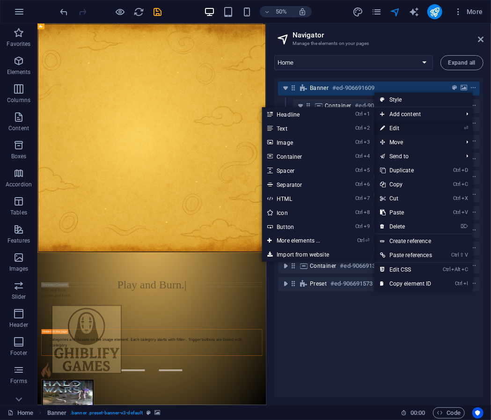
click at [405, 126] on link "⏎ Edit" at bounding box center [405, 128] width 63 height 14
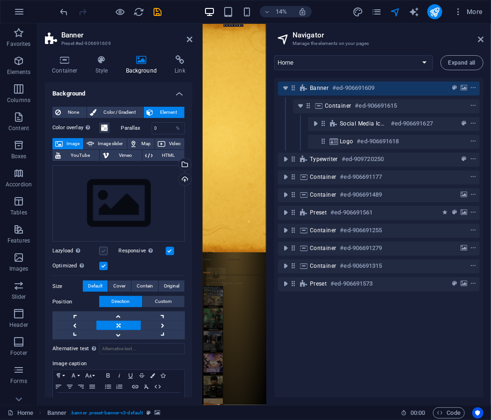
click at [102, 248] on label at bounding box center [103, 250] width 8 height 8
click at [0, 0] on input "Lazyload Loading images after the page loads improves page speed." at bounding box center [0, 0] width 0 height 0
click at [109, 66] on h4 "Style" at bounding box center [103, 65] width 30 height 20
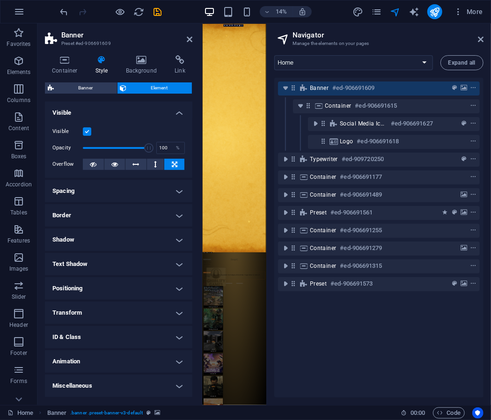
click at [88, 333] on h4 "ID & Class" at bounding box center [118, 337] width 147 height 22
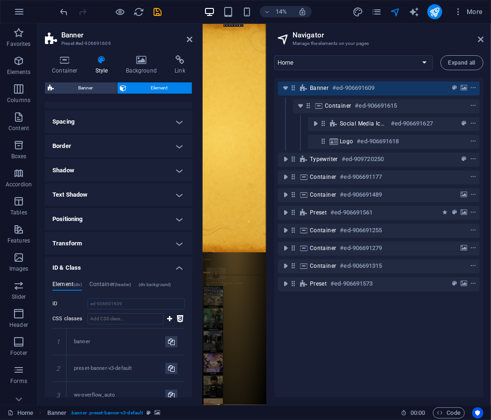
scroll to position [75, 0]
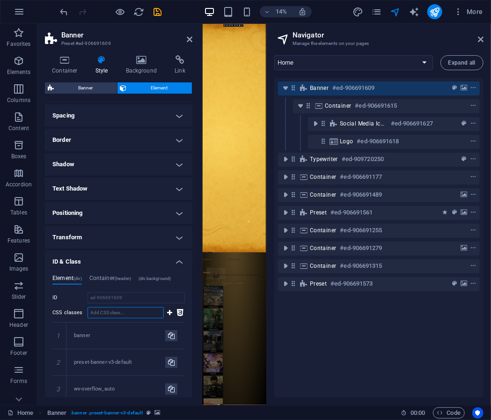
click at [154, 314] on input "CSS classes" at bounding box center [125, 312] width 76 height 11
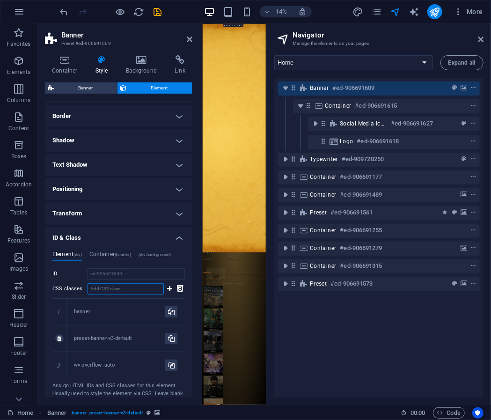
scroll to position [99, 0]
click at [139, 271] on input "ed-906691609" at bounding box center [135, 273] width 97 height 11
click at [137, 235] on h4 "ID & Class" at bounding box center [118, 235] width 147 height 17
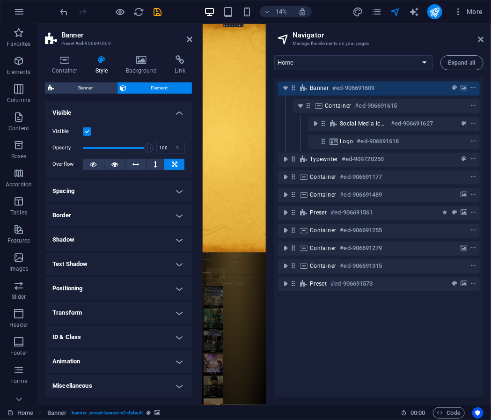
scroll to position [0, 0]
click at [111, 381] on h4 "Miscellaneous" at bounding box center [118, 385] width 147 height 22
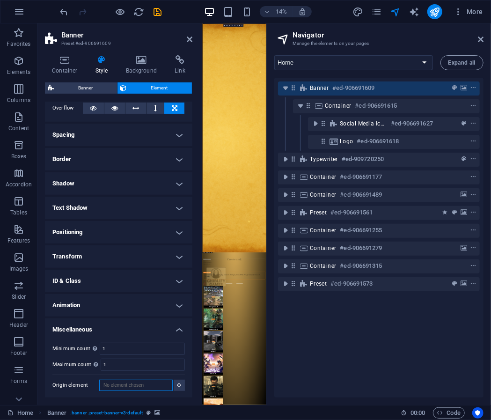
click at [139, 386] on input "Origin element" at bounding box center [135, 384] width 73 height 11
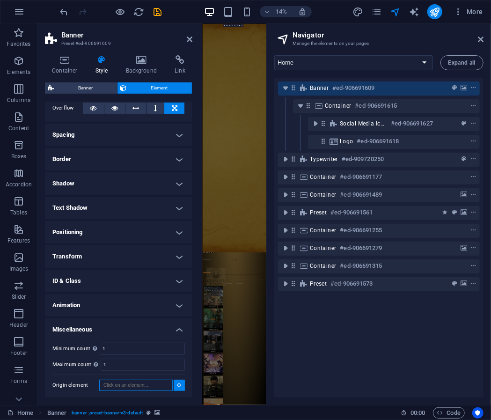
click at [156, 386] on input "Origin element" at bounding box center [135, 384] width 73 height 11
click at [97, 386] on label "Origin element" at bounding box center [75, 384] width 47 height 11
click at [99, 386] on input "Origin element" at bounding box center [135, 384] width 73 height 11
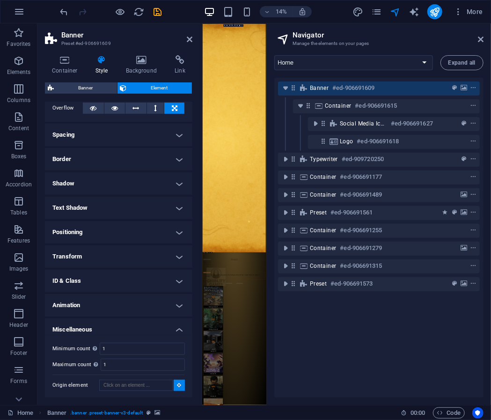
click at [96, 383] on label "Origin element" at bounding box center [75, 384] width 47 height 11
click at [99, 383] on input "Origin element" at bounding box center [135, 384] width 73 height 11
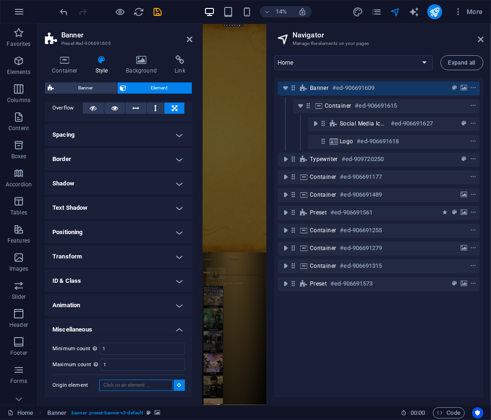
click at [109, 385] on input "Origin element" at bounding box center [135, 384] width 73 height 11
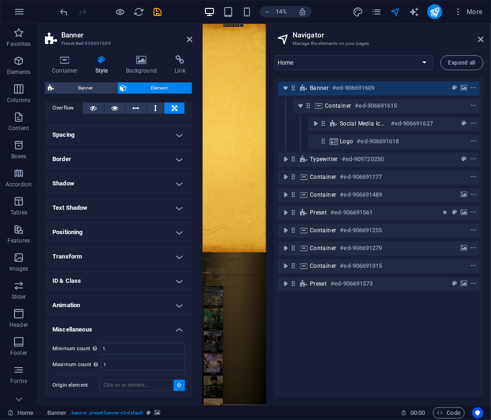
click at [86, 382] on label "Origin element" at bounding box center [75, 384] width 47 height 11
click at [99, 382] on input "Origin element" at bounding box center [135, 384] width 73 height 11
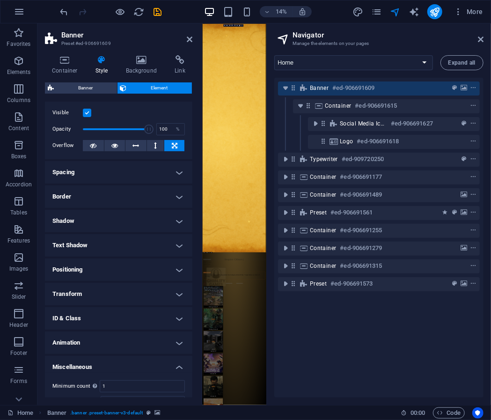
scroll to position [0, 0]
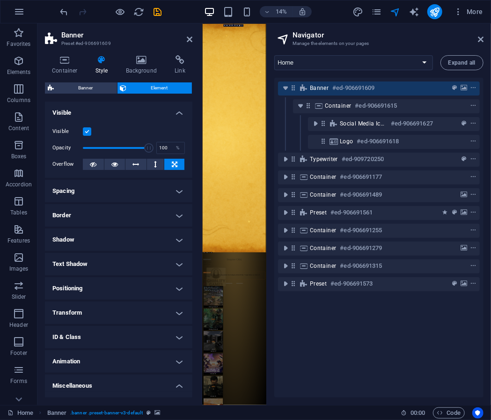
click at [112, 303] on h4 "Transform" at bounding box center [118, 312] width 147 height 22
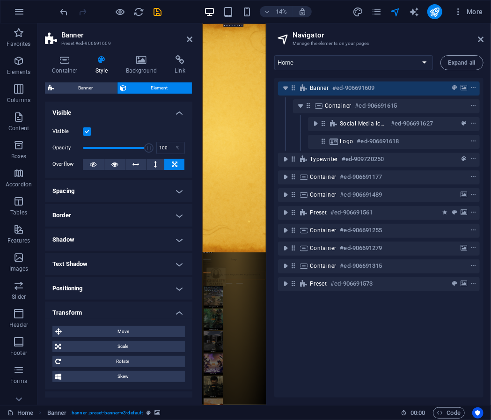
click at [117, 290] on h4 "Positioning" at bounding box center [118, 288] width 147 height 22
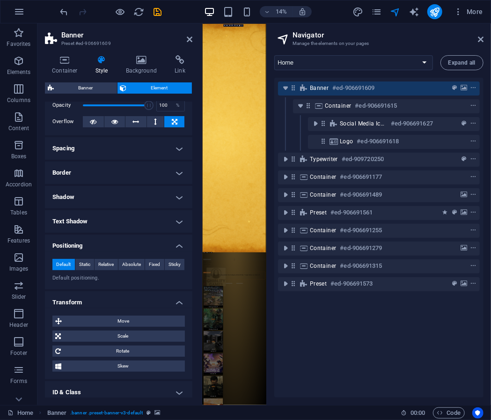
scroll to position [43, 0]
click at [134, 263] on span "Absolute" at bounding box center [131, 263] width 19 height 11
click at [81, 261] on span "Static" at bounding box center [84, 263] width 11 height 11
click at [101, 264] on span "Relative" at bounding box center [105, 263] width 15 height 11
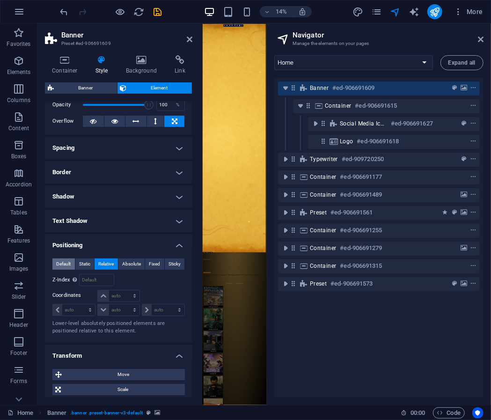
click at [74, 262] on button "Default" at bounding box center [63, 263] width 22 height 11
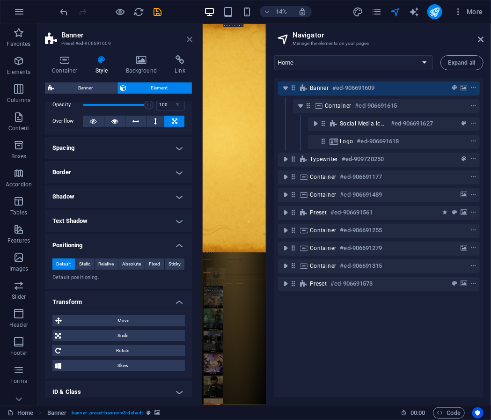
click at [187, 41] on icon at bounding box center [190, 39] width 6 height 7
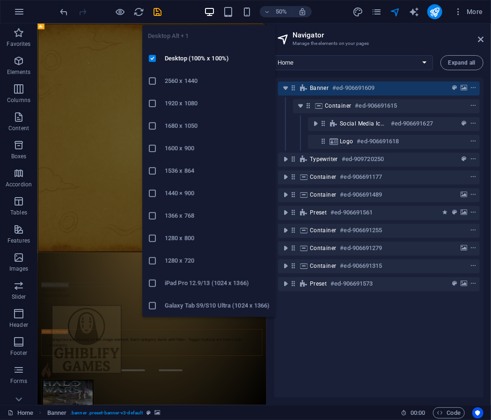
click at [191, 84] on h6 "2560 x 1440" at bounding box center [217, 80] width 105 height 11
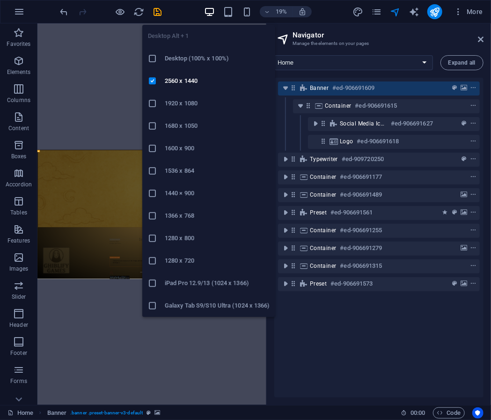
click at [195, 100] on h6 "1920 x 1080" at bounding box center [217, 103] width 105 height 11
click at [213, 15] on icon "button" at bounding box center [209, 12] width 11 height 11
click at [203, 162] on li "1536 x 864" at bounding box center [208, 170] width 133 height 22
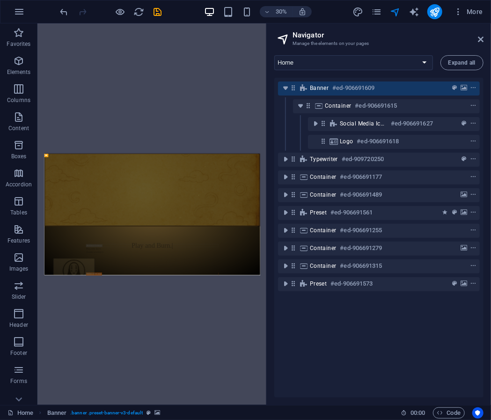
click at [195, 78] on div "Drag here to replace the existing content. Press “Ctrl” if you want to create a…" at bounding box center [151, 213] width 229 height 381
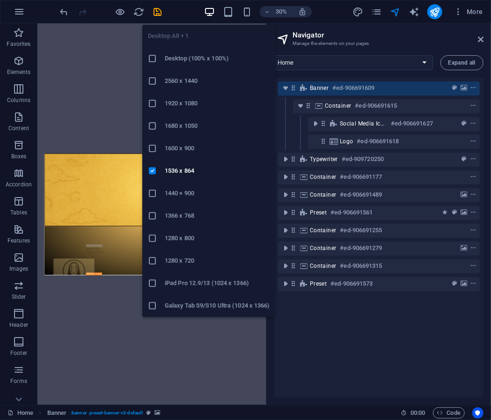
click at [209, 9] on icon "button" at bounding box center [209, 12] width 11 height 11
click at [185, 72] on li "2560 x 1440" at bounding box center [208, 81] width 133 height 22
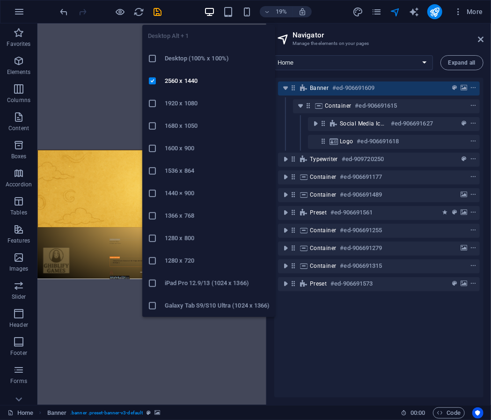
click at [207, 12] on icon "button" at bounding box center [209, 12] width 11 height 11
click at [173, 275] on li "iPad Pro 12.9/13 (1024 x 1366)" at bounding box center [208, 283] width 133 height 22
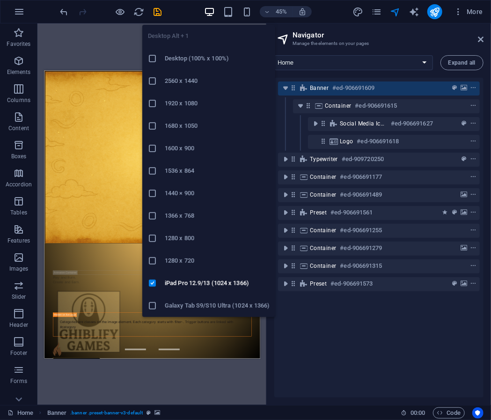
drag, startPoint x: 180, startPoint y: 305, endPoint x: 310, endPoint y: 506, distance: 238.9
click at [180, 305] on h6 "Galaxy Tab S9/S10 Ultra (1024 x 1366)" at bounding box center [217, 305] width 105 height 11
click at [206, 5] on div "45%" at bounding box center [257, 11] width 108 height 15
click at [181, 262] on h6 "1280 x 720" at bounding box center [217, 260] width 105 height 11
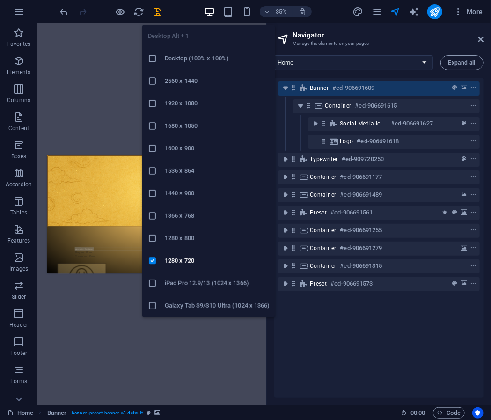
click at [188, 59] on h6 "Desktop (100% x 100%)" at bounding box center [217, 58] width 105 height 11
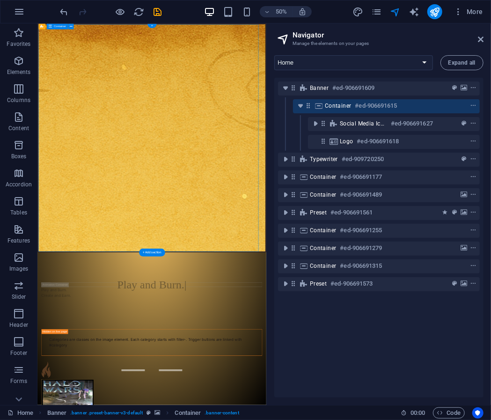
select select "%"
select select "px"
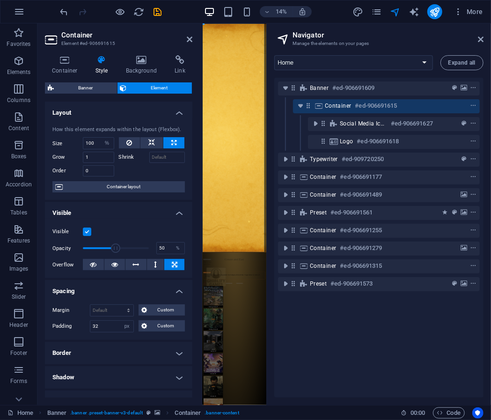
drag, startPoint x: 354, startPoint y: 137, endPoint x: 350, endPoint y: 131, distance: 7.4
click at [350, 131] on div "Banner #ed-906691609 Container #ed-906691615 Social Media Icons #ed-906691627 L…" at bounding box center [378, 237] width 209 height 319
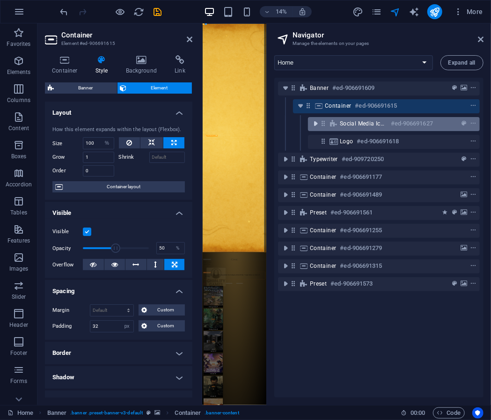
click at [318, 123] on icon "toggle-expand" at bounding box center [315, 123] width 9 height 9
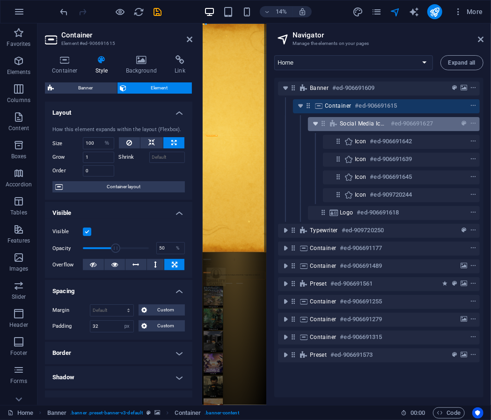
click at [318, 123] on icon "toggle-expand" at bounding box center [315, 123] width 9 height 9
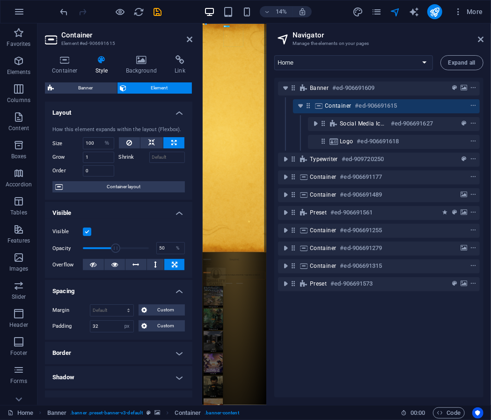
drag, startPoint x: 329, startPoint y: 123, endPoint x: 322, endPoint y: 131, distance: 11.0
click at [322, 131] on div "Social Media Icons #ed-906691627" at bounding box center [379, 124] width 202 height 18
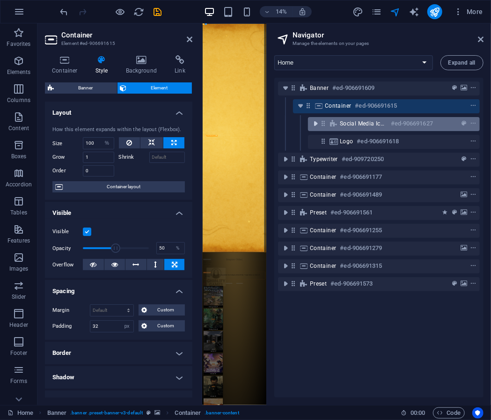
click at [318, 122] on icon "toggle-expand" at bounding box center [315, 123] width 9 height 9
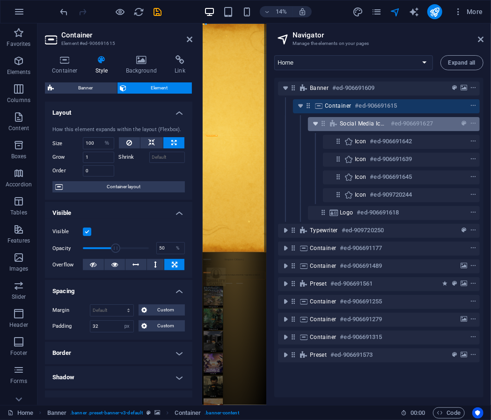
drag, startPoint x: 318, startPoint y: 122, endPoint x: 312, endPoint y: 126, distance: 7.4
click at [312, 126] on icon "toggle-expand" at bounding box center [315, 123] width 9 height 9
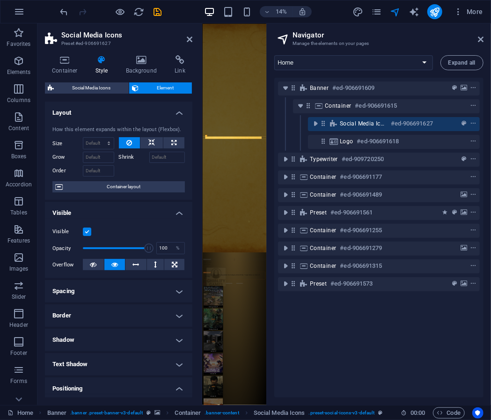
click at [440, 126] on div at bounding box center [456, 123] width 44 height 11
drag, startPoint x: 440, startPoint y: 126, endPoint x: 399, endPoint y: 129, distance: 41.3
click at [399, 129] on div "Social Media Icons #ed-906691627" at bounding box center [394, 124] width 172 height 14
click at [463, 119] on button "preset" at bounding box center [463, 123] width 9 height 11
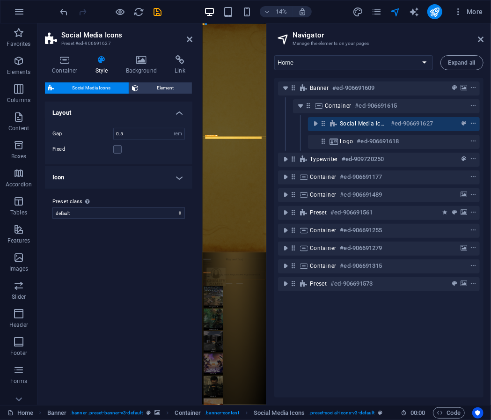
click at [473, 123] on icon "context-menu" at bounding box center [473, 123] width 7 height 7
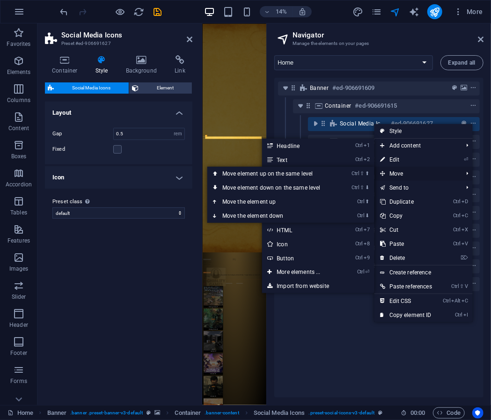
click at [438, 179] on span "Move" at bounding box center [416, 173] width 84 height 14
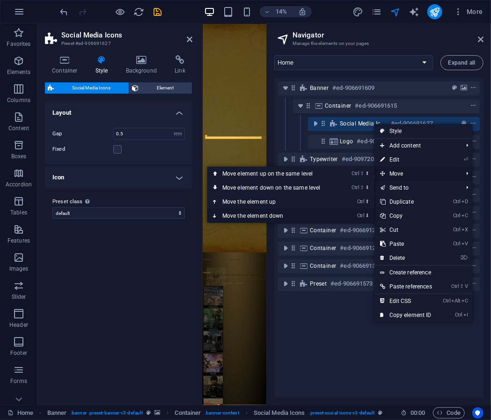
click at [311, 211] on link "Ctrl ⬇ Move the element down" at bounding box center [273, 216] width 132 height 14
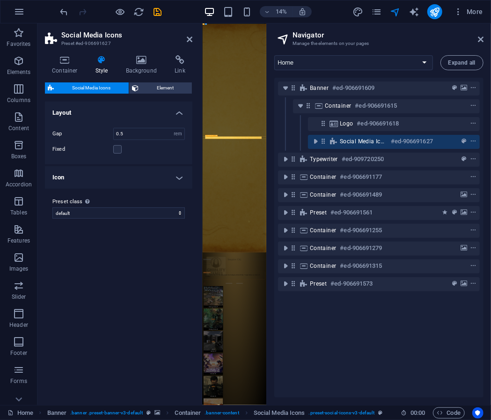
drag, startPoint x: 416, startPoint y: 139, endPoint x: 421, endPoint y: 138, distance: 4.9
click at [421, 138] on h6 "#ed-906691627" at bounding box center [412, 141] width 42 height 11
drag, startPoint x: 318, startPoint y: 143, endPoint x: 324, endPoint y: 140, distance: 6.9
click at [324, 140] on div "Social Media Icons #ed-906691627" at bounding box center [394, 142] width 172 height 14
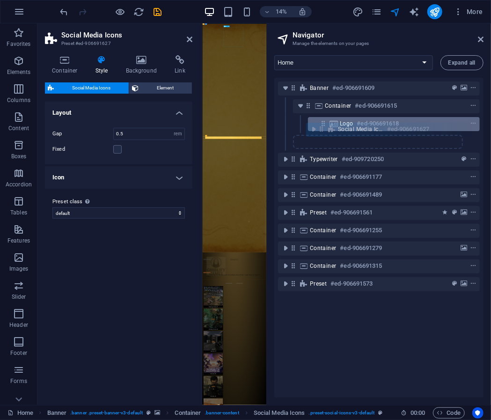
drag, startPoint x: 324, startPoint y: 142, endPoint x: 321, endPoint y: 127, distance: 15.1
click at [321, 127] on div "Banner #ed-906691609 Container #ed-906691615 Logo #ed-906691618 Social Media Ic…" at bounding box center [378, 237] width 209 height 319
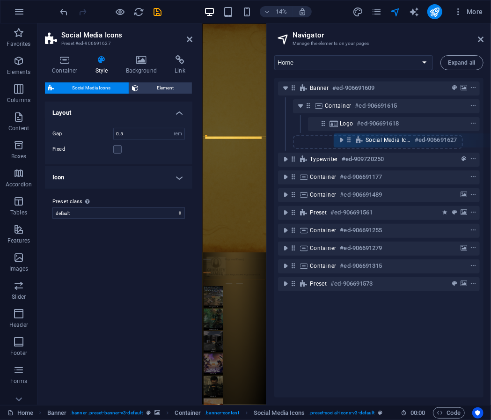
drag, startPoint x: 325, startPoint y: 141, endPoint x: 352, endPoint y: 133, distance: 28.3
click at [352, 133] on div "Banner #ed-906691609 Container #ed-906691615 Logo #ed-906691618 Social Media Ic…" at bounding box center [378, 237] width 209 height 319
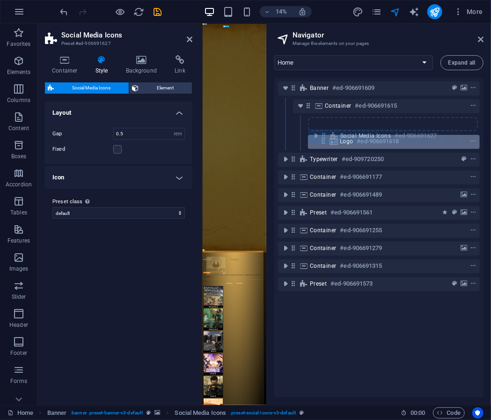
drag, startPoint x: 307, startPoint y: 142, endPoint x: 326, endPoint y: 136, distance: 19.5
click at [326, 136] on div "Banner #ed-906691609 Container #ed-906691615 Logo #ed-906691618 Social Media Ic…" at bounding box center [378, 237] width 209 height 319
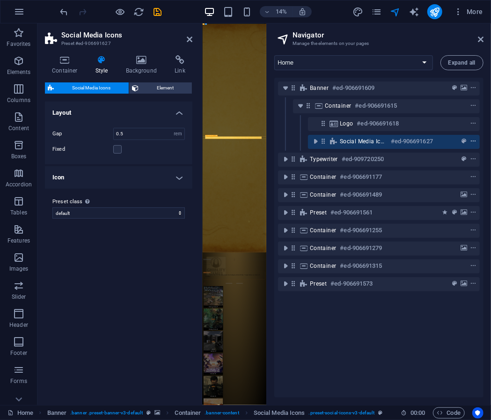
click at [470, 145] on button "context-menu" at bounding box center [472, 141] width 9 height 11
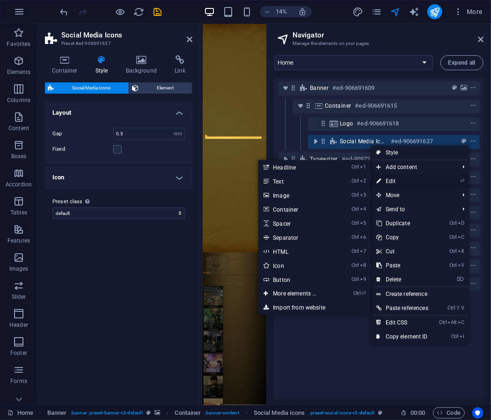
click at [440, 180] on li "⏎ Edit" at bounding box center [419, 181] width 98 height 14
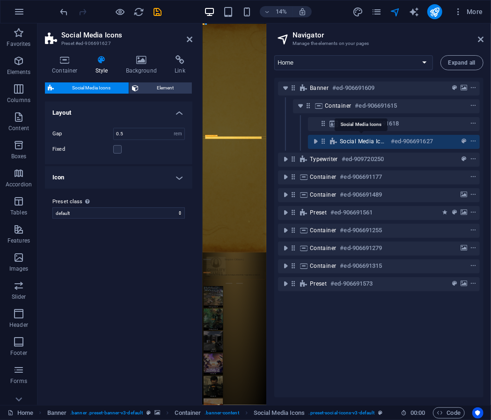
click at [351, 145] on span "Social Media Icons" at bounding box center [363, 140] width 47 height 7
click at [158, 93] on span "Element" at bounding box center [165, 87] width 48 height 11
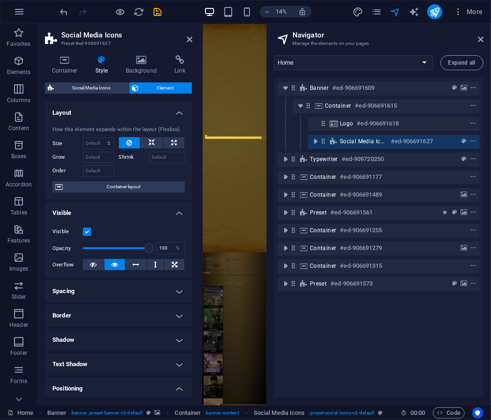
click at [143, 283] on h4 "Spacing" at bounding box center [118, 291] width 147 height 22
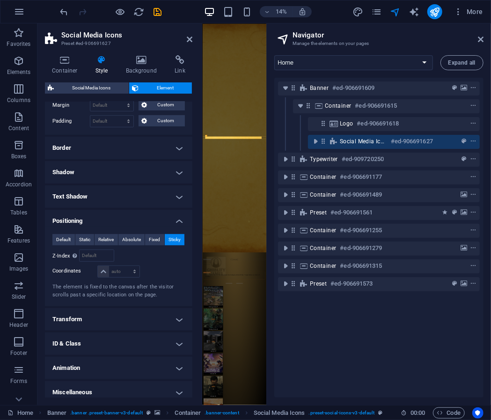
scroll to position [209, 0]
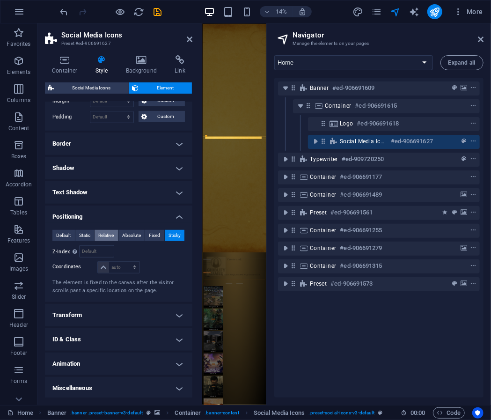
click at [109, 236] on span "Relative" at bounding box center [105, 235] width 15 height 11
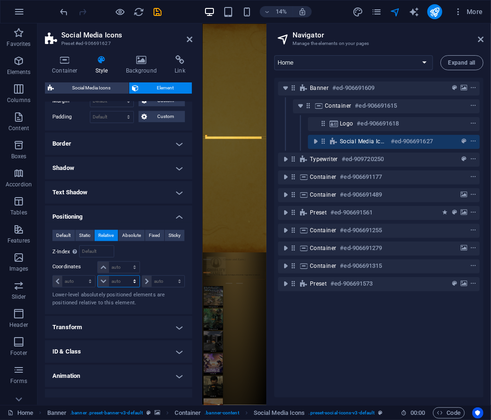
click at [115, 275] on select "auto px rem % em" at bounding box center [118, 280] width 41 height 11
select select "px"
click at [125, 275] on select "auto px rem % em" at bounding box center [118, 280] width 41 height 11
type input "8"
click at [132, 237] on span "Absolute" at bounding box center [131, 235] width 19 height 11
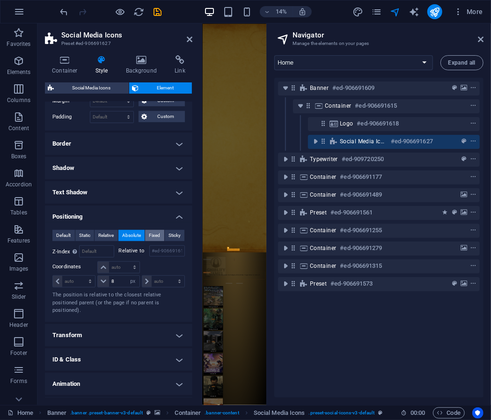
click at [153, 234] on span "Fixed" at bounding box center [154, 235] width 11 height 11
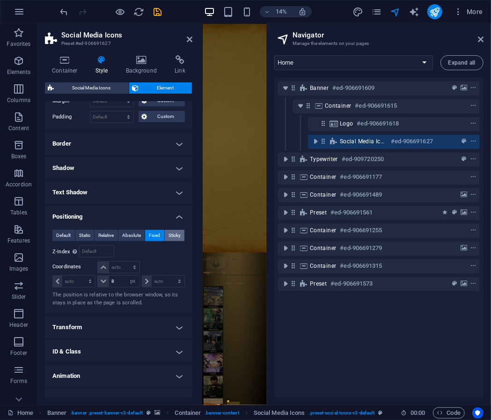
click at [173, 236] on span "Sticky" at bounding box center [174, 235] width 12 height 11
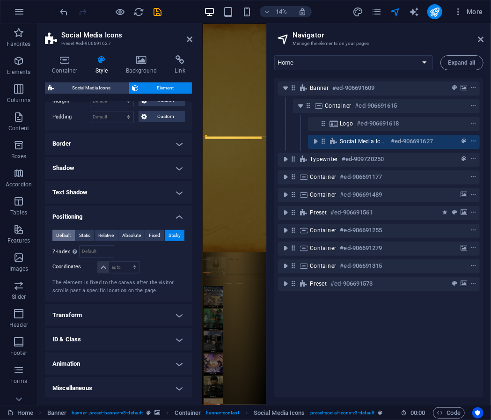
click at [69, 236] on span "Default" at bounding box center [63, 235] width 14 height 11
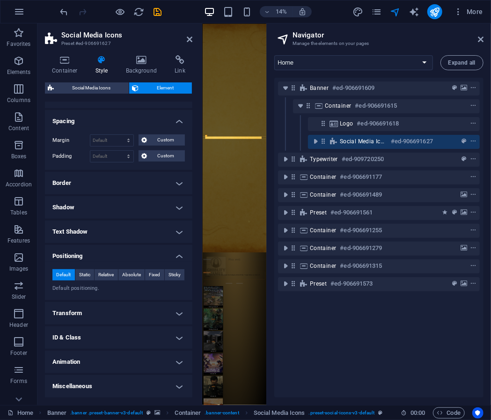
scroll to position [168, 0]
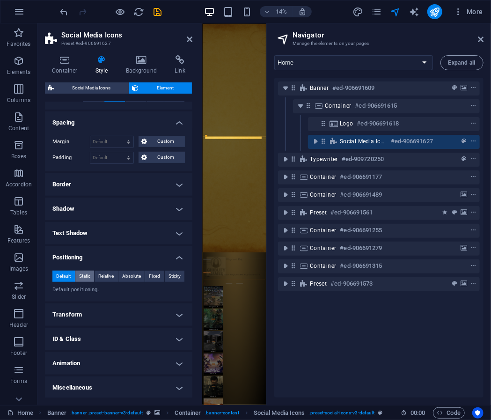
click at [88, 271] on span "Static" at bounding box center [84, 275] width 11 height 11
click at [104, 275] on span "Relative" at bounding box center [105, 275] width 15 height 11
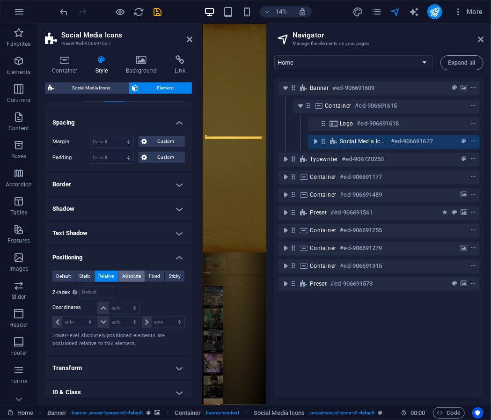
click at [124, 277] on span "Absolute" at bounding box center [131, 275] width 19 height 11
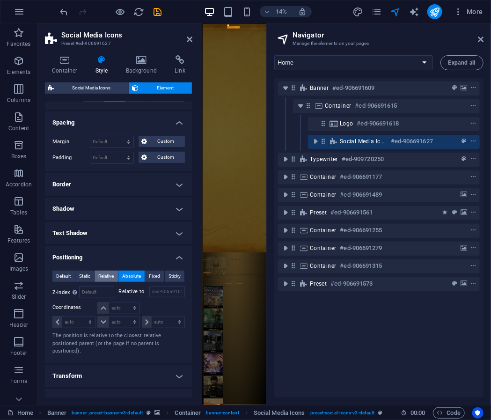
click at [108, 279] on span "Relative" at bounding box center [105, 275] width 15 height 11
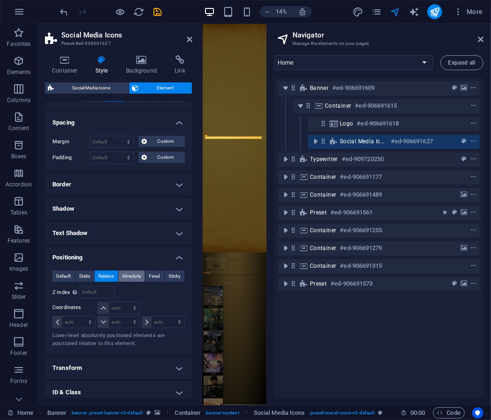
click at [137, 277] on span "Absolute" at bounding box center [131, 275] width 19 height 11
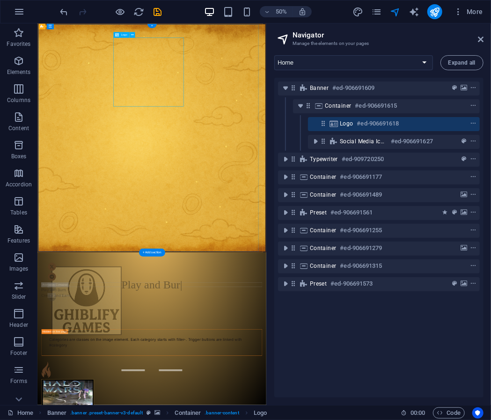
click at [381, 121] on h6 "#ed-906691618" at bounding box center [378, 123] width 42 height 11
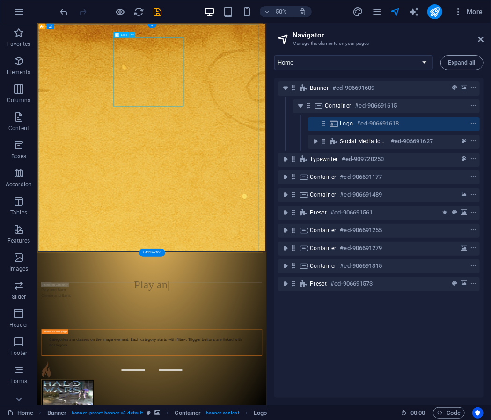
select select "px"
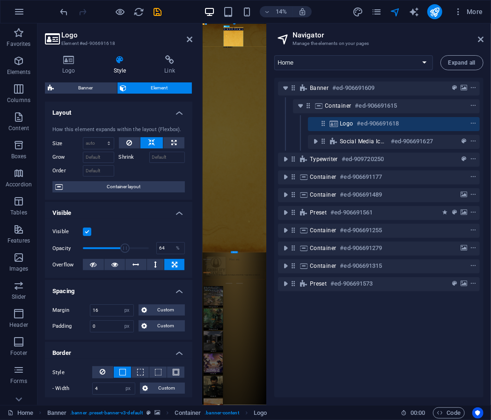
click at [381, 121] on h6 "#ed-906691618" at bounding box center [378, 123] width 42 height 11
click at [474, 124] on icon "context-menu" at bounding box center [473, 123] width 7 height 7
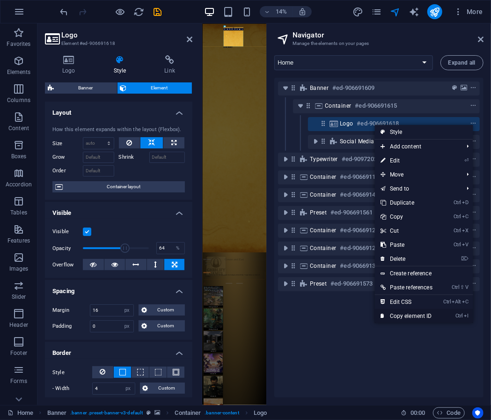
click at [418, 317] on link "Ctrl I Copy element ID" at bounding box center [406, 316] width 63 height 14
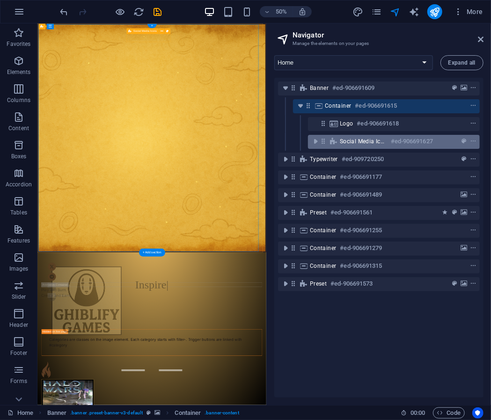
click at [355, 139] on span "Social Media Icons" at bounding box center [363, 140] width 47 height 7
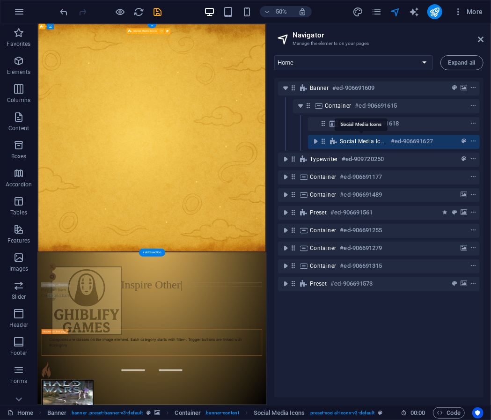
click at [355, 139] on span "Social Media Icons" at bounding box center [363, 140] width 47 height 7
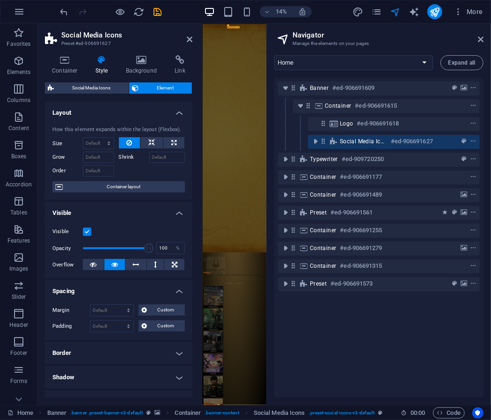
drag, startPoint x: 68, startPoint y: 64, endPoint x: 104, endPoint y: 66, distance: 35.6
click at [104, 66] on ul "Container Style Background Link" at bounding box center [118, 65] width 147 height 20
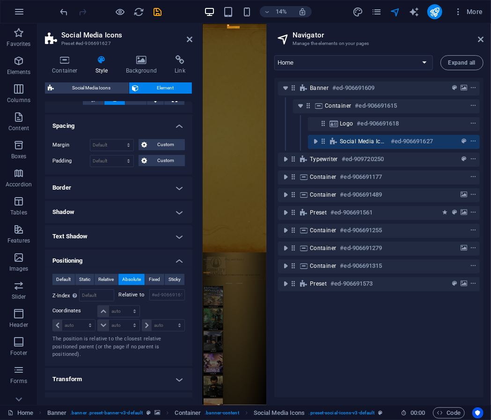
scroll to position [167, 0]
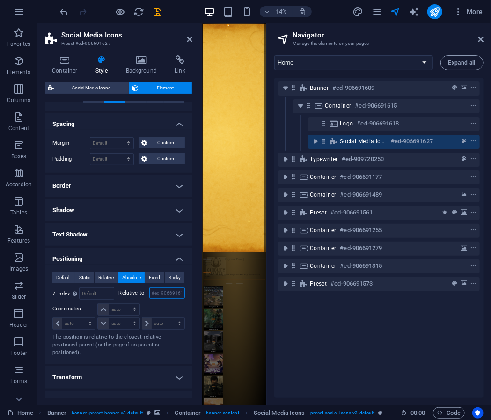
click at [165, 293] on input "#ed-906691615" at bounding box center [167, 292] width 36 height 11
drag, startPoint x: 165, startPoint y: 293, endPoint x: 159, endPoint y: 294, distance: 5.8
click at [159, 294] on input "#ed-906691615" at bounding box center [167, 292] width 36 height 11
click at [166, 294] on input "#ed-906691615" at bounding box center [167, 292] width 36 height 11
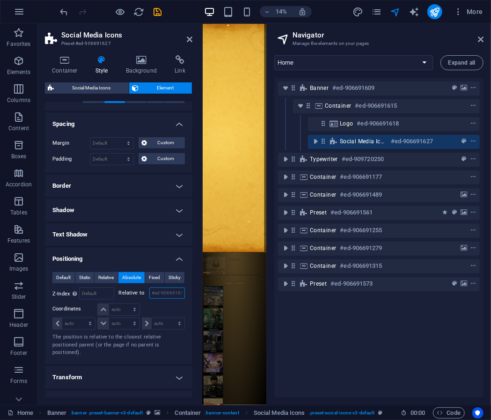
click at [166, 294] on input "#ed-906691615" at bounding box center [167, 292] width 36 height 11
click at [182, 292] on input "#ed-906691615" at bounding box center [167, 292] width 36 height 11
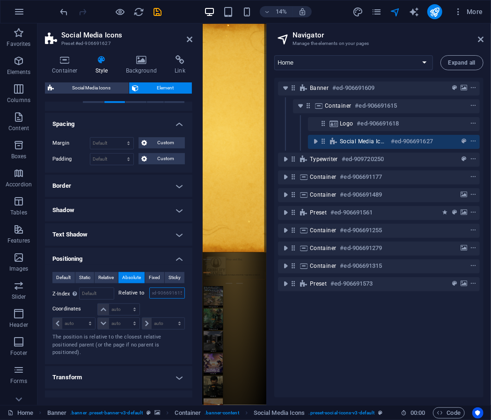
click at [182, 292] on input "#ed-906691615" at bounding box center [167, 292] width 36 height 11
click at [171, 295] on input "#ed-906691615" at bounding box center [167, 292] width 36 height 11
click at [171, 294] on input "#ed-906691615" at bounding box center [167, 292] width 36 height 11
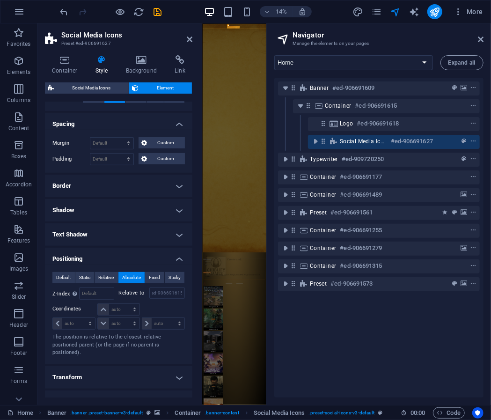
scroll to position [0, 0]
click at [105, 383] on h4 "Transform" at bounding box center [118, 377] width 147 height 22
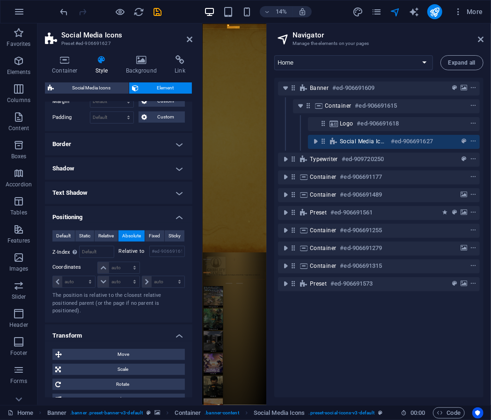
scroll to position [209, 0]
click at [123, 349] on span "Move" at bounding box center [123, 353] width 117 height 11
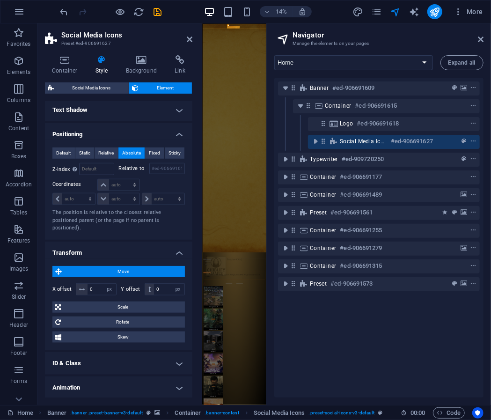
scroll to position [297, 0]
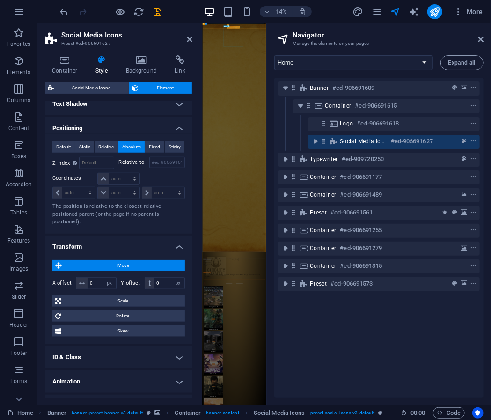
drag, startPoint x: 437, startPoint y: 50, endPoint x: 410, endPoint y: 91, distance: 49.3
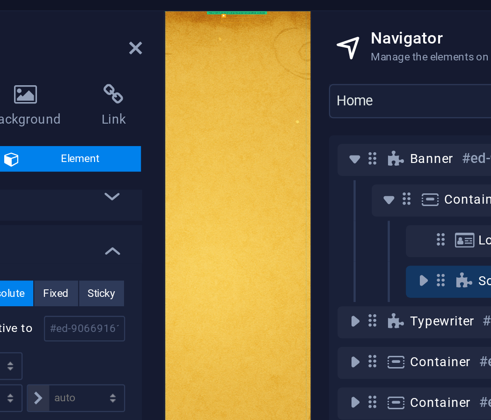
drag, startPoint x: 391, startPoint y: 36, endPoint x: 383, endPoint y: 247, distance: 210.6
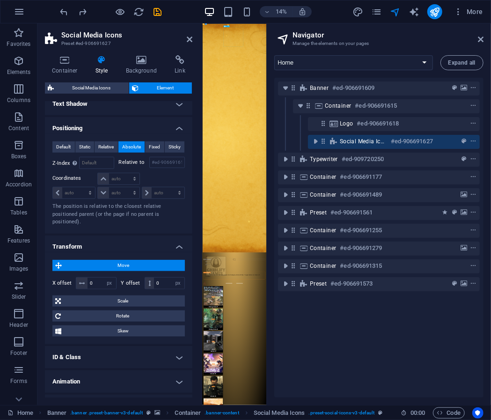
drag, startPoint x: 365, startPoint y: 144, endPoint x: 358, endPoint y: 136, distance: 10.3
click at [358, 136] on div "Social Media Icons #ed-906691627" at bounding box center [386, 141] width 93 height 11
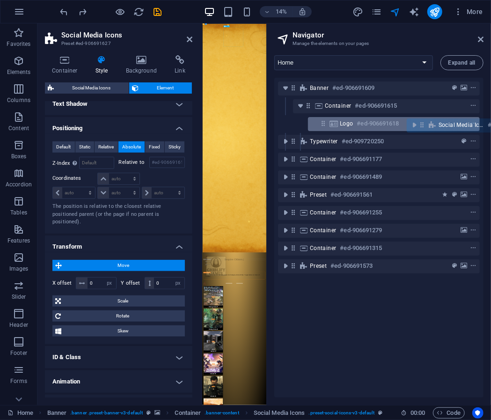
drag, startPoint x: 322, startPoint y: 144, endPoint x: 421, endPoint y: 125, distance: 100.4
click at [421, 125] on div "Banner #ed-906691609 Container #ed-906691615 Logo #ed-906691618 Social Media Ic…" at bounding box center [378, 237] width 209 height 319
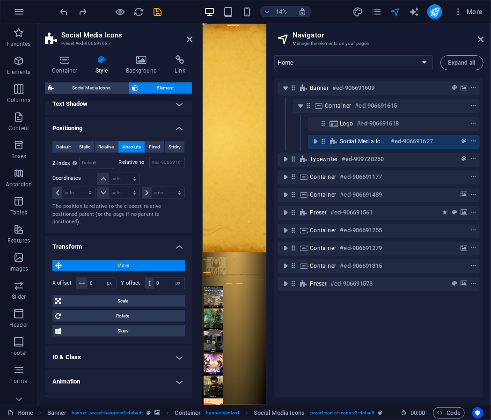
click at [470, 139] on icon "context-menu" at bounding box center [473, 141] width 7 height 7
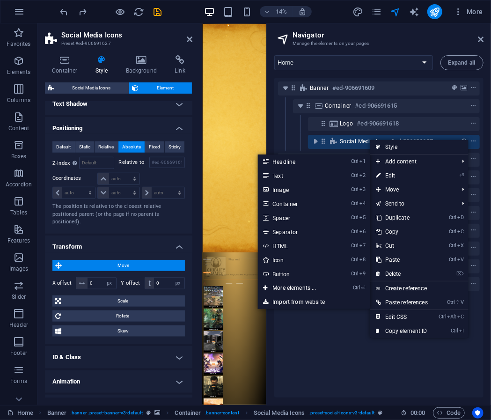
click at [384, 131] on div "Logo #ed-906691618" at bounding box center [379, 124] width 202 height 18
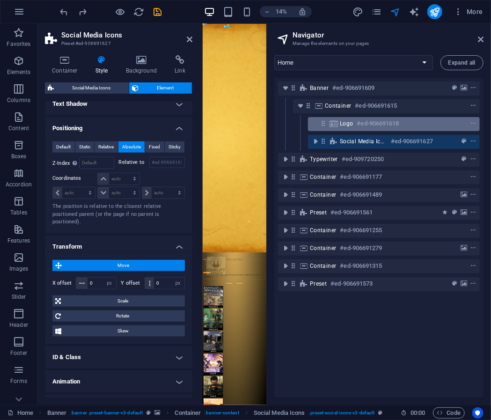
click at [386, 126] on h6 "#ed-906691618" at bounding box center [378, 123] width 42 height 11
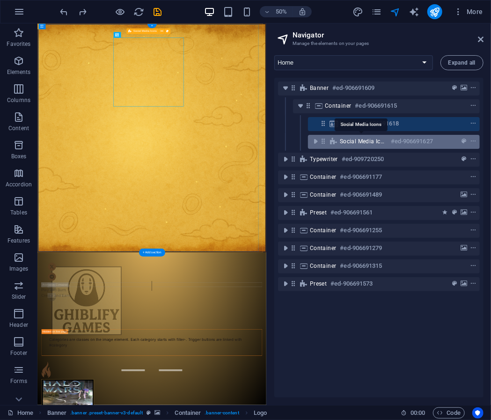
click at [367, 142] on span "Social Media Icons" at bounding box center [363, 140] width 47 height 7
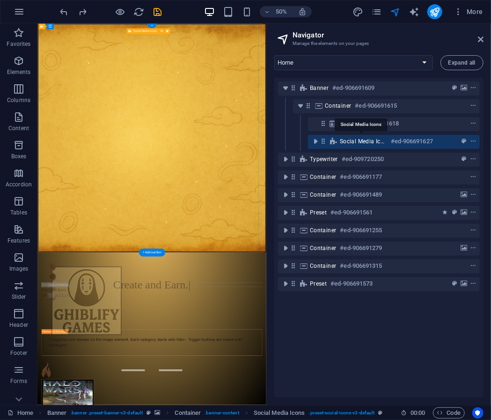
click at [350, 140] on span "Social Media Icons" at bounding box center [363, 140] width 47 height 7
select select "px"
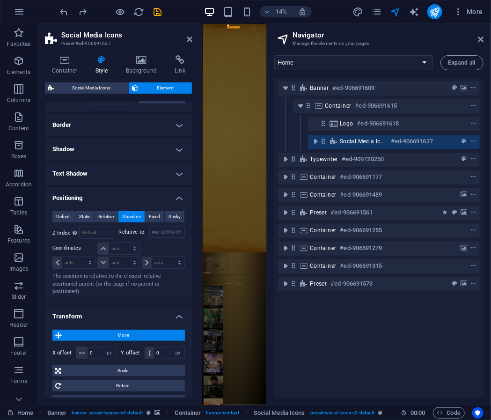
scroll to position [228, 0]
click at [107, 215] on span "Relative" at bounding box center [105, 215] width 15 height 11
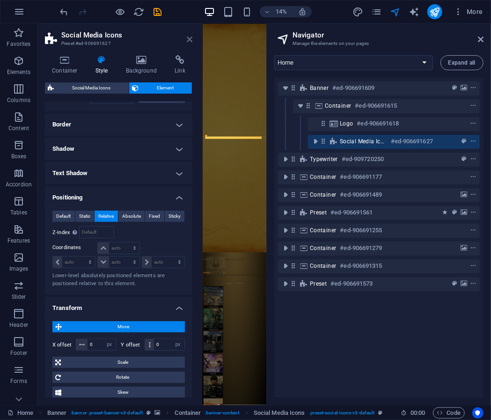
click at [188, 41] on icon at bounding box center [190, 39] width 6 height 7
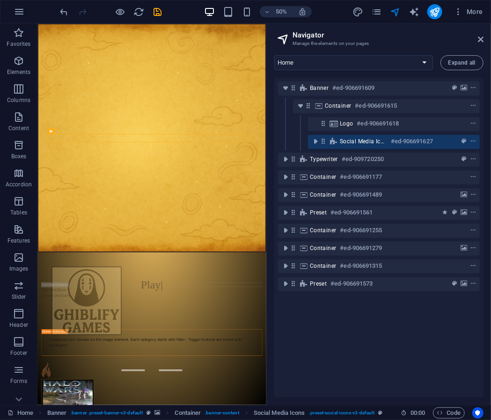
click at [485, 38] on aside "Navigator Manage the elements on your pages Home Token Toss Legal Notice Privac…" at bounding box center [378, 213] width 224 height 381
click at [481, 39] on icon at bounding box center [481, 39] width 6 height 7
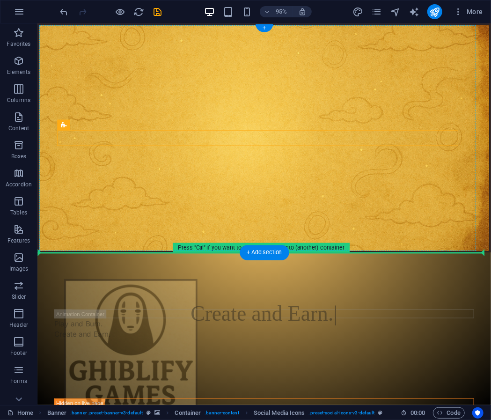
drag, startPoint x: 180, startPoint y: 148, endPoint x: 178, endPoint y: 192, distance: 43.5
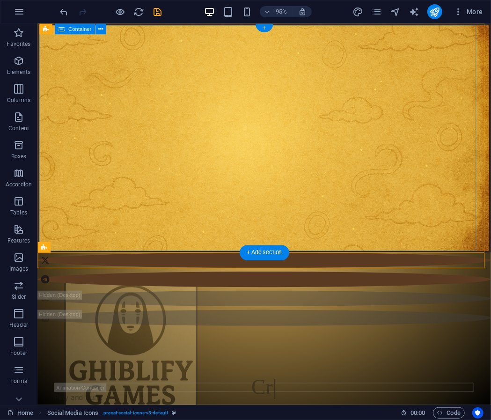
click at [209, 266] on div at bounding box center [275, 313] width 473 height 94
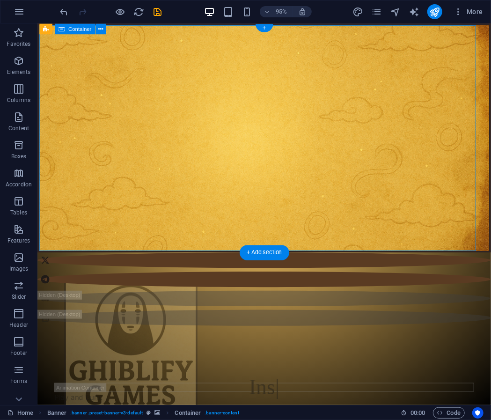
scroll to position [4, 0]
click at [217, 262] on div at bounding box center [275, 309] width 473 height 94
select select "%"
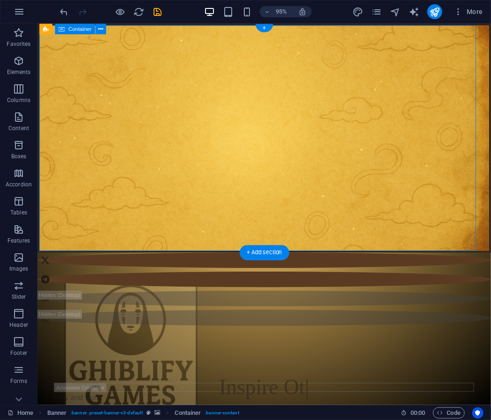
select select "px"
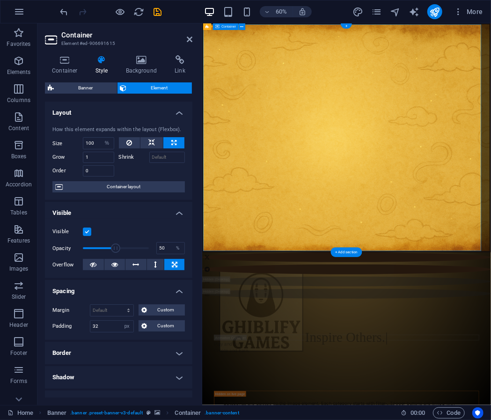
select select "px"
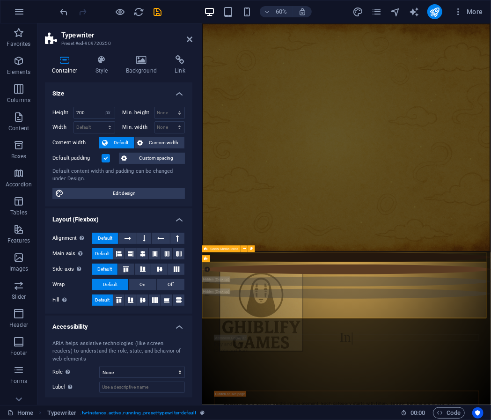
click at [207, 246] on icon at bounding box center [206, 249] width 4 height 7
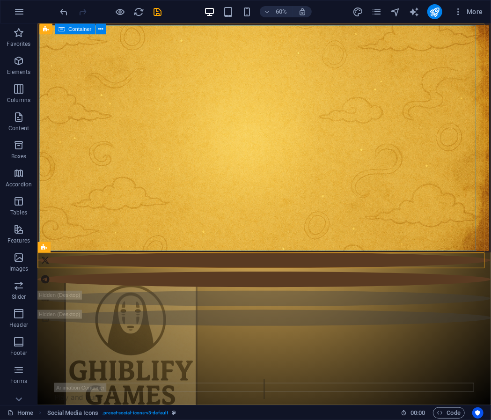
click at [215, 266] on div at bounding box center [275, 313] width 473 height 94
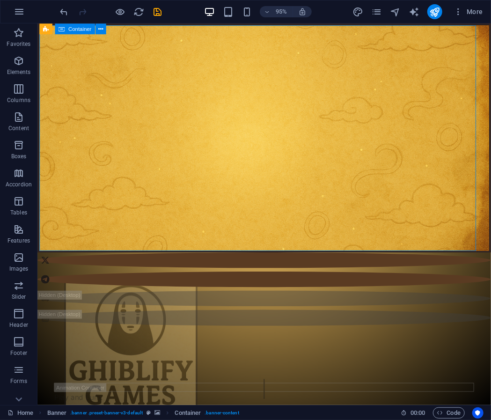
click at [215, 266] on div at bounding box center [275, 313] width 473 height 94
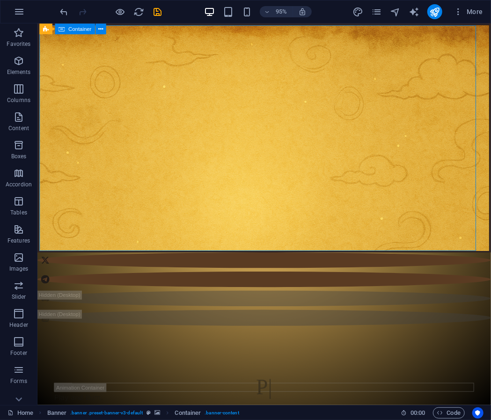
select select "%"
select select "px"
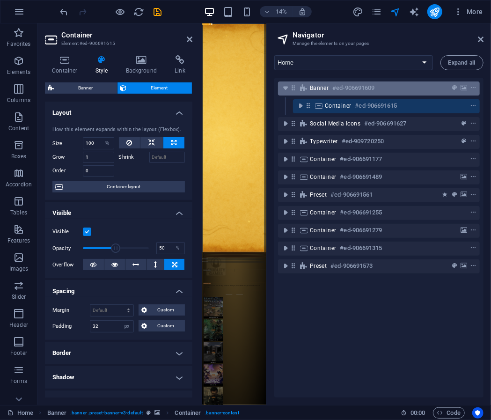
click at [406, 93] on div "Banner #ed-906691609" at bounding box center [371, 87] width 123 height 11
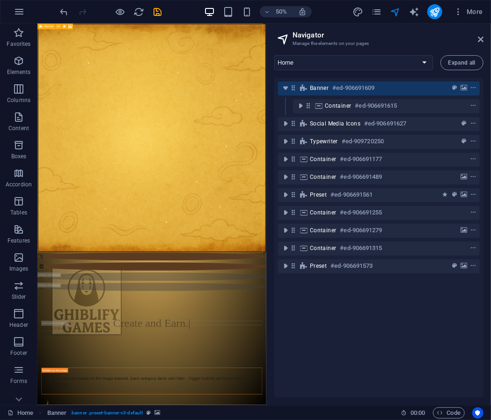
click at [403, 89] on div "Banner #ed-906691609" at bounding box center [371, 87] width 123 height 11
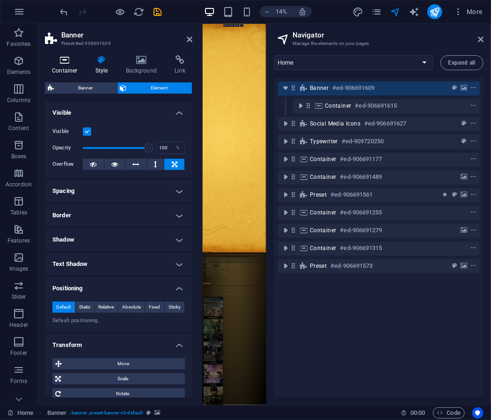
click at [76, 66] on h4 "Container" at bounding box center [66, 65] width 43 height 20
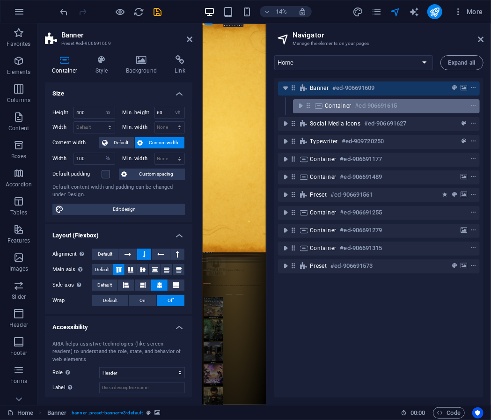
click at [345, 100] on div "Container #ed-906691615" at bounding box center [379, 105] width 108 height 11
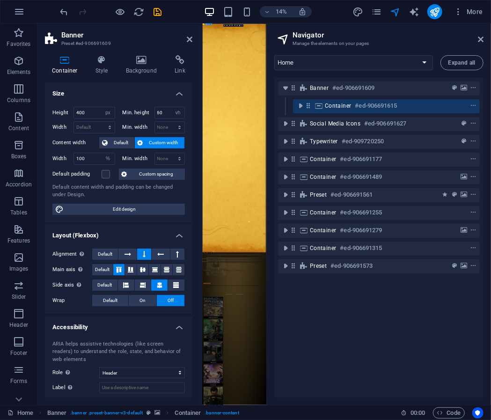
click at [345, 100] on div "Container #ed-906691615" at bounding box center [379, 105] width 108 height 11
select select "px"
select select "%"
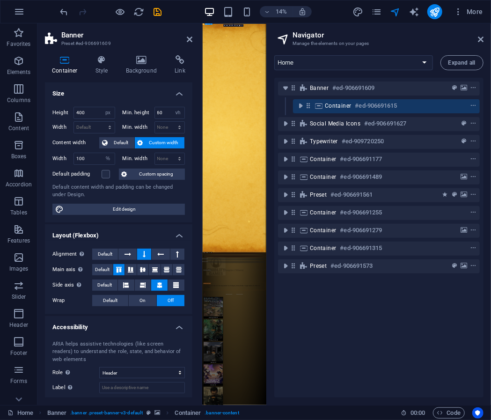
select select "%"
select select "px"
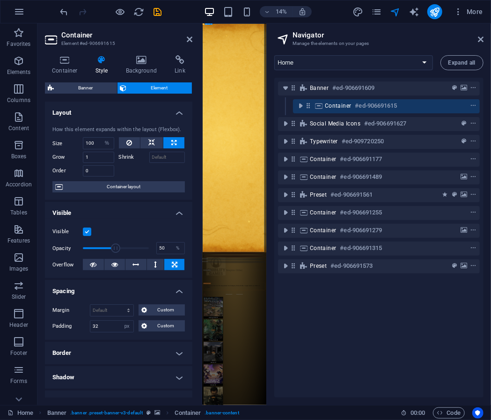
click at [348, 108] on span "Container" at bounding box center [338, 105] width 27 height 7
click at [53, 60] on icon at bounding box center [65, 59] width 40 height 9
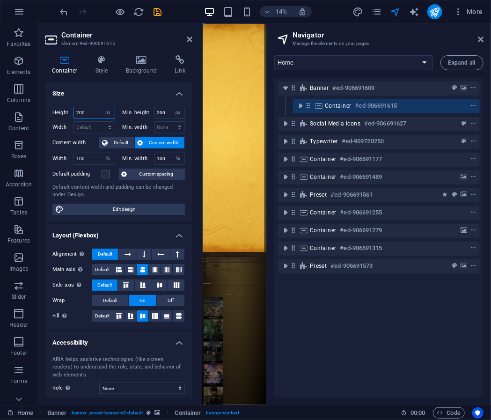
click at [90, 112] on input "200" at bounding box center [94, 112] width 41 height 11
type input "400"
click at [184, 44] on header "Container Element #ed-906691615" at bounding box center [118, 35] width 147 height 24
click at [186, 42] on header "Container Element #ed-906691615" at bounding box center [118, 35] width 147 height 24
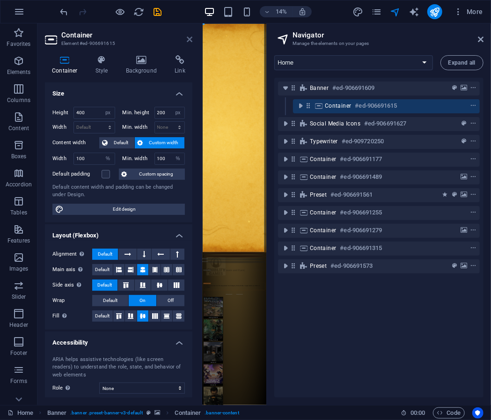
click at [188, 40] on icon at bounding box center [190, 39] width 6 height 7
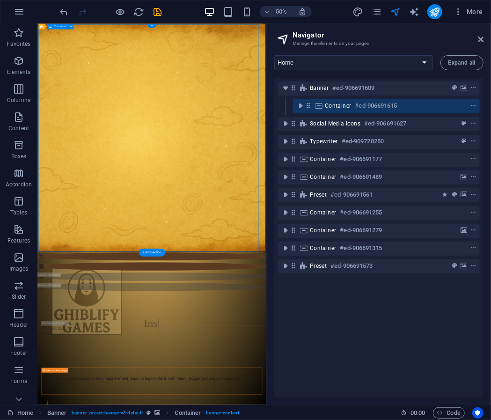
scroll to position [0, 3]
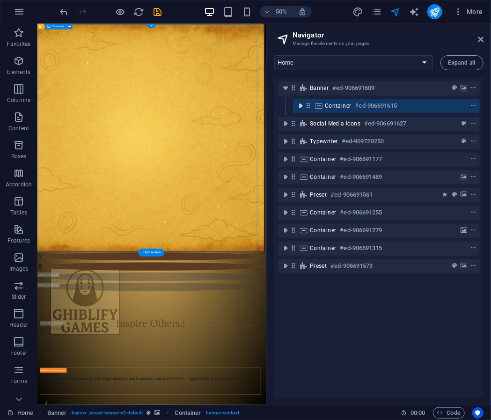
click at [299, 111] on button "toggle-expand" at bounding box center [300, 105] width 11 height 11
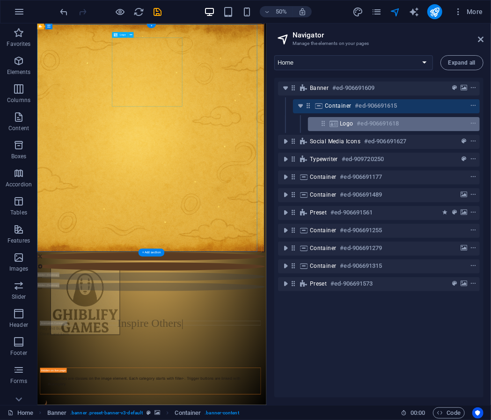
click at [332, 123] on icon at bounding box center [333, 123] width 10 height 7
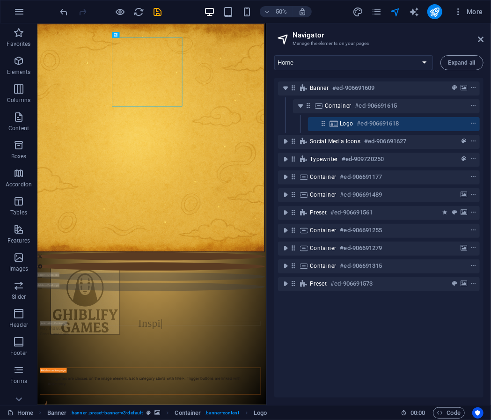
click at [399, 79] on div "Banner #ed-906691609 Container #ed-906691615 Logo #ed-906691618 Social Media Ic…" at bounding box center [378, 237] width 209 height 319
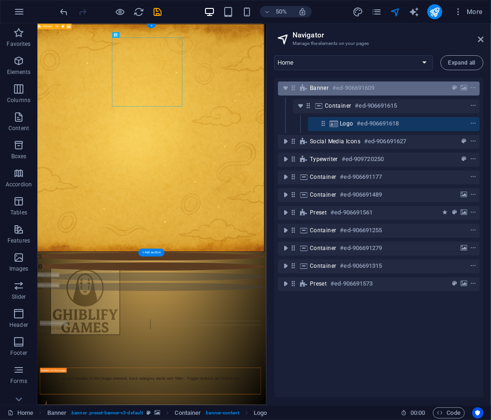
click at [395, 90] on div "Banner #ed-906691609" at bounding box center [371, 87] width 123 height 11
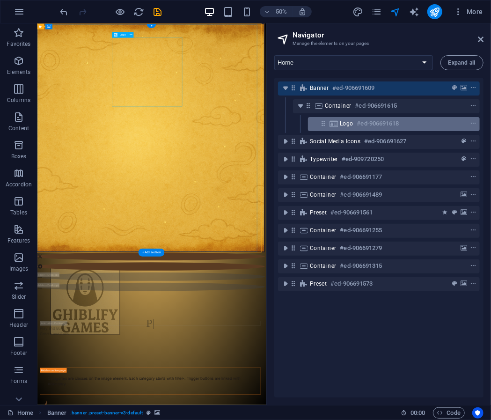
click at [395, 118] on h6 "#ed-906691618" at bounding box center [378, 123] width 42 height 11
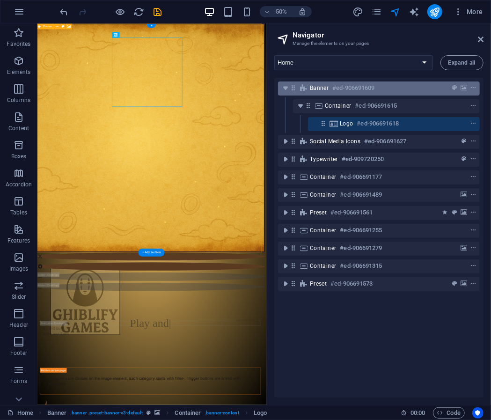
drag, startPoint x: 395, startPoint y: 118, endPoint x: 393, endPoint y: 93, distance: 25.8
click at [393, 93] on div "Banner #ed-906691609 Container #ed-906691615 Logo #ed-906691618 Social Media Ic…" at bounding box center [378, 237] width 209 height 319
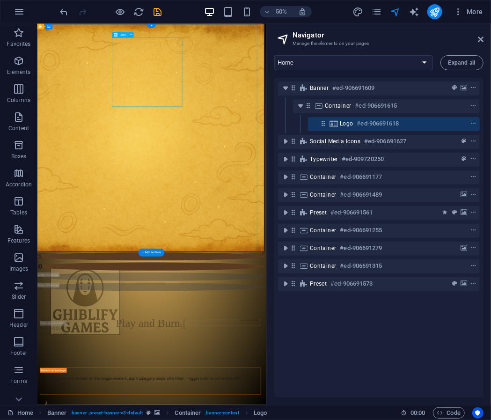
drag, startPoint x: 382, startPoint y: 122, endPoint x: 362, endPoint y: 120, distance: 19.3
click at [362, 120] on h6 "#ed-906691618" at bounding box center [378, 123] width 42 height 11
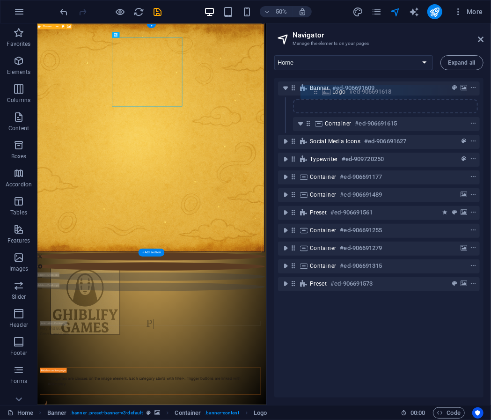
drag, startPoint x: 326, startPoint y: 122, endPoint x: 318, endPoint y: 85, distance: 38.1
click at [318, 85] on div "Banner #ed-906691609 Container #ed-906691615 Logo #ed-906691618 Social Media Ic…" at bounding box center [378, 237] width 209 height 319
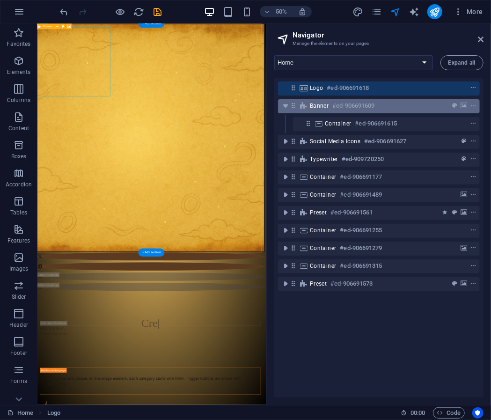
click at [320, 112] on div "Banner #ed-906691609" at bounding box center [379, 106] width 202 height 14
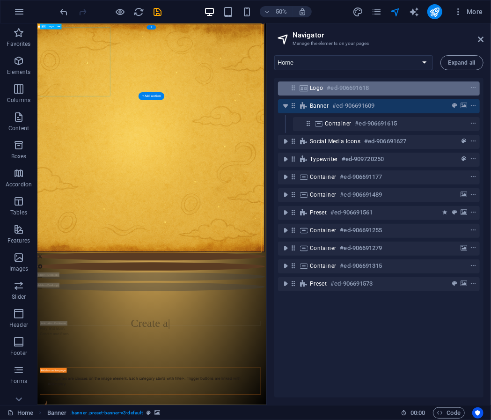
click at [316, 92] on div "Logo #ed-906691618" at bounding box center [371, 87] width 123 height 11
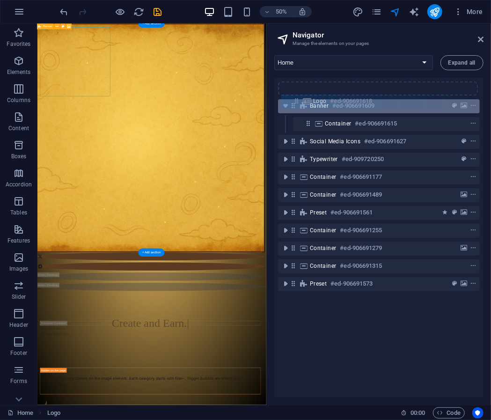
drag, startPoint x: 291, startPoint y: 90, endPoint x: 296, endPoint y: 105, distance: 15.5
click at [296, 105] on div "Logo #ed-906691618 Banner #ed-906691609 Container #ed-906691615 Social Media Ic…" at bounding box center [378, 237] width 209 height 319
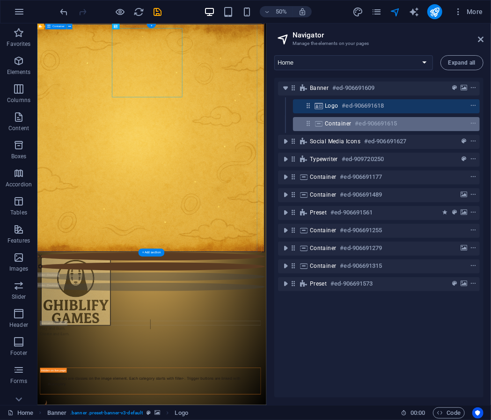
click at [324, 124] on div "Container #ed-906691615" at bounding box center [386, 124] width 187 height 14
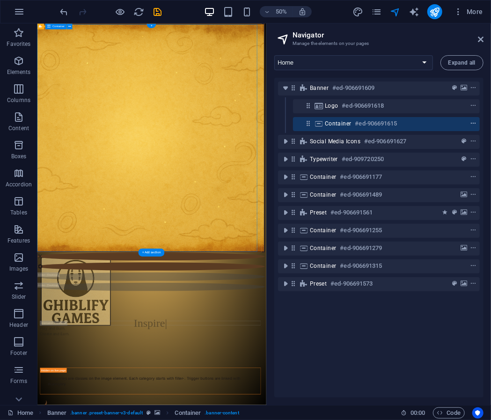
click at [473, 123] on icon "context-menu" at bounding box center [473, 123] width 7 height 7
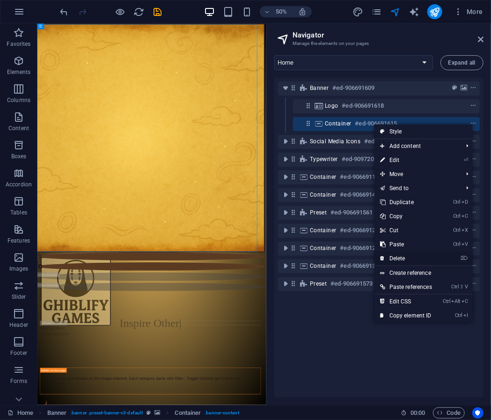
click at [402, 255] on link "⌦ Delete" at bounding box center [405, 258] width 63 height 14
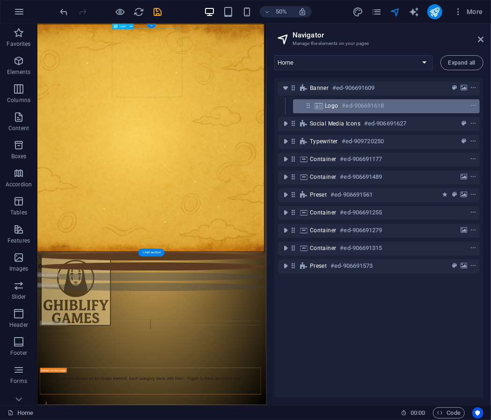
click at [339, 107] on div "Logo #ed-906691618" at bounding box center [379, 105] width 108 height 11
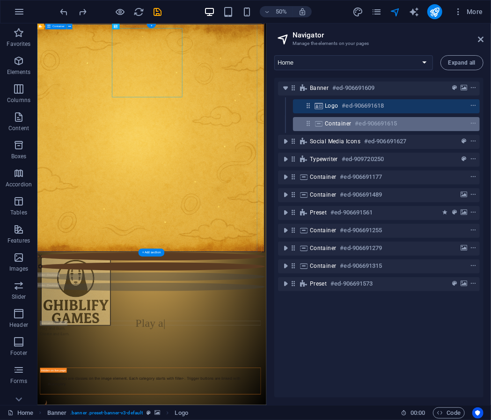
click at [333, 124] on span "Container" at bounding box center [338, 123] width 27 height 7
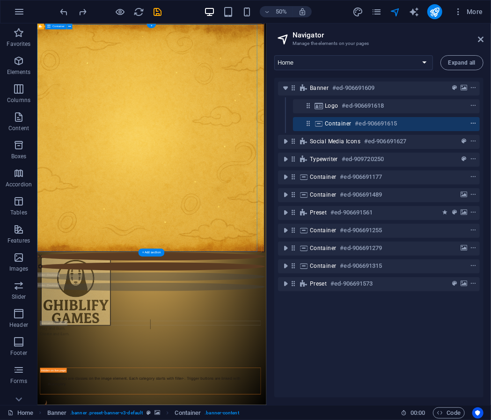
click at [473, 122] on icon "context-menu" at bounding box center [473, 123] width 7 height 7
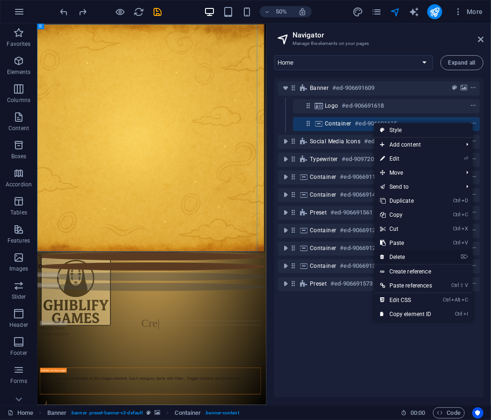
click at [424, 253] on link "⌦ Delete" at bounding box center [405, 257] width 63 height 14
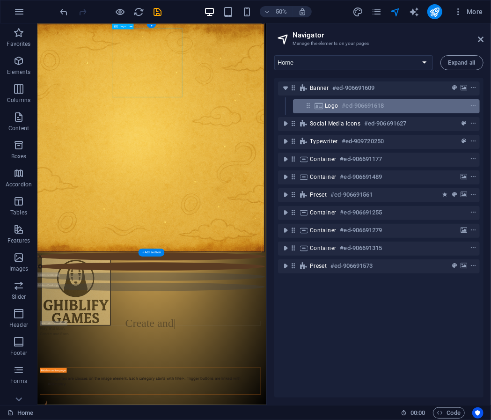
click at [388, 104] on div "Logo #ed-906691618" at bounding box center [379, 105] width 108 height 11
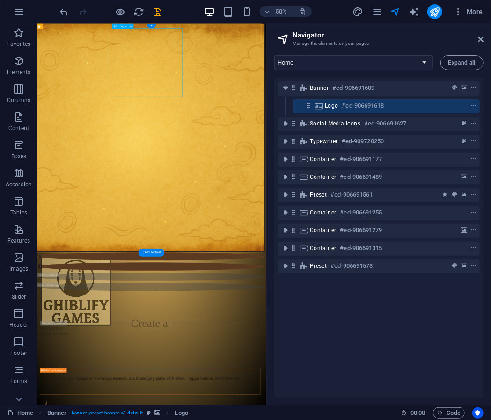
select select "px"
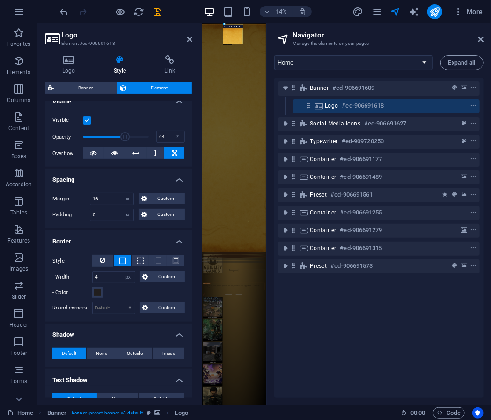
scroll to position [113, 0]
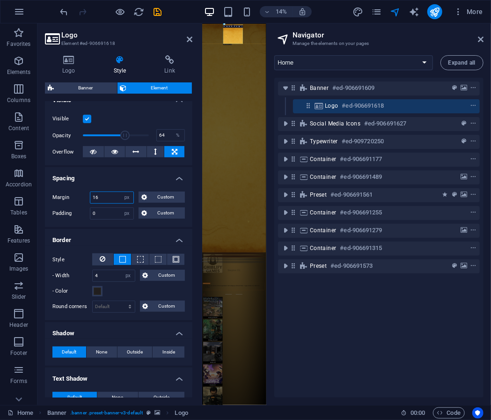
click at [109, 195] on input "16" at bounding box center [111, 197] width 43 height 11
type input "32"
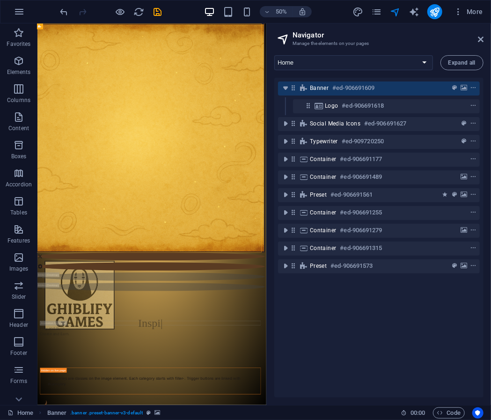
click at [432, 256] on figure at bounding box center [263, 253] width 454 height 457
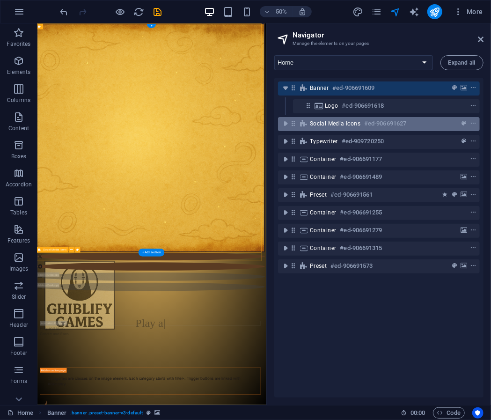
click at [331, 121] on span "Social Media Icons" at bounding box center [335, 123] width 51 height 7
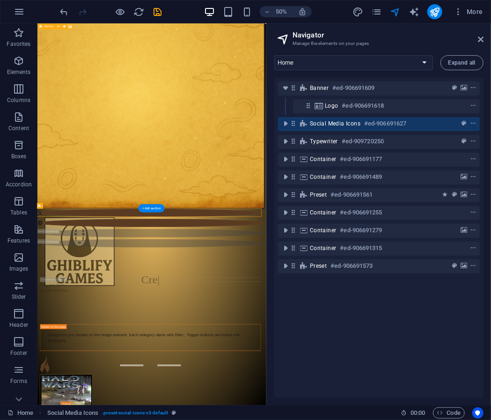
click at [406, 365] on figure at bounding box center [263, 165] width 454 height 457
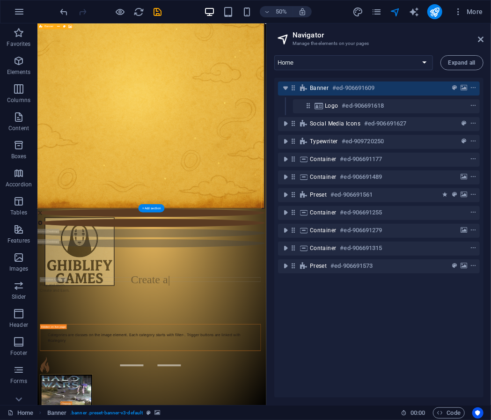
click at [385, 353] on figure at bounding box center [263, 165] width 454 height 457
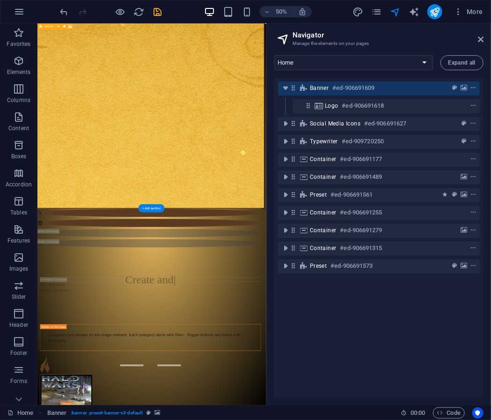
select select "px"
select select "vh"
select select "%"
select select "header"
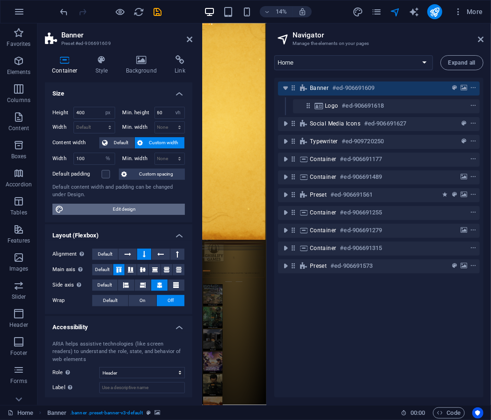
click at [86, 210] on span "Edit design" at bounding box center [124, 208] width 116 height 11
select select "rem"
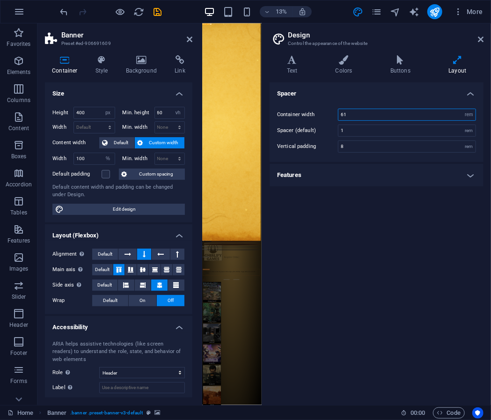
click at [367, 116] on input "61" at bounding box center [406, 114] width 137 height 11
click at [367, 116] on input "60" at bounding box center [406, 114] width 137 height 11
type input "6"
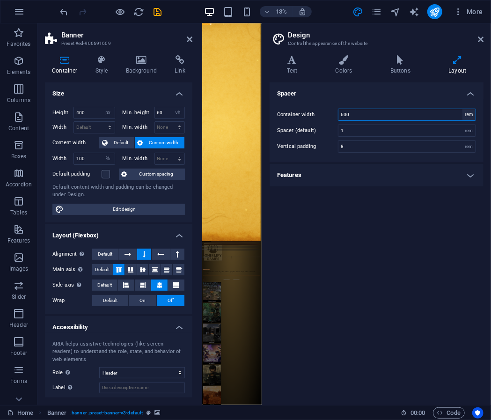
type input "600"
click at [467, 115] on select "rem px" at bounding box center [468, 114] width 13 height 11
select select "px"
click at [462, 109] on select "rem px" at bounding box center [468, 114] width 13 height 11
type input "9600"
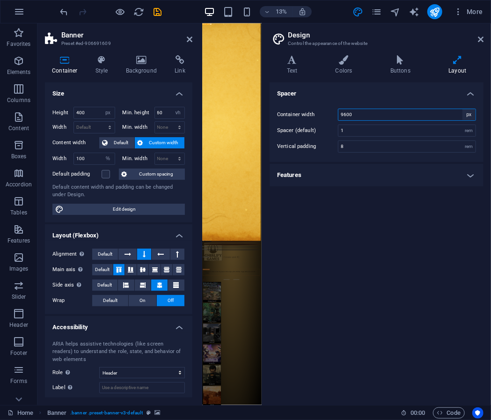
click at [469, 110] on select "rem px" at bounding box center [468, 114] width 13 height 11
select select "rem"
click at [462, 109] on select "rem px" at bounding box center [468, 114] width 13 height 11
click at [427, 116] on input "600" at bounding box center [406, 114] width 137 height 11
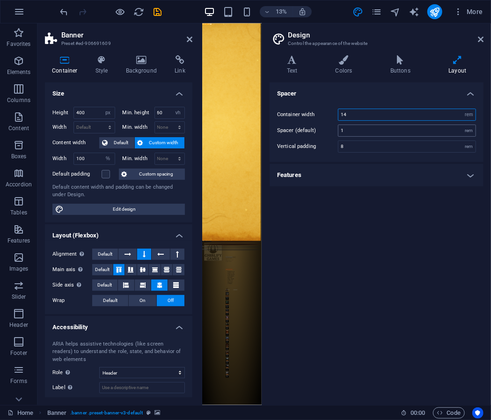
type input "14"
click at [436, 135] on div "1 rem" at bounding box center [407, 130] width 138 height 12
click at [427, 136] on div "Container width 14 rem px Spacer (default) 1 rem Vertical padding 8 rem" at bounding box center [376, 130] width 217 height 63
click at [426, 133] on input "1" at bounding box center [406, 130] width 137 height 11
click at [425, 135] on input "1" at bounding box center [406, 130] width 137 height 11
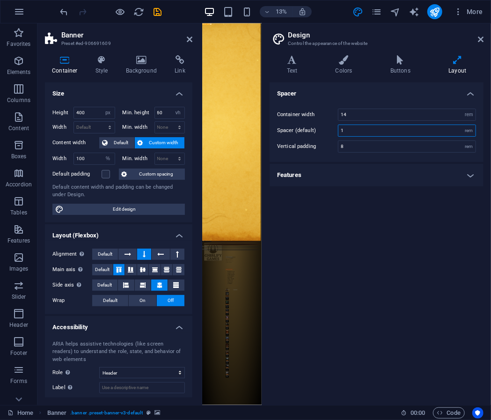
click at [425, 135] on input "1" at bounding box center [406, 130] width 137 height 11
type input "2"
click at [424, 149] on input "8" at bounding box center [406, 146] width 137 height 11
click at [425, 135] on input "2" at bounding box center [406, 130] width 137 height 11
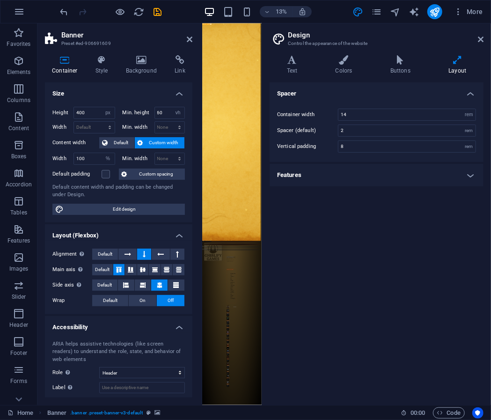
click at [439, 177] on h4 "Features" at bounding box center [376, 175] width 214 height 22
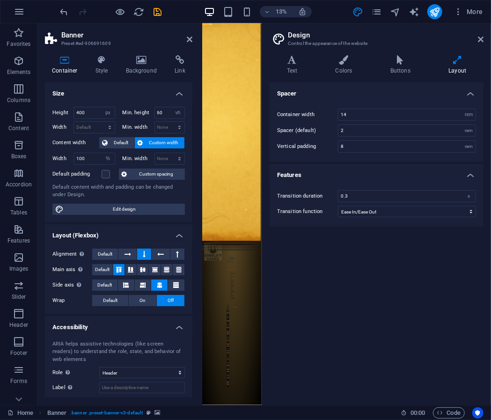
click at [473, 36] on h2 "Design" at bounding box center [385, 35] width 195 height 8
click at [468, 41] on header "Design Control the appearance of the website" at bounding box center [377, 35] width 212 height 24
click at [482, 40] on icon at bounding box center [481, 39] width 6 height 7
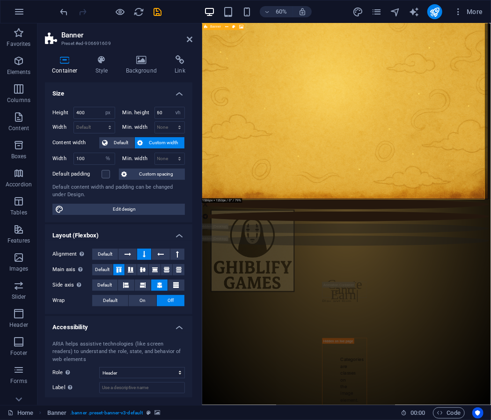
click at [308, 235] on figure at bounding box center [439, 127] width 477 height 381
click at [256, 207] on figure at bounding box center [439, 127] width 477 height 381
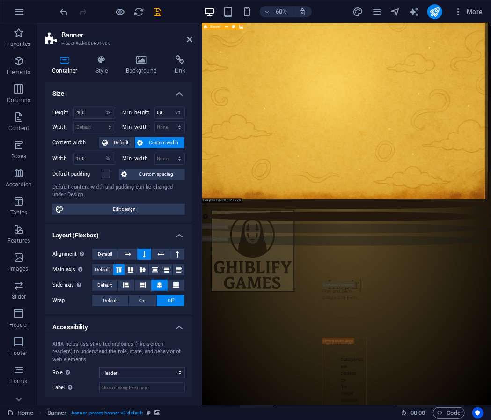
click at [256, 207] on figure at bounding box center [439, 127] width 477 height 381
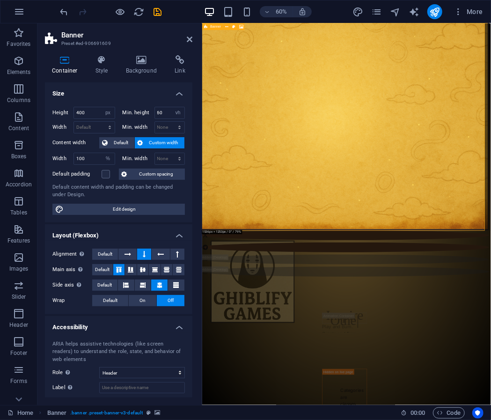
scroll to position [36, 3]
click at [242, 28] on icon at bounding box center [241, 27] width 4 height 6
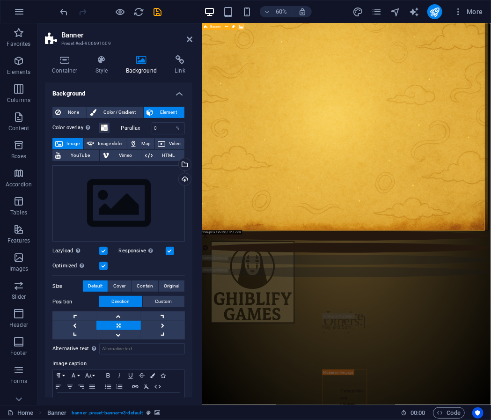
click at [242, 28] on icon at bounding box center [241, 27] width 4 height 6
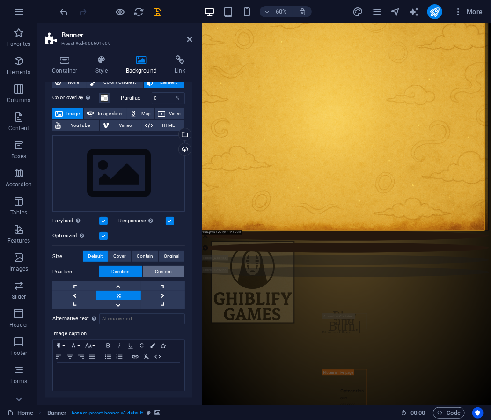
click at [167, 271] on span "Custom" at bounding box center [163, 271] width 17 height 11
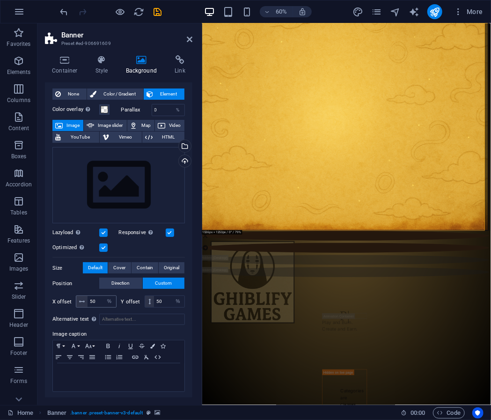
click at [86, 303] on span at bounding box center [81, 301] width 11 height 11
drag, startPoint x: 89, startPoint y: 302, endPoint x: 100, endPoint y: 302, distance: 10.8
click at [100, 302] on input "50" at bounding box center [101, 301] width 29 height 11
click at [95, 302] on input "80" at bounding box center [101, 301] width 29 height 11
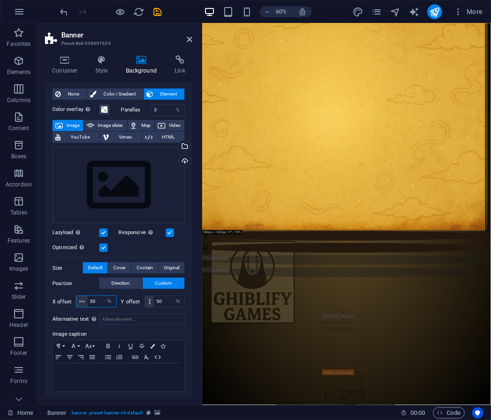
type input "50"
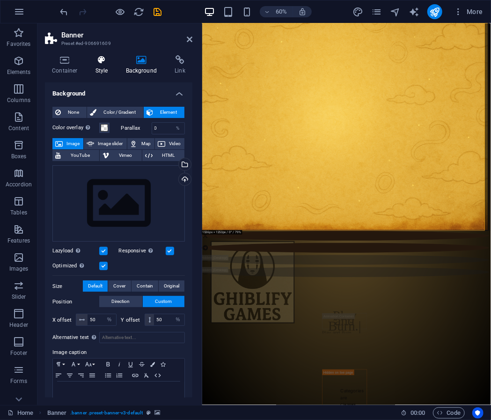
click at [112, 73] on h4 "Style" at bounding box center [103, 65] width 30 height 20
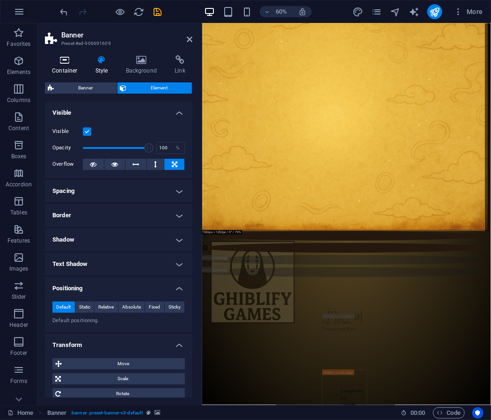
click at [77, 73] on h4 "Container" at bounding box center [66, 65] width 43 height 20
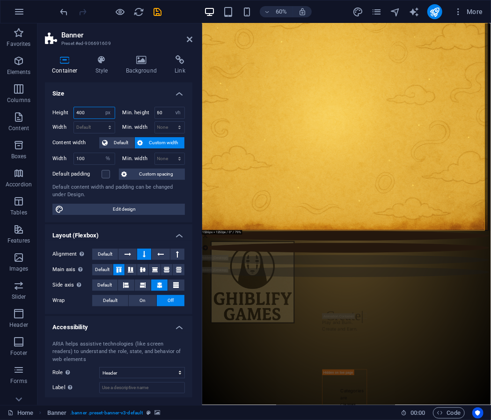
click at [95, 112] on input "400" at bounding box center [94, 112] width 41 height 11
type input "200"
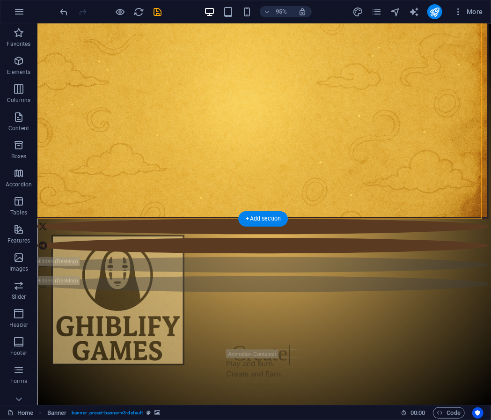
scroll to position [0, 3]
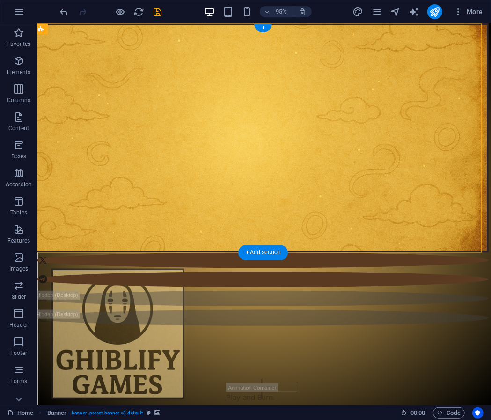
click at [152, 139] on figure at bounding box center [272, 145] width 473 height 241
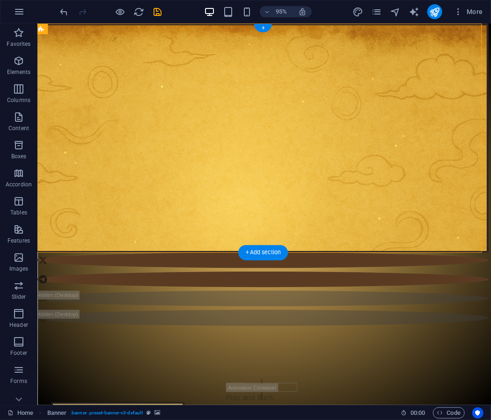
select select "px"
select select "vh"
select select "%"
select select "header"
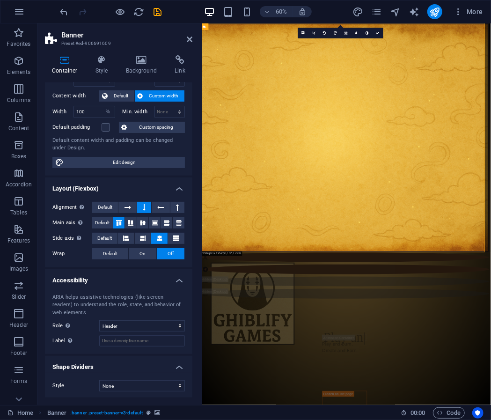
scroll to position [0, 0]
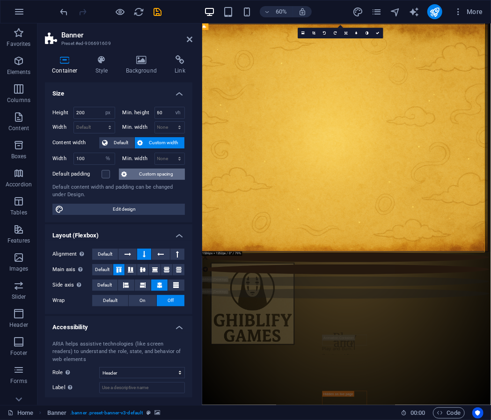
click at [137, 170] on span "Custom spacing" at bounding box center [156, 173] width 52 height 11
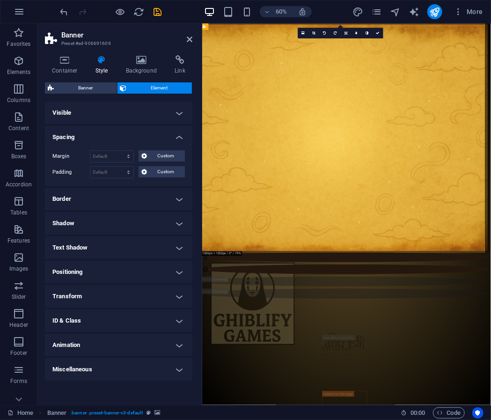
click at [109, 196] on h4 "Border" at bounding box center [118, 199] width 147 height 22
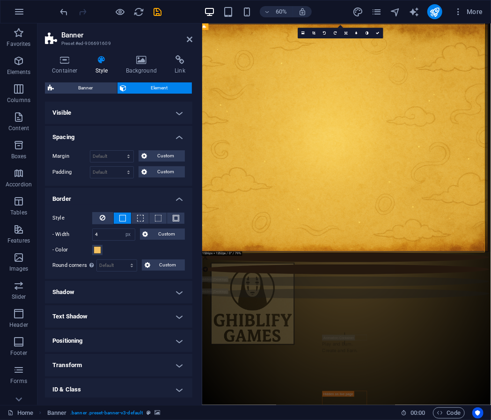
drag, startPoint x: 109, startPoint y: 287, endPoint x: 99, endPoint y: 294, distance: 12.0
click at [99, 294] on h4 "Shadow" at bounding box center [118, 292] width 147 height 22
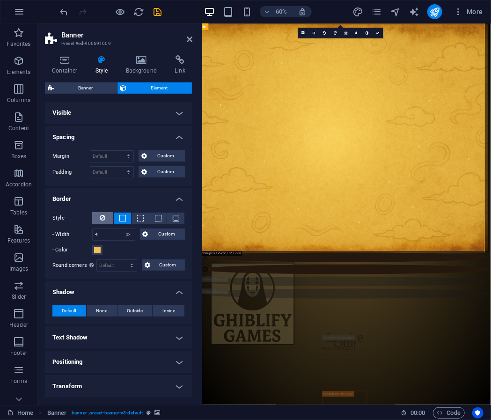
click at [101, 217] on icon at bounding box center [103, 217] width 6 height 11
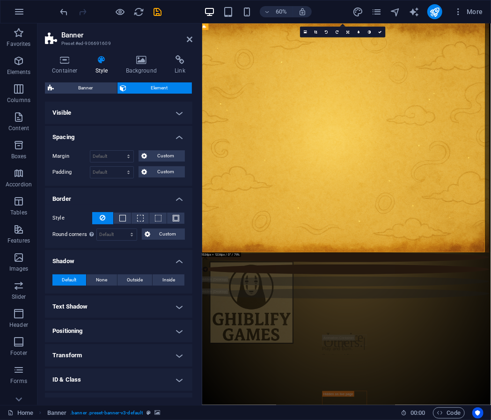
click at [94, 302] on h4 "Text Shadow" at bounding box center [118, 306] width 147 height 22
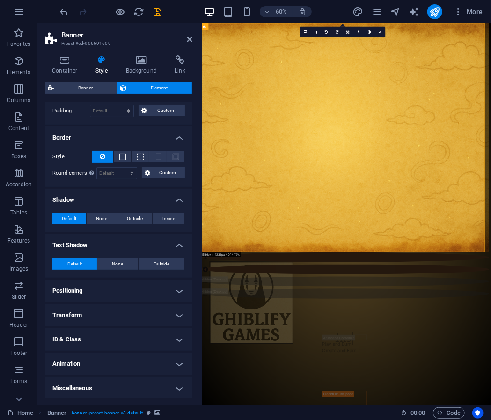
click at [94, 298] on h4 "Positioning" at bounding box center [118, 290] width 147 height 22
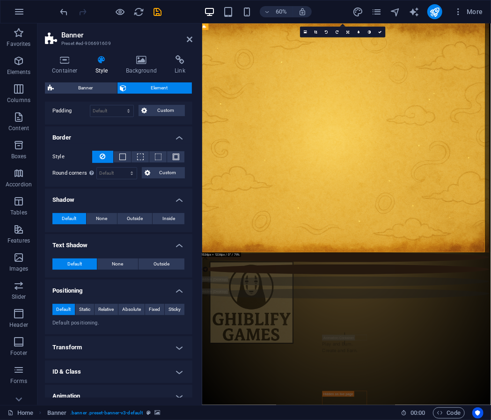
click at [80, 313] on div "Default Static Relative Absolute Fixed Sticky" at bounding box center [118, 310] width 132 height 12
click at [94, 298] on div "Default Static Relative Absolute Fixed Sticky Z-Index Sets the order of the ele…" at bounding box center [118, 315] width 147 height 38
click at [86, 304] on span "Static" at bounding box center [84, 309] width 11 height 11
click at [104, 304] on span "Relative" at bounding box center [105, 309] width 15 height 11
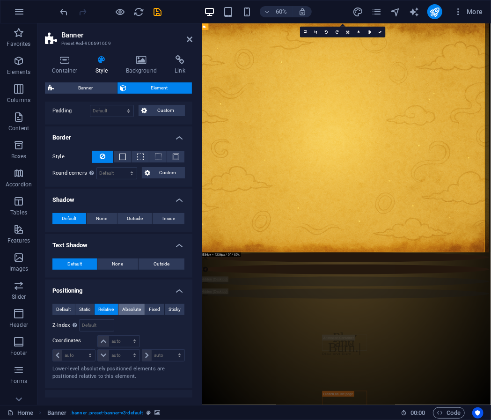
click at [133, 307] on span "Absolute" at bounding box center [131, 309] width 19 height 11
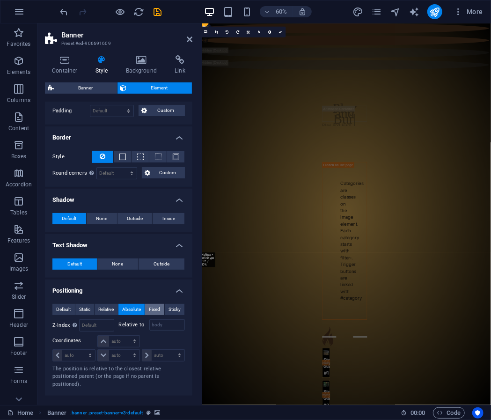
click at [149, 306] on span "Fixed" at bounding box center [154, 309] width 11 height 11
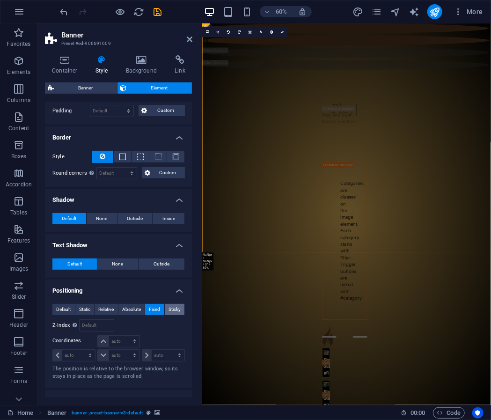
click at [173, 307] on span "Sticky" at bounding box center [174, 309] width 12 height 11
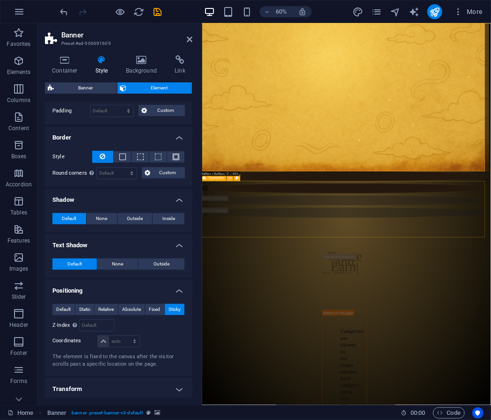
scroll to position [0, 3]
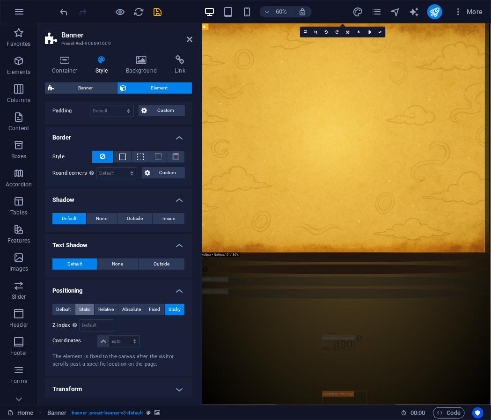
click at [80, 310] on span "Static" at bounding box center [84, 309] width 11 height 11
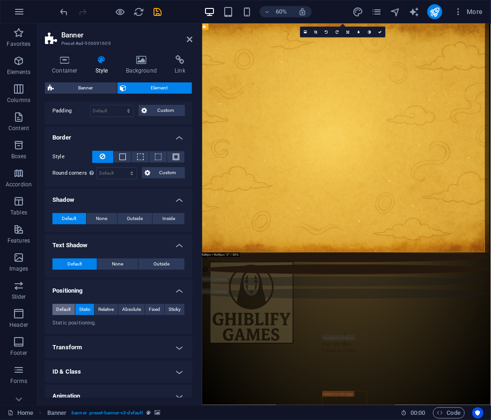
click at [63, 307] on span "Default" at bounding box center [63, 309] width 14 height 11
click at [174, 309] on span "Sticky" at bounding box center [174, 309] width 12 height 11
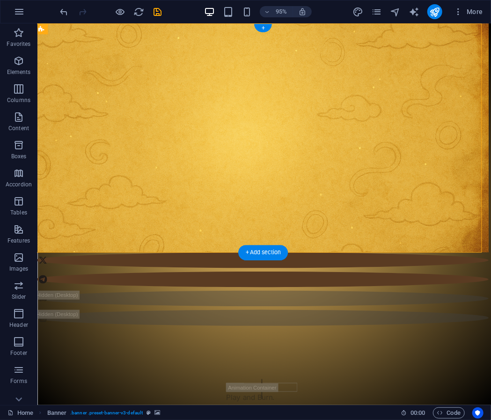
click at [117, 197] on figure at bounding box center [272, 143] width 477 height 241
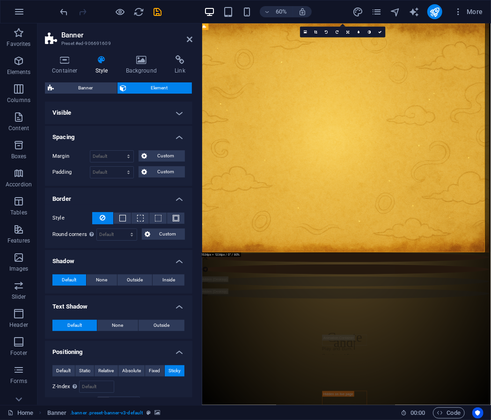
scroll to position [135, 0]
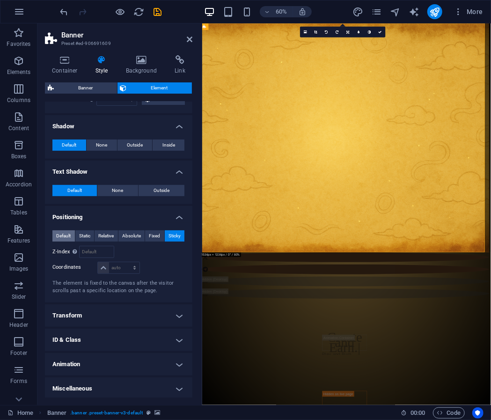
click at [71, 237] on span "Default" at bounding box center [63, 235] width 14 height 11
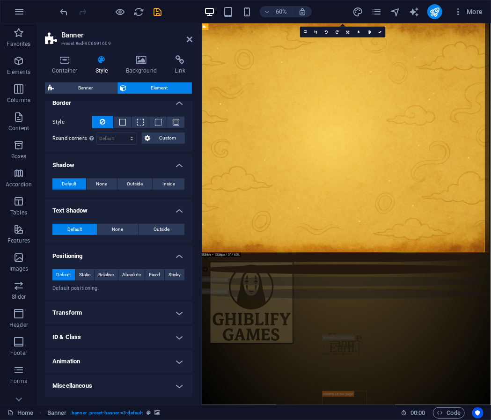
scroll to position [94, 0]
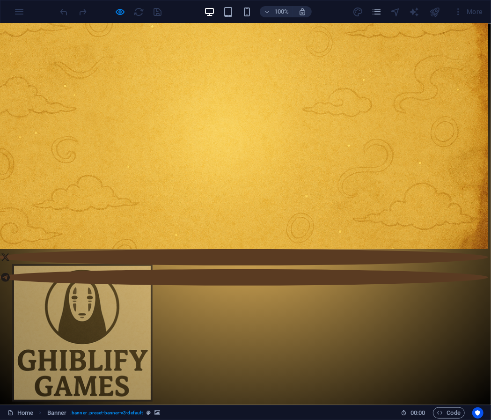
scroll to position [3, 3]
click at [152, 248] on header at bounding box center [242, 248] width 491 height 0
click at [126, 248] on header at bounding box center [242, 248] width 491 height 0
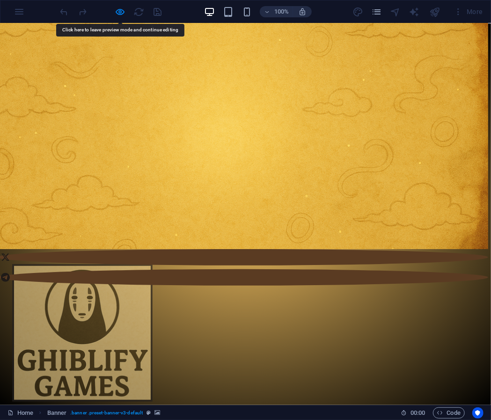
drag, startPoint x: 126, startPoint y: 104, endPoint x: 67, endPoint y: 107, distance: 58.5
click at [67, 248] on header at bounding box center [242, 248] width 491 height 0
click at [95, 248] on header at bounding box center [242, 248] width 491 height 0
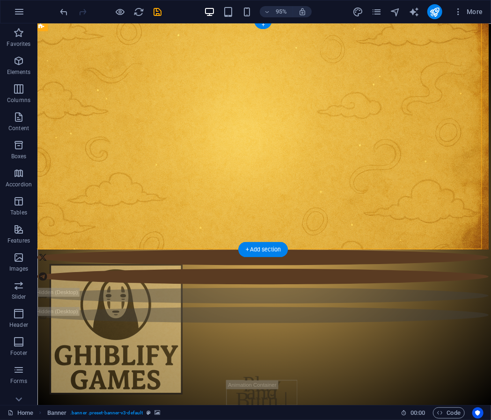
click at [67, 200] on figure at bounding box center [272, 140] width 477 height 241
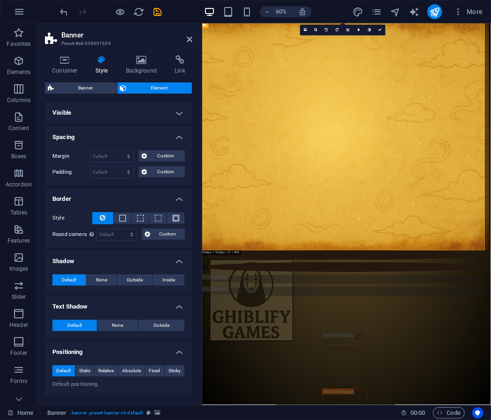
scroll to position [94, 0]
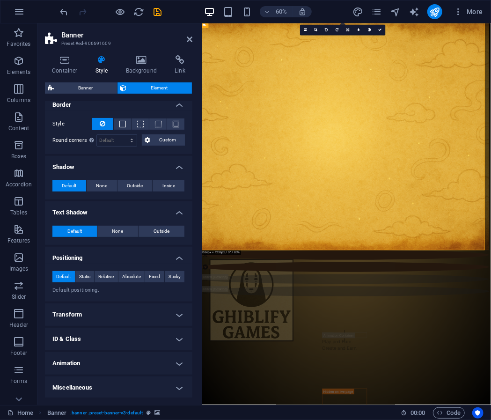
click at [96, 320] on h4 "Transform" at bounding box center [118, 314] width 147 height 22
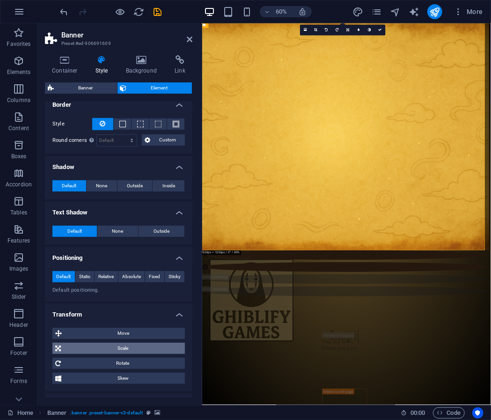
click at [109, 347] on span "Scale" at bounding box center [123, 347] width 118 height 11
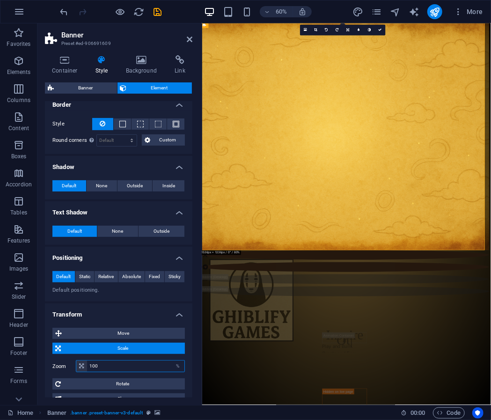
click at [114, 362] on input "100" at bounding box center [135, 365] width 97 height 11
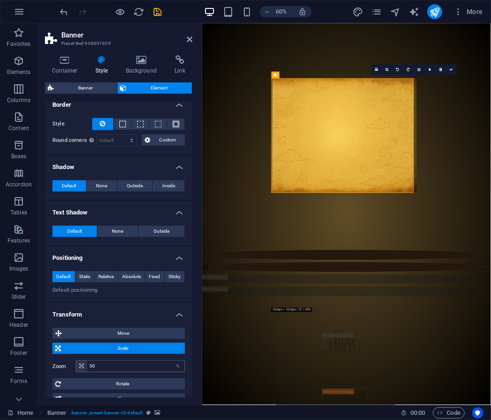
click at [114, 370] on div "Zoom 50 %" at bounding box center [118, 365] width 132 height 17
click at [115, 368] on input "50" at bounding box center [135, 365] width 97 height 11
type input "100"
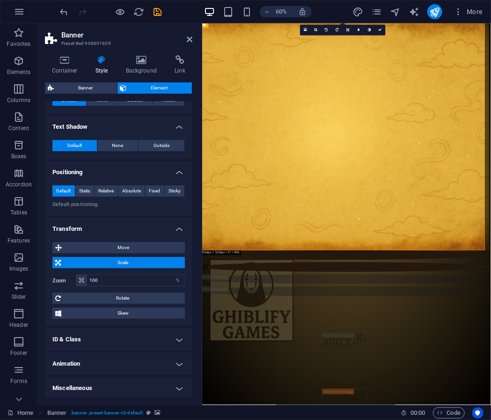
scroll to position [0, 0]
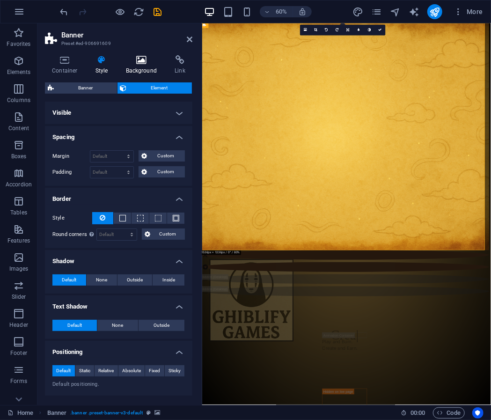
click at [140, 66] on h4 "Background" at bounding box center [143, 65] width 49 height 20
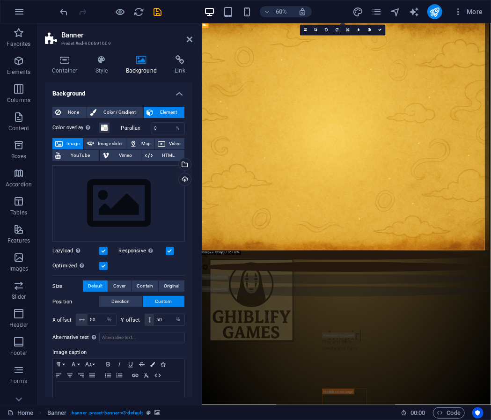
click at [121, 129] on label "Parallax" at bounding box center [136, 127] width 30 height 5
click at [153, 127] on input "0" at bounding box center [168, 128] width 33 height 11
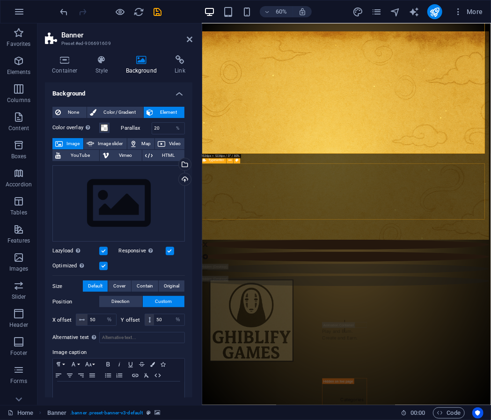
scroll to position [0, 3]
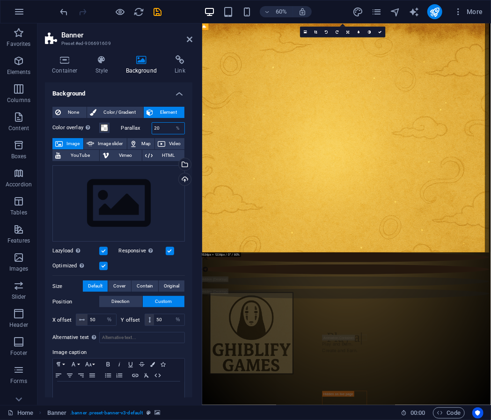
click at [159, 128] on input "20" at bounding box center [168, 128] width 33 height 11
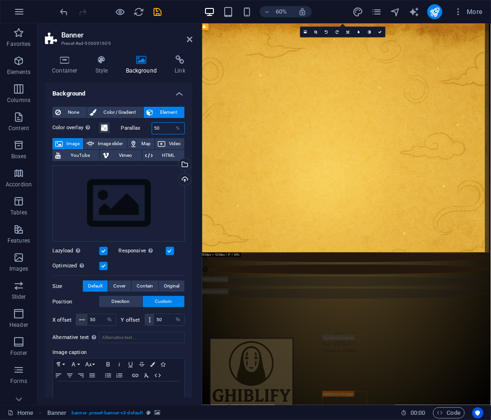
click at [157, 126] on input "50" at bounding box center [168, 128] width 33 height 11
type input "10"
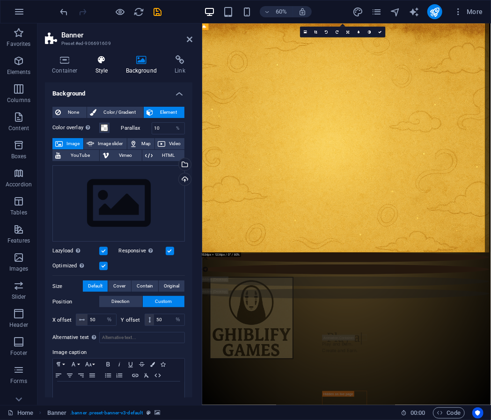
click at [104, 65] on h4 "Style" at bounding box center [103, 65] width 30 height 20
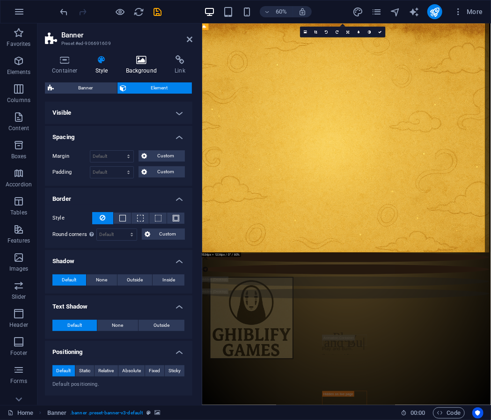
click at [130, 65] on h4 "Background" at bounding box center [143, 65] width 49 height 20
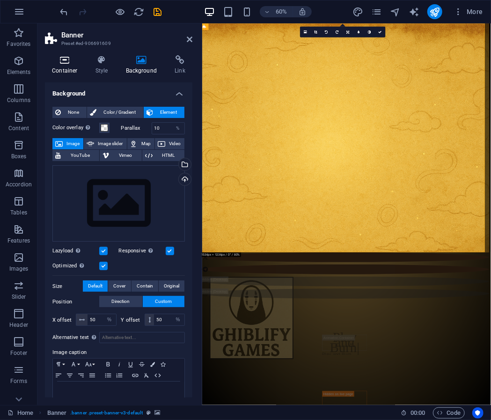
click at [65, 72] on h4 "Container" at bounding box center [66, 65] width 43 height 20
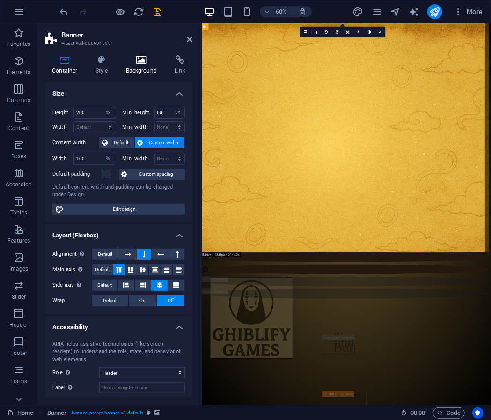
click at [130, 61] on icon at bounding box center [141, 59] width 45 height 9
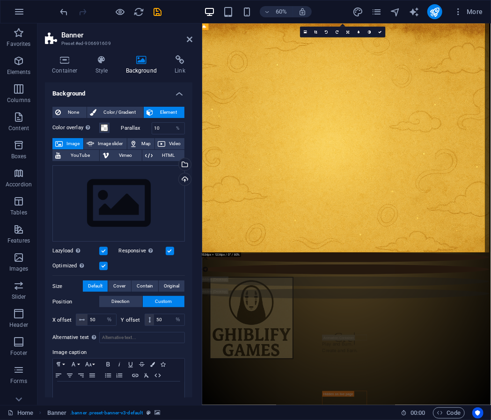
click at [106, 52] on div "Container Style Background Link Size Height 200 Default px rem % vh vw Min. hei…" at bounding box center [118, 226] width 162 height 357
click at [95, 70] on h4 "Style" at bounding box center [103, 65] width 30 height 20
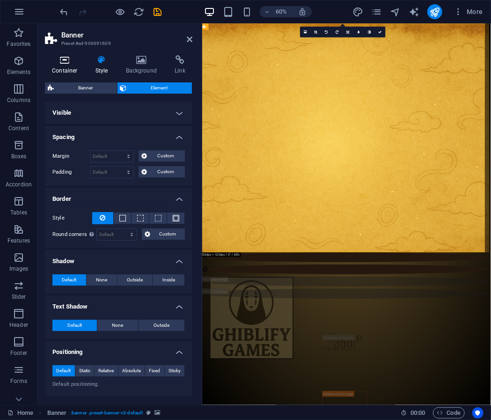
click at [64, 58] on icon at bounding box center [65, 59] width 40 height 9
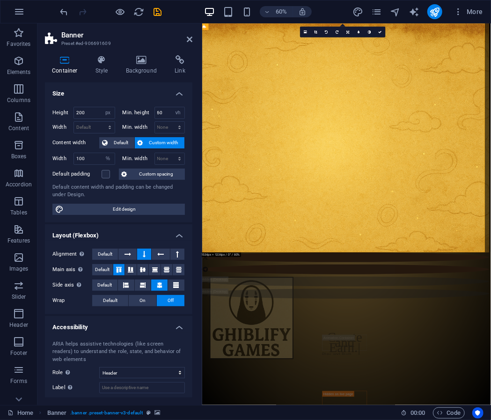
click at [246, 145] on figure at bounding box center [439, 226] width 481 height 407
click at [171, 74] on div "Container Style Background Link Size Height 200 Default px rem % vh vw Min. hei…" at bounding box center [118, 226] width 147 height 342
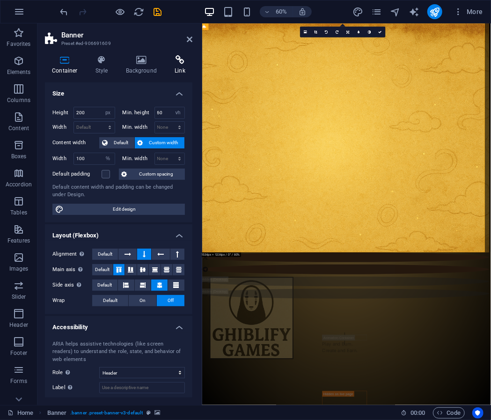
click at [174, 72] on h4 "Link" at bounding box center [179, 65] width 25 height 20
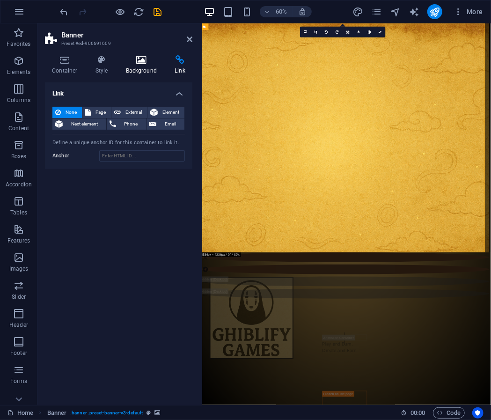
click at [133, 65] on h4 "Background" at bounding box center [143, 65] width 49 height 20
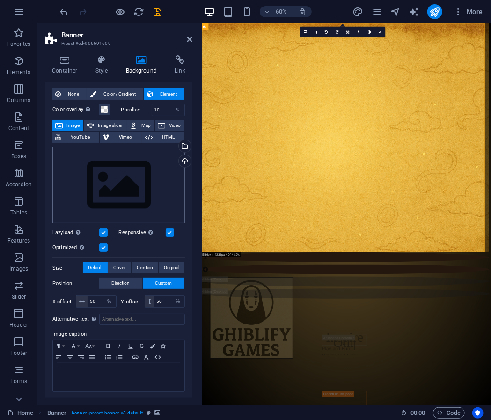
scroll to position [0, 0]
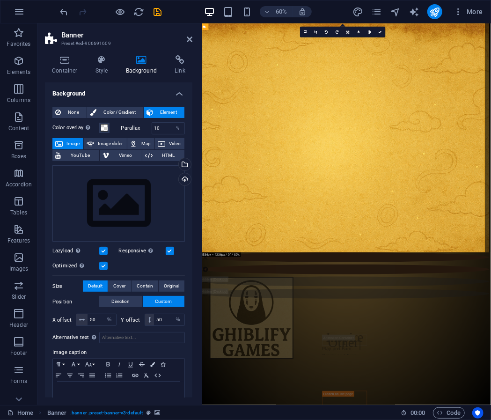
click at [240, 286] on figure at bounding box center [439, 226] width 481 height 407
click at [184, 167] on div "Select files from the file manager, stock photos, or upload file(s)" at bounding box center [184, 165] width 14 height 14
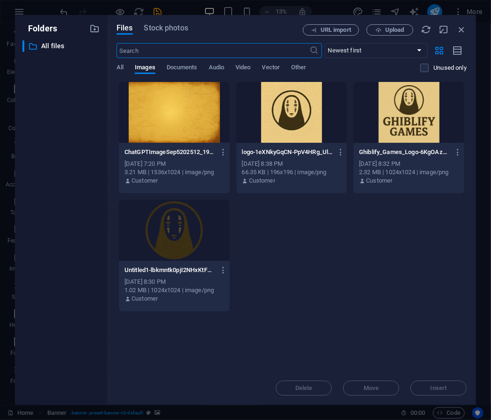
click at [185, 129] on div at bounding box center [174, 112] width 111 height 61
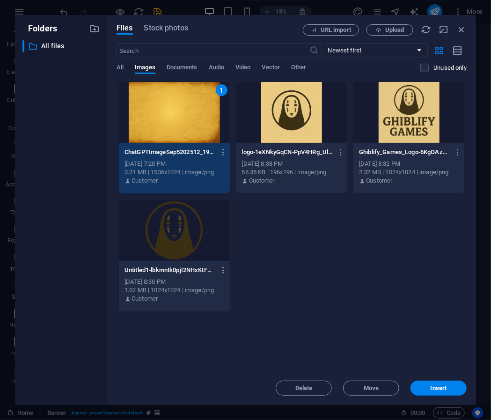
click at [185, 129] on div "1" at bounding box center [174, 112] width 111 height 61
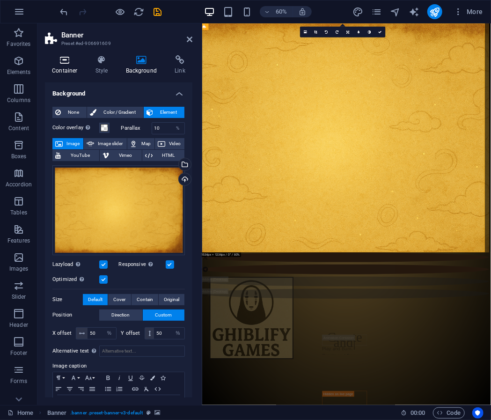
click at [67, 68] on h4 "Container" at bounding box center [66, 65] width 43 height 20
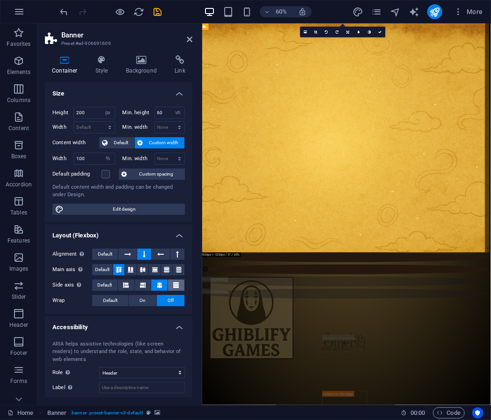
click at [174, 286] on icon at bounding box center [177, 284] width 6 height 11
click at [145, 267] on icon at bounding box center [142, 270] width 11 height 6
click at [156, 267] on icon at bounding box center [154, 270] width 11 height 6
click at [164, 268] on icon at bounding box center [166, 270] width 11 height 6
click at [120, 273] on button at bounding box center [119, 269] width 12 height 11
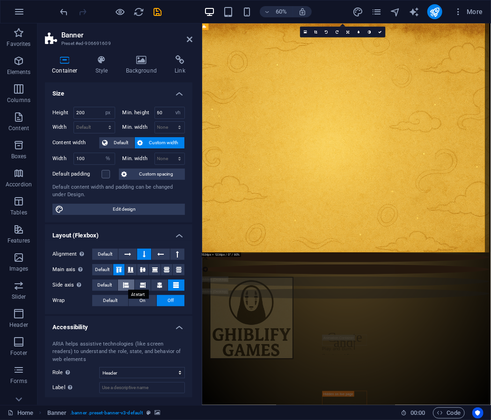
click at [124, 281] on icon at bounding box center [126, 284] width 6 height 11
click at [153, 254] on button at bounding box center [161, 253] width 18 height 11
click at [166, 251] on button at bounding box center [161, 253] width 18 height 11
click at [170, 251] on button at bounding box center [177, 253] width 14 height 11
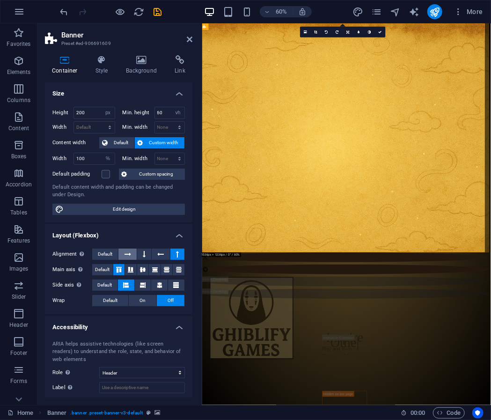
click at [121, 258] on button at bounding box center [127, 253] width 18 height 11
click at [145, 253] on button at bounding box center [144, 253] width 14 height 11
click at [134, 255] on button at bounding box center [127, 253] width 18 height 11
click at [214, 238] on figure at bounding box center [439, 226] width 481 height 407
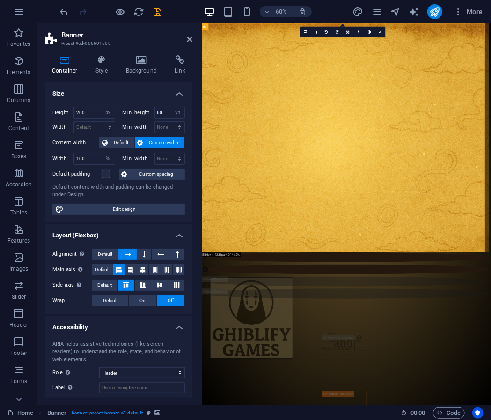
click at [214, 238] on figure at bounding box center [439, 226] width 481 height 407
click at [104, 64] on icon at bounding box center [101, 59] width 27 height 9
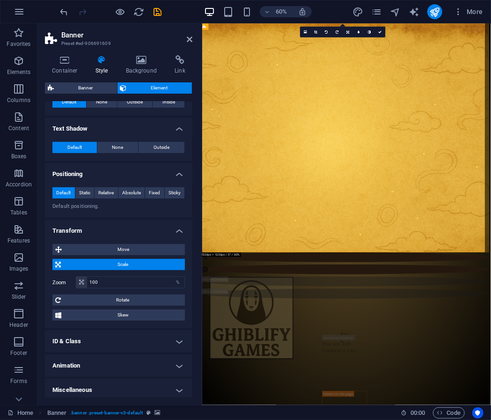
scroll to position [180, 0]
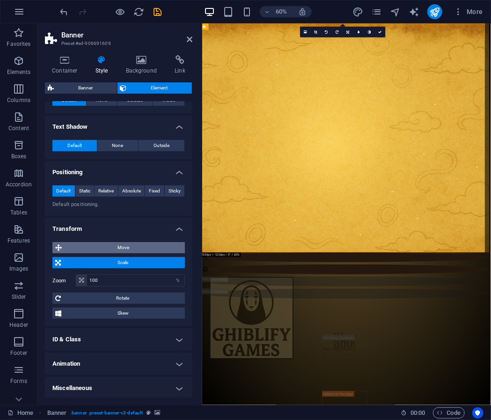
click at [117, 247] on span "Move" at bounding box center [123, 247] width 117 height 11
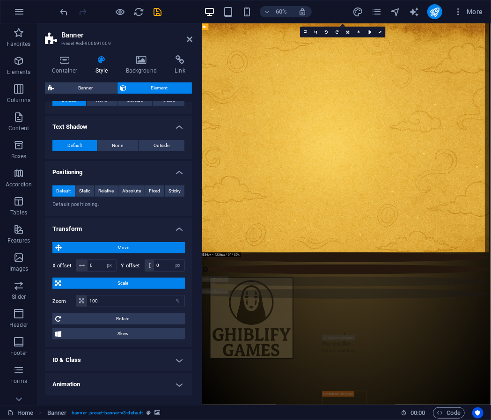
click at [311, 370] on figure at bounding box center [439, 226] width 481 height 407
click at [310, 376] on figure at bounding box center [439, 226] width 481 height 407
click at [306, 392] on figure at bounding box center [439, 226] width 481 height 407
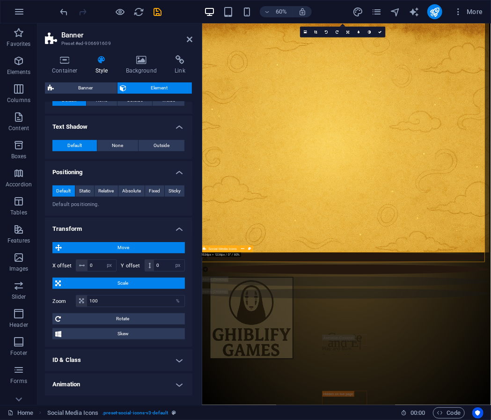
select select "px"
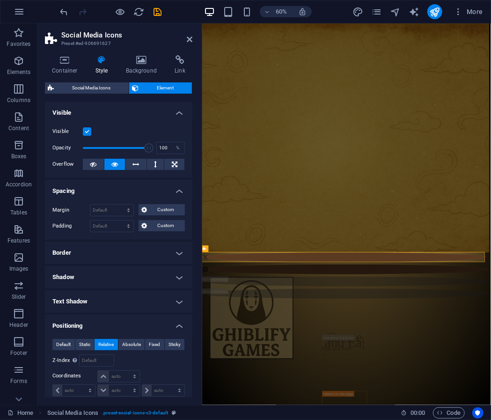
click at [315, 380] on figure at bounding box center [439, 226] width 481 height 407
select select "px"
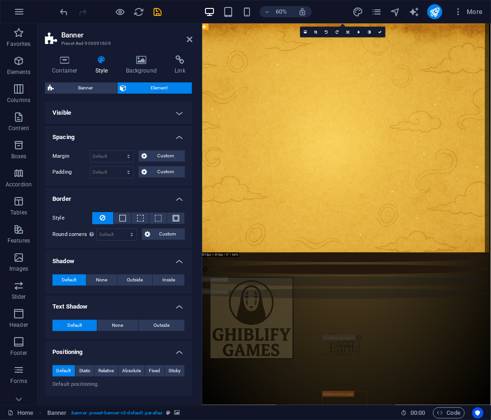
click at [315, 380] on figure at bounding box center [439, 226] width 481 height 407
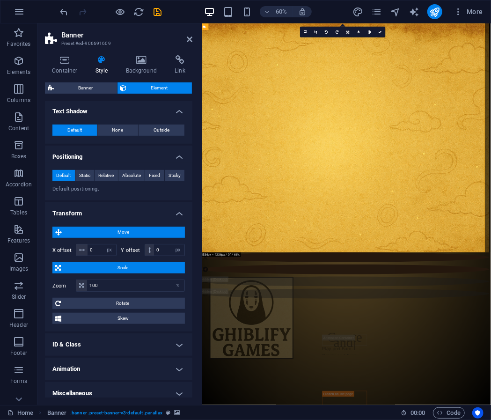
scroll to position [200, 0]
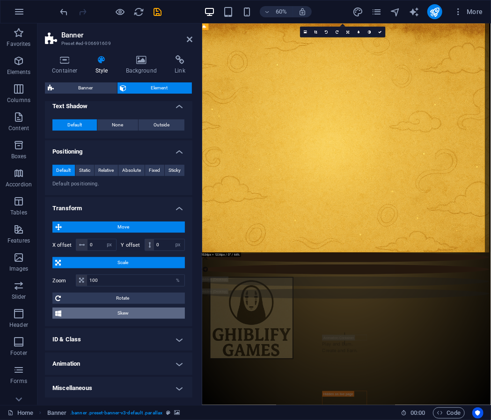
click at [109, 312] on span "Skew" at bounding box center [123, 312] width 118 height 11
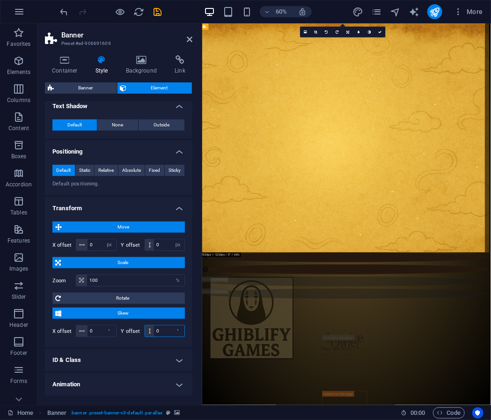
click at [154, 327] on input "0" at bounding box center [169, 330] width 30 height 11
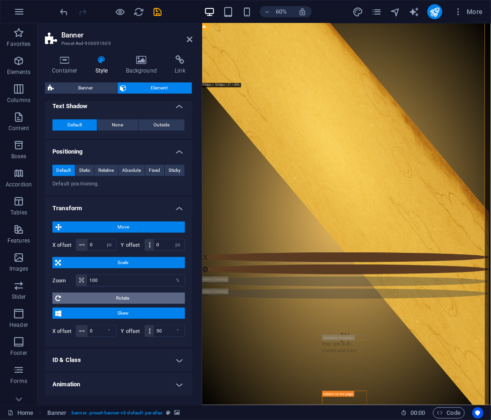
type input "0"
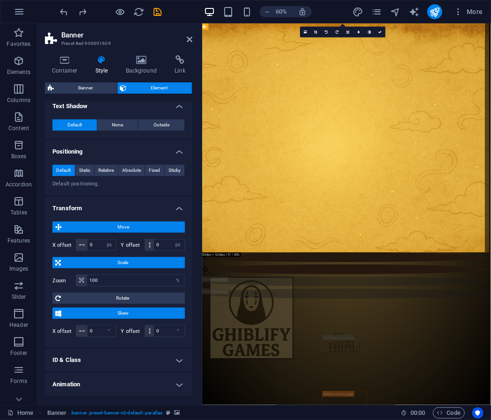
click at [98, 260] on span "Scale" at bounding box center [123, 262] width 118 height 11
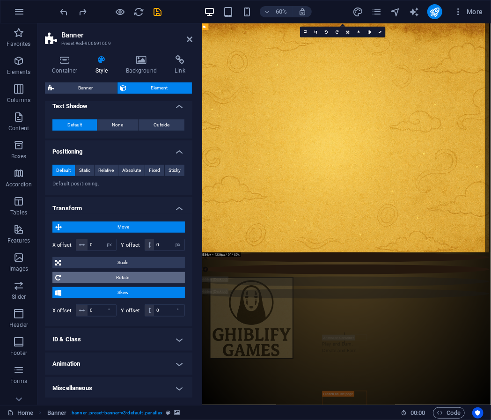
click at [145, 280] on span "Rotate" at bounding box center [123, 277] width 118 height 11
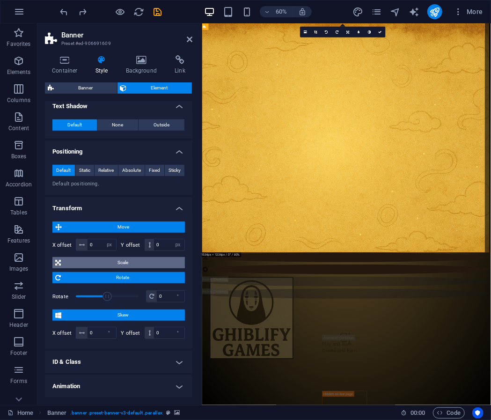
click at [138, 261] on span "Scale" at bounding box center [123, 262] width 118 height 11
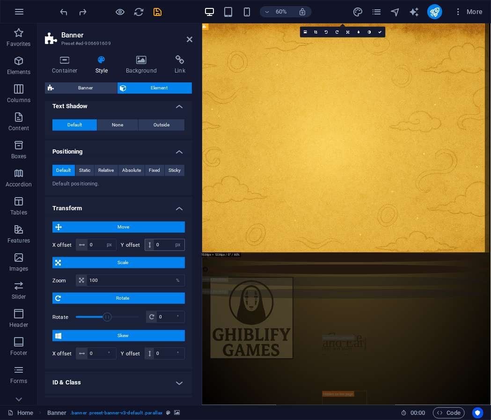
click at [148, 242] on icon at bounding box center [149, 245] width 2 height 6
drag, startPoint x: 147, startPoint y: 241, endPoint x: 170, endPoint y: 245, distance: 23.6
click at [170, 245] on div "0 px rem % em vh vw" at bounding box center [165, 245] width 41 height 12
click at [168, 244] on input "0" at bounding box center [169, 244] width 30 height 11
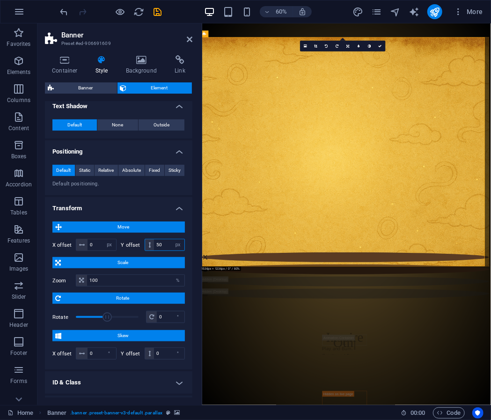
type input "0"
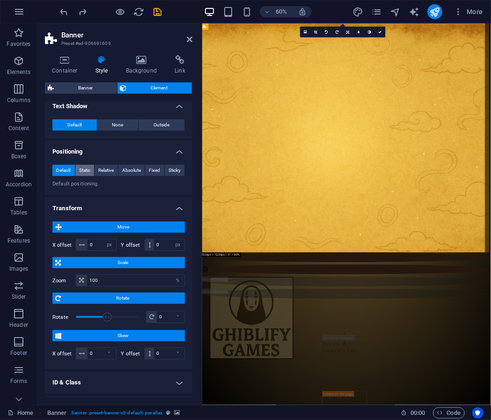
click at [84, 170] on span "Static" at bounding box center [84, 170] width 11 height 11
click at [67, 172] on span "Default" at bounding box center [63, 170] width 14 height 11
click at [102, 166] on span "Relative" at bounding box center [105, 170] width 15 height 11
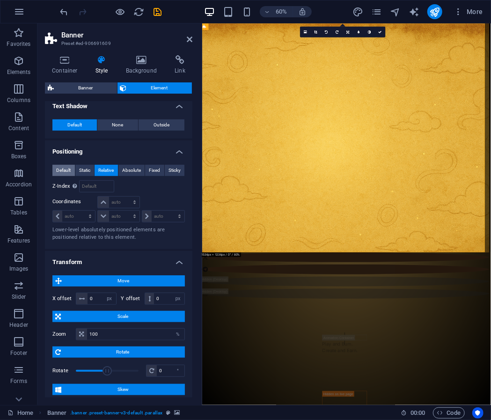
click at [69, 168] on span "Default" at bounding box center [63, 170] width 14 height 11
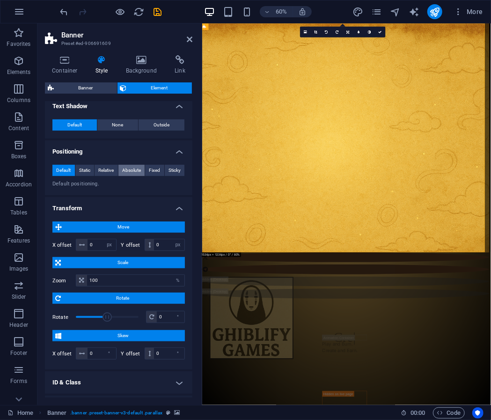
click at [135, 165] on span "Absolute" at bounding box center [131, 170] width 19 height 11
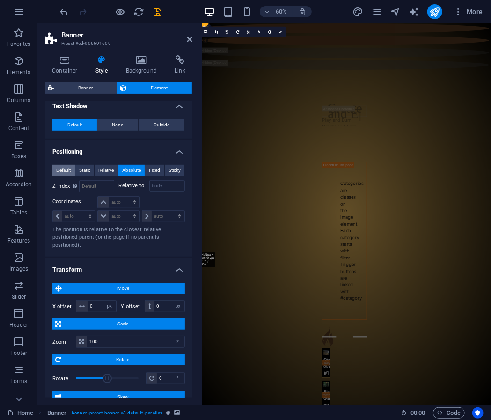
click at [68, 173] on span "Default" at bounding box center [63, 170] width 14 height 11
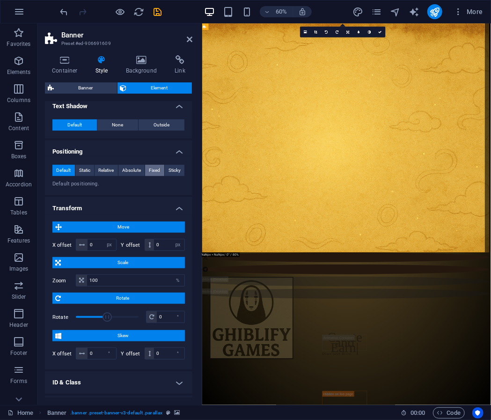
click at [157, 167] on span "Fixed" at bounding box center [154, 170] width 11 height 11
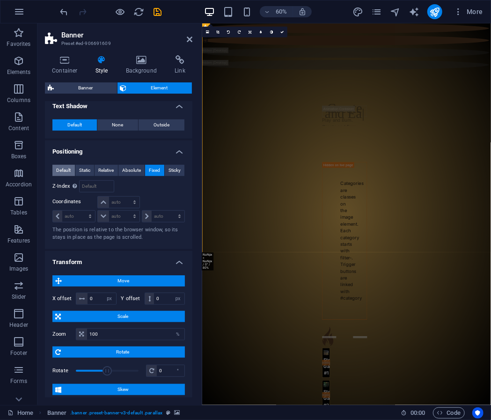
click at [59, 171] on span "Default" at bounding box center [63, 170] width 14 height 11
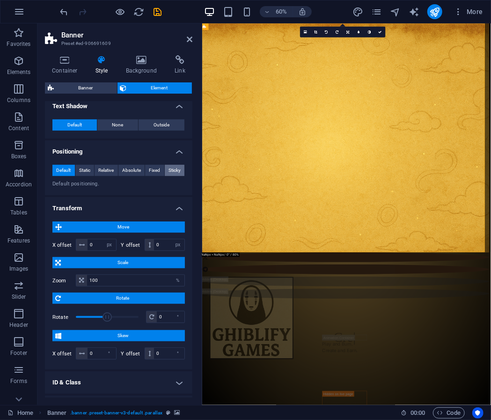
click at [175, 167] on span "Sticky" at bounding box center [174, 170] width 12 height 11
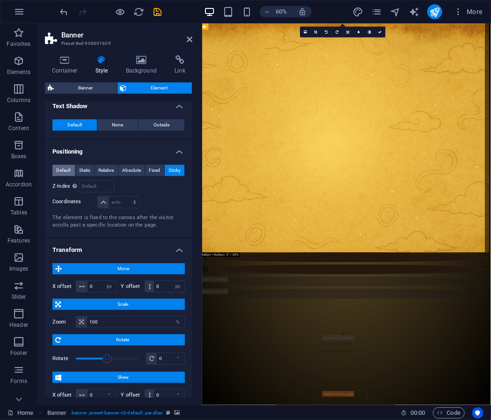
click at [65, 170] on span "Default" at bounding box center [63, 170] width 14 height 11
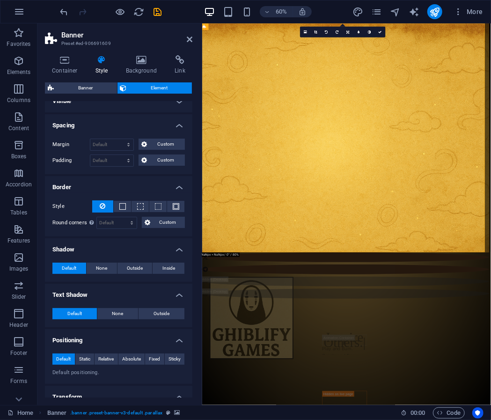
scroll to position [0, 0]
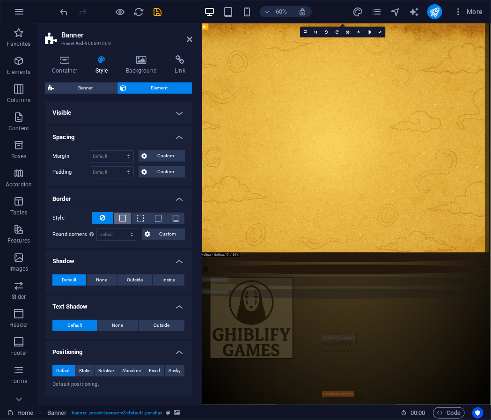
click at [125, 216] on button at bounding box center [122, 217] width 17 height 11
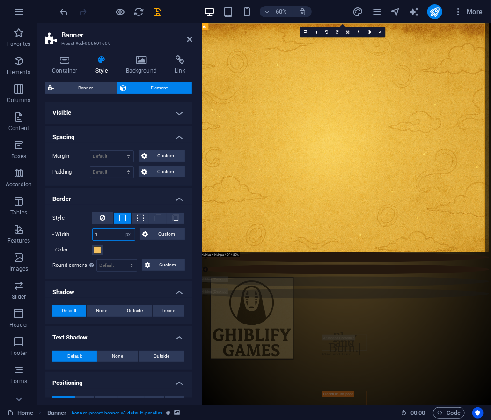
click at [106, 236] on input "1" at bounding box center [114, 234] width 42 height 11
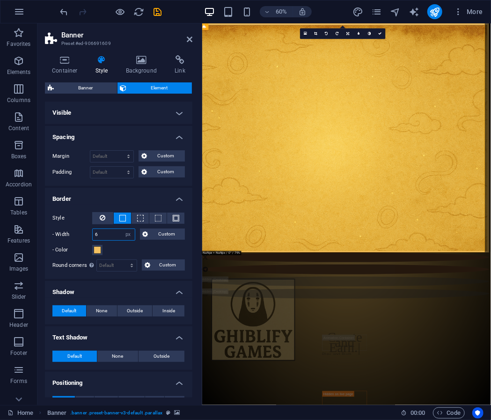
click at [104, 234] on input "6" at bounding box center [114, 234] width 42 height 11
type input "0"
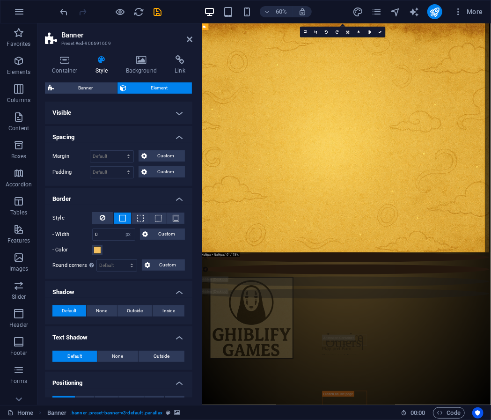
click at [109, 120] on h4 "Visible" at bounding box center [118, 112] width 147 height 22
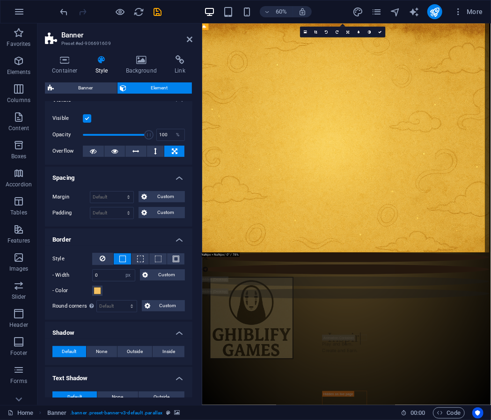
scroll to position [13, 0]
click at [109, 133] on span at bounding box center [116, 135] width 66 height 14
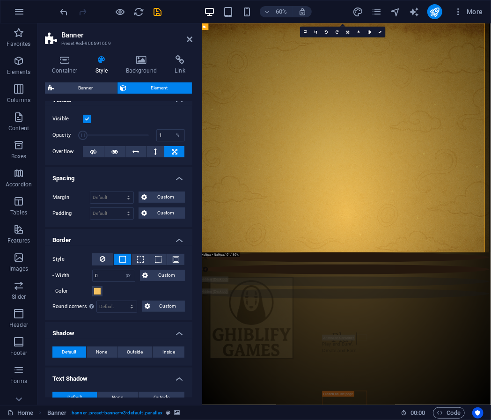
drag, startPoint x: 109, startPoint y: 133, endPoint x: 74, endPoint y: 138, distance: 35.5
click at [74, 138] on div "Opacity 1 %" at bounding box center [118, 135] width 132 height 14
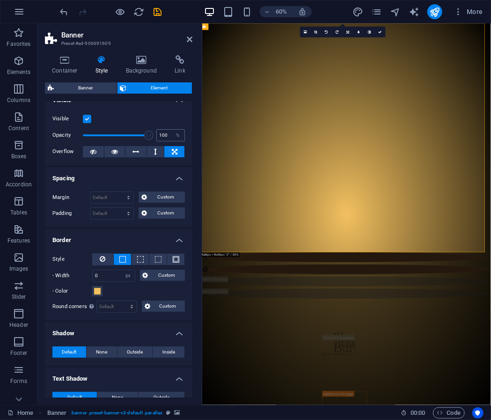
drag, startPoint x: 84, startPoint y: 133, endPoint x: 160, endPoint y: 136, distance: 75.8
click at [160, 136] on div "Opacity 100 %" at bounding box center [118, 135] width 132 height 14
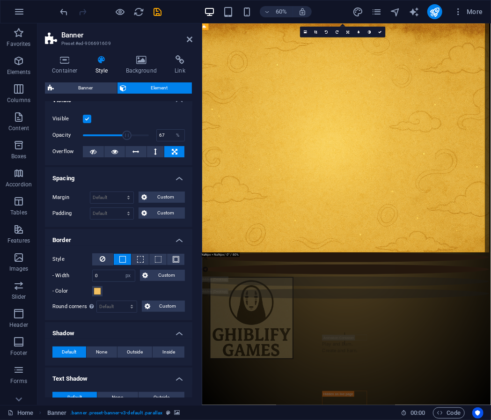
click at [126, 133] on span at bounding box center [116, 135] width 66 height 14
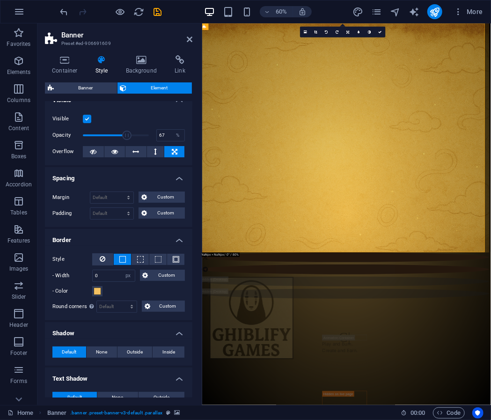
click at [126, 133] on span at bounding box center [126, 134] width 9 height 9
click at [120, 135] on span at bounding box center [120, 134] width 9 height 9
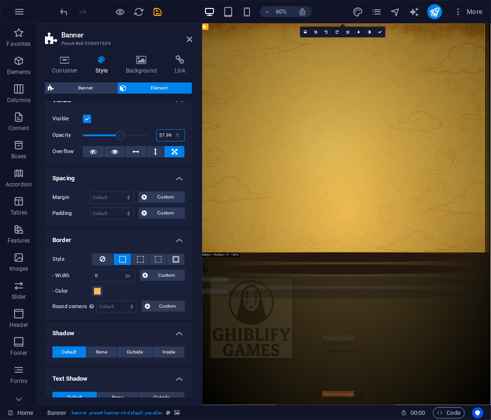
click at [169, 130] on input "57.99" at bounding box center [171, 135] width 28 height 11
type input "50"
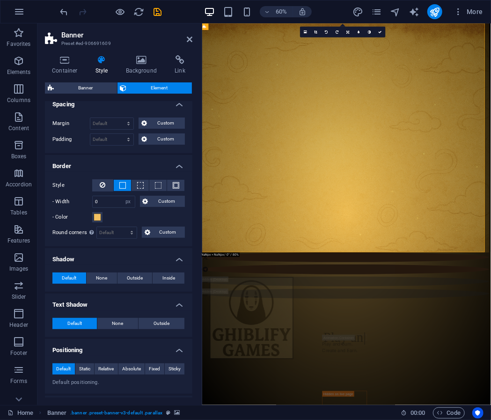
scroll to position [87, 0]
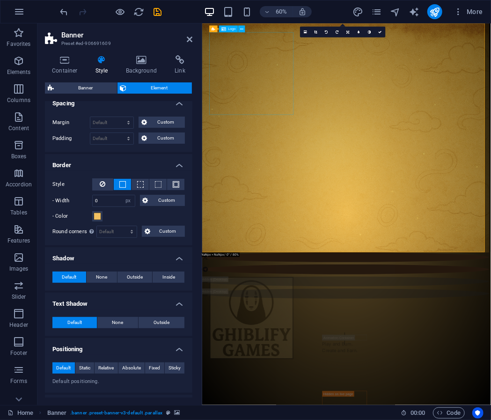
click at [403, 82] on div at bounding box center [439, 213] width 481 height 381
select select "px"
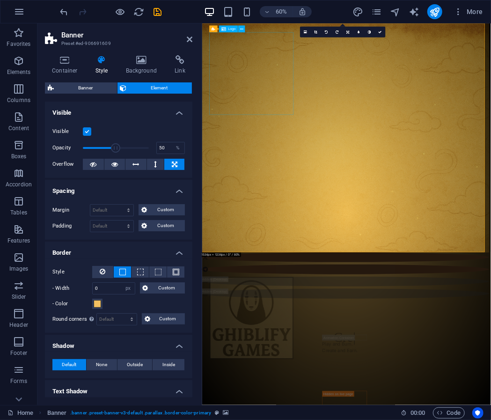
select select "px"
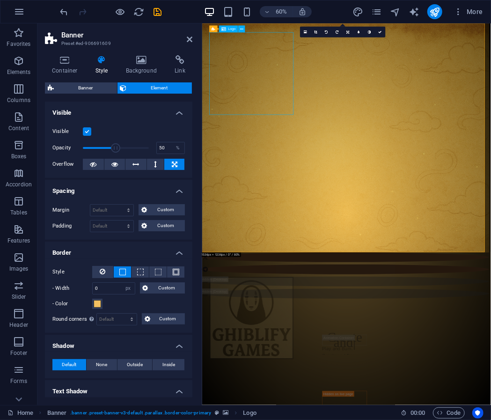
select select "px"
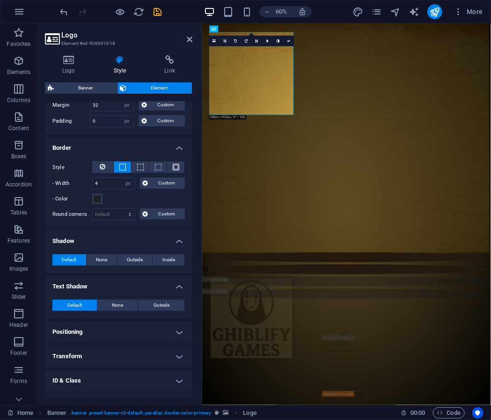
scroll to position [246, 0]
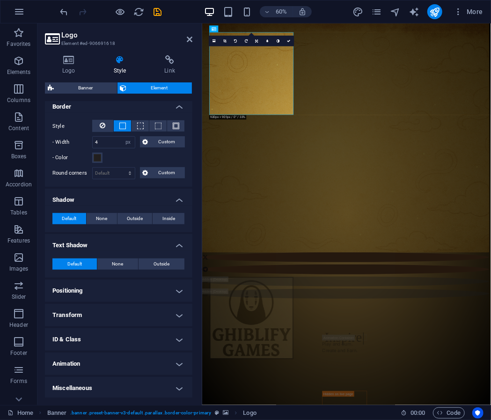
click at [106, 286] on h4 "Positioning" at bounding box center [118, 290] width 147 height 22
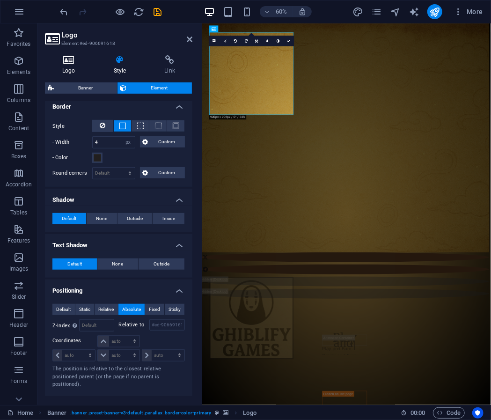
click at [82, 70] on h4 "Logo" at bounding box center [70, 65] width 51 height 20
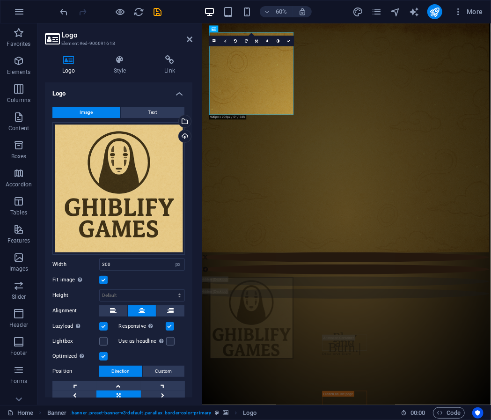
scroll to position [39, 0]
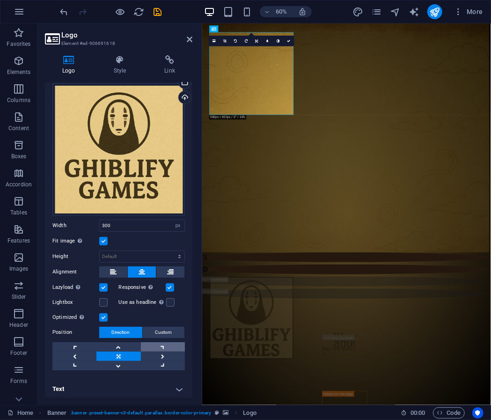
click at [160, 345] on link at bounding box center [163, 346] width 44 height 9
click at [131, 354] on link at bounding box center [118, 355] width 44 height 9
click at [162, 270] on button at bounding box center [170, 271] width 28 height 11
click at [148, 268] on button at bounding box center [142, 271] width 28 height 11
click at [114, 65] on h4 "Style" at bounding box center [121, 65] width 51 height 20
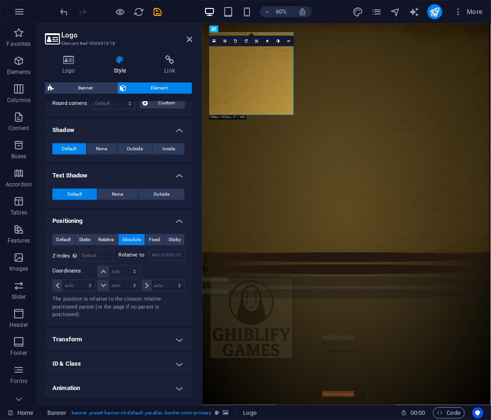
scroll to position [339, 0]
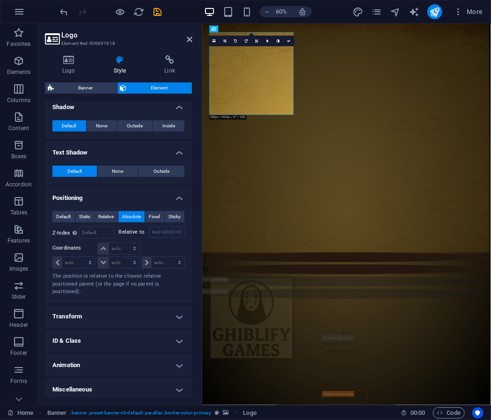
click at [115, 312] on h4 "Transform" at bounding box center [118, 316] width 147 height 22
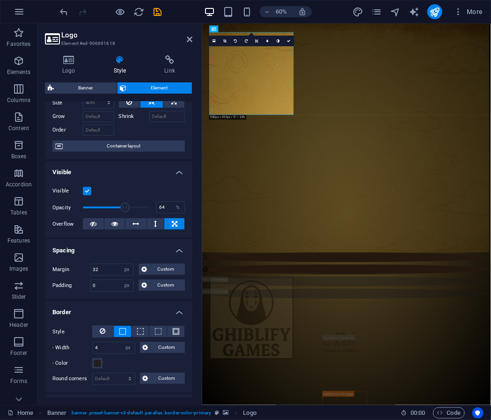
scroll to position [0, 0]
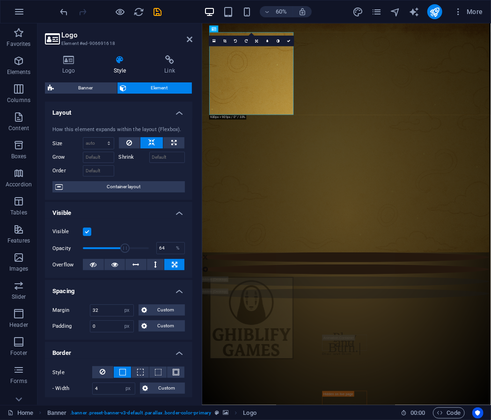
click at [239, 250] on figure at bounding box center [439, 226] width 481 height 407
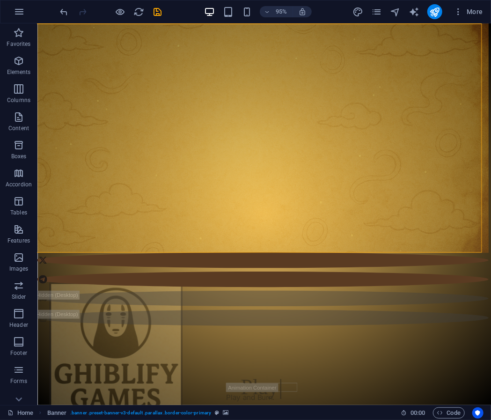
click at [270, 147] on figure at bounding box center [272, 151] width 477 height 257
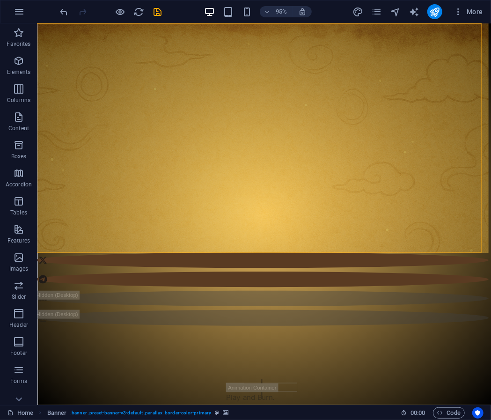
select select "px"
select select "vh"
select select "%"
select select "header"
select select "px"
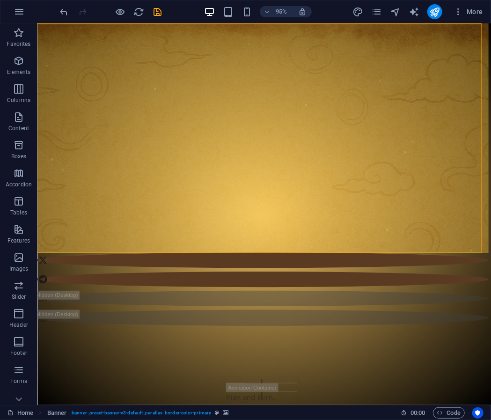
select select "px"
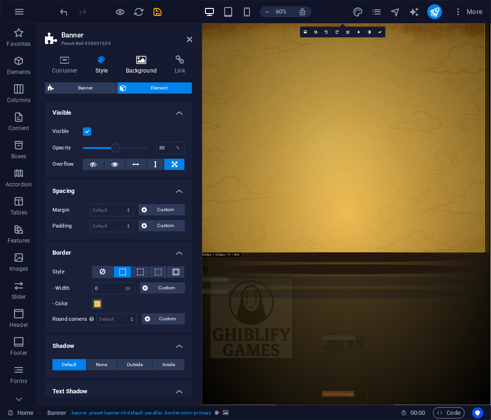
click at [134, 57] on icon at bounding box center [141, 59] width 45 height 9
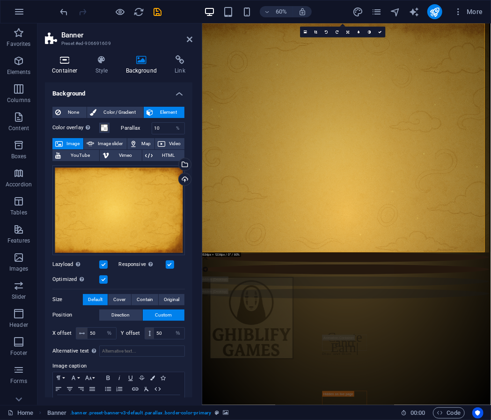
click at [70, 65] on h4 "Container" at bounding box center [66, 65] width 43 height 20
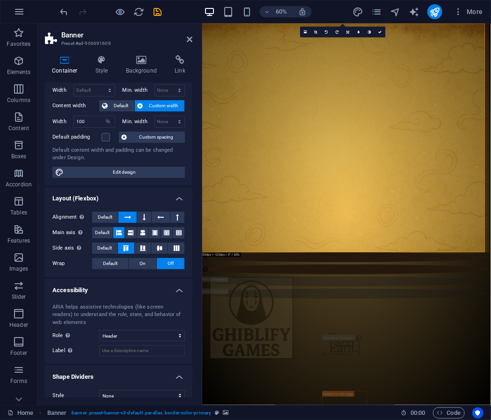
scroll to position [47, 0]
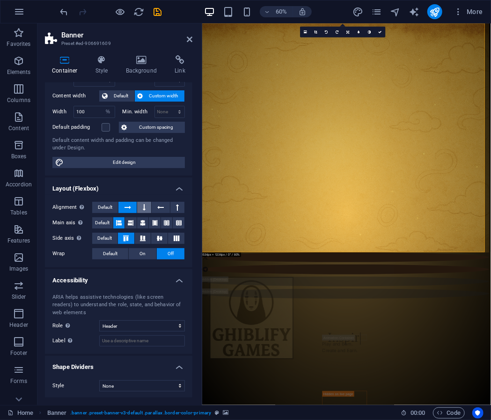
click at [139, 203] on button at bounding box center [144, 207] width 14 height 11
click at [132, 222] on icon at bounding box center [130, 223] width 11 height 6
click at [146, 227] on div "Main axis Determine how elements should behave along the main axis inside this …" at bounding box center [118, 223] width 132 height 12
click at [144, 222] on icon at bounding box center [142, 223] width 11 height 6
click at [159, 240] on icon at bounding box center [160, 237] width 6 height 11
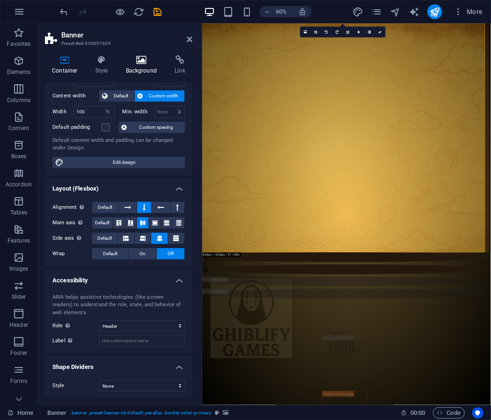
click at [123, 72] on h4 "Background" at bounding box center [143, 65] width 49 height 20
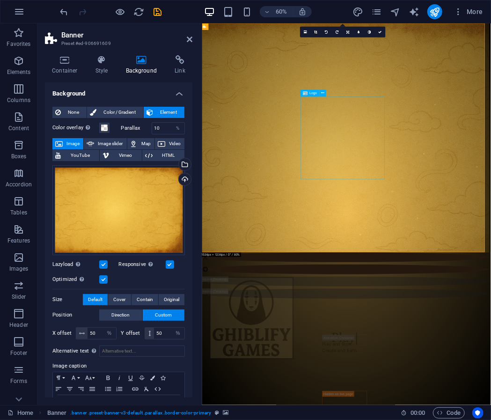
select select "px"
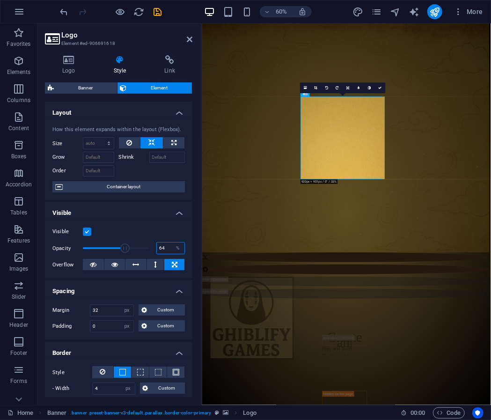
click at [159, 246] on input "64" at bounding box center [171, 247] width 28 height 11
click at [167, 246] on input "80" at bounding box center [171, 247] width 28 height 11
type input "90"
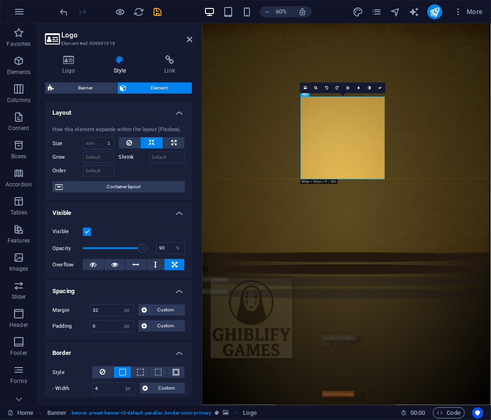
click at [270, 216] on figure at bounding box center [439, 226] width 481 height 407
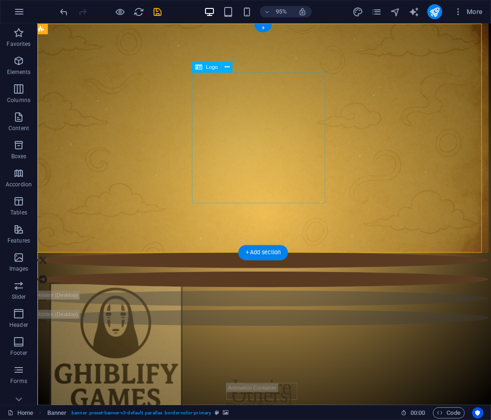
click at [189, 296] on div at bounding box center [119, 364] width 140 height 137
select select "px"
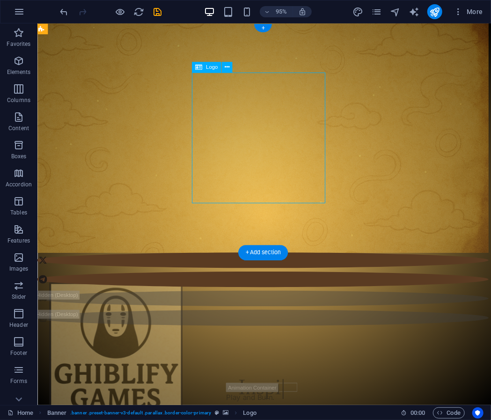
select select "px"
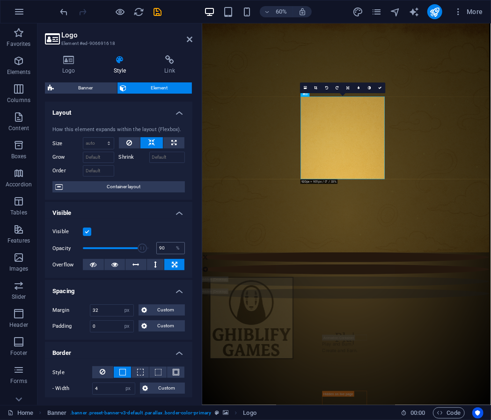
click at [166, 242] on div "90 %" at bounding box center [170, 248] width 29 height 12
click at [166, 245] on input "90" at bounding box center [171, 247] width 28 height 11
type input "64"
click at [293, 295] on figure at bounding box center [439, 226] width 481 height 407
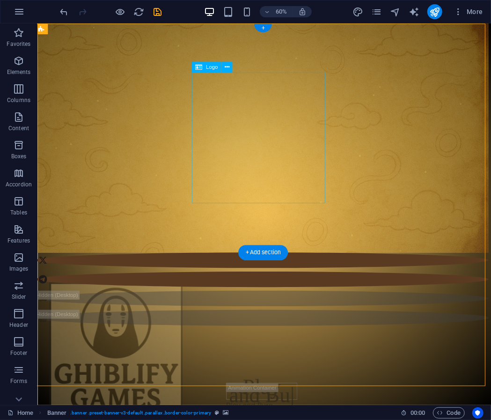
click at [189, 296] on div at bounding box center [119, 364] width 140 height 137
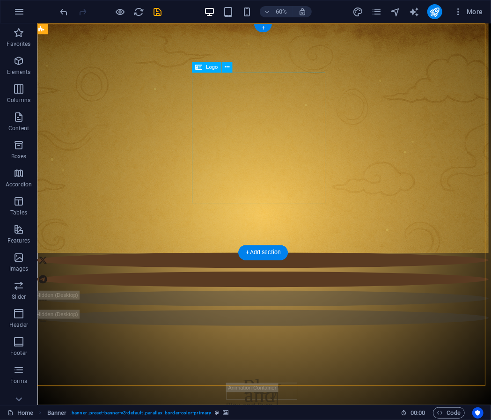
select select "px"
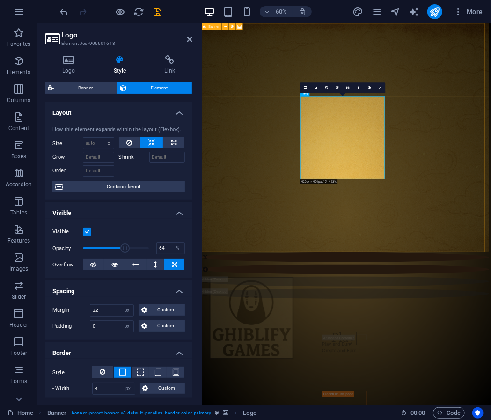
click at [293, 295] on figure at bounding box center [439, 226] width 481 height 407
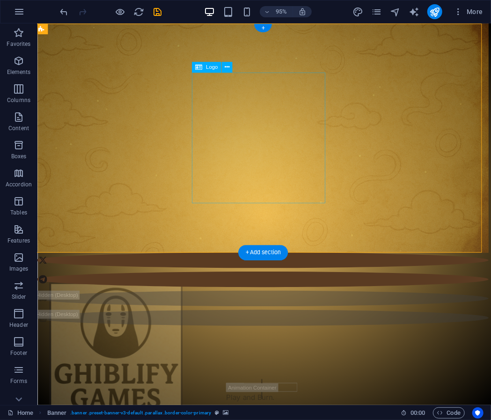
click at [189, 296] on div at bounding box center [119, 364] width 140 height 137
